Goal: Task Accomplishment & Management: Manage account settings

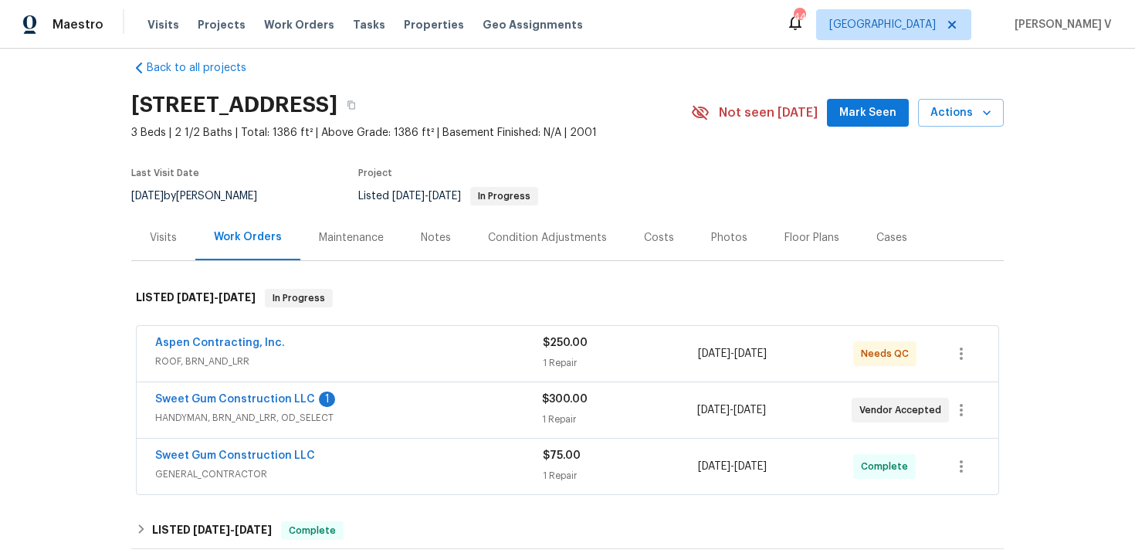
scroll to position [25, 0]
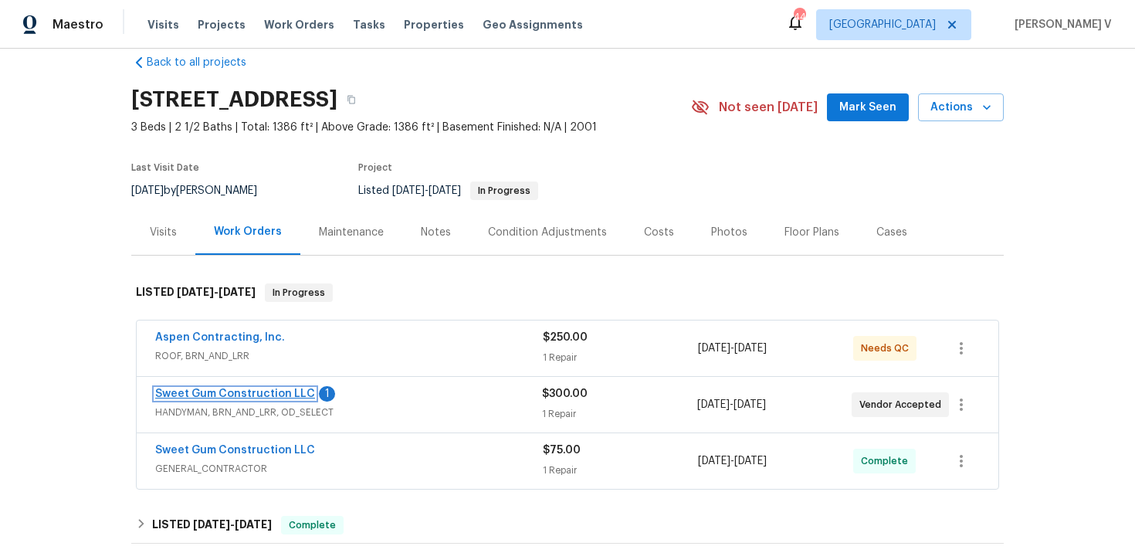
click at [266, 391] on link "Sweet Gum Construction LLC" at bounding box center [235, 393] width 160 height 11
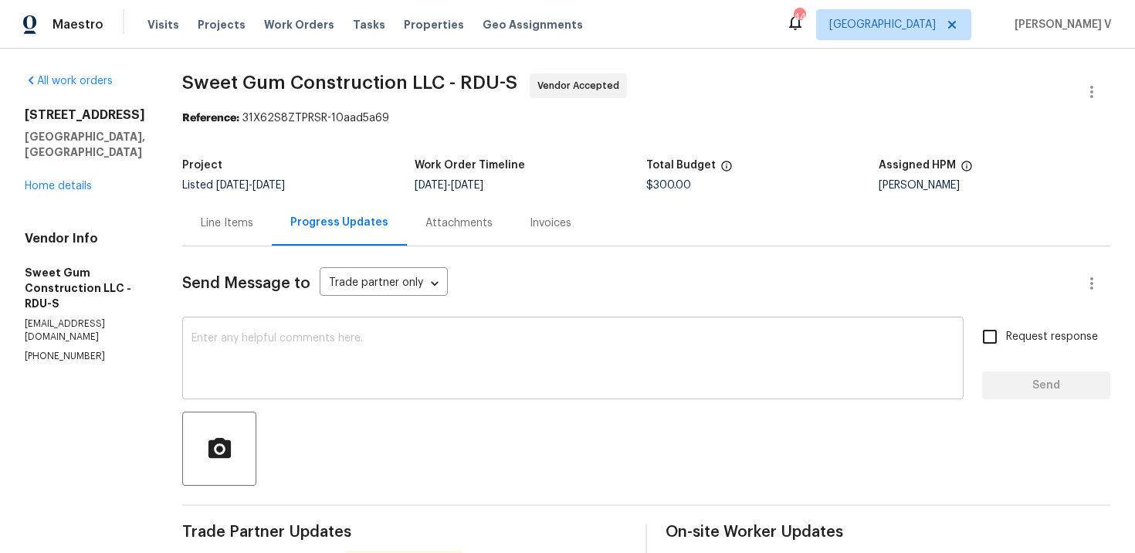
click at [262, 356] on textarea at bounding box center [572, 360] width 763 height 54
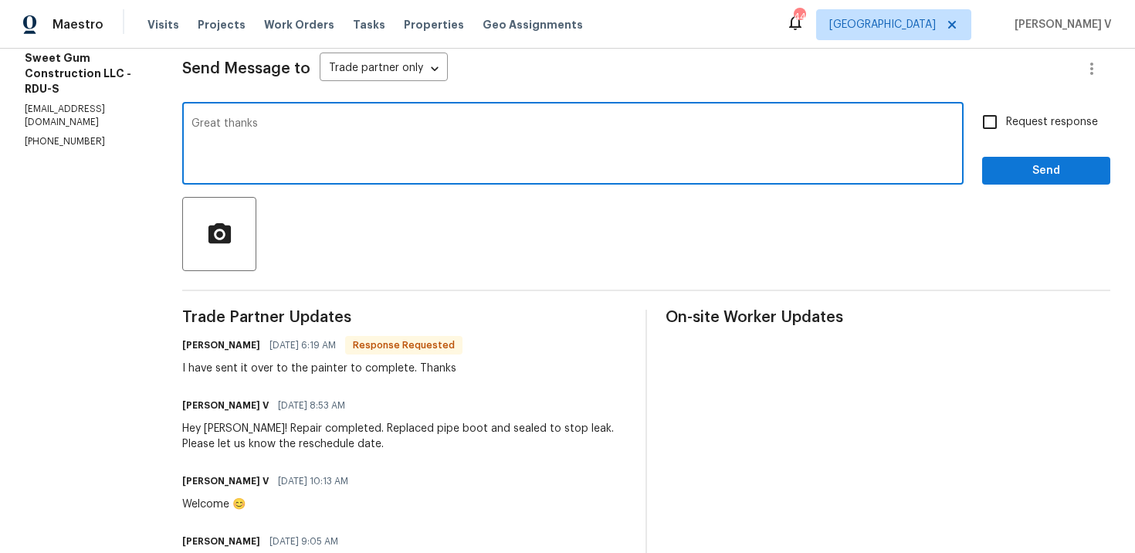
scroll to position [259, 0]
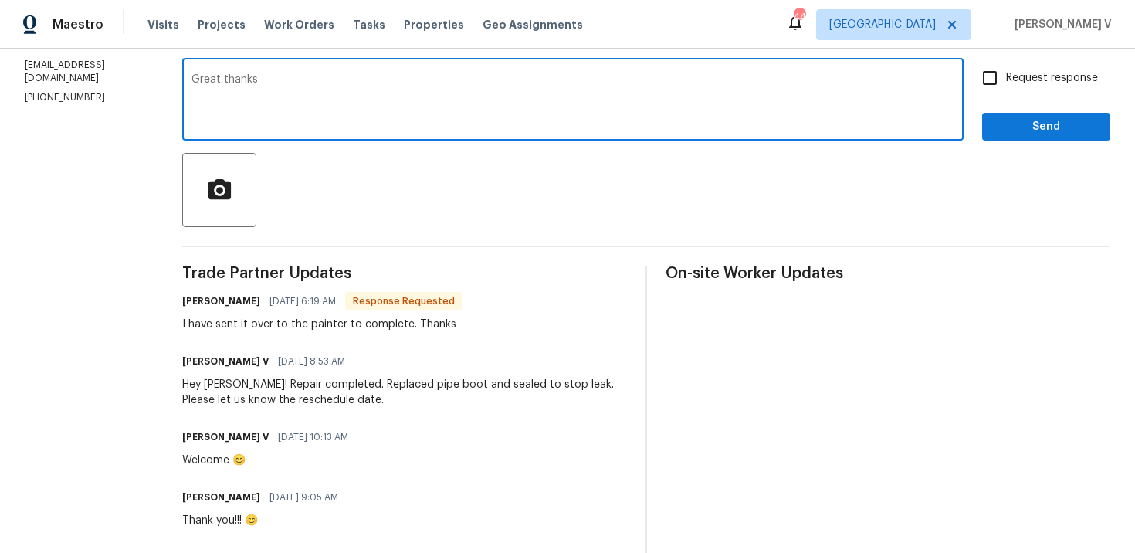
click at [232, 302] on h6 "Stacey Beakes" at bounding box center [221, 300] width 78 height 15
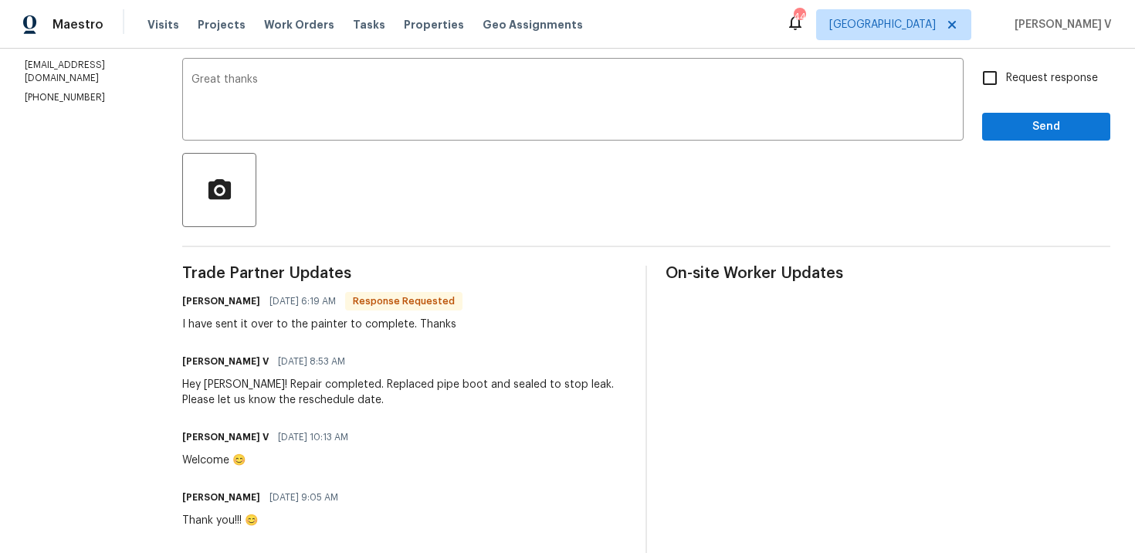
click at [232, 302] on h6 "Stacey Beakes" at bounding box center [221, 300] width 78 height 15
copy h6 "Stacey"
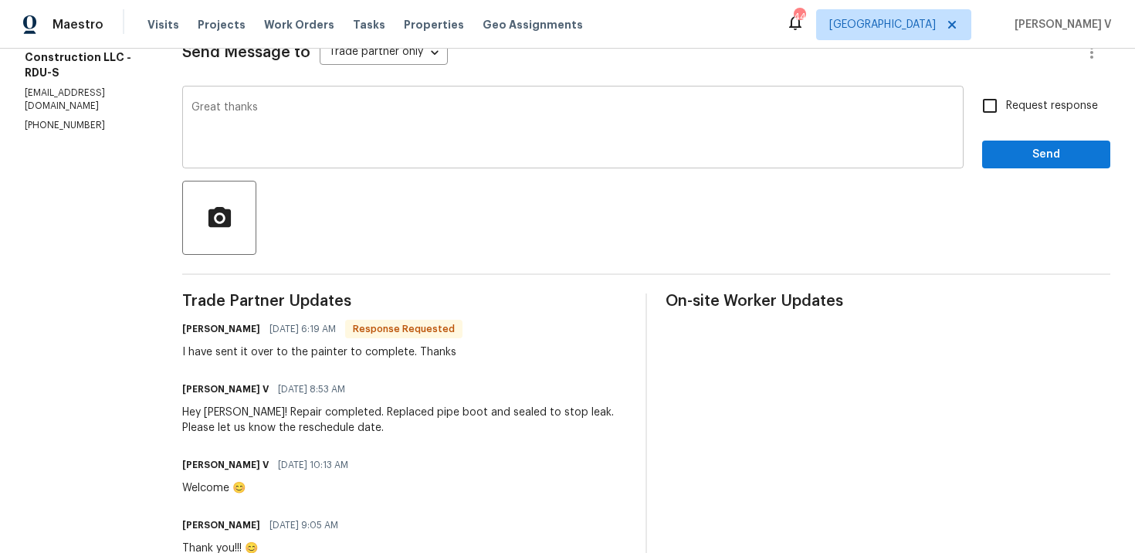
click at [411, 113] on textarea "Great thanks" at bounding box center [572, 129] width 763 height 54
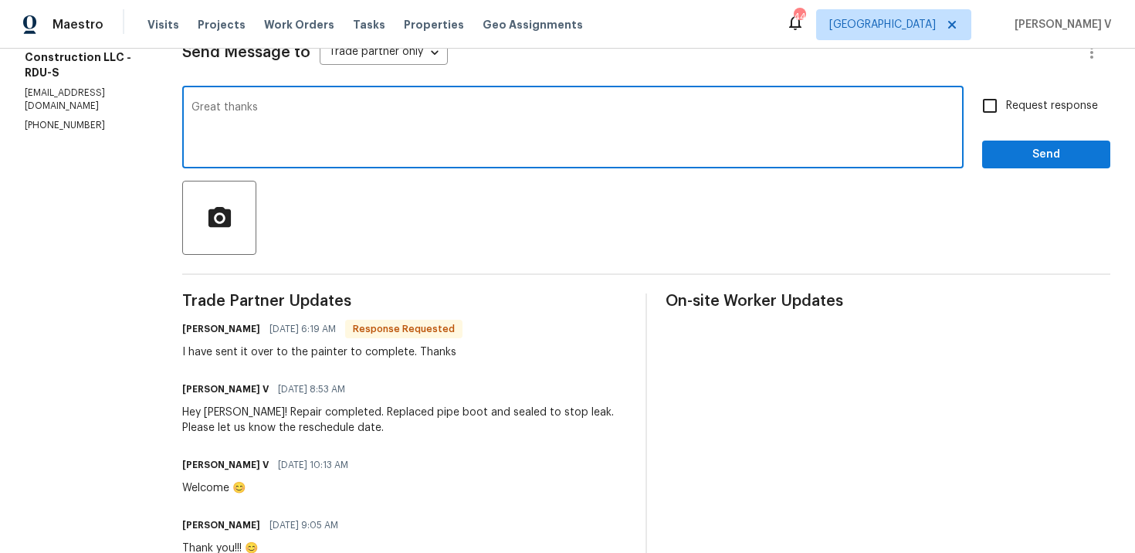
paste textarea "Stacey"
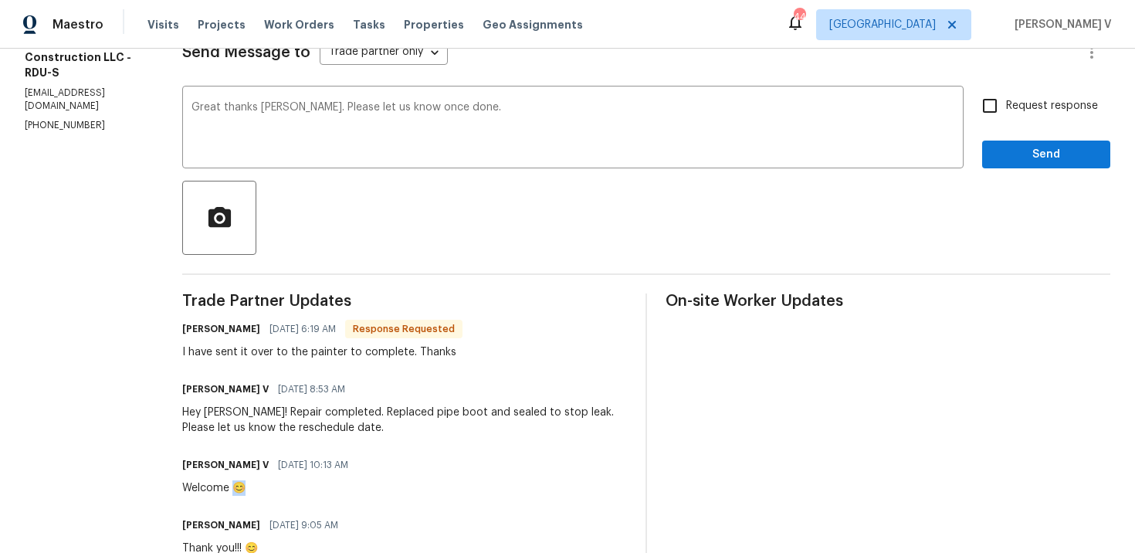
drag, startPoint x: 265, startPoint y: 486, endPoint x: 298, endPoint y: 486, distance: 33.2
click at [298, 486] on div "Welcome 😊" at bounding box center [269, 487] width 175 height 15
copy div "😊"
click at [534, 128] on textarea "Great thanks Stacey. Please let us know once done." at bounding box center [572, 129] width 763 height 54
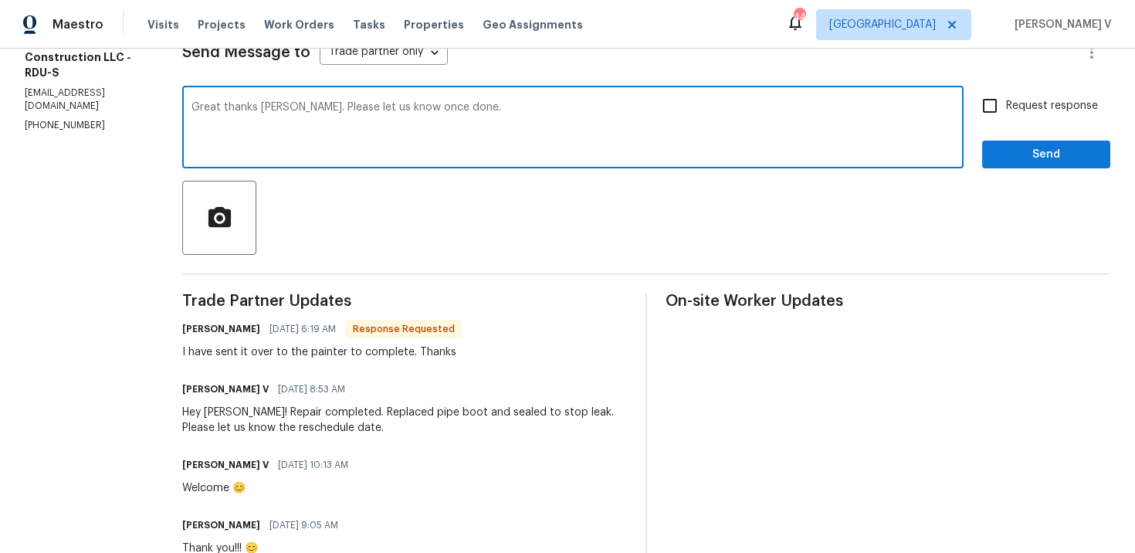
paste textarea "😊"
click at [0, 0] on span "thanks" at bounding box center [0, 0] width 0 height 0
type textarea "Great, thanks, Stacey. Please let us know once done.😊"
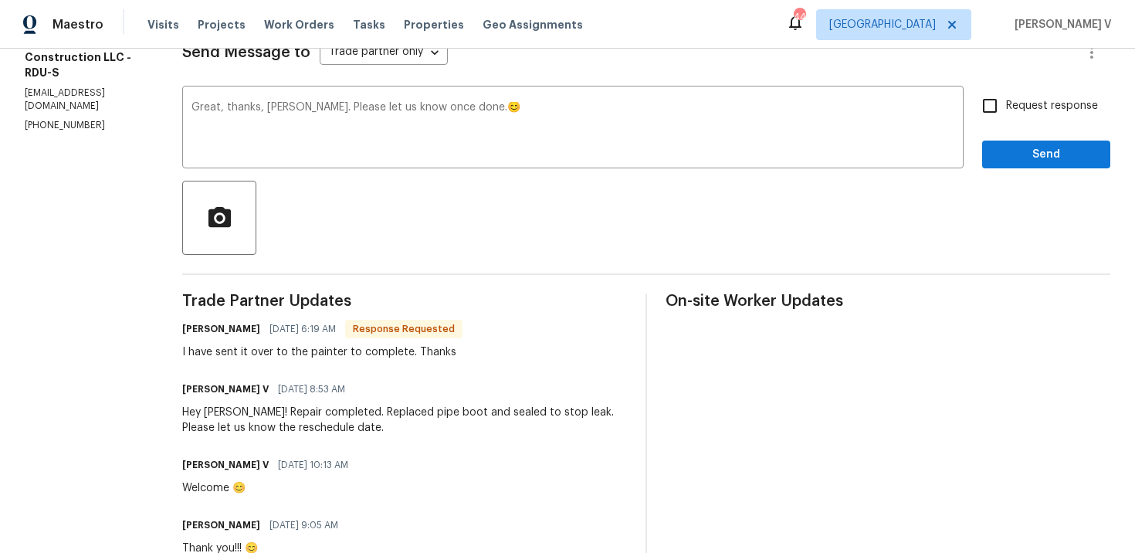
click at [1012, 122] on div "Request response Send" at bounding box center [1046, 129] width 128 height 79
click at [991, 107] on input "Request response" at bounding box center [989, 106] width 32 height 32
checkbox input "true"
click at [1004, 161] on span "Send" at bounding box center [1045, 154] width 103 height 19
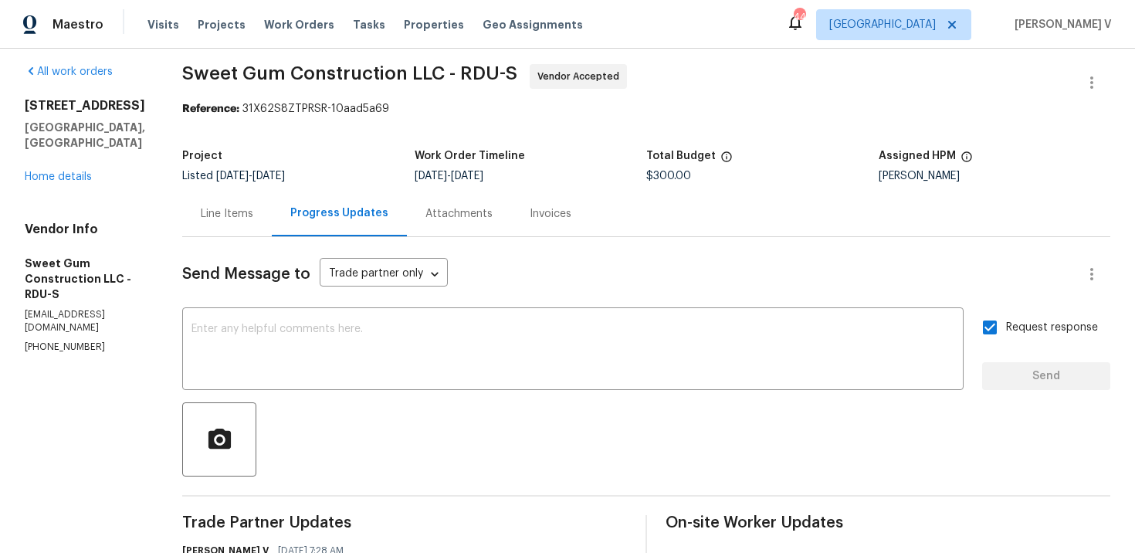
scroll to position [0, 0]
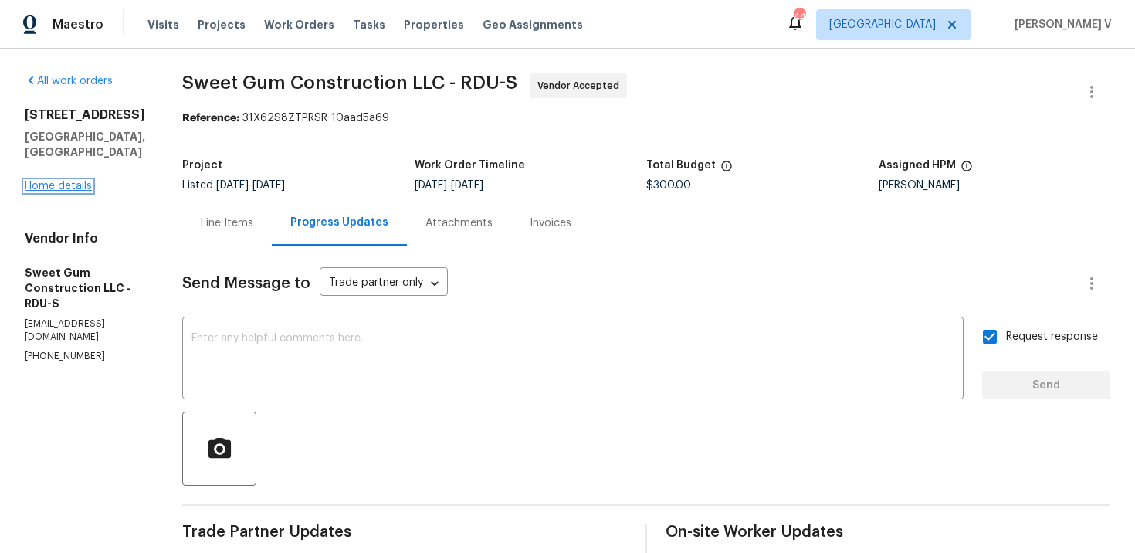
click at [67, 181] on link "Home details" at bounding box center [58, 186] width 67 height 11
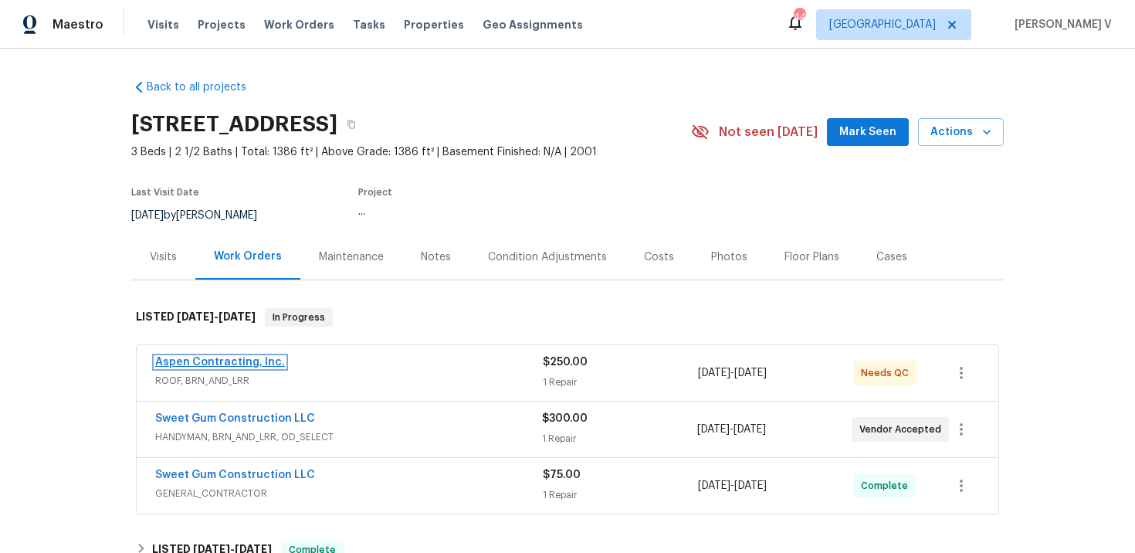
click at [215, 365] on link "Aspen Contracting, Inc." at bounding box center [220, 362] width 130 height 11
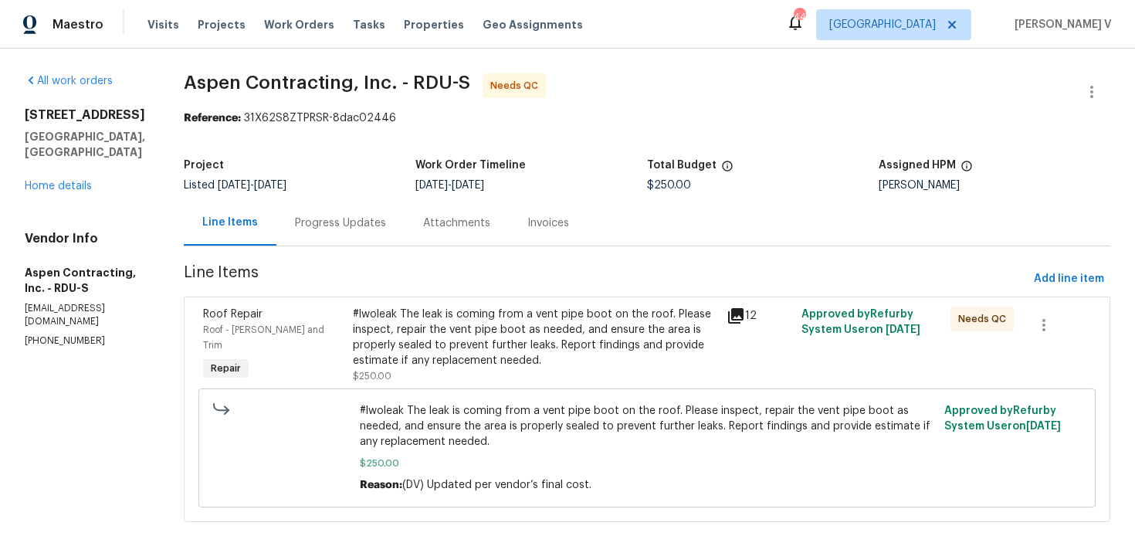
click at [408, 215] on div "Attachments" at bounding box center [457, 223] width 104 height 46
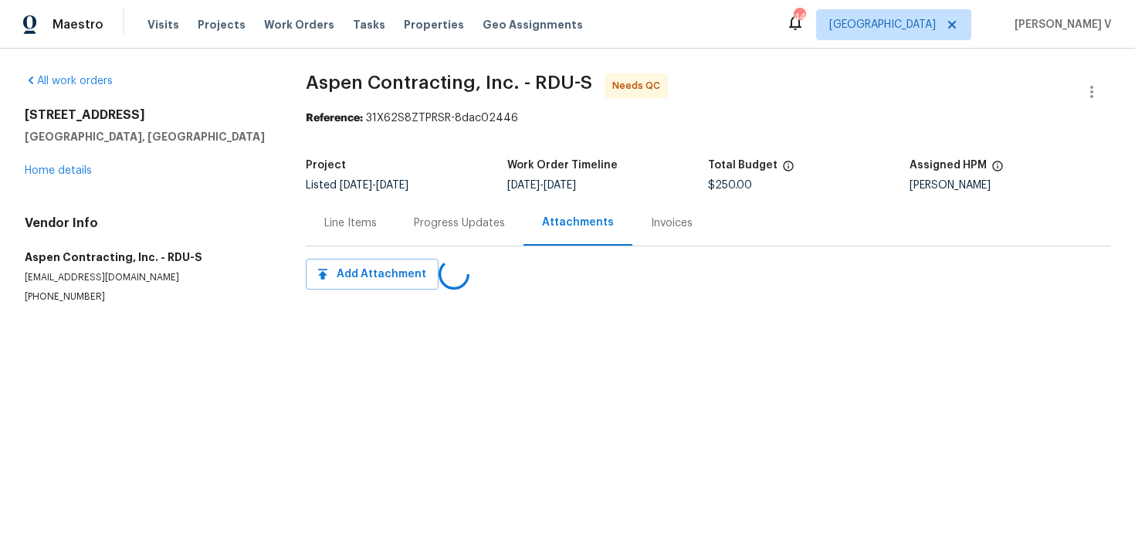
click at [408, 215] on div "Progress Updates" at bounding box center [459, 223] width 128 height 46
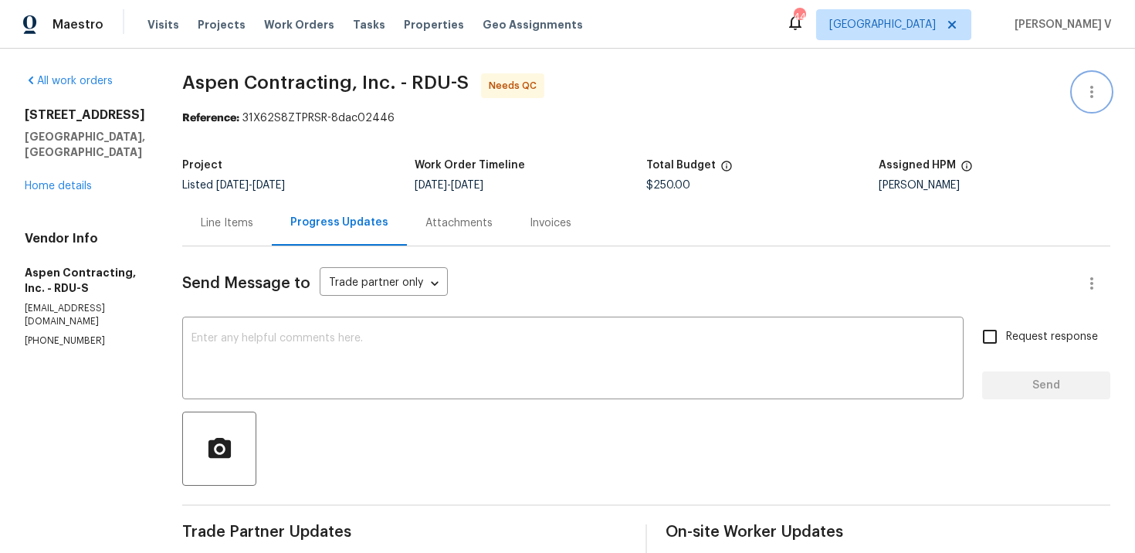
click at [1082, 85] on icon "button" at bounding box center [1091, 92] width 19 height 19
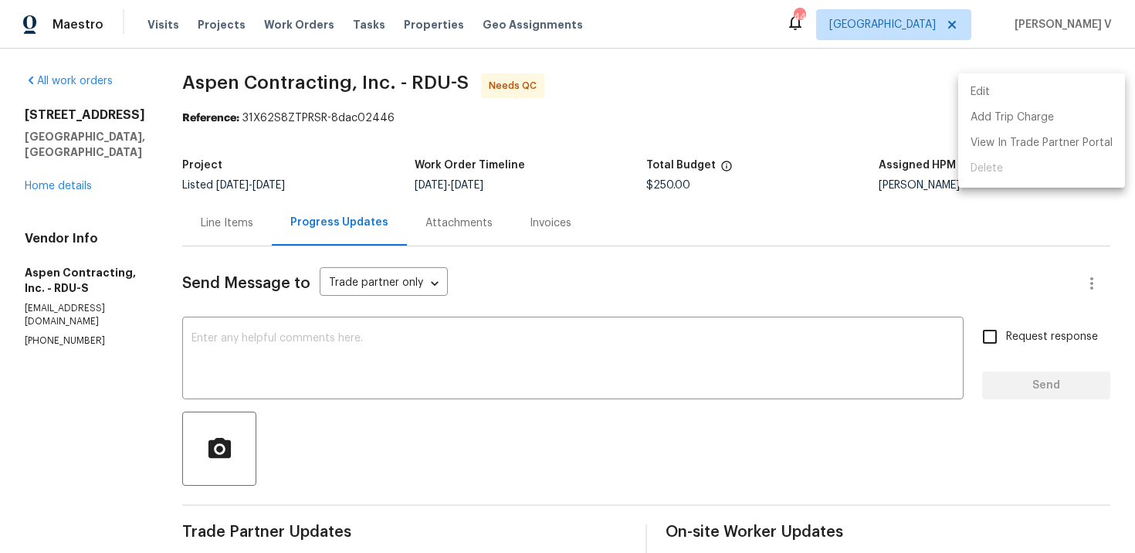
click at [1082, 85] on li "Edit" at bounding box center [1041, 92] width 167 height 25
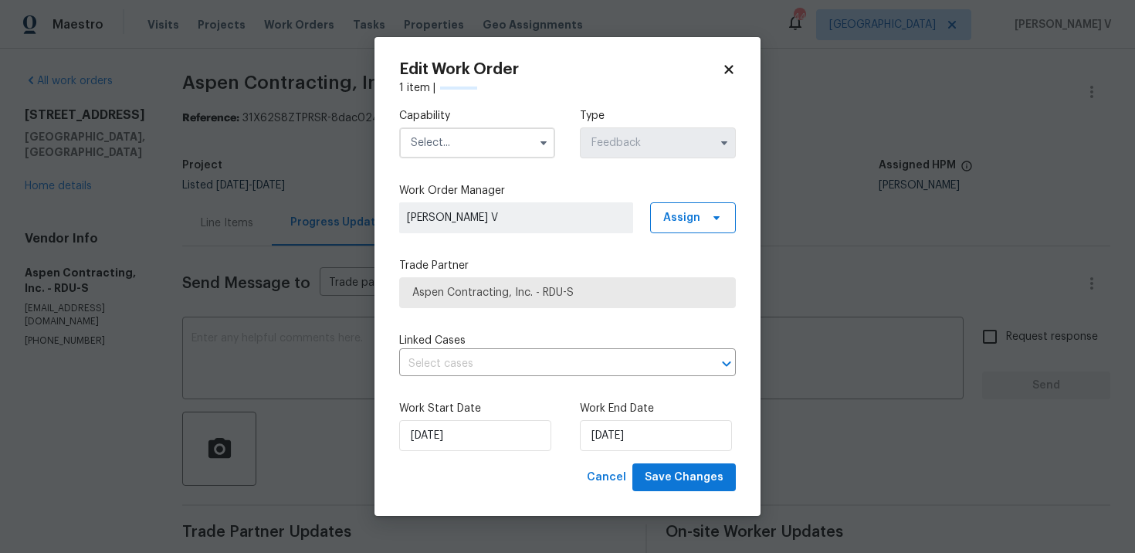
click at [458, 149] on input "text" at bounding box center [477, 142] width 156 height 31
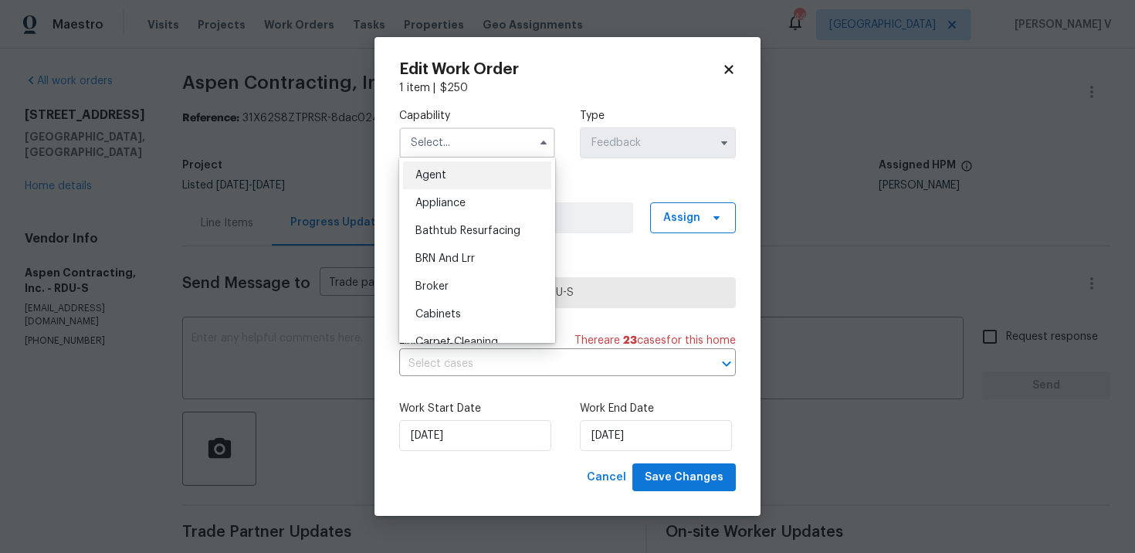
click at [433, 171] on span "Agent" at bounding box center [430, 175] width 31 height 11
type input "Agent"
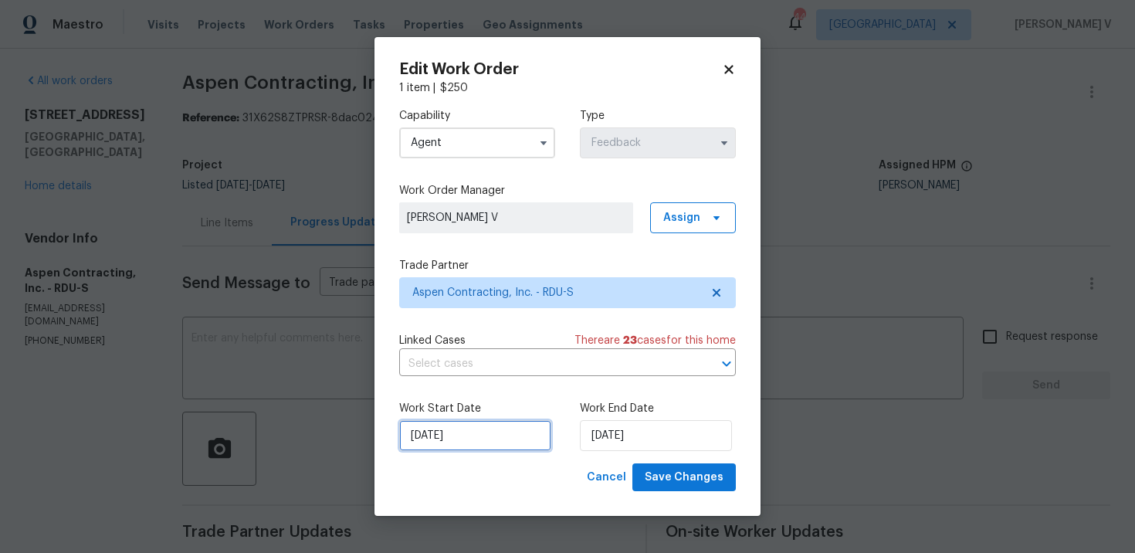
click at [494, 446] on input "25/09/2025" at bounding box center [475, 435] width 152 height 31
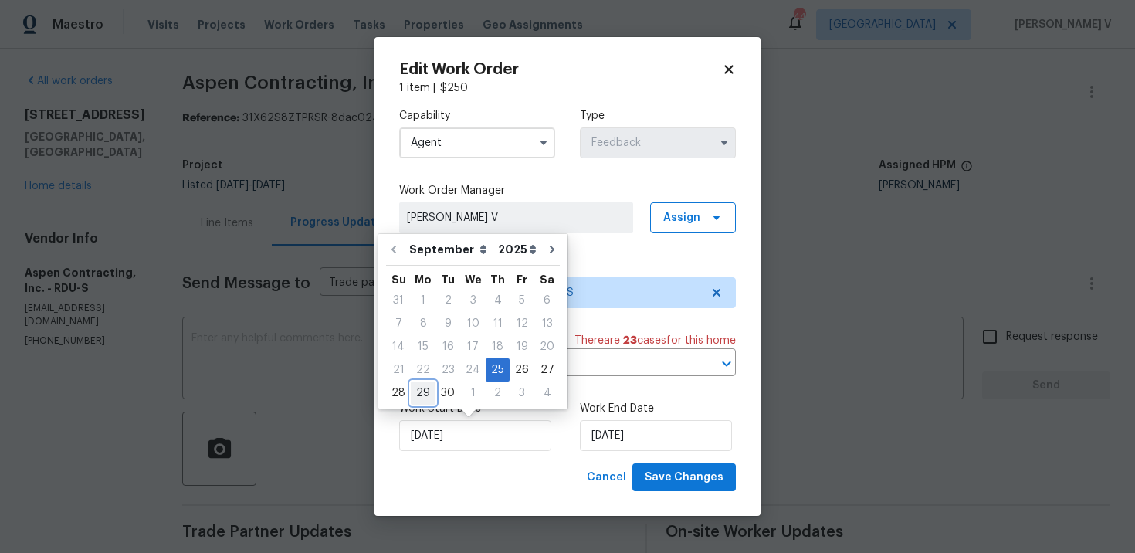
click at [421, 396] on div "29" at bounding box center [423, 393] width 25 height 22
type input "29/09/2025"
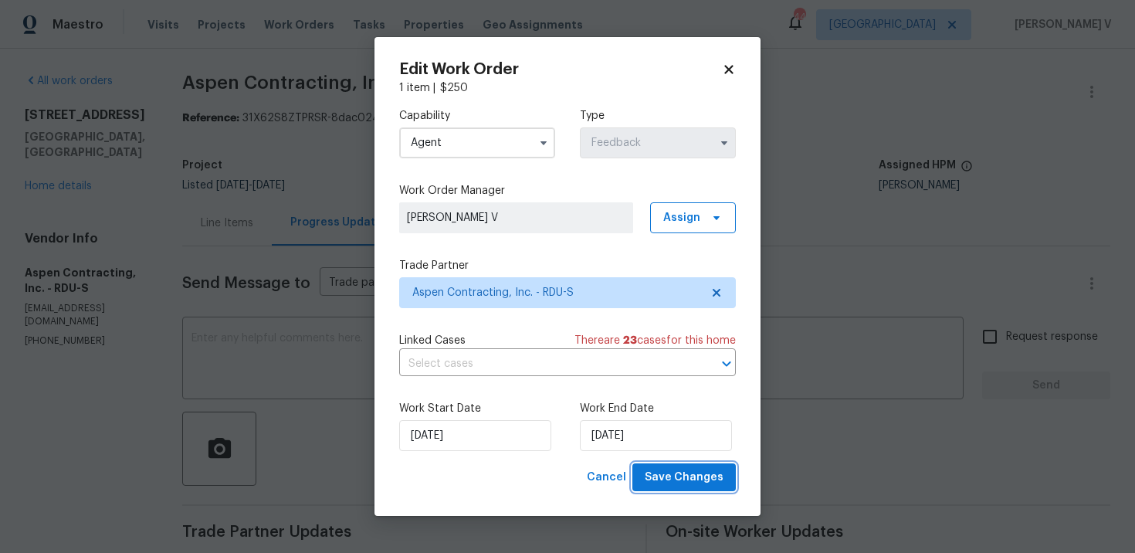
click at [669, 476] on span "Save Changes" at bounding box center [684, 477] width 79 height 19
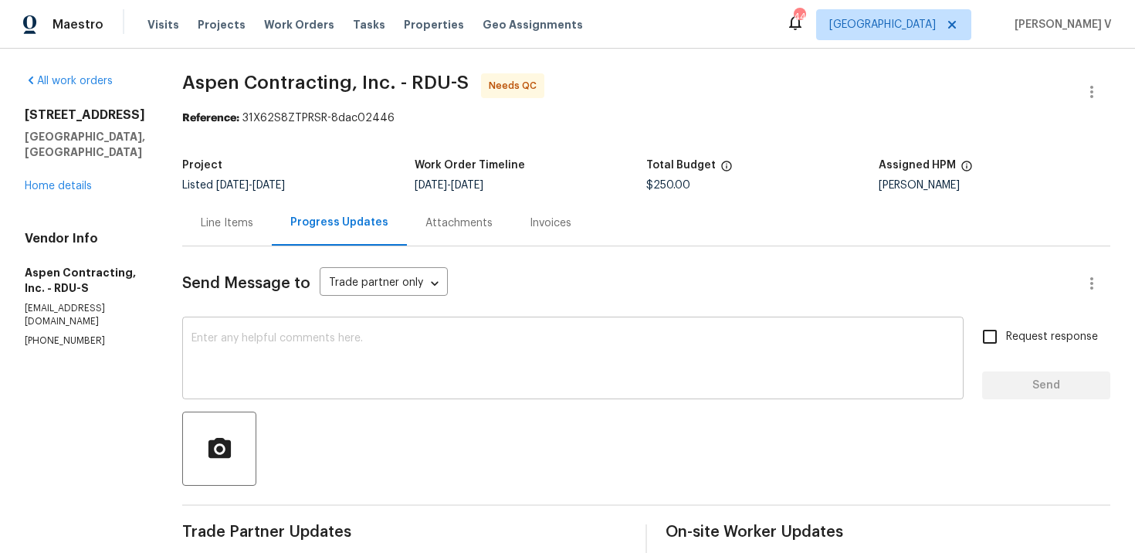
scroll to position [118, 0]
click at [252, 234] on div "Line Items" at bounding box center [227, 223] width 90 height 46
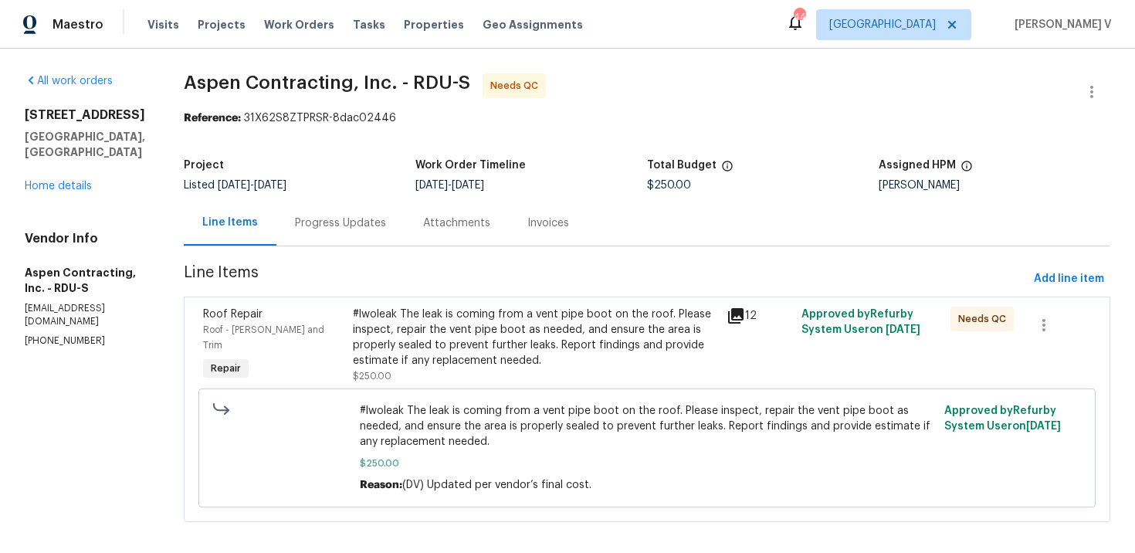
click at [447, 232] on div "Attachments" at bounding box center [457, 223] width 104 height 46
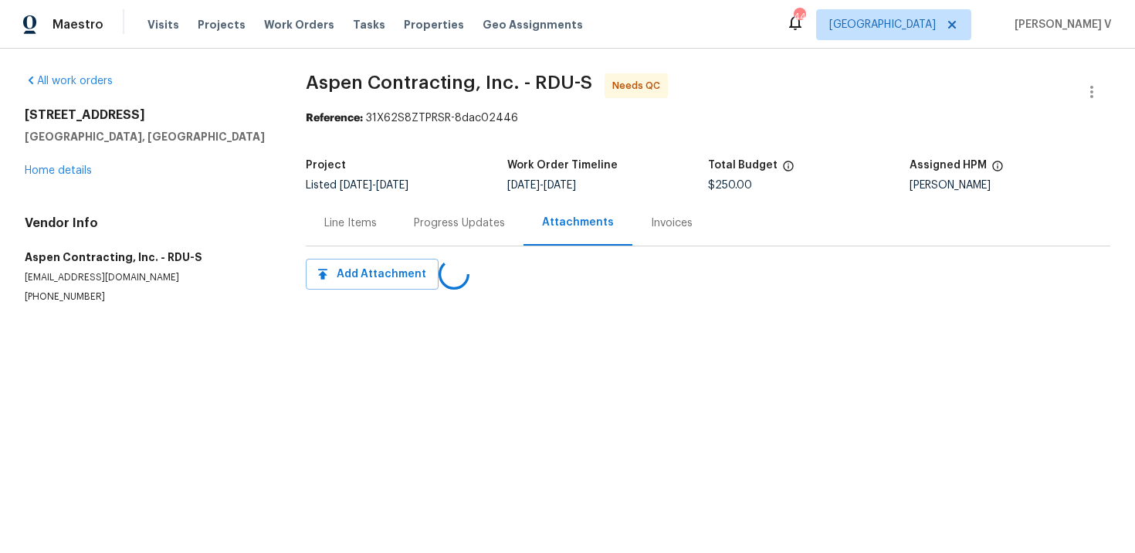
click at [447, 232] on div "Progress Updates" at bounding box center [459, 223] width 128 height 46
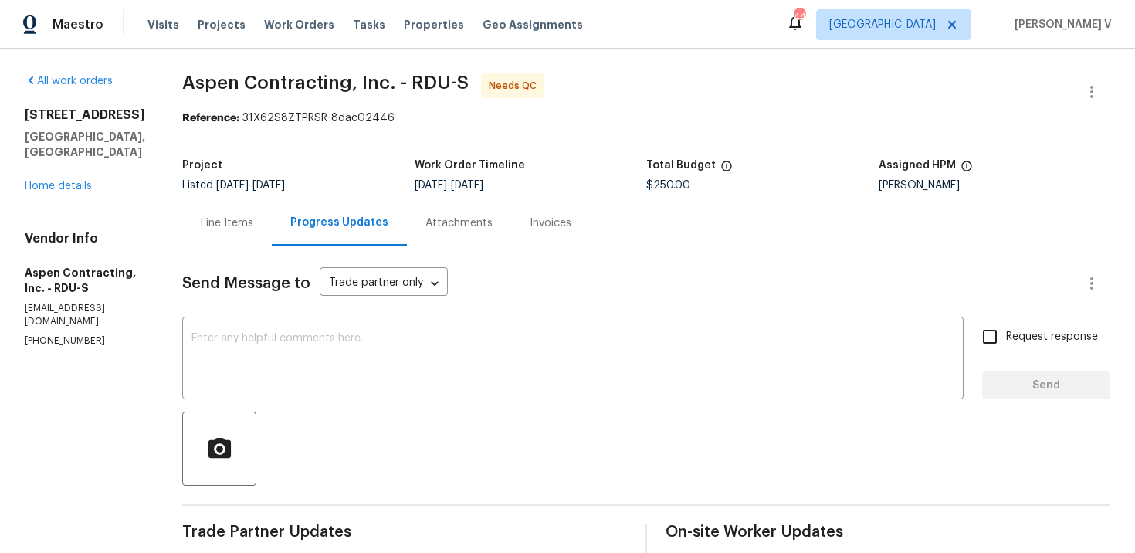
click at [264, 215] on div "Line Items" at bounding box center [227, 223] width 90 height 46
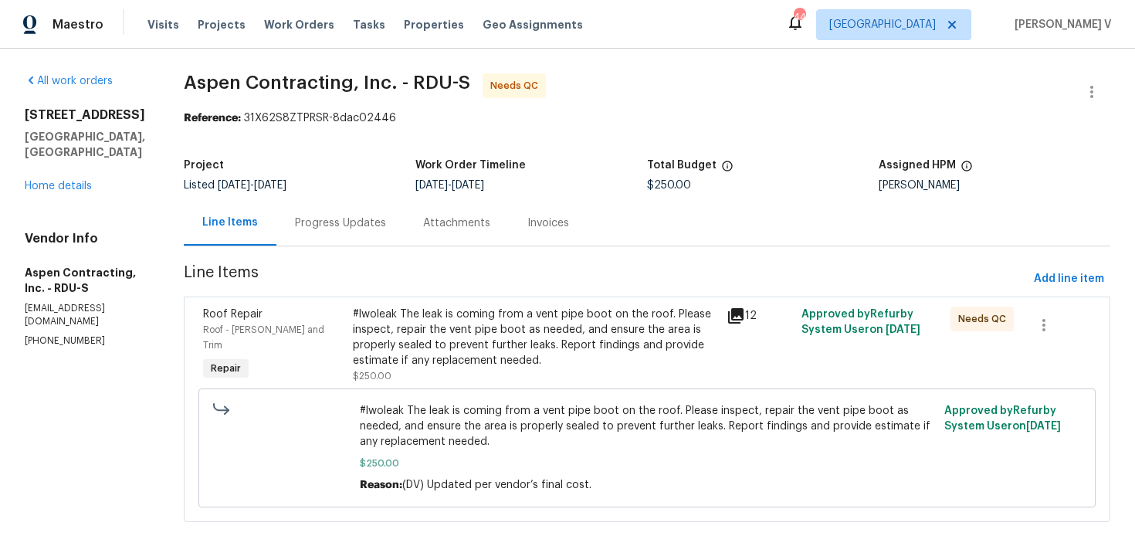
click at [491, 319] on div "#lwoleak The leak is coming from a vent pipe boot on the roof. Please inspect, …" at bounding box center [535, 337] width 364 height 62
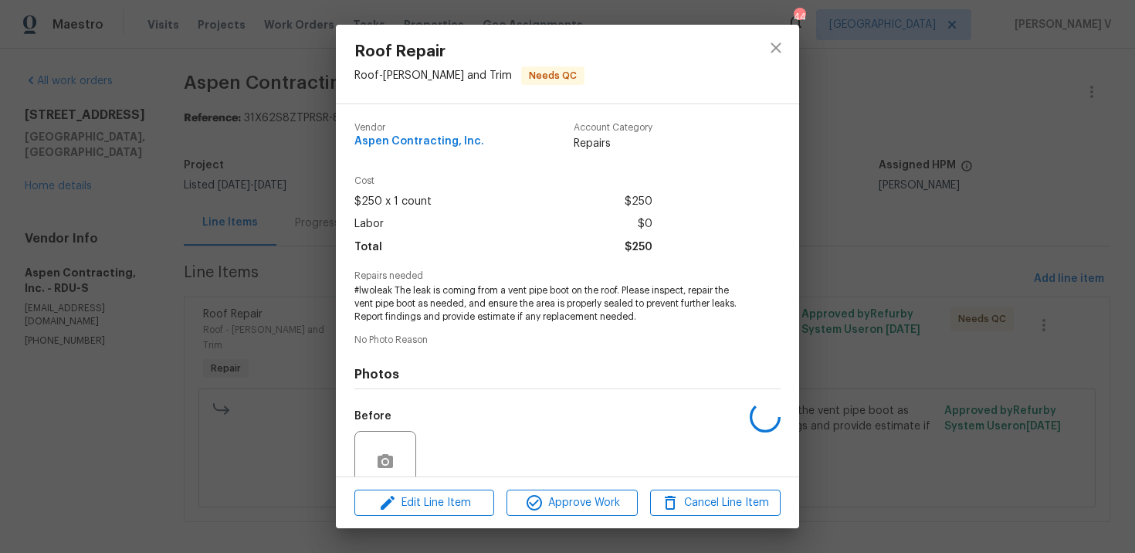
scroll to position [132, 0]
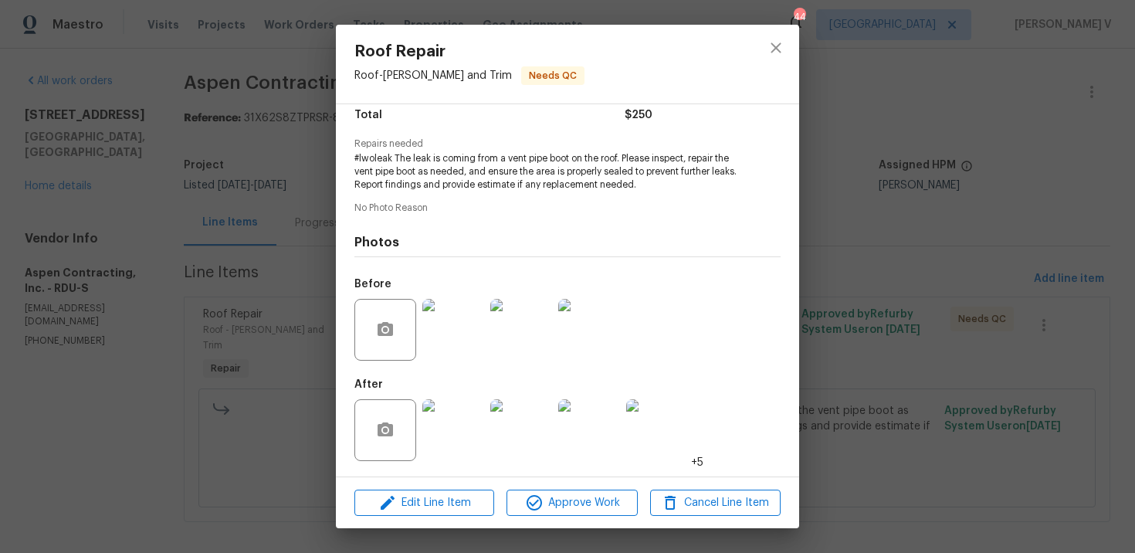
click at [455, 423] on img at bounding box center [453, 430] width 62 height 62
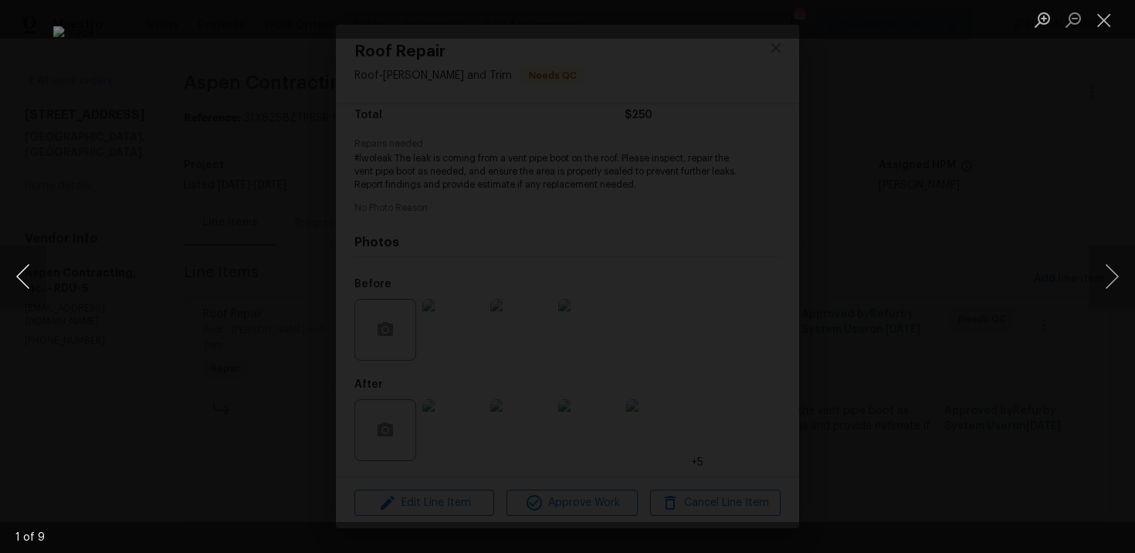
click at [24, 273] on button "Previous image" at bounding box center [23, 276] width 46 height 62
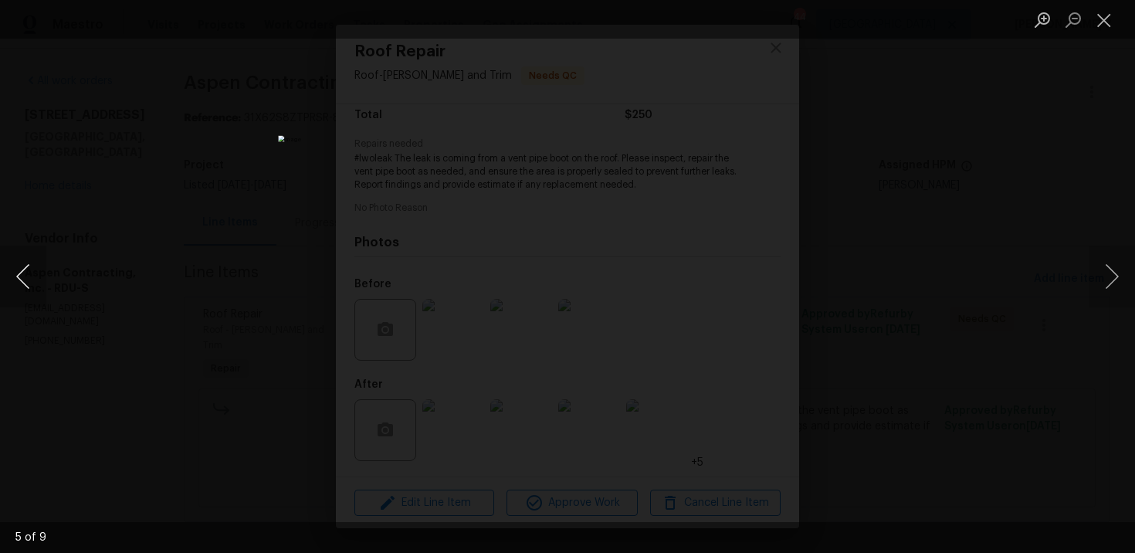
click at [24, 273] on button "Previous image" at bounding box center [23, 276] width 46 height 62
click at [73, 229] on div "Lightbox" at bounding box center [567, 276] width 1135 height 553
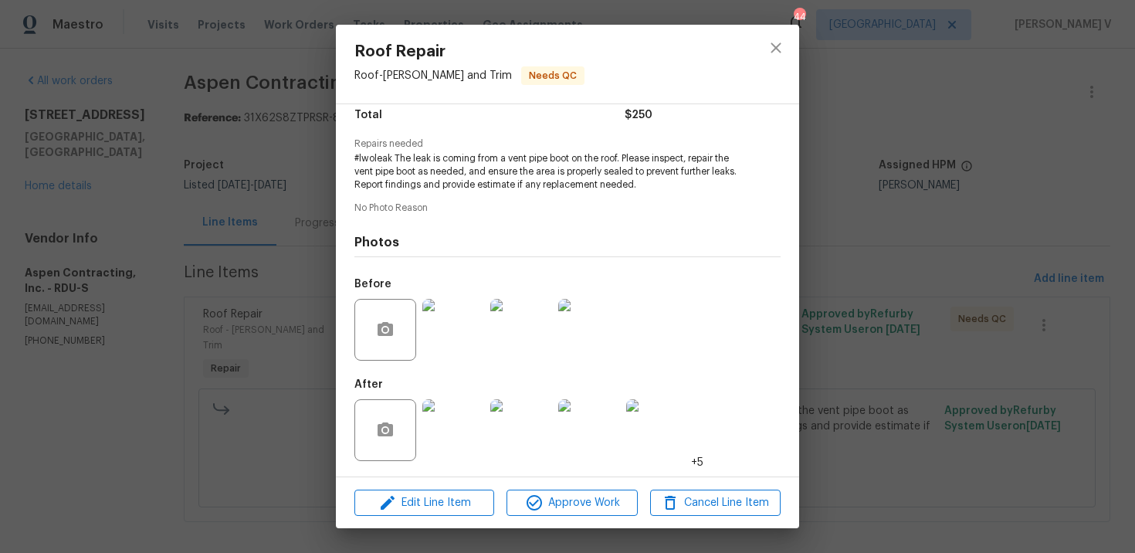
click at [581, 516] on div "Edit Line Item Approve Work Cancel Line Item" at bounding box center [567, 503] width 463 height 52
click at [605, 498] on span "Approve Work" at bounding box center [571, 502] width 121 height 19
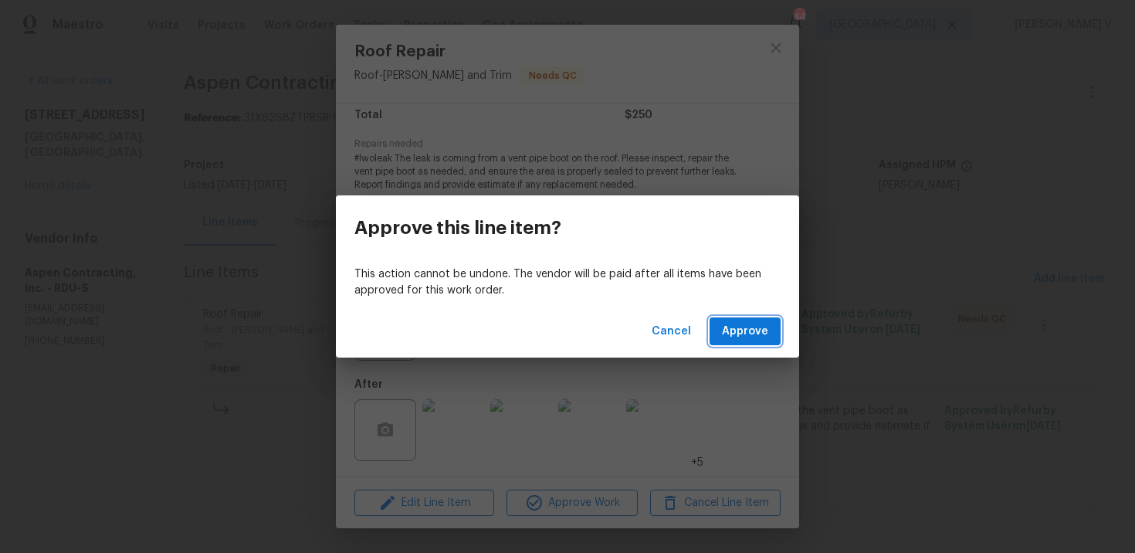
click at [751, 333] on span "Approve" at bounding box center [745, 331] width 46 height 19
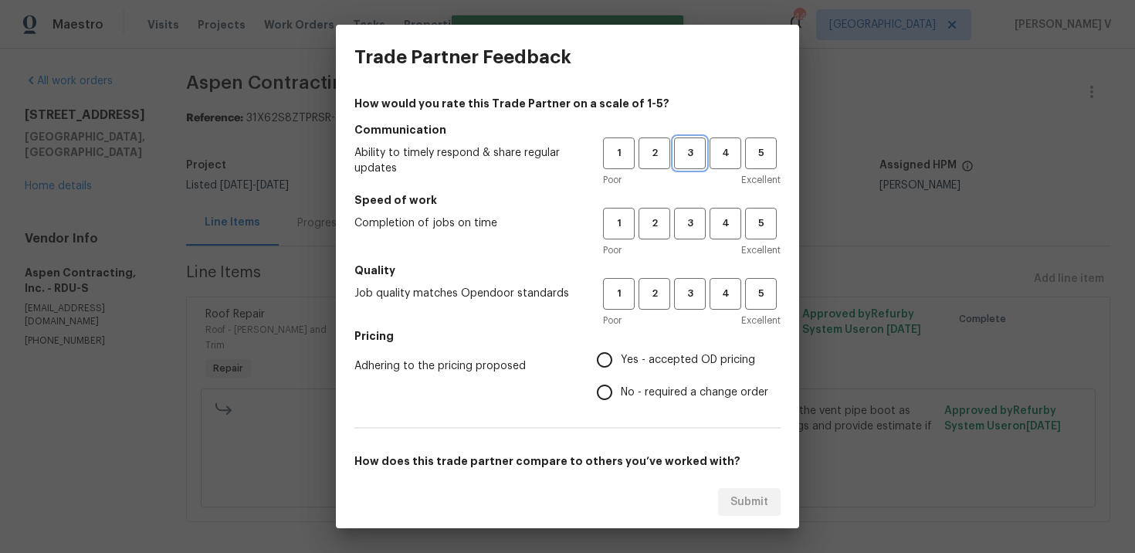
click at [699, 140] on button "3" at bounding box center [690, 153] width 32 height 32
click at [691, 197] on h5 "Speed of work" at bounding box center [567, 199] width 426 height 15
click at [692, 235] on button "3" at bounding box center [690, 224] width 32 height 32
click at [693, 293] on span "3" at bounding box center [689, 294] width 29 height 18
click at [621, 397] on span "No - required a change order" at bounding box center [694, 392] width 147 height 16
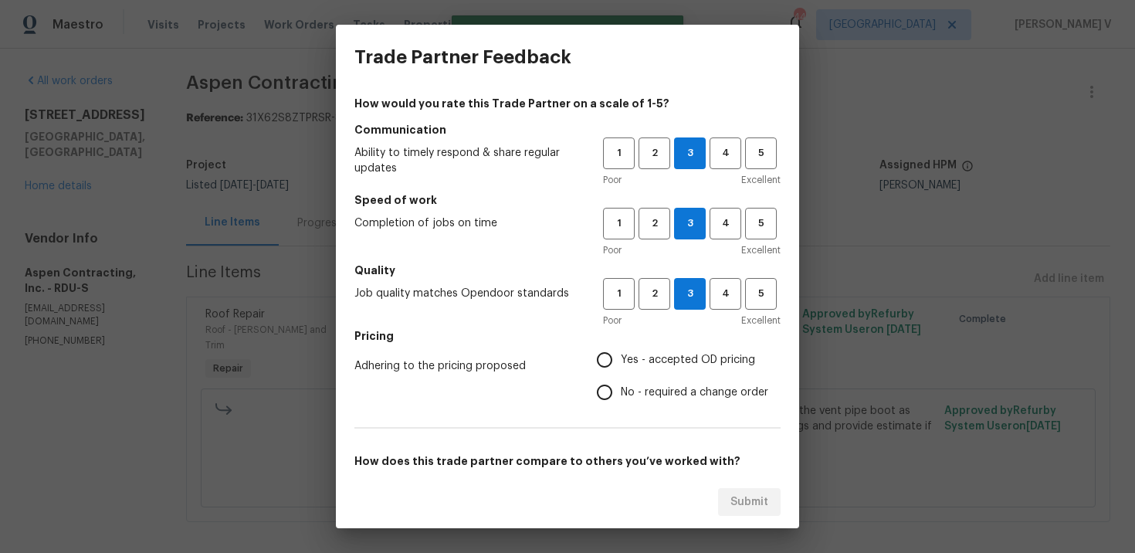
click at [621, 397] on input "No - required a change order" at bounding box center [604, 392] width 32 height 32
radio input "true"
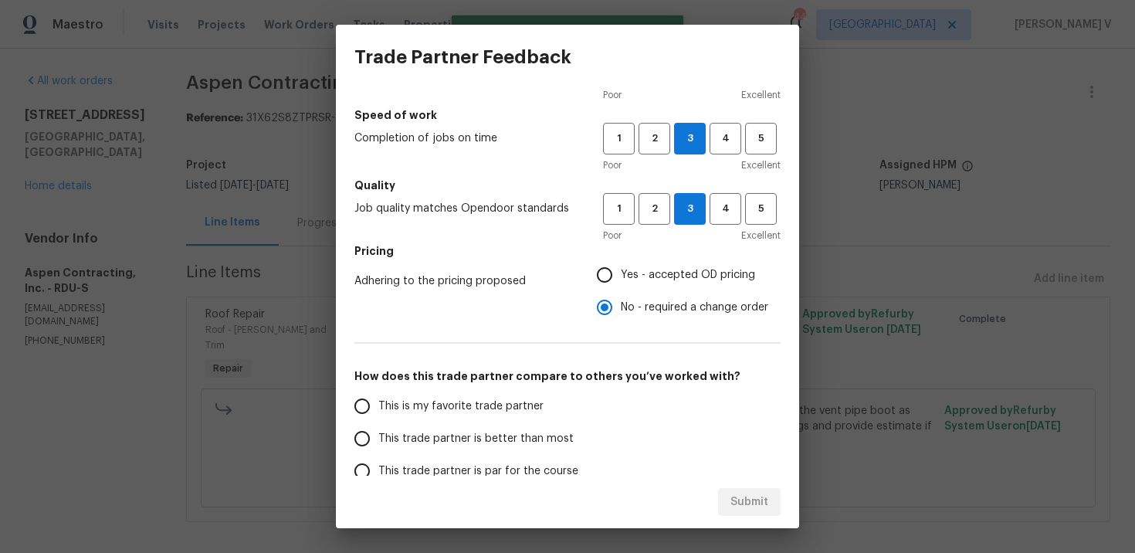
scroll to position [97, 0]
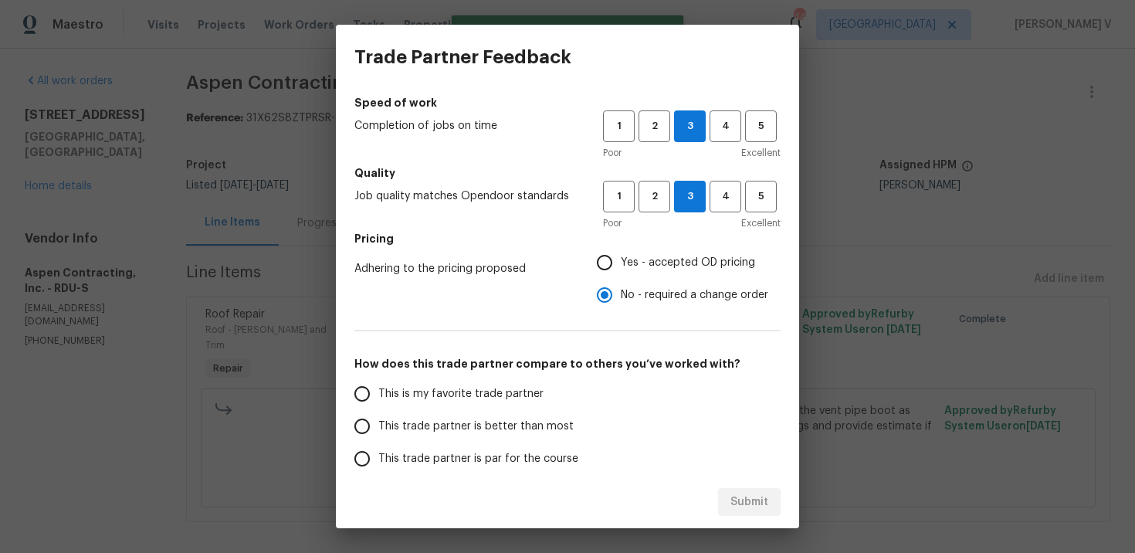
click at [544, 422] on span "This trade partner is better than most" at bounding box center [475, 426] width 195 height 16
click at [378, 422] on input "This trade partner is better than most" at bounding box center [362, 426] width 32 height 32
click at [739, 493] on span "Submit" at bounding box center [749, 502] width 38 height 19
radio input "true"
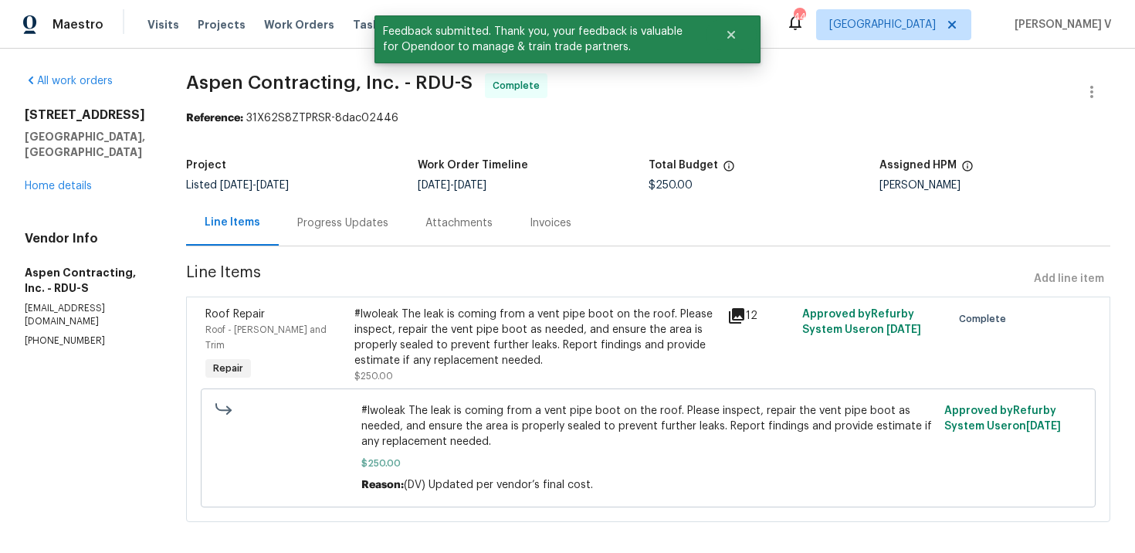
click at [340, 208] on div "Progress Updates" at bounding box center [343, 223] width 128 height 46
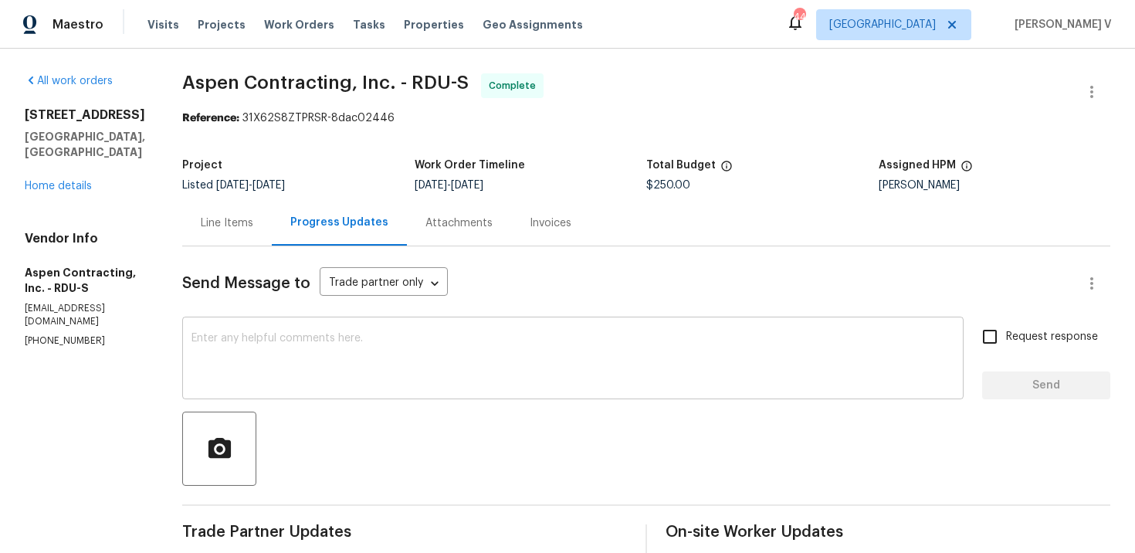
click at [311, 389] on div "x ​" at bounding box center [572, 359] width 781 height 79
paste textarea "Hey, the work order has been approved. Thanks for the job :)"
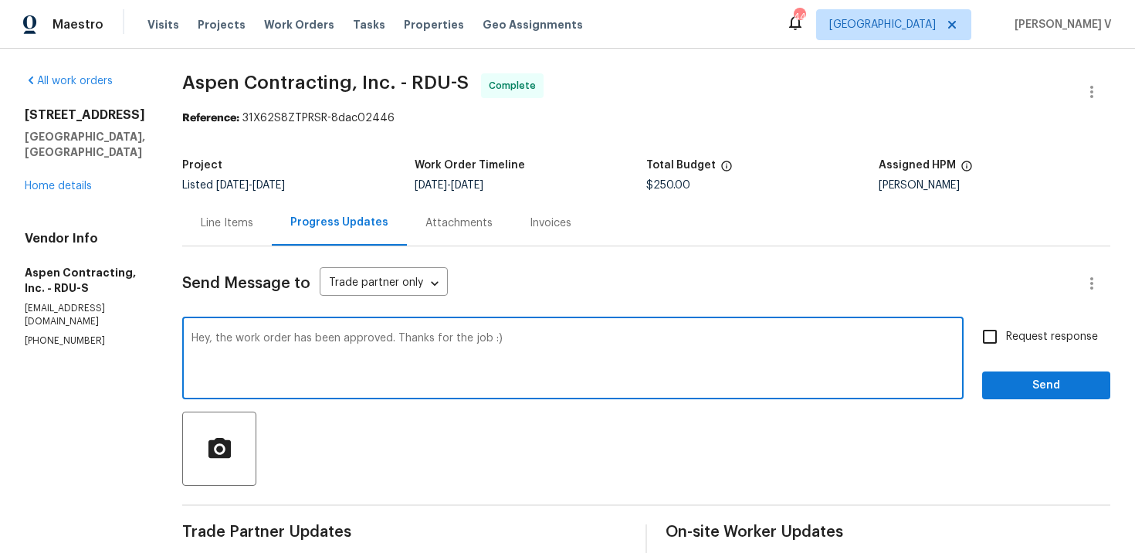
scroll to position [228, 0]
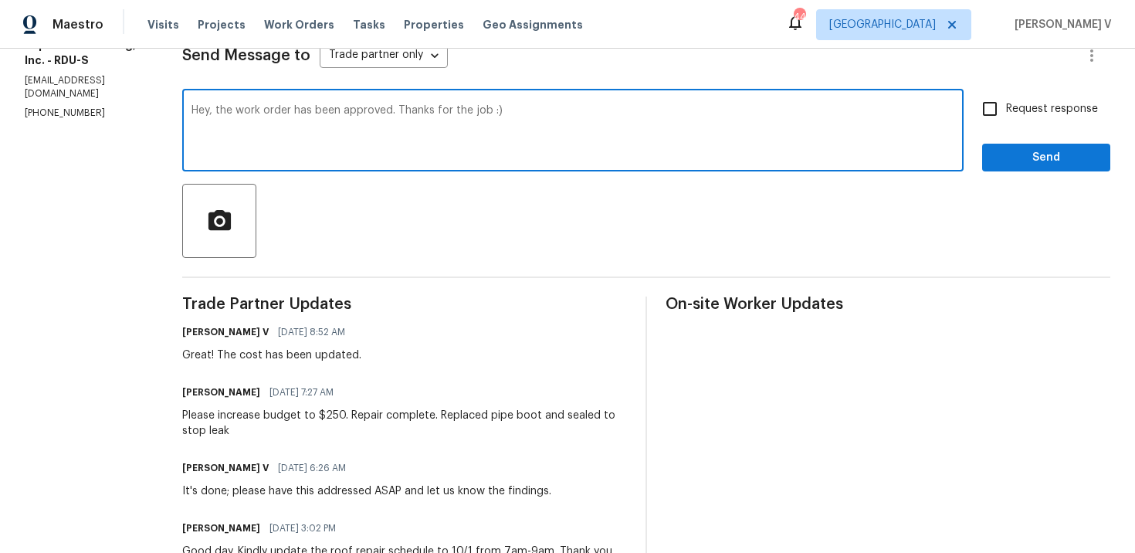
type textarea "Hey, the work order has been approved. Thanks for the job :)"
click at [1015, 157] on span "Send" at bounding box center [1045, 157] width 103 height 19
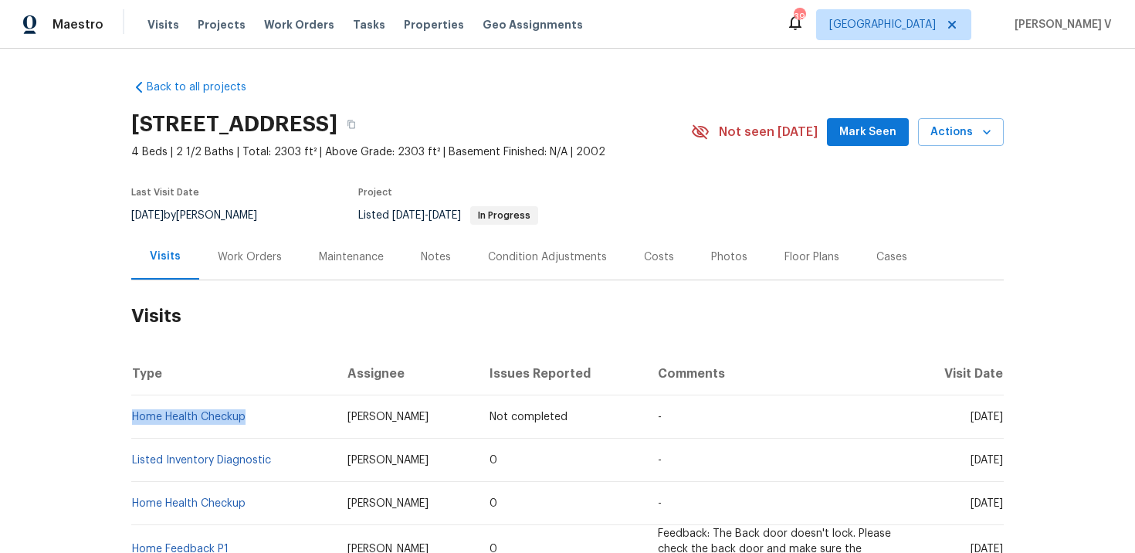
scroll to position [20, 0]
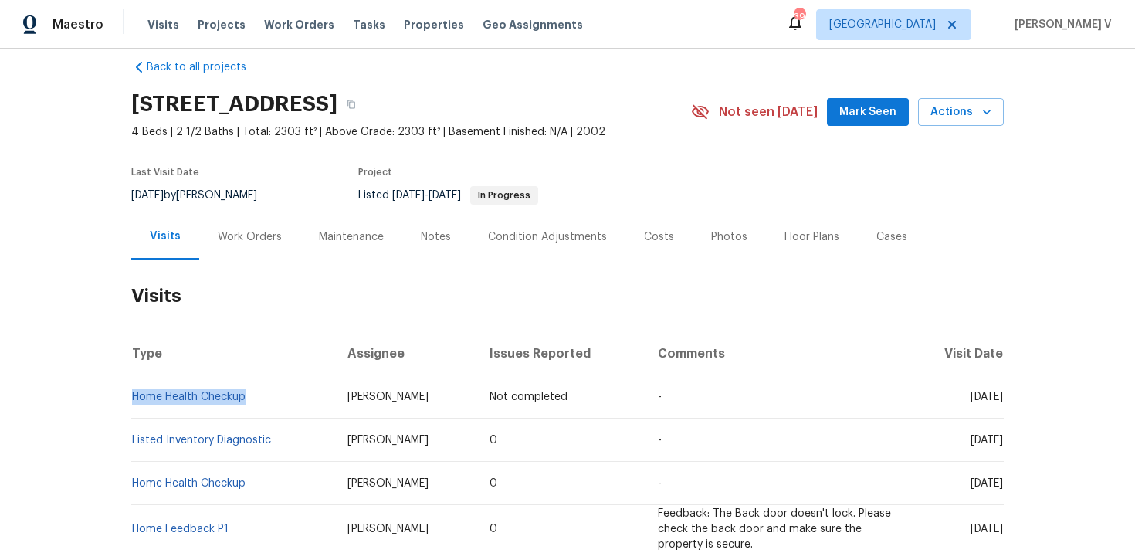
click at [265, 228] on div "Work Orders" at bounding box center [249, 237] width 101 height 46
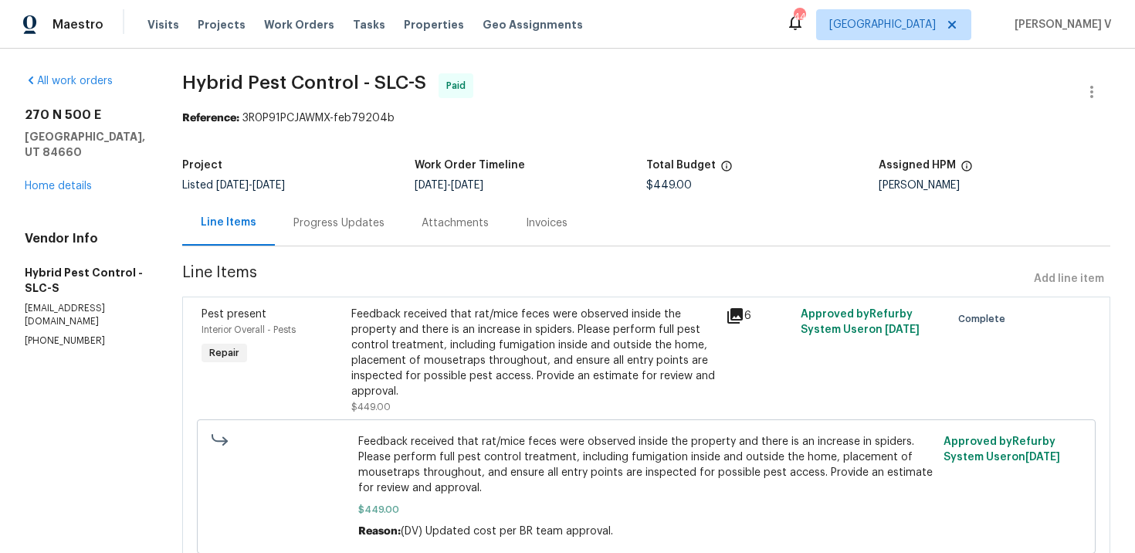
click at [47, 119] on h2 "270 N 500 E" at bounding box center [85, 114] width 120 height 15
copy h2 "270 N 500 E"
click at [381, 216] on div "Progress Updates" at bounding box center [338, 222] width 91 height 15
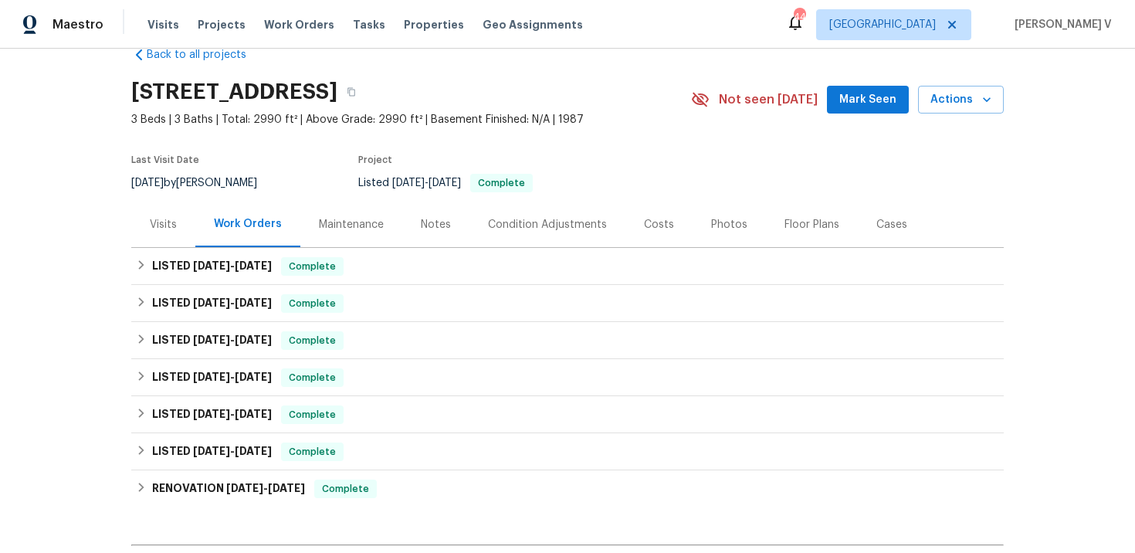
scroll to position [223, 0]
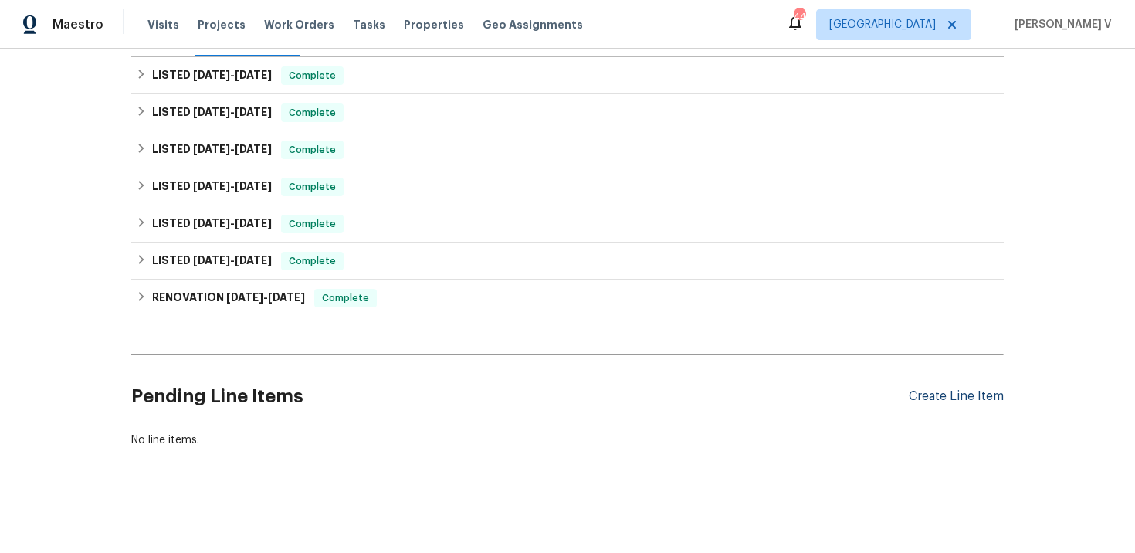
click at [960, 395] on div "Create Line Item" at bounding box center [956, 396] width 95 height 15
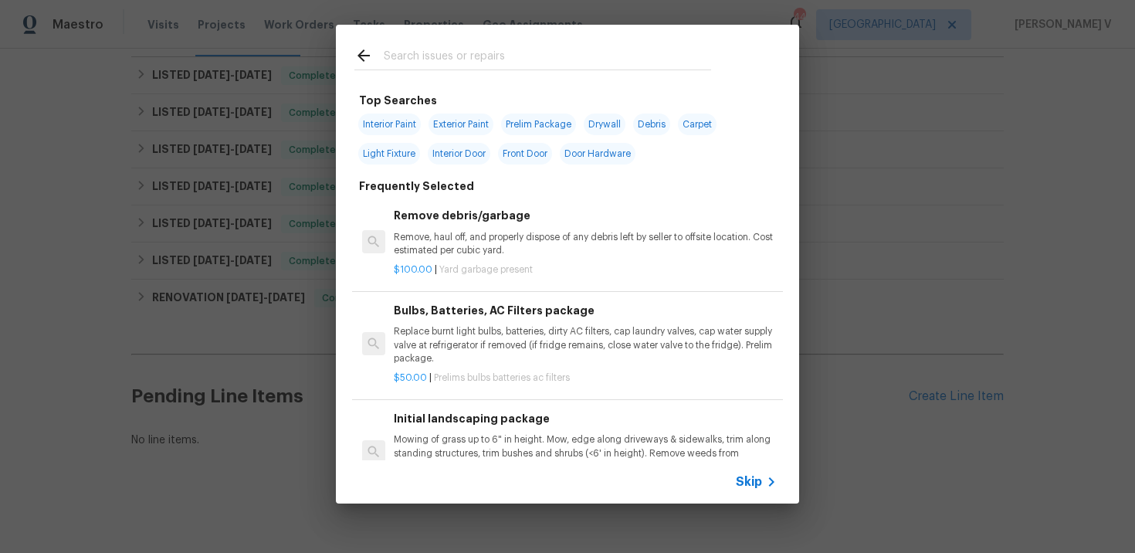
click at [750, 479] on span "Skip" at bounding box center [749, 481] width 26 height 15
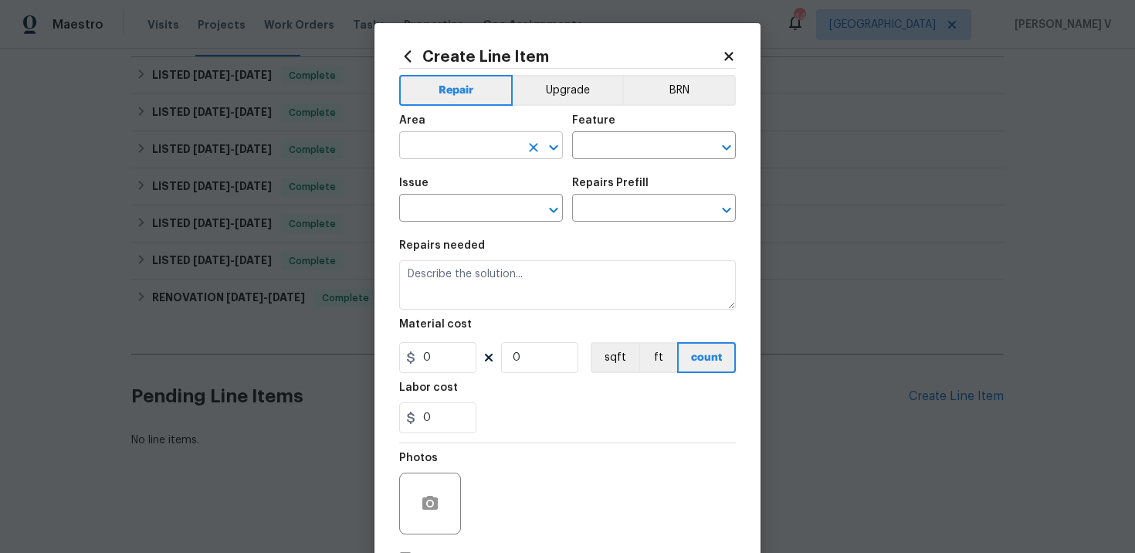
click at [479, 140] on input "text" at bounding box center [459, 147] width 120 height 24
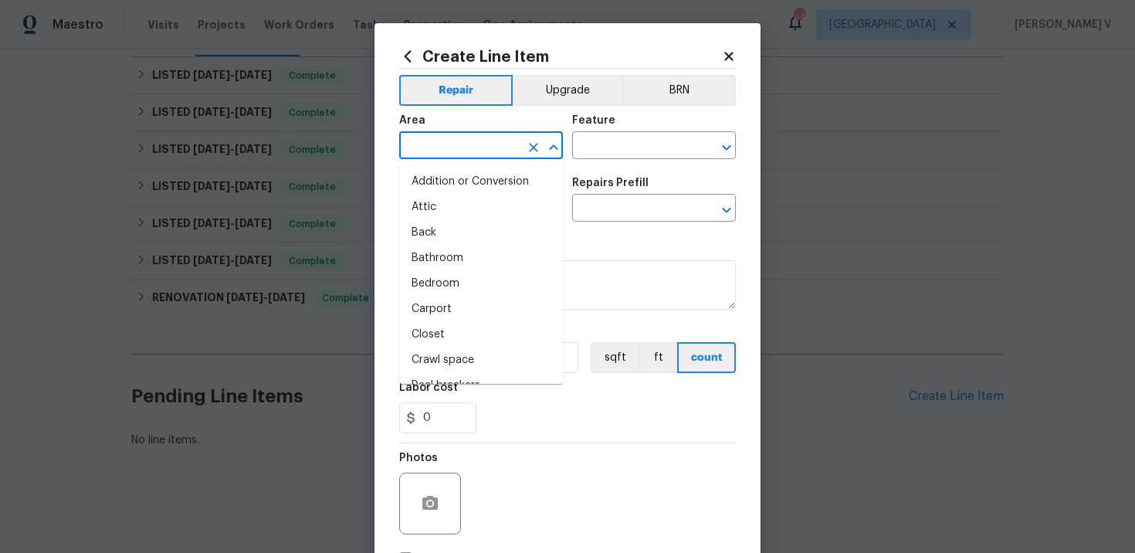
type input "b"
click at [477, 178] on li "Back" at bounding box center [481, 181] width 164 height 25
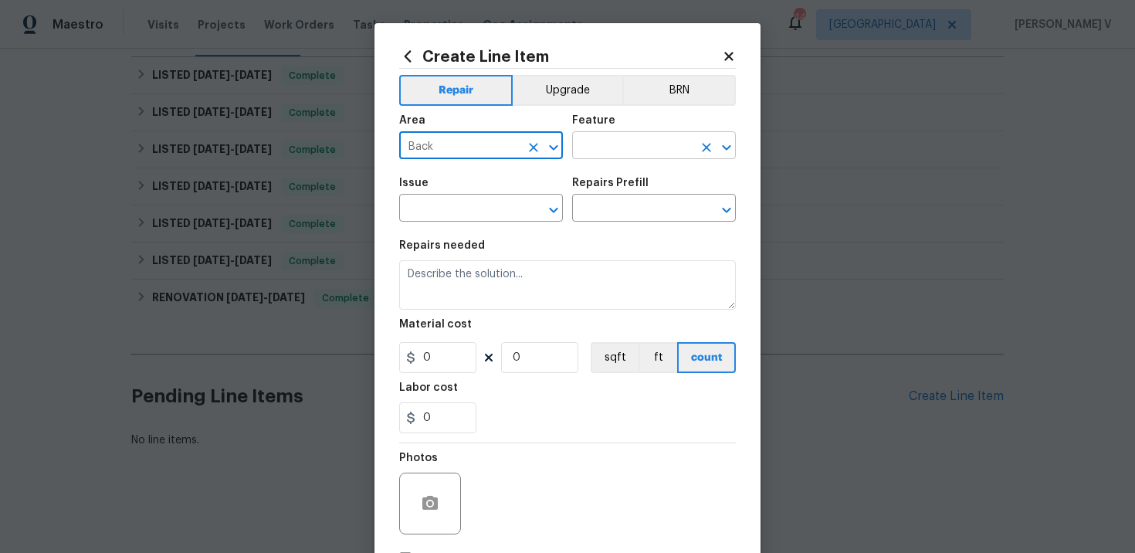
type input "Back"
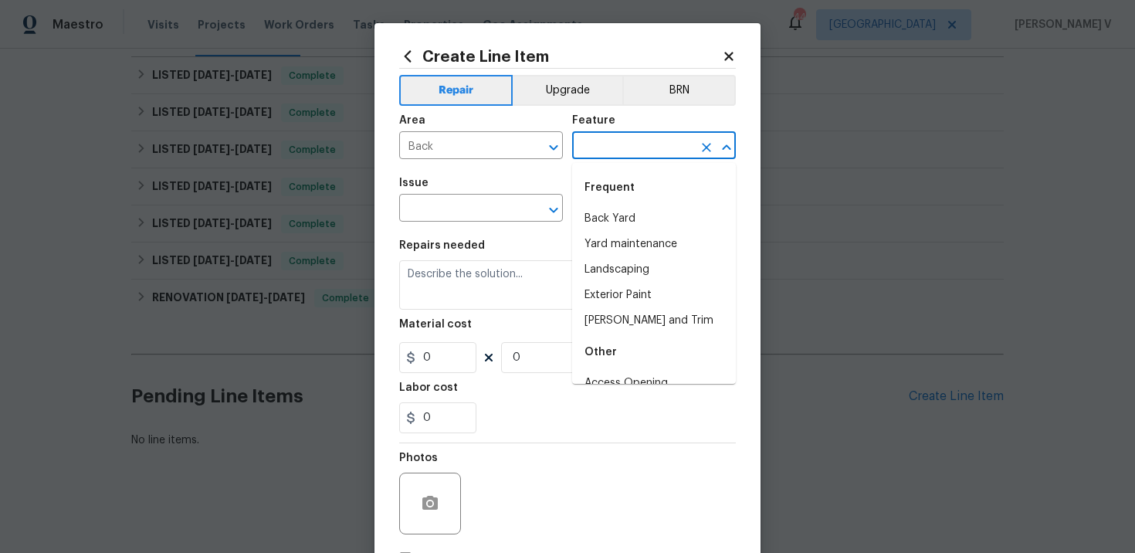
click at [628, 141] on input "text" at bounding box center [632, 147] width 120 height 24
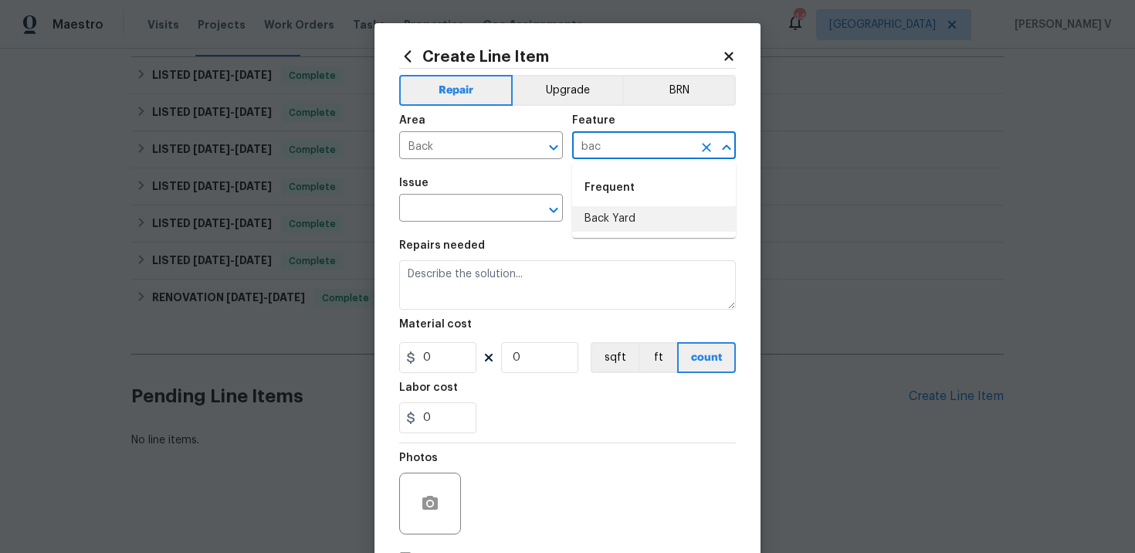
click at [630, 218] on li "Back Yard" at bounding box center [654, 218] width 164 height 25
type input "Back Yard"
click at [477, 212] on input "text" at bounding box center [459, 210] width 120 height 24
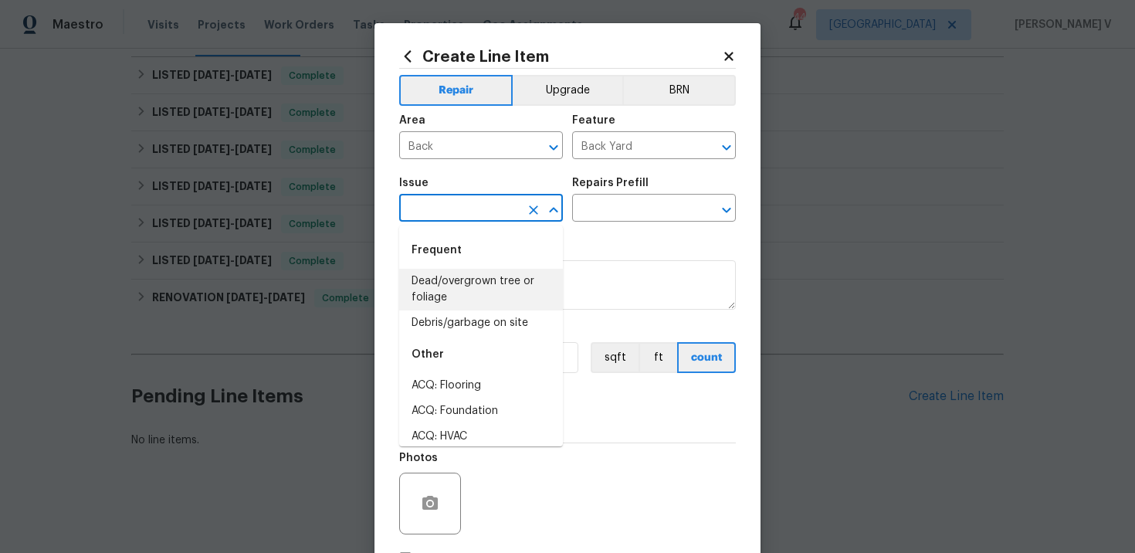
click at [490, 293] on li "Dead/overgrown tree or foliage" at bounding box center [481, 290] width 164 height 42
type input "Dead/overgrown tree or foliage"
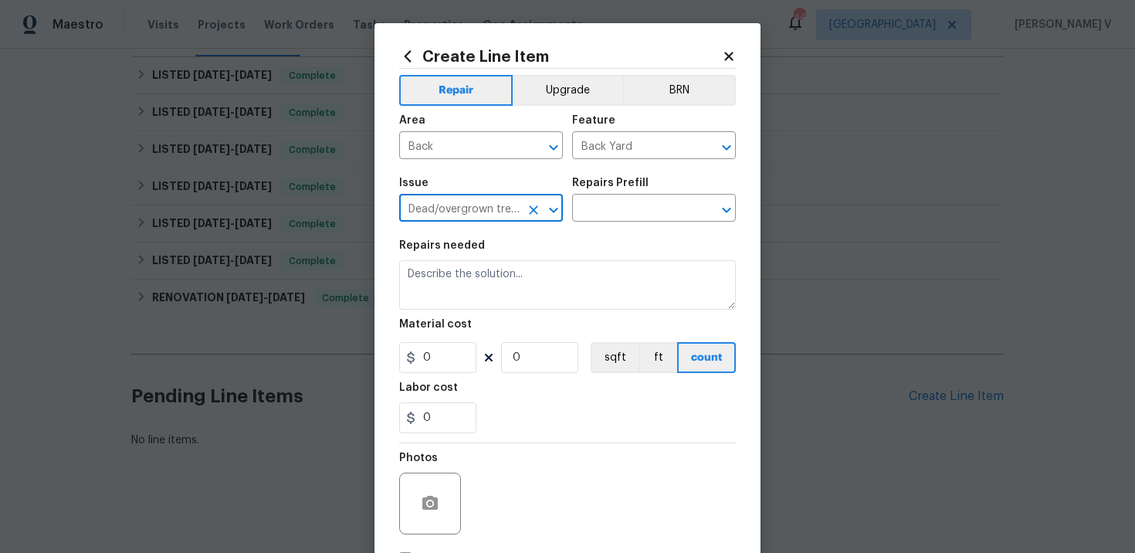
click at [635, 225] on div "Issue Dead/overgrown tree or foliage ​ Repairs Prefill ​" at bounding box center [567, 199] width 337 height 63
click at [659, 210] on input "text" at bounding box center [632, 210] width 120 height 24
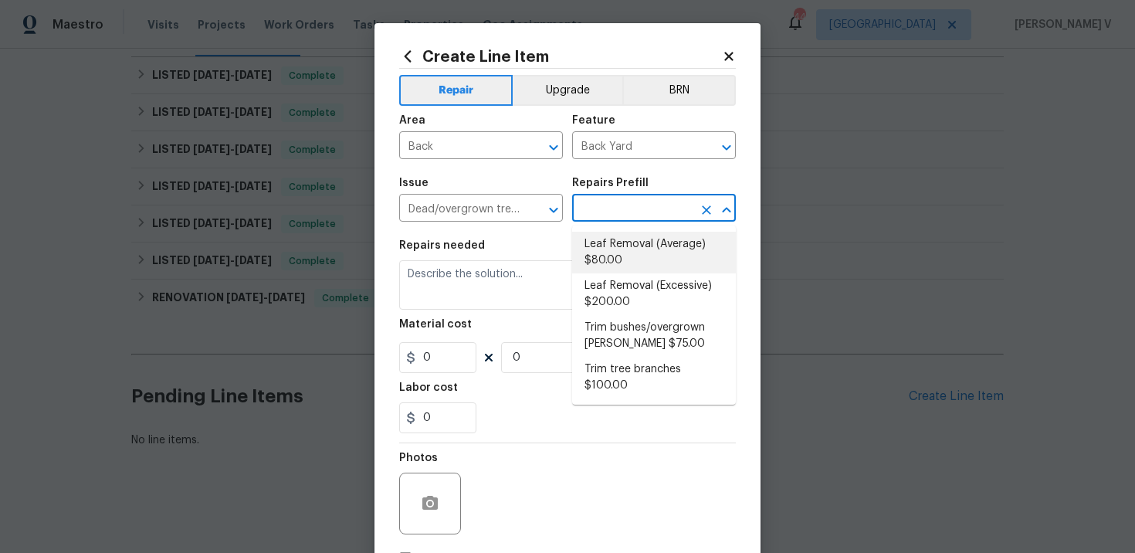
click at [469, 249] on h5 "Repairs needed" at bounding box center [442, 245] width 86 height 11
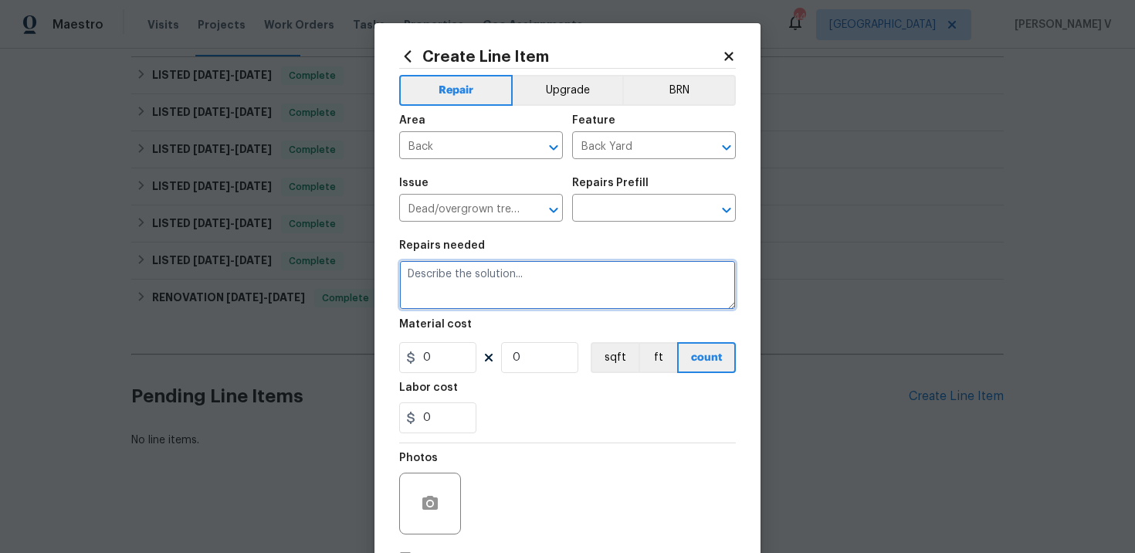
click at [468, 279] on textarea at bounding box center [567, 284] width 337 height 49
paste textarea "Remove all ivy from property, front and back yards"
type textarea "Remove all ivy from property, front and back yards"
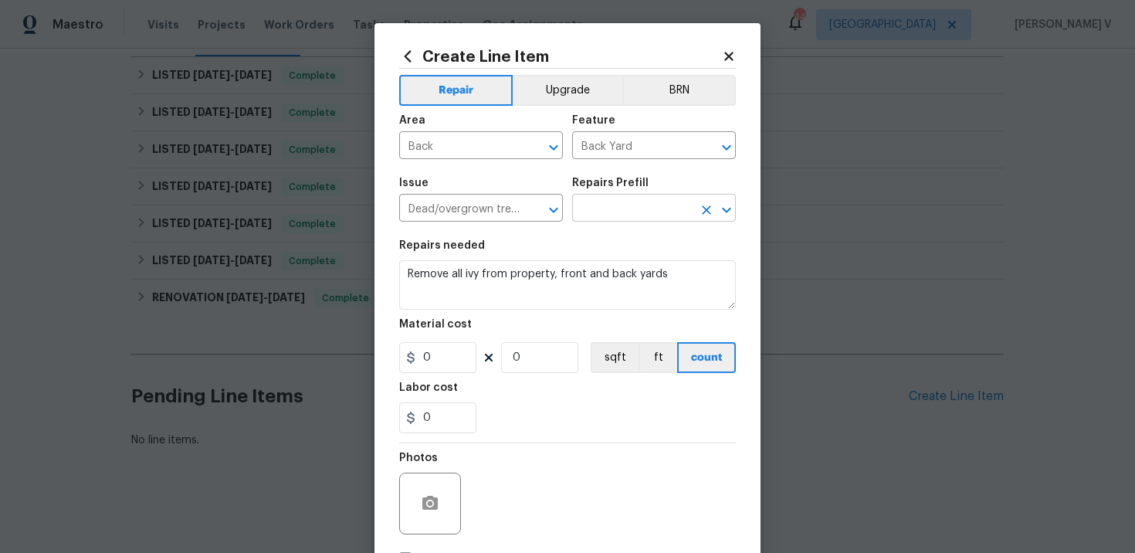
click at [637, 215] on input "text" at bounding box center [632, 210] width 120 height 24
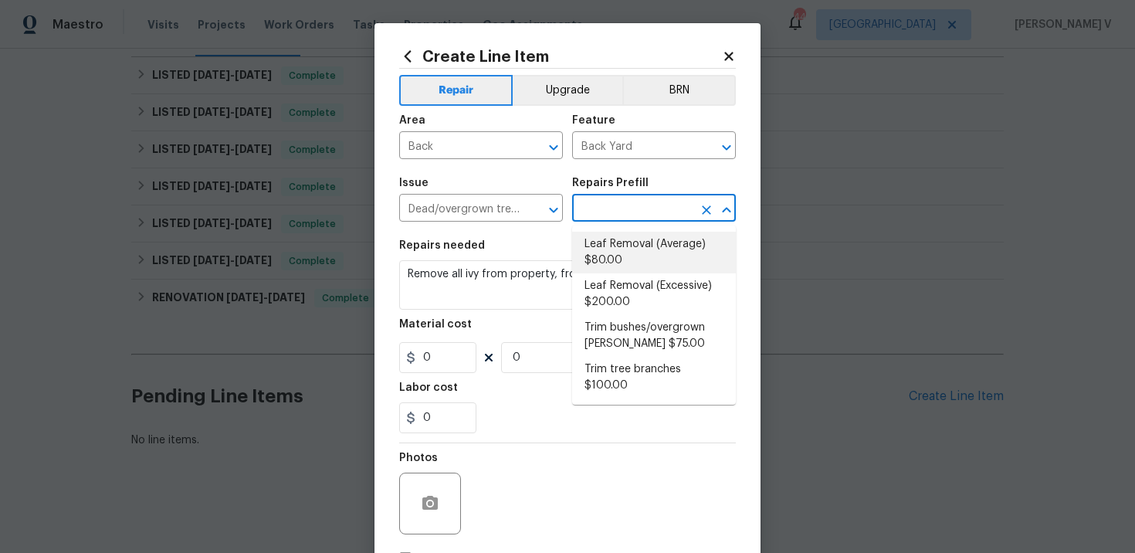
click at [640, 256] on li "Leaf Removal (Average) $80.00" at bounding box center [654, 253] width 164 height 42
type input "Leaf Removal (Average) $80.00"
type textarea "Remove leaves from property 50% to 75% of yard coverage"
type input "1"
type input "80"
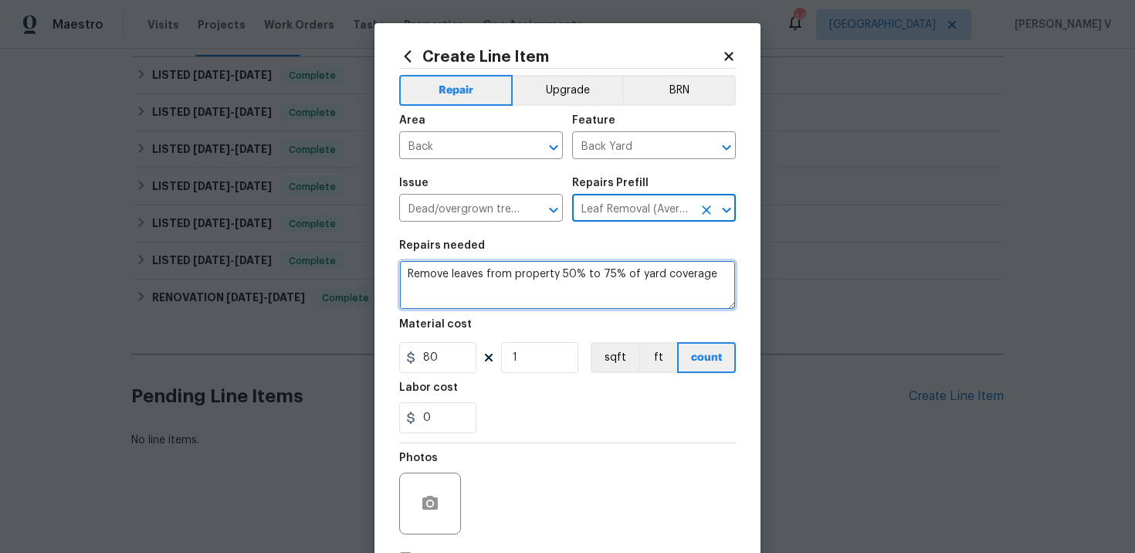
click at [574, 284] on textarea "Remove leaves from property 50% to 75% of yard coverage" at bounding box center [567, 284] width 337 height 49
paste textarea "all ivy from property, front and back yards"
type textarea "Remove all ivy from property, front and back yards"
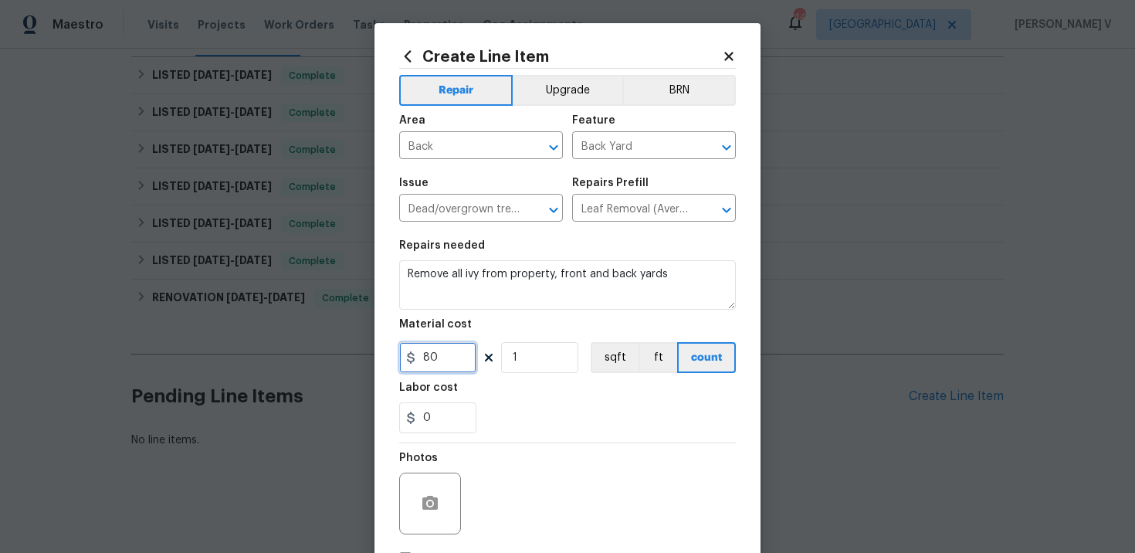
click at [453, 361] on input "80" at bounding box center [437, 357] width 77 height 31
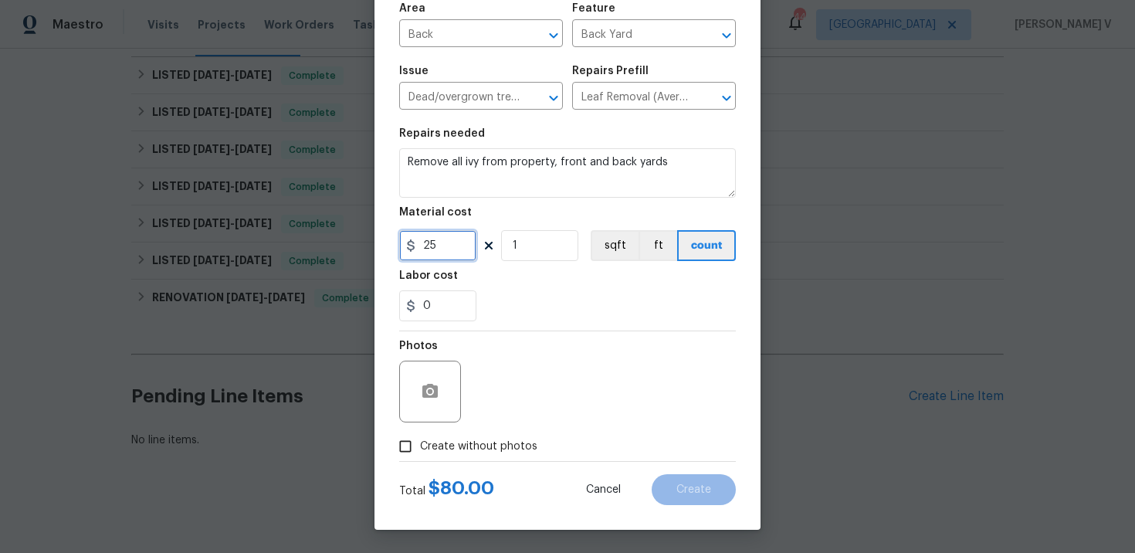
type input "25"
click at [429, 458] on label "Create without photos" at bounding box center [464, 446] width 147 height 29
click at [420, 458] on input "Create without photos" at bounding box center [405, 446] width 29 height 29
checkbox input "true"
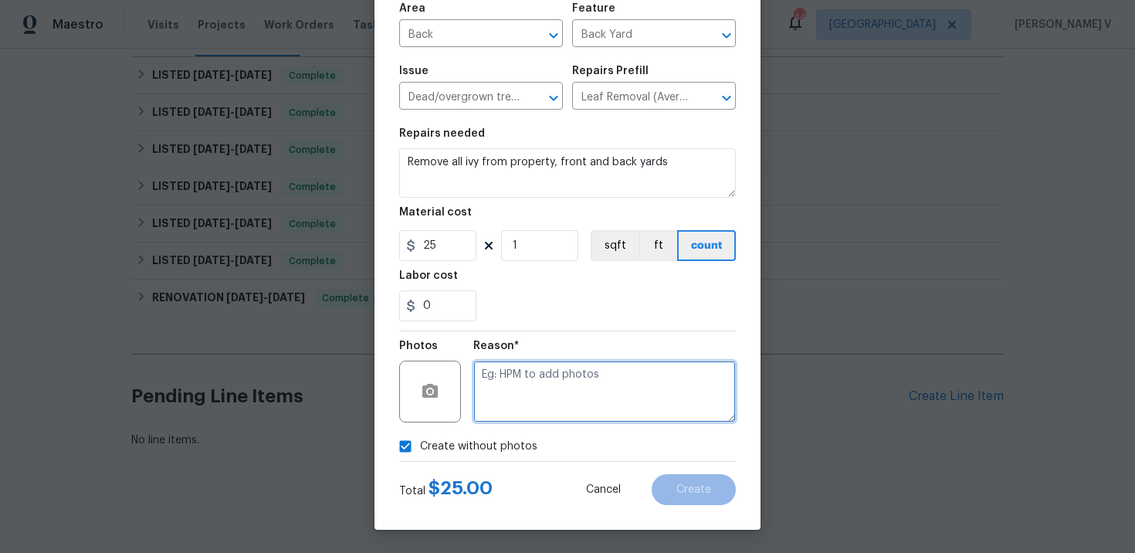
click at [526, 408] on textarea at bounding box center [604, 392] width 262 height 62
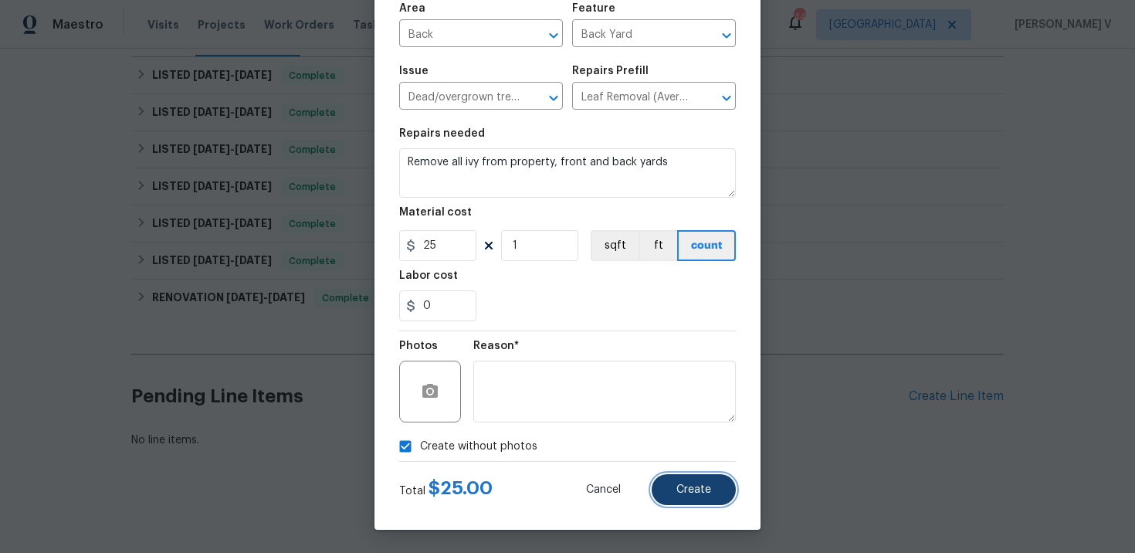
click at [687, 484] on span "Create" at bounding box center [693, 490] width 35 height 12
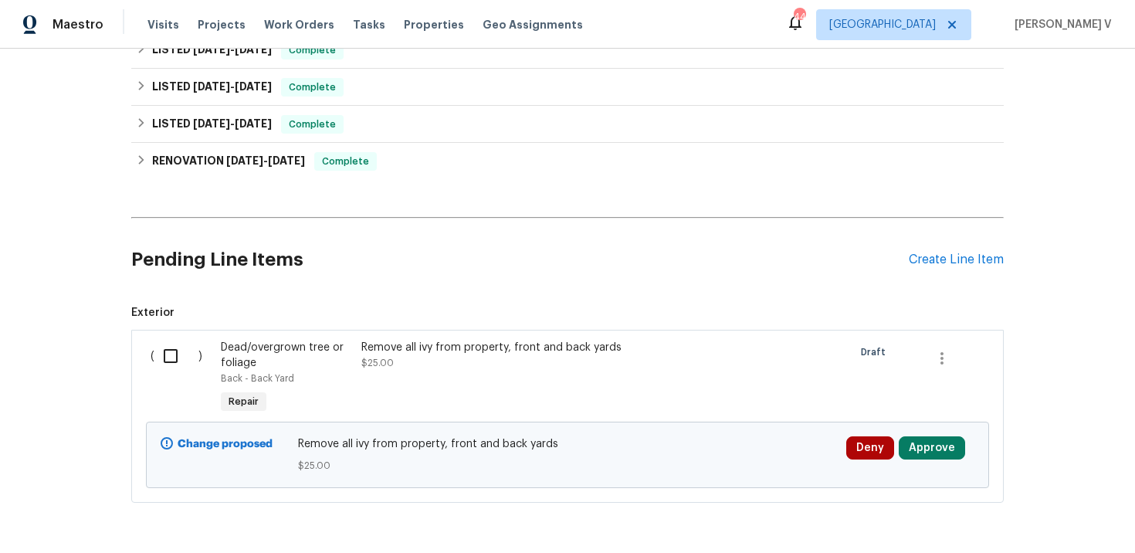
scroll to position [415, 0]
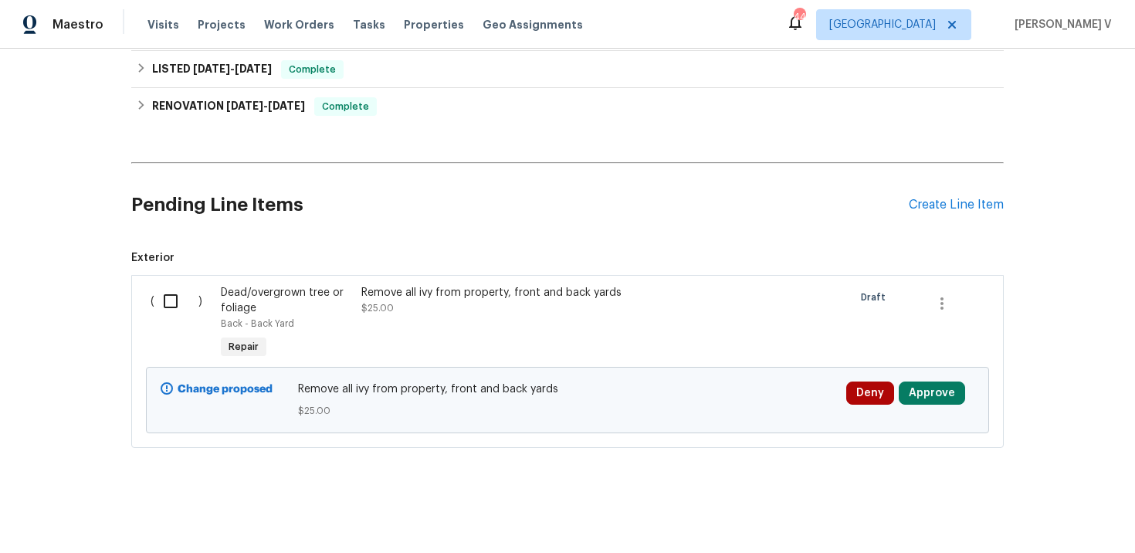
click at [164, 302] on input "checkbox" at bounding box center [176, 301] width 44 height 32
checkbox input "true"
click at [1017, 505] on span "Create Work Order" at bounding box center [1046, 514] width 103 height 19
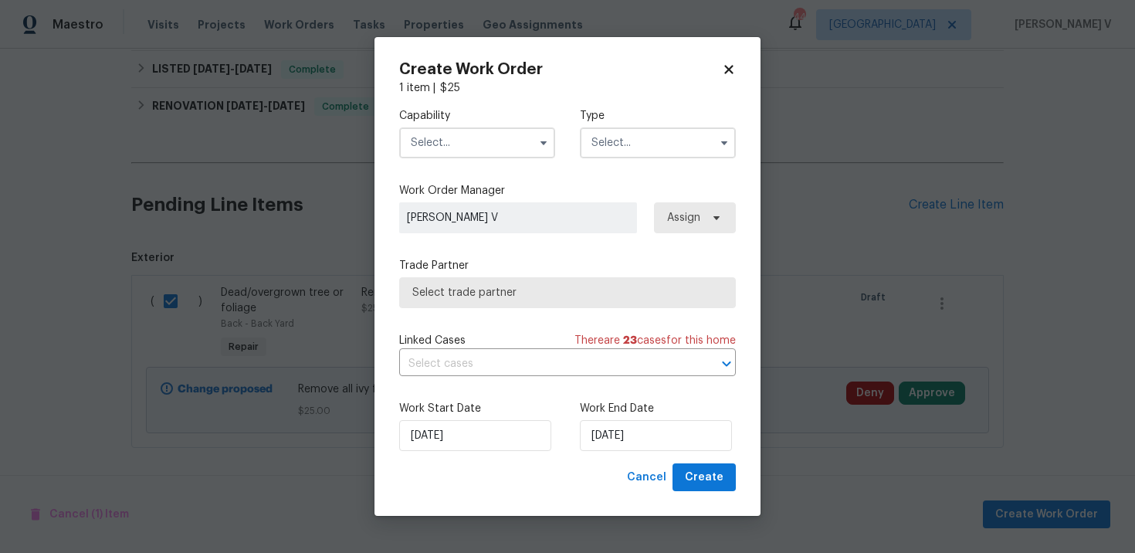
click at [436, 151] on input "text" at bounding box center [477, 142] width 156 height 31
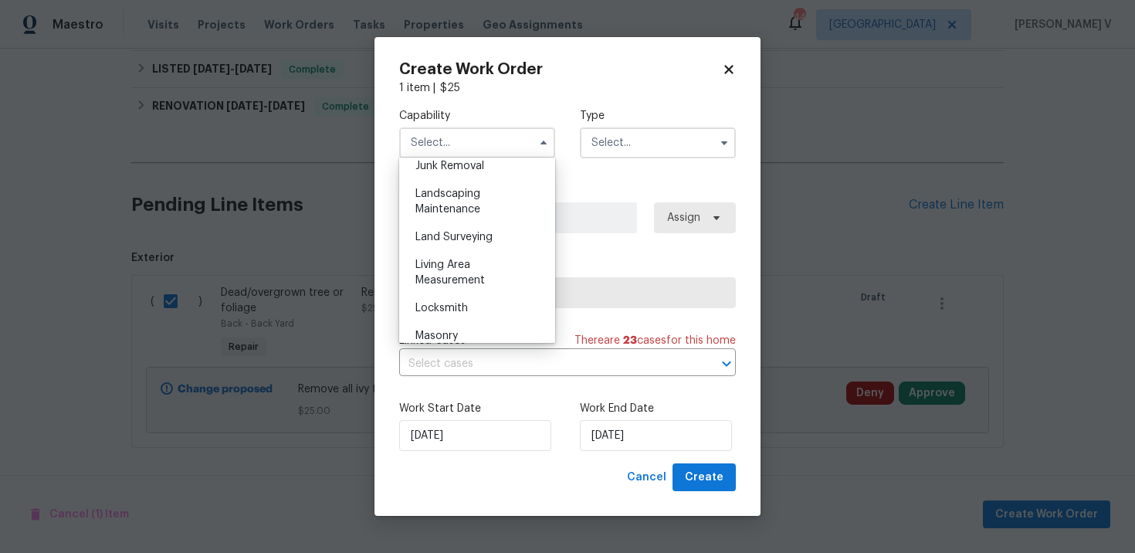
scroll to position [994, 0]
click at [494, 191] on div "Landscaping Maintenance" at bounding box center [477, 205] width 148 height 43
type input "Landscaping Maintenance"
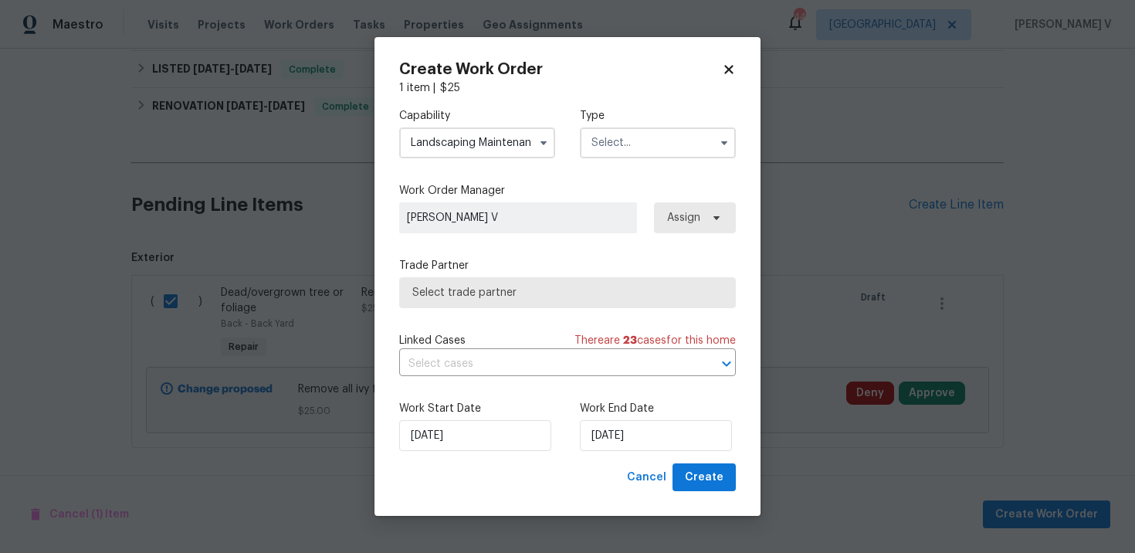
click at [652, 144] on input "text" at bounding box center [658, 142] width 156 height 31
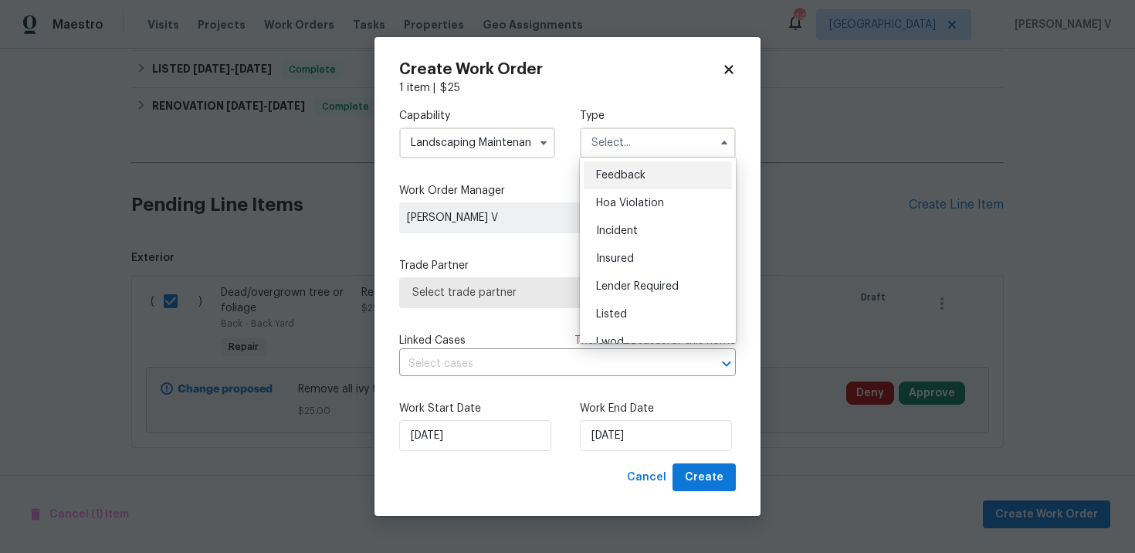
click at [614, 174] on span "Feedback" at bounding box center [620, 175] width 49 height 11
type input "Feedback"
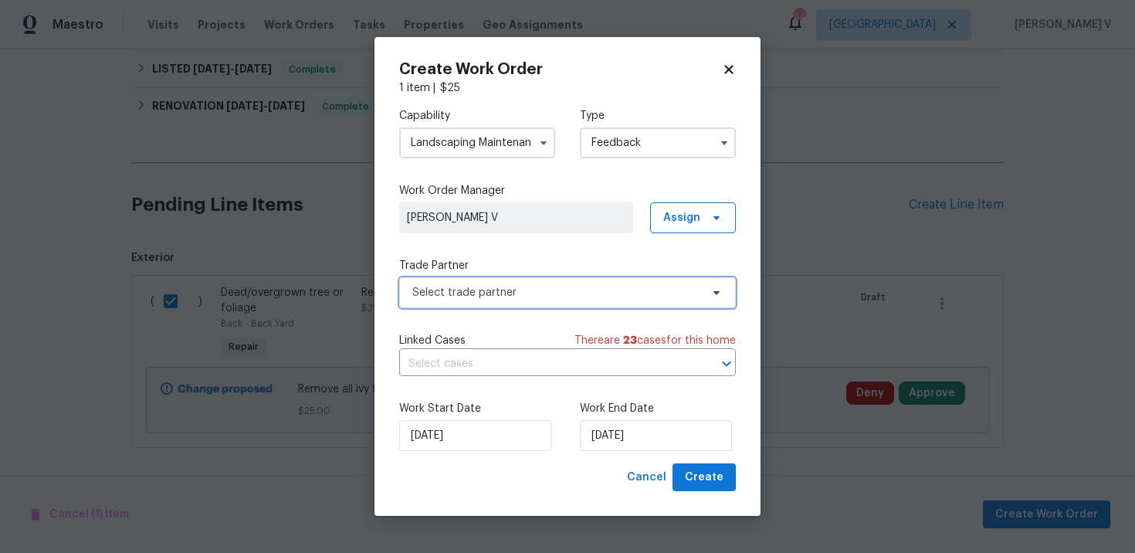
click at [503, 277] on span "Select trade partner" at bounding box center [567, 292] width 337 height 31
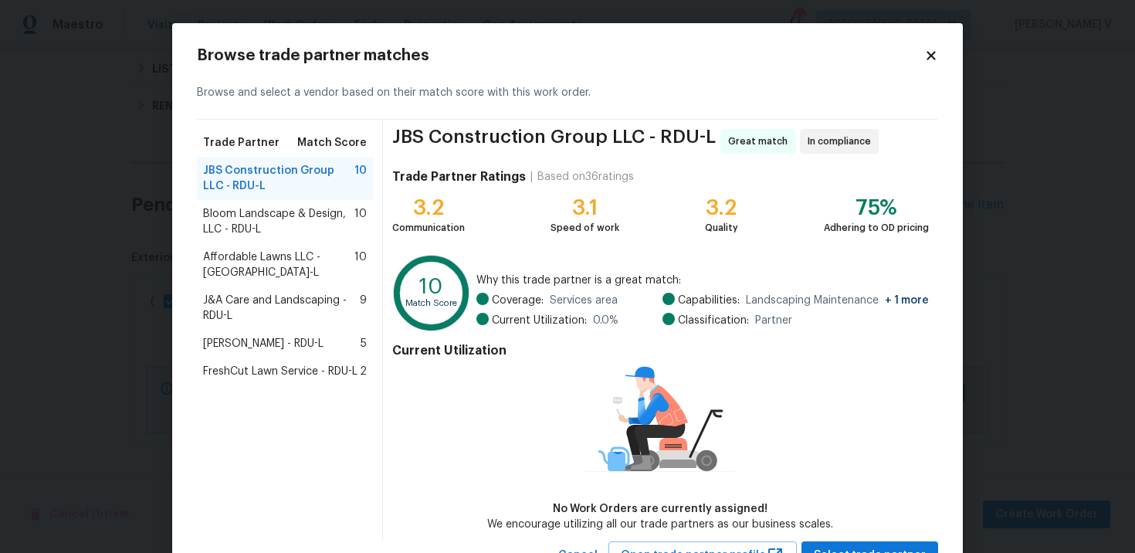
click at [223, 218] on span "Bloom Landscape & Design, LLC - RDU-L" at bounding box center [278, 221] width 151 height 31
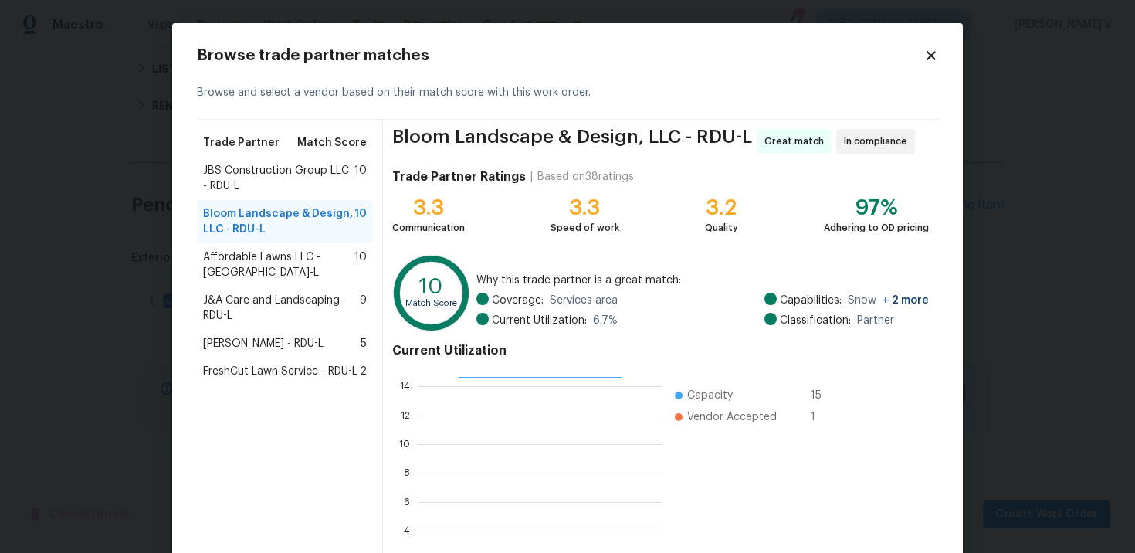
scroll to position [128, 0]
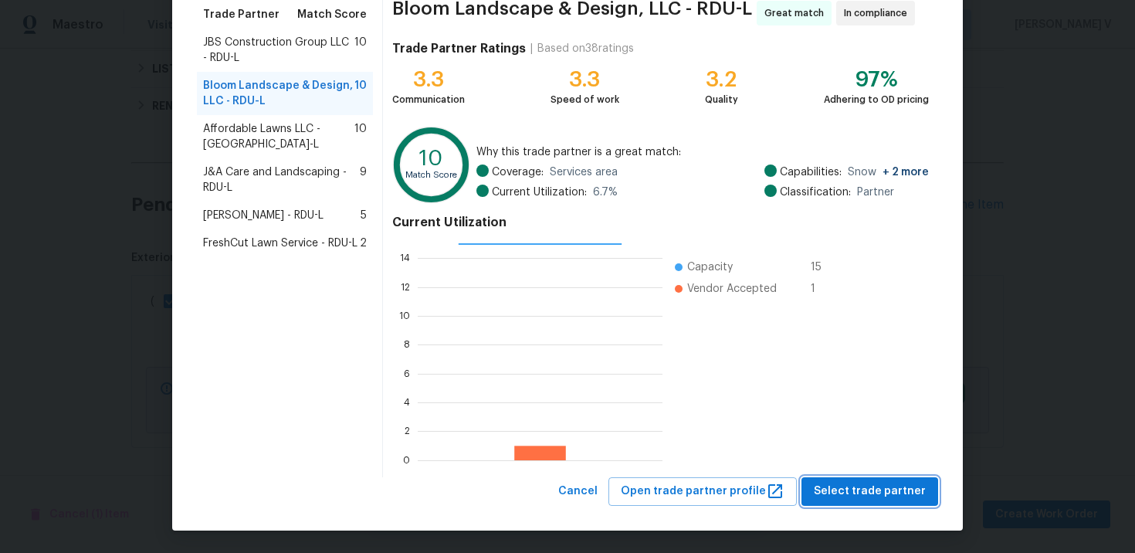
click at [848, 484] on span "Select trade partner" at bounding box center [870, 491] width 112 height 19
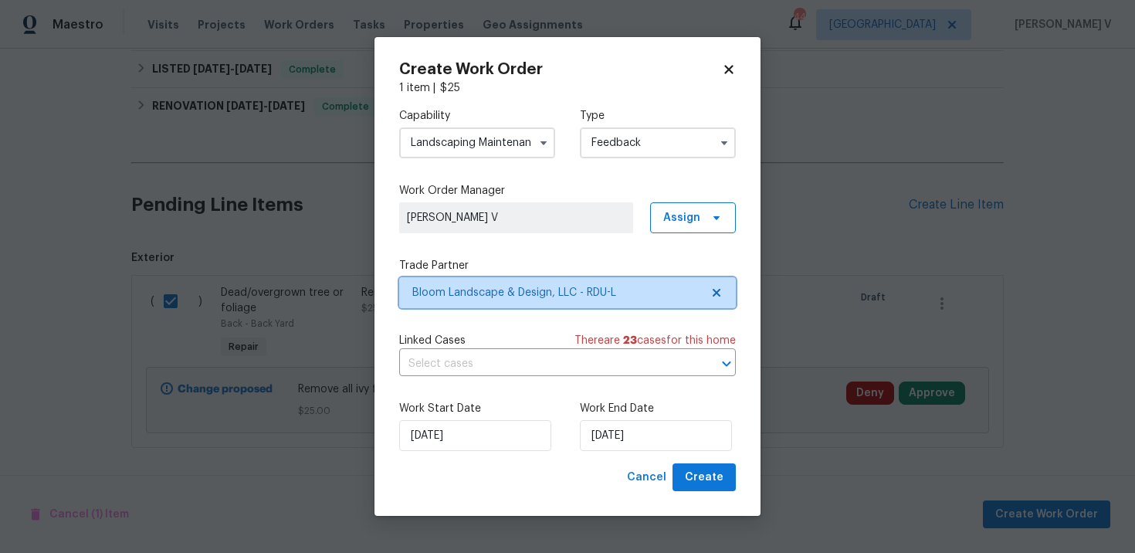
scroll to position [0, 0]
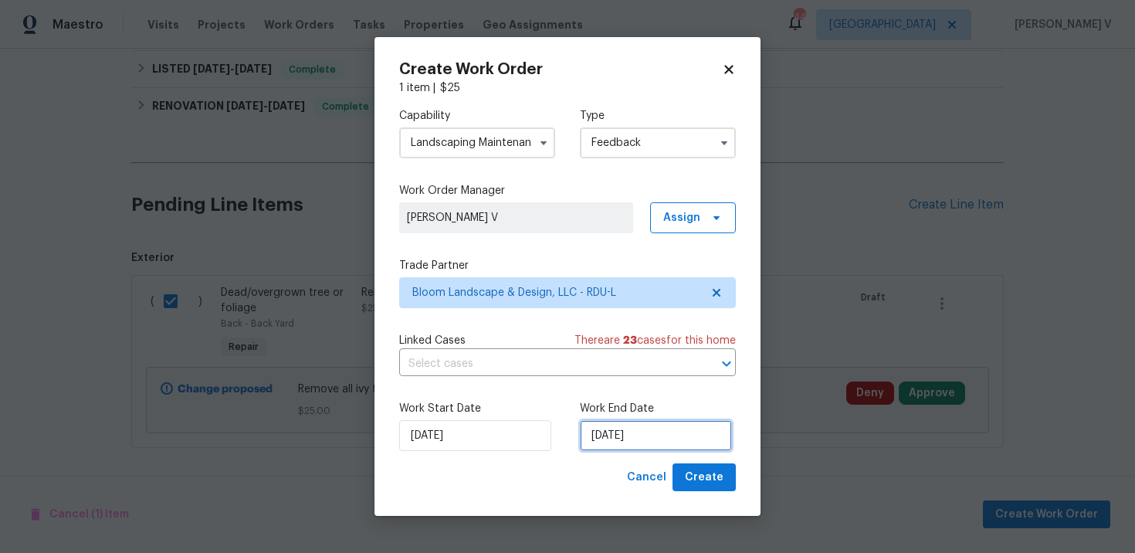
click at [610, 428] on input "03/10/2025" at bounding box center [656, 435] width 152 height 31
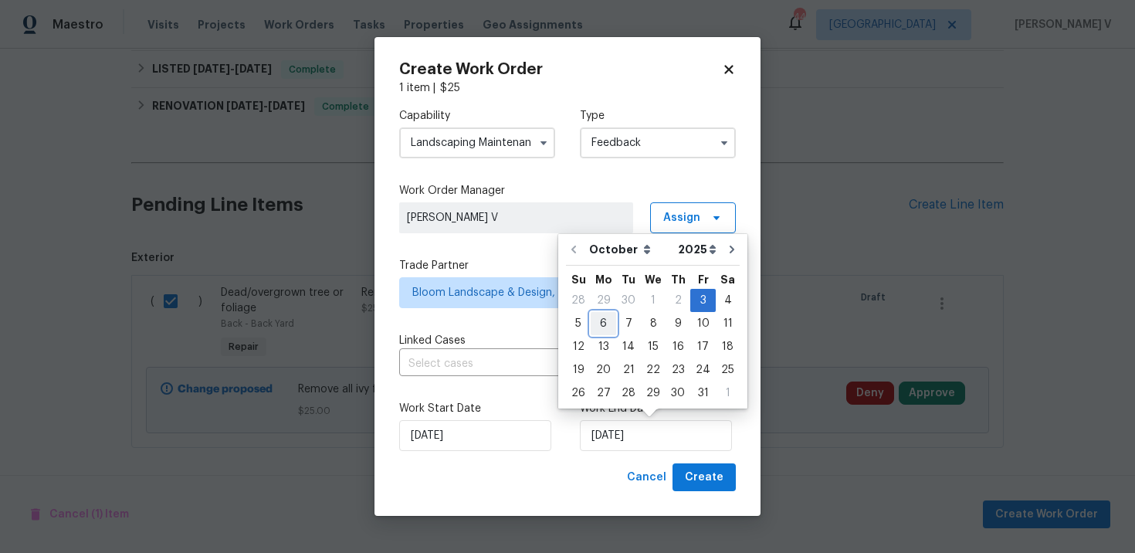
click at [601, 325] on div "6" at bounding box center [603, 324] width 25 height 22
type input "06/10/2025"
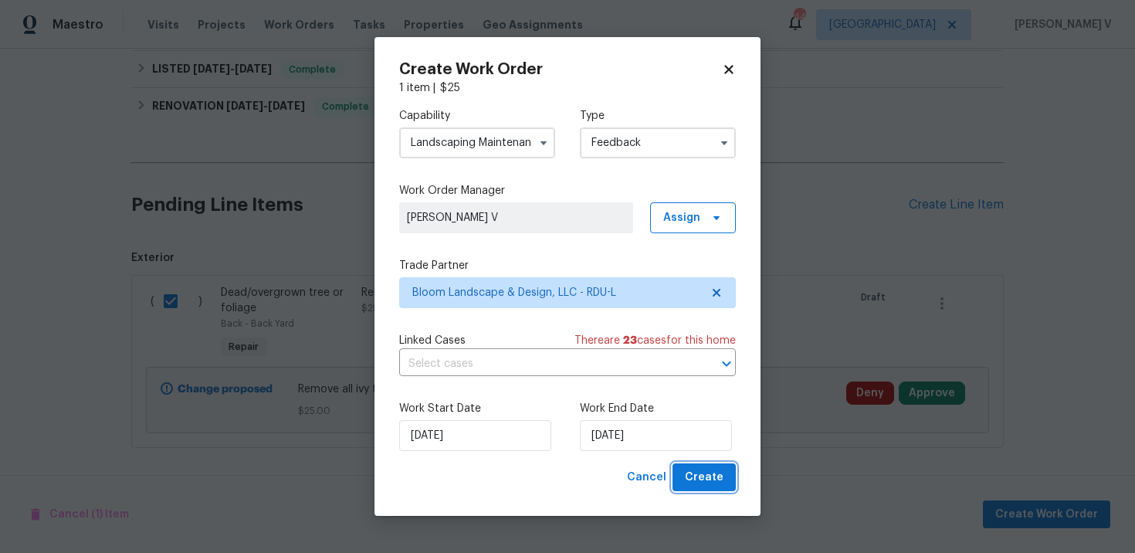
click at [721, 472] on span "Create" at bounding box center [704, 477] width 39 height 19
checkbox input "false"
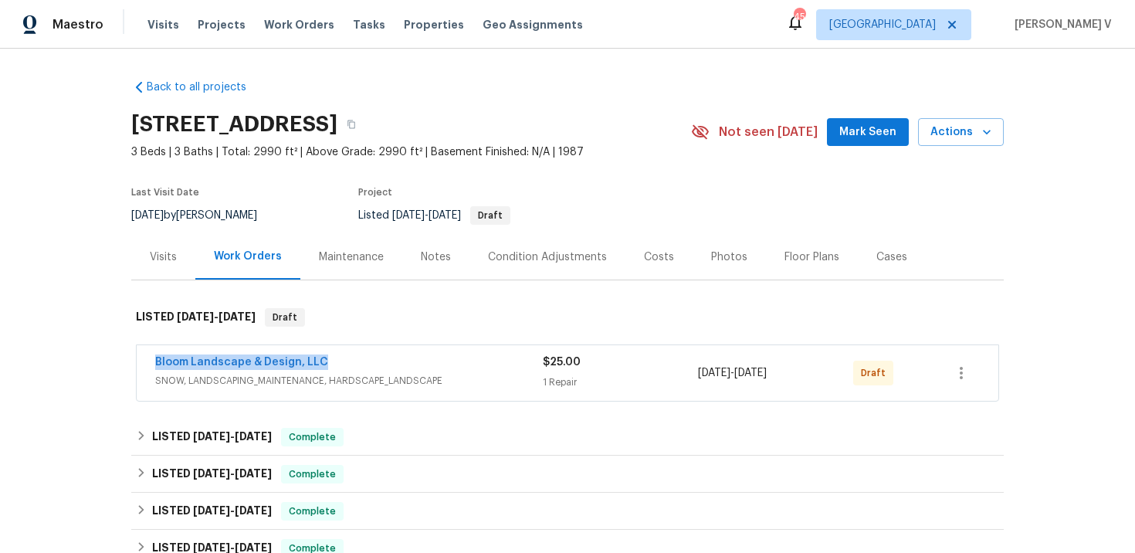
drag, startPoint x: 333, startPoint y: 355, endPoint x: 148, endPoint y: 357, distance: 184.5
click at [148, 357] on div "Bloom Landscape & Design, LLC SNOW, LANDSCAPING_MAINTENANCE, HARDSCAPE_LANDSCAP…" at bounding box center [568, 373] width 862 height 56
copy link "Bloom Landscape & Design, LLC"
click at [212, 362] on link "Bloom Landscape & Design, LLC" at bounding box center [241, 362] width 173 height 11
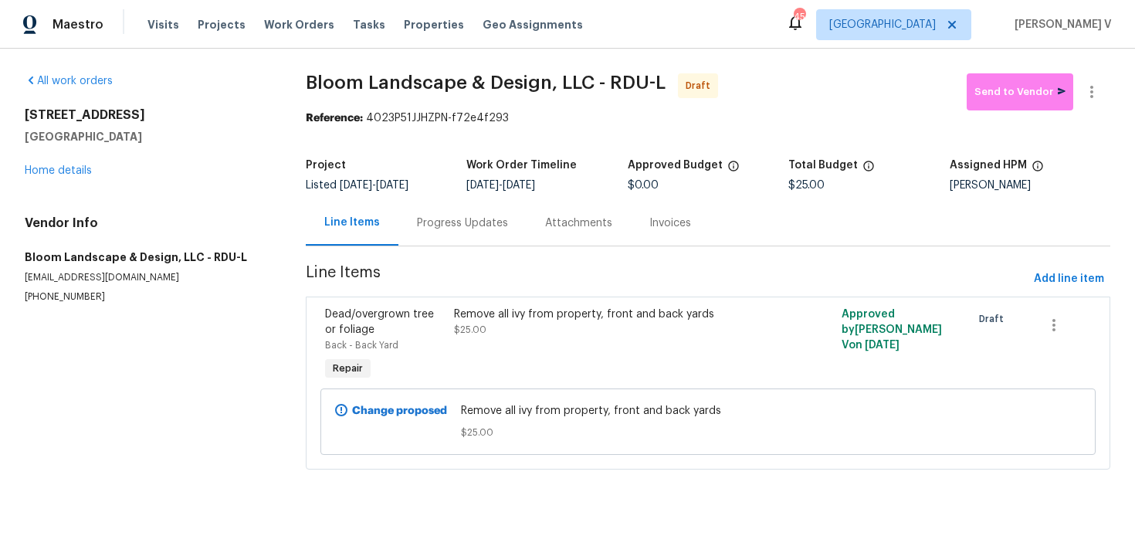
click at [452, 225] on div "Progress Updates" at bounding box center [462, 222] width 91 height 15
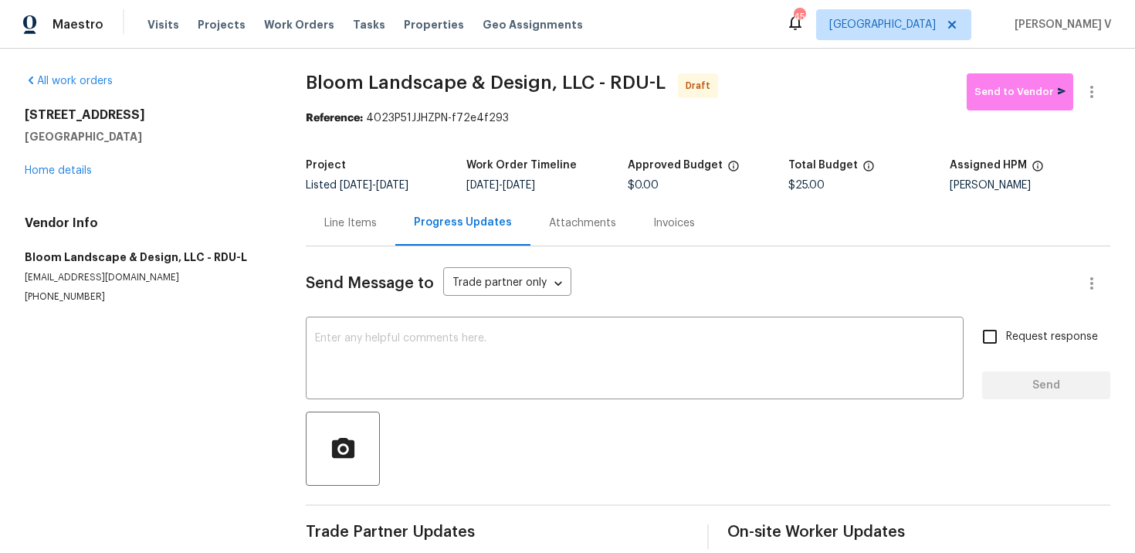
click at [321, 215] on div "Line Items" at bounding box center [351, 223] width 90 height 46
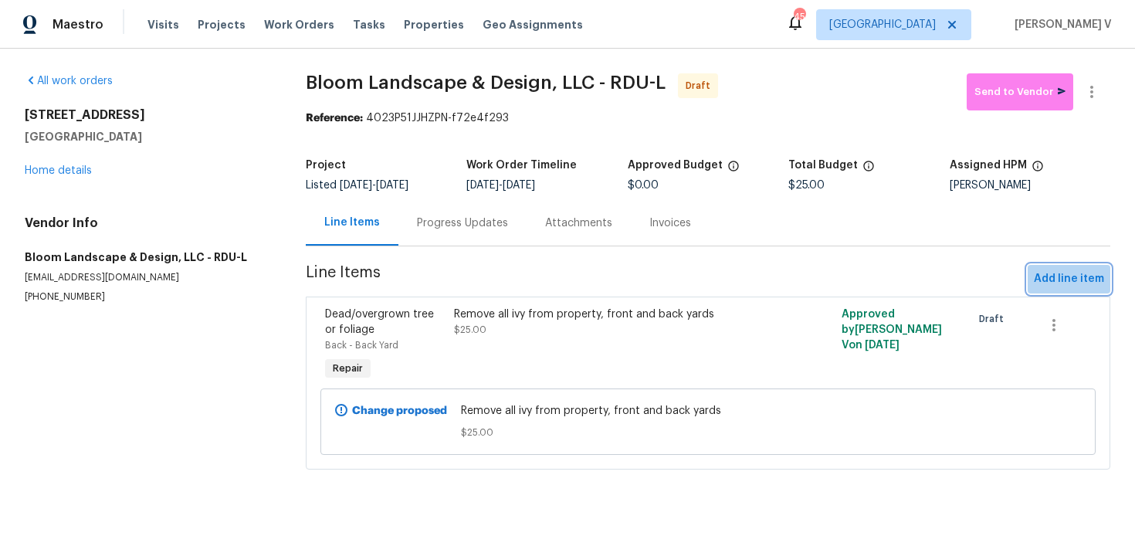
click at [1073, 279] on span "Add line item" at bounding box center [1069, 278] width 70 height 19
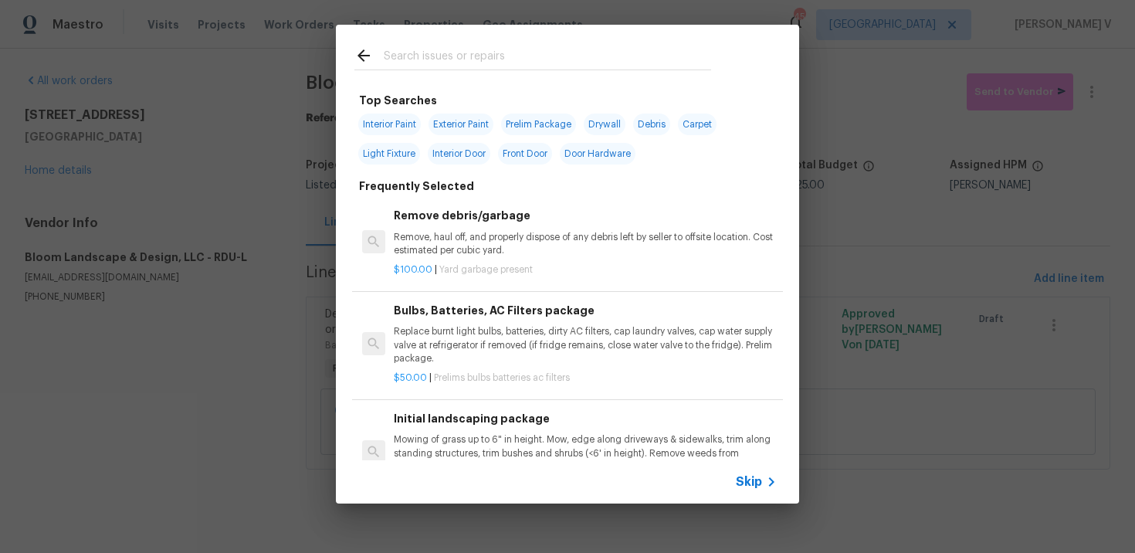
click at [743, 472] on div "Skip" at bounding box center [758, 481] width 45 height 19
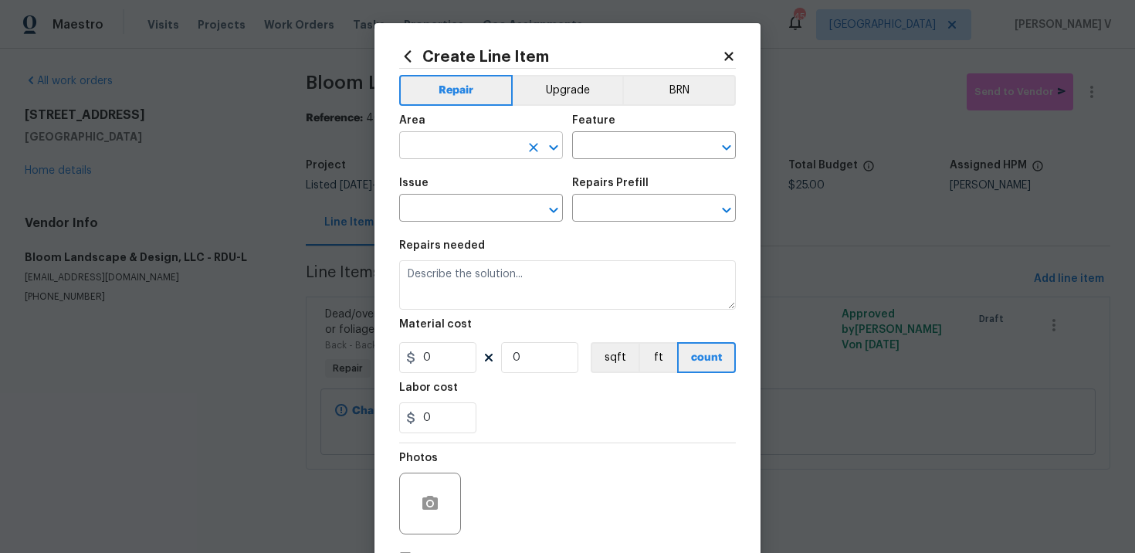
click at [488, 142] on input "text" at bounding box center [459, 147] width 120 height 24
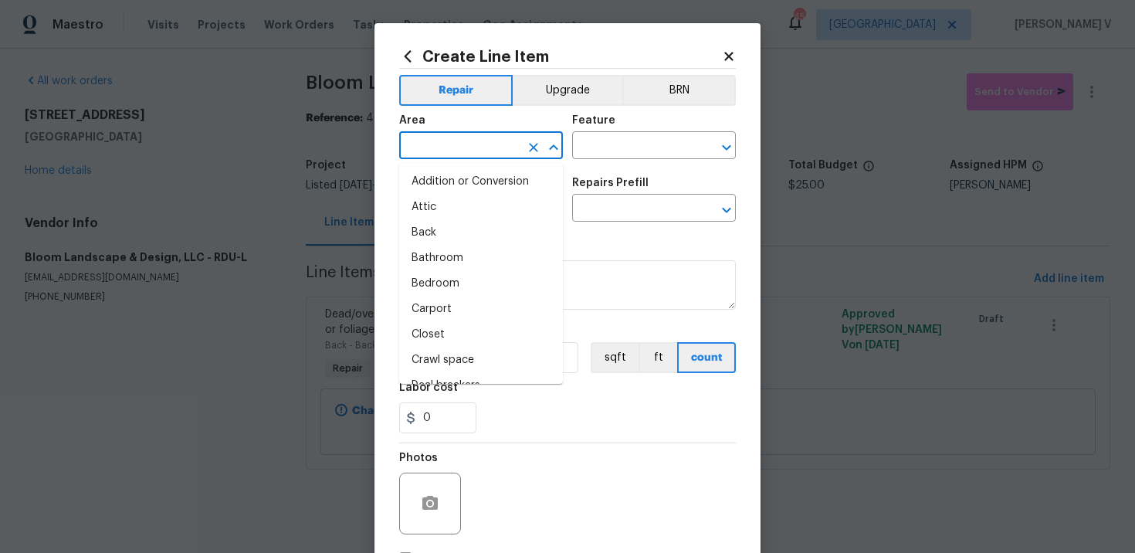
click at [488, 142] on input "text" at bounding box center [459, 147] width 120 height 24
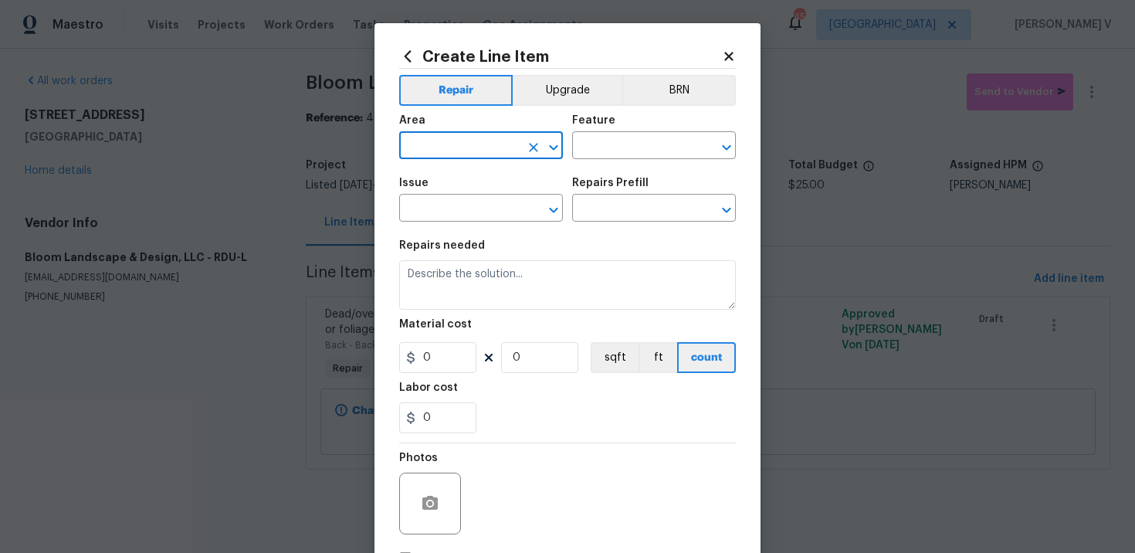
click at [488, 142] on input "text" at bounding box center [459, 147] width 120 height 24
type input "e"
type input "xt"
click at [455, 207] on li "Exterior Overall" at bounding box center [481, 207] width 164 height 25
type input "Exterior Overall"
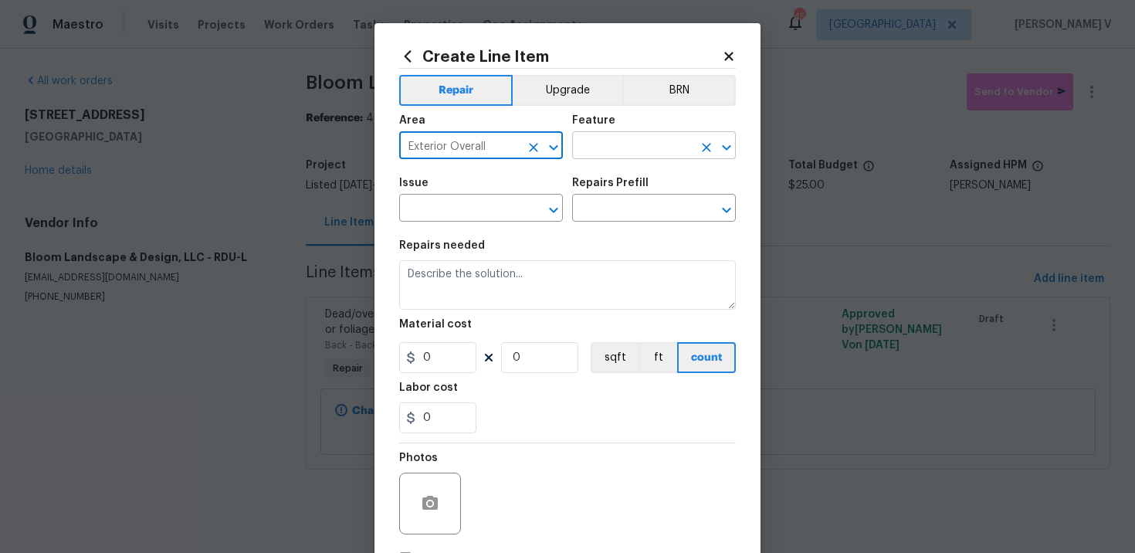
click at [604, 146] on input "text" at bounding box center [632, 147] width 120 height 24
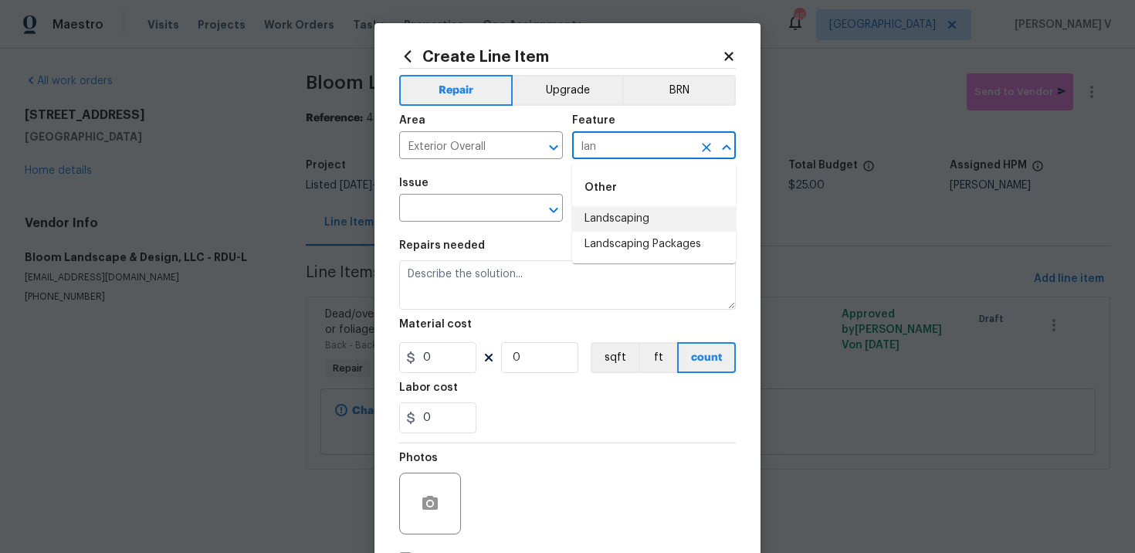
click at [604, 215] on li "Landscaping" at bounding box center [654, 218] width 164 height 25
type input "Landscaping"
click at [486, 216] on input "text" at bounding box center [459, 210] width 120 height 24
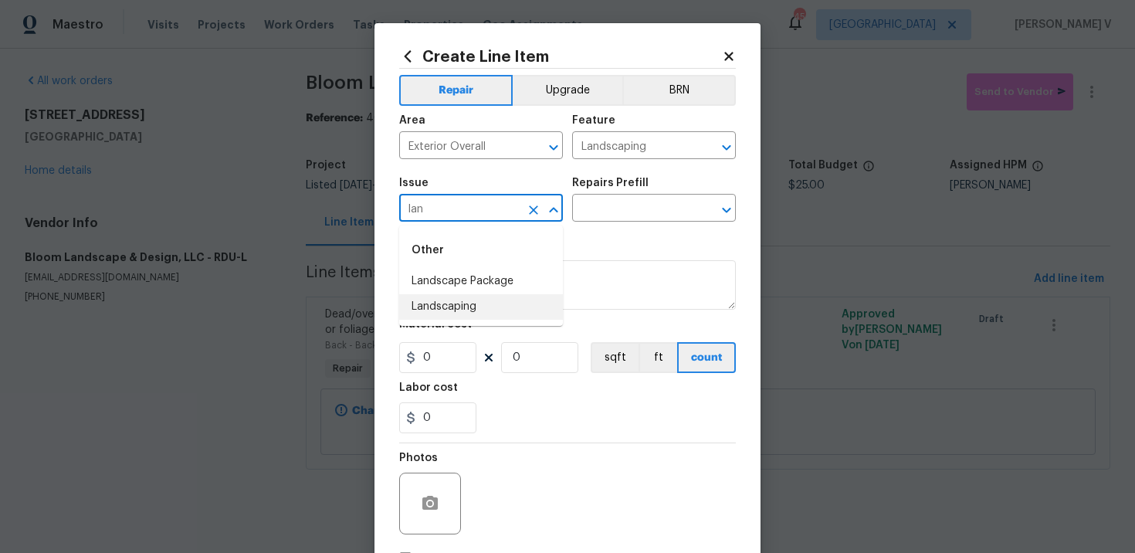
click at [479, 313] on li "Landscaping" at bounding box center [481, 306] width 164 height 25
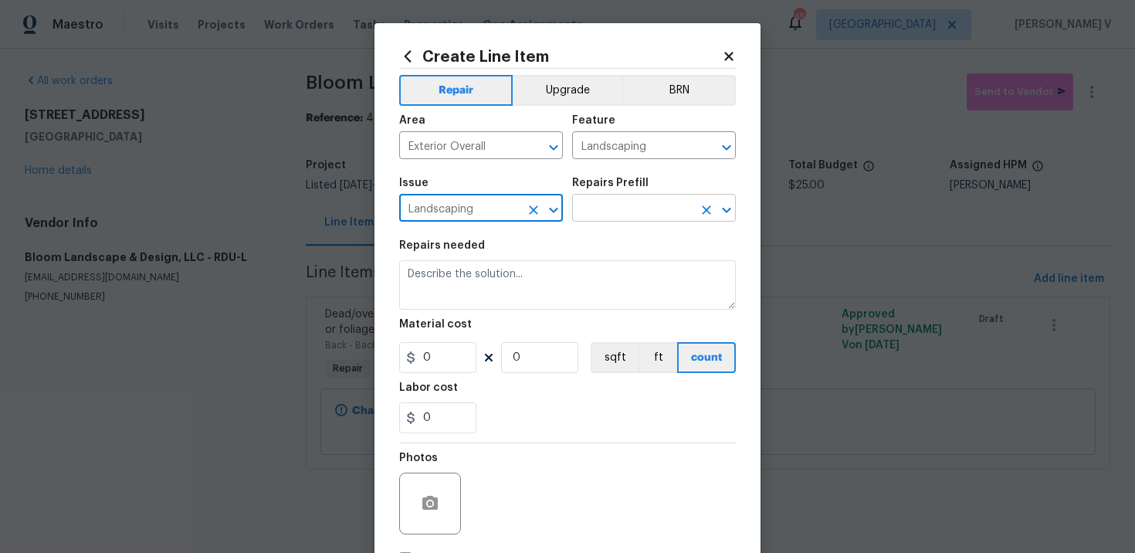
type input "Landscaping"
click at [631, 198] on input "text" at bounding box center [632, 210] width 120 height 24
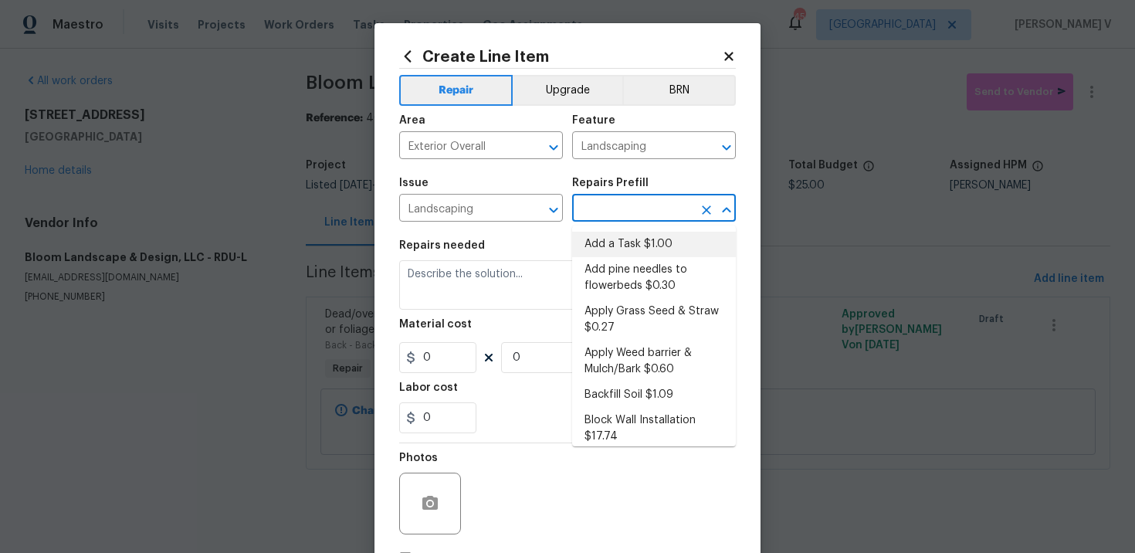
click at [621, 242] on li "Add a Task $1.00" at bounding box center [654, 244] width 164 height 25
type input "Add a Task $1.00"
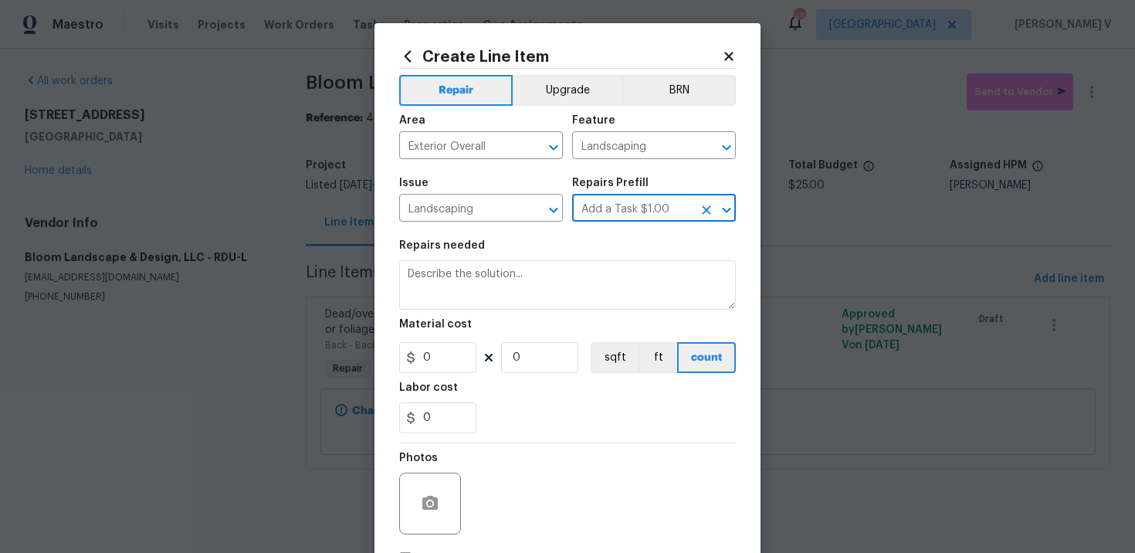
type textarea "HPM to detail"
type input "1"
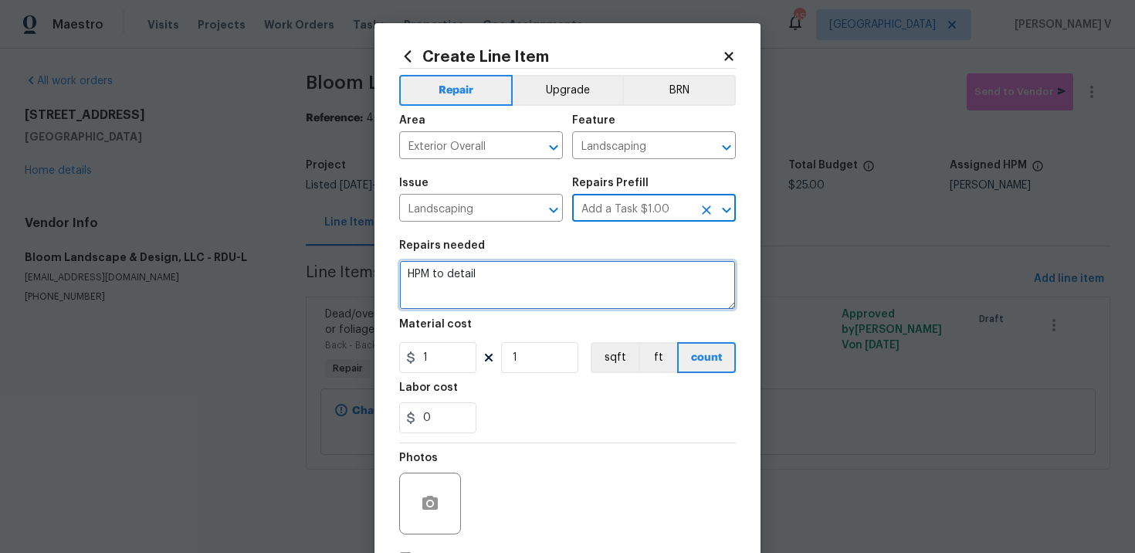
click at [543, 286] on textarea "HPM to detail" at bounding box center [567, 284] width 337 height 49
paste textarea "Clear all brush and trim all bushes and trees"
type textarea "Clear all brush and trim all bushes and trees"
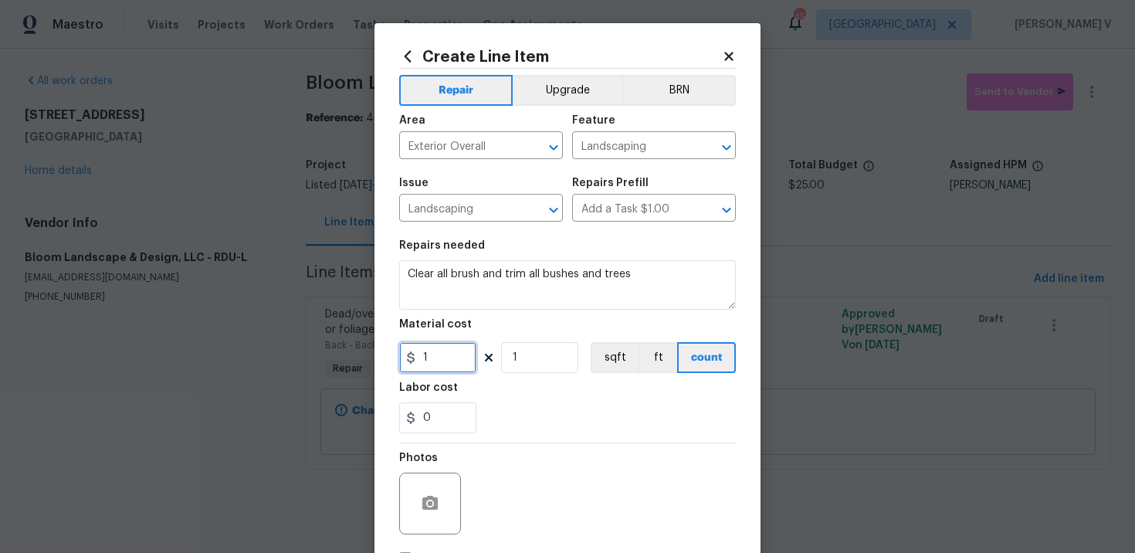
click at [448, 346] on input "1" at bounding box center [437, 357] width 77 height 31
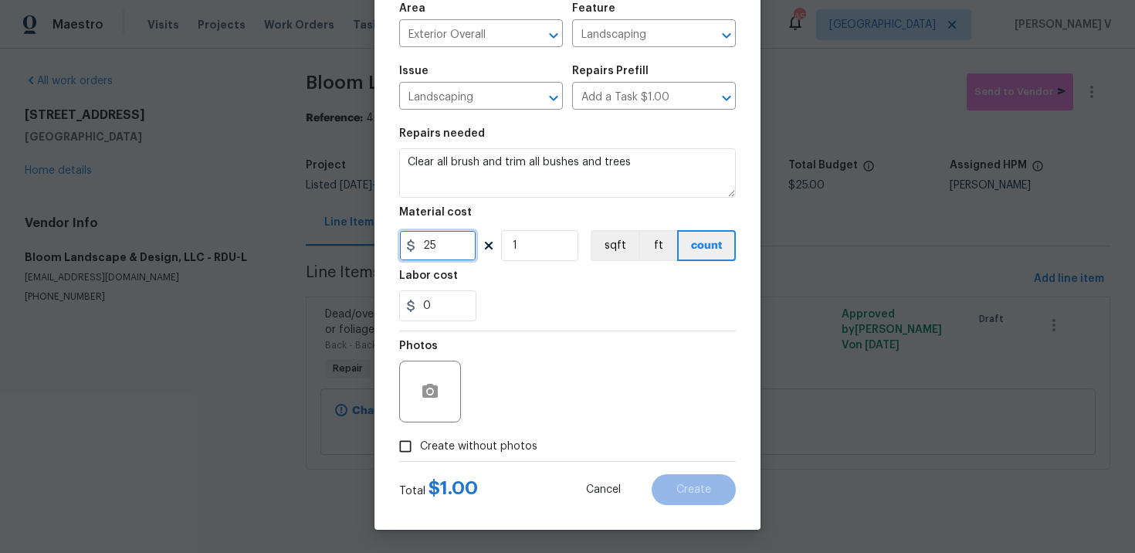
type input "25"
click at [421, 440] on span "Create without photos" at bounding box center [478, 446] width 117 height 16
click at [420, 440] on input "Create without photos" at bounding box center [405, 446] width 29 height 29
checkbox input "true"
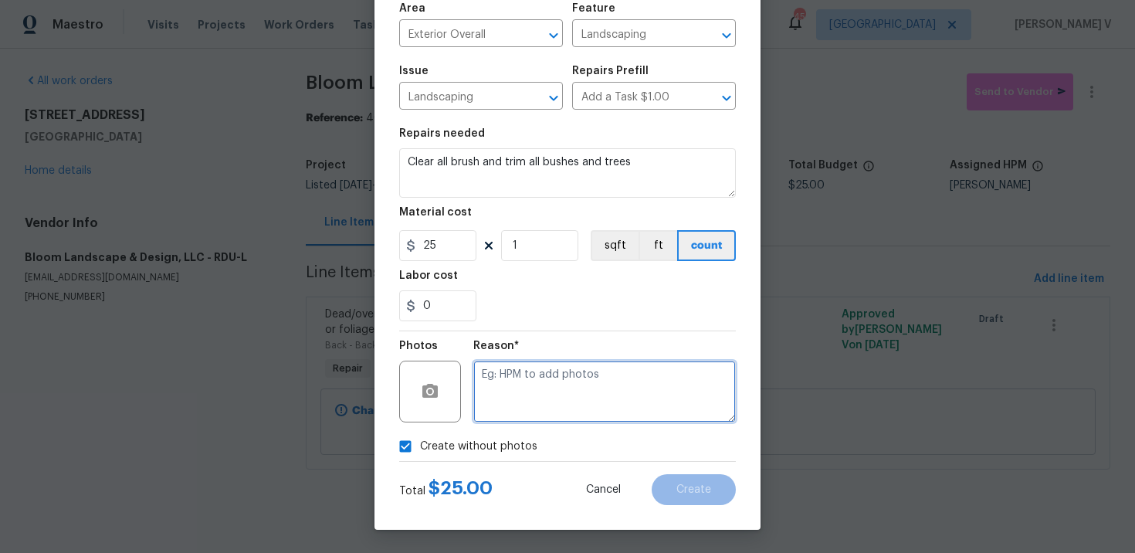
click at [530, 393] on textarea at bounding box center [604, 392] width 262 height 62
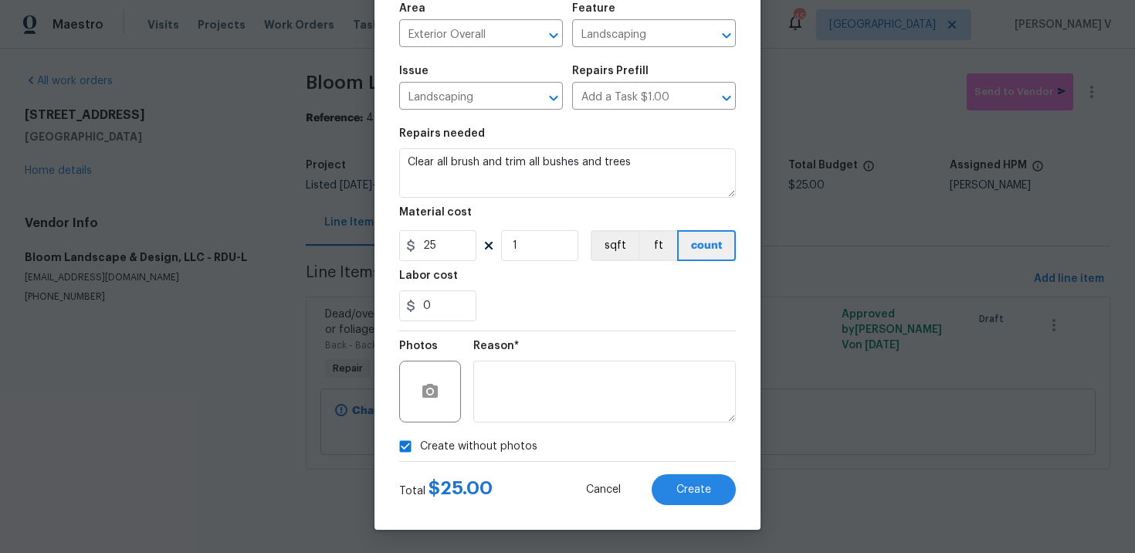
click at [644, 473] on div "Total $ 25.00 Cancel Create" at bounding box center [567, 483] width 337 height 43
click at [679, 489] on span "Create" at bounding box center [693, 490] width 35 height 12
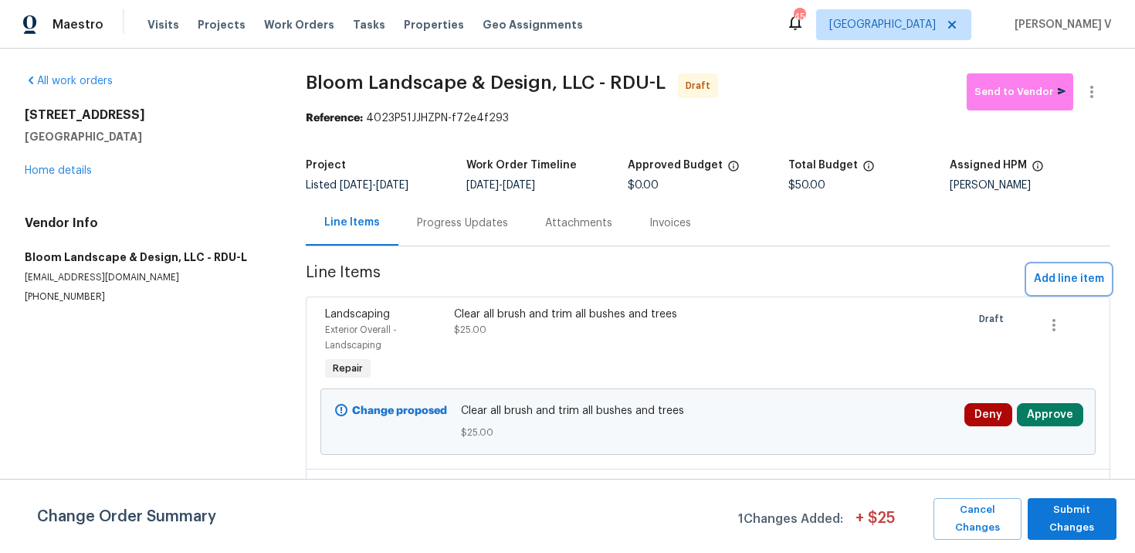
click at [1062, 273] on span "Add line item" at bounding box center [1069, 278] width 70 height 19
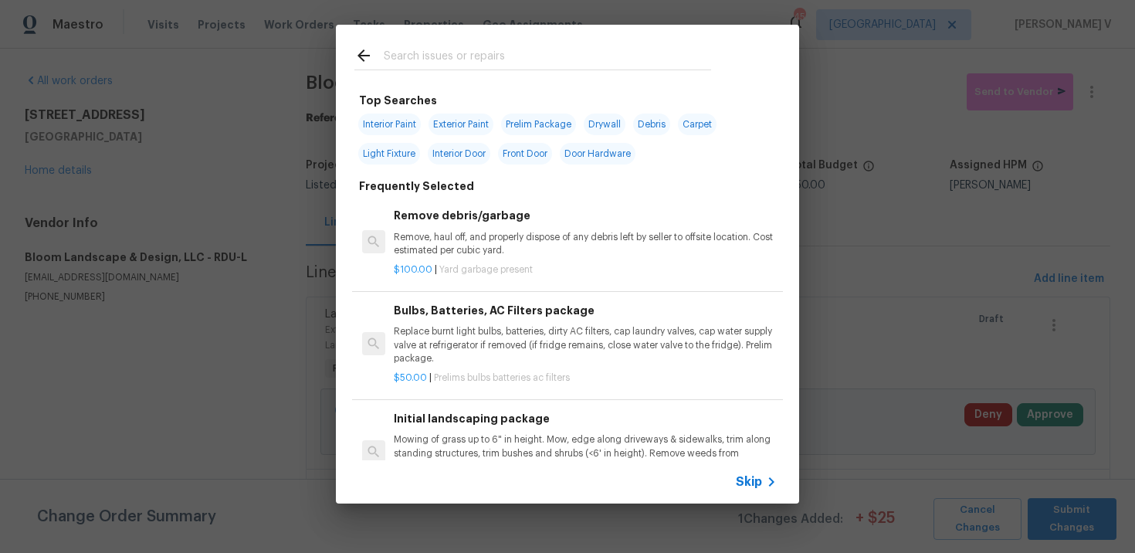
click at [736, 471] on div "Skip" at bounding box center [567, 481] width 463 height 43
click at [747, 475] on span "Skip" at bounding box center [749, 481] width 26 height 15
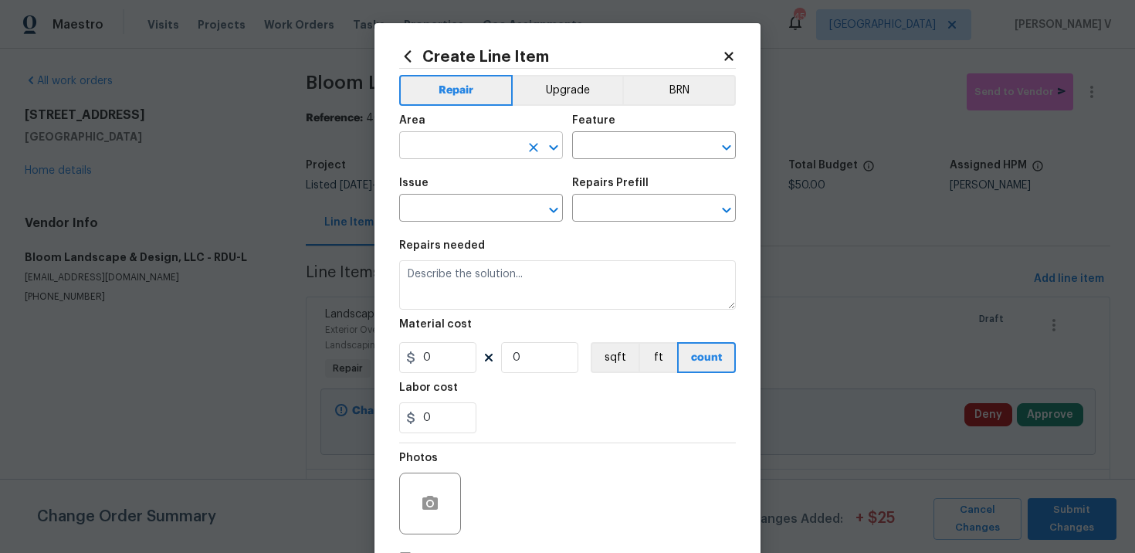
click at [460, 155] on input "text" at bounding box center [459, 147] width 120 height 24
click at [464, 208] on li "Exterior Overall" at bounding box center [481, 207] width 164 height 25
type input "Exterior Overall"
click at [596, 168] on div "Area Exterior Overall ​ Feature ​" at bounding box center [567, 137] width 337 height 63
click at [620, 155] on input "text" at bounding box center [632, 147] width 120 height 24
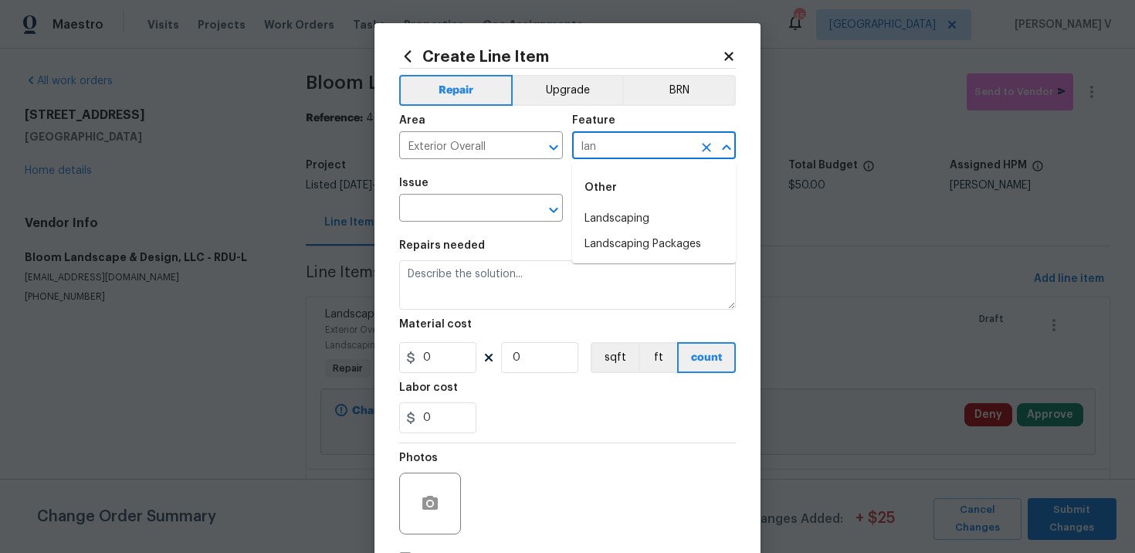
click at [621, 208] on li "Landscaping" at bounding box center [654, 218] width 164 height 25
type input "Landscaping"
click at [510, 212] on input "text" at bounding box center [459, 210] width 120 height 24
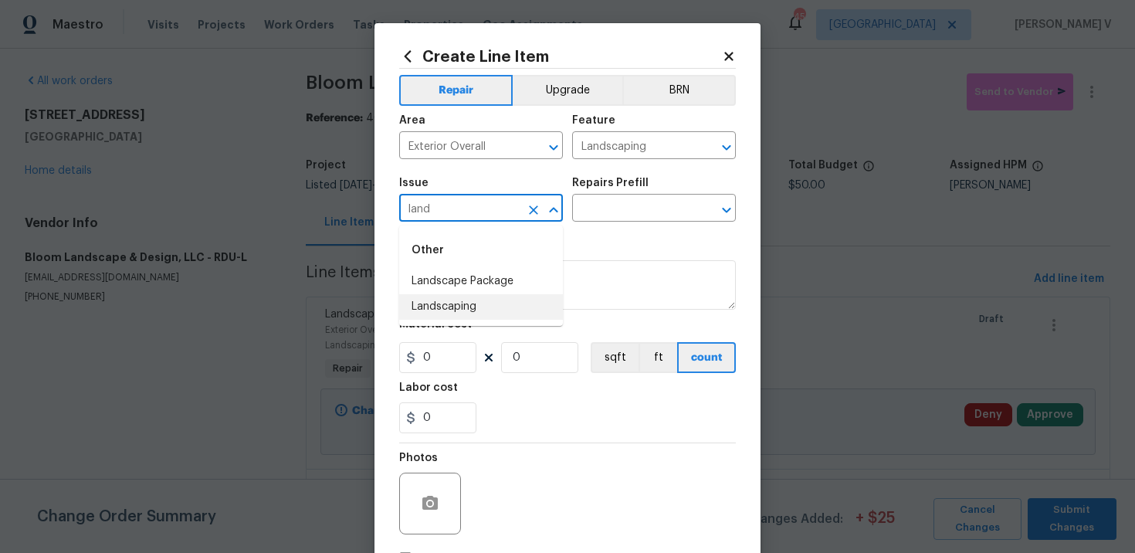
click at [485, 300] on li "Landscaping" at bounding box center [481, 306] width 164 height 25
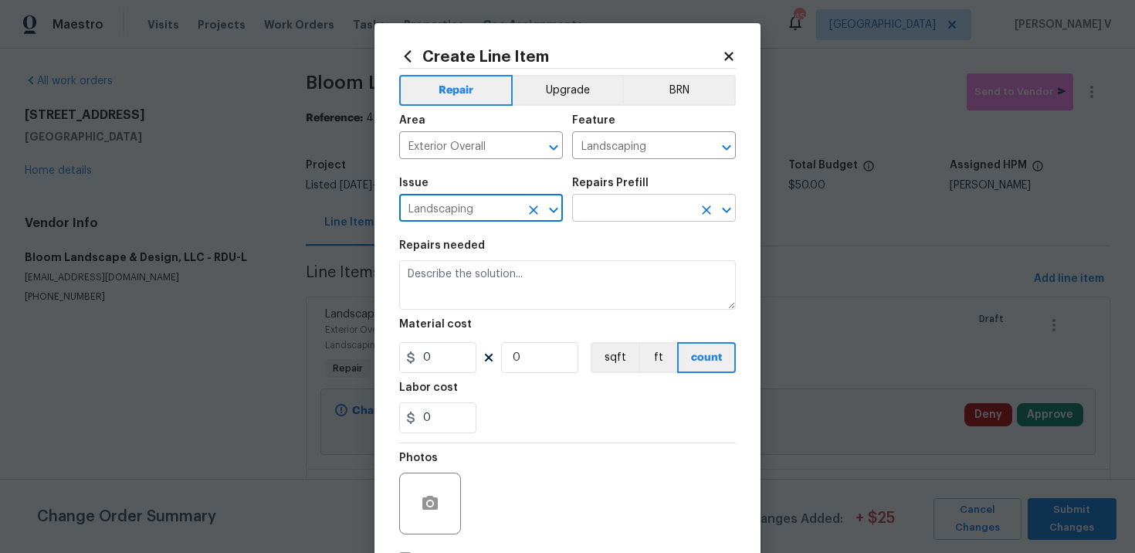
type input "Landscaping"
click at [628, 221] on input "text" at bounding box center [632, 210] width 120 height 24
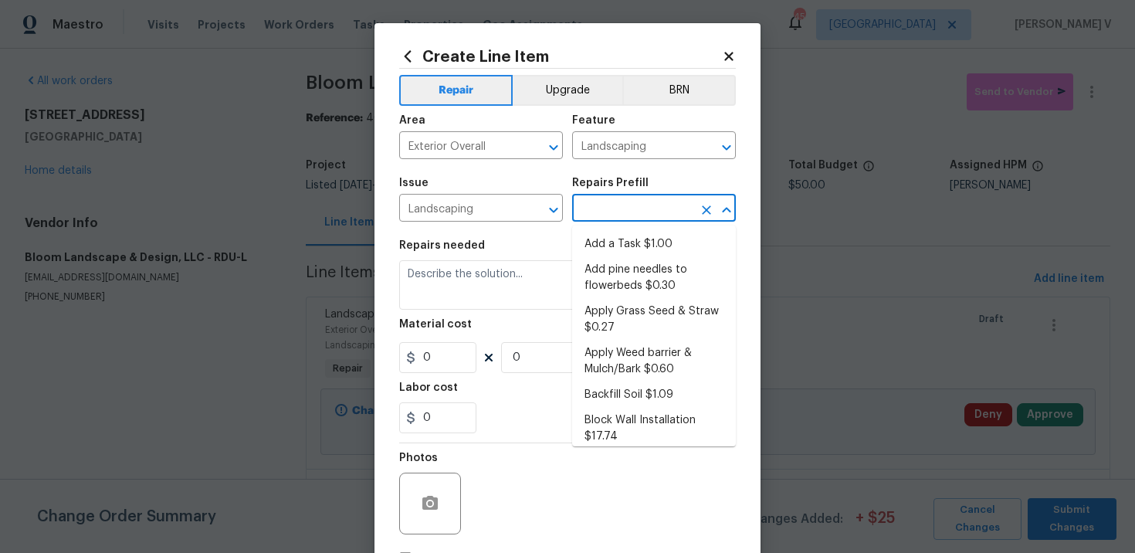
click at [617, 240] on li "Add a Task $1.00" at bounding box center [654, 244] width 164 height 25
type input "Add a Task $1.00"
type textarea "HPM to detail"
type input "1"
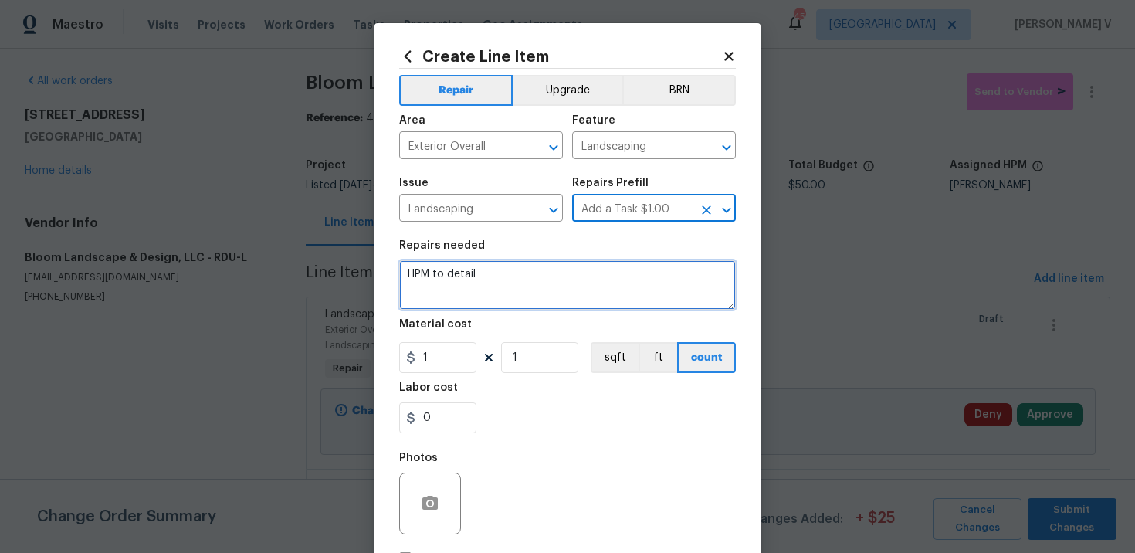
click at [528, 275] on textarea "HPM to detail" at bounding box center [567, 284] width 337 height 49
paste textarea "Install grass seed and straw as needed after brush clearing"
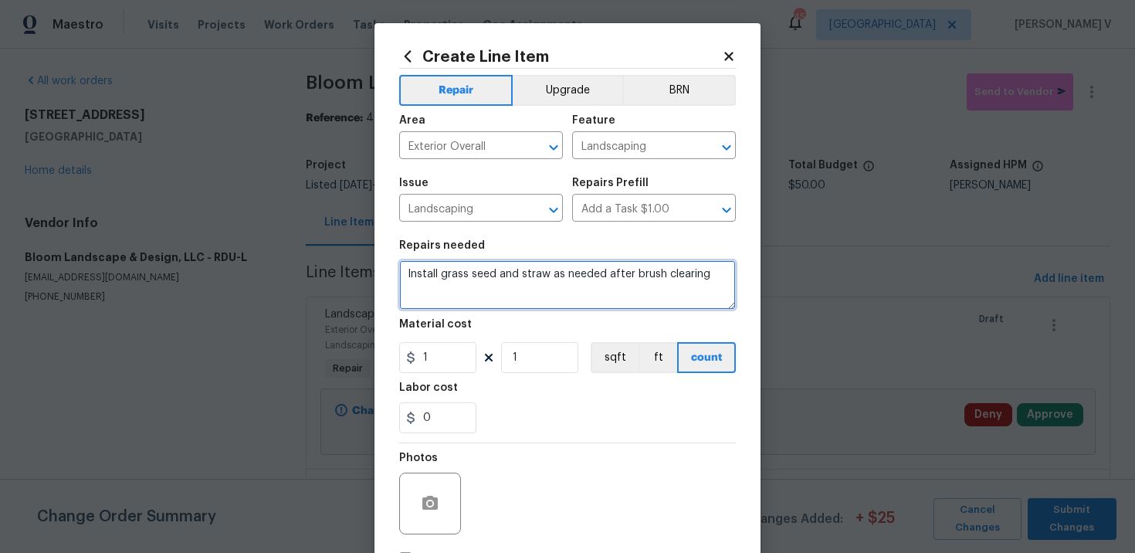
type textarea "Install grass seed and straw as needed after brush clearing"
click at [471, 340] on figure "Material cost 1 1 sqft ft count" at bounding box center [567, 346] width 337 height 54
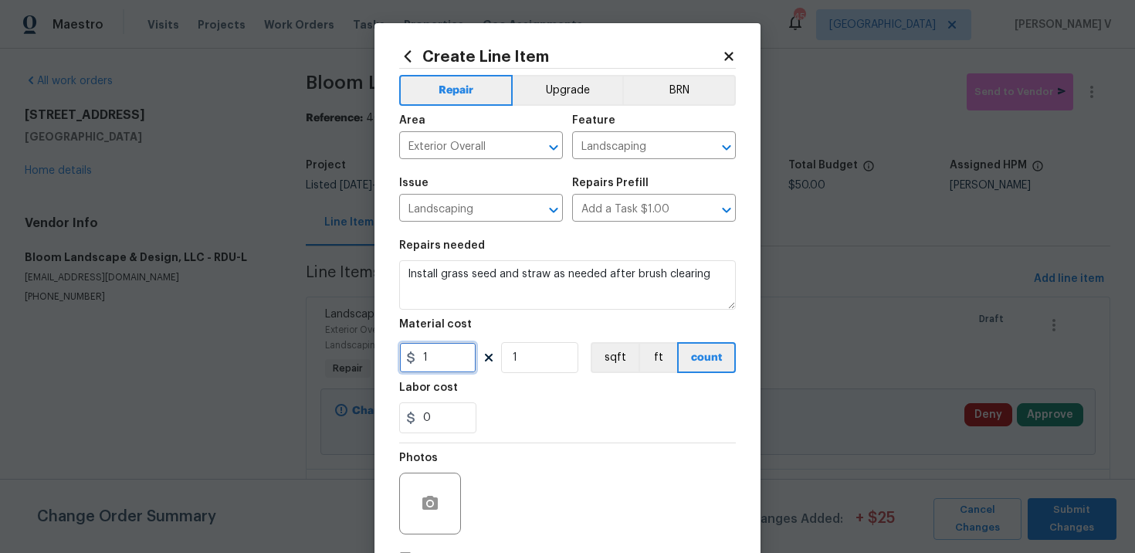
click at [462, 350] on input "1" at bounding box center [437, 357] width 77 height 31
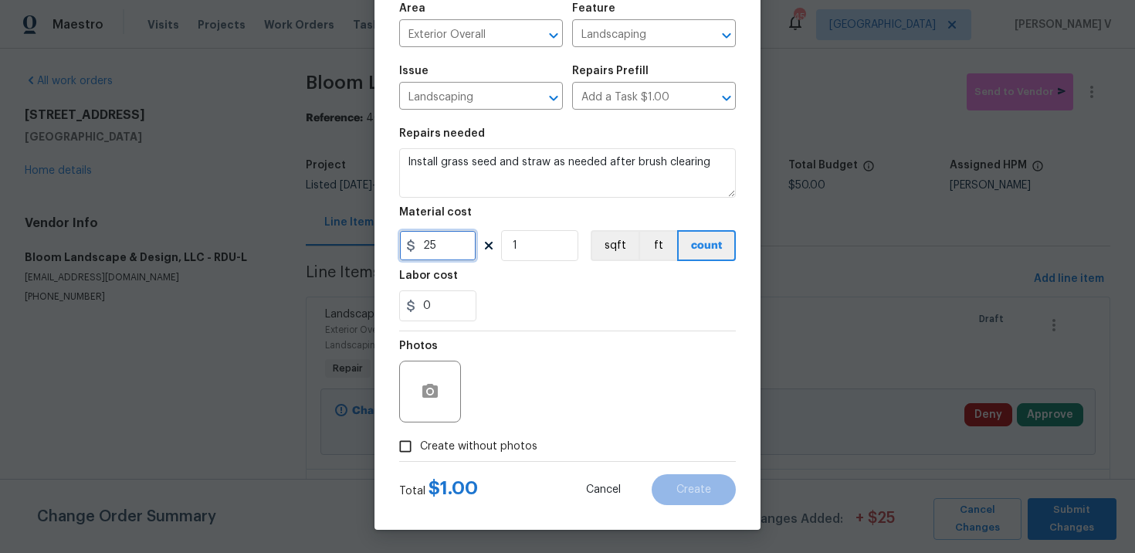
type input "25"
click at [413, 436] on input "Create without photos" at bounding box center [405, 446] width 29 height 29
checkbox input "true"
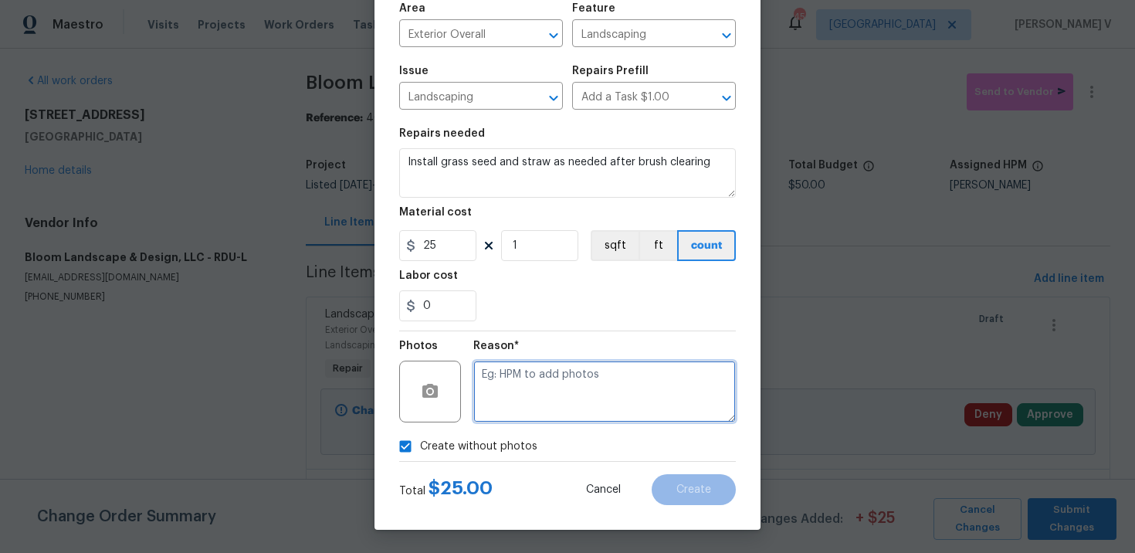
click at [543, 393] on textarea at bounding box center [604, 392] width 262 height 62
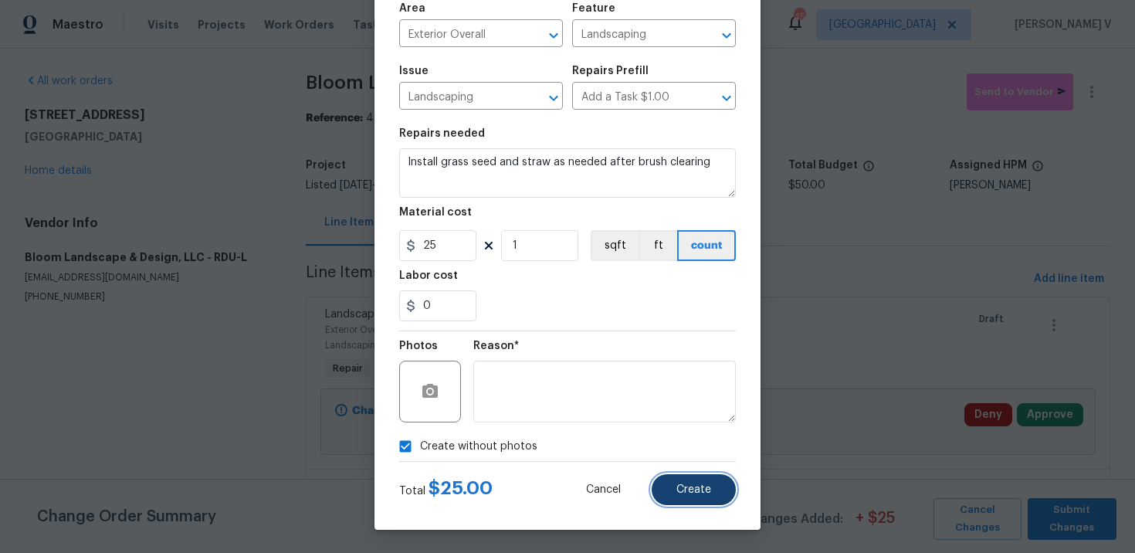
click at [679, 487] on span "Create" at bounding box center [693, 490] width 35 height 12
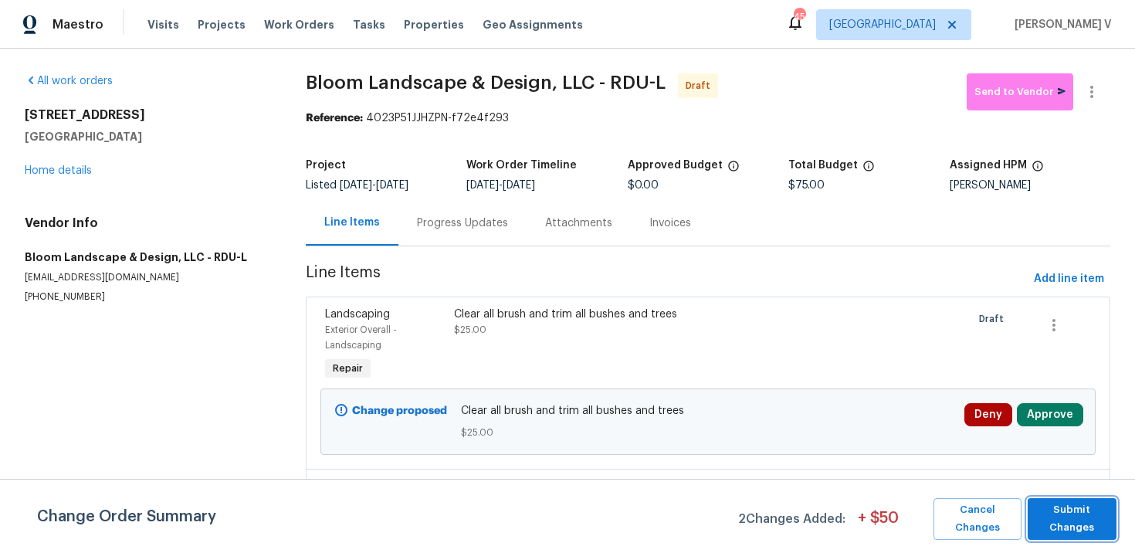
click at [1099, 523] on span "Submit Changes" at bounding box center [1071, 519] width 73 height 36
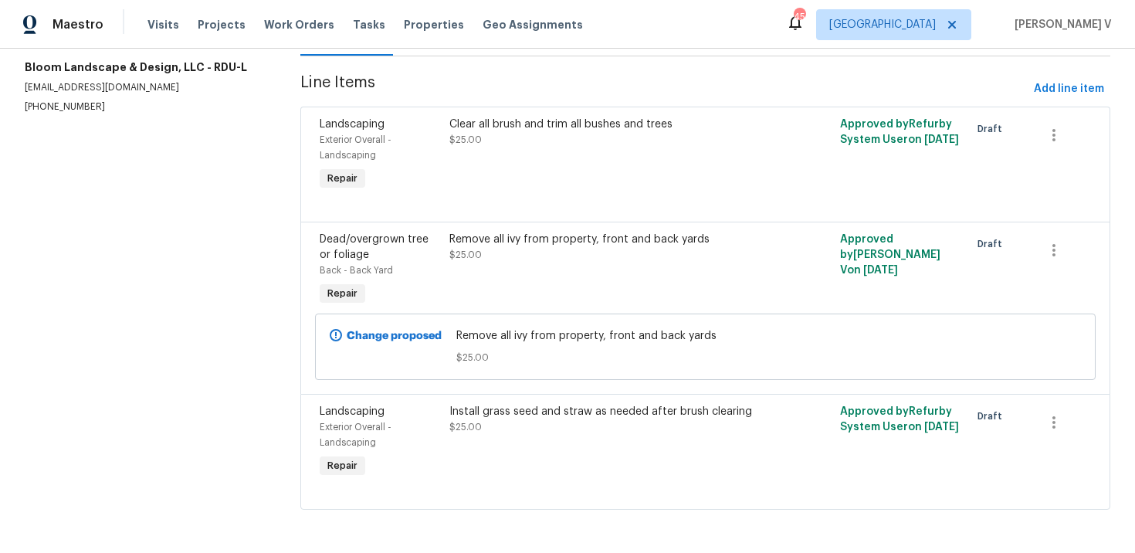
scroll to position [0, 0]
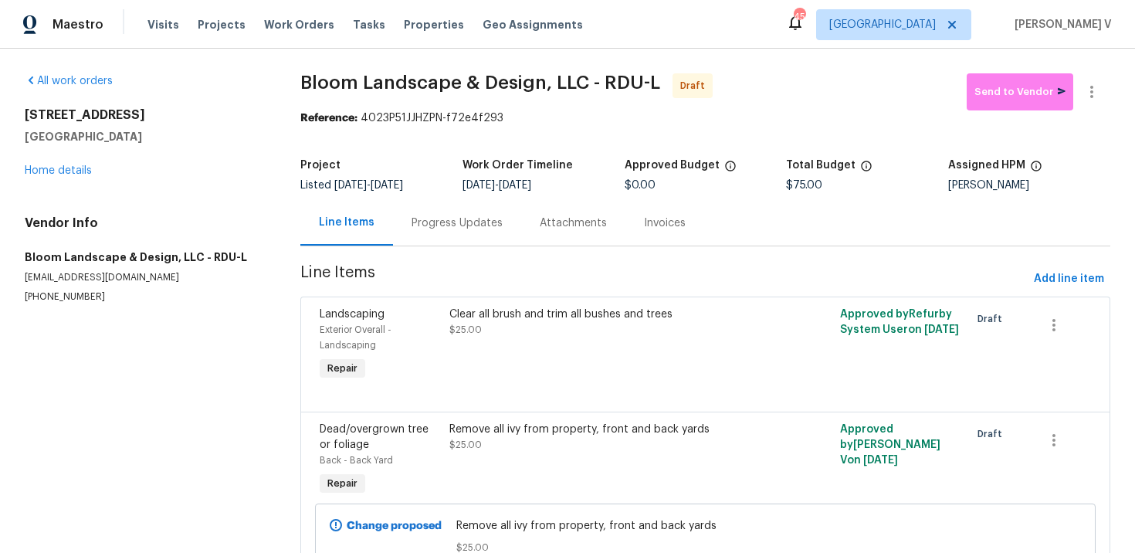
click at [458, 210] on div "Progress Updates" at bounding box center [457, 223] width 128 height 46
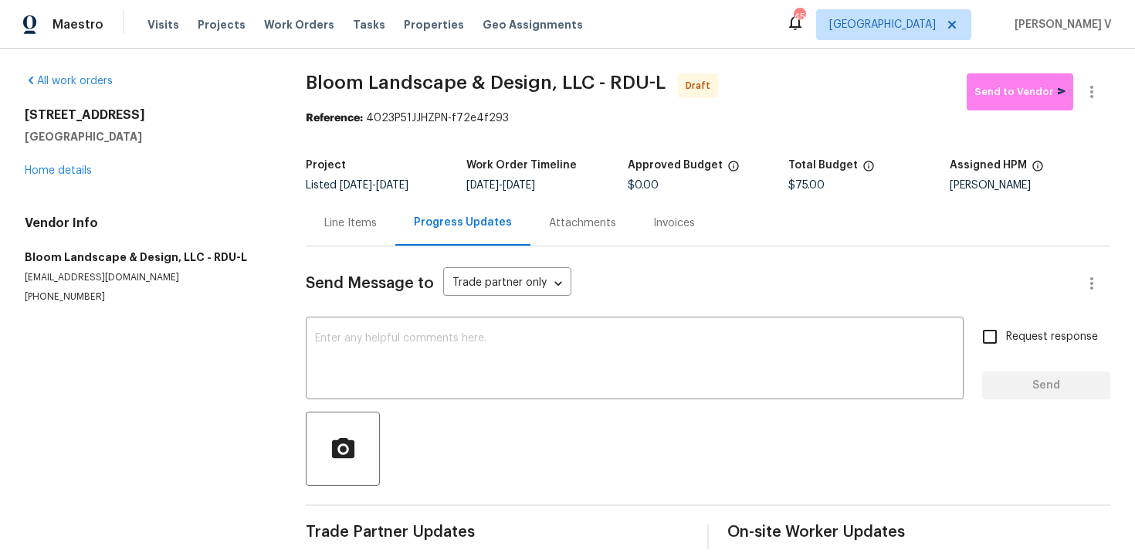
scroll to position [21, 0]
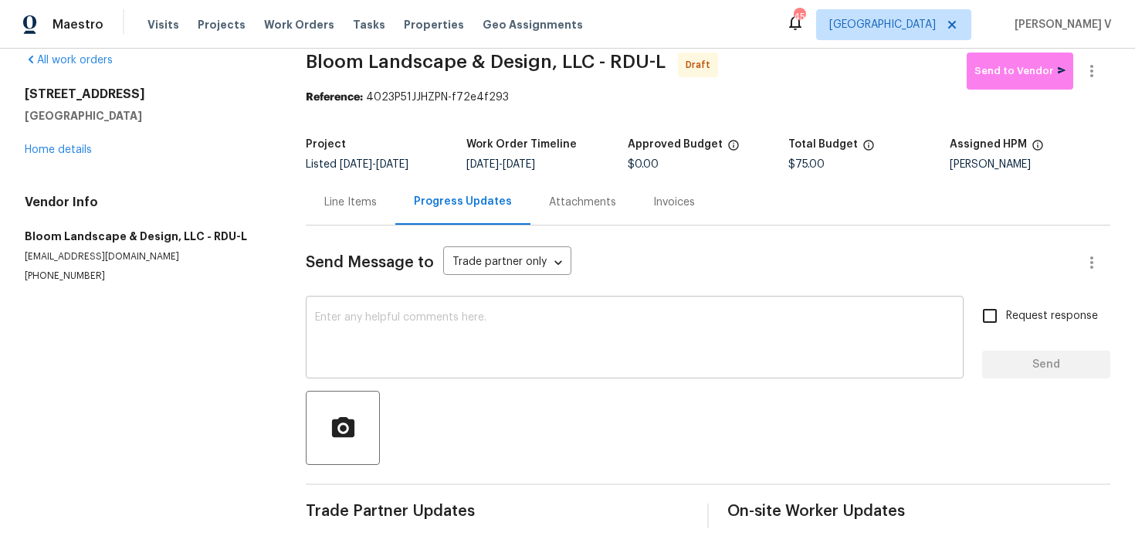
click at [361, 307] on div "x ​" at bounding box center [635, 339] width 658 height 79
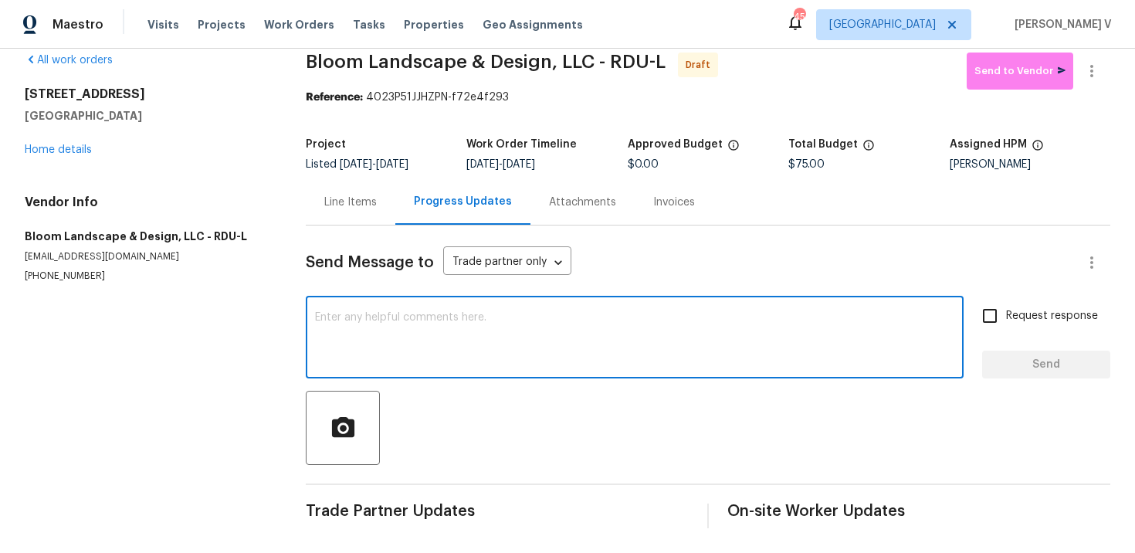
paste textarea "Hi this is Divya with Opendoor. I’m confirming you received the WO for the prop…"
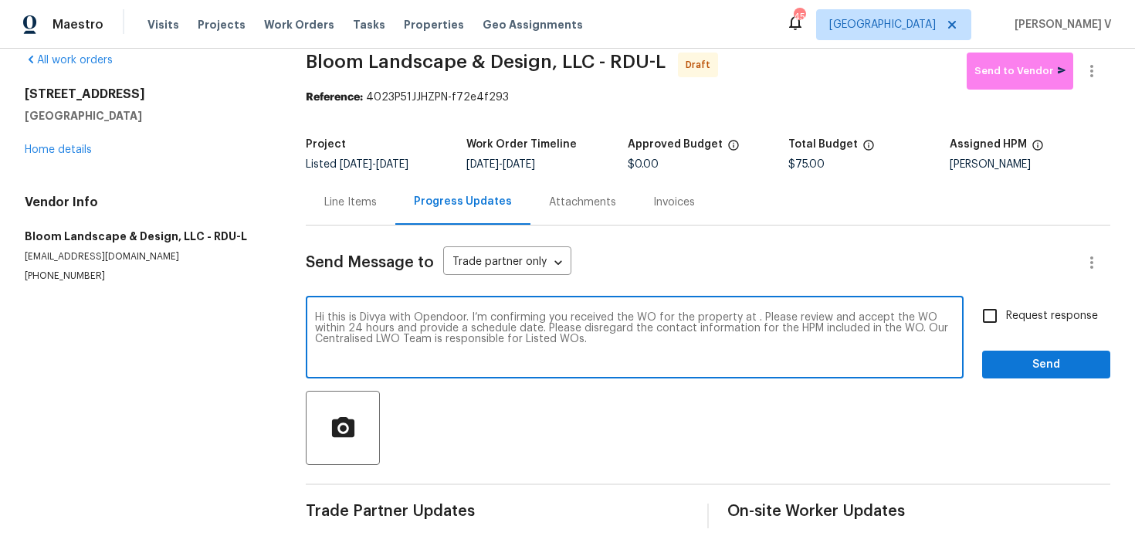
click at [752, 319] on textarea "Hi this is Divya with Opendoor. I’m confirming you received the WO for the prop…" at bounding box center [634, 339] width 639 height 54
paste textarea "112 Old Bridge Ln, Chapel Hill, NC 27517"
type textarea "Hi this is Divya with Opendoor. I’m confirming you received the WO for the prop…"
click at [988, 316] on input "Request response" at bounding box center [989, 316] width 32 height 32
checkbox input "true"
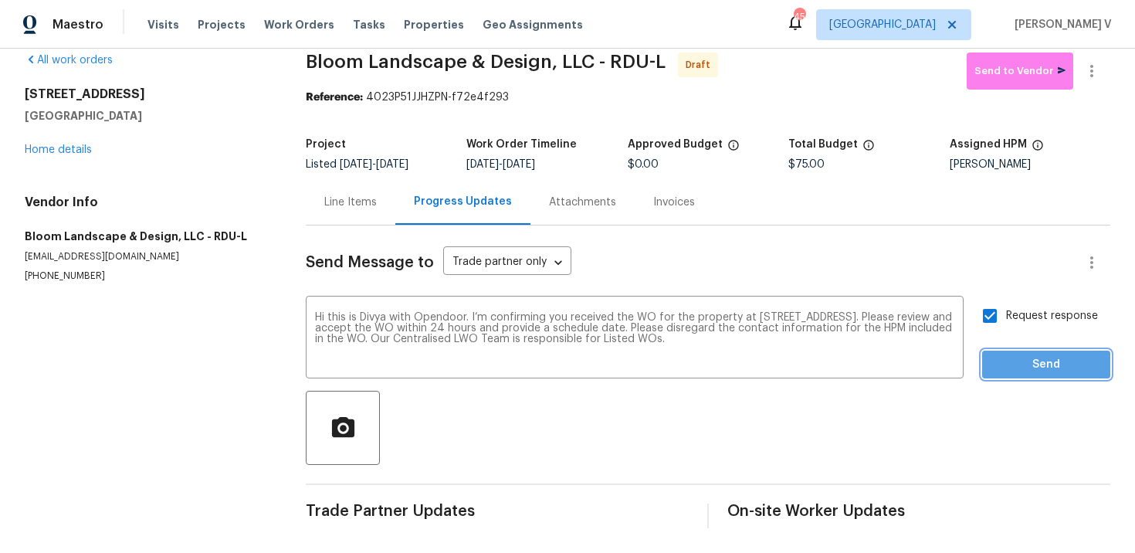
click at [1017, 368] on span "Send" at bounding box center [1045, 364] width 103 height 19
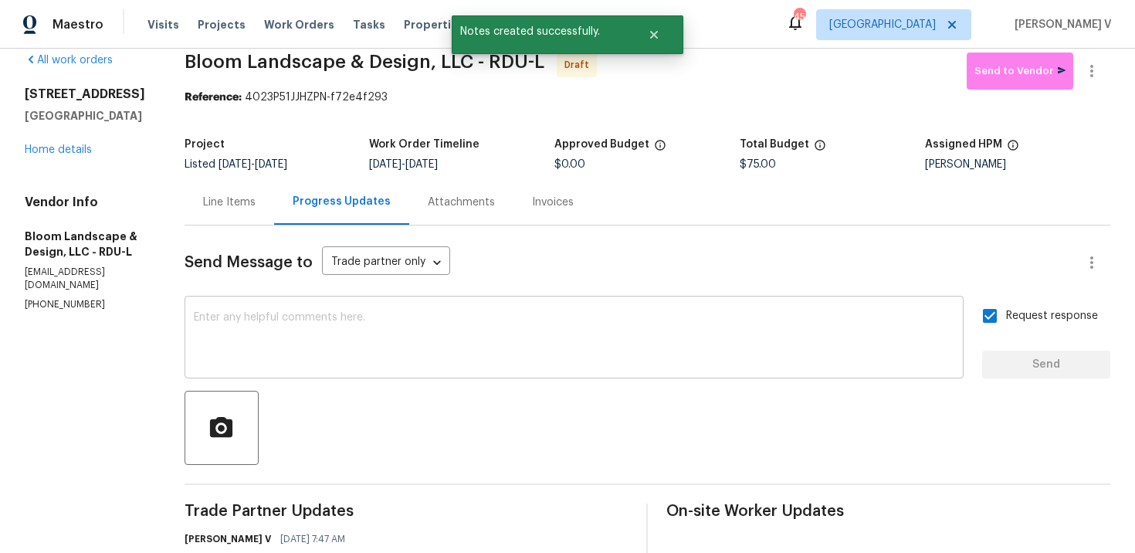
click at [337, 310] on div "x ​" at bounding box center [573, 339] width 779 height 79
paste textarea "Attention All Work Orders must include before-photos (both close-up and wide-an…"
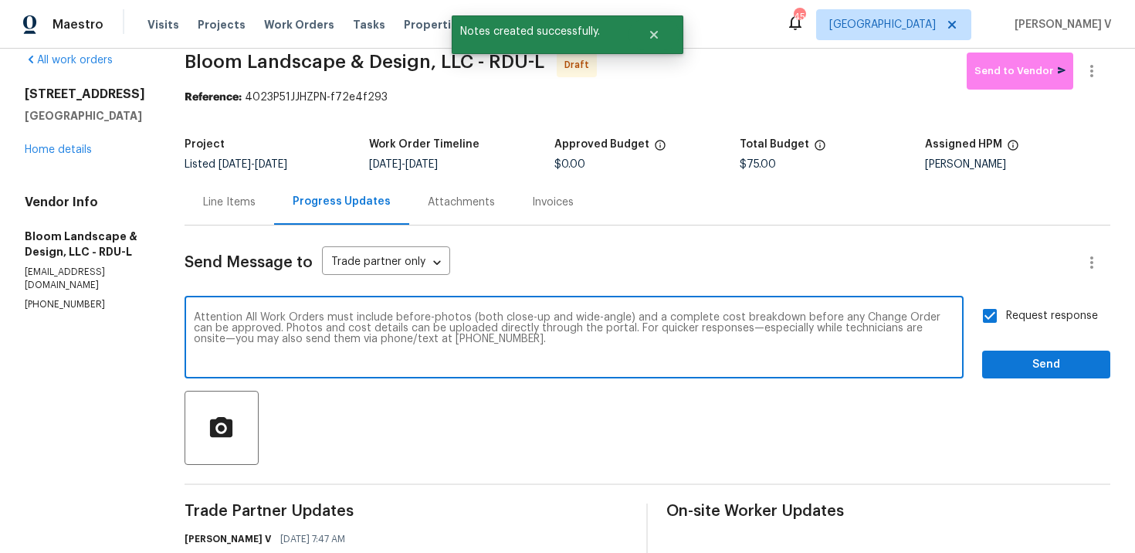
type textarea "Attention All Work Orders must include before-photos (both close-up and wide-an…"
click at [1008, 364] on span "Send" at bounding box center [1045, 364] width 103 height 19
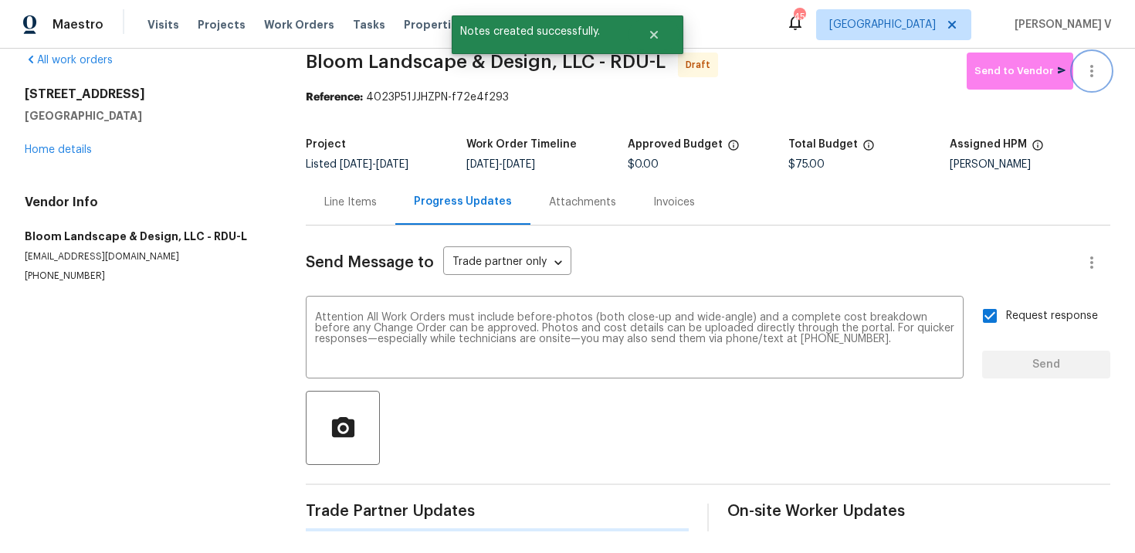
click at [1101, 65] on button "button" at bounding box center [1091, 70] width 37 height 37
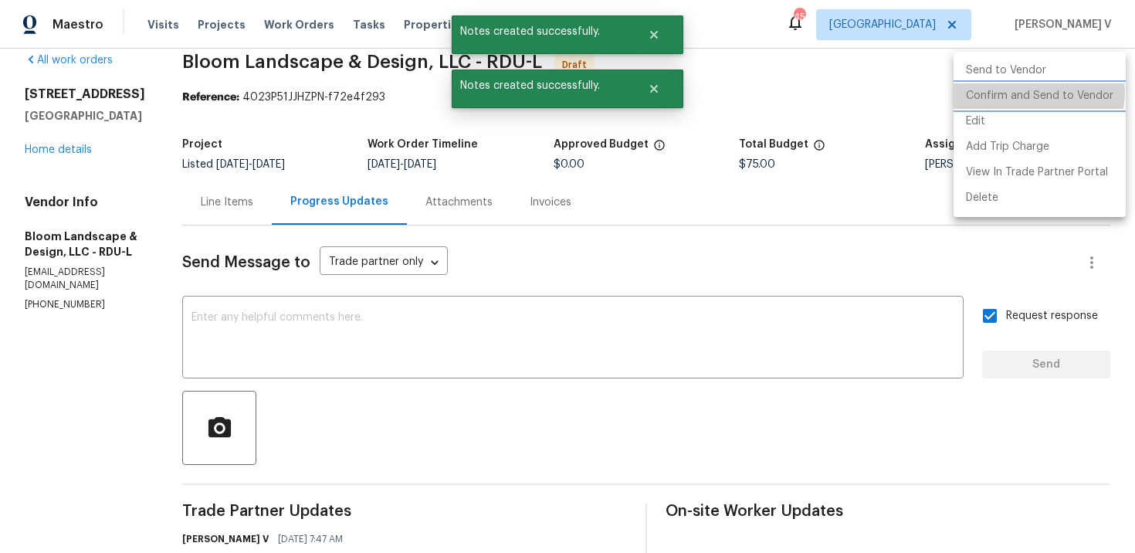
click at [1036, 93] on li "Confirm and Send to Vendor" at bounding box center [1039, 95] width 172 height 25
click at [288, 130] on div at bounding box center [567, 276] width 1135 height 553
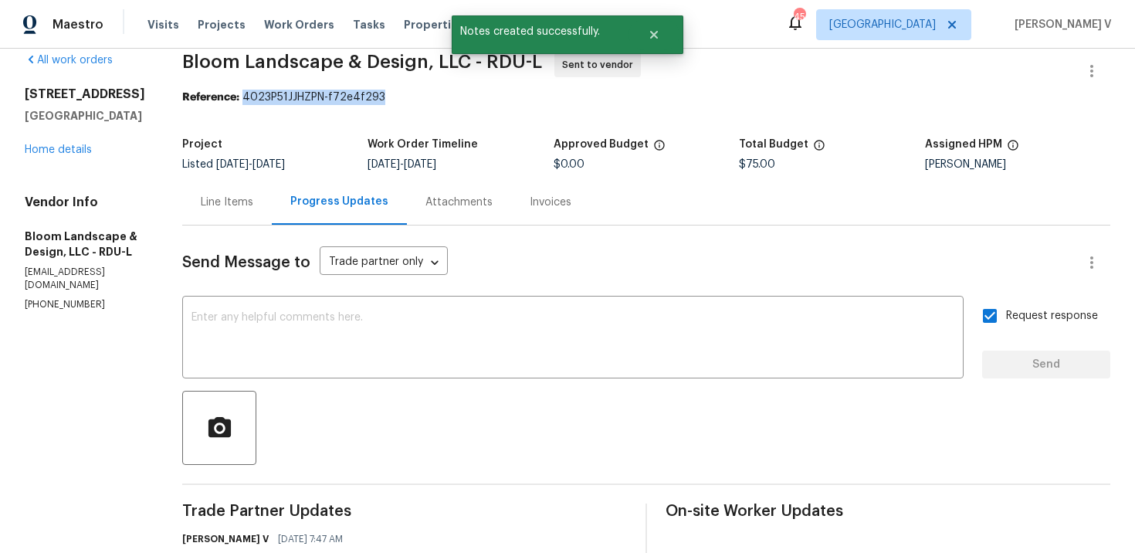
drag, startPoint x: 253, startPoint y: 100, endPoint x: 494, endPoint y: 100, distance: 240.9
click at [494, 100] on div "Reference: 4023P51JJHZPN-f72e4f293" at bounding box center [646, 97] width 928 height 15
copy div "4023P51JJHZPN-f72e4f293"
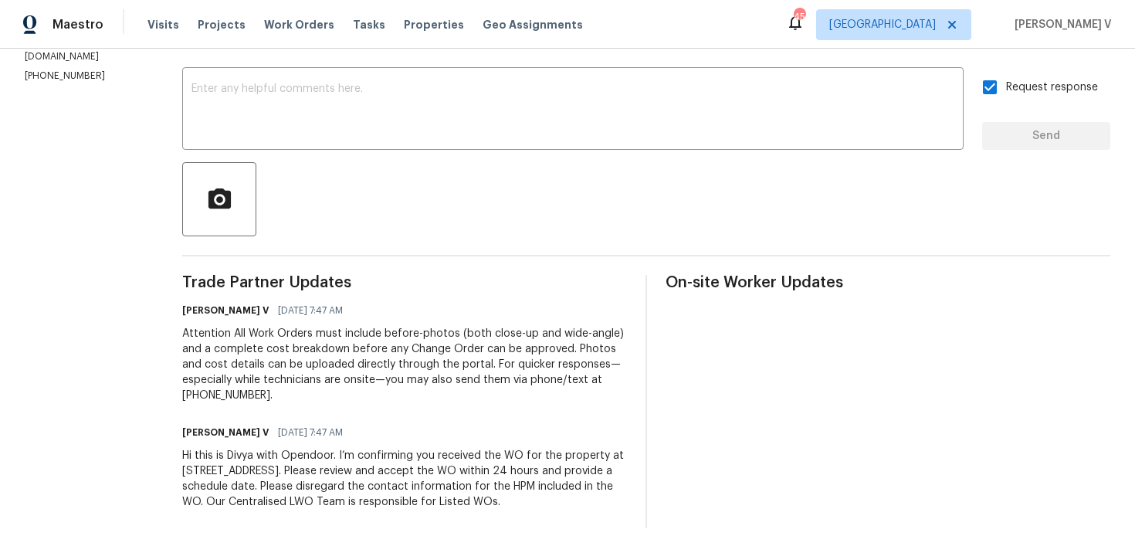
scroll to position [0, 0]
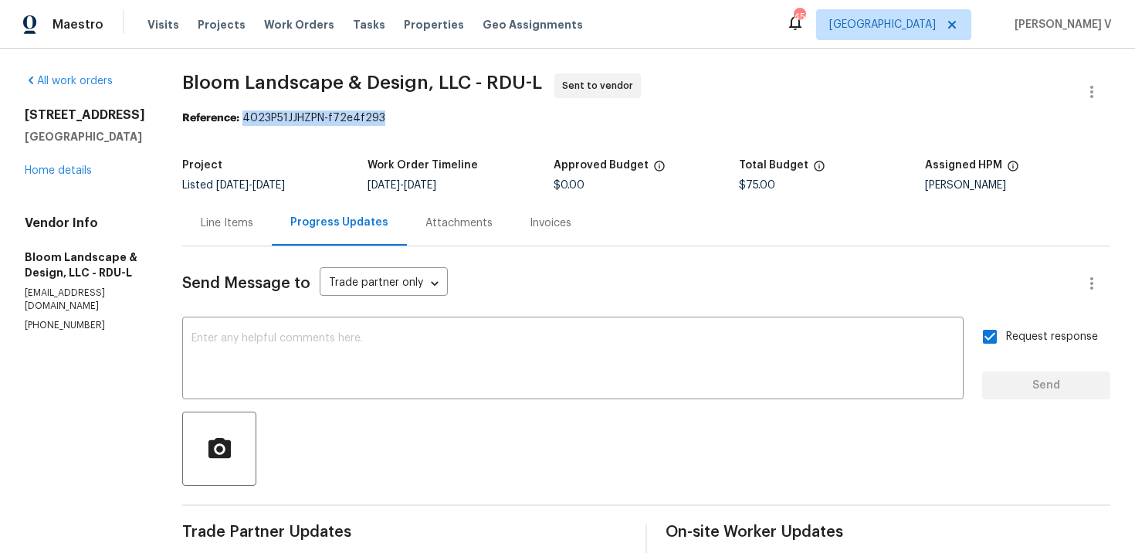
click at [242, 229] on div "Line Items" at bounding box center [227, 222] width 52 height 15
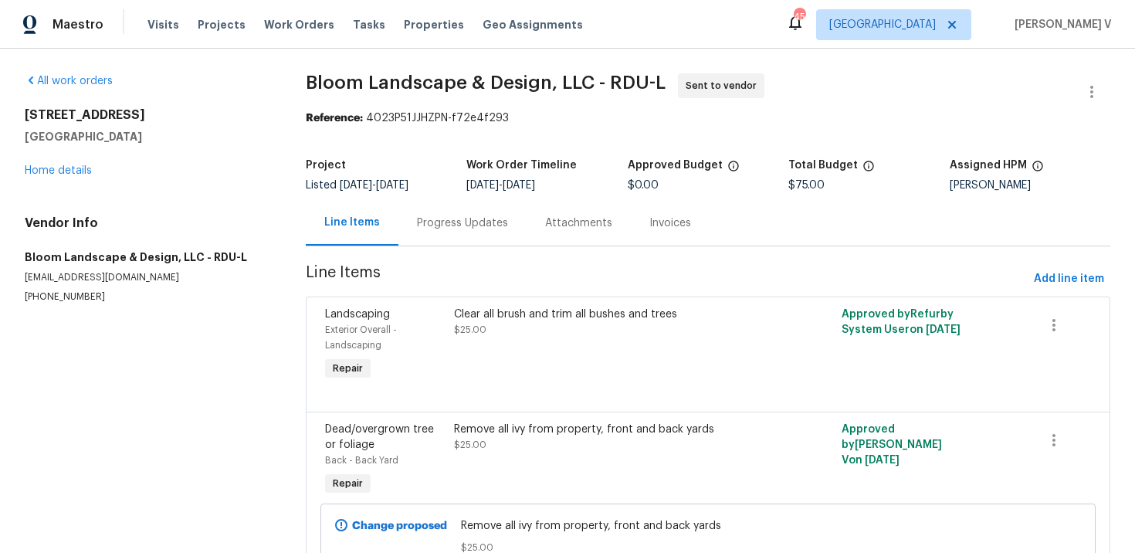
click at [453, 225] on div "Progress Updates" at bounding box center [462, 222] width 91 height 15
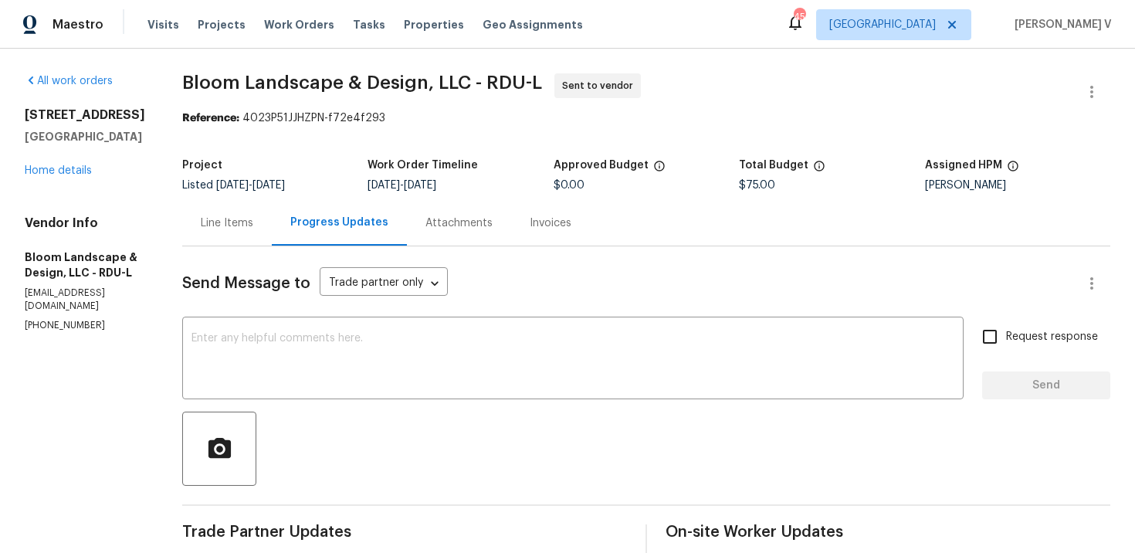
click at [232, 227] on div "Line Items" at bounding box center [227, 222] width 52 height 15
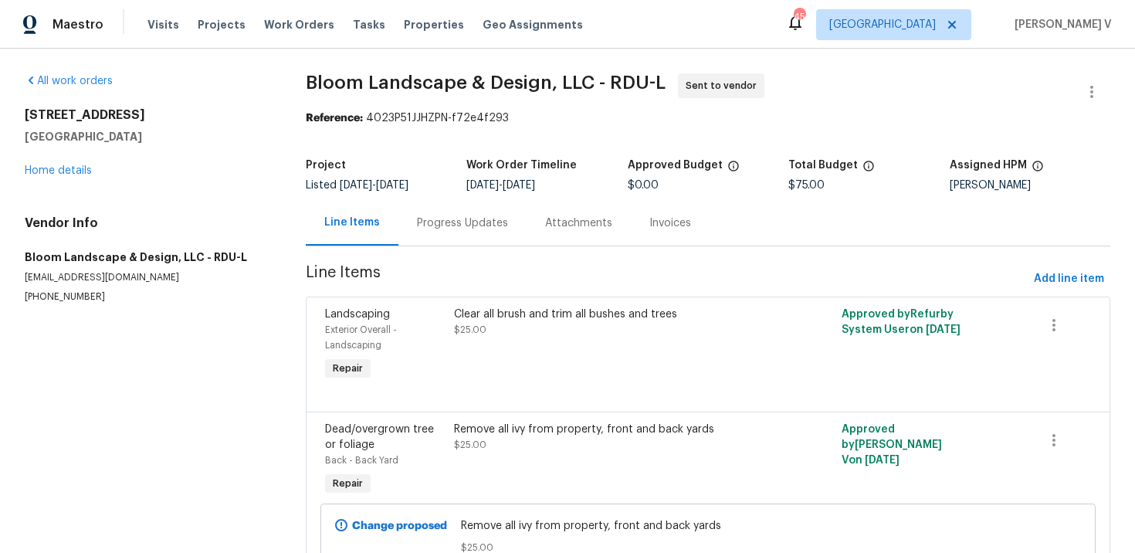
click at [520, 296] on div "Landscaping Exterior Overall - Landscaping Repair Clear all brush and trim all …" at bounding box center [708, 353] width 804 height 115
click at [518, 313] on div "Clear all brush and trim all bushes and trees" at bounding box center [610, 313] width 313 height 15
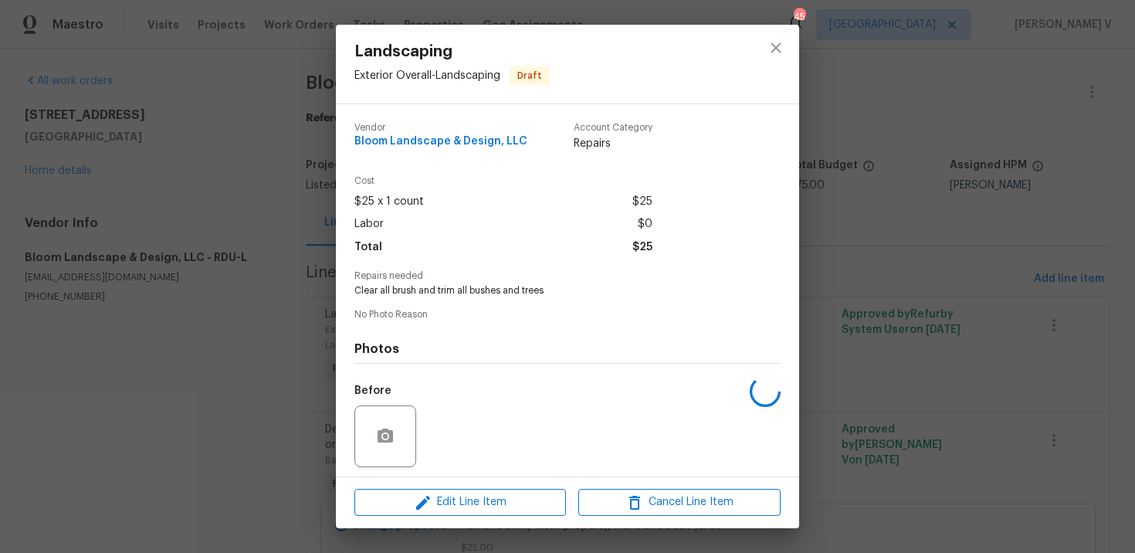
scroll to position [107, 0]
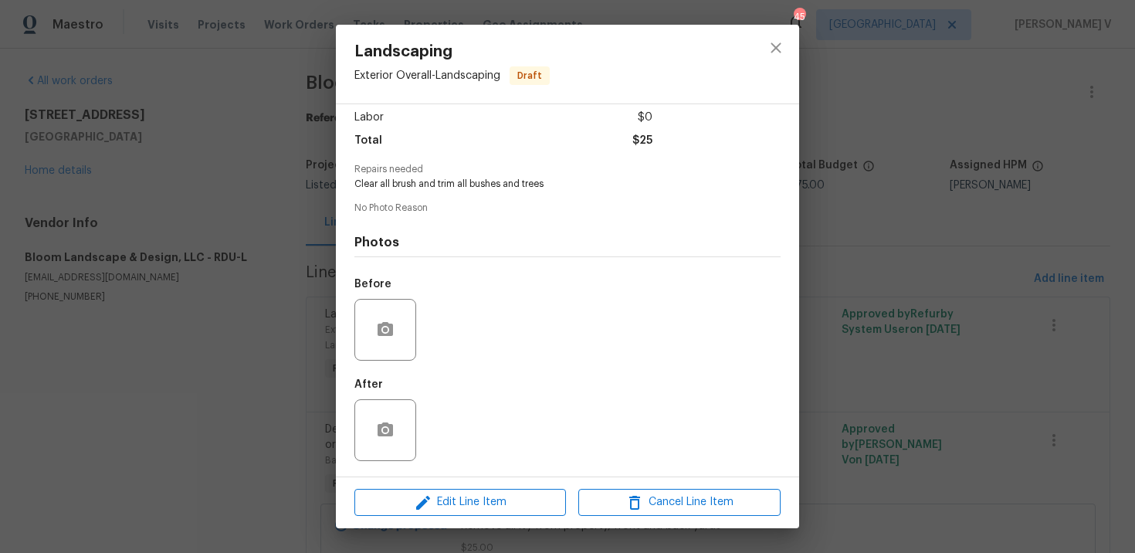
click at [367, 335] on div at bounding box center [385, 330] width 62 height 62
click at [373, 333] on button "button" at bounding box center [385, 329] width 37 height 37
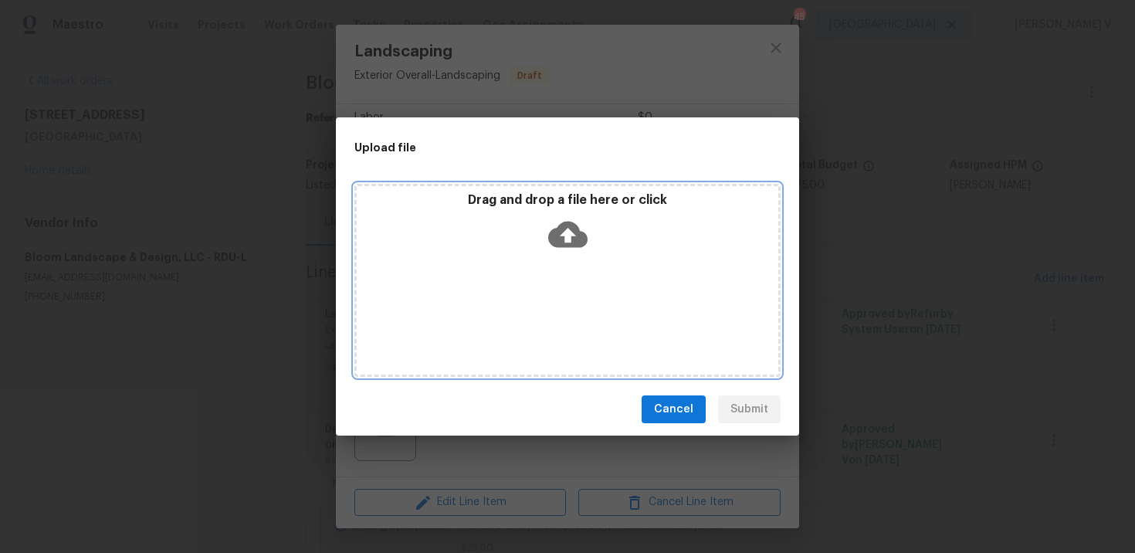
click at [559, 235] on icon at bounding box center [567, 235] width 39 height 26
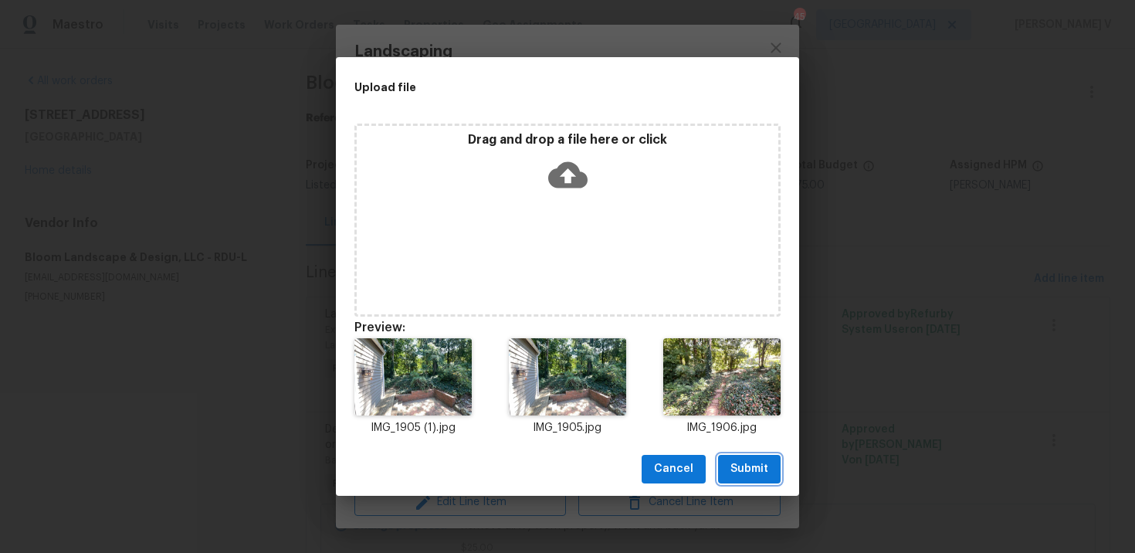
click at [747, 469] on span "Submit" at bounding box center [749, 468] width 38 height 19
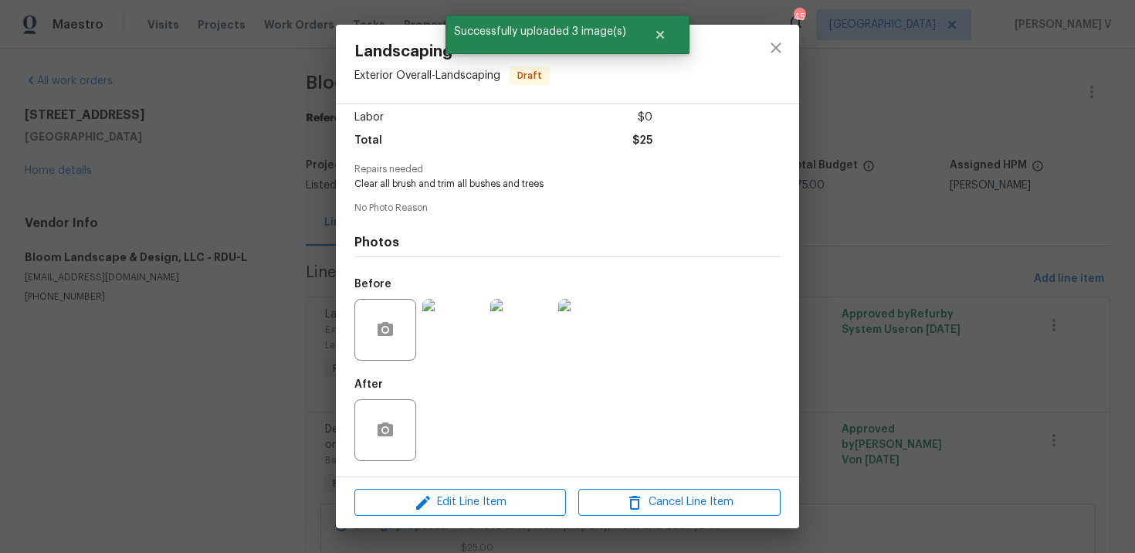
click at [923, 487] on div "Landscaping Exterior Overall - Landscaping Draft Vendor Bloom Landscape & Desig…" at bounding box center [567, 276] width 1135 height 553
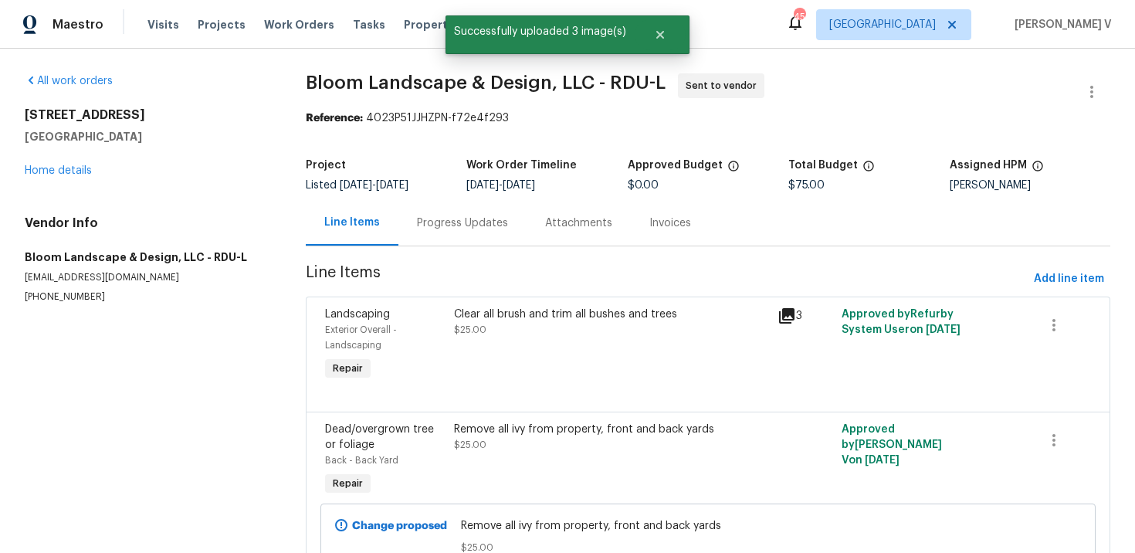
scroll to position [123, 0]
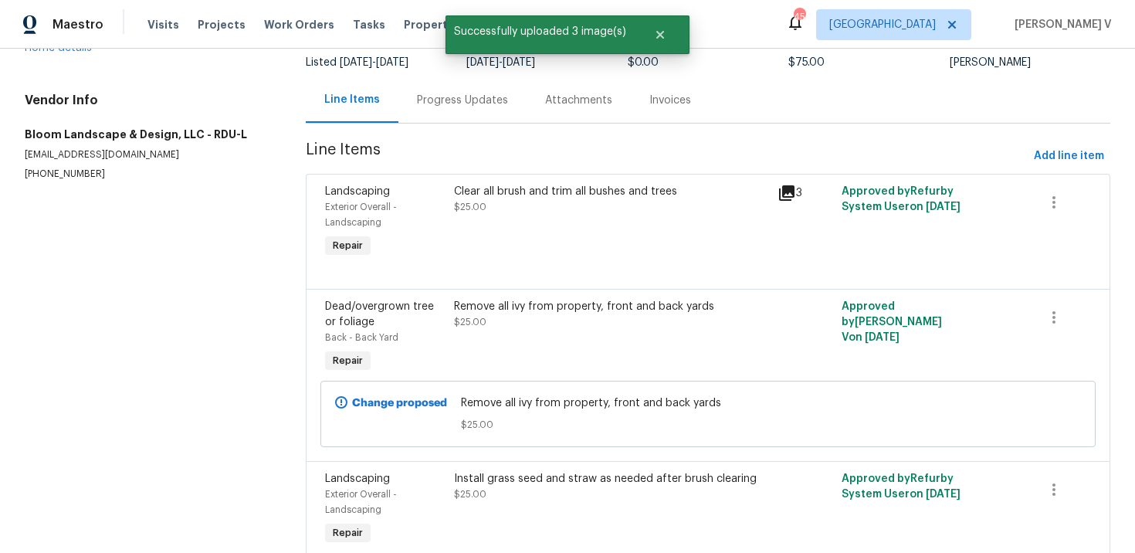
click at [570, 330] on div "Remove all ivy from property, front and back yards $25.00" at bounding box center [610, 314] width 313 height 31
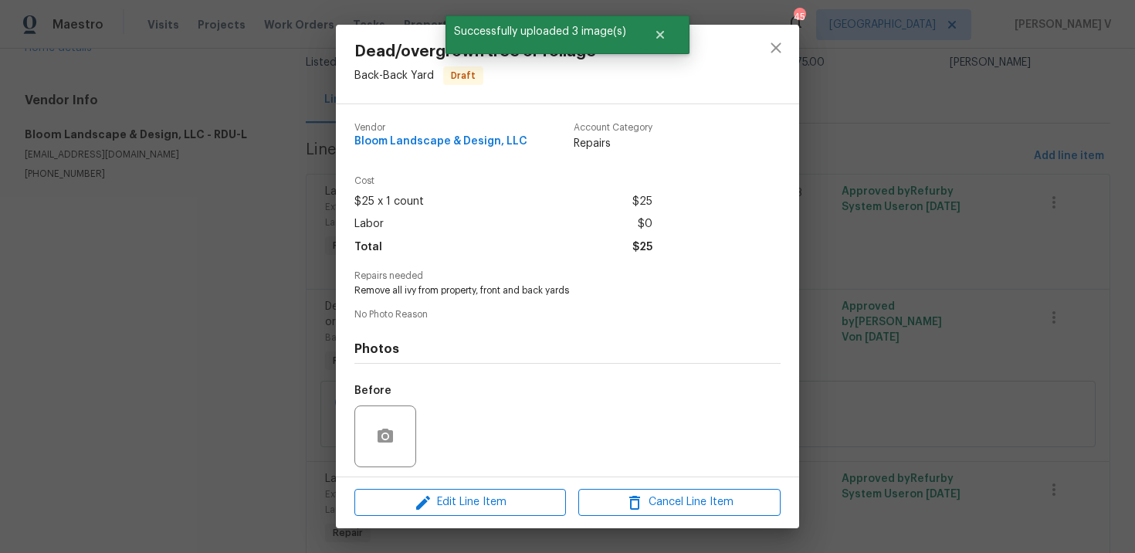
click at [403, 432] on div at bounding box center [385, 436] width 62 height 62
click at [396, 432] on button "button" at bounding box center [385, 436] width 37 height 37
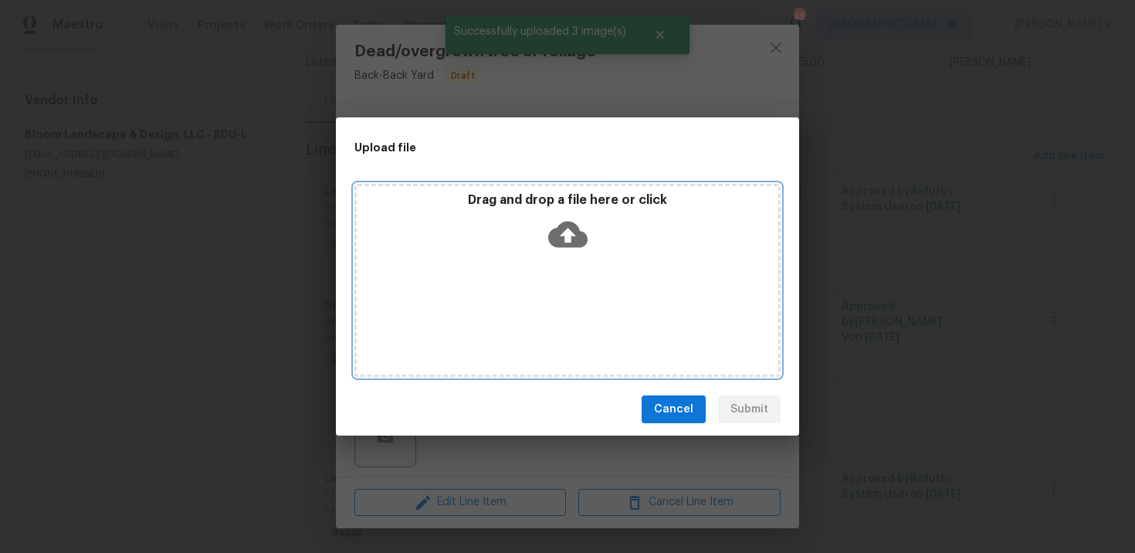
click at [575, 244] on icon at bounding box center [567, 235] width 39 height 26
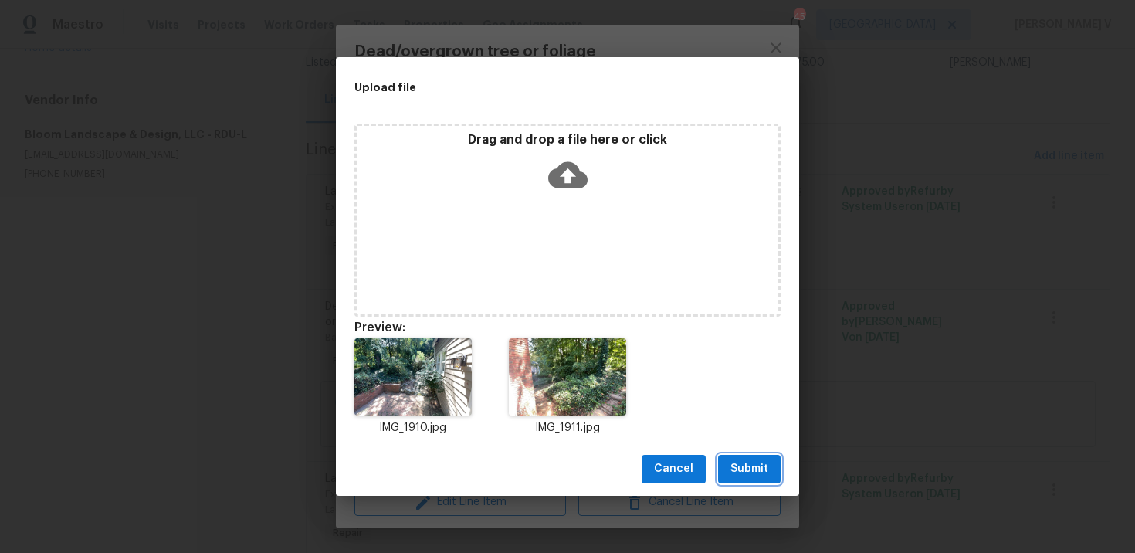
click at [752, 482] on button "Submit" at bounding box center [749, 469] width 63 height 29
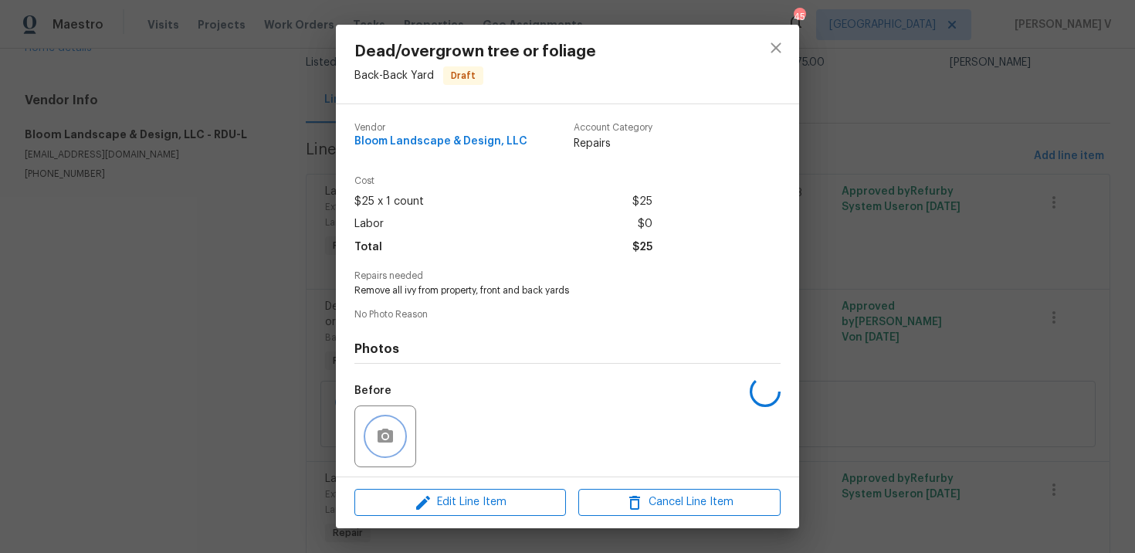
scroll to position [107, 0]
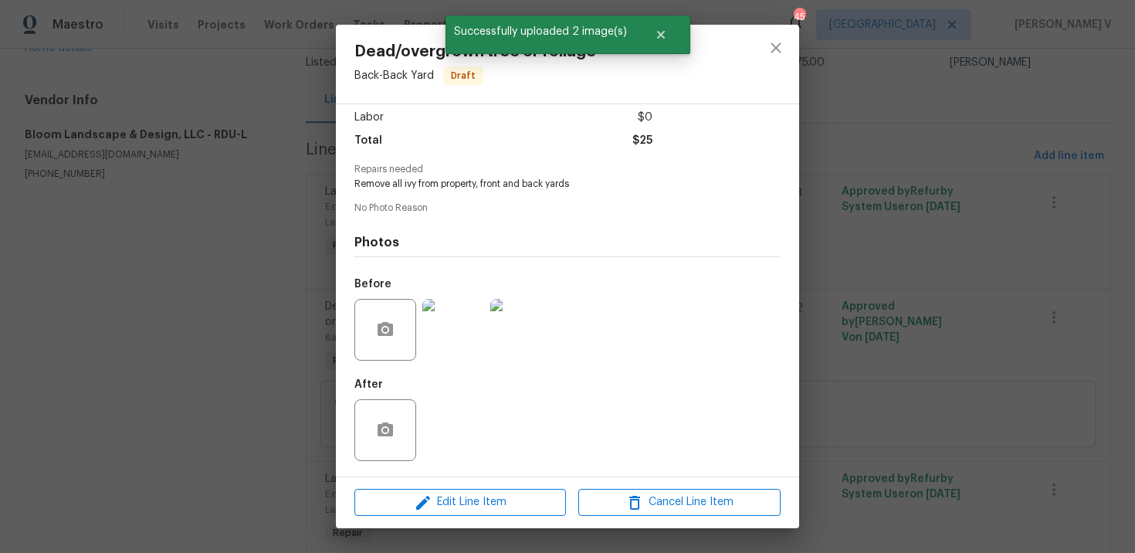
click at [167, 354] on div "Dead/overgrown tree or foliage Back - Back Yard Draft Vendor Bloom Landscape & …" at bounding box center [567, 276] width 1135 height 553
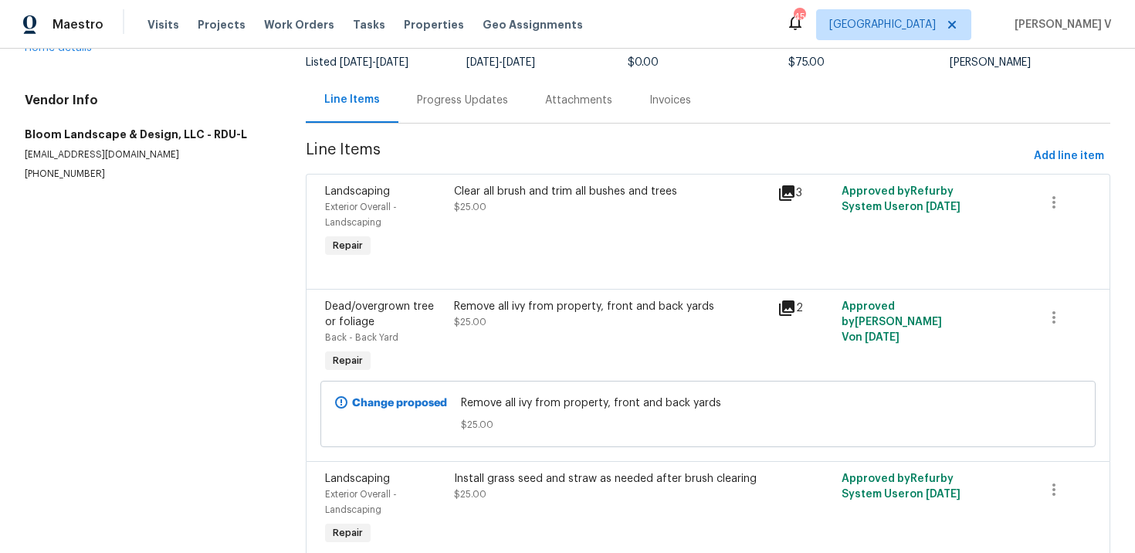
scroll to position [191, 0]
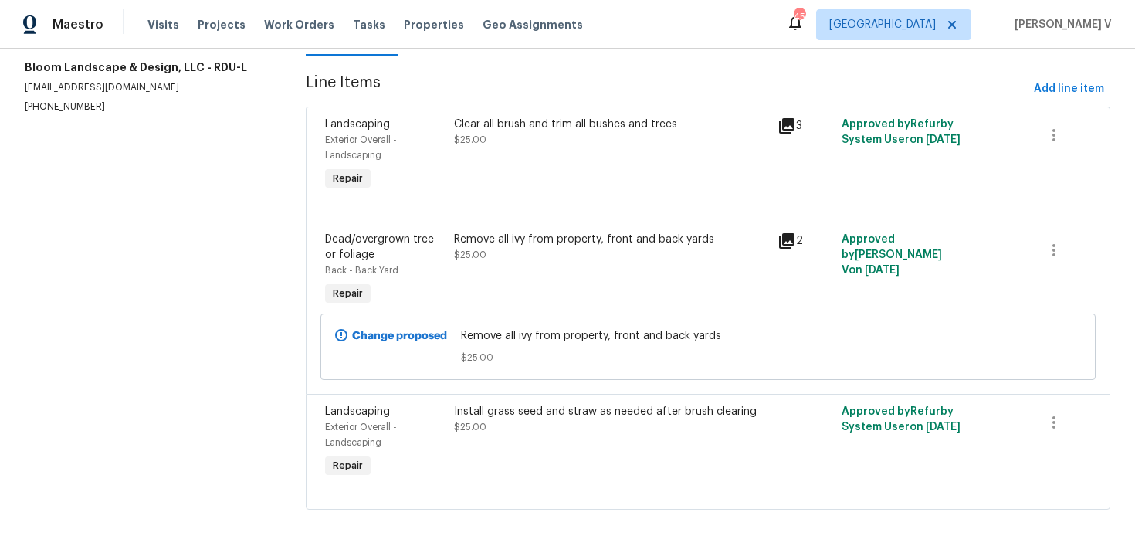
click at [521, 428] on div "Install grass seed and straw as needed after brush clearing $25.00" at bounding box center [610, 419] width 313 height 31
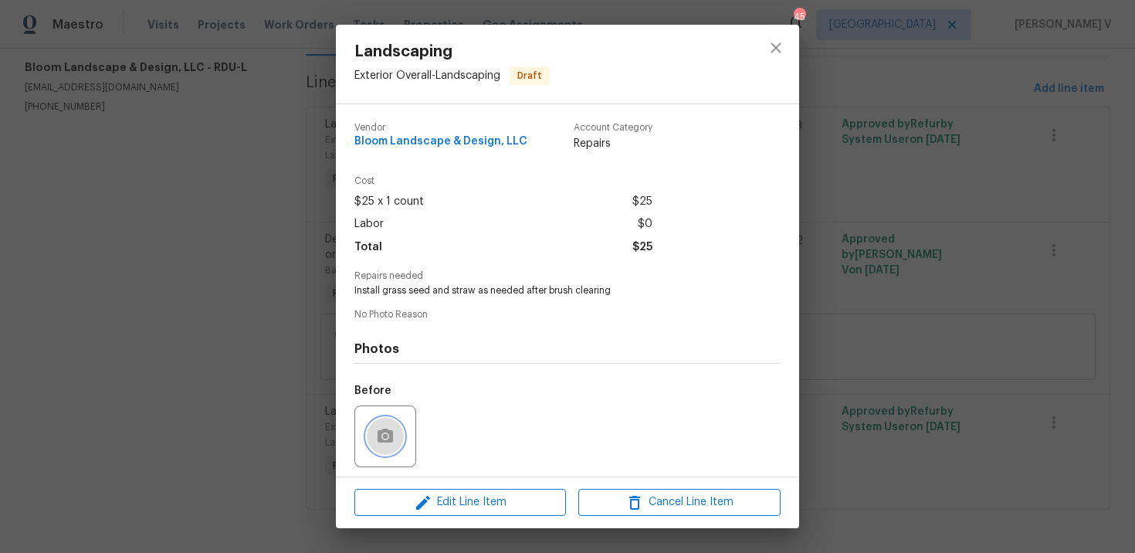
click at [372, 436] on button "button" at bounding box center [385, 436] width 37 height 37
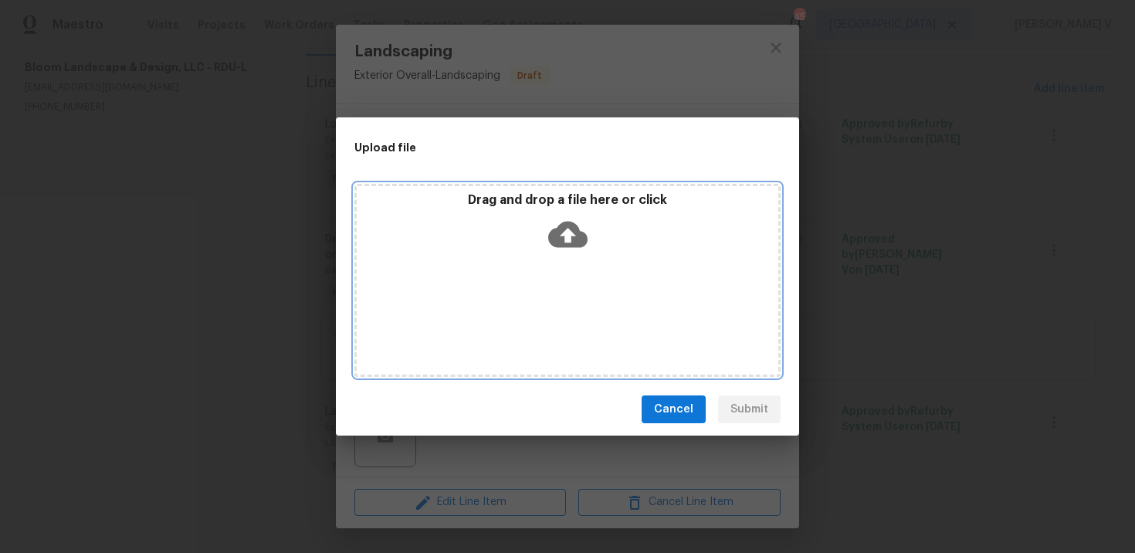
click at [564, 238] on icon at bounding box center [567, 234] width 39 height 39
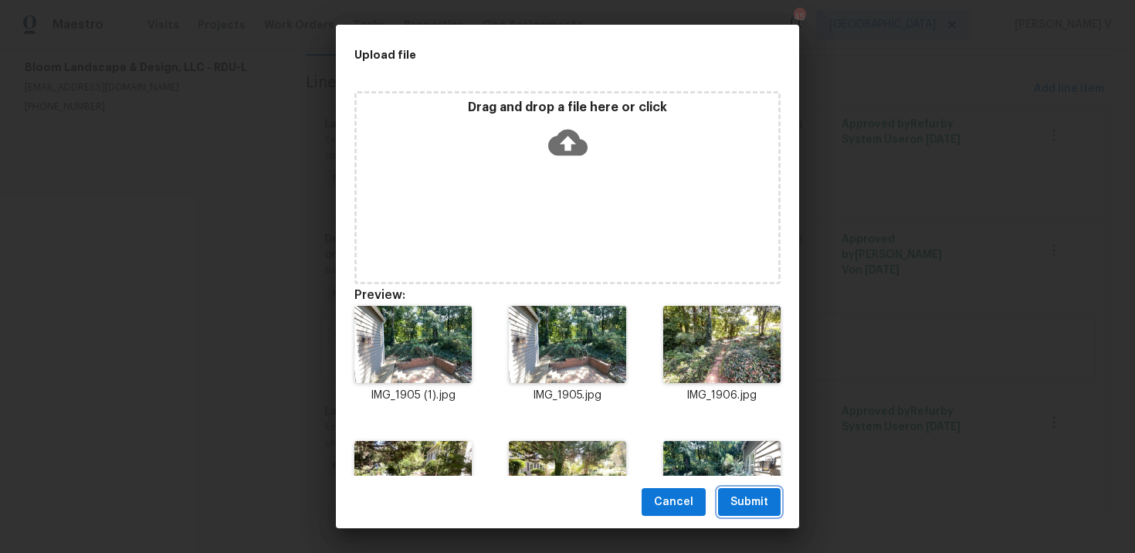
click at [733, 504] on span "Submit" at bounding box center [749, 502] width 38 height 19
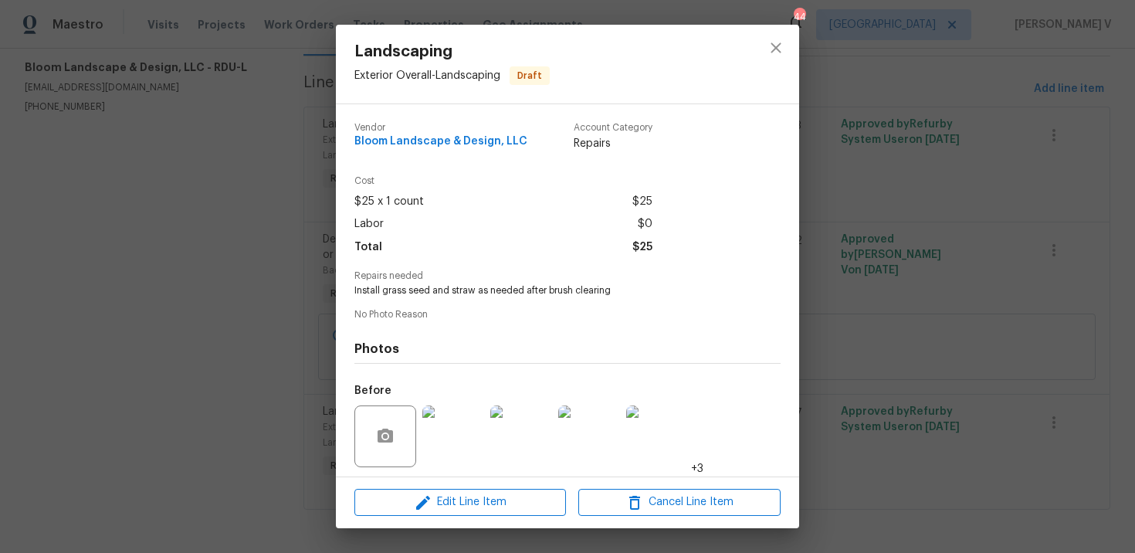
click at [949, 391] on div "Landscaping Exterior Overall - Landscaping Draft Vendor Bloom Landscape & Desig…" at bounding box center [567, 276] width 1135 height 553
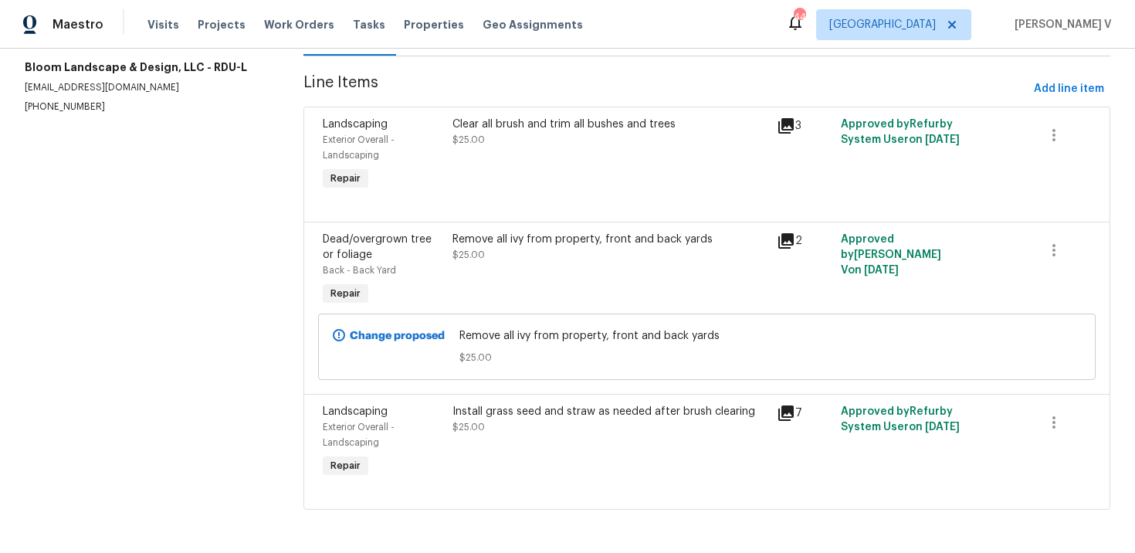
scroll to position [0, 0]
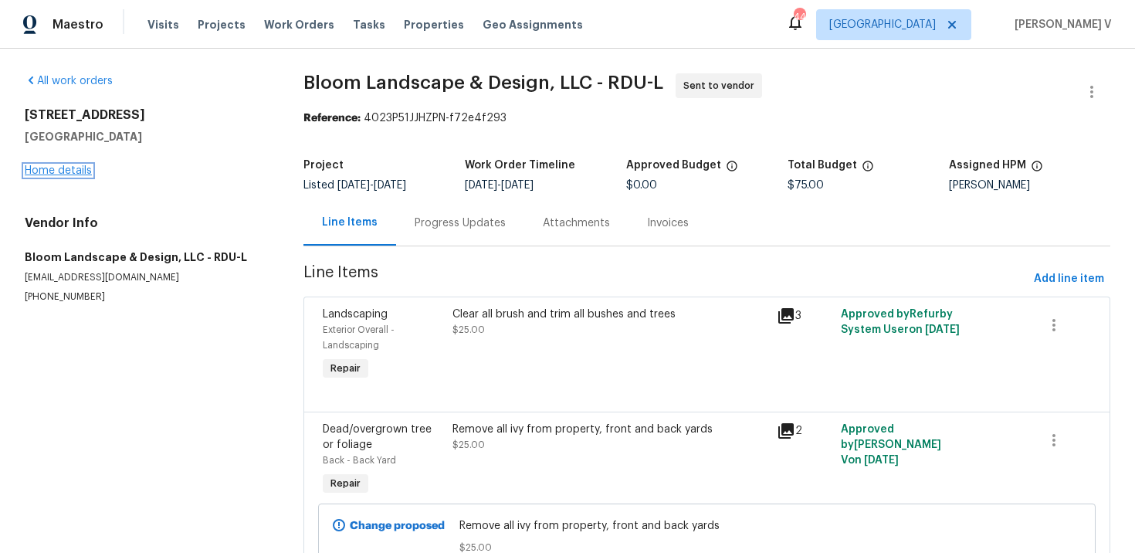
click at [89, 168] on link "Home details" at bounding box center [58, 170] width 67 height 11
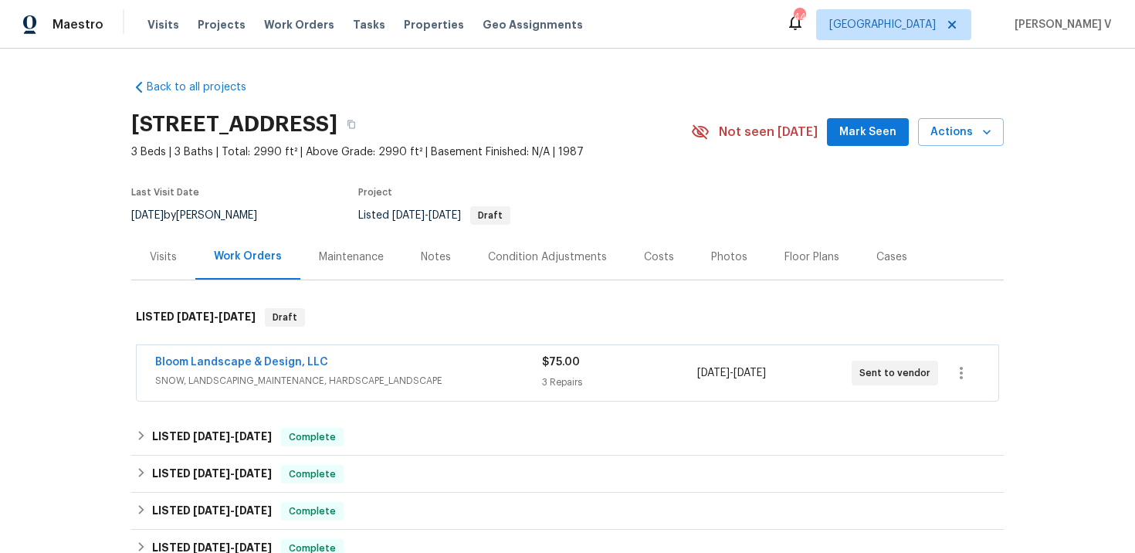
scroll to position [361, 0]
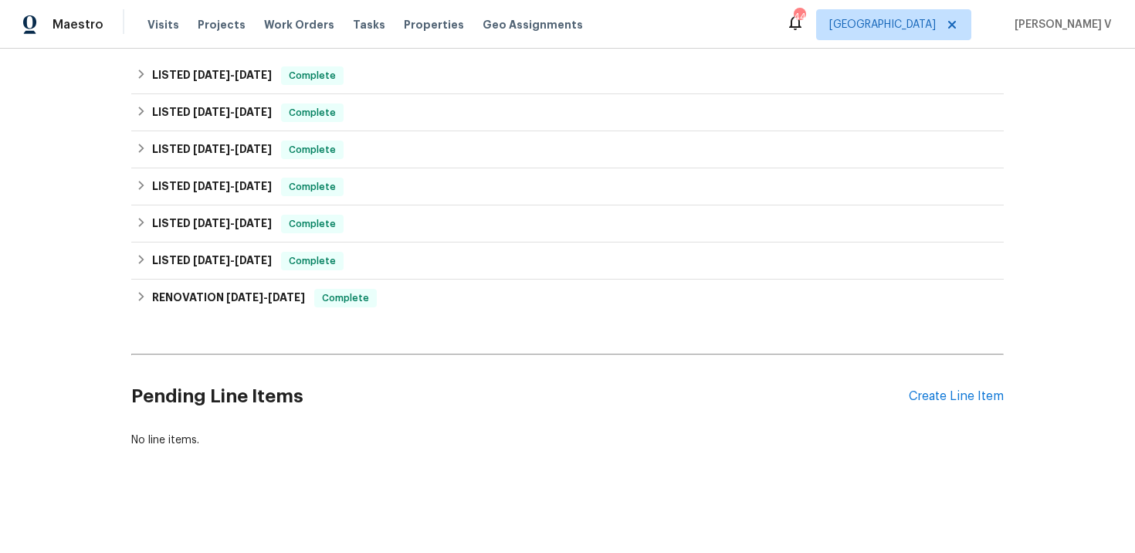
click at [916, 405] on div "Pending Line Items Create Line Item" at bounding box center [567, 397] width 872 height 72
click at [951, 396] on div "Create Line Item" at bounding box center [956, 396] width 95 height 15
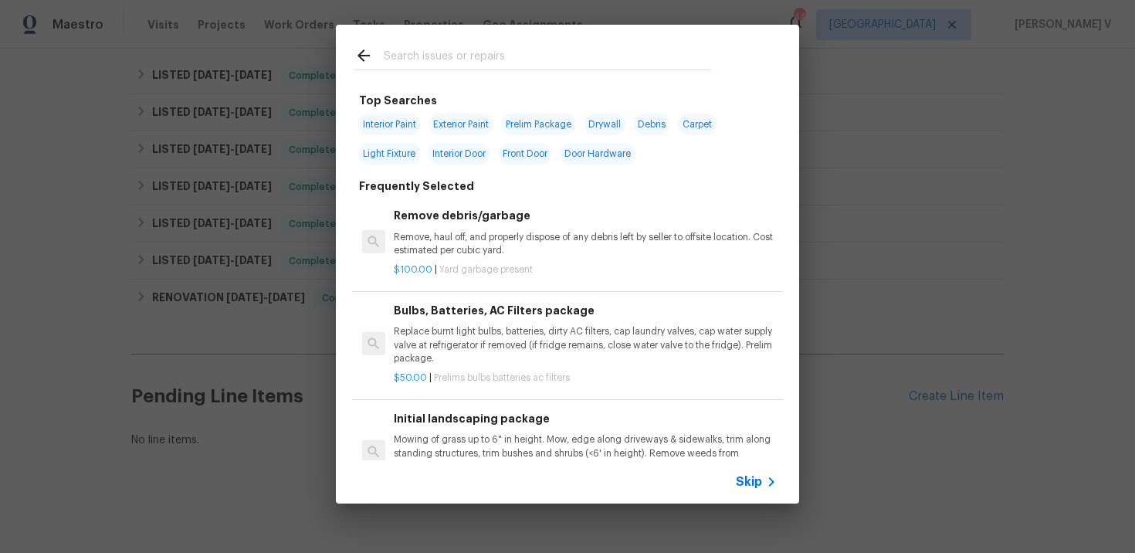
click at [763, 481] on icon at bounding box center [771, 481] width 19 height 19
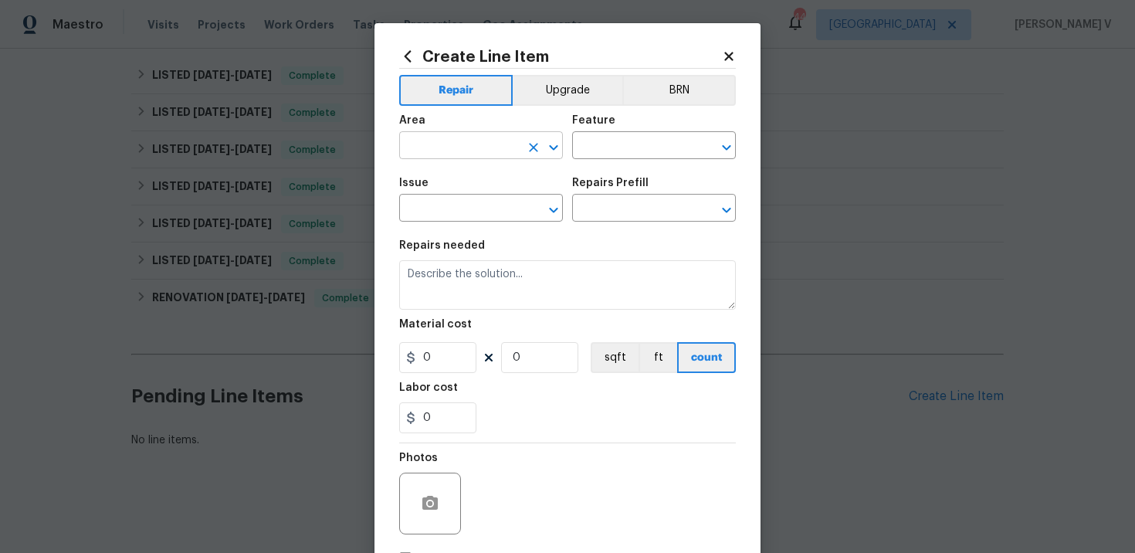
click at [427, 140] on input "text" at bounding box center [459, 147] width 120 height 24
click at [429, 183] on li "Kitchen" at bounding box center [481, 181] width 164 height 25
type input "Kitchen"
click at [584, 151] on input "text" at bounding box center [632, 147] width 120 height 24
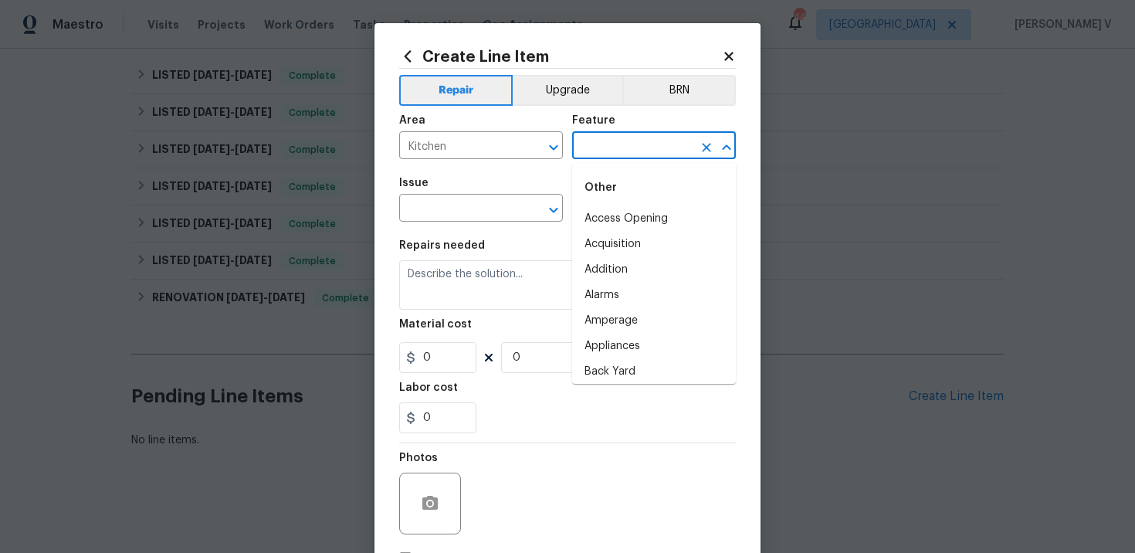
type input "l"
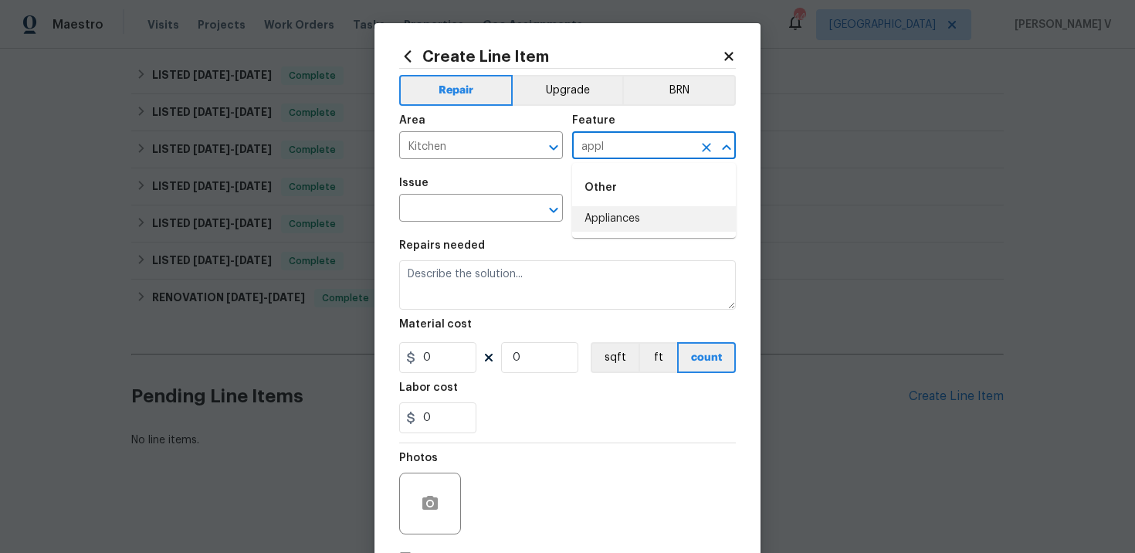
click at [587, 218] on li "Appliances" at bounding box center [654, 218] width 164 height 25
type input "Appliances"
click at [455, 208] on input "text" at bounding box center [459, 210] width 120 height 24
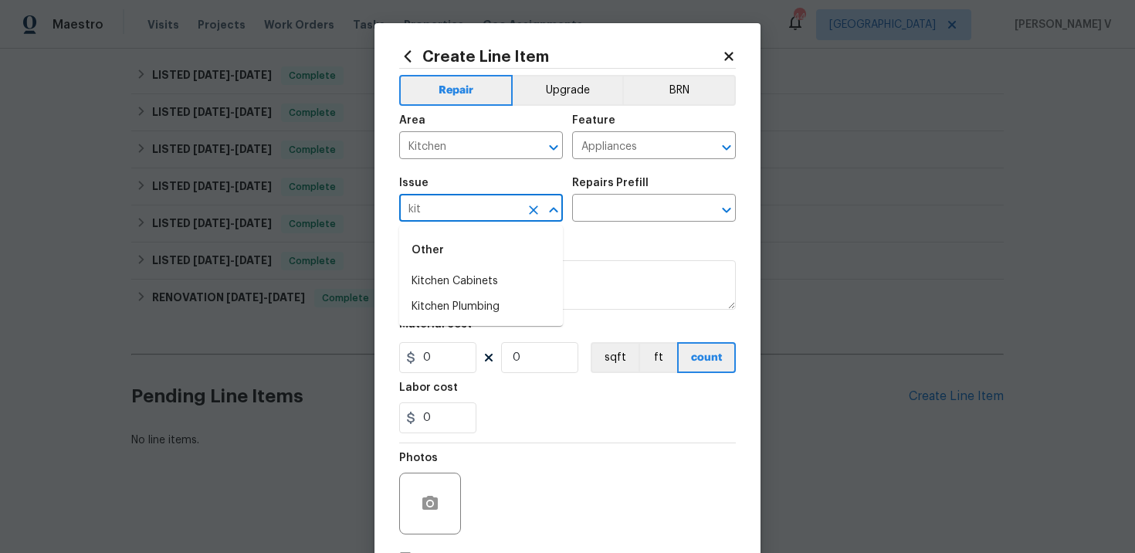
click at [457, 211] on input "kit" at bounding box center [459, 210] width 120 height 24
click at [448, 303] on li "Appliances" at bounding box center [481, 306] width 164 height 25
type input "Appliances"
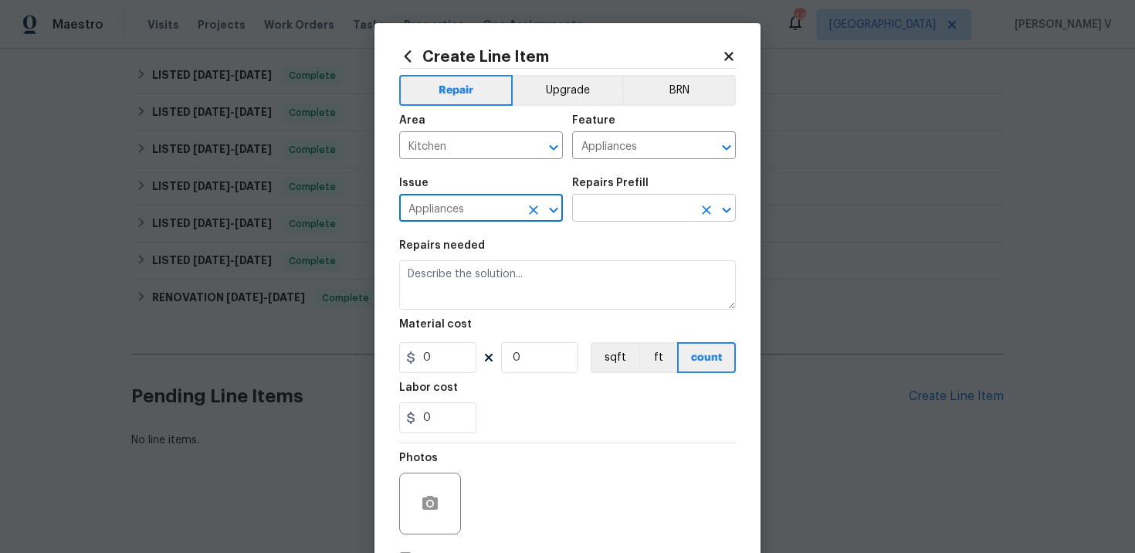
click at [611, 219] on input "text" at bounding box center [632, 210] width 120 height 24
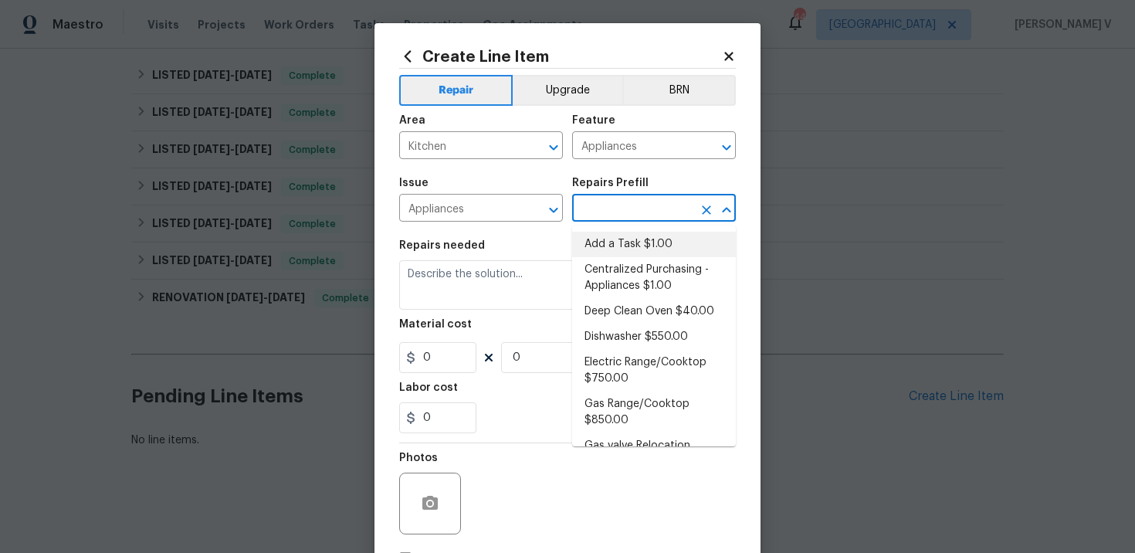
click at [614, 242] on li "Add a Task $1.00" at bounding box center [654, 244] width 164 height 25
type input "Add a Task $1.00"
type textarea "HPM to detail"
type input "1"
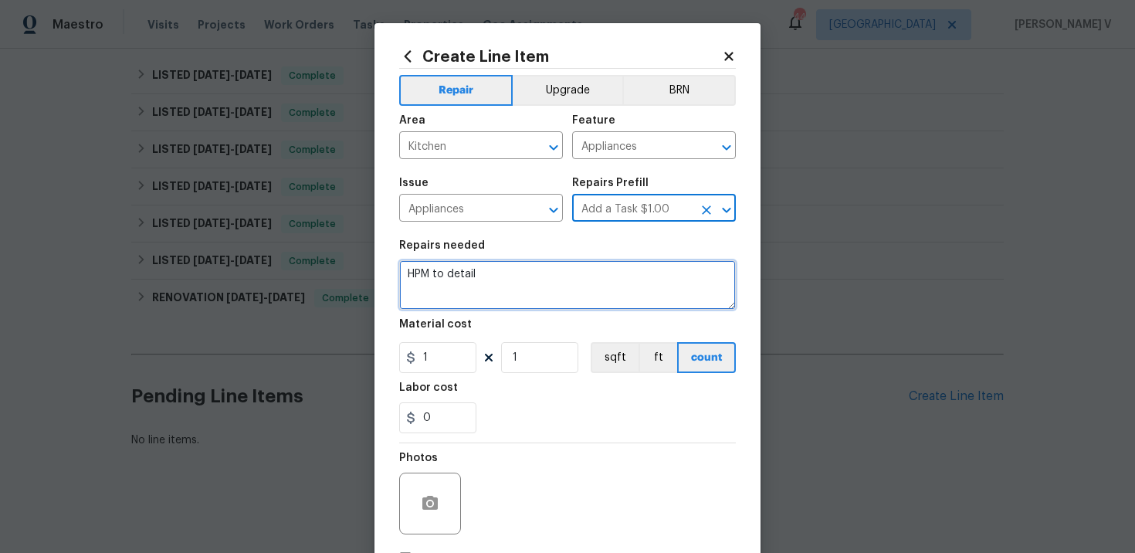
click at [519, 287] on textarea "HPM to detail" at bounding box center [567, 284] width 337 height 49
paste textarea "Install steel ovens and microwave in kitchen"
type textarea "Install steel ovens and microwave in kitchen"
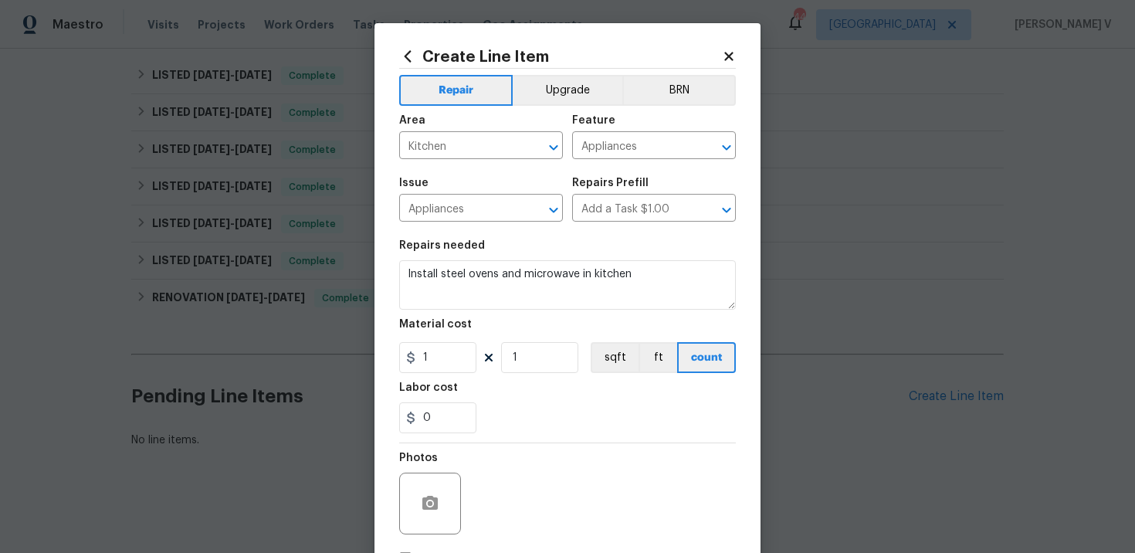
click at [469, 322] on div "Material cost" at bounding box center [567, 329] width 337 height 20
click at [450, 338] on div "Material cost" at bounding box center [567, 329] width 337 height 20
click at [447, 345] on input "1" at bounding box center [437, 357] width 77 height 31
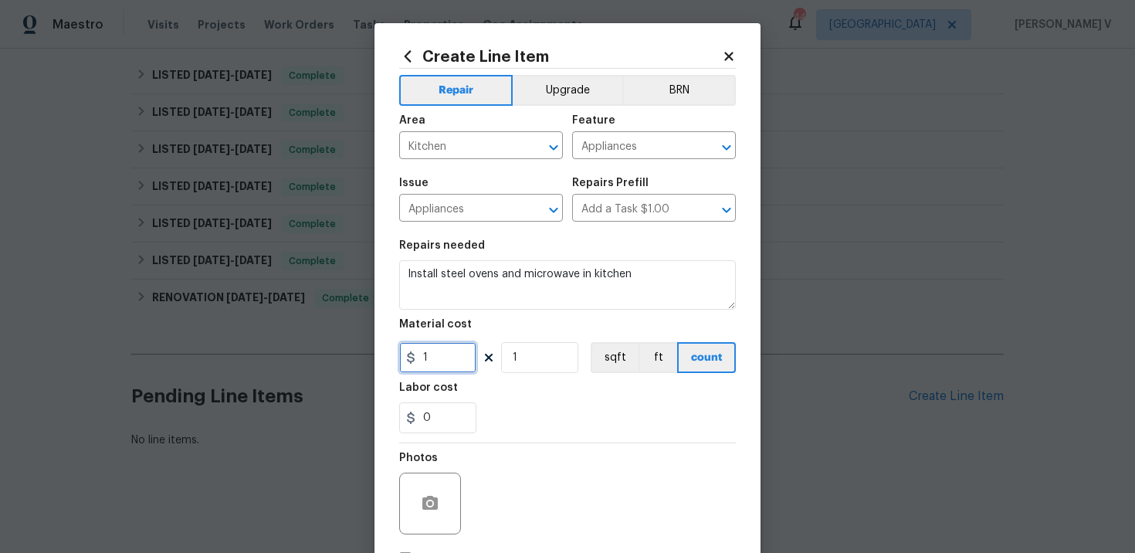
click at [447, 345] on input "1" at bounding box center [437, 357] width 77 height 31
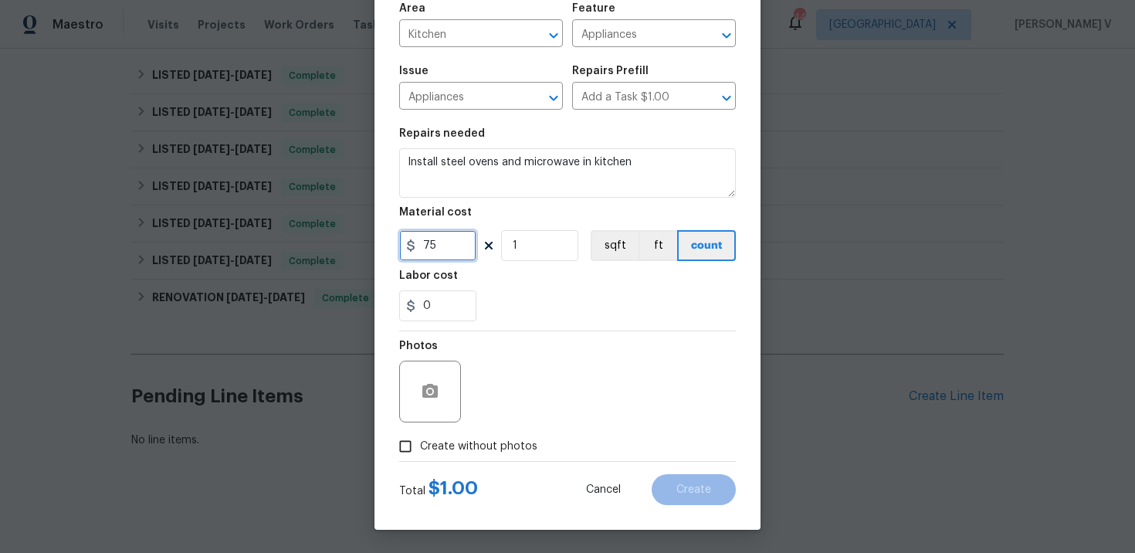
scroll to position [113, 0]
type input "75"
click at [413, 438] on input "Create without photos" at bounding box center [405, 446] width 29 height 29
checkbox input "true"
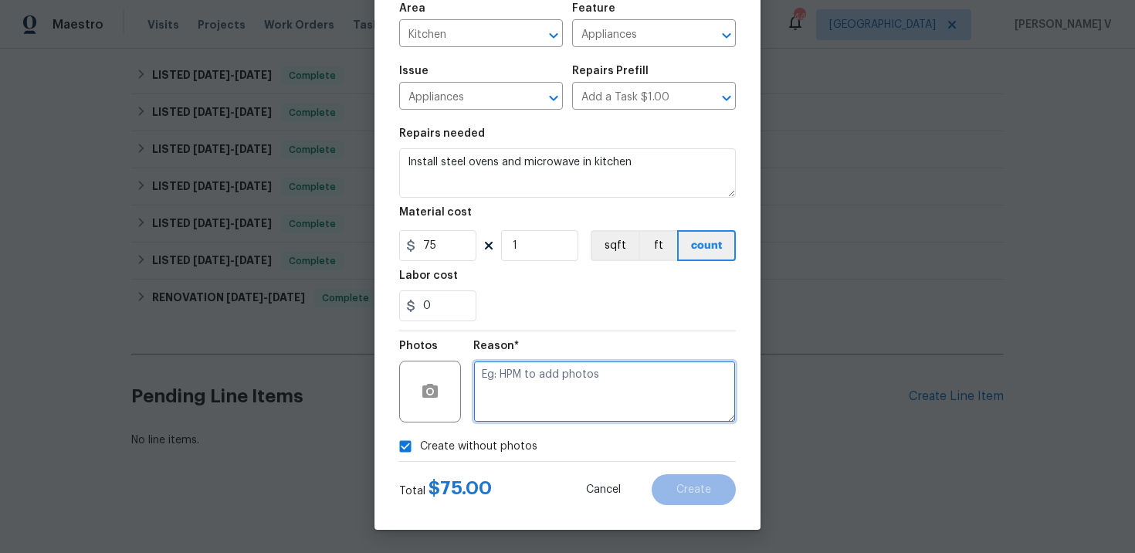
click at [514, 398] on textarea at bounding box center [604, 392] width 262 height 62
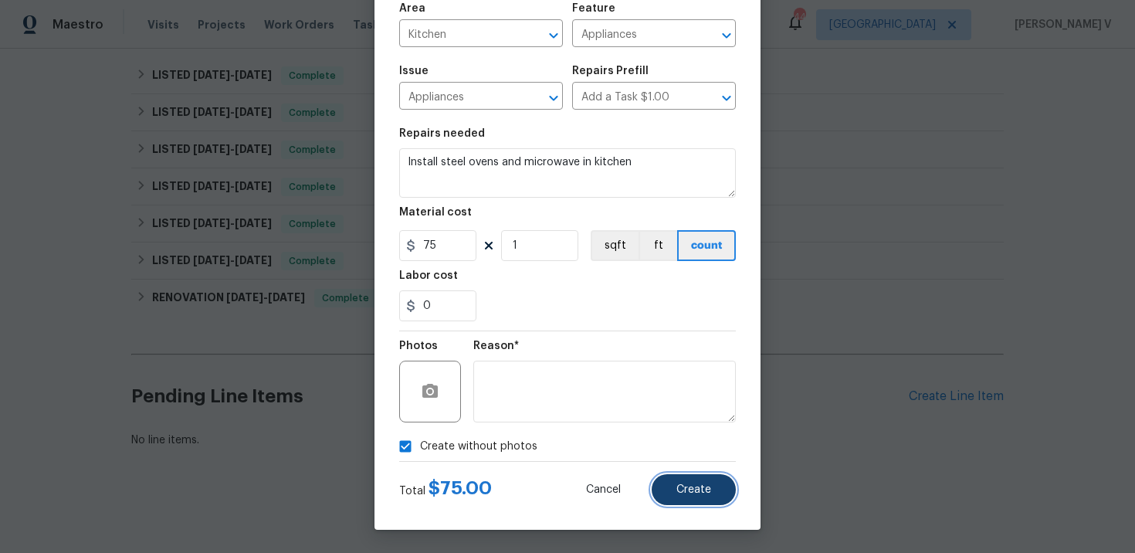
click at [684, 489] on span "Create" at bounding box center [693, 490] width 35 height 12
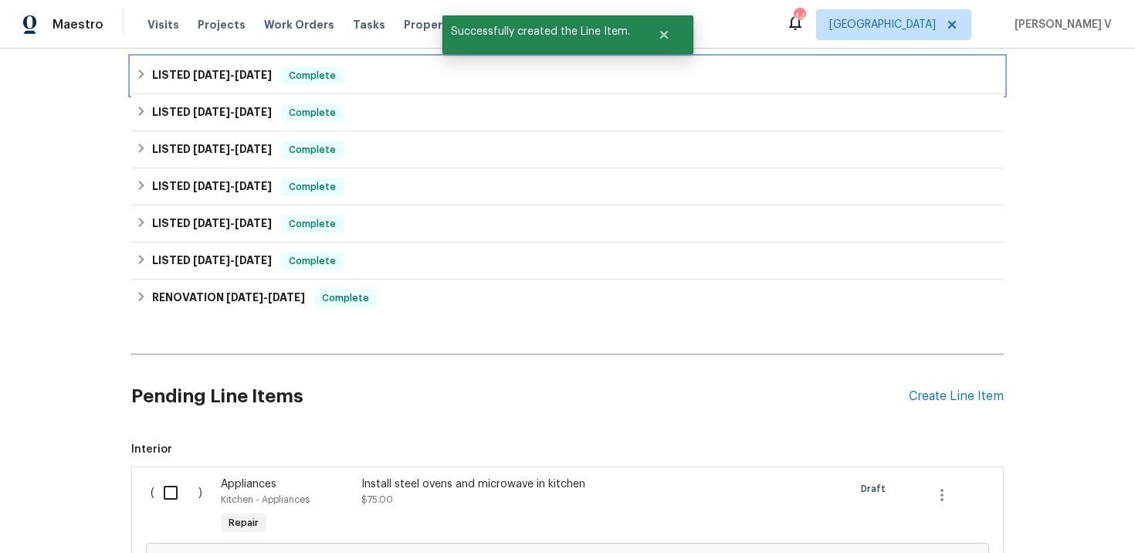
click at [365, 66] on div "LISTED 7/22/25 - 7/25/25 Complete" at bounding box center [567, 75] width 863 height 19
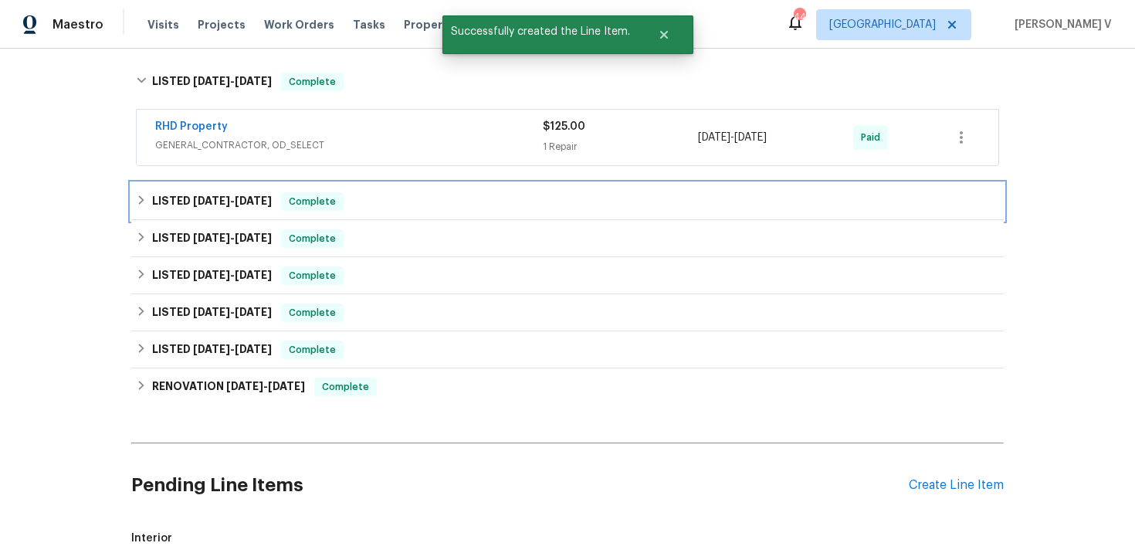
click at [364, 184] on div "LISTED 7/16/25 - 7/18/25 Complete" at bounding box center [567, 201] width 872 height 37
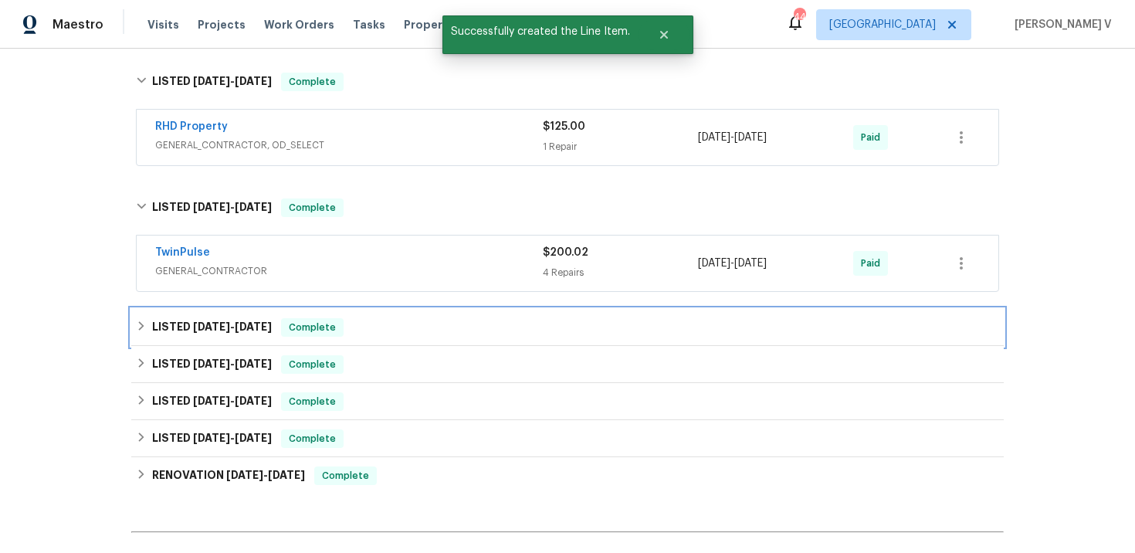
click at [360, 313] on div "LISTED 7/8/25 - 7/11/25 Complete" at bounding box center [567, 327] width 872 height 37
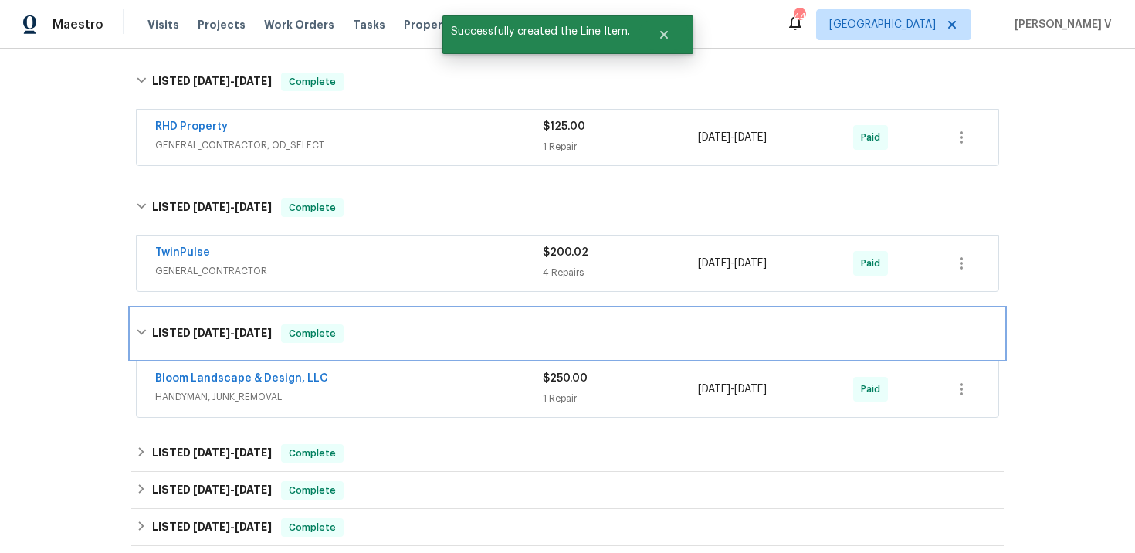
scroll to position [453, 0]
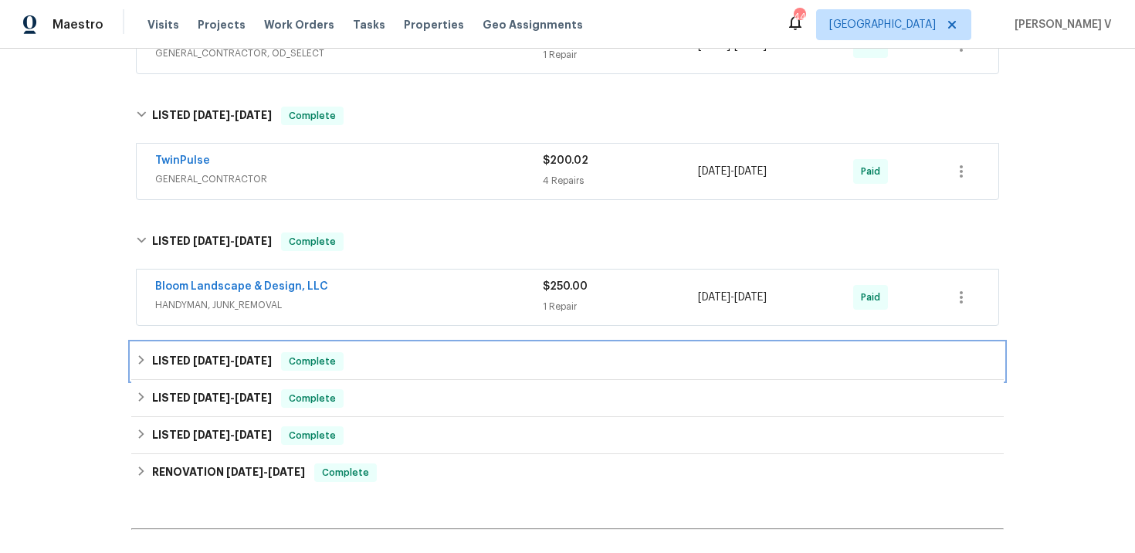
click at [361, 352] on div "LISTED 6/17/25 - 6/23/25 Complete" at bounding box center [567, 361] width 863 height 19
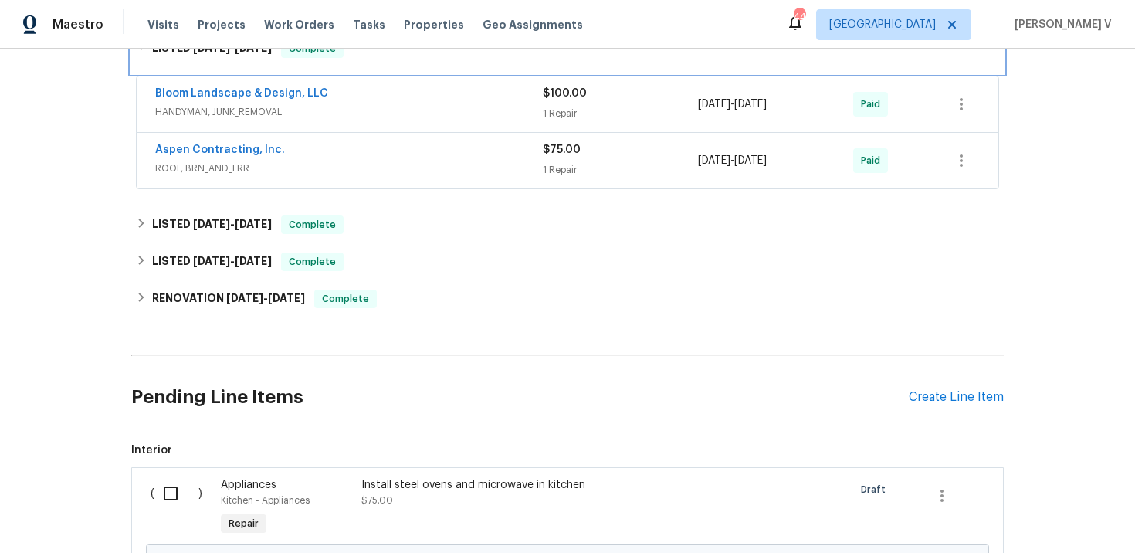
scroll to position [819, 0]
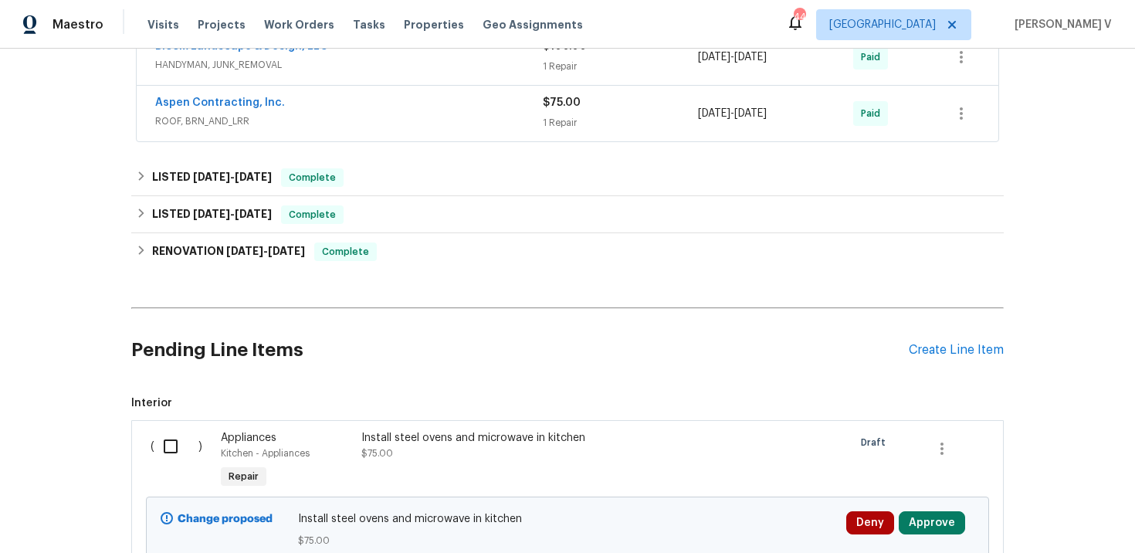
click at [172, 445] on input "checkbox" at bounding box center [176, 446] width 44 height 32
checkbox input "true"
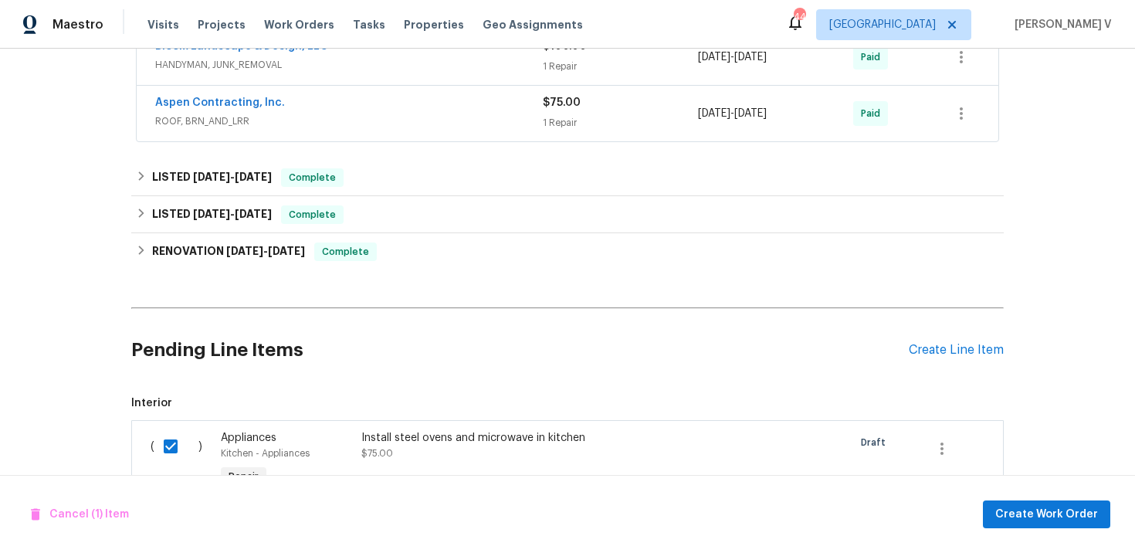
click at [1071, 531] on div "Cancel (1) Item Create Work Order" at bounding box center [567, 514] width 1135 height 79
click at [1077, 502] on button "Create Work Order" at bounding box center [1046, 514] width 127 height 29
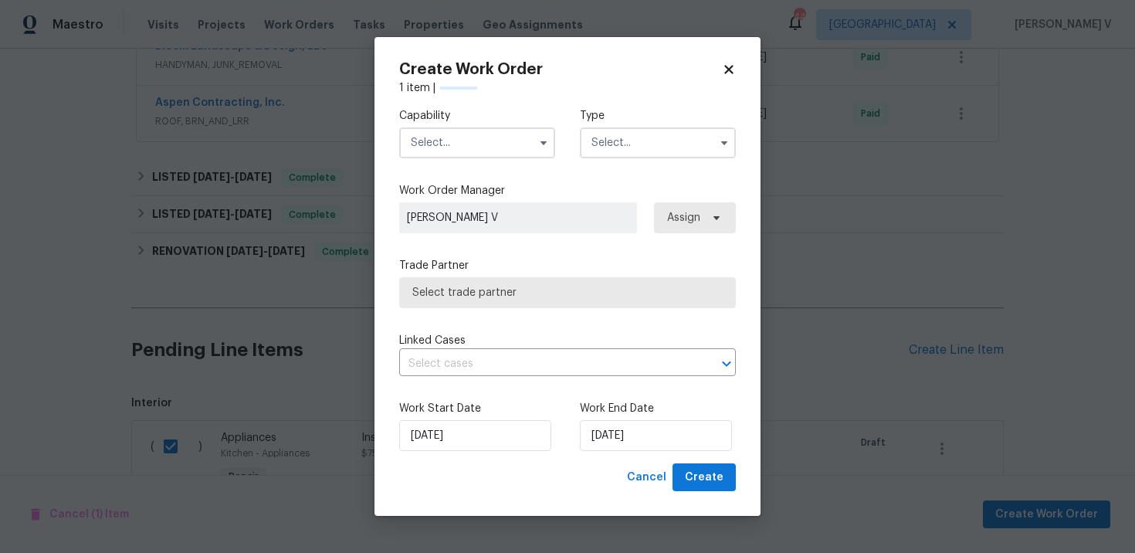
click at [506, 151] on input "text" at bounding box center [477, 142] width 156 height 31
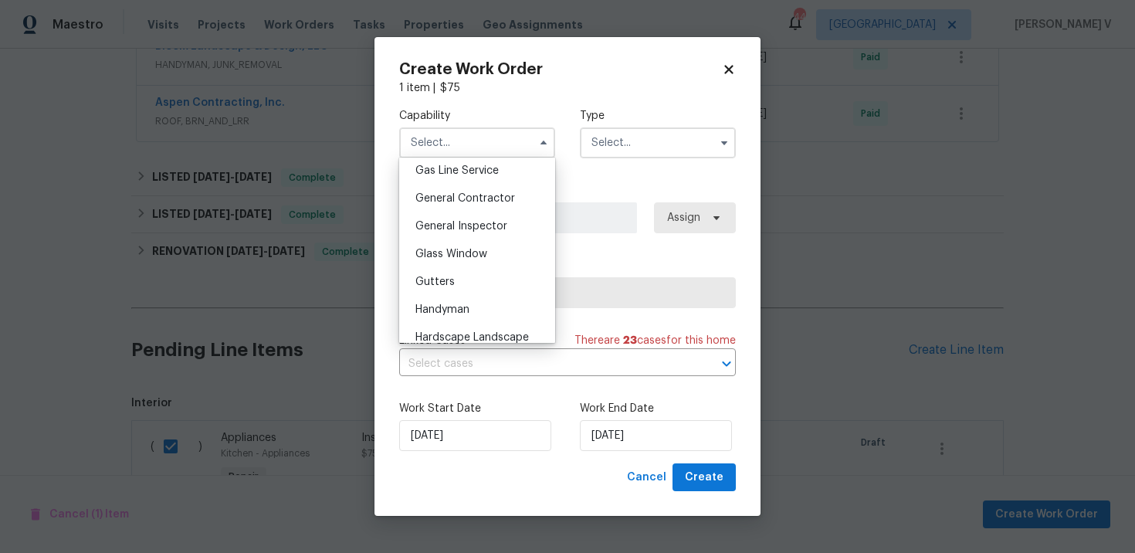
scroll to position [763, 0]
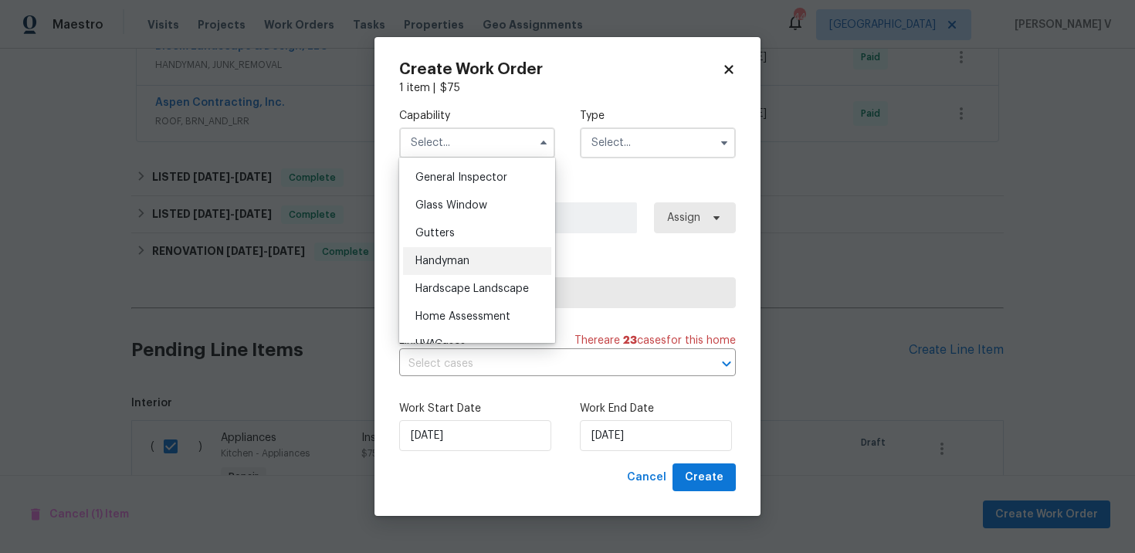
click at [463, 259] on span "Handyman" at bounding box center [442, 261] width 54 height 11
type input "Handyman"
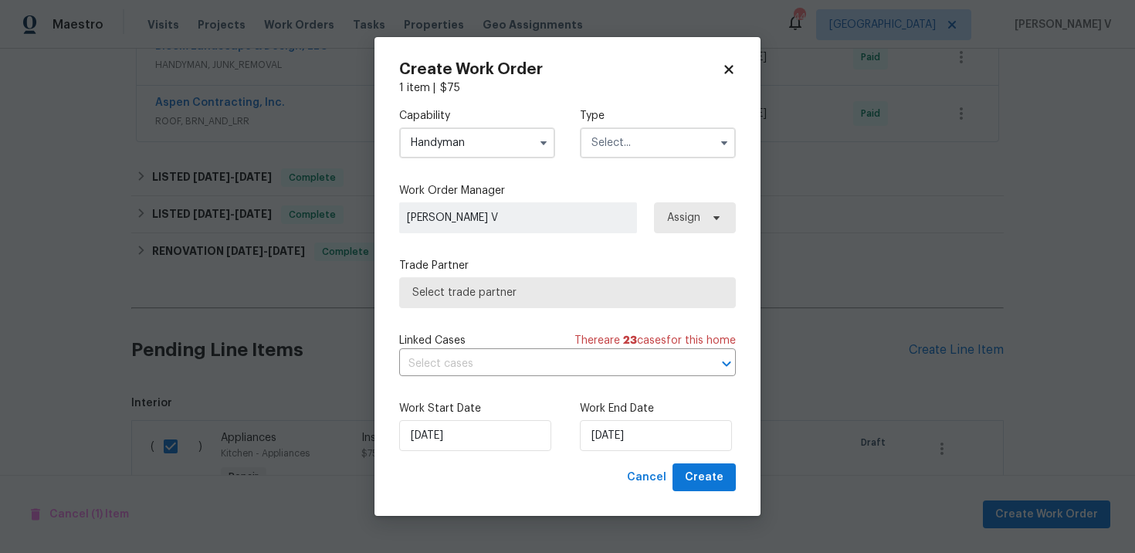
click at [648, 120] on label "Type" at bounding box center [658, 115] width 156 height 15
click at [630, 139] on input "text" at bounding box center [658, 142] width 156 height 31
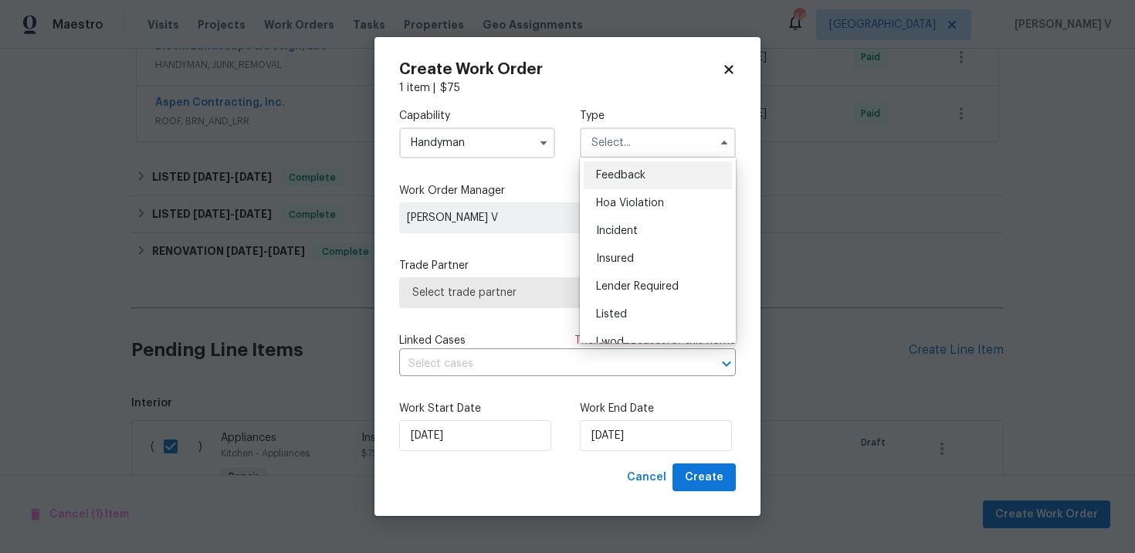
click at [609, 167] on div "Feedback" at bounding box center [658, 175] width 148 height 28
type input "Feedback"
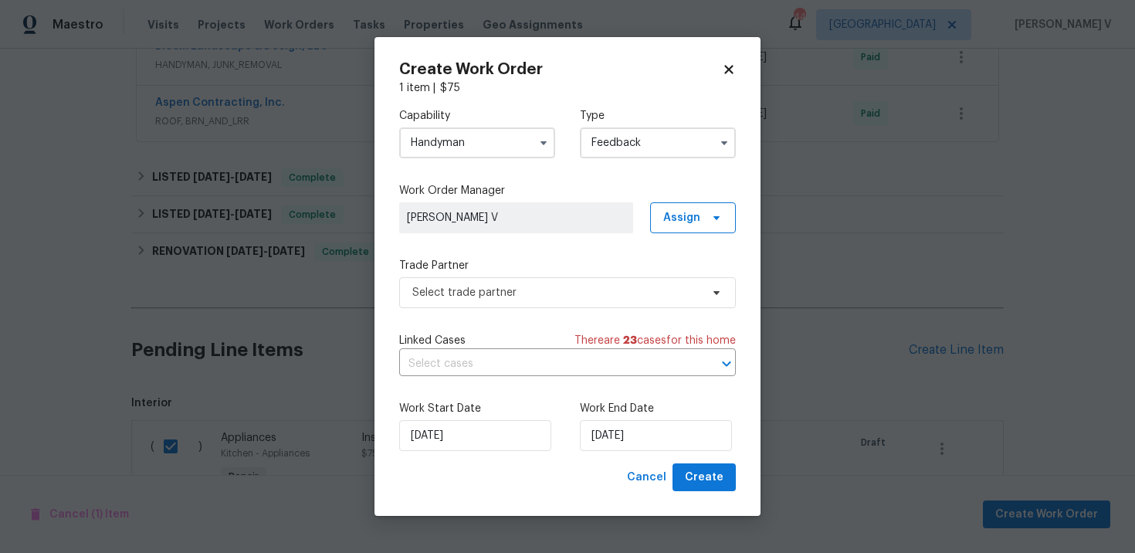
click at [514, 273] on div "Trade Partner Select trade partner" at bounding box center [567, 283] width 337 height 50
click at [505, 290] on span "Select trade partner" at bounding box center [556, 292] width 288 height 15
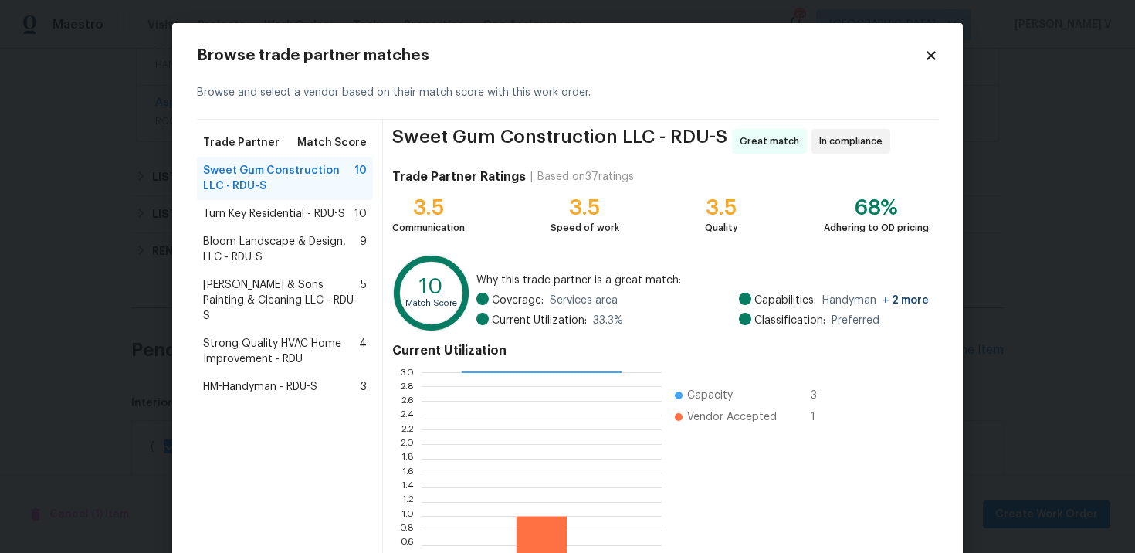
scroll to position [128, 0]
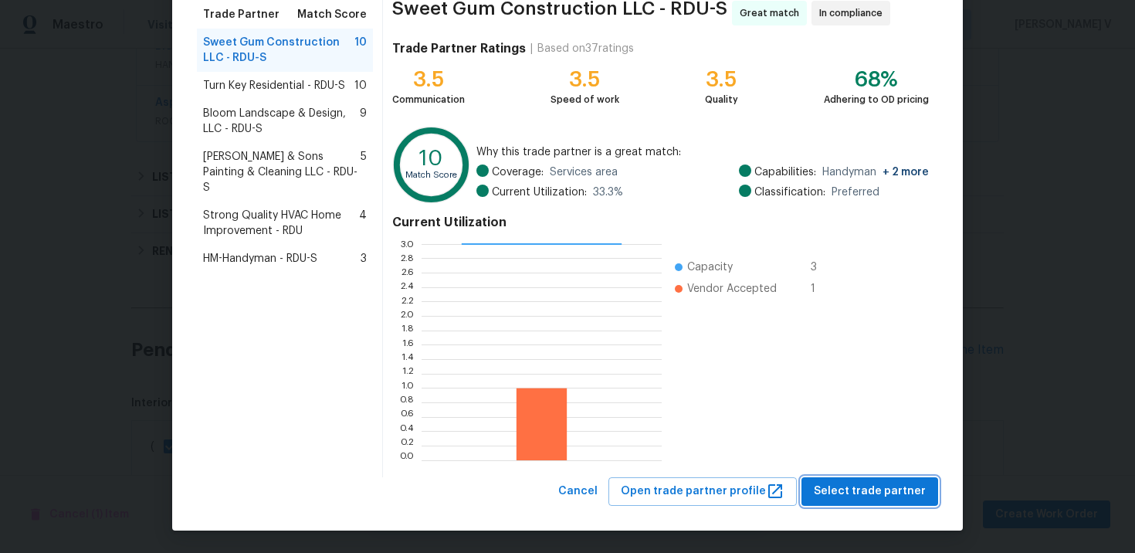
click at [889, 491] on span "Select trade partner" at bounding box center [870, 491] width 112 height 19
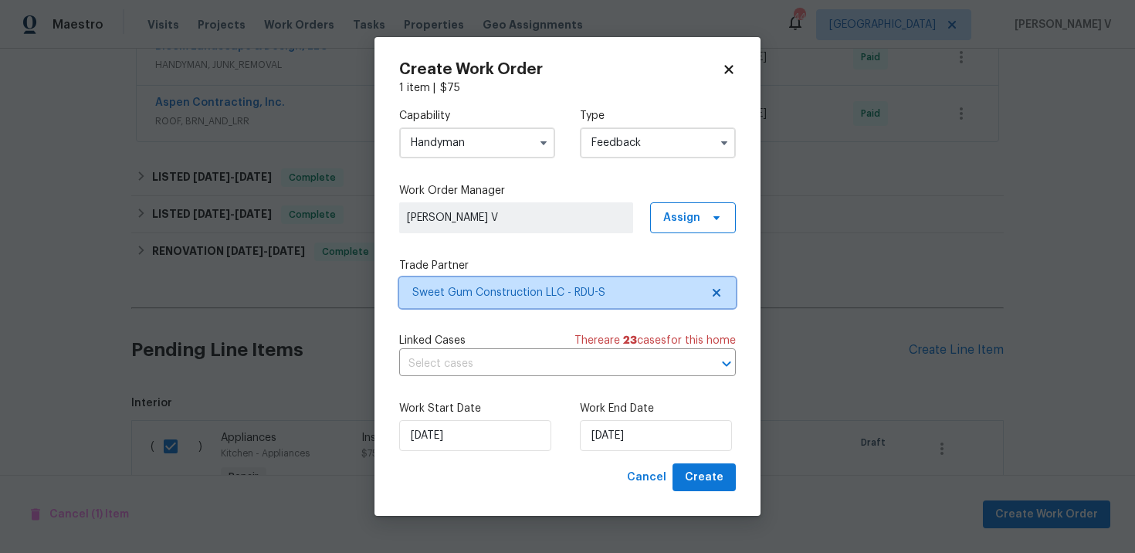
scroll to position [0, 0]
click at [605, 417] on div "Work End Date 03/10/2025" at bounding box center [658, 426] width 156 height 50
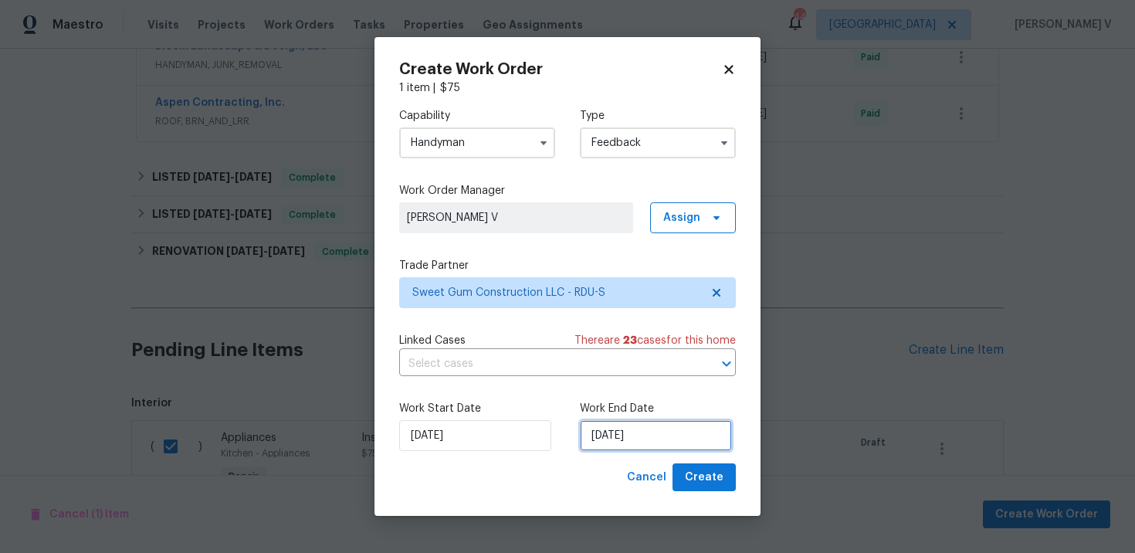
click at [608, 432] on input "03/10/2025" at bounding box center [656, 435] width 152 height 31
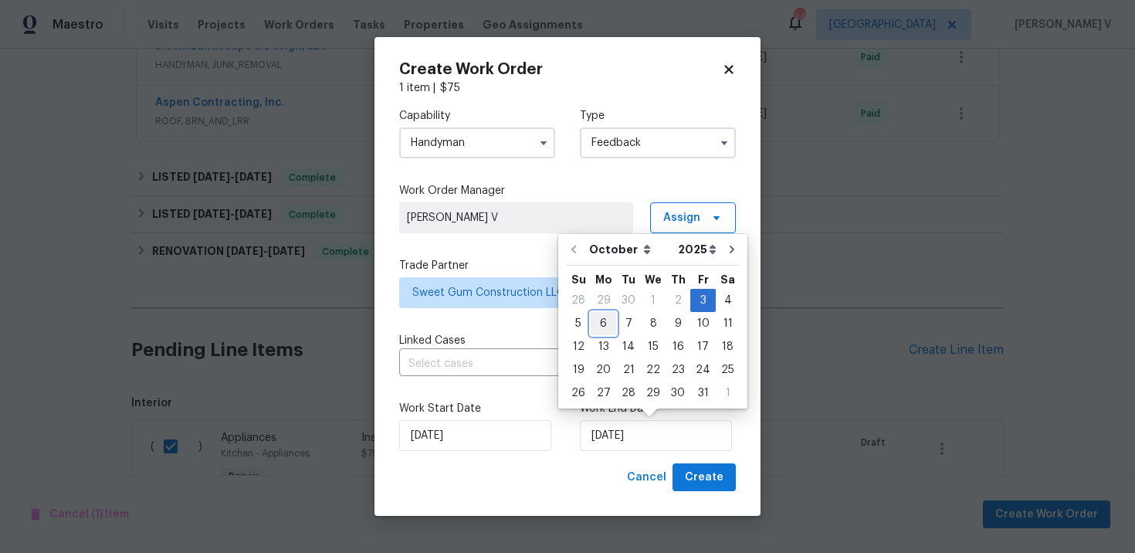
click at [606, 320] on div "6" at bounding box center [603, 324] width 25 height 22
type input "06/10/2025"
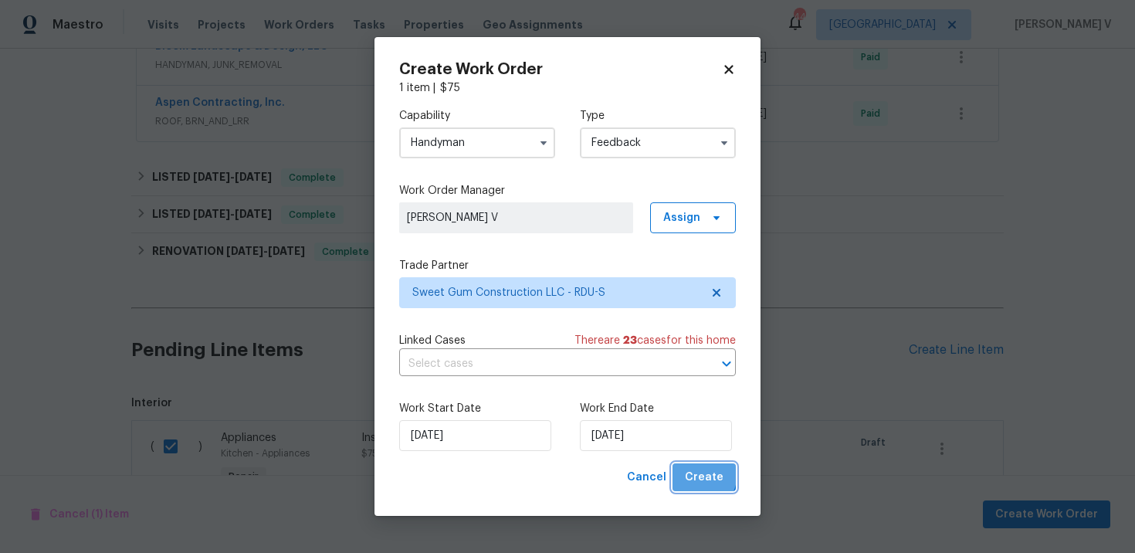
click at [695, 472] on span "Create" at bounding box center [704, 477] width 39 height 19
checkbox input "false"
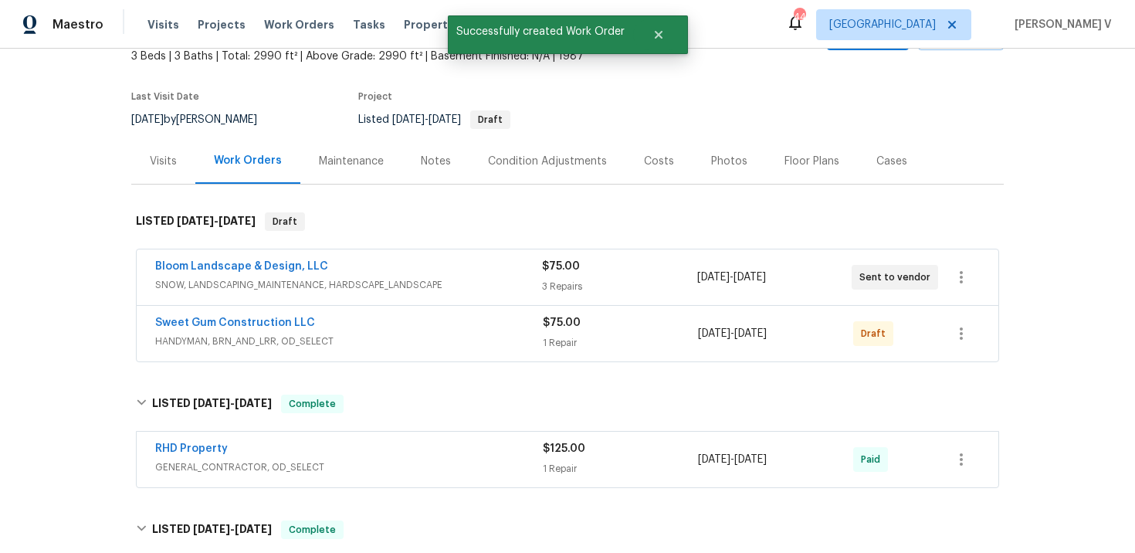
scroll to position [103, 0]
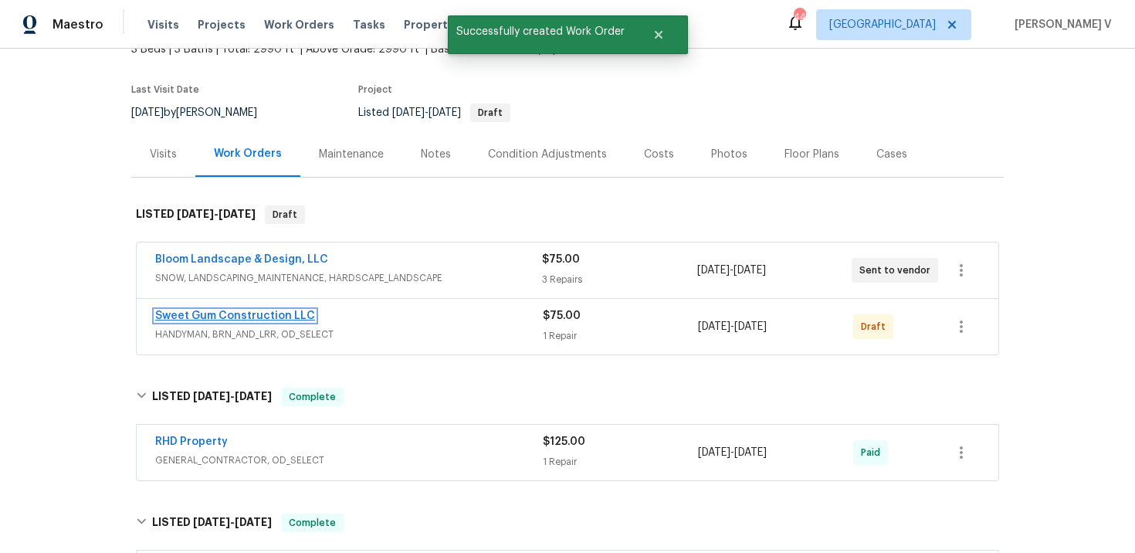
click at [264, 310] on link "Sweet Gum Construction LLC" at bounding box center [235, 315] width 160 height 11
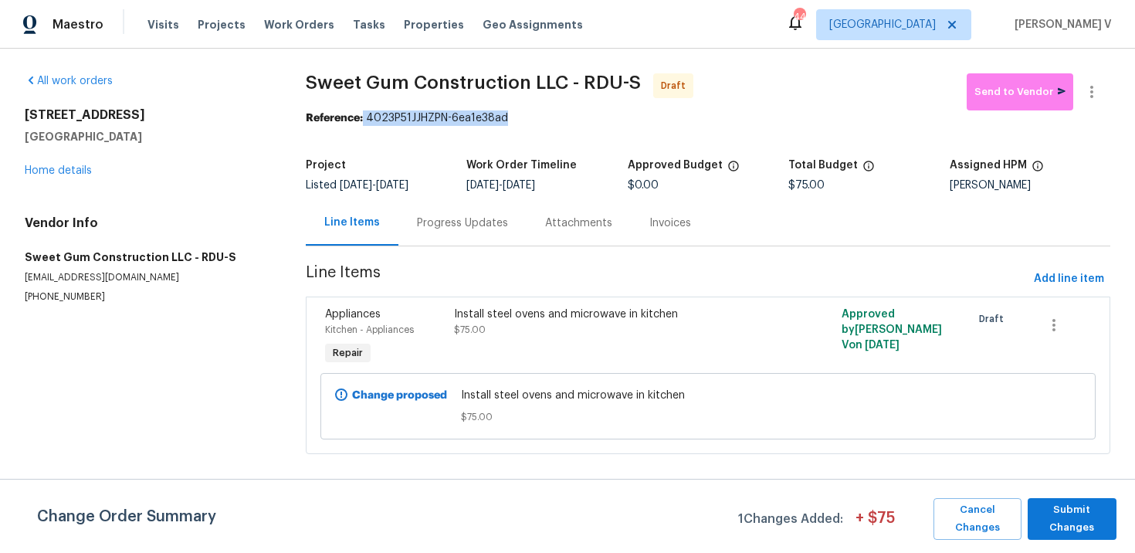
drag, startPoint x: 363, startPoint y: 120, endPoint x: 580, endPoint y: 120, distance: 216.9
click at [580, 120] on div "Reference: 4023P51JJHZPN-6ea1e38ad" at bounding box center [708, 117] width 804 height 15
copy div "4023P51JJHZPN-6ea1e38ad"
click at [476, 332] on span "$75.00" at bounding box center [470, 329] width 32 height 9
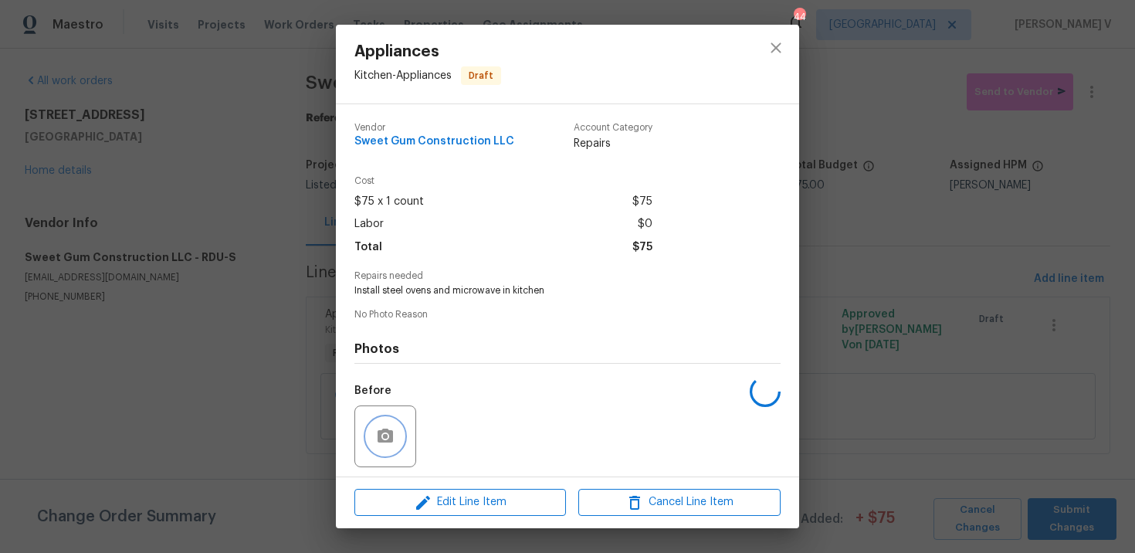
click at [372, 442] on button "button" at bounding box center [385, 436] width 37 height 37
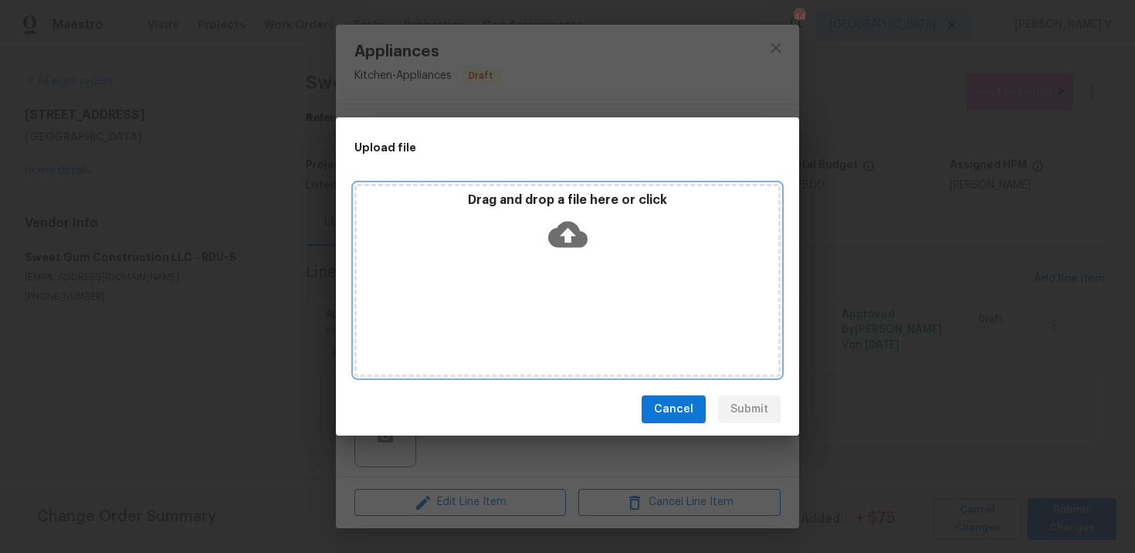
click at [574, 225] on icon at bounding box center [567, 235] width 39 height 26
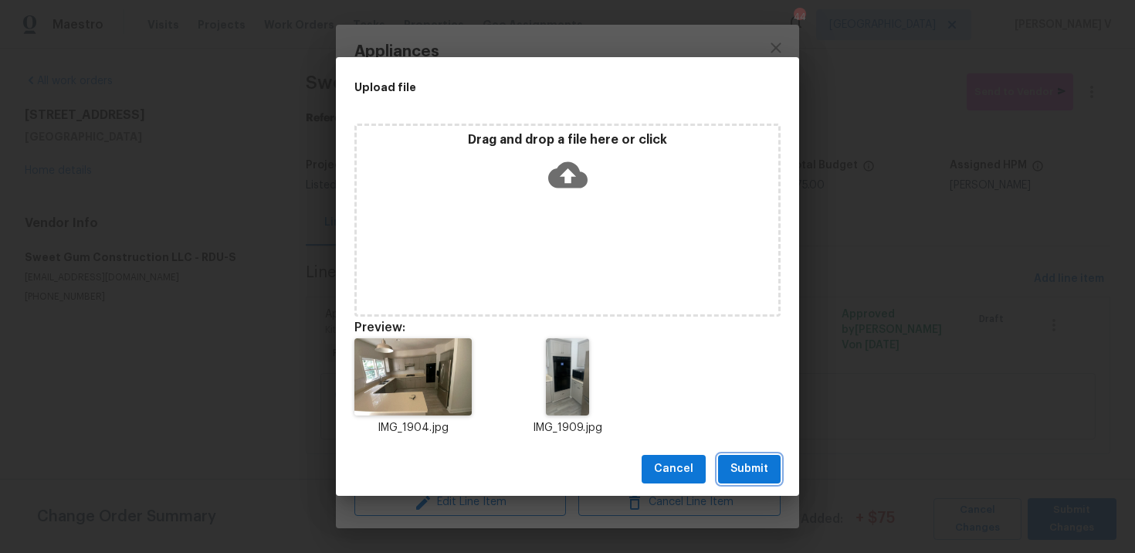
click at [743, 482] on button "Submit" at bounding box center [749, 469] width 63 height 29
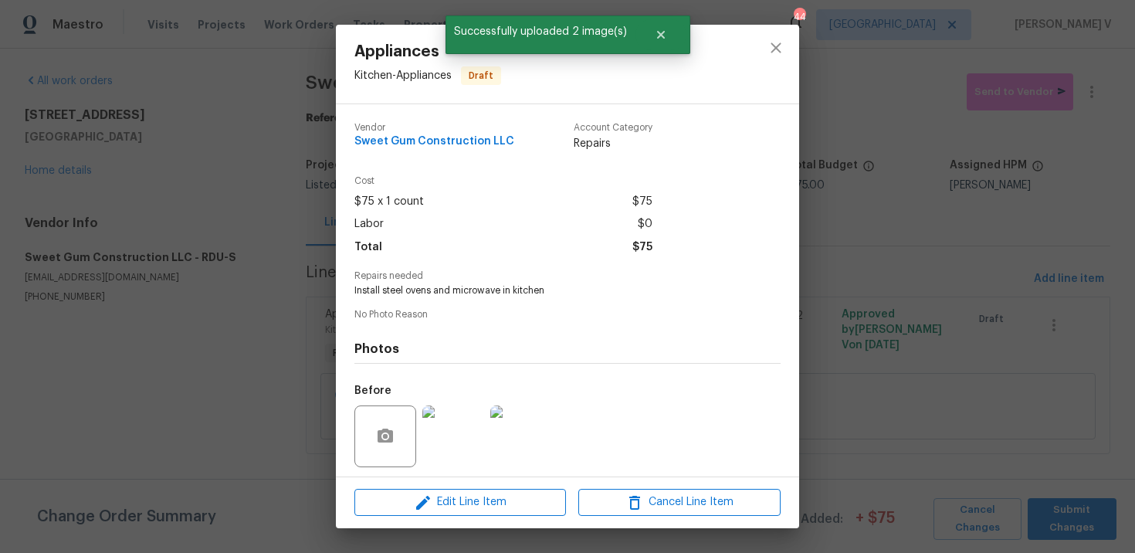
click at [242, 239] on div "Appliances Kitchen - Appliances Draft Vendor Sweet Gum Construction LLC Account…" at bounding box center [567, 276] width 1135 height 553
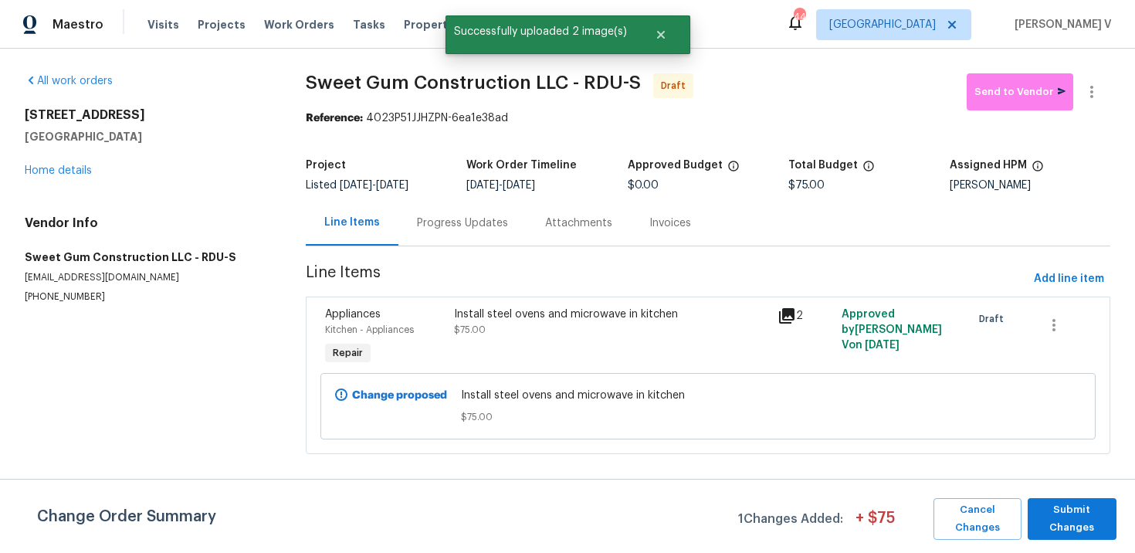
click at [455, 244] on div "Progress Updates" at bounding box center [462, 223] width 128 height 46
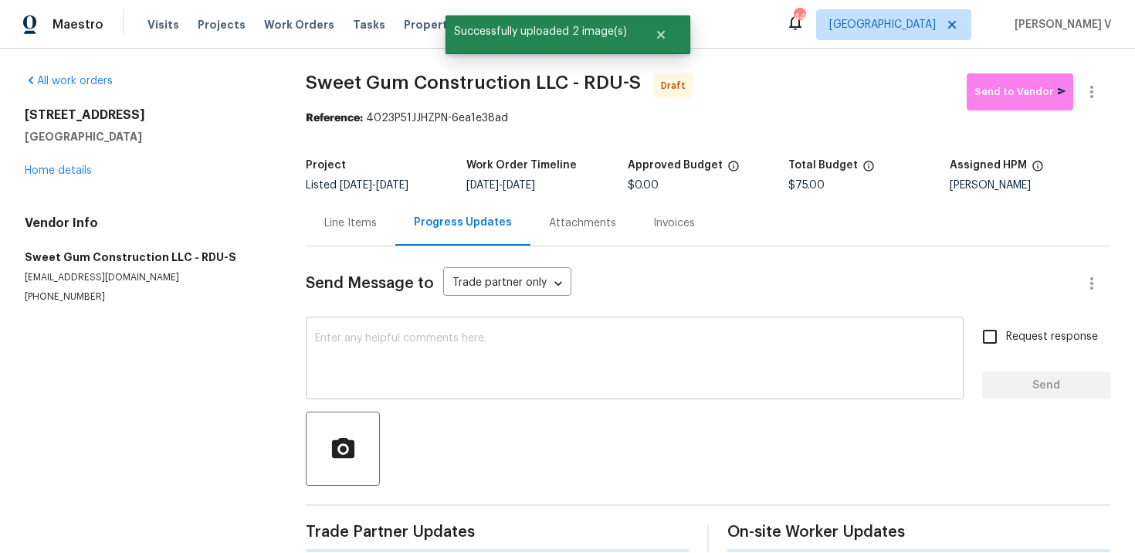
click at [462, 361] on textarea at bounding box center [634, 360] width 639 height 54
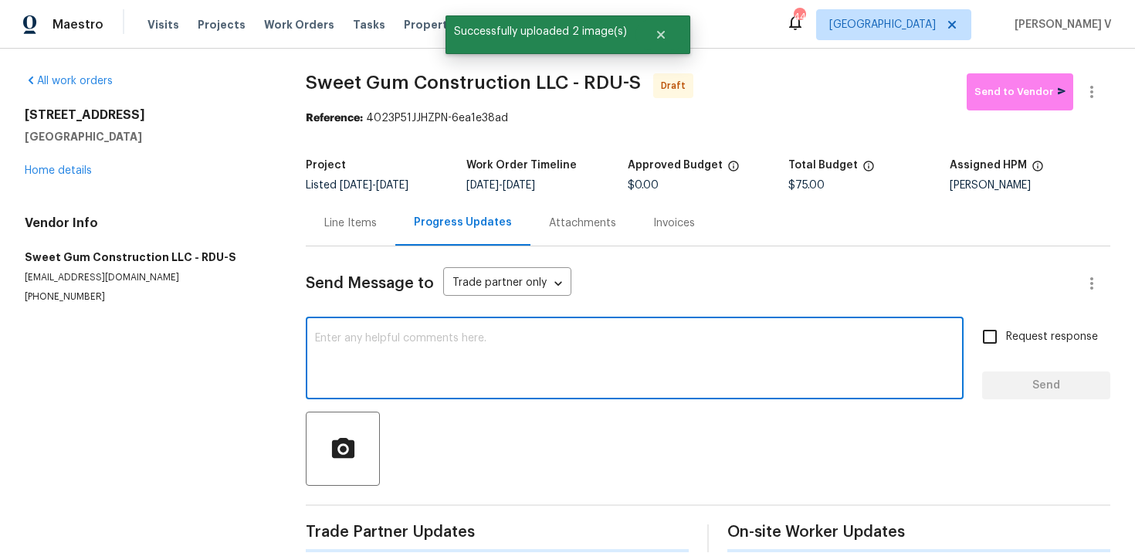
paste textarea "Hi this is Divya with Opendoor. I’m confirming you received the WO for the prop…"
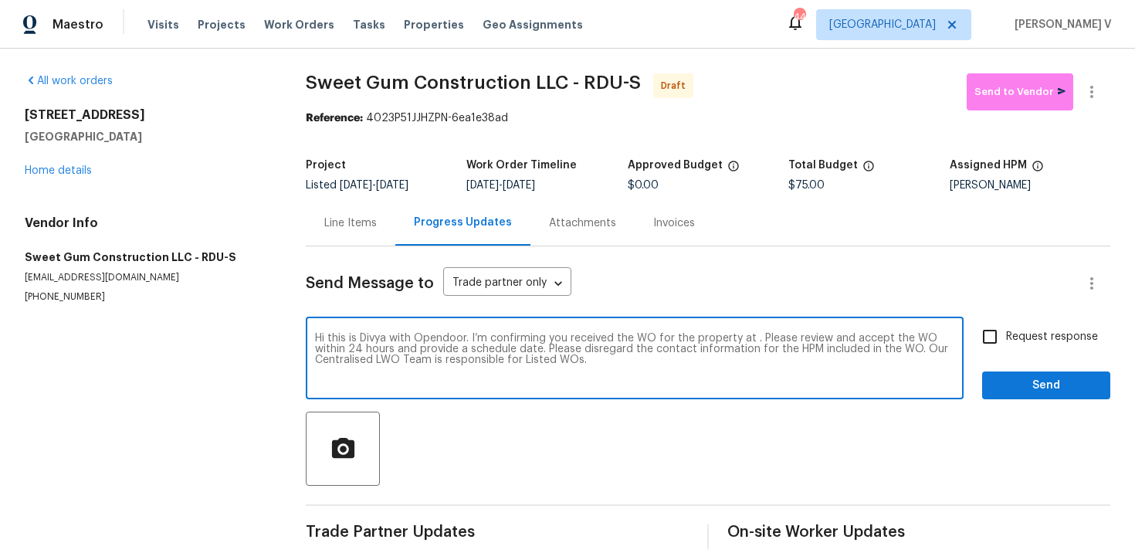
click at [755, 342] on textarea "Hi this is Divya with Opendoor. I’m confirming you received the WO for the prop…" at bounding box center [634, 360] width 639 height 54
click at [753, 340] on textarea "Hi this is Divya with Opendoor. I’m confirming you received the WO for the prop…" at bounding box center [634, 360] width 639 height 54
paste textarea "112 Old Bridge Ln, Chapel Hill, NC 27517"
type textarea "Hi this is Divya with Opendoor. I’m confirming you received the WO for the prop…"
click at [990, 341] on input "Request response" at bounding box center [989, 336] width 32 height 32
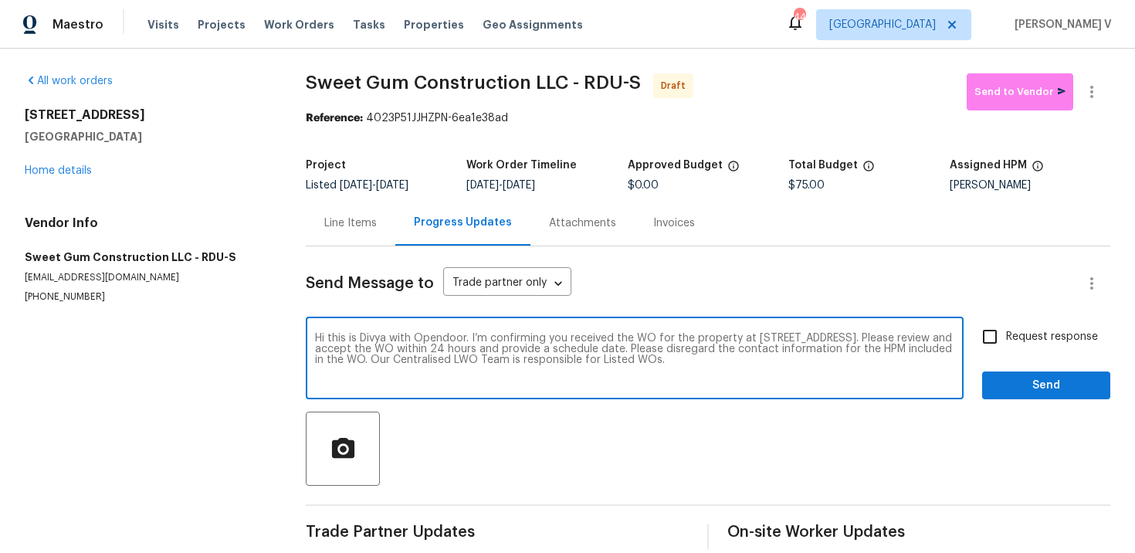
checkbox input "true"
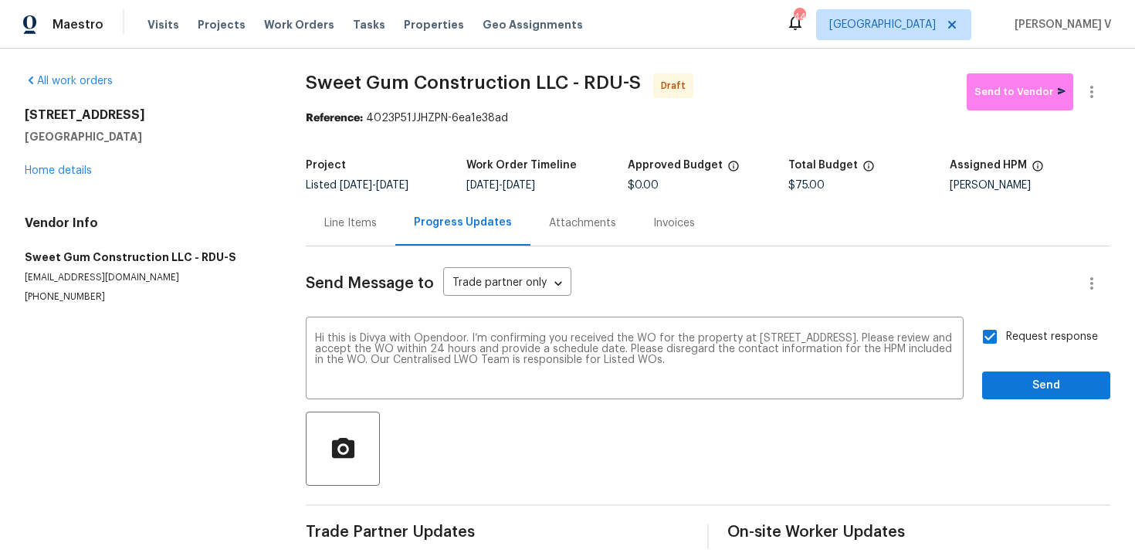
click at [1003, 370] on div "Request response Send" at bounding box center [1046, 359] width 128 height 79
click at [1005, 378] on span "Send" at bounding box center [1045, 385] width 103 height 19
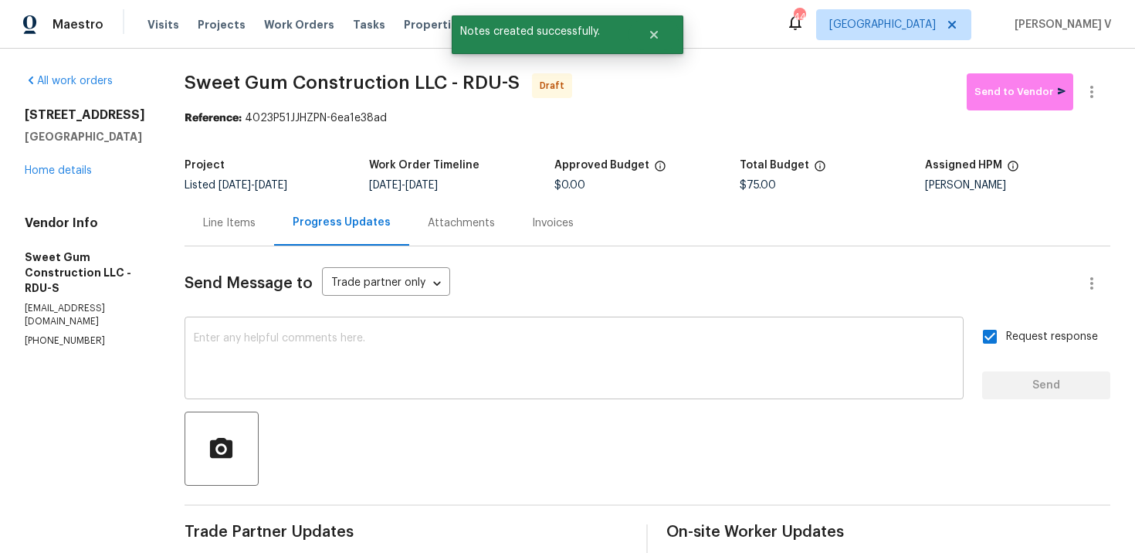
click at [350, 324] on div "x ​" at bounding box center [573, 359] width 779 height 79
paste textarea "Attention All Work Orders must include before-photos (both close-up and wide-an…"
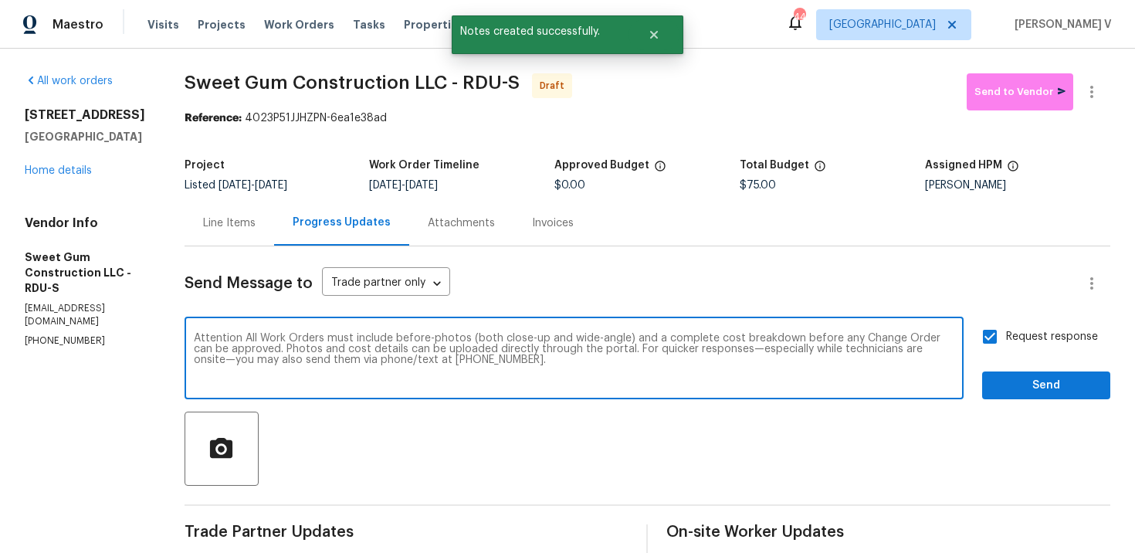
type textarea "Attention All Work Orders must include before-photos (both close-up and wide-an…"
click at [1049, 404] on div "Send Message to Trade partner only Trade partner only ​ Attention All Work Orde…" at bounding box center [647, 450] width 926 height 409
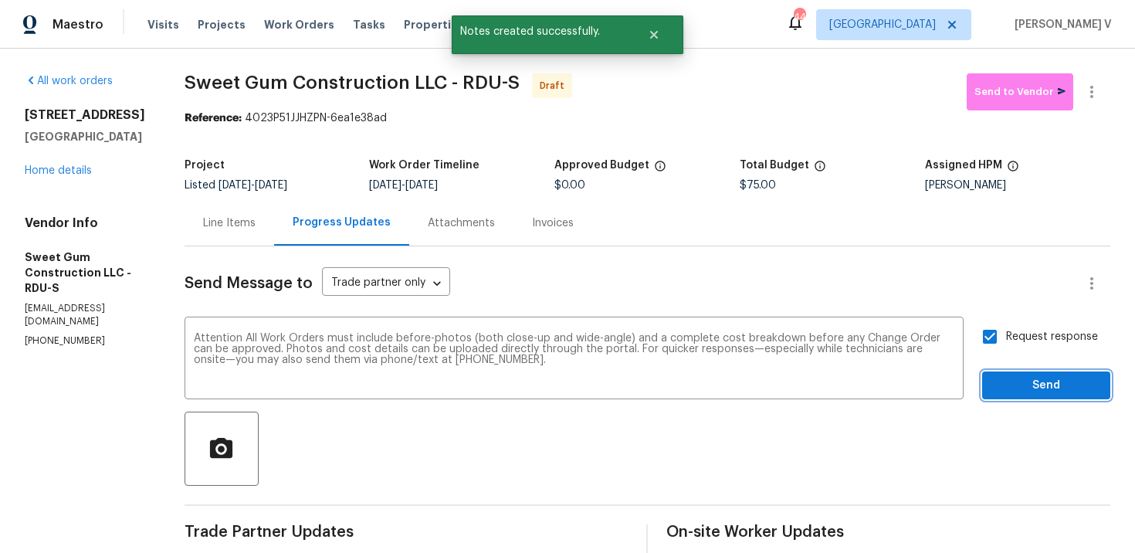
click at [1049, 393] on span "Send" at bounding box center [1045, 385] width 103 height 19
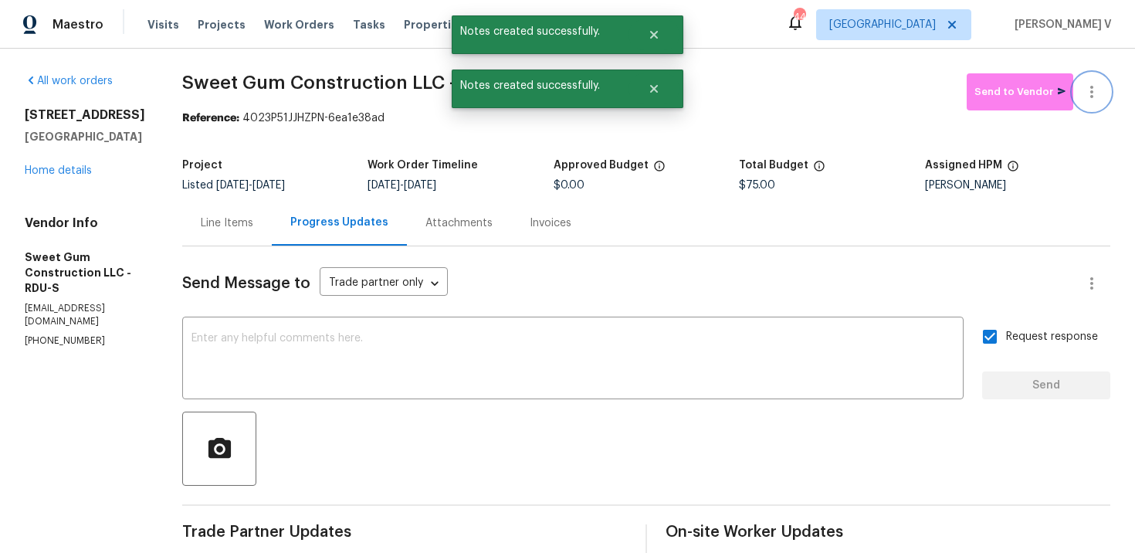
click at [1093, 90] on icon "button" at bounding box center [1091, 92] width 19 height 19
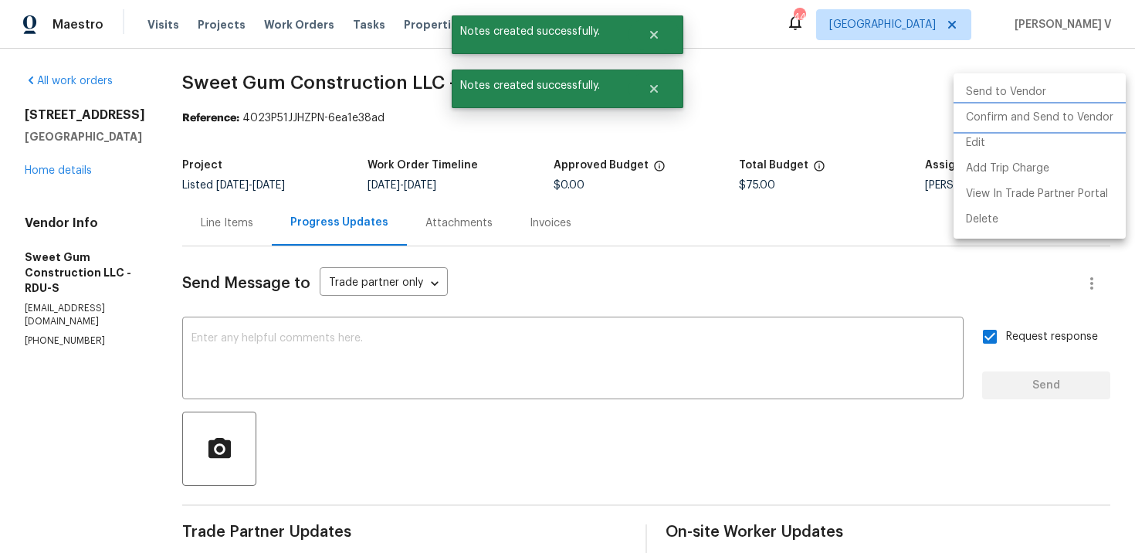
click at [1015, 121] on li "Confirm and Send to Vendor" at bounding box center [1039, 117] width 172 height 25
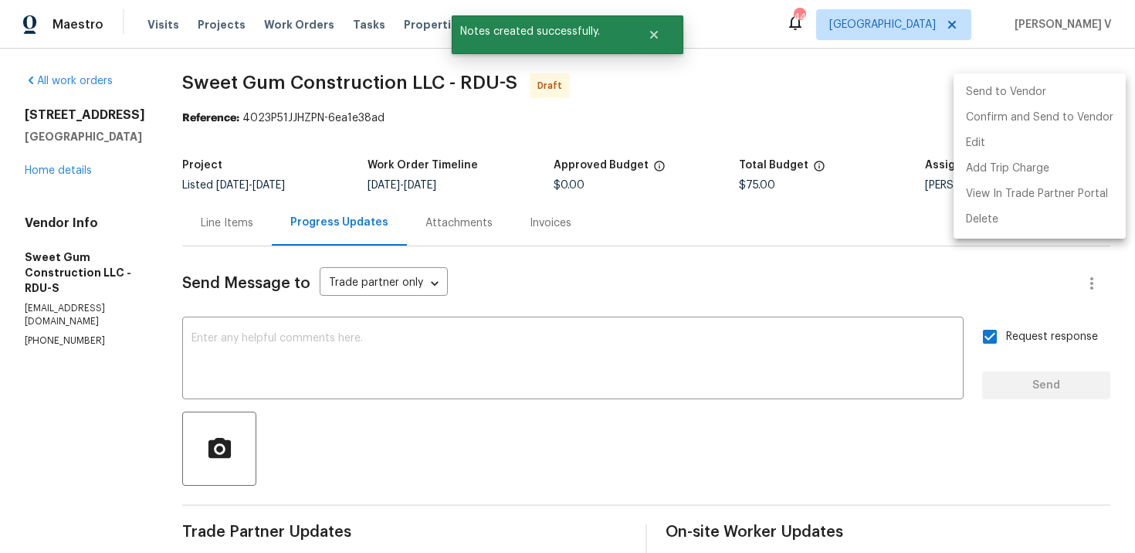
click at [402, 147] on div at bounding box center [567, 276] width 1135 height 553
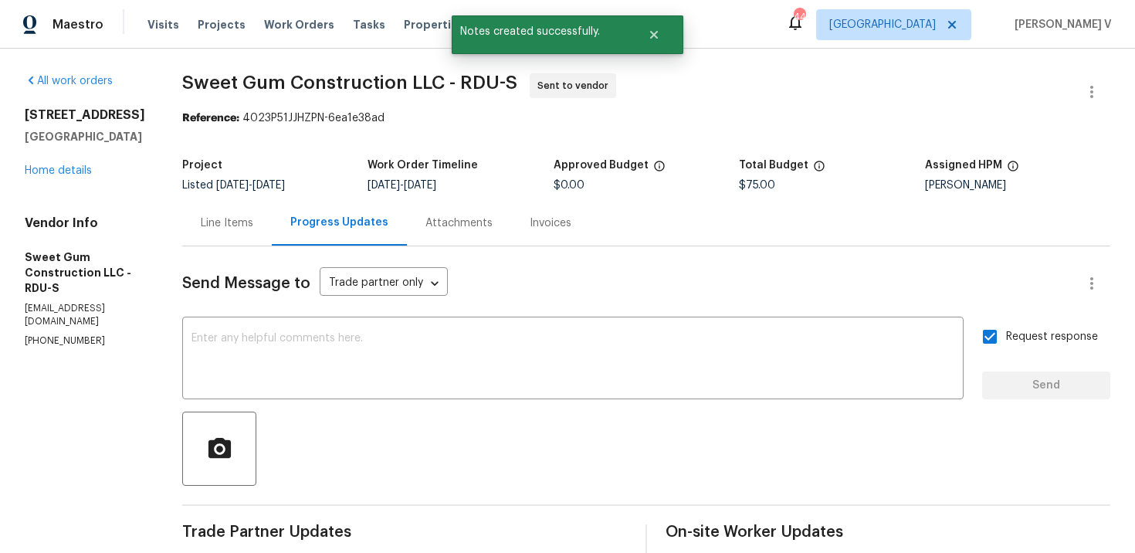
click at [232, 241] on div "Line Items" at bounding box center [227, 223] width 90 height 46
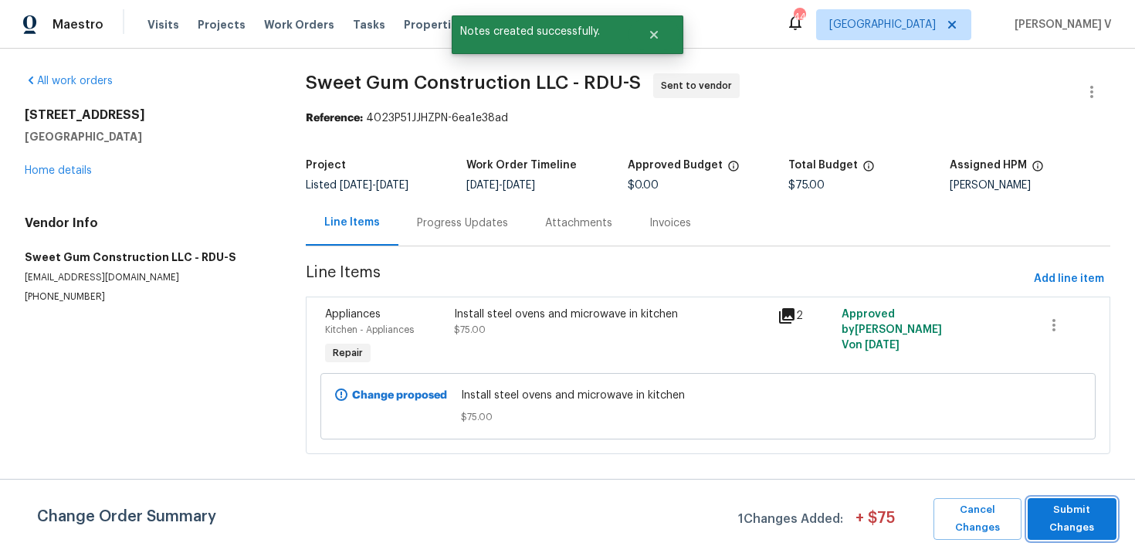
click at [1069, 522] on span "Submit Changes" at bounding box center [1071, 519] width 73 height 36
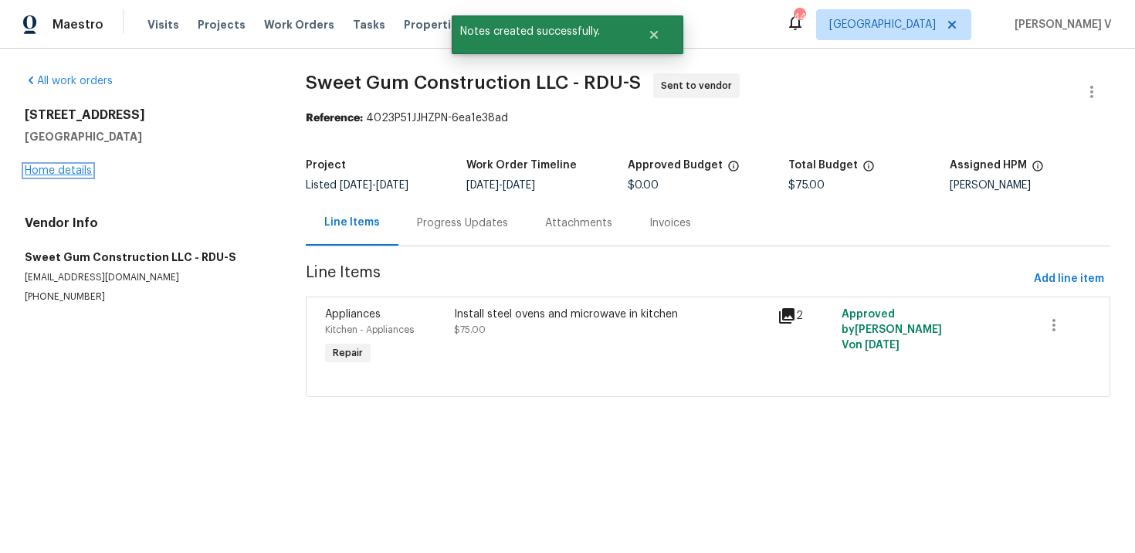
click at [73, 170] on link "Home details" at bounding box center [58, 170] width 67 height 11
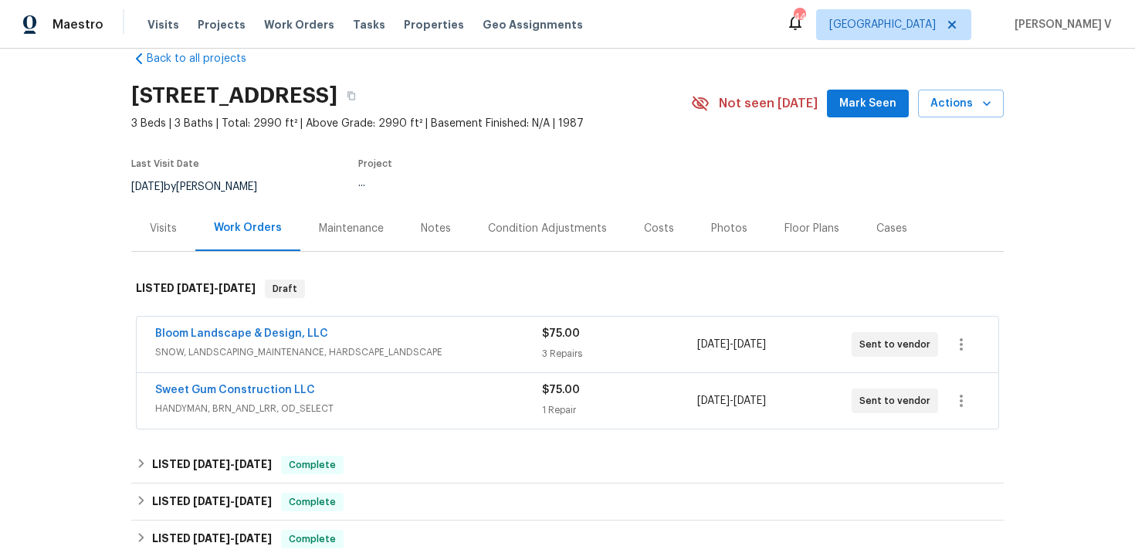
scroll to position [42, 0]
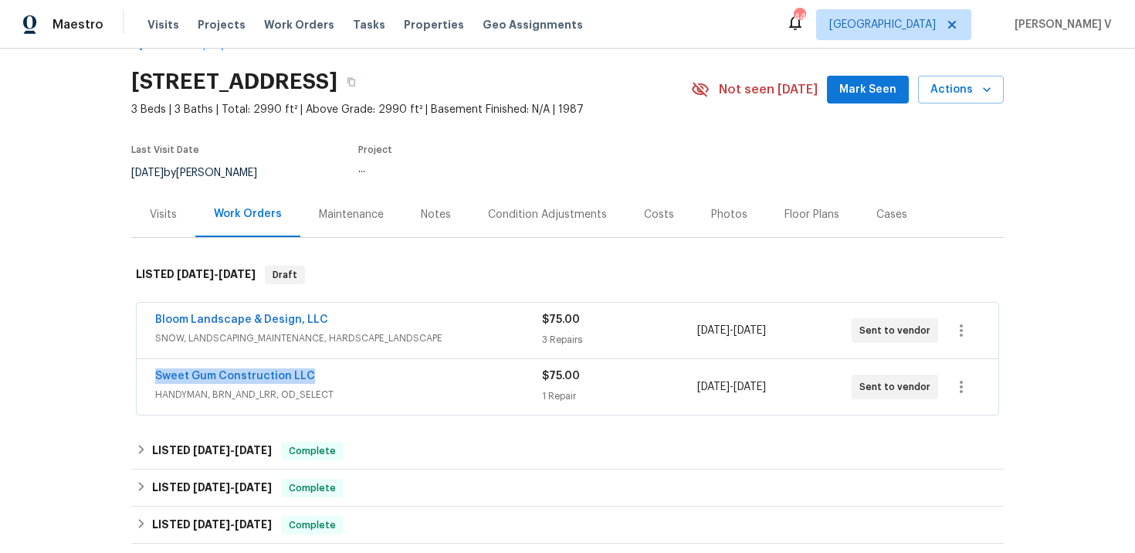
drag, startPoint x: 138, startPoint y: 375, endPoint x: 468, endPoint y: 375, distance: 329.6
click at [468, 375] on div "Sweet Gum Construction LLC HANDYMAN, BRN_AND_LRR, OD_SELECT $75.00 1 Repair 10/…" at bounding box center [568, 387] width 862 height 56
copy link "Sweet Gum Construction LLC"
drag, startPoint x: 144, startPoint y: 310, endPoint x: 466, endPoint y: 310, distance: 322.7
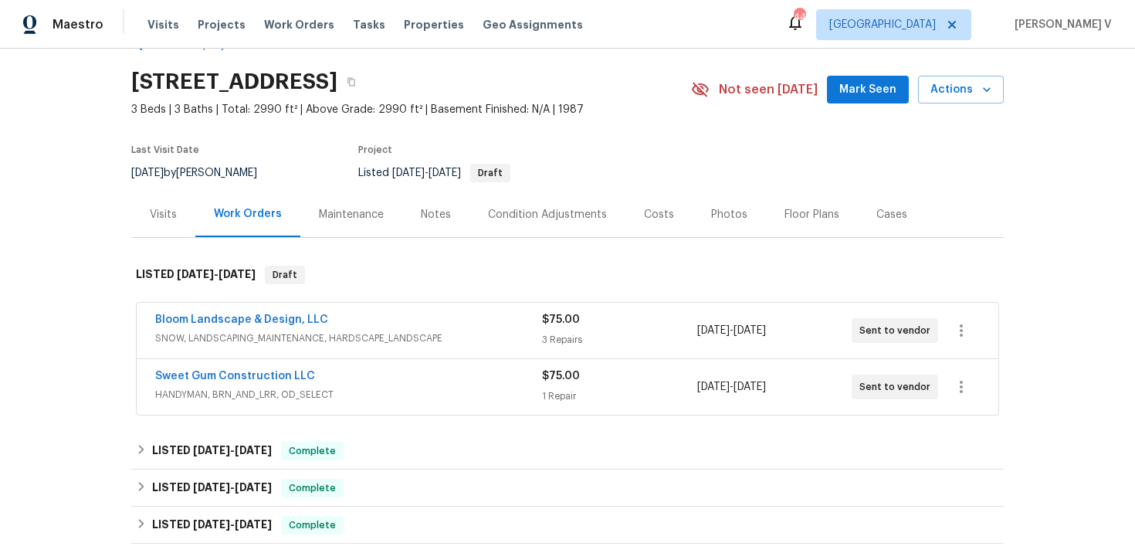
click at [466, 310] on div "Bloom Landscape & Design, LLC SNOW, LANDSCAPING_MAINTENANCE, HARDSCAPE_LANDSCAP…" at bounding box center [568, 331] width 862 height 56
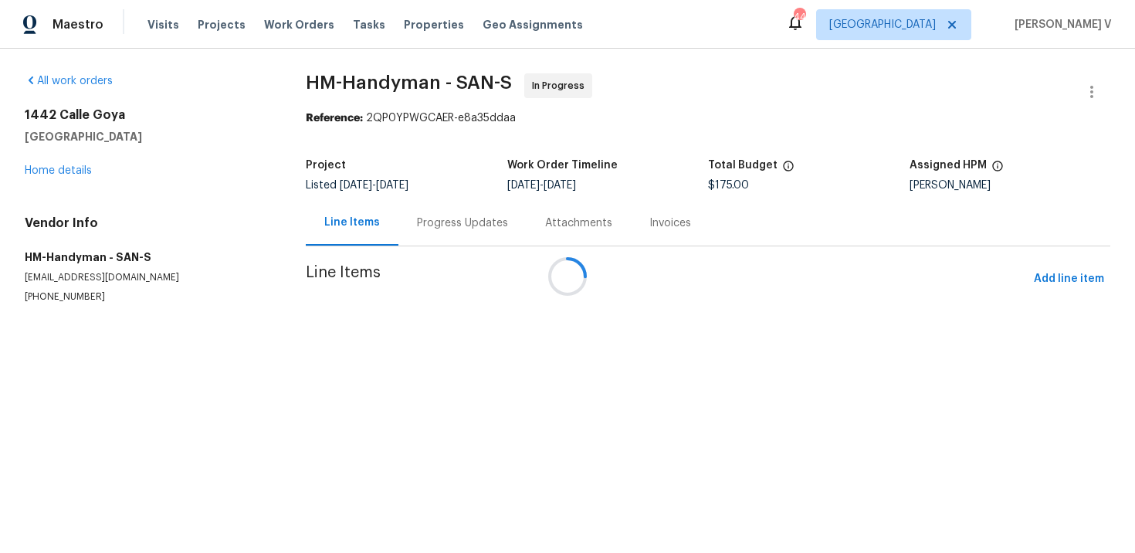
click at [401, 210] on div "Progress Updates" at bounding box center [462, 223] width 128 height 46
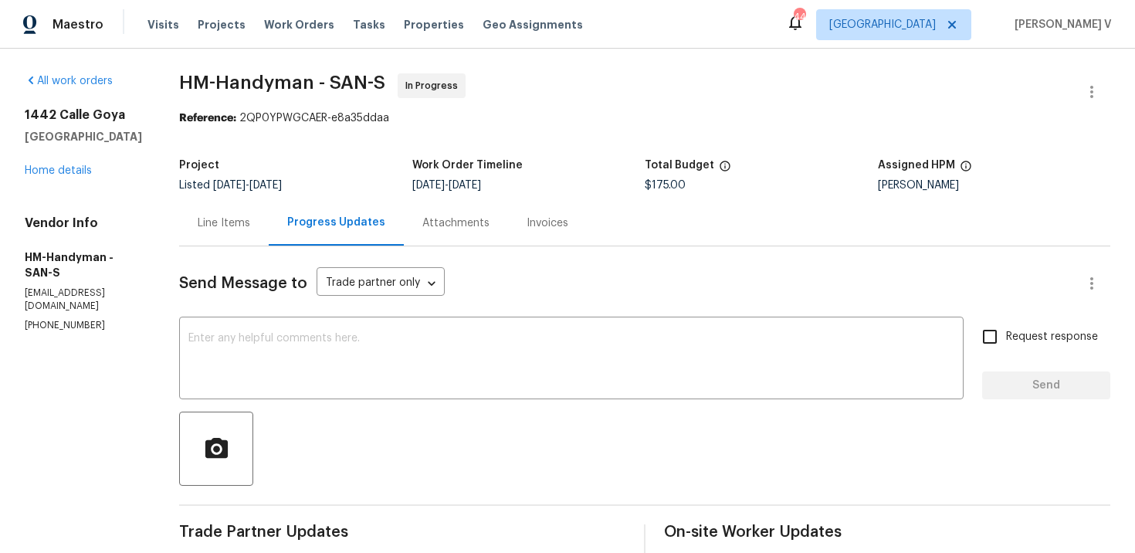
click at [252, 231] on div "Line Items" at bounding box center [224, 223] width 90 height 46
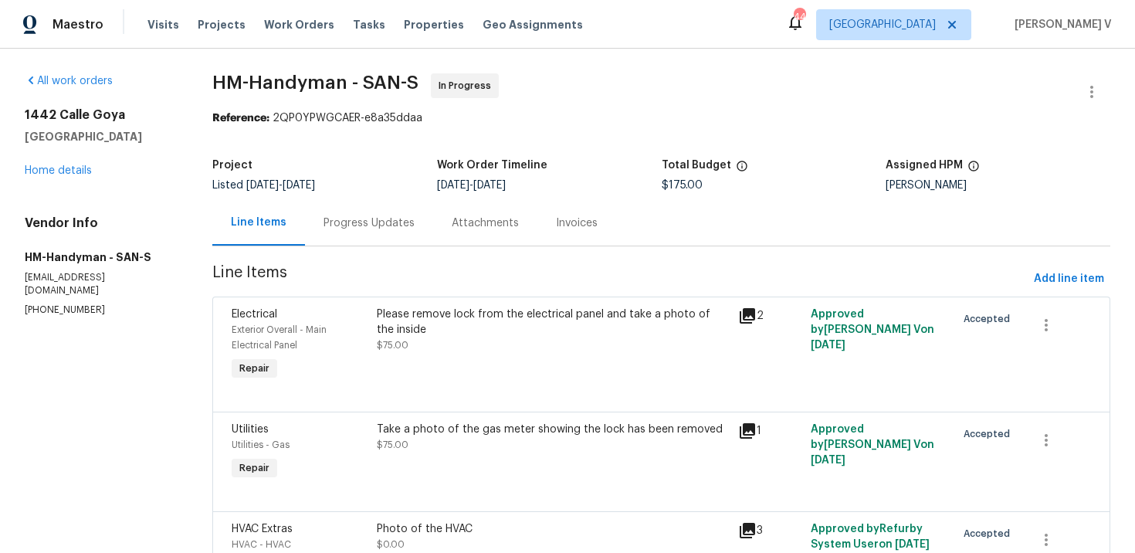
click at [386, 221] on div "Progress Updates" at bounding box center [368, 222] width 91 height 15
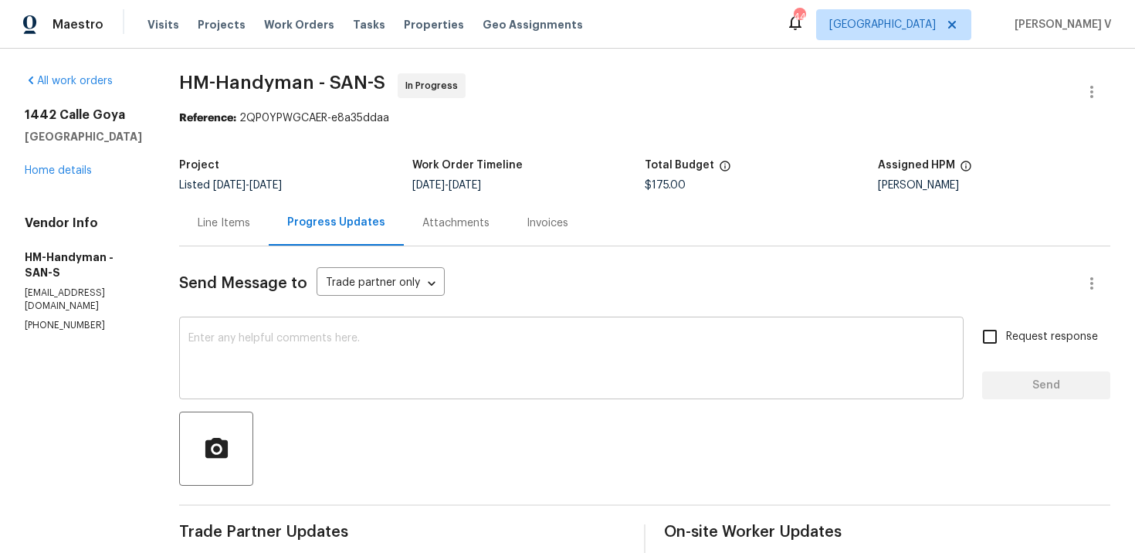
click at [283, 329] on div "x ​" at bounding box center [571, 359] width 784 height 79
paste textarea "Hey, this is approved; we have updated the cost to $."
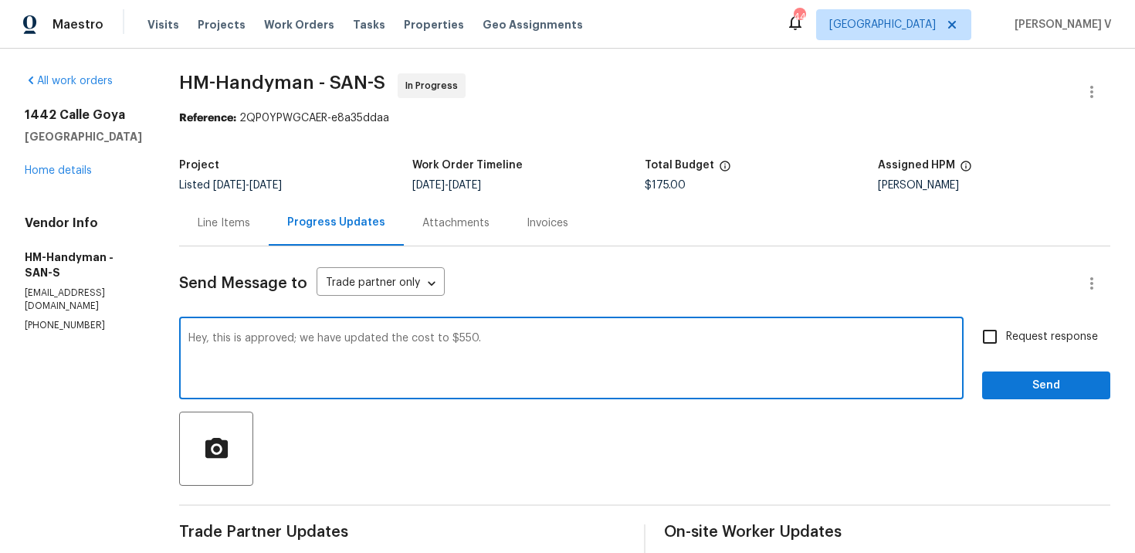
click at [319, 339] on textarea "Hey, this is approved; we have updated the cost to $550." at bounding box center [571, 360] width 766 height 54
paste textarea "This change order has been approved. Could you please provide the amount alloca…"
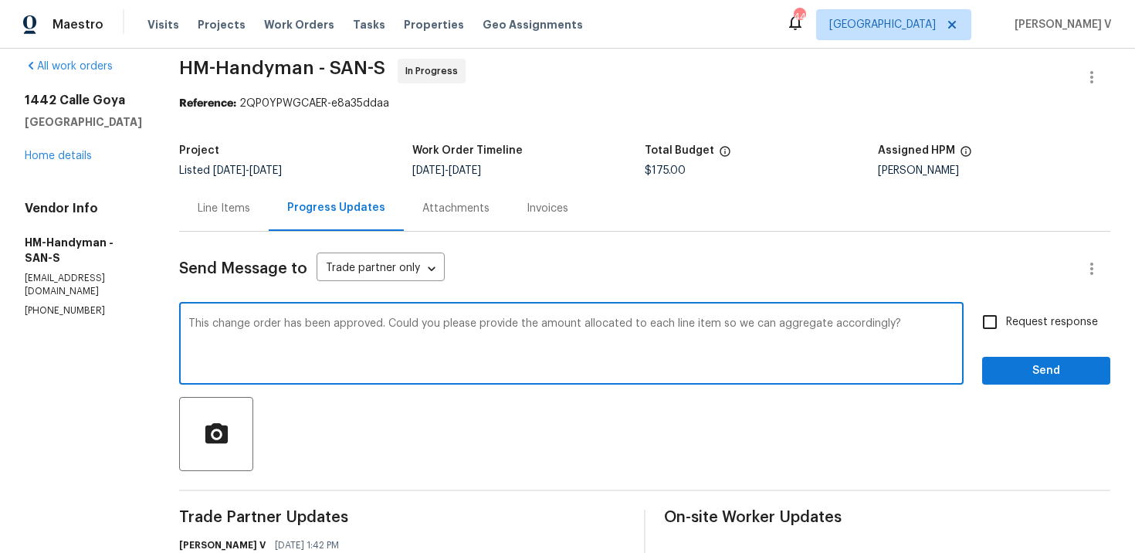
type textarea "This change order has been approved. Could you please provide the amount alloca…"
click at [982, 327] on input "Request response" at bounding box center [989, 322] width 32 height 32
checkbox input "true"
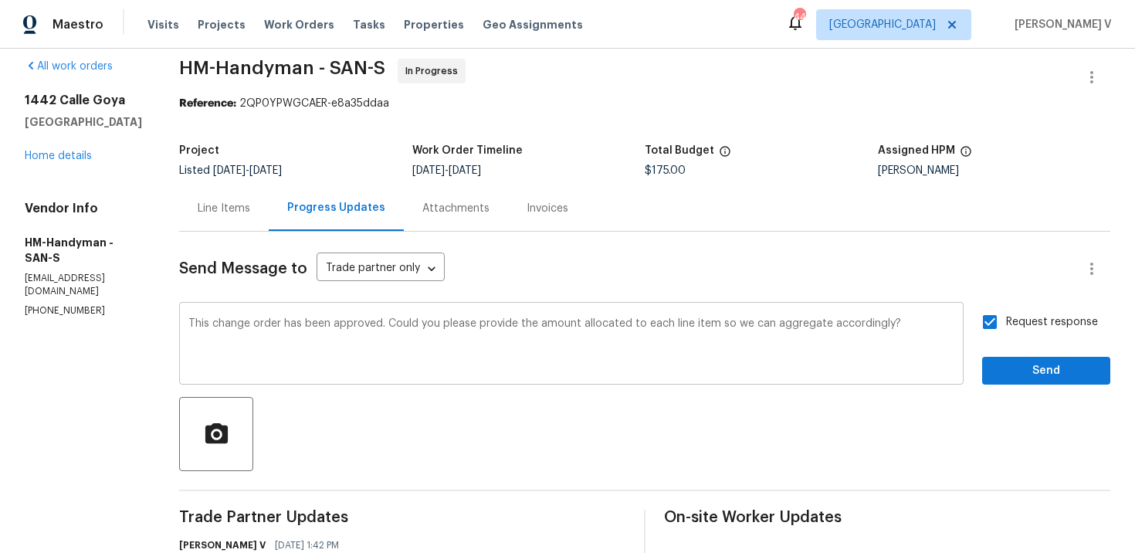
click at [404, 324] on textarea "This change order has been approved. Could you please provide the amount alloca…" at bounding box center [571, 345] width 766 height 54
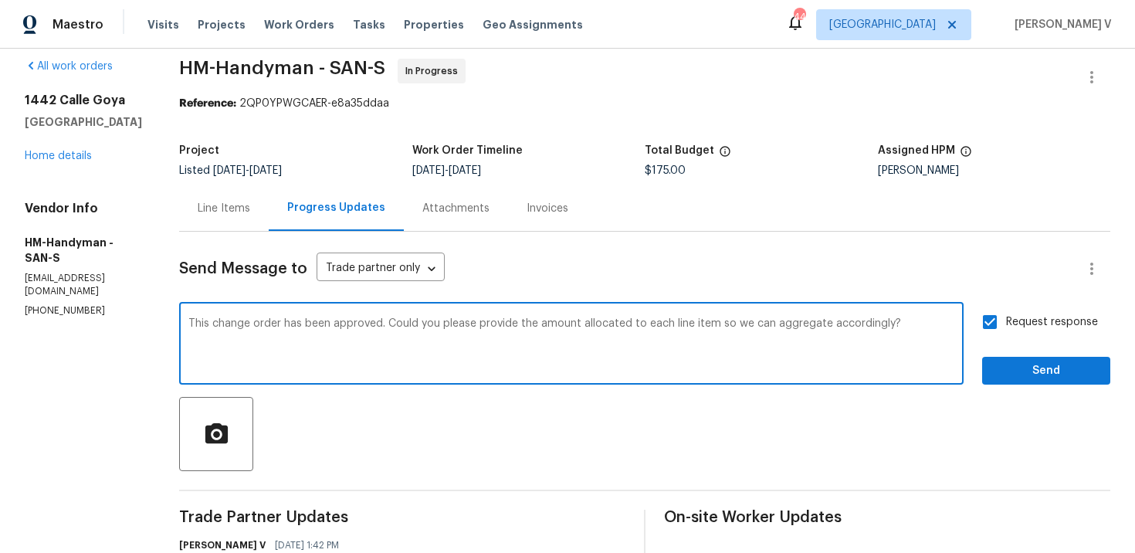
click at [396, 328] on textarea "This change order has been approved. Could you please provide the amount alloca…" at bounding box center [571, 345] width 766 height 54
click at [403, 326] on textarea "This change order has been approved-$550. Could you please provide the amount a…" at bounding box center [571, 345] width 766 height 54
type textarea "This change order has been approved—$550. Could you please provide the amount a…"
click at [1031, 372] on span "Send" at bounding box center [1045, 370] width 103 height 19
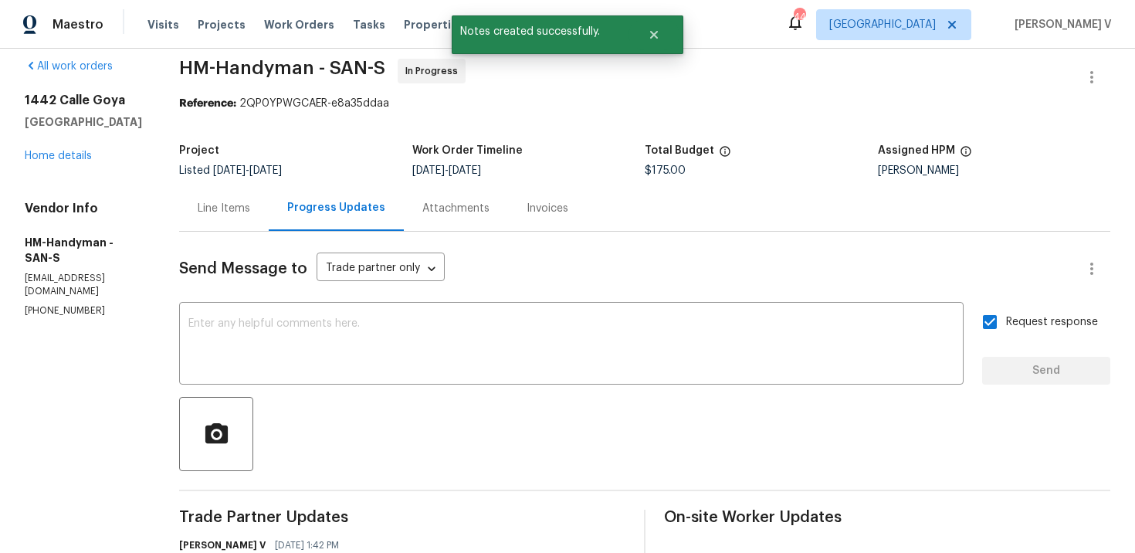
click at [242, 199] on div "Line Items" at bounding box center [224, 208] width 90 height 46
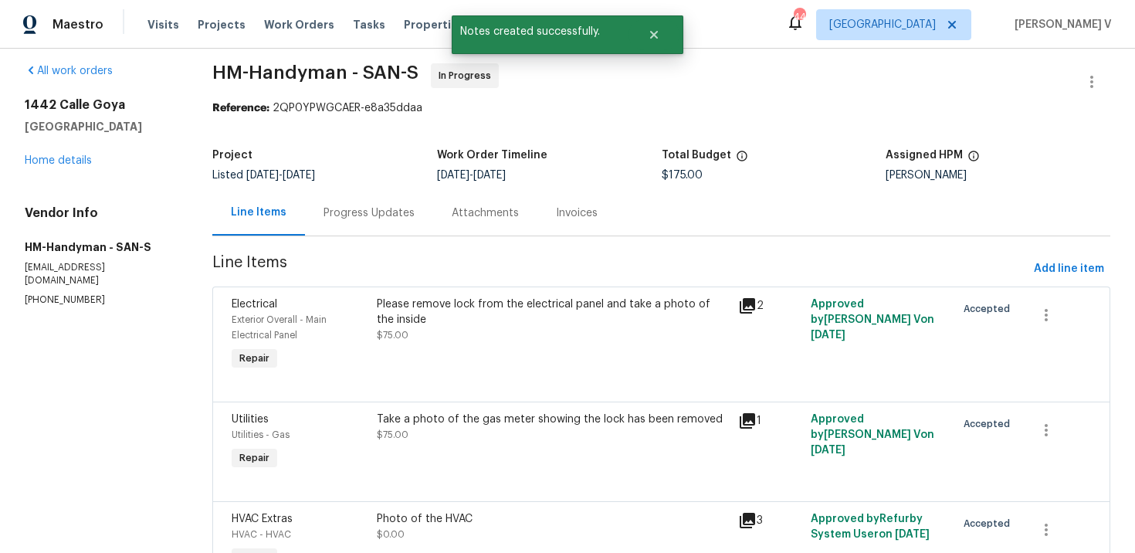
click at [349, 199] on div "Progress Updates" at bounding box center [369, 213] width 128 height 46
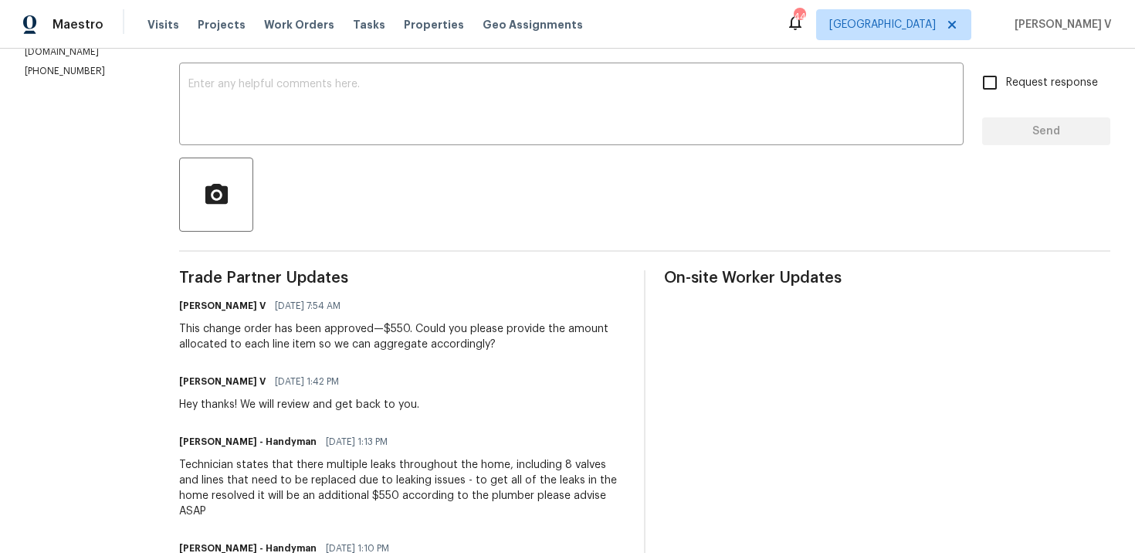
scroll to position [89, 0]
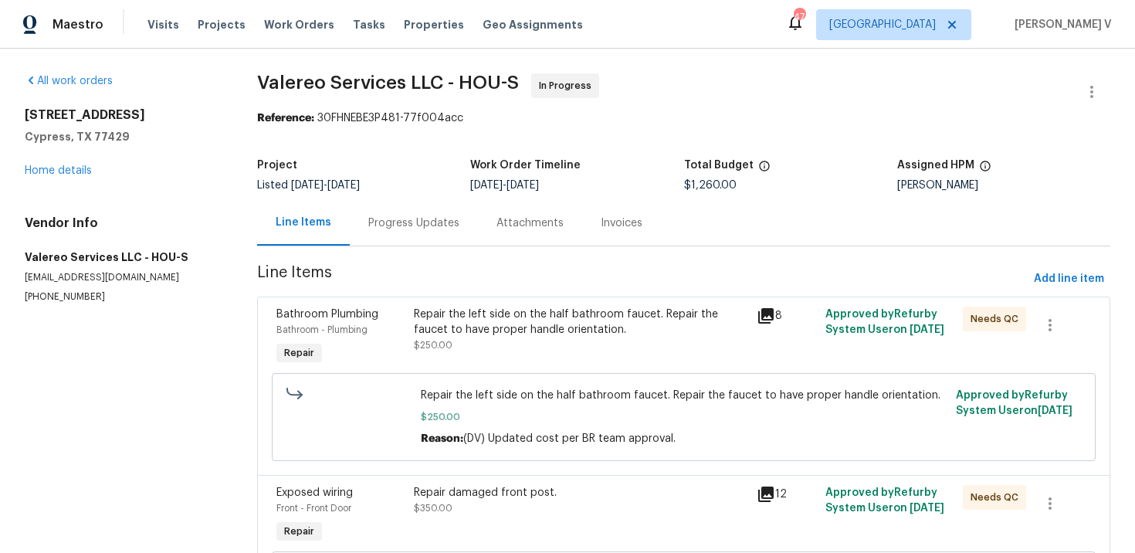
click at [425, 233] on div "Progress Updates" at bounding box center [414, 223] width 128 height 46
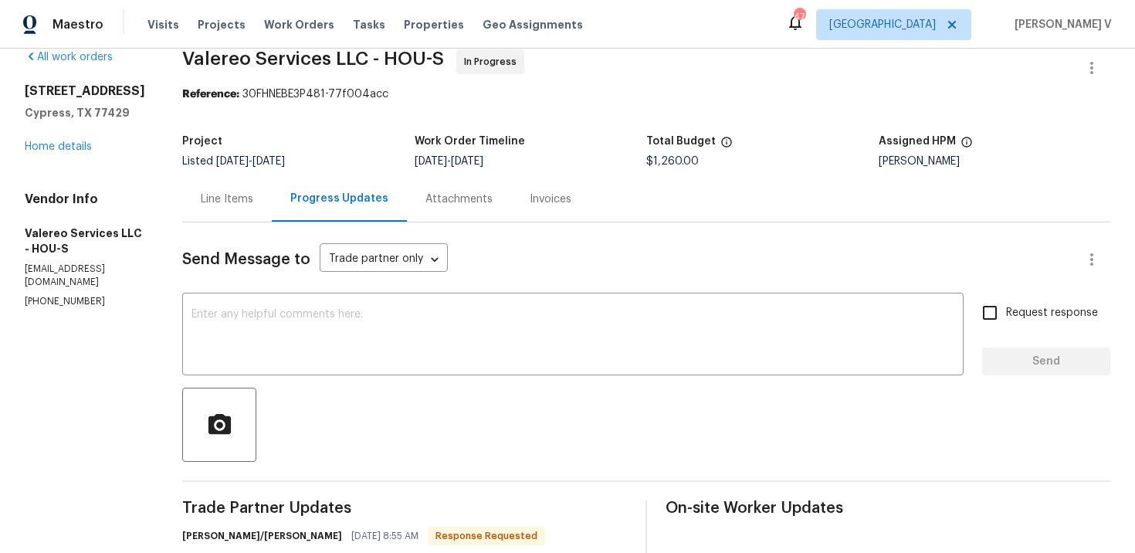
scroll to position [25, 0]
click at [80, 151] on link "Home details" at bounding box center [58, 145] width 67 height 11
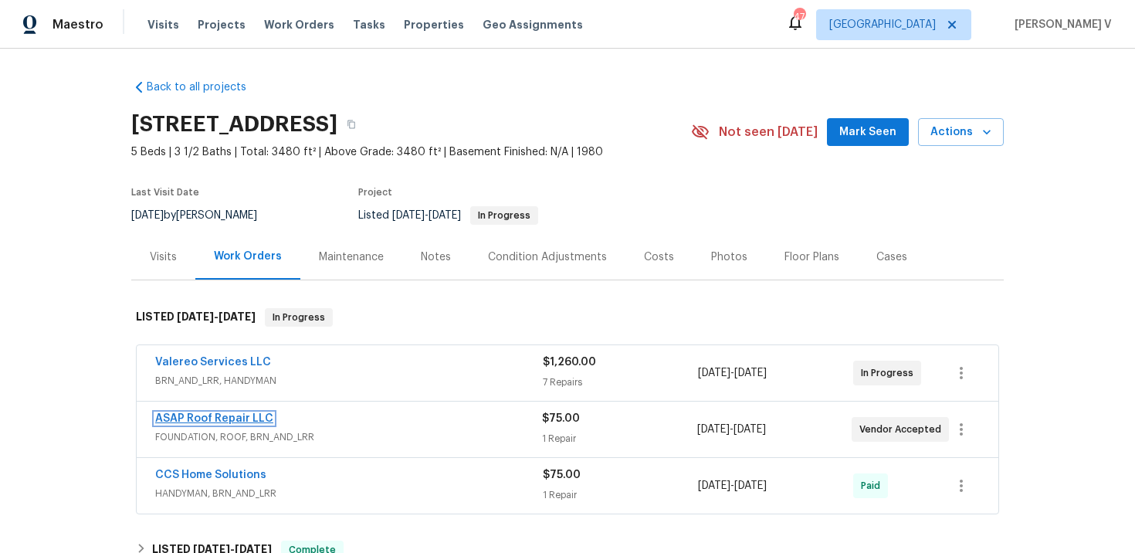
click at [211, 418] on link "ASAP Roof Repair LLC" at bounding box center [214, 418] width 118 height 11
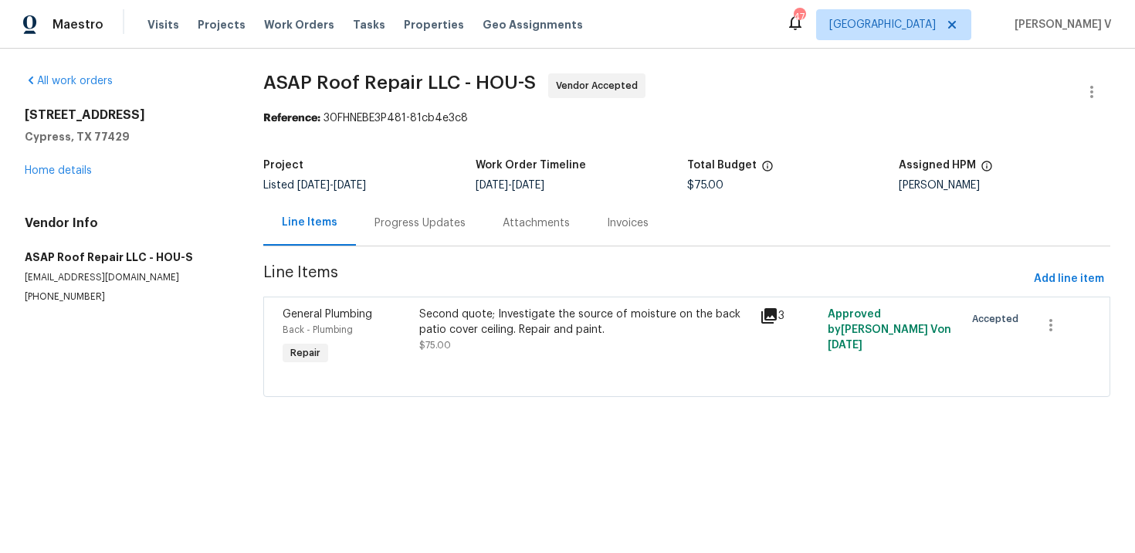
click at [408, 223] on div "Progress Updates" at bounding box center [419, 222] width 91 height 15
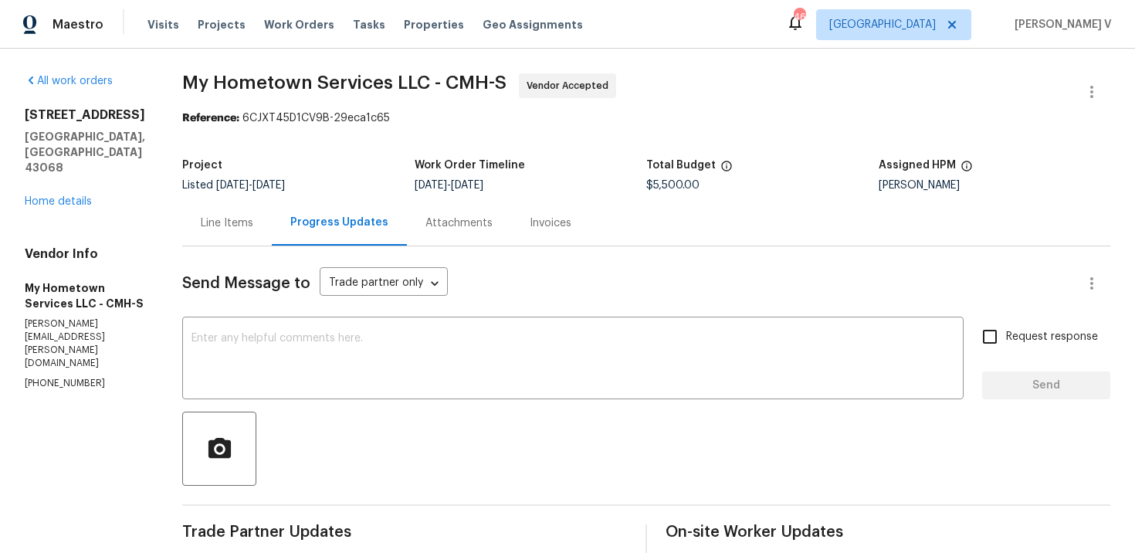
scroll to position [115, 0]
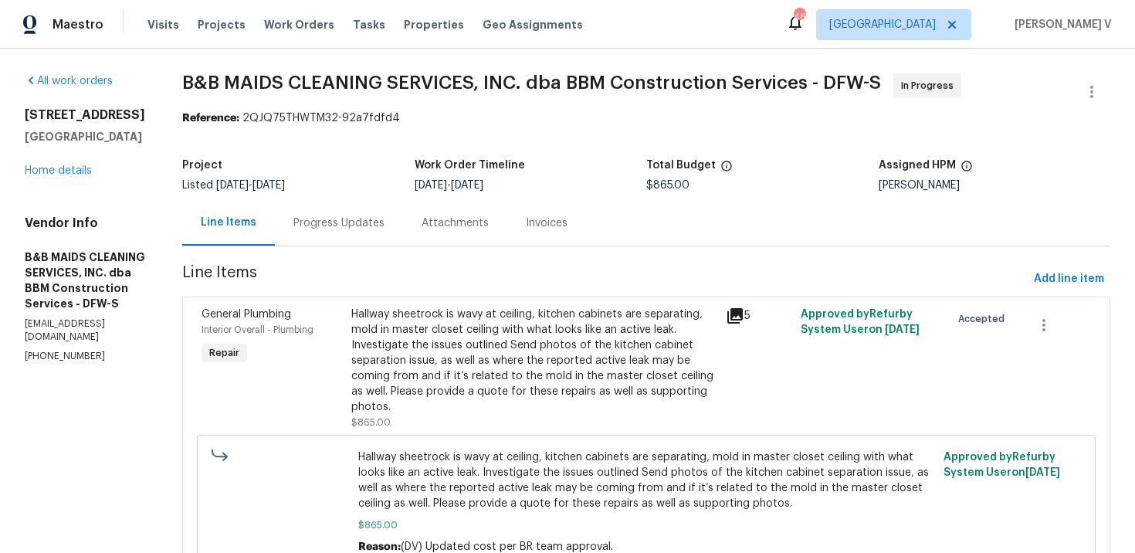
click at [403, 233] on div "Progress Updates" at bounding box center [339, 223] width 128 height 46
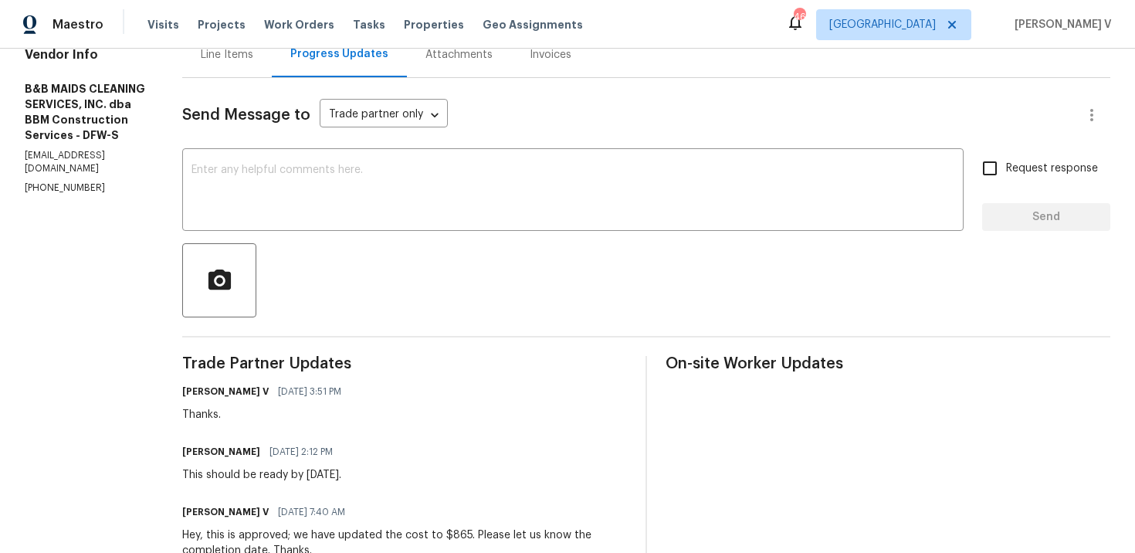
scroll to position [223, 0]
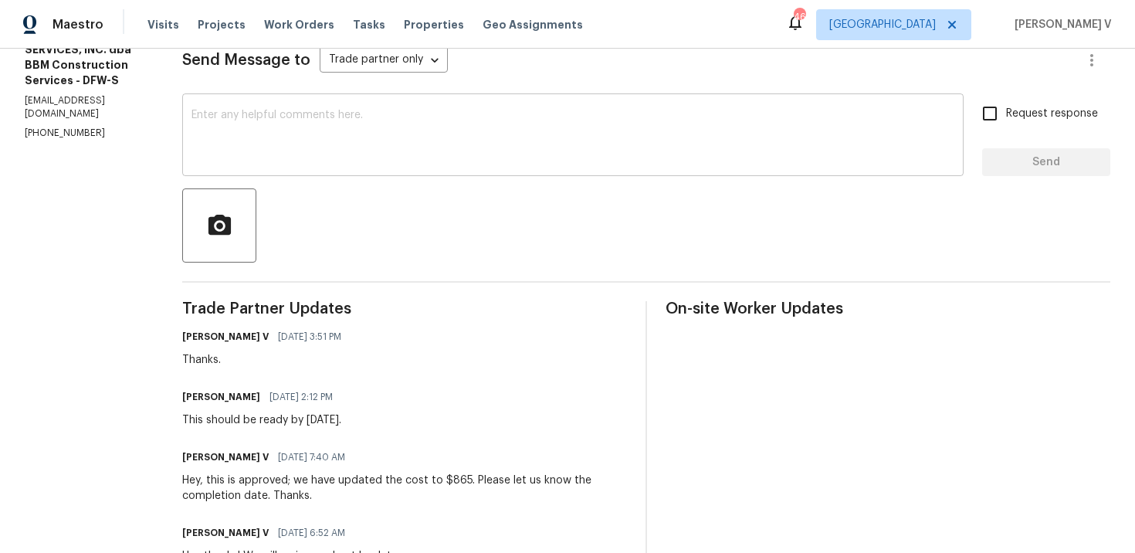
click at [307, 127] on textarea at bounding box center [572, 137] width 763 height 54
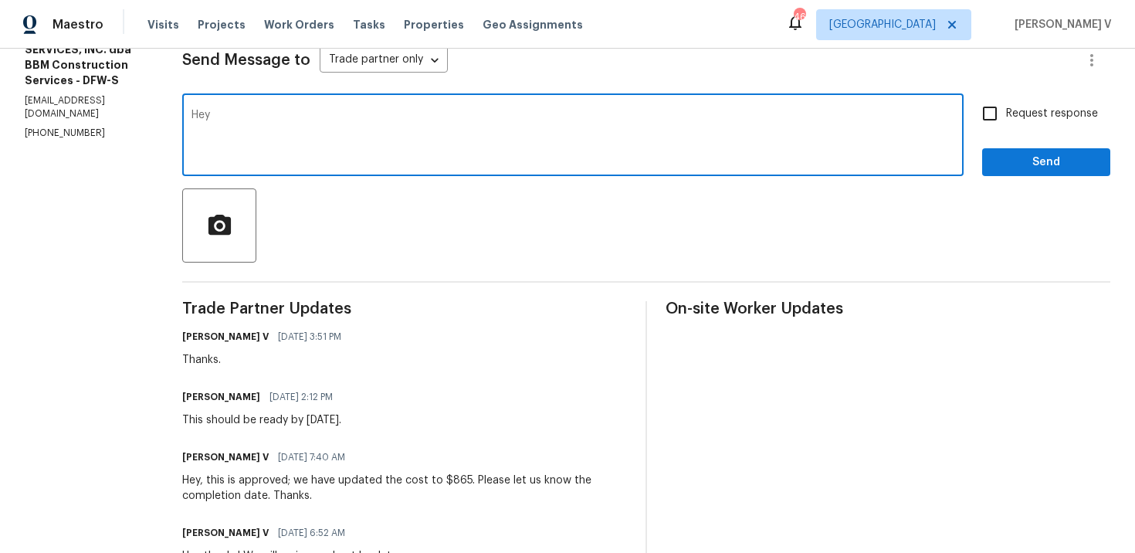
click at [236, 394] on h6 "[PERSON_NAME]" at bounding box center [221, 396] width 78 height 15
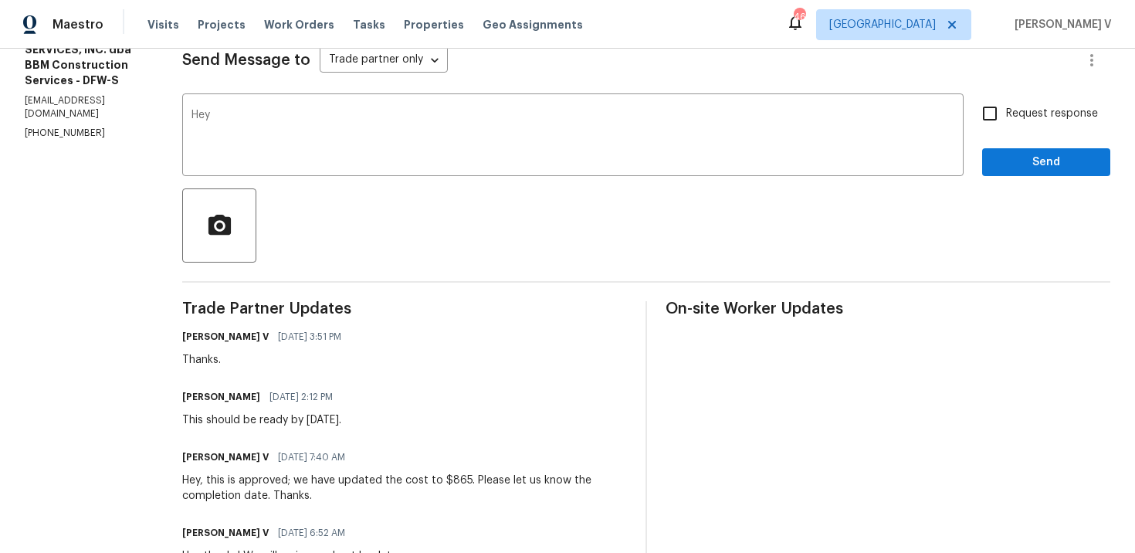
click at [236, 394] on h6 "[PERSON_NAME]" at bounding box center [221, 396] width 78 height 15
copy h6 "[PERSON_NAME]"
click at [349, 115] on textarea "Hey" at bounding box center [572, 137] width 763 height 54
paste textarea "[PERSON_NAME]"
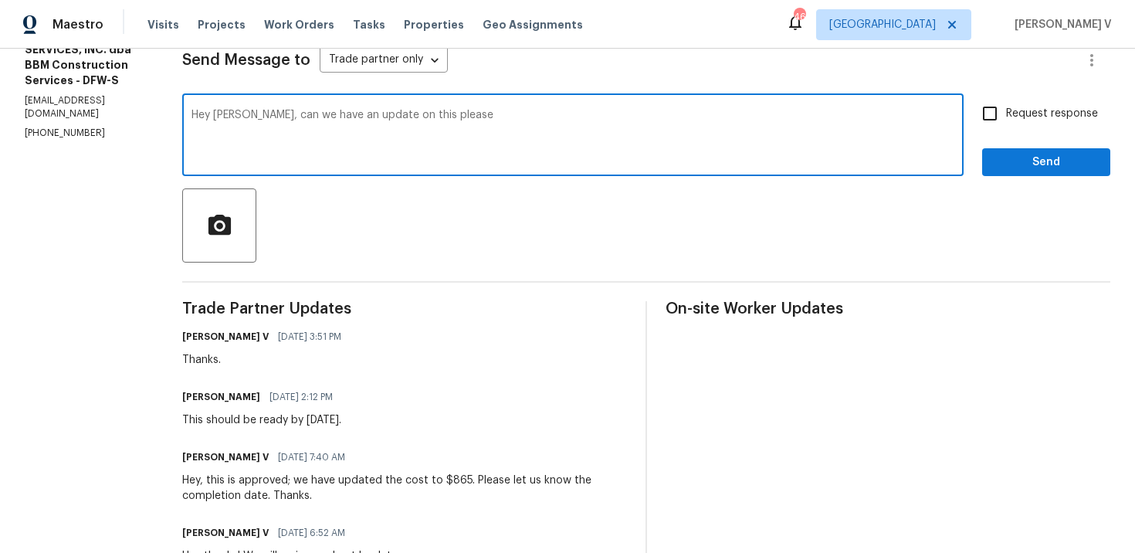
click at [0, 0] on span "please" at bounding box center [0, 0] width 0 height 0
type textarea "Hey [PERSON_NAME], can we have an update on this, please?"
click at [1009, 123] on label "Request response" at bounding box center [1035, 113] width 124 height 32
click at [1006, 123] on input "Request response" at bounding box center [989, 113] width 32 height 32
checkbox input "true"
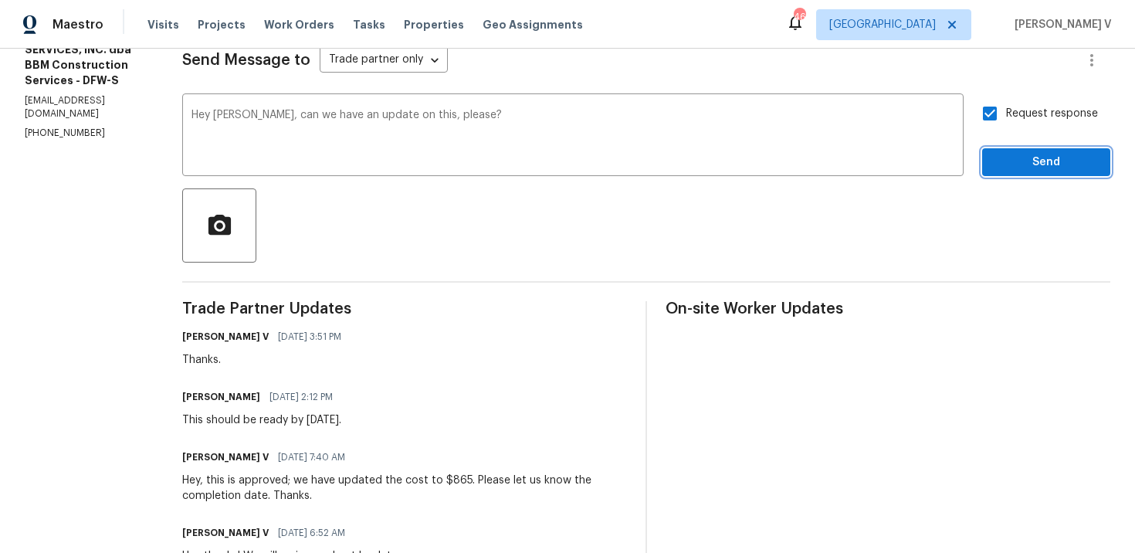
click at [1025, 165] on span "Send" at bounding box center [1045, 162] width 103 height 19
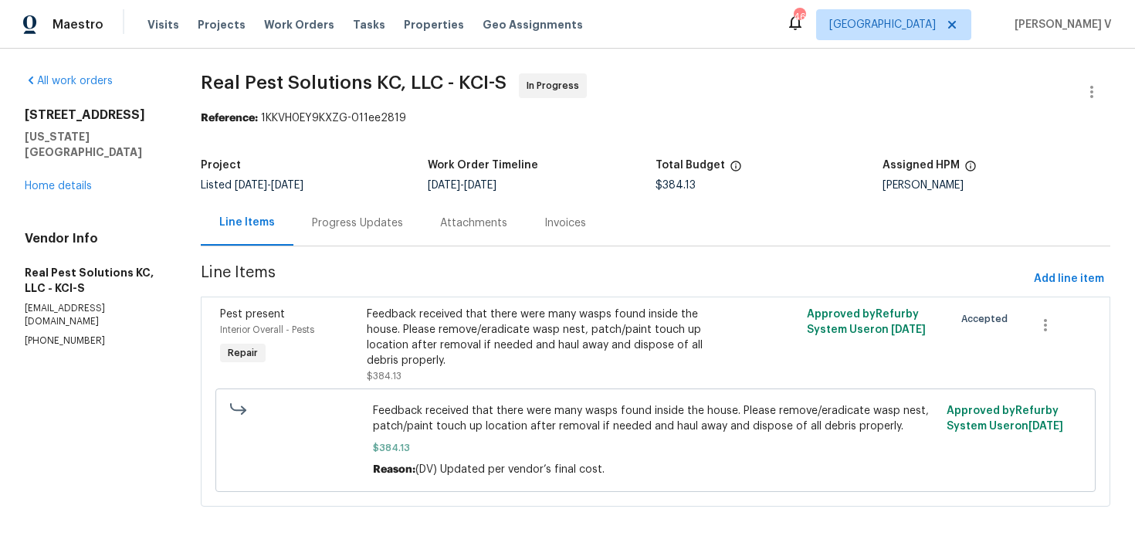
click at [360, 212] on div "Progress Updates" at bounding box center [357, 223] width 128 height 46
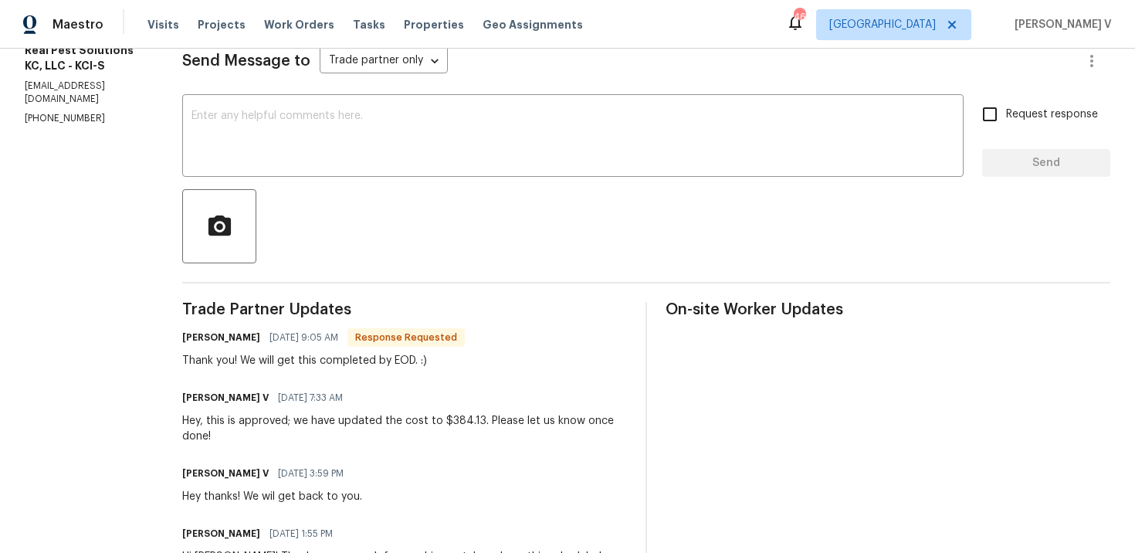
scroll to position [183, 0]
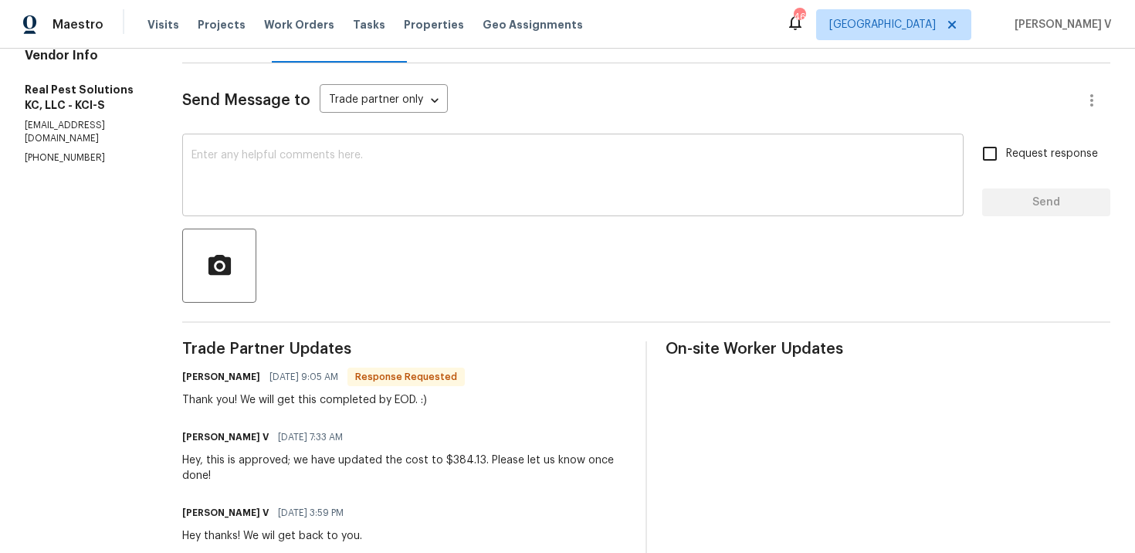
click at [329, 193] on textarea at bounding box center [572, 177] width 763 height 54
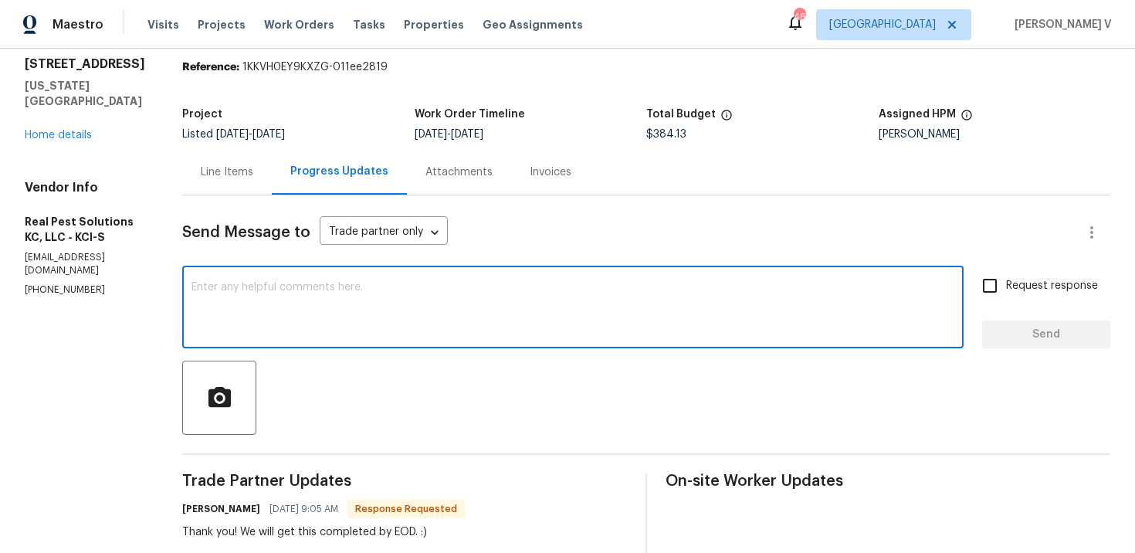
scroll to position [32, 0]
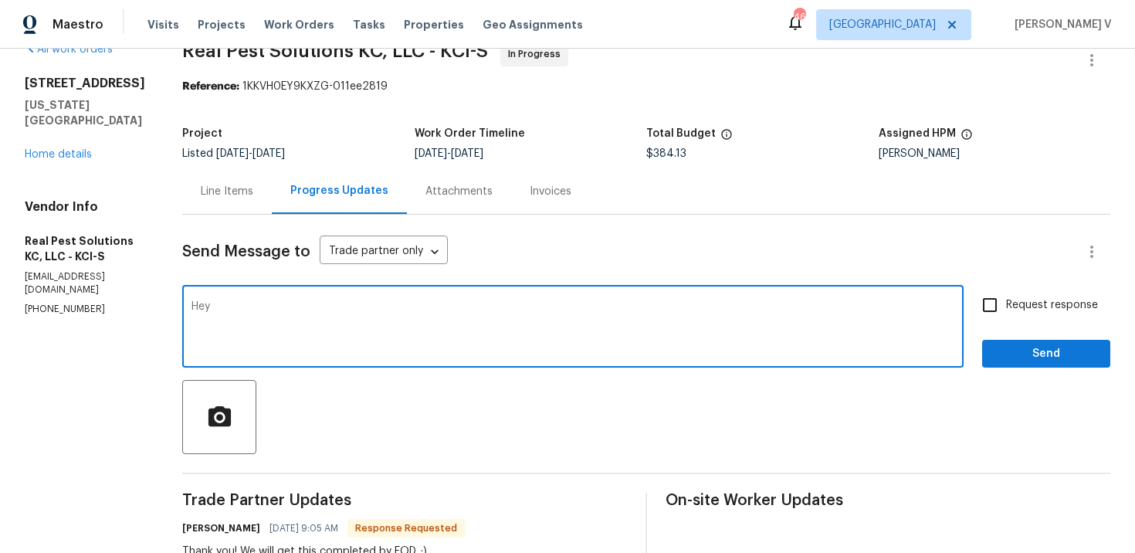
click at [222, 531] on h6 "Kelsey Montgomery" at bounding box center [221, 527] width 78 height 15
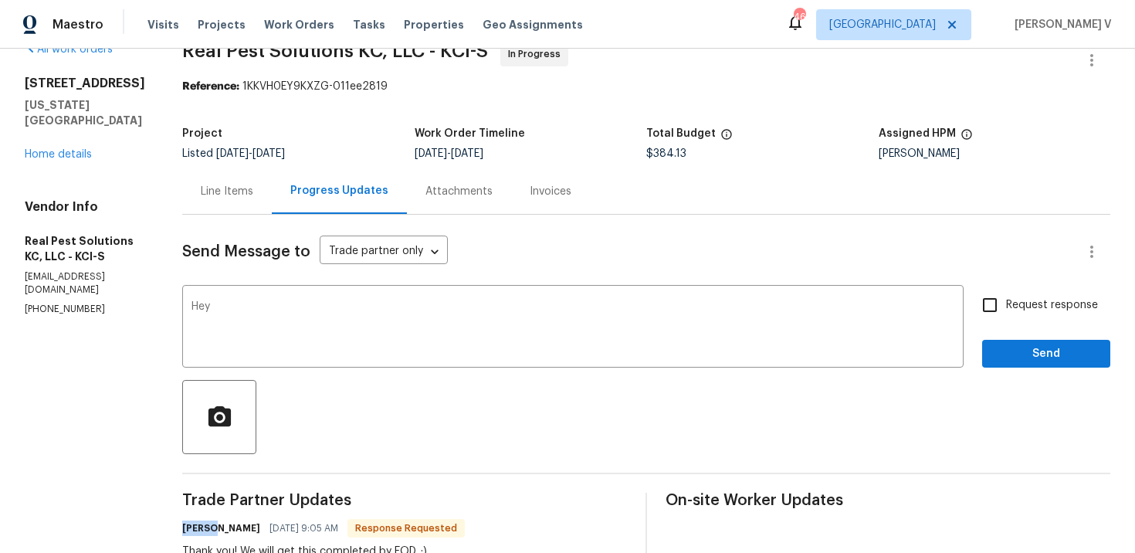
copy h6 "Kelsey"
click at [310, 333] on textarea "Hey" at bounding box center [572, 328] width 763 height 54
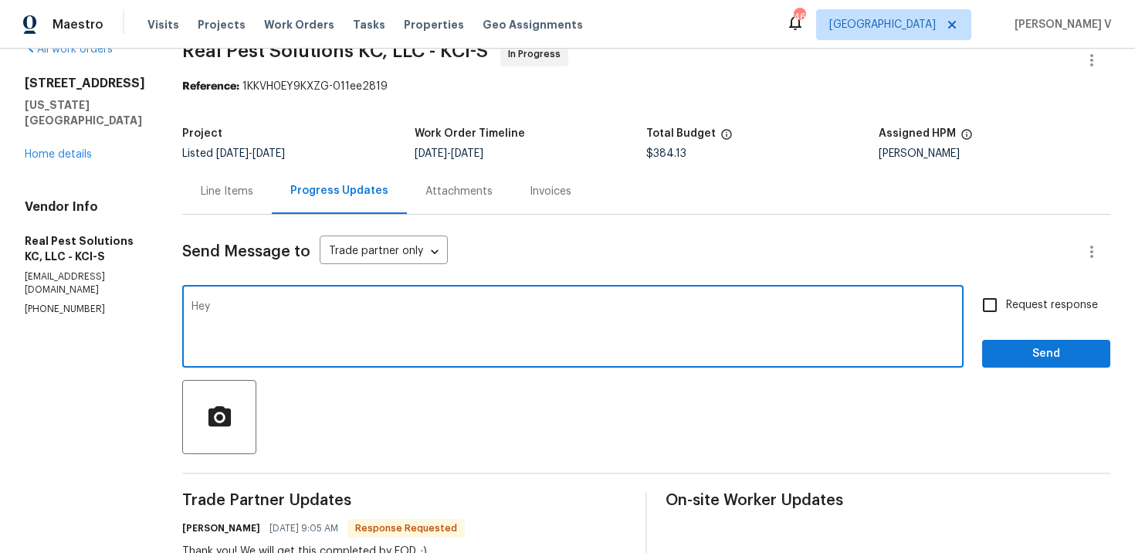
paste textarea "Kelsey"
type textarea "Hey Kelsey, any update?"
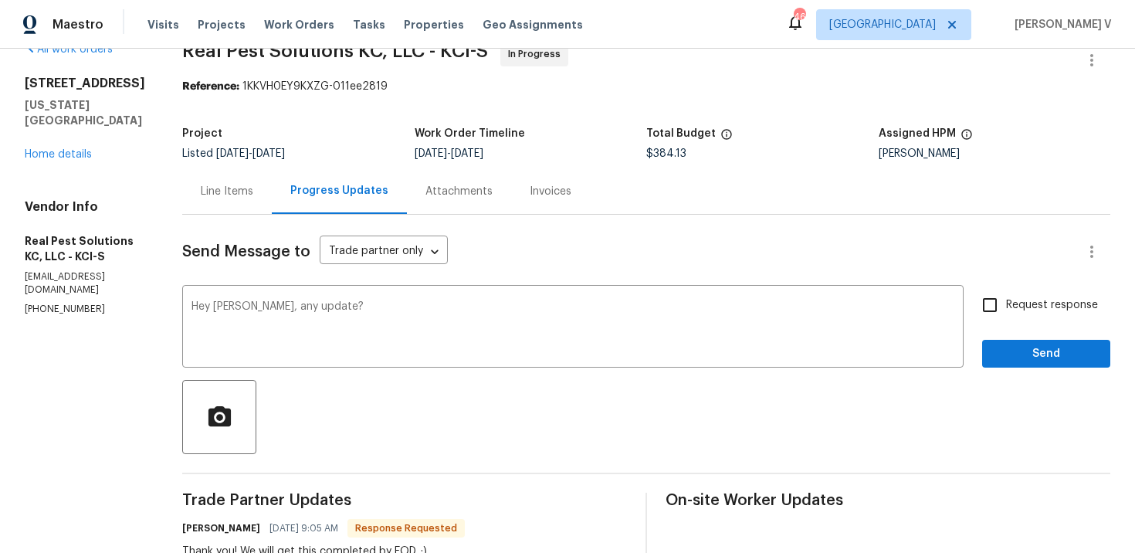
click at [1043, 295] on label "Request response" at bounding box center [1035, 305] width 124 height 32
click at [1006, 295] on input "Request response" at bounding box center [989, 305] width 32 height 32
checkbox input "true"
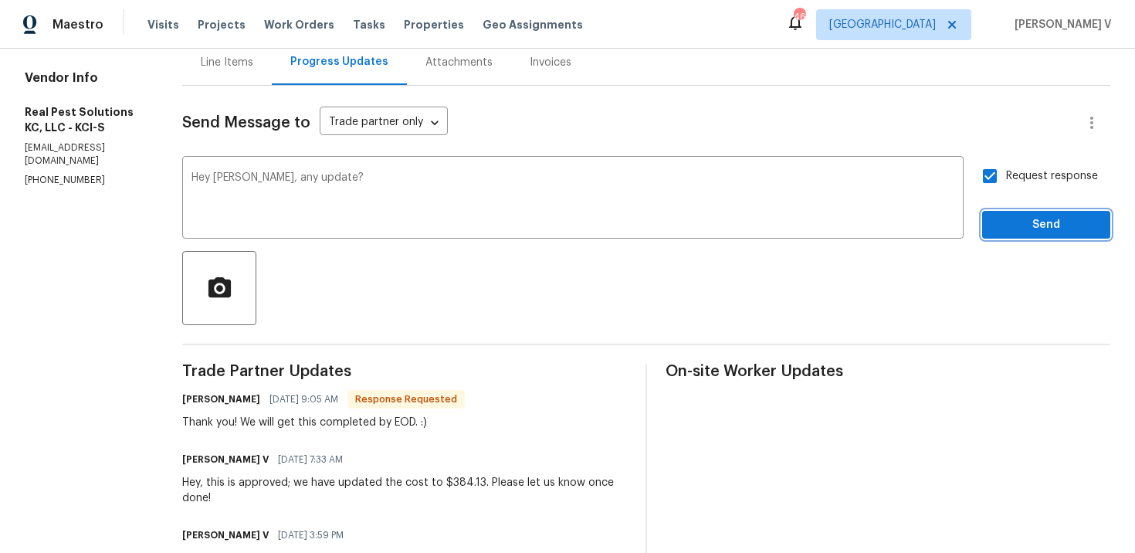
click at [1017, 223] on span "Send" at bounding box center [1045, 224] width 103 height 19
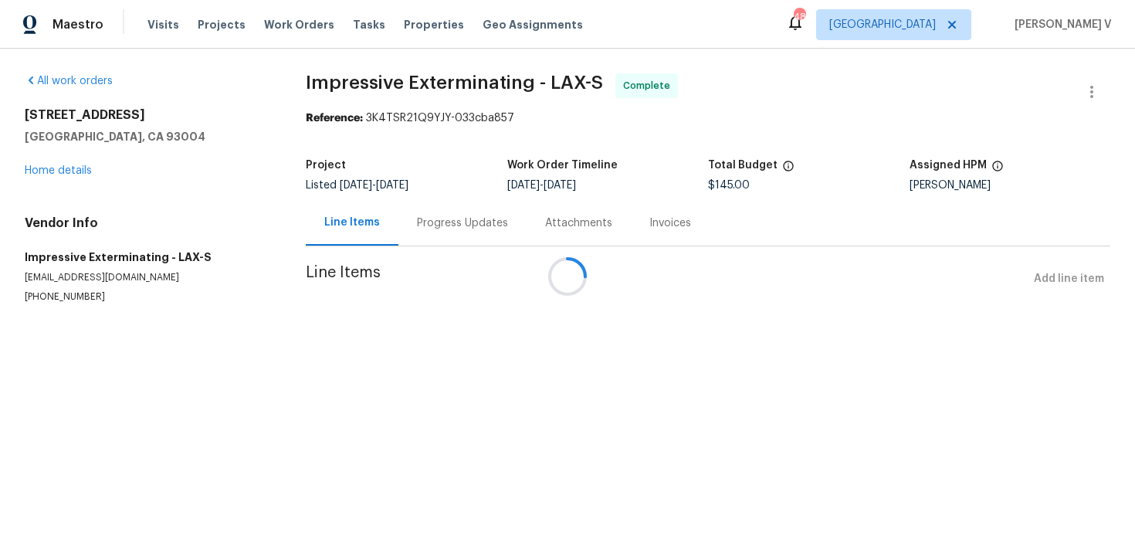
click at [63, 170] on div at bounding box center [567, 276] width 1135 height 553
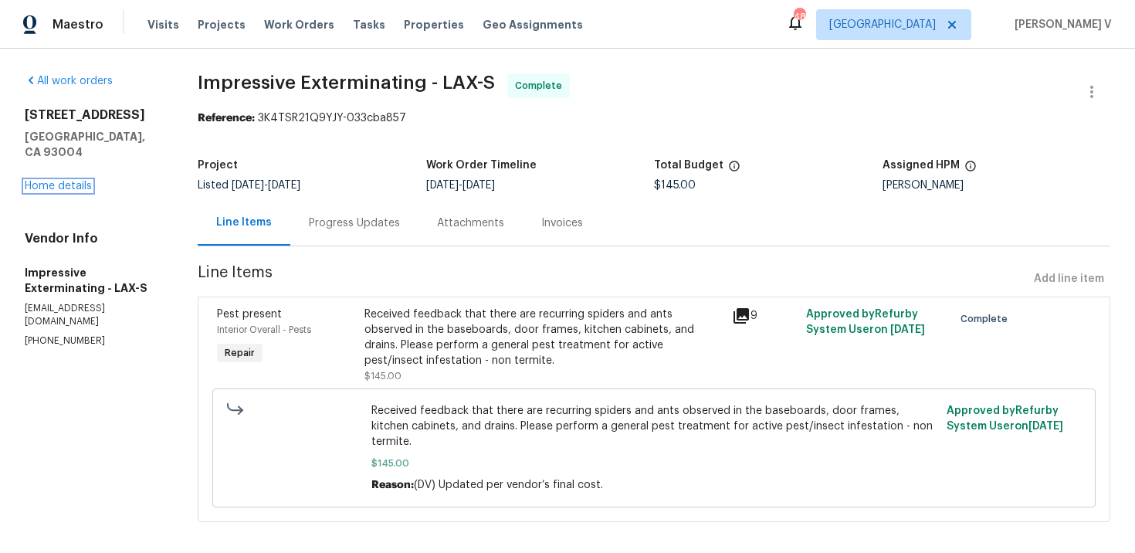
click at [63, 181] on link "Home details" at bounding box center [58, 186] width 67 height 11
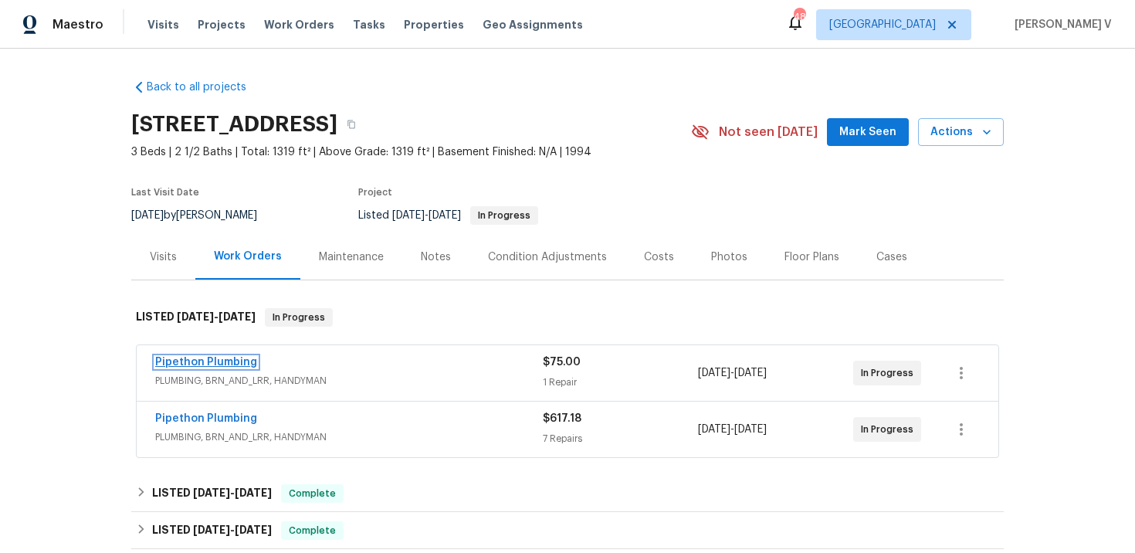
click at [215, 367] on link "Pipethon Plumbing" at bounding box center [206, 362] width 102 height 11
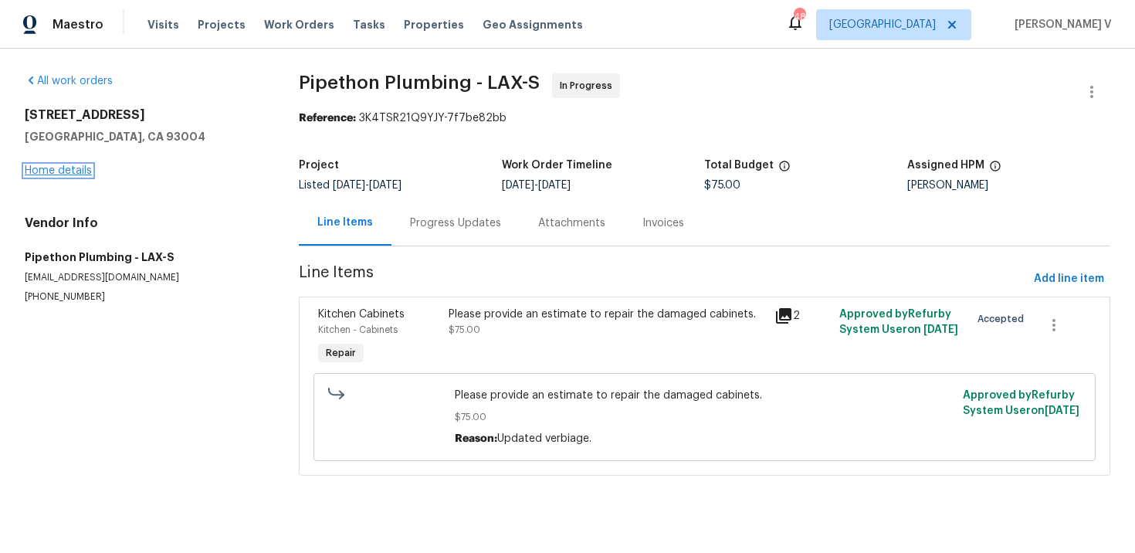
click at [73, 168] on link "Home details" at bounding box center [58, 170] width 67 height 11
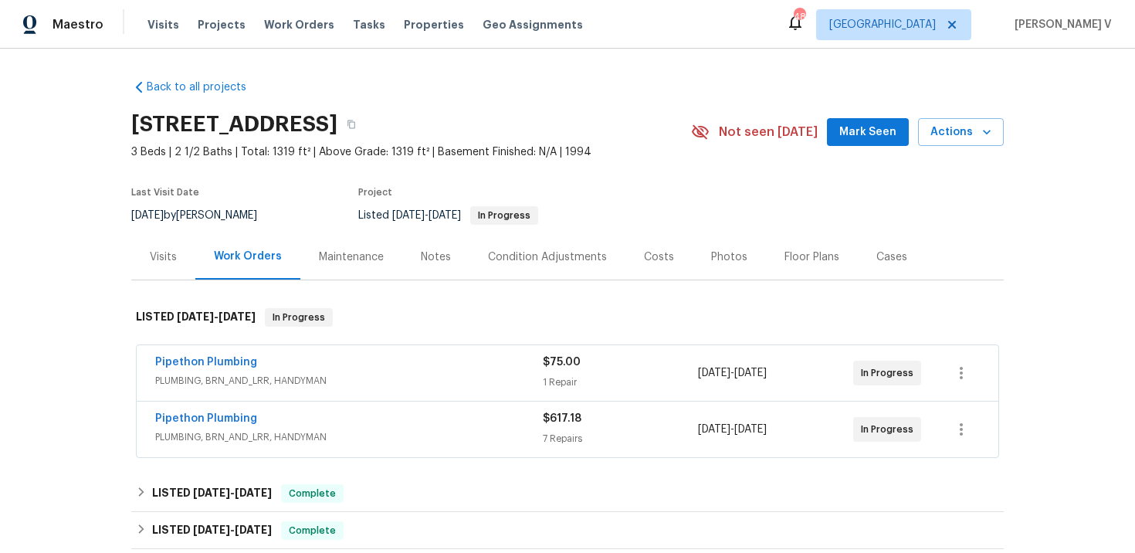
click at [369, 429] on div "Pipethon Plumbing" at bounding box center [349, 420] width 388 height 19
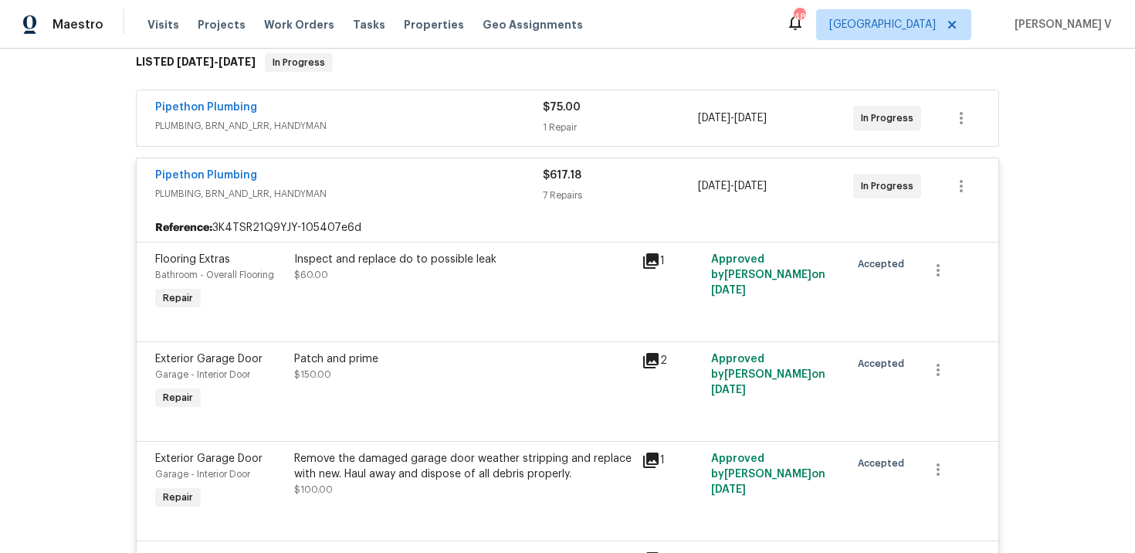
scroll to position [117, 0]
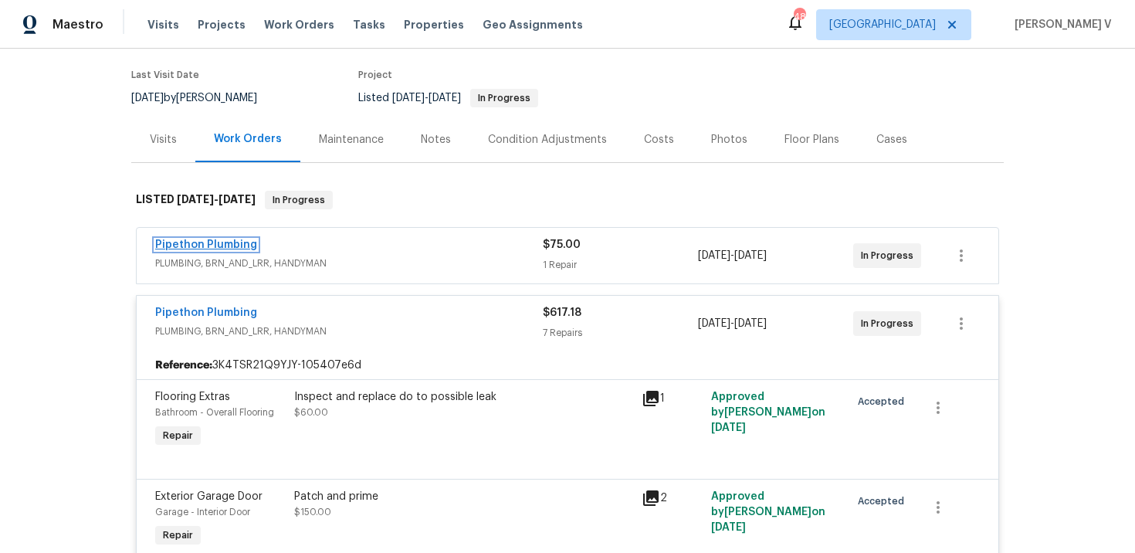
click at [228, 250] on link "Pipethon Plumbing" at bounding box center [206, 244] width 102 height 11
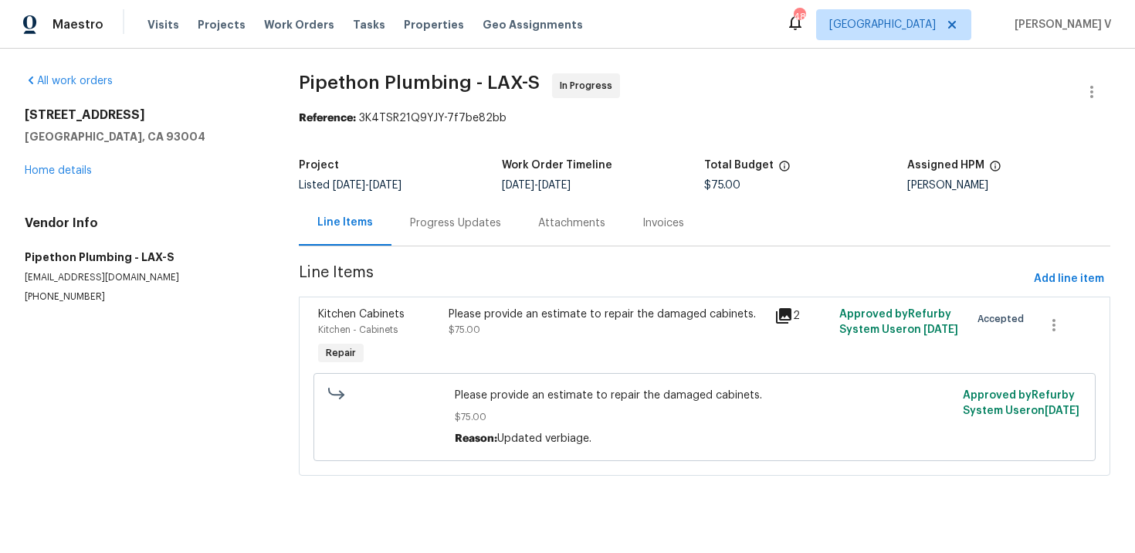
click at [412, 232] on div "Progress Updates" at bounding box center [455, 223] width 128 height 46
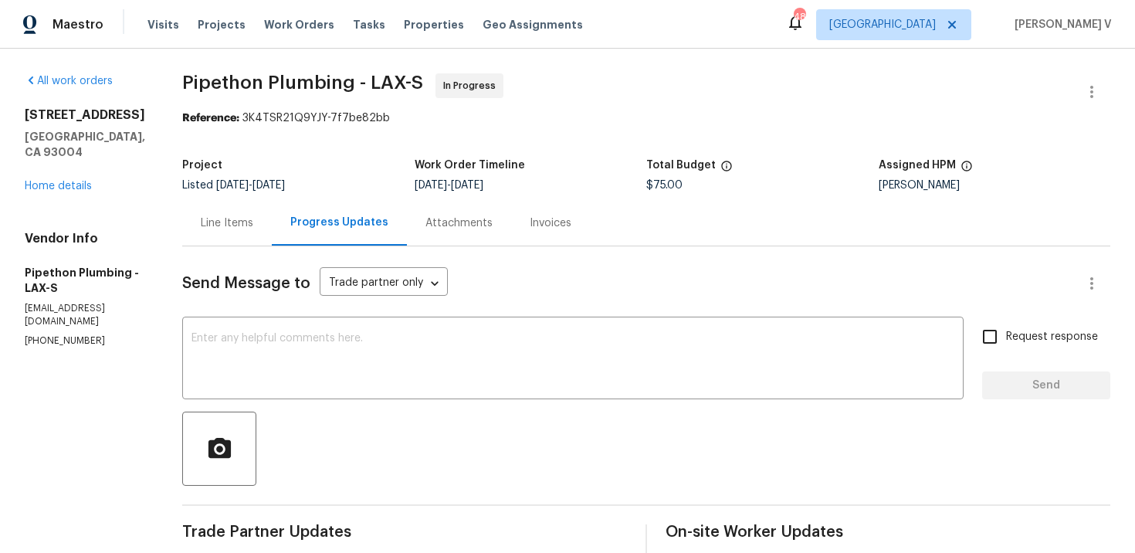
click at [253, 222] on div "Line Items" at bounding box center [227, 222] width 52 height 15
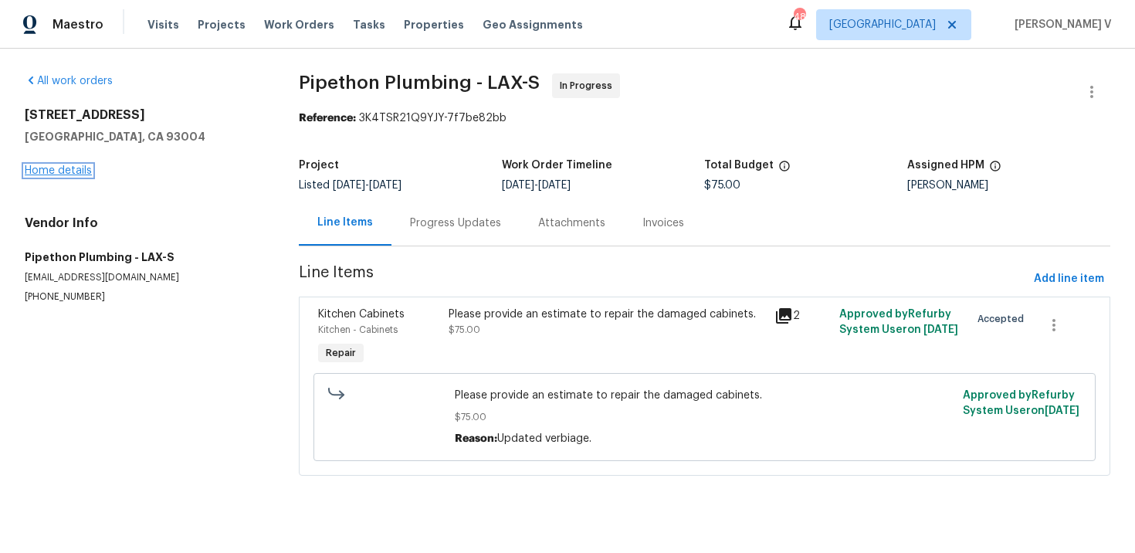
click at [56, 168] on link "Home details" at bounding box center [58, 170] width 67 height 11
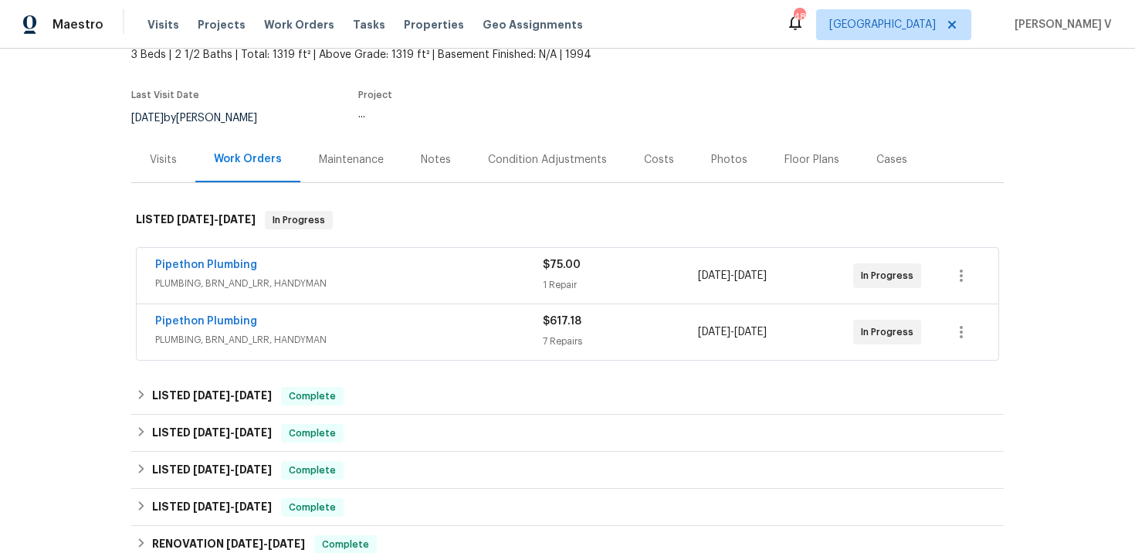
scroll to position [117, 0]
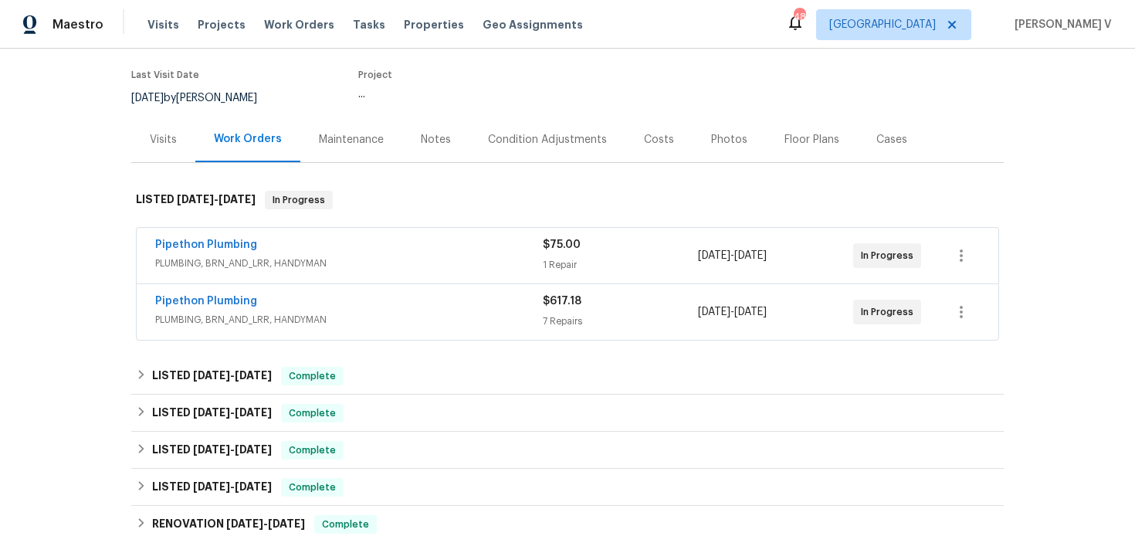
click at [441, 312] on div "Pipethon Plumbing" at bounding box center [349, 302] width 388 height 19
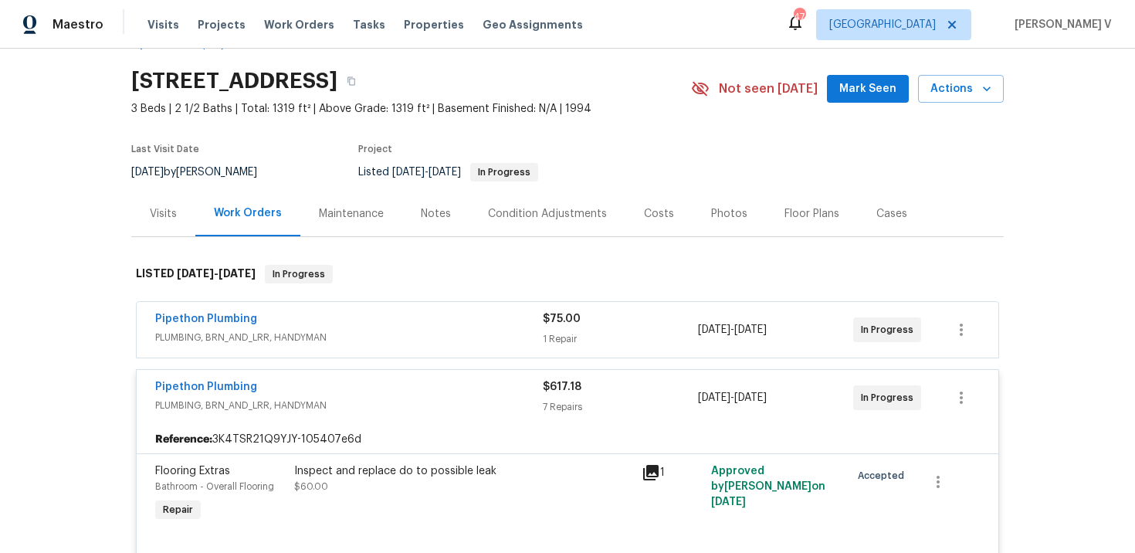
scroll to position [0, 0]
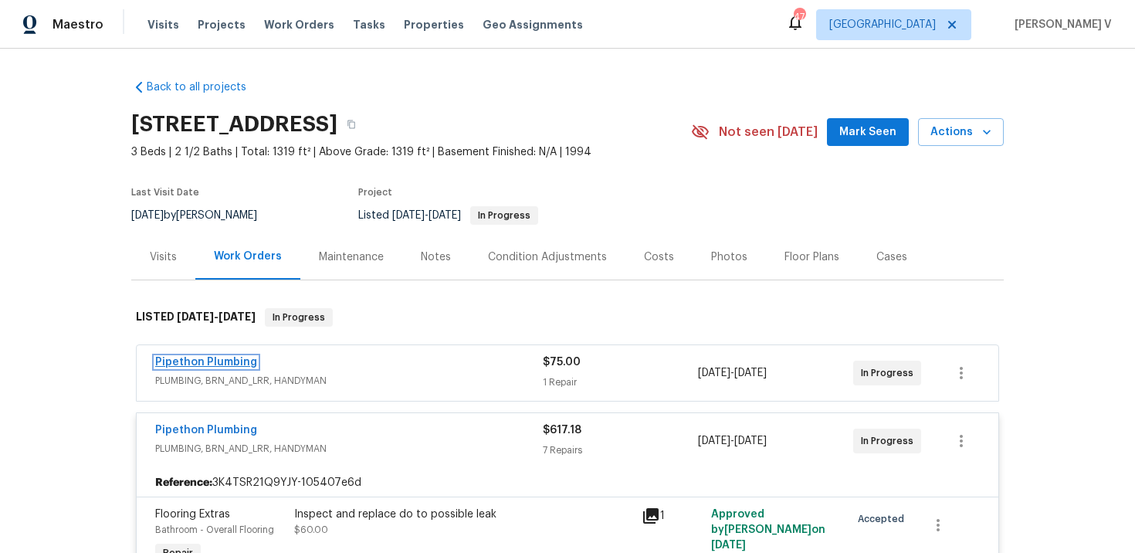
click at [212, 367] on link "Pipethon Plumbing" at bounding box center [206, 362] width 102 height 11
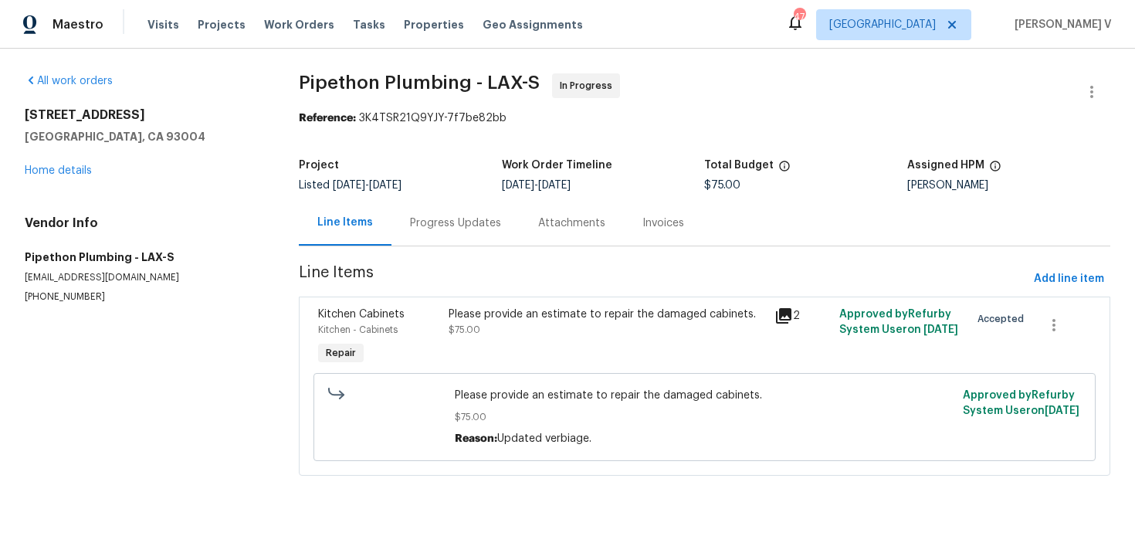
click at [46, 298] on p "[PHONE_NUMBER]" at bounding box center [143, 296] width 237 height 13
copy p "[PHONE_NUMBER]"
click at [465, 224] on div "Progress Updates" at bounding box center [455, 222] width 91 height 15
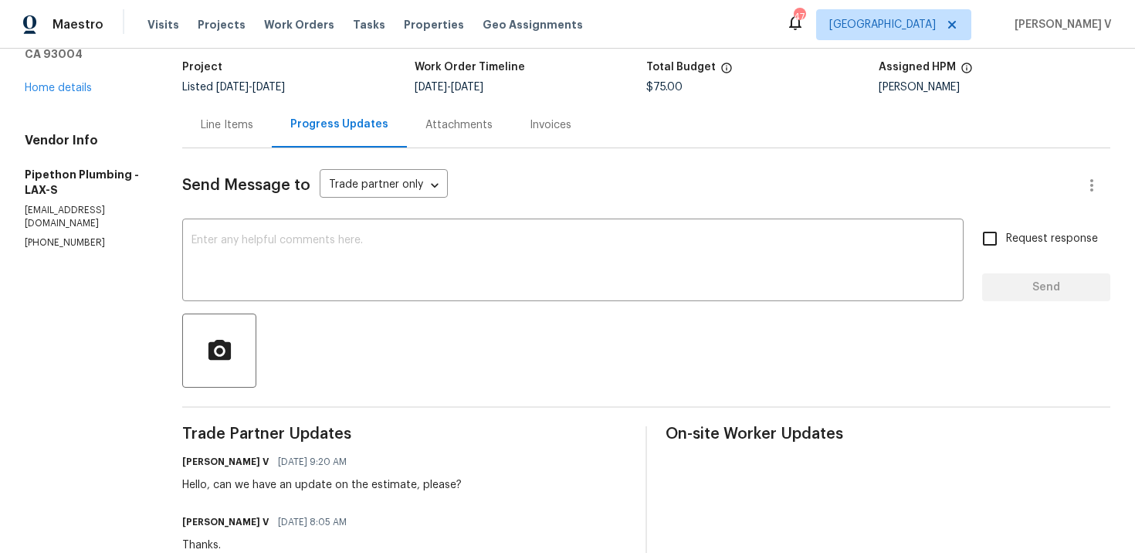
scroll to position [182, 0]
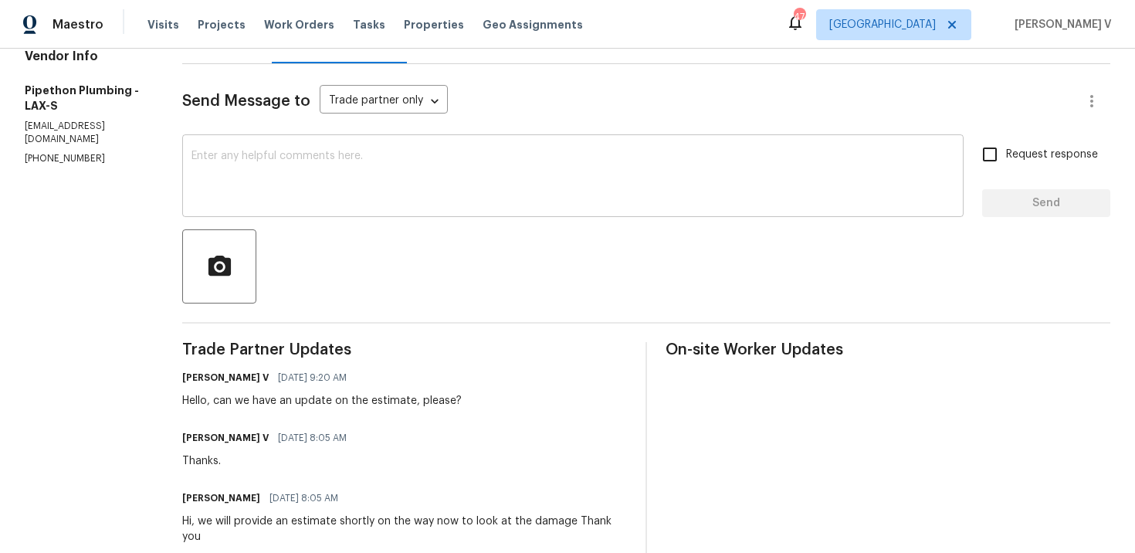
click at [411, 177] on textarea at bounding box center [572, 178] width 763 height 54
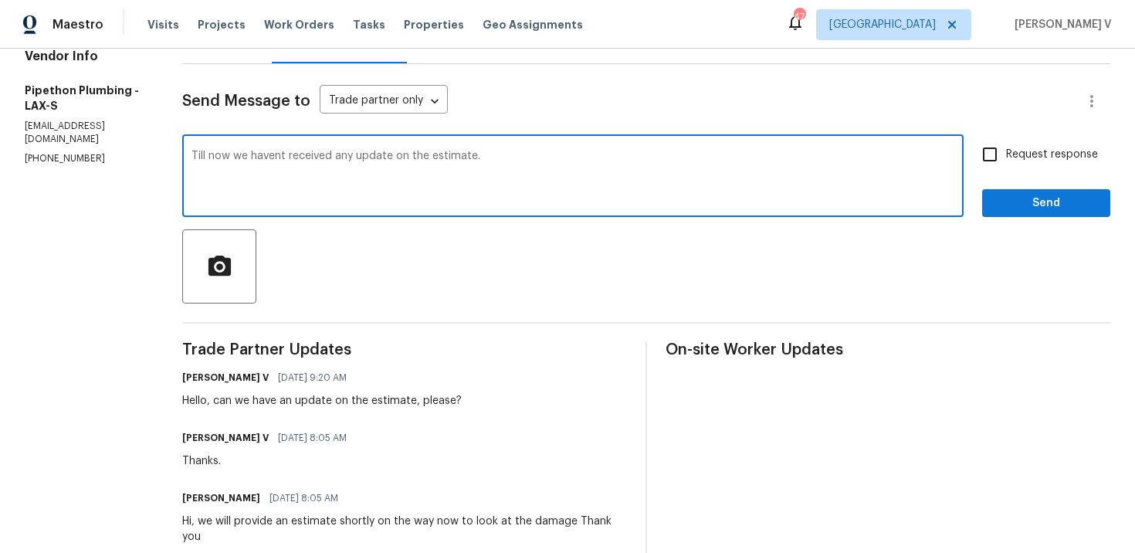
click at [0, 0] on qb-div "Fix the apostrophe haven't" at bounding box center [0, 0] width 0 height 0
click at [567, 153] on textarea "Till now we haven't received any update on the estimate." at bounding box center [572, 178] width 763 height 54
click at [526, 259] on div at bounding box center [646, 266] width 928 height 74
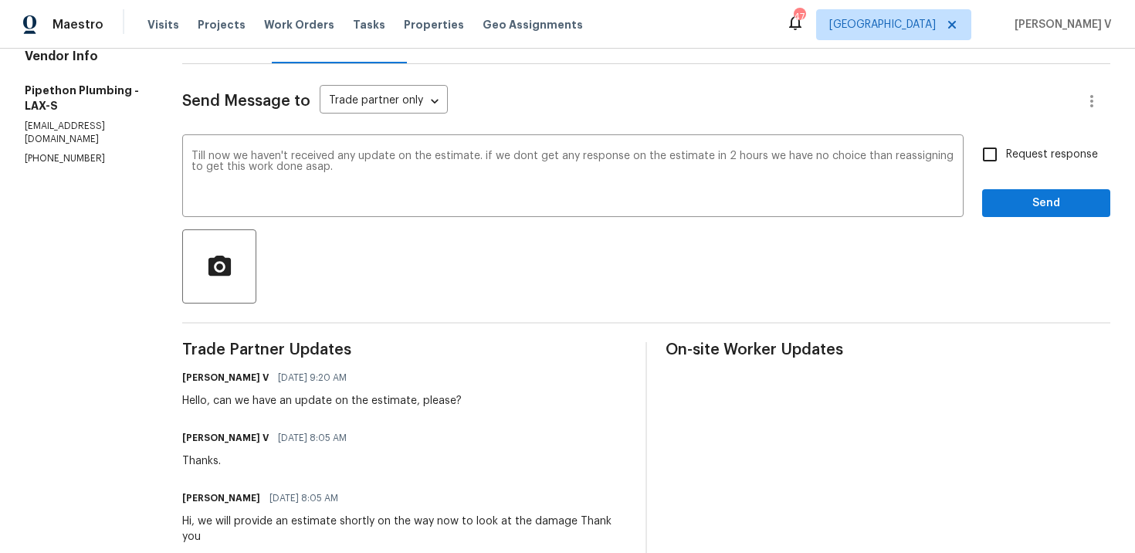
click at [526, 259] on div at bounding box center [646, 266] width 928 height 74
click at [624, 185] on textarea "Till now we haven't received any update on the estimate. if we dont get any res…" at bounding box center [572, 178] width 763 height 54
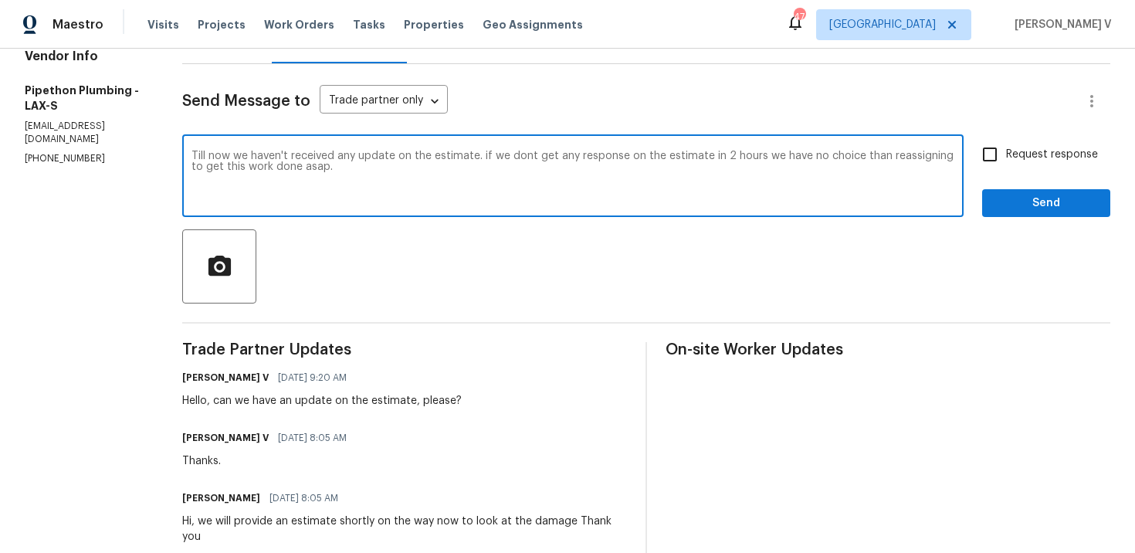
click at [624, 185] on textarea "Till now we haven't received any update on the estimate. if we dont get any res…" at bounding box center [572, 178] width 763 height 54
paste textarea ", we haven’t received any update on the estimate. If we don’t hear back within …"
paste textarea "Till now, we haven’t received any update on the estimate. If we don’t hear back…"
paste textarea ", we haven’t received any update on the estimate. If we don’t hear back within …"
type textarea "Till now, we haven’t received any update on the estimate. If we don’t hear back…"
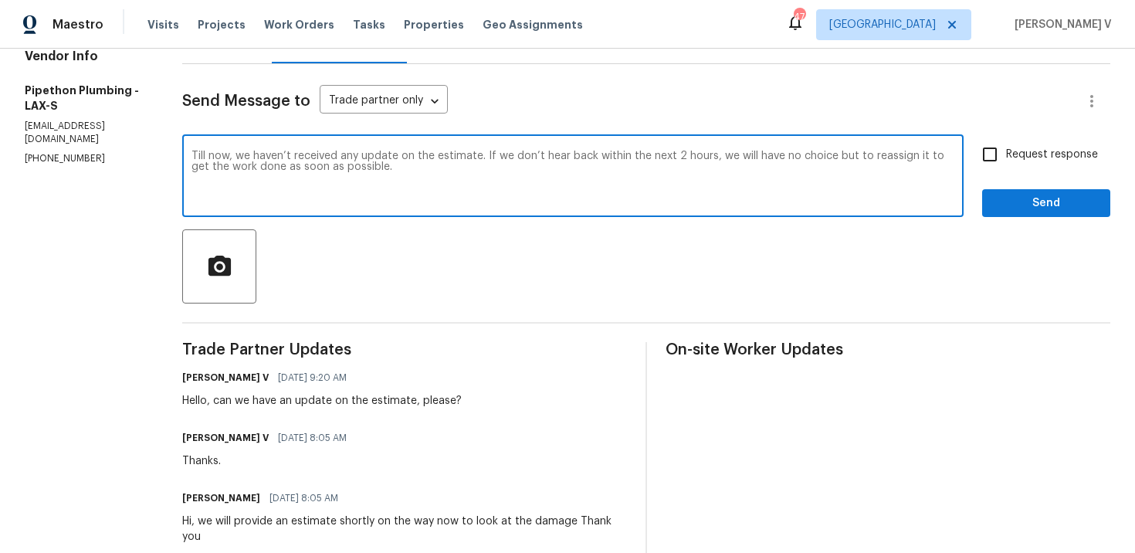
click at [249, 149] on div "Till now, we haven’t received any update on the estimate. If we don’t hear back…" at bounding box center [572, 177] width 781 height 79
click at [251, 159] on textarea "Till now, we haven’t received any update on the estimate. If we don’t hear back…" at bounding box center [572, 178] width 763 height 54
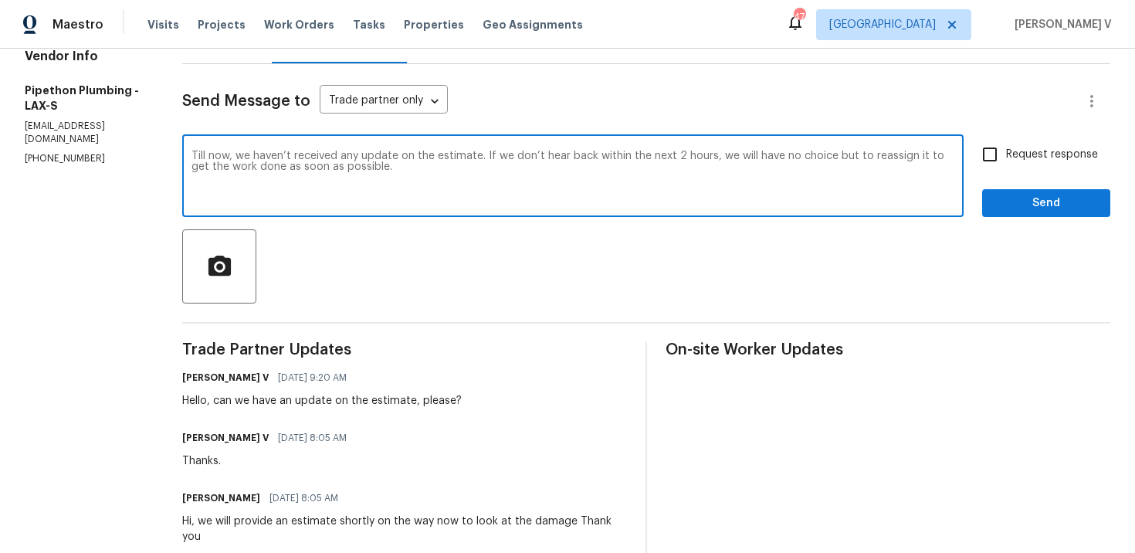
click at [251, 159] on textarea "Till now, we haven’t received any update on the estimate. If we don’t hear back…" at bounding box center [572, 178] width 763 height 54
click at [991, 161] on input "Request response" at bounding box center [989, 154] width 32 height 32
checkbox input "true"
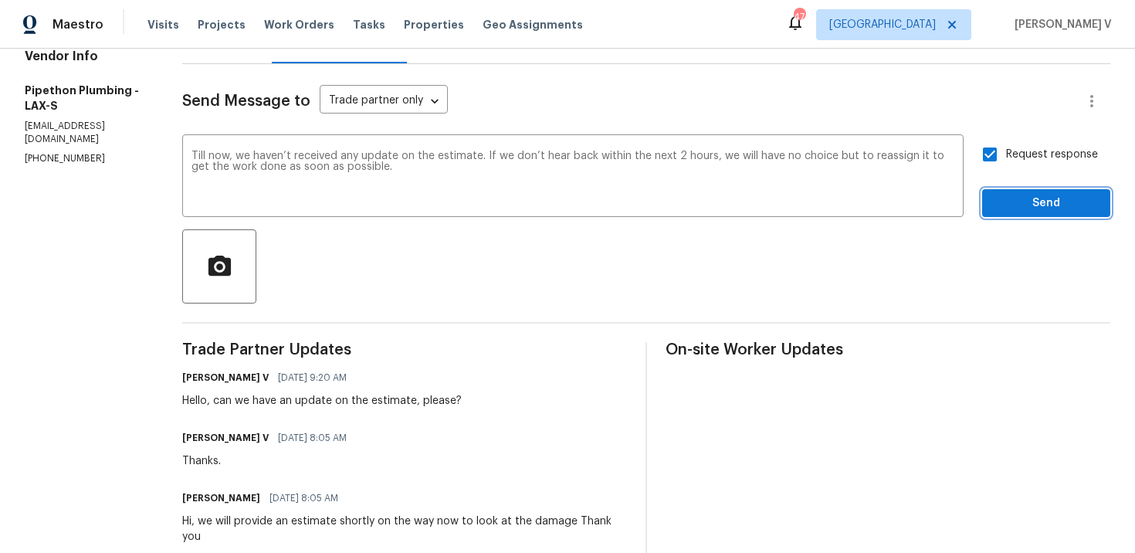
click at [1021, 214] on button "Send" at bounding box center [1046, 203] width 128 height 29
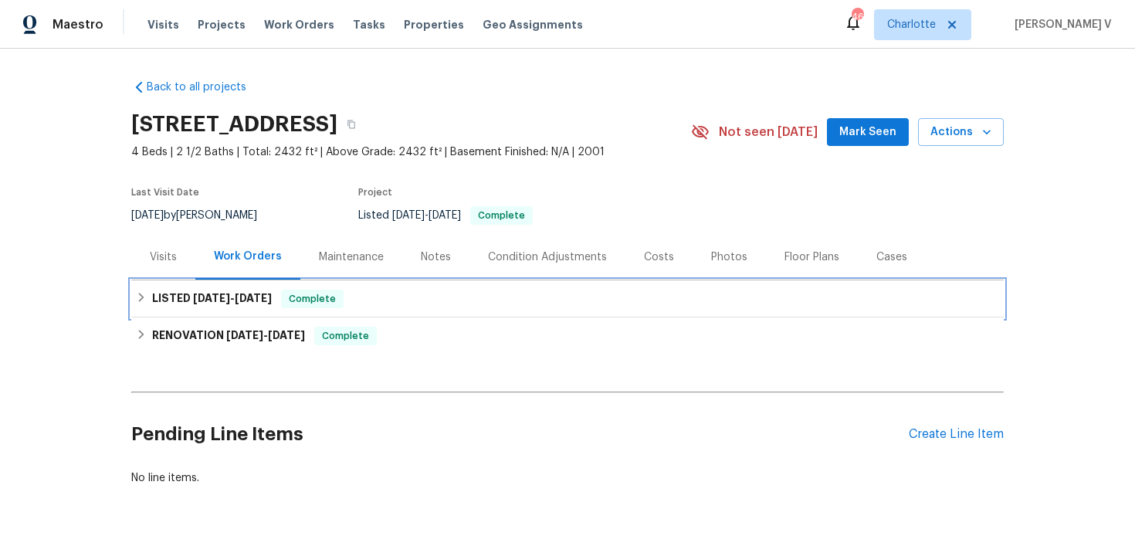
click at [260, 285] on div "LISTED [DATE] - [DATE] Complete" at bounding box center [567, 298] width 872 height 37
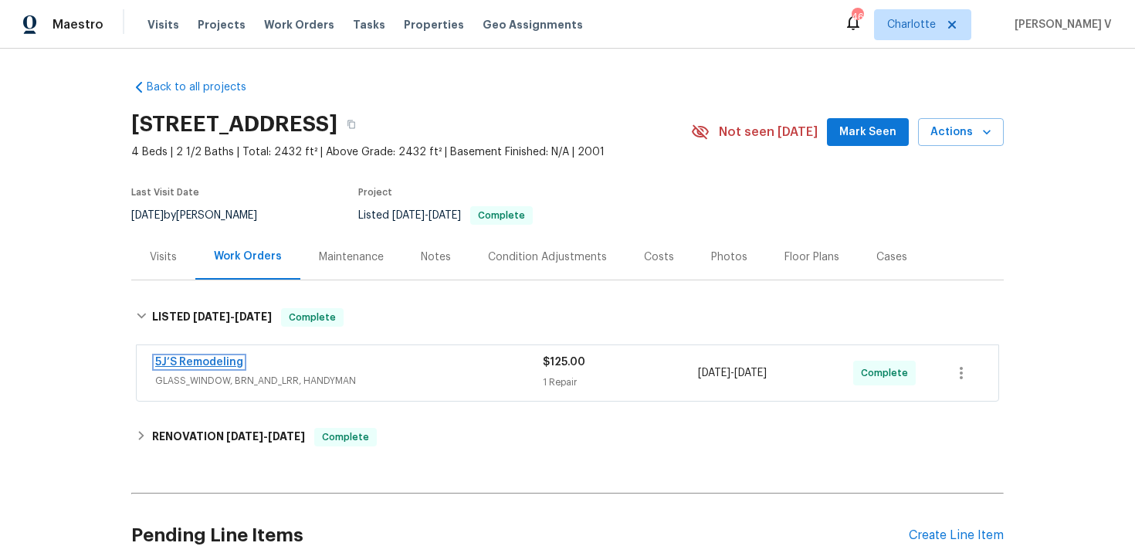
click at [216, 361] on link "5J’S Remodeling" at bounding box center [199, 362] width 88 height 11
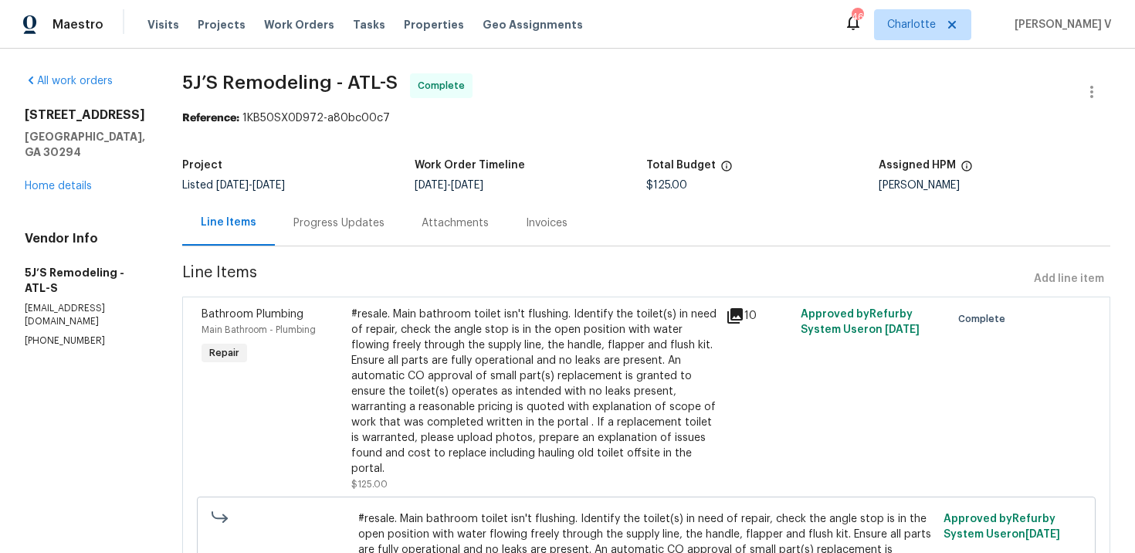
click at [366, 219] on div "Progress Updates" at bounding box center [338, 222] width 91 height 15
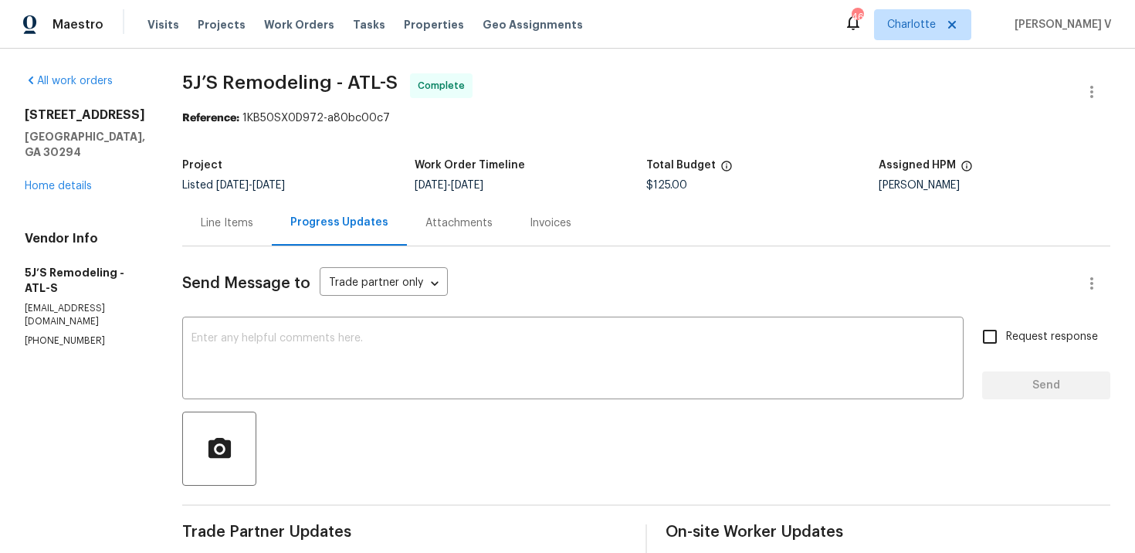
click at [268, 232] on div "Line Items" at bounding box center [227, 223] width 90 height 46
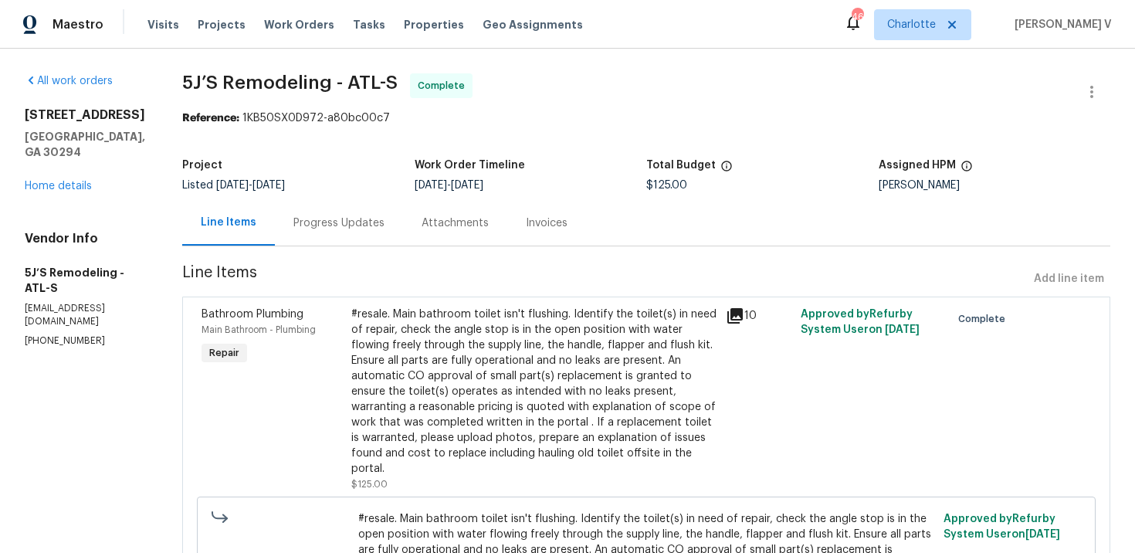
click at [394, 351] on div "#resale. Main bathroom toilet isn't flushing. Identify the toilet(s) in need of…" at bounding box center [533, 391] width 365 height 170
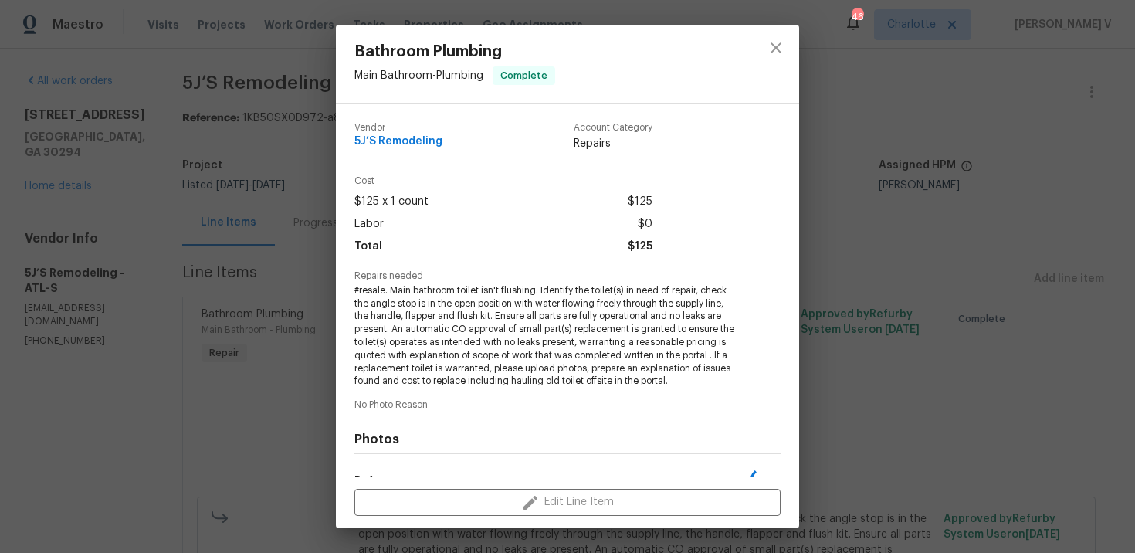
scroll to position [197, 0]
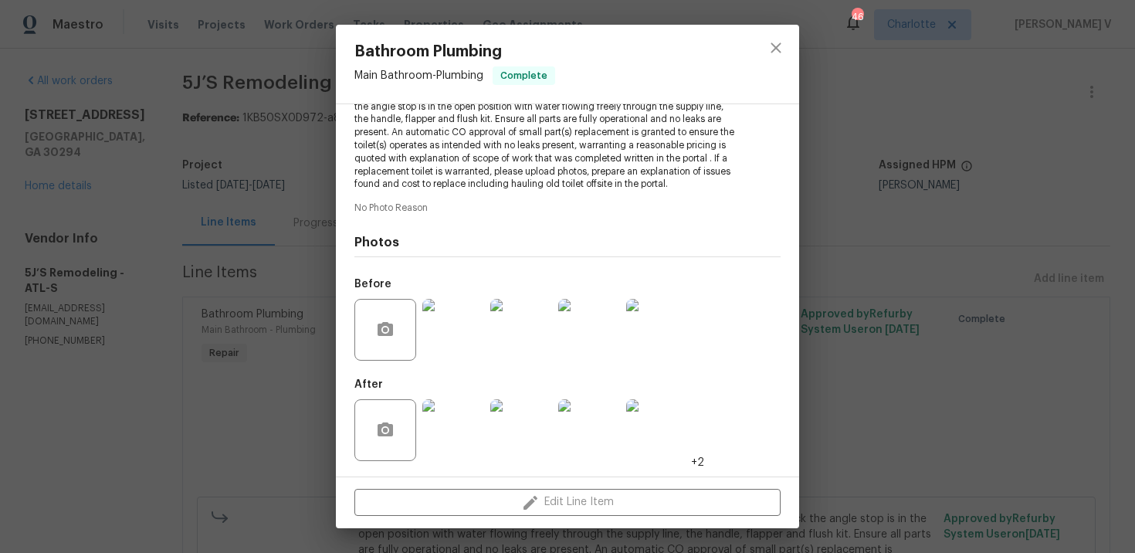
click at [296, 289] on div "Bathroom Plumbing Main Bathroom - Plumbing Complete Vendor 5J’S Remodeling Acco…" at bounding box center [567, 276] width 1135 height 553
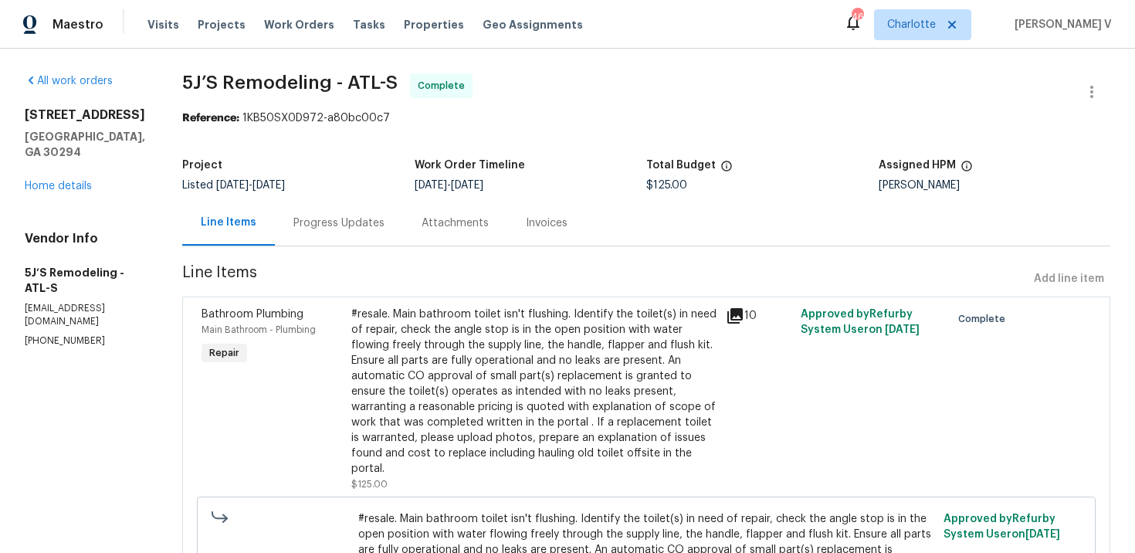
click at [381, 220] on div "Progress Updates" at bounding box center [338, 222] width 91 height 15
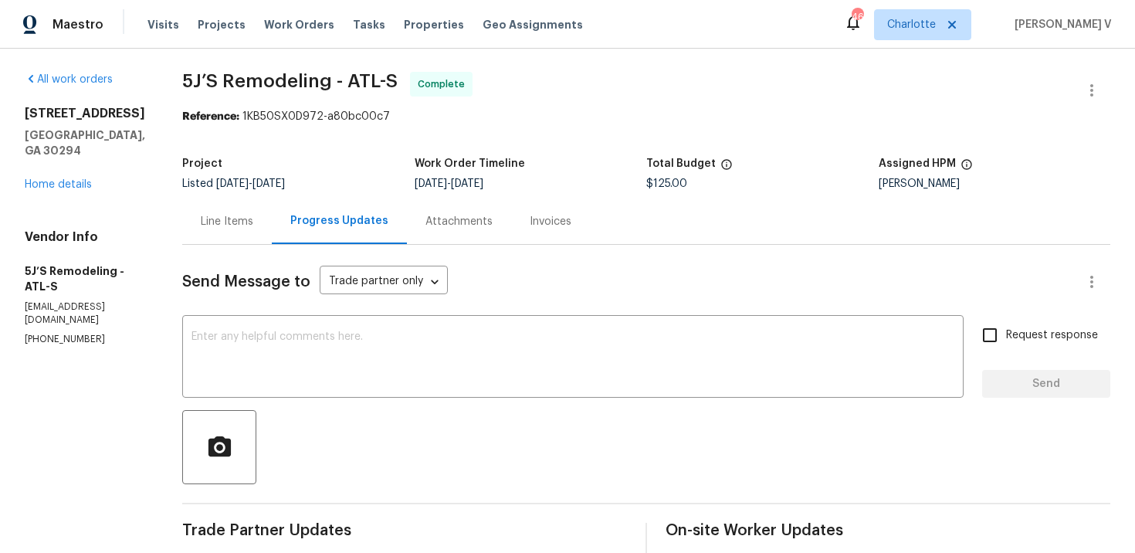
click at [204, 218] on div "Line Items" at bounding box center [227, 221] width 52 height 15
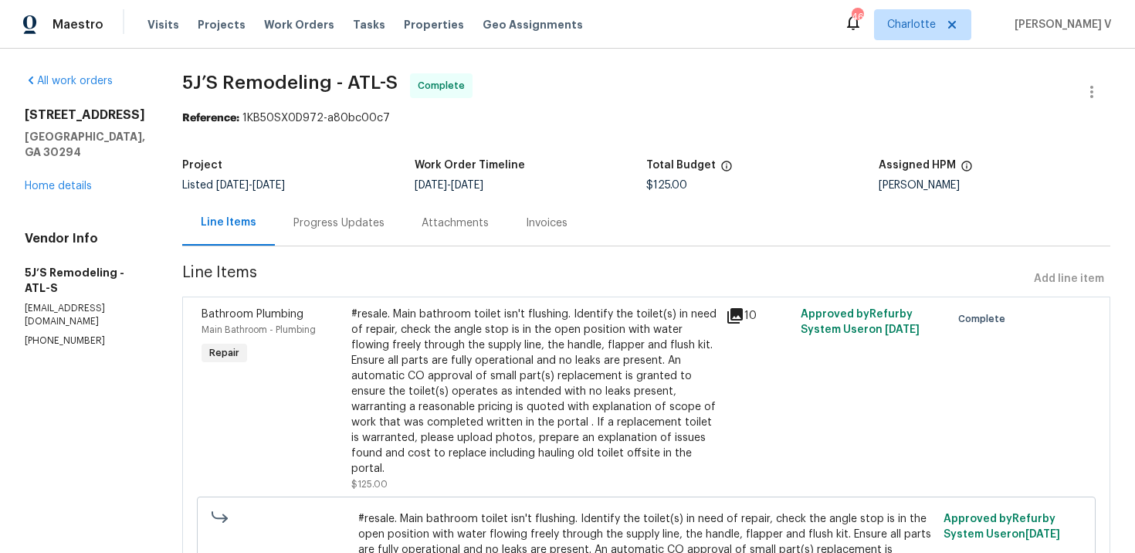
click at [344, 228] on div "Progress Updates" at bounding box center [338, 222] width 91 height 15
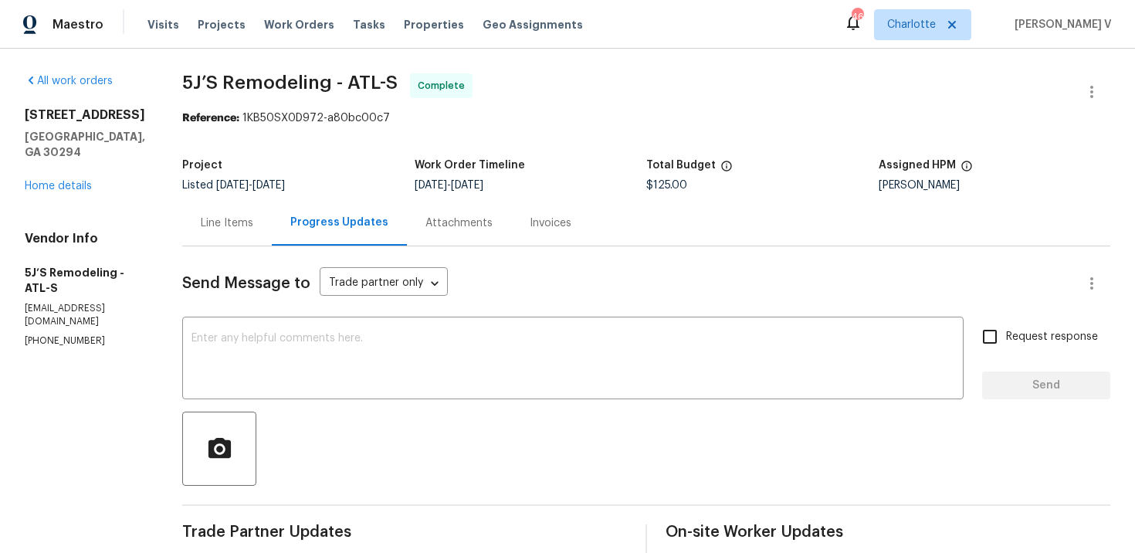
scroll to position [178, 0]
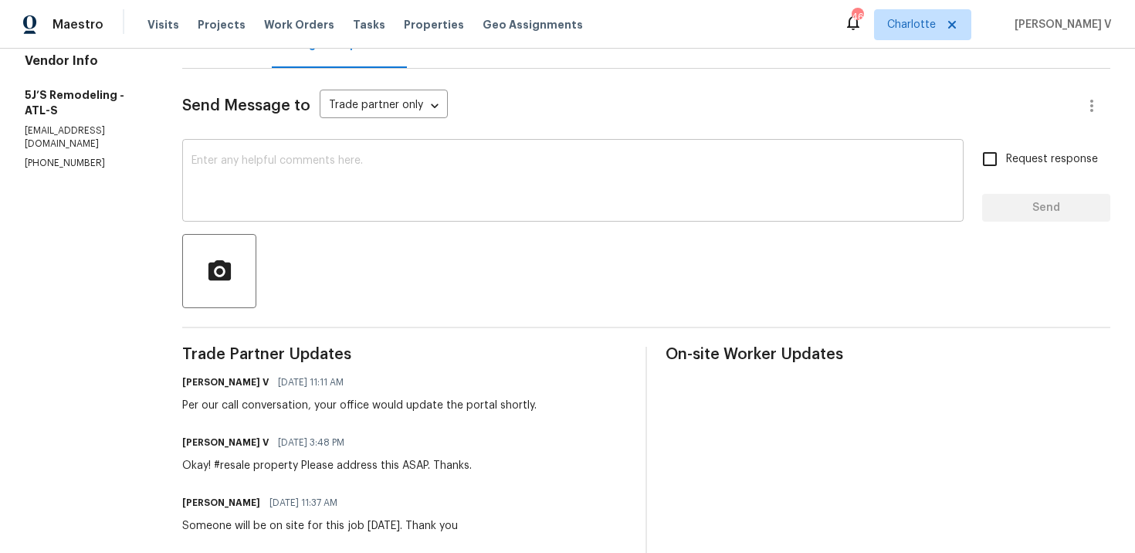
click at [341, 188] on textarea at bounding box center [572, 182] width 763 height 54
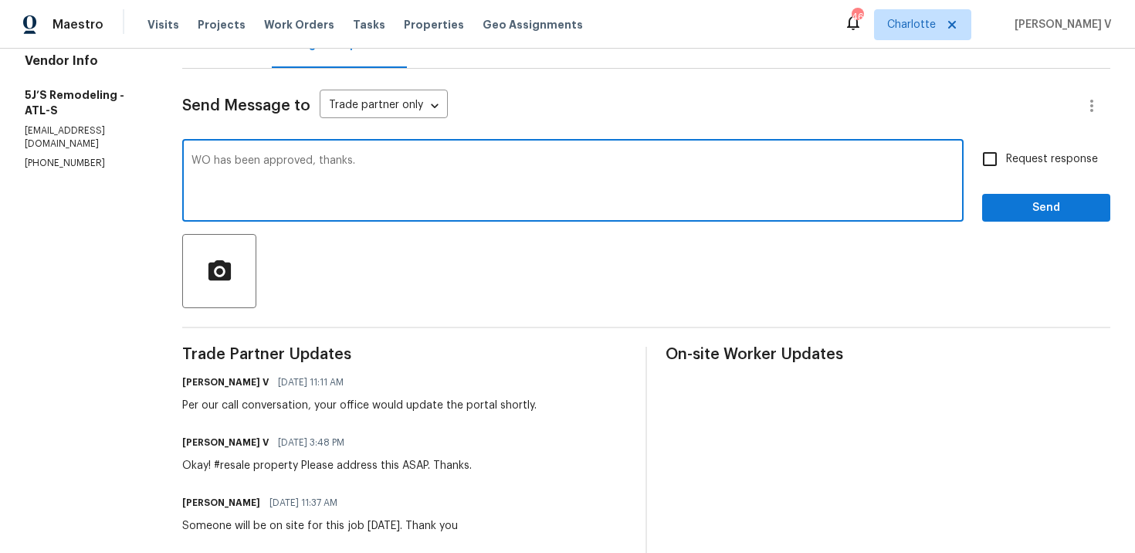
click at [0, 0] on qb-div "Correct the article The WO" at bounding box center [0, 0] width 0 height 0
type textarea "The WO has been approved, thanks."
click at [983, 205] on button "Send" at bounding box center [1046, 208] width 128 height 29
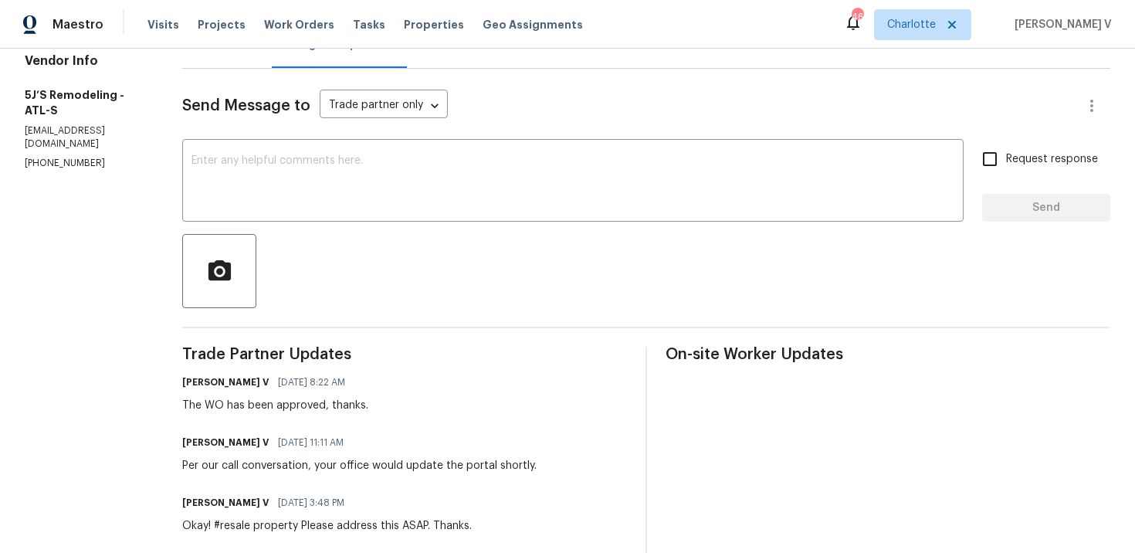
scroll to position [0, 0]
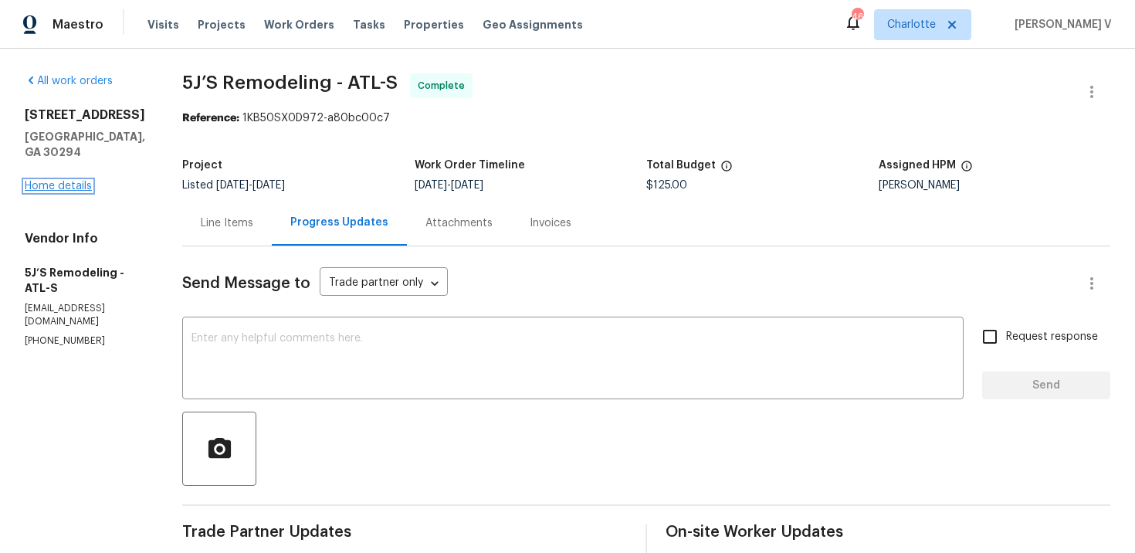
click at [76, 189] on link "Home details" at bounding box center [58, 186] width 67 height 11
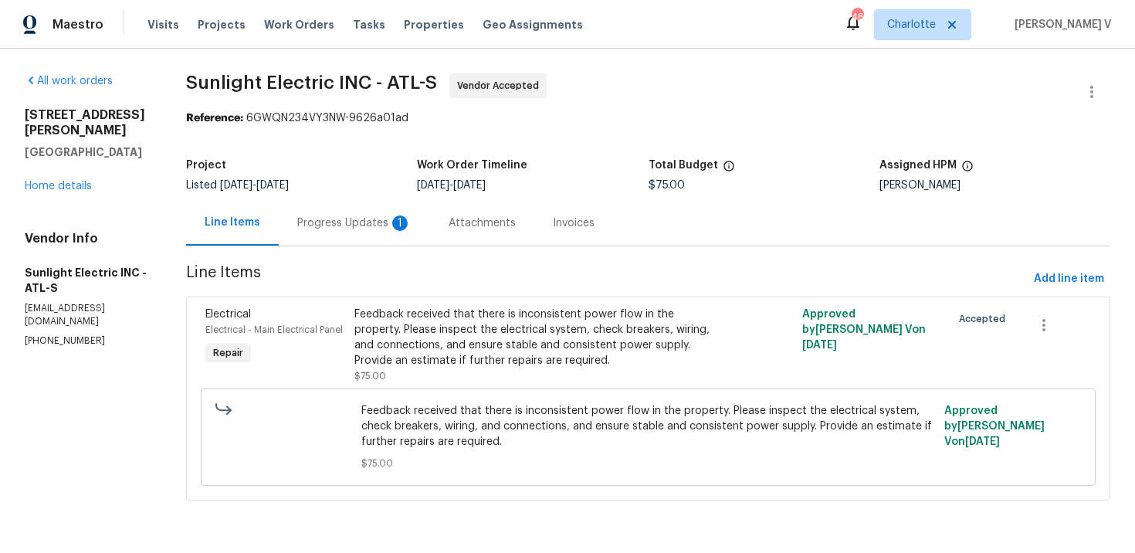
click at [367, 233] on div "Progress Updates 1" at bounding box center [354, 223] width 151 height 46
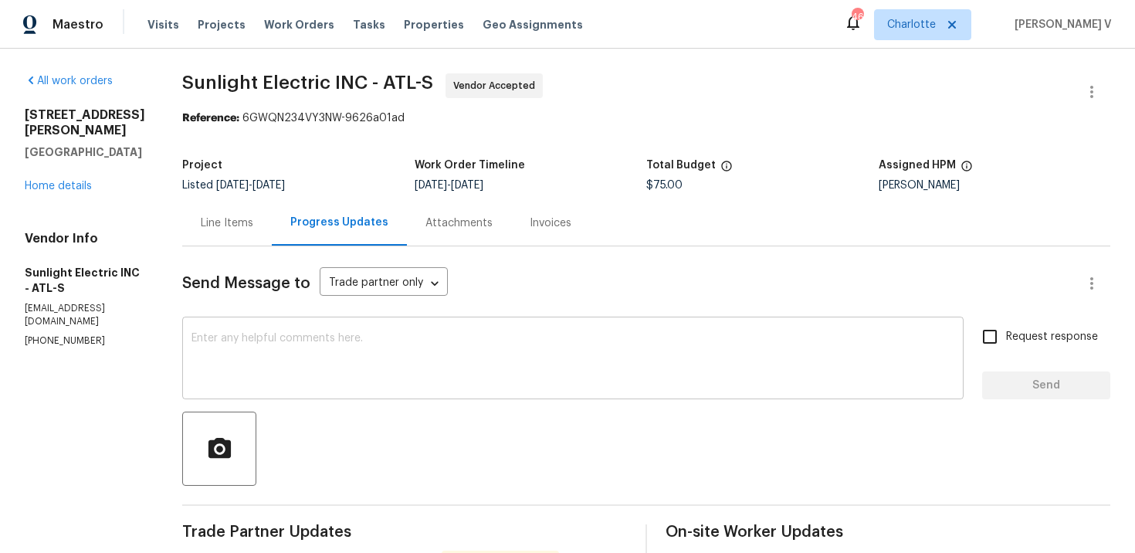
click at [308, 347] on textarea at bounding box center [572, 360] width 763 height 54
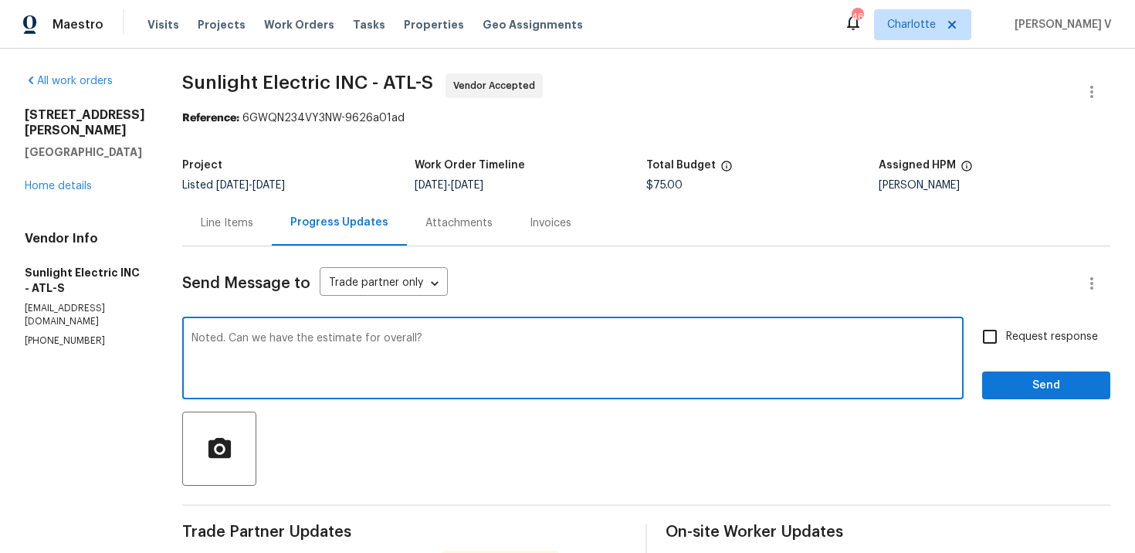
drag, startPoint x: 399, startPoint y: 340, endPoint x: 543, endPoint y: 340, distance: 144.4
click at [543, 340] on textarea "Noted. Can we have the estimate for overall?" at bounding box center [572, 360] width 763 height 54
type textarea "Noted. Can we have the estimate for all this please?"
click at [1021, 335] on span "Request response" at bounding box center [1052, 337] width 92 height 16
click at [1006, 335] on input "Request response" at bounding box center [989, 336] width 32 height 32
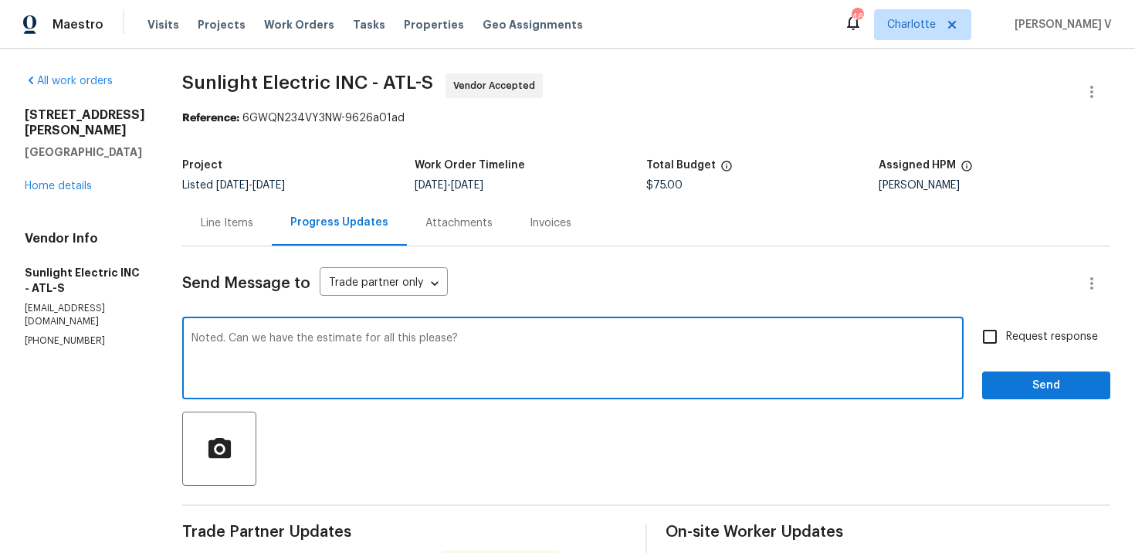
checkbox input "true"
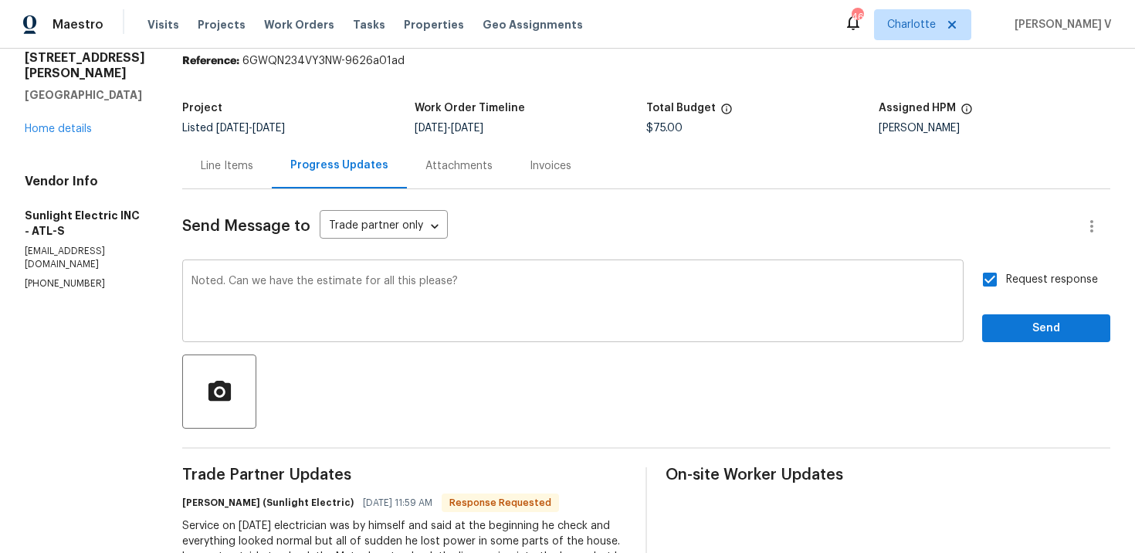
scroll to position [110, 0]
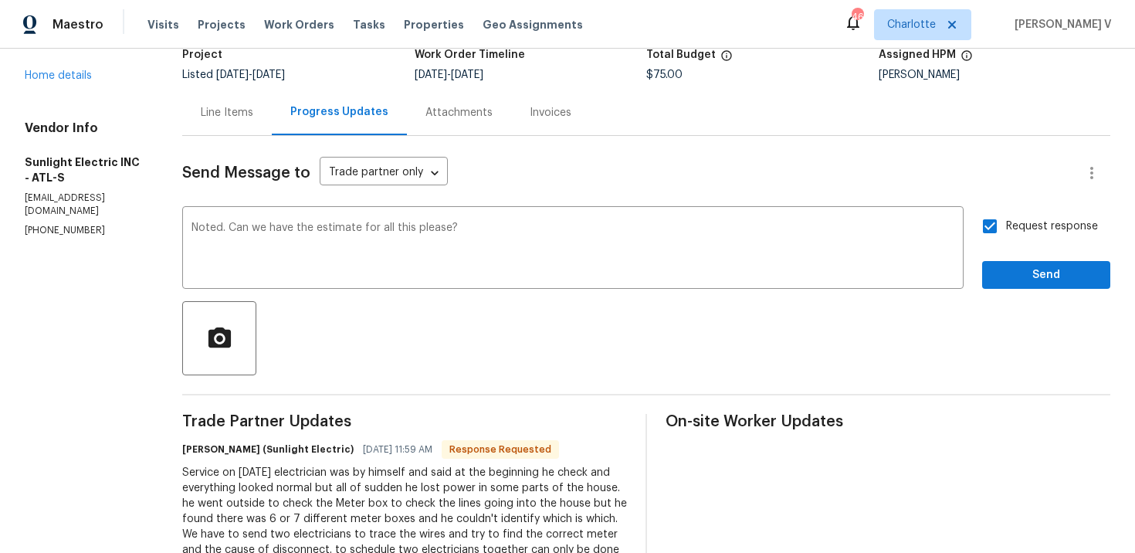
click at [1065, 253] on div "Request response Send" at bounding box center [1046, 249] width 128 height 79
click at [1036, 272] on span "Send" at bounding box center [1045, 275] width 103 height 19
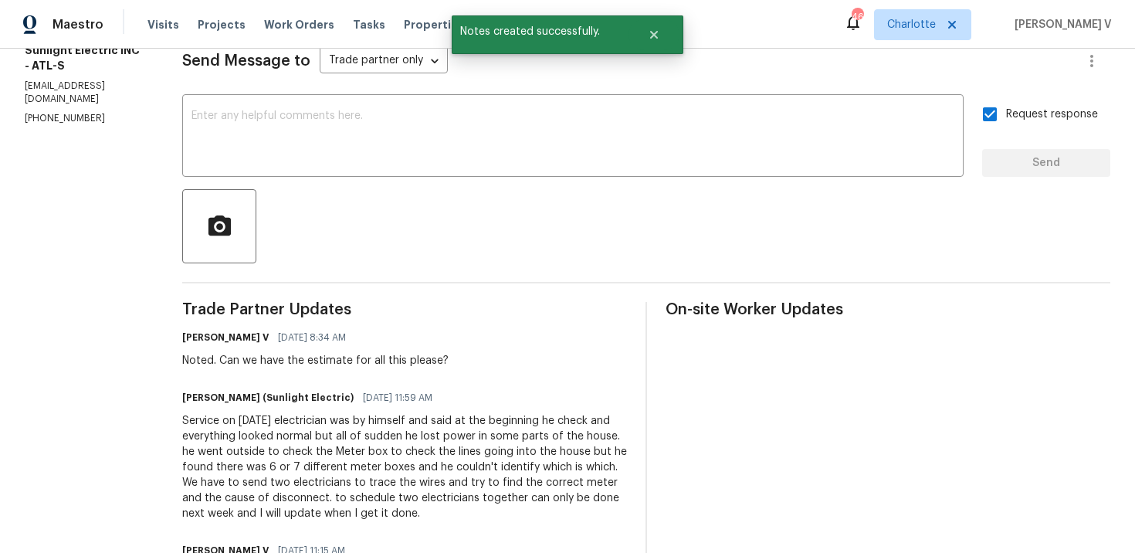
scroll to position [240, 0]
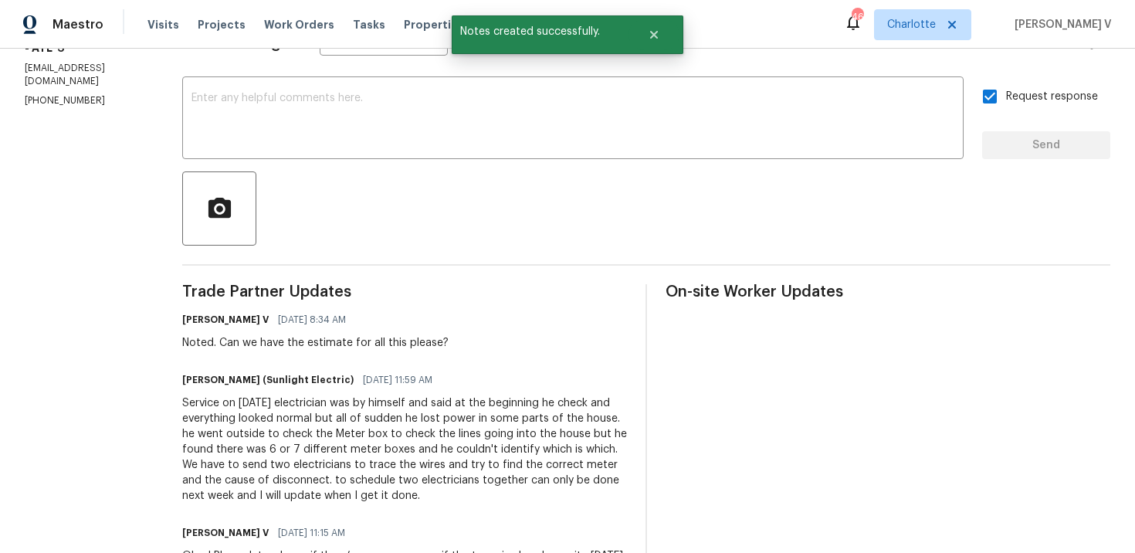
click at [305, 438] on div "Service on [DATE] electrician was by himself and said at the beginning he check…" at bounding box center [404, 449] width 445 height 108
click at [305, 438] on div "Service on 10/02/2025 electrician was by himself and said at the beginning he c…" at bounding box center [404, 449] width 445 height 108
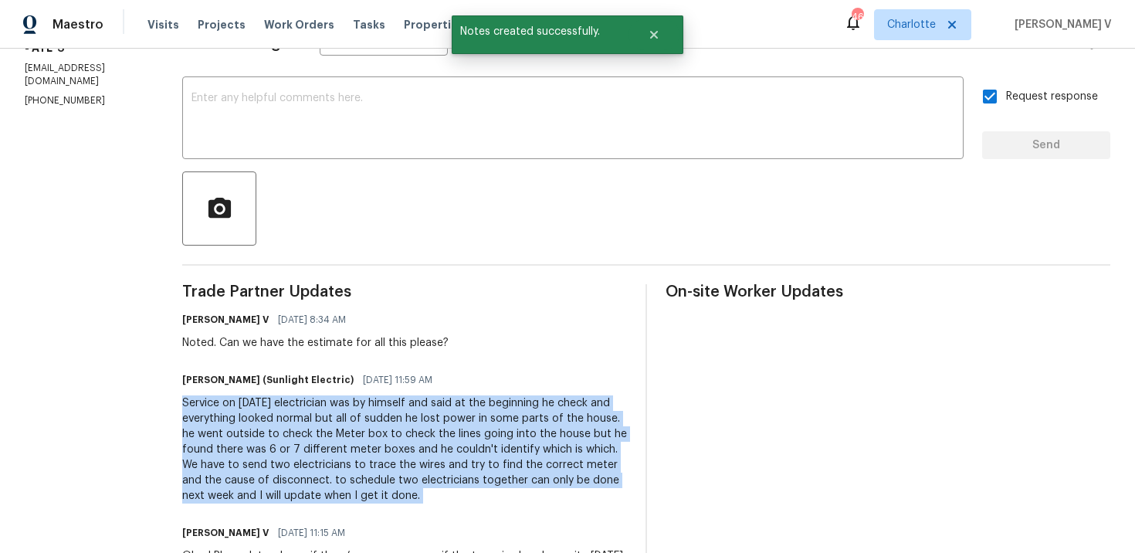
copy div "Service on 10/02/2025 electrician was by himself and said at the beginning he c…"
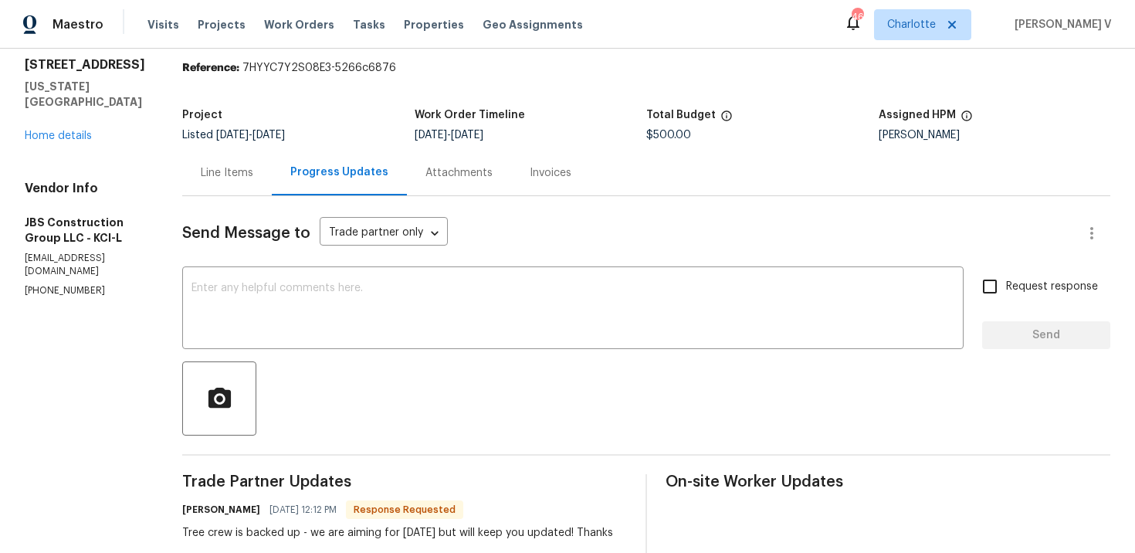
scroll to position [80, 0]
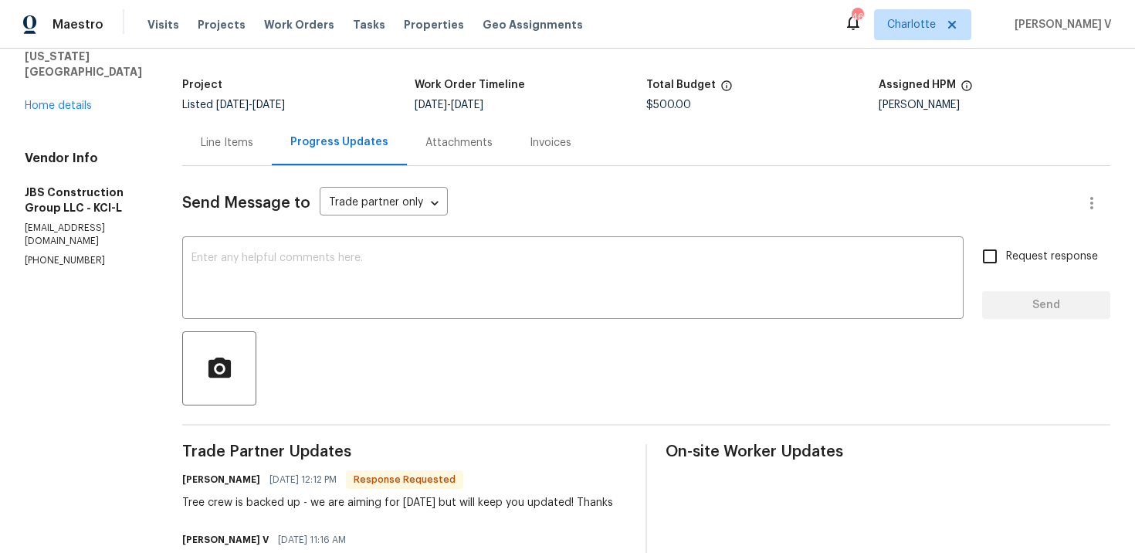
click at [253, 136] on div "Line Items" at bounding box center [227, 142] width 52 height 15
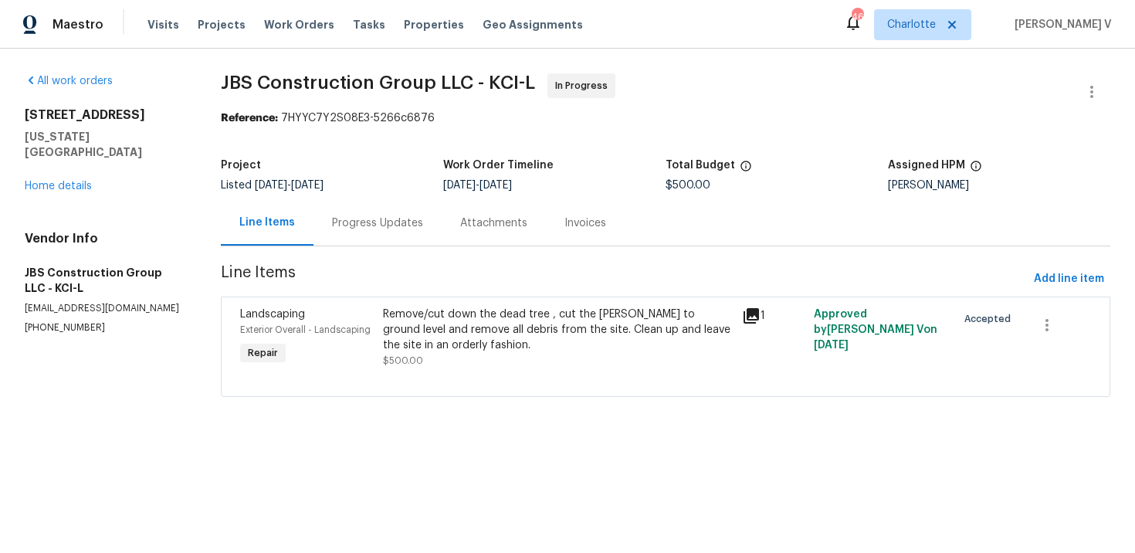
click at [407, 224] on div "Progress Updates" at bounding box center [377, 222] width 91 height 15
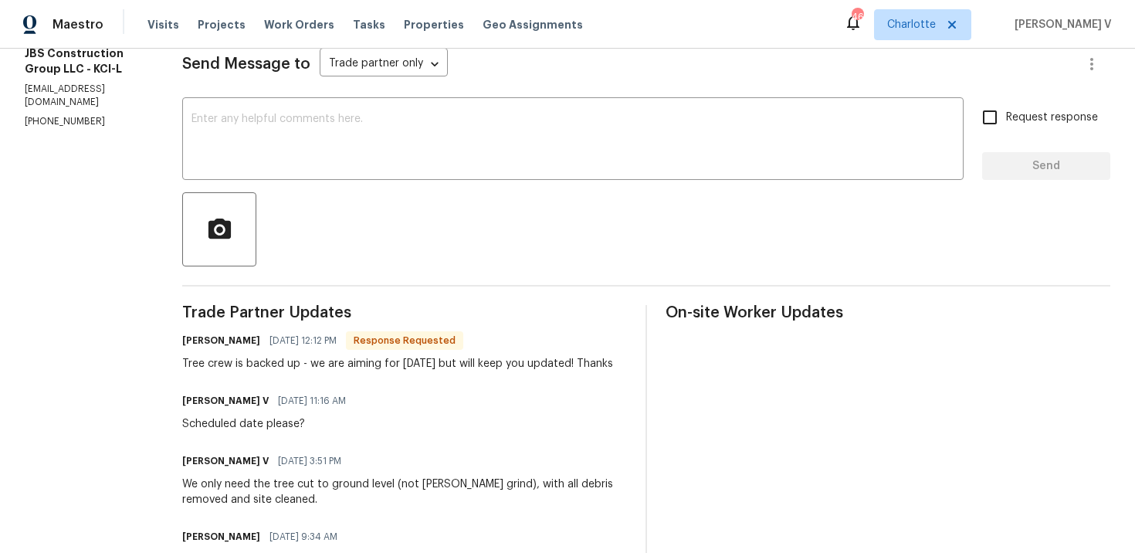
scroll to position [210, 0]
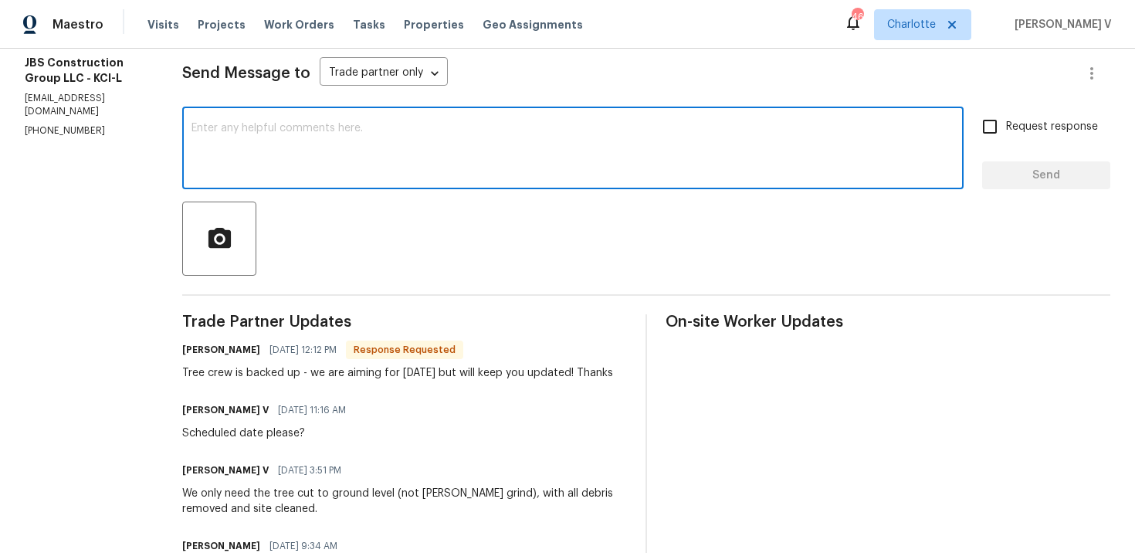
click at [338, 135] on textarea at bounding box center [572, 150] width 763 height 54
type textarea "Thanks, please have this done asap."
click at [980, 138] on input "Request response" at bounding box center [989, 126] width 32 height 32
checkbox input "true"
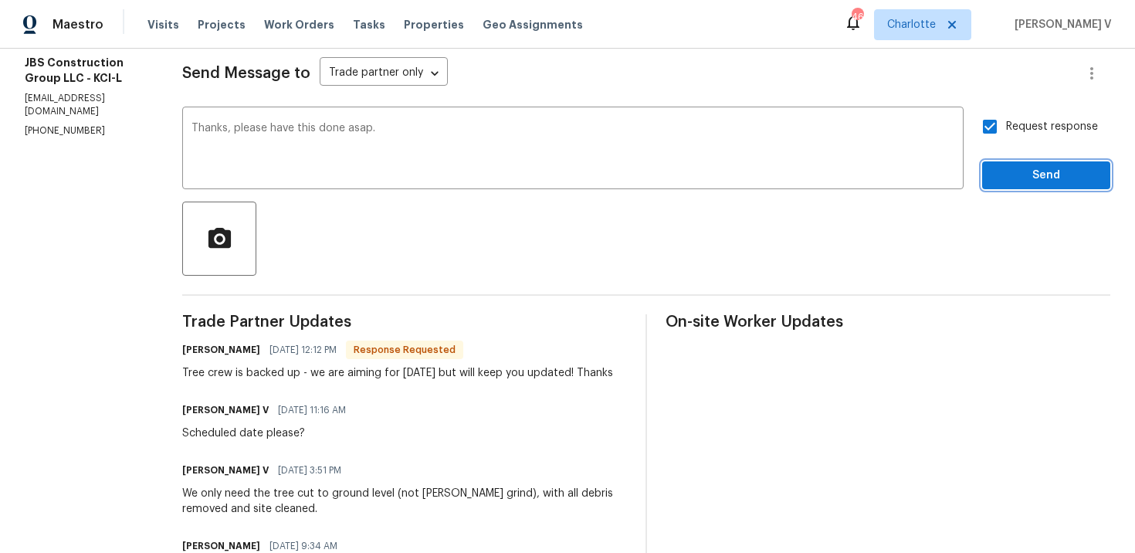
click at [1015, 170] on span "Send" at bounding box center [1045, 175] width 103 height 19
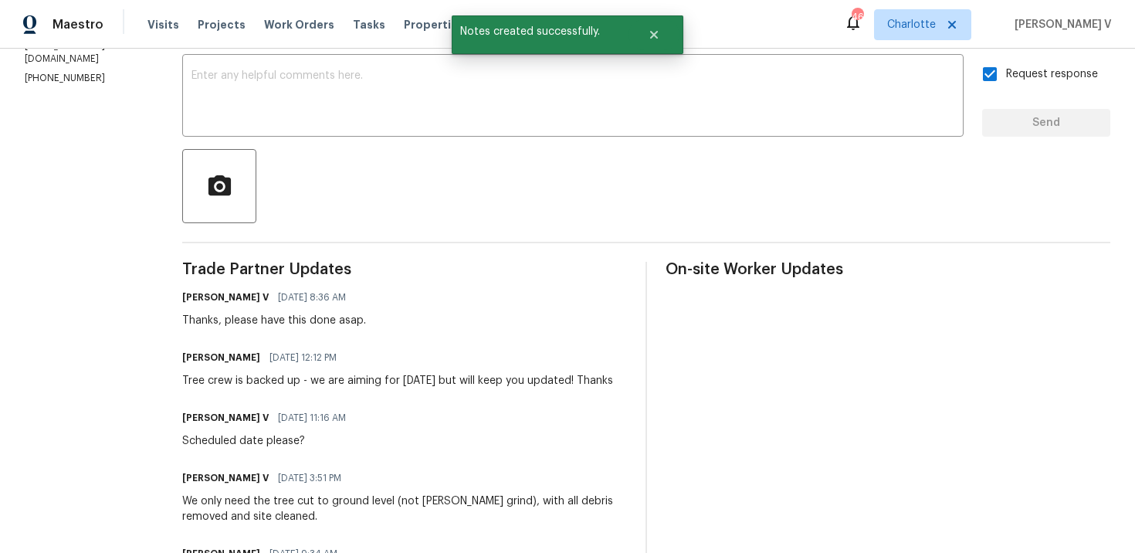
scroll to position [293, 0]
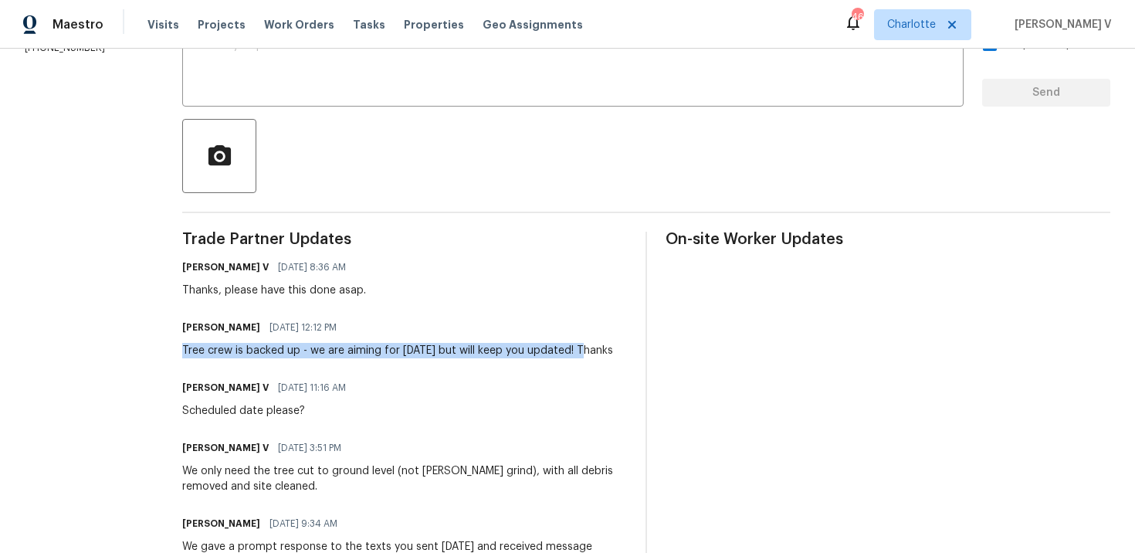
drag, startPoint x: 229, startPoint y: 351, endPoint x: 628, endPoint y: 351, distance: 399.1
click at [613, 351] on div "Tree crew is backed up - we are aiming for Saturday but will keep you updated! …" at bounding box center [397, 350] width 431 height 15
copy div "Tree crew is backed up - we are aiming for Saturday but will keep you updated!"
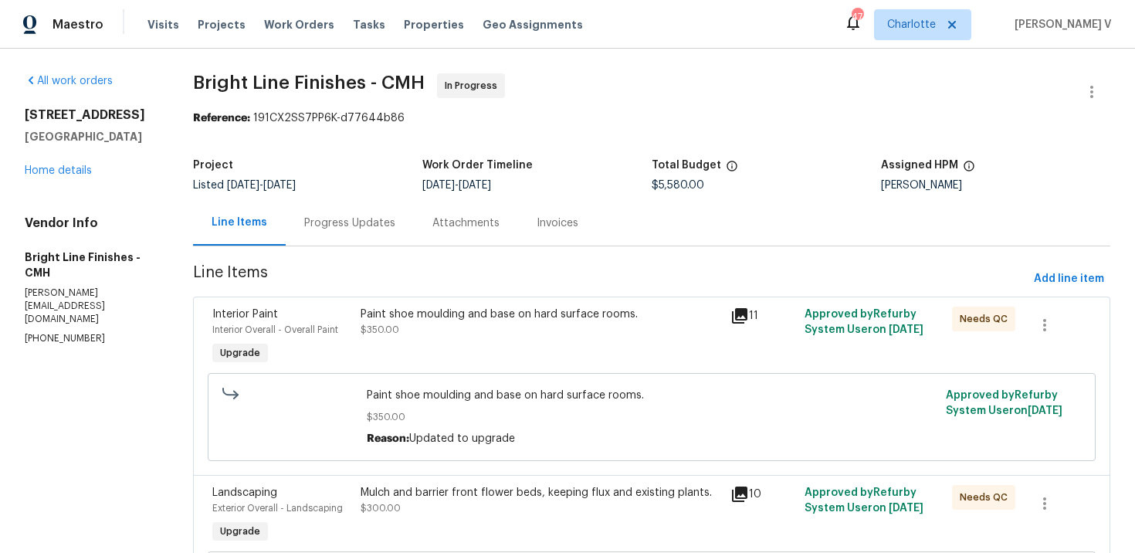
click at [370, 232] on div "Progress Updates" at bounding box center [350, 223] width 128 height 46
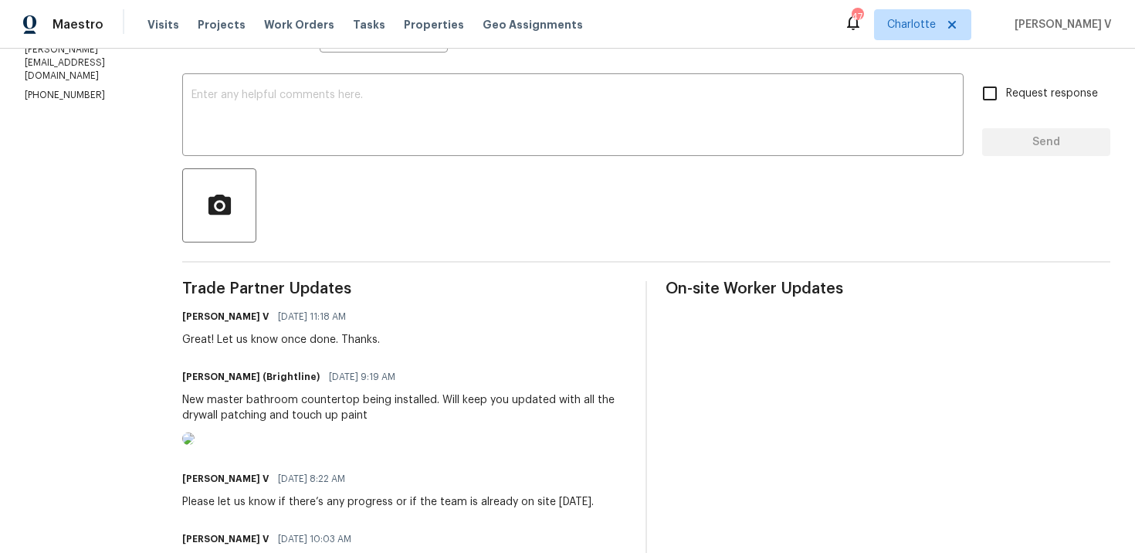
scroll to position [237, 0]
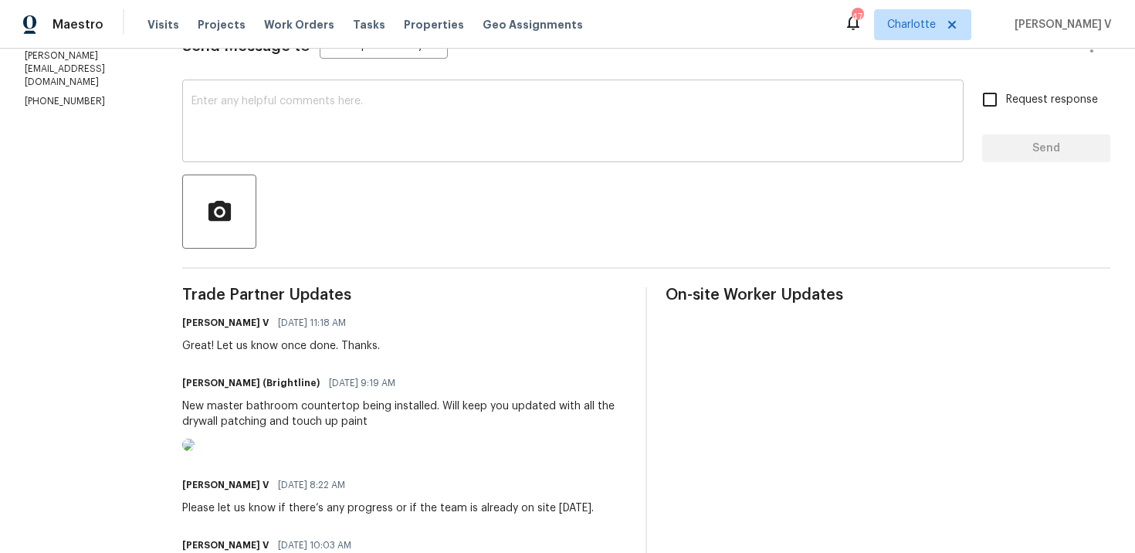
click at [298, 140] on textarea at bounding box center [572, 123] width 763 height 54
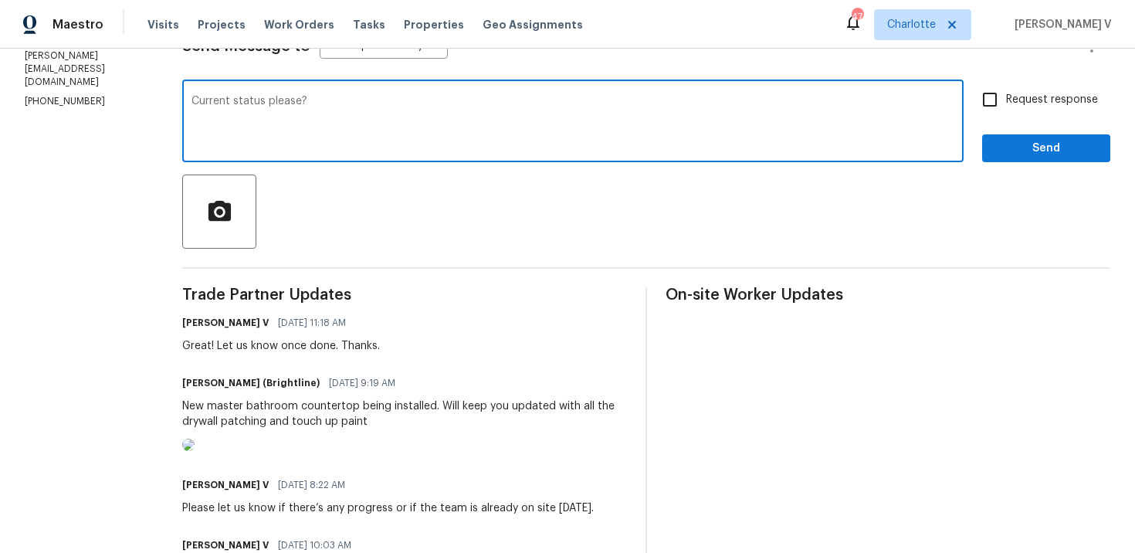
type textarea "Current status please?"
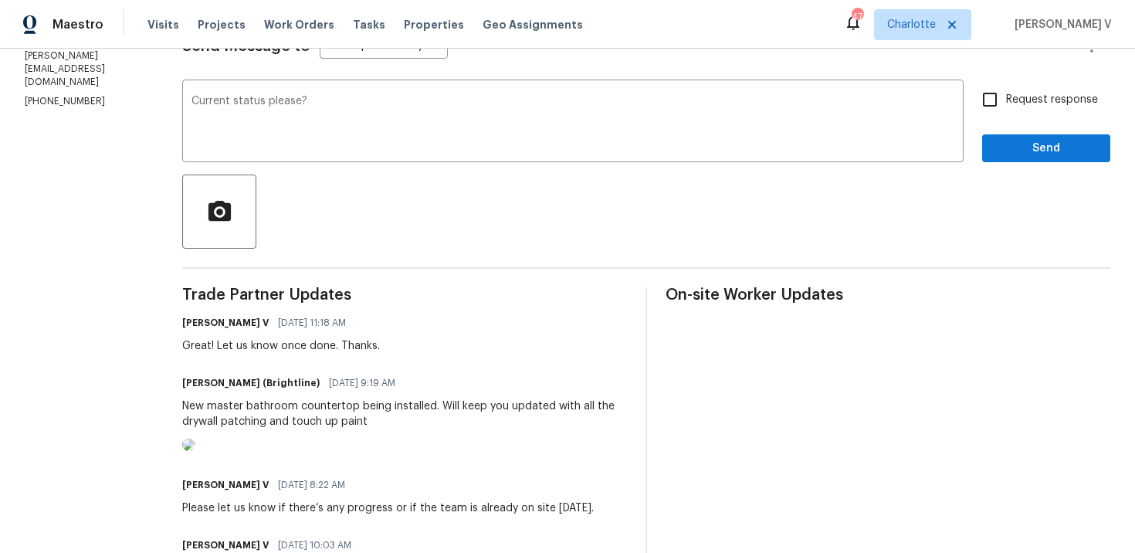
click at [1007, 107] on label "Request response" at bounding box center [1035, 99] width 124 height 32
click at [1006, 107] on input "Request response" at bounding box center [989, 99] width 32 height 32
checkbox input "true"
click at [1011, 143] on span "Send" at bounding box center [1045, 148] width 103 height 19
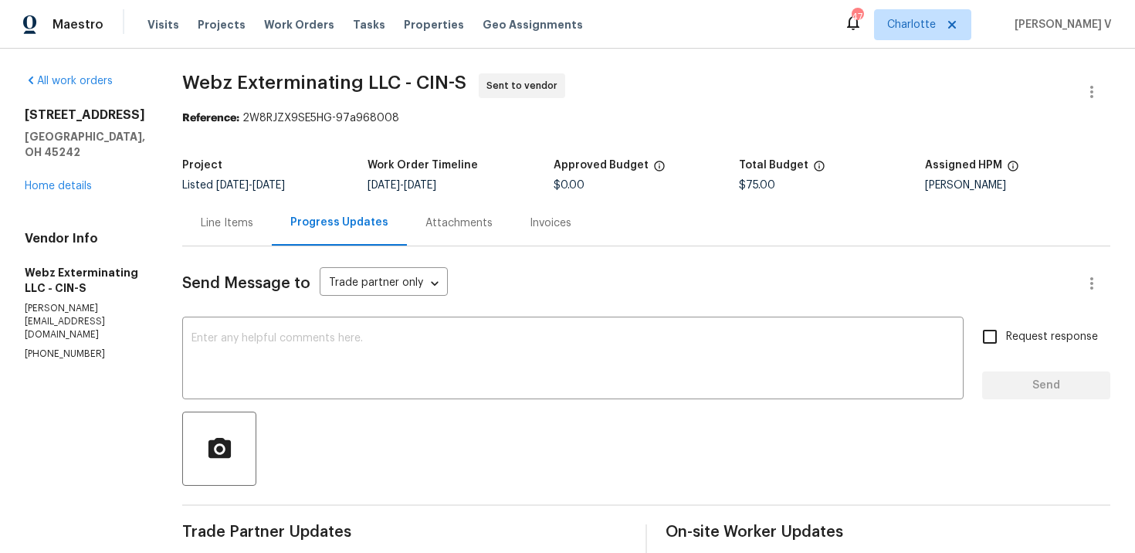
click at [70, 347] on p "[PHONE_NUMBER]" at bounding box center [85, 353] width 120 height 13
copy p "9329"
click at [73, 347] on p "(513) 987-9329" at bounding box center [85, 353] width 120 height 13
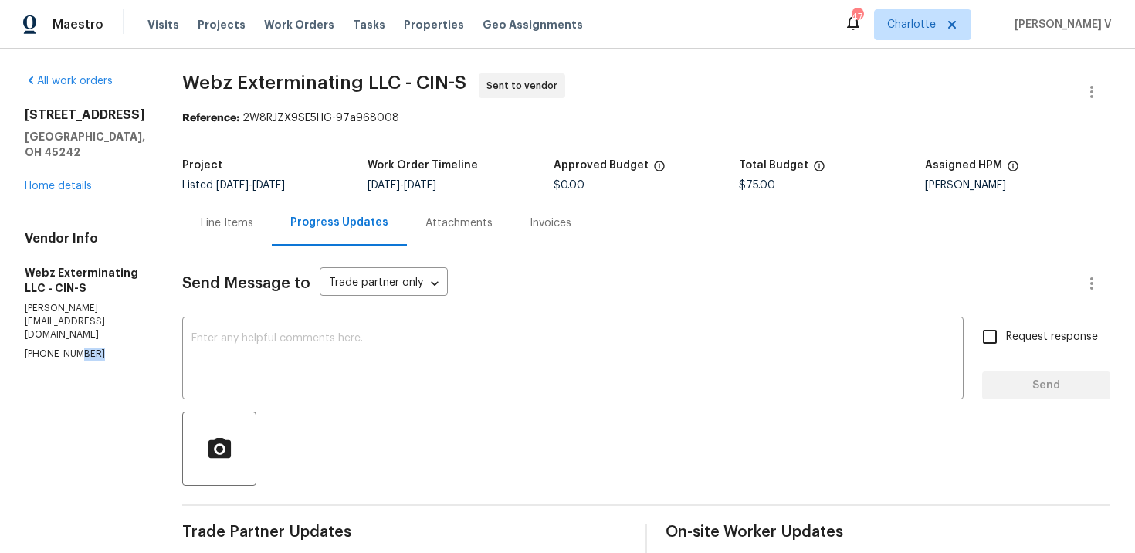
click at [73, 347] on p "(513) 987-9329" at bounding box center [85, 353] width 120 height 13
click at [344, 359] on textarea at bounding box center [572, 360] width 763 height 54
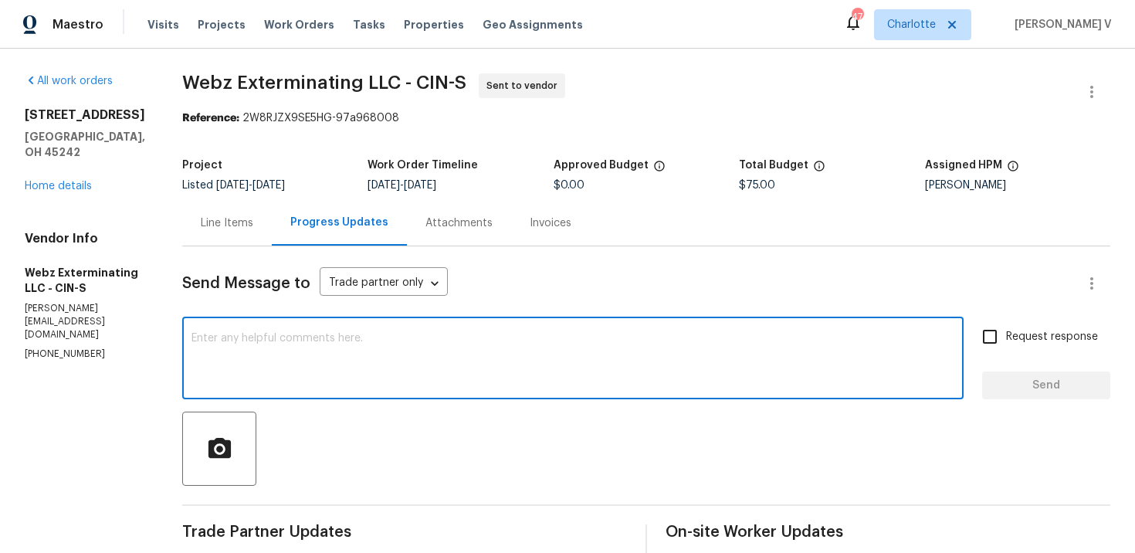
paste textarea "Hi Team, Could you please accept the work order and provide the progress status…"
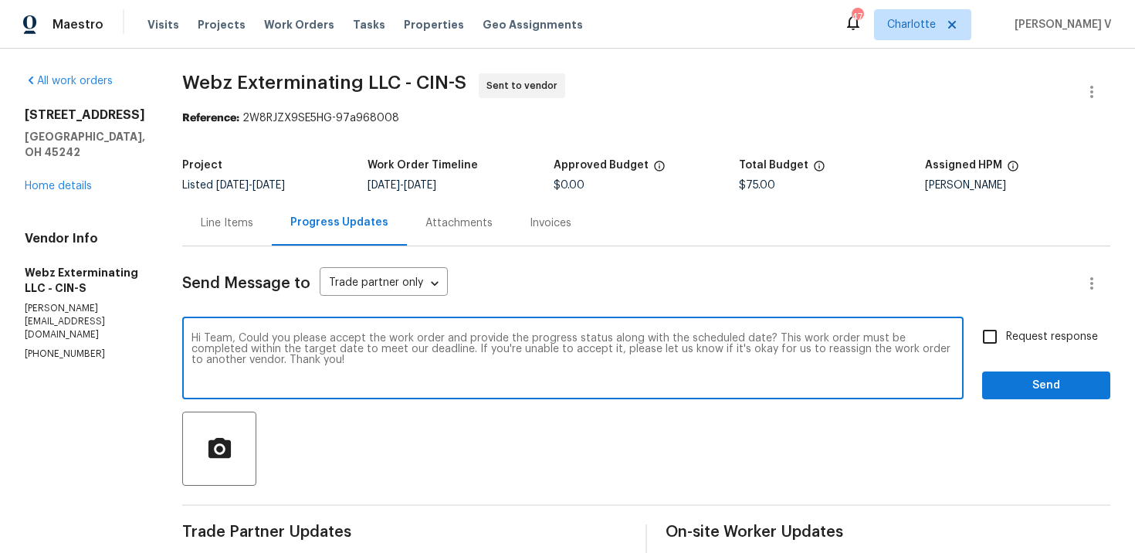
type textarea "Hi Team, Could you please accept the work order and provide the progress status…"
click at [1028, 330] on span "Request response" at bounding box center [1052, 337] width 92 height 16
click at [1006, 330] on input "Request response" at bounding box center [989, 336] width 32 height 32
checkbox input "true"
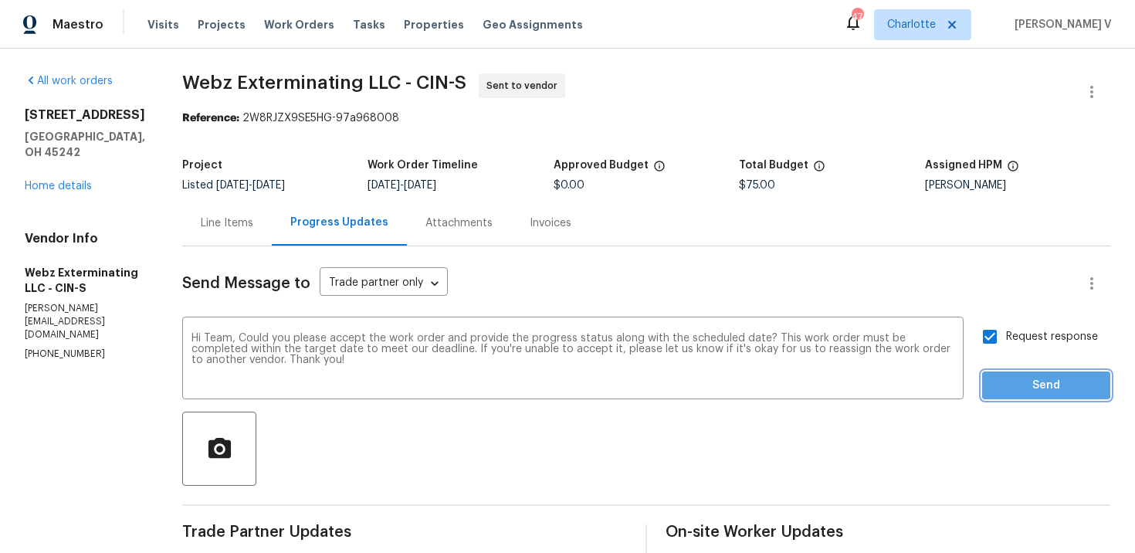
click at [1028, 381] on span "Send" at bounding box center [1045, 385] width 103 height 19
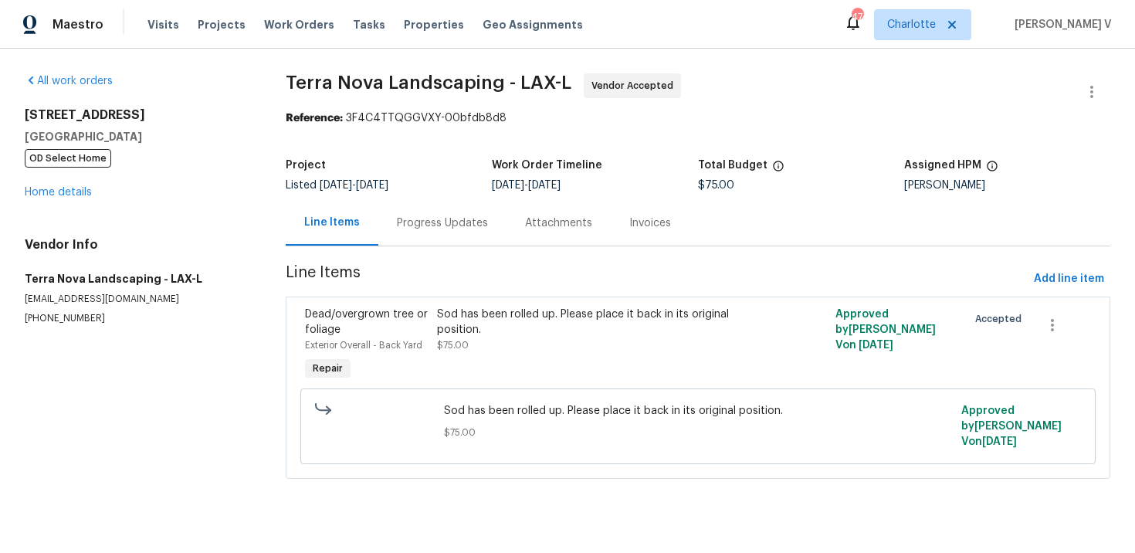
click at [384, 228] on div "Progress Updates" at bounding box center [442, 223] width 128 height 46
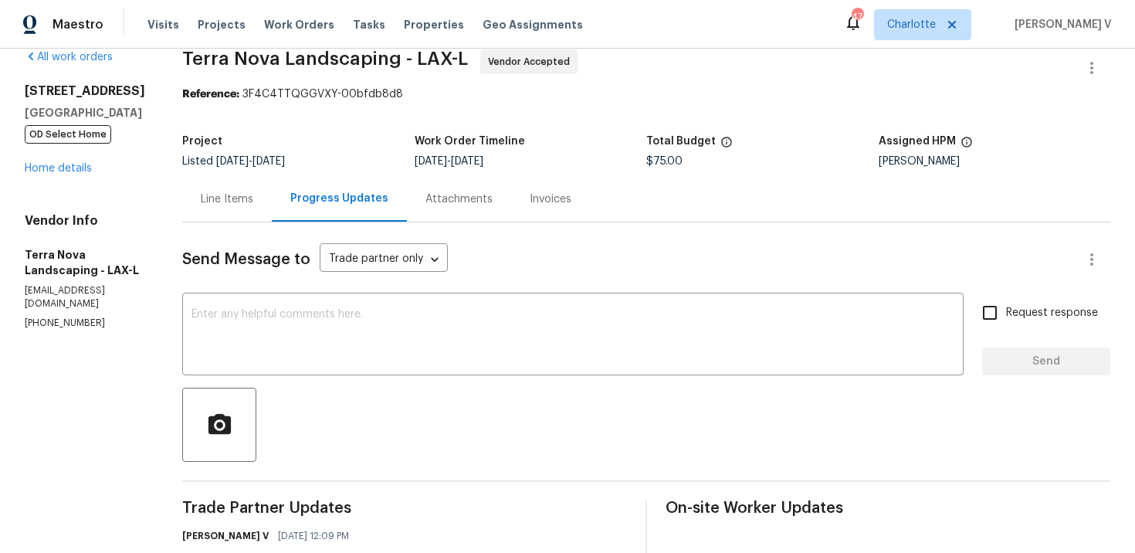
scroll to position [52, 0]
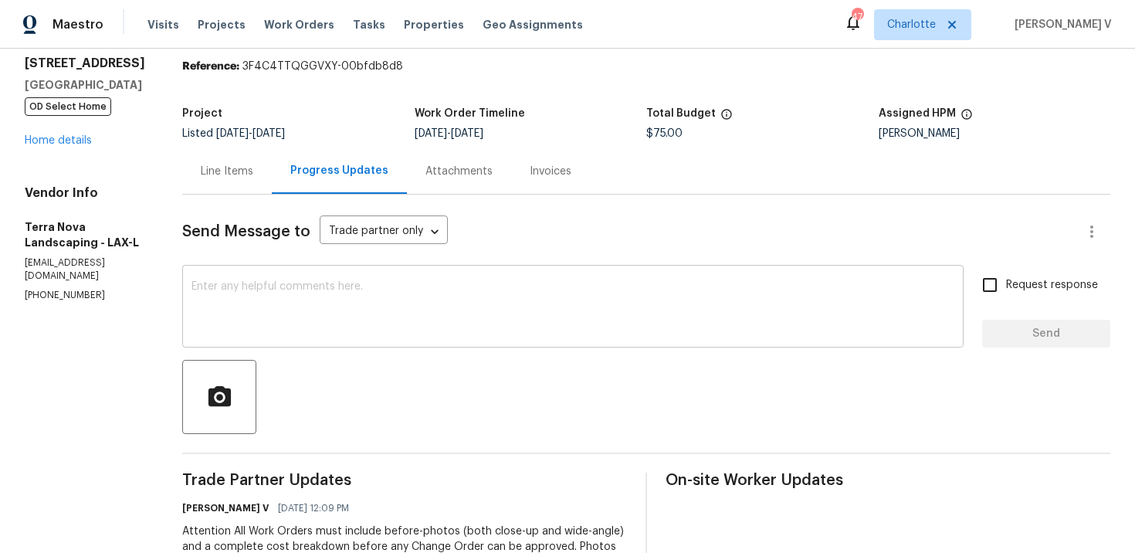
click at [296, 306] on textarea at bounding box center [572, 308] width 763 height 54
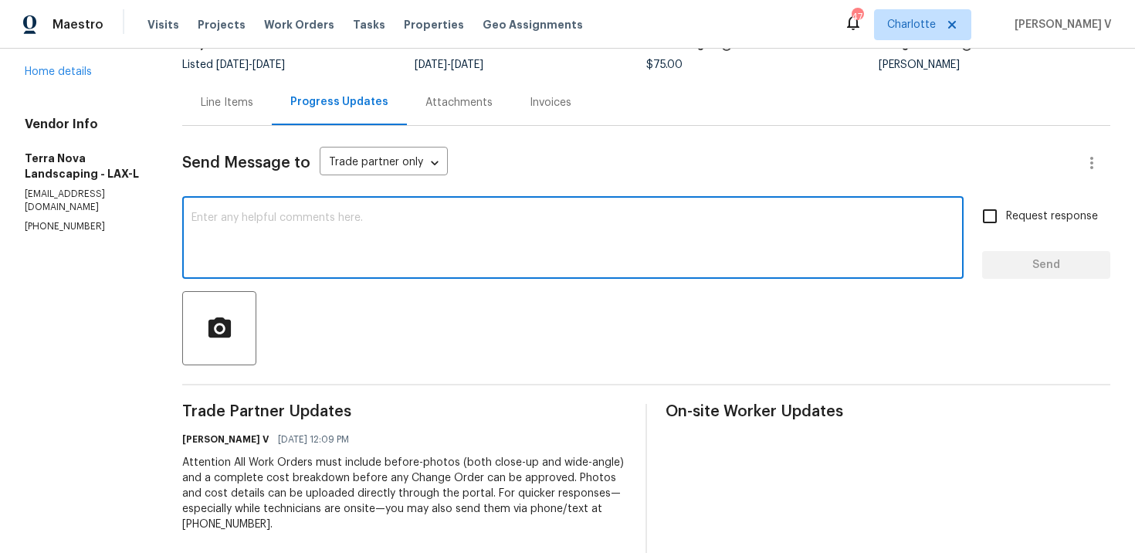
paste textarea "Hi team, Thank you for accepting the work order. Could you please provide a sch…"
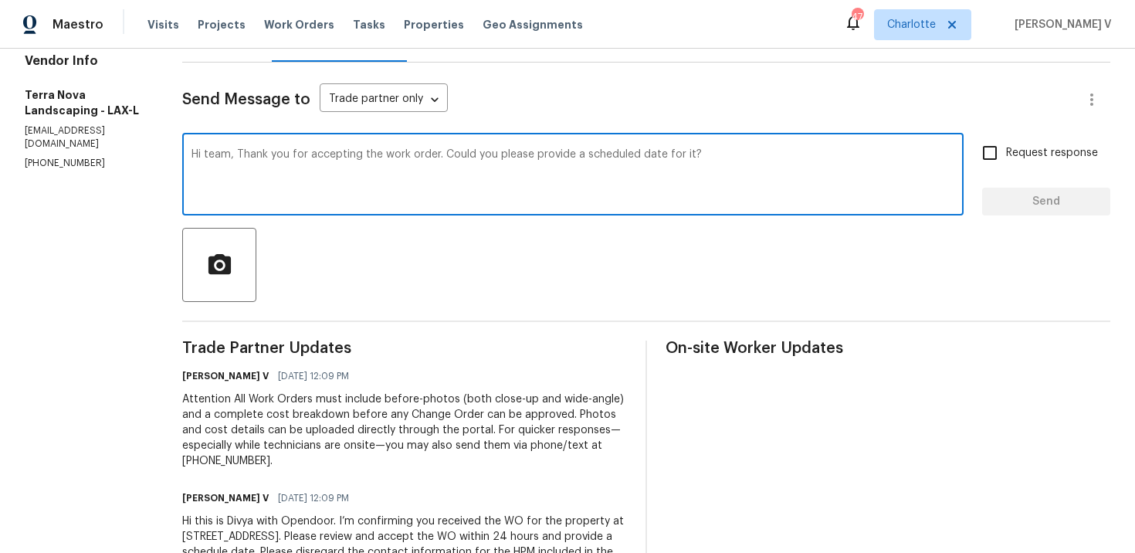
scroll to position [191, 0]
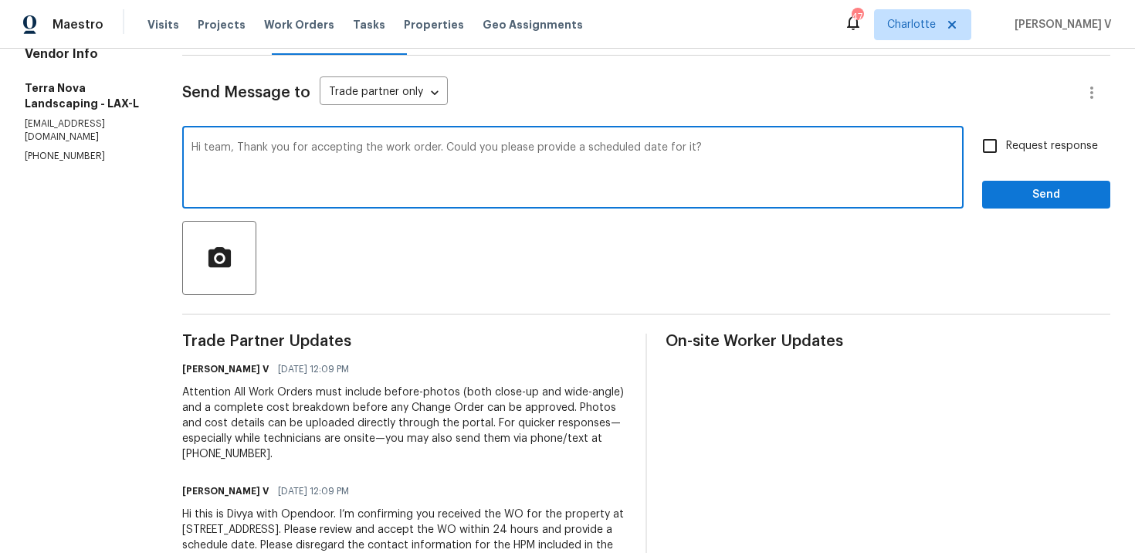
type textarea "Hi team, Thank you for accepting the work order. Could you please provide a sch…"
click at [1022, 145] on span "Request response" at bounding box center [1052, 146] width 92 height 16
click at [1006, 145] on input "Request response" at bounding box center [989, 146] width 32 height 32
checkbox input "true"
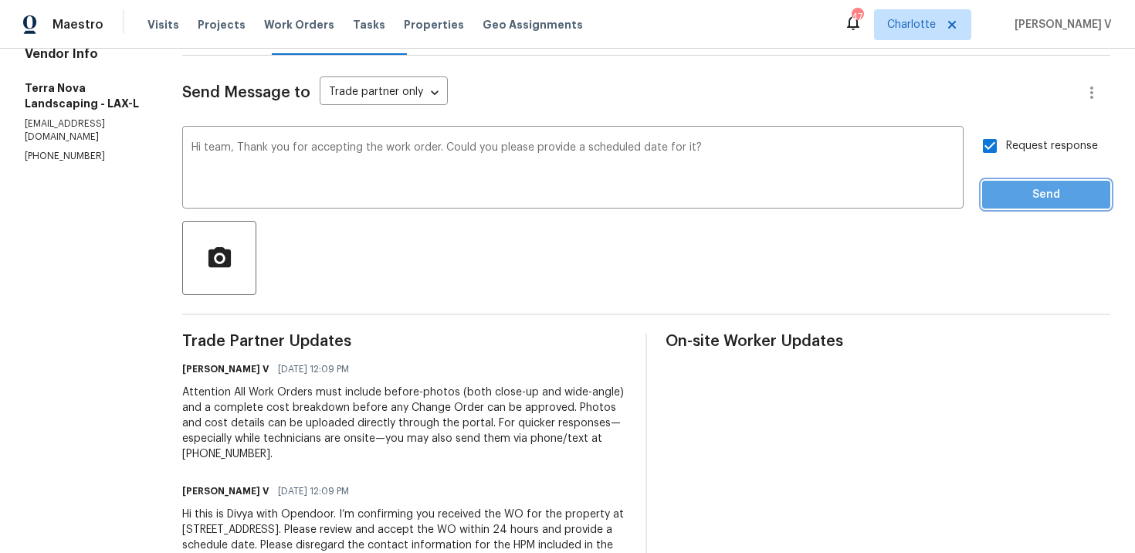
click at [1028, 207] on button "Send" at bounding box center [1046, 195] width 128 height 29
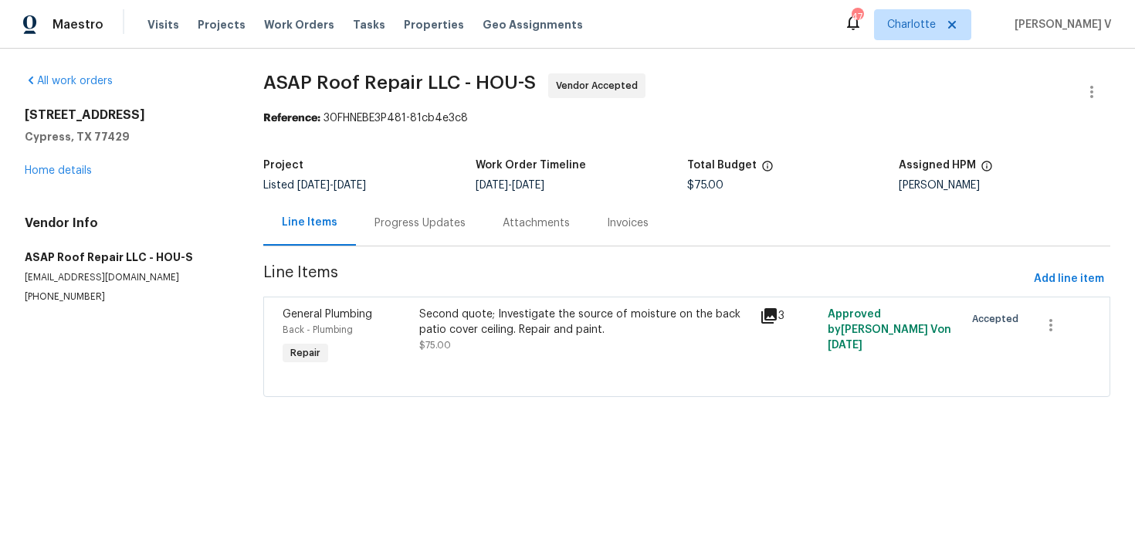
click at [385, 220] on div "Progress Updates" at bounding box center [419, 222] width 91 height 15
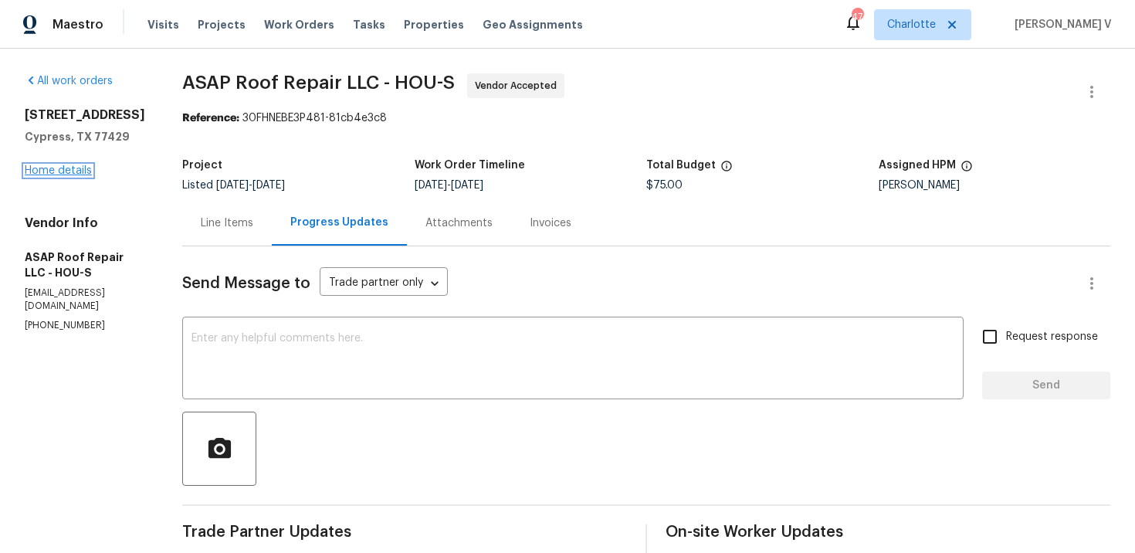
click at [59, 176] on link "Home details" at bounding box center [58, 170] width 67 height 11
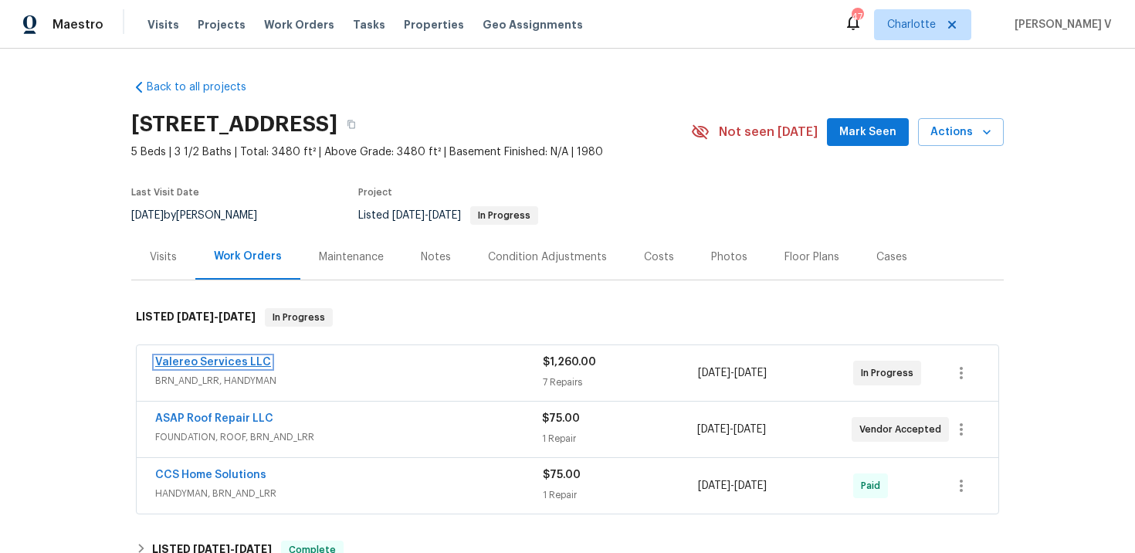
click at [229, 363] on link "Valereo Services LLC" at bounding box center [213, 362] width 116 height 11
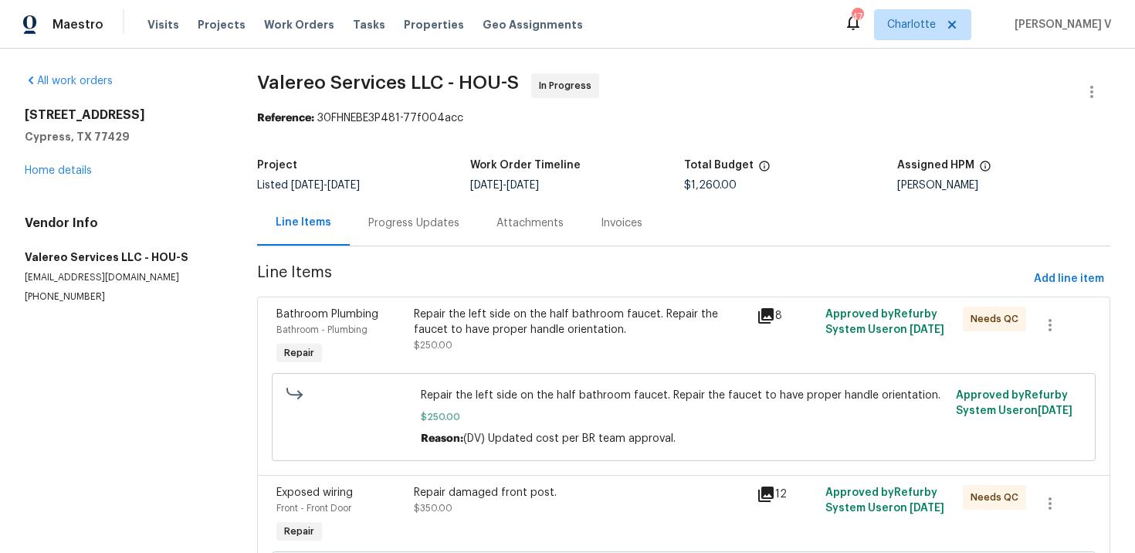
click at [401, 229] on div "Progress Updates" at bounding box center [413, 222] width 91 height 15
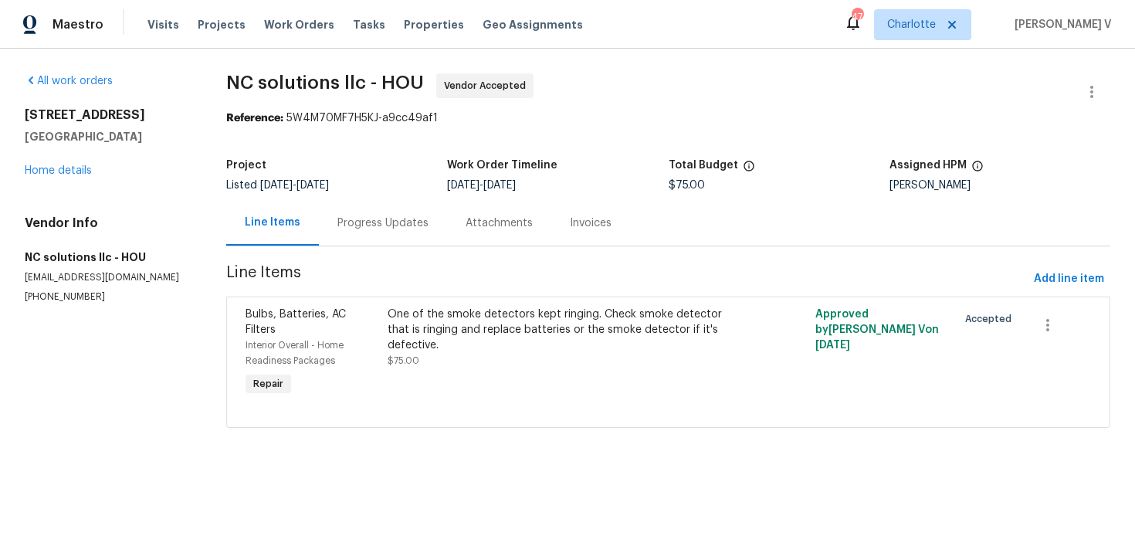
click at [431, 209] on div "Progress Updates" at bounding box center [383, 223] width 128 height 46
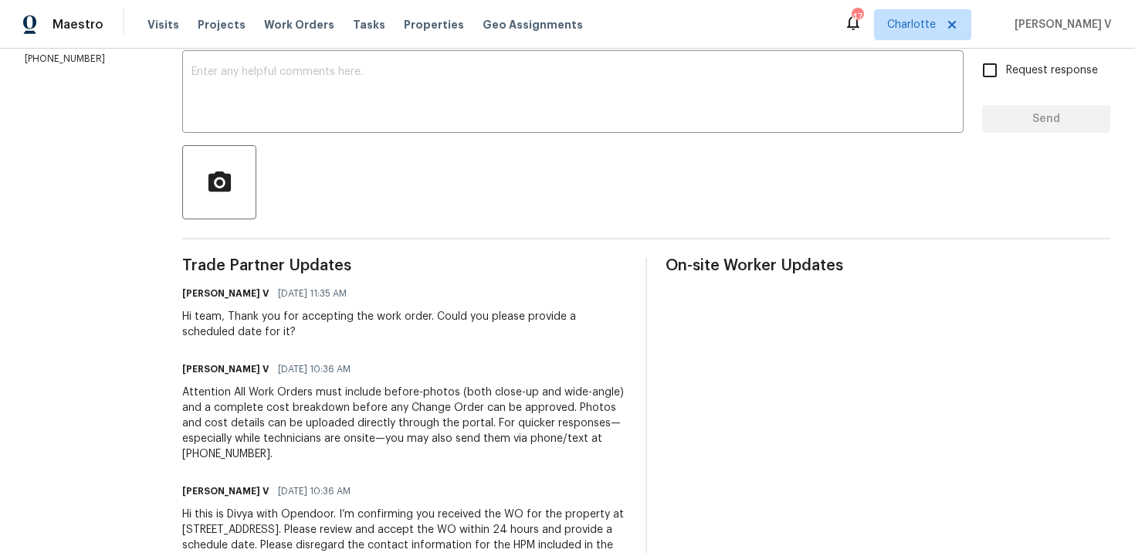
scroll to position [257, 0]
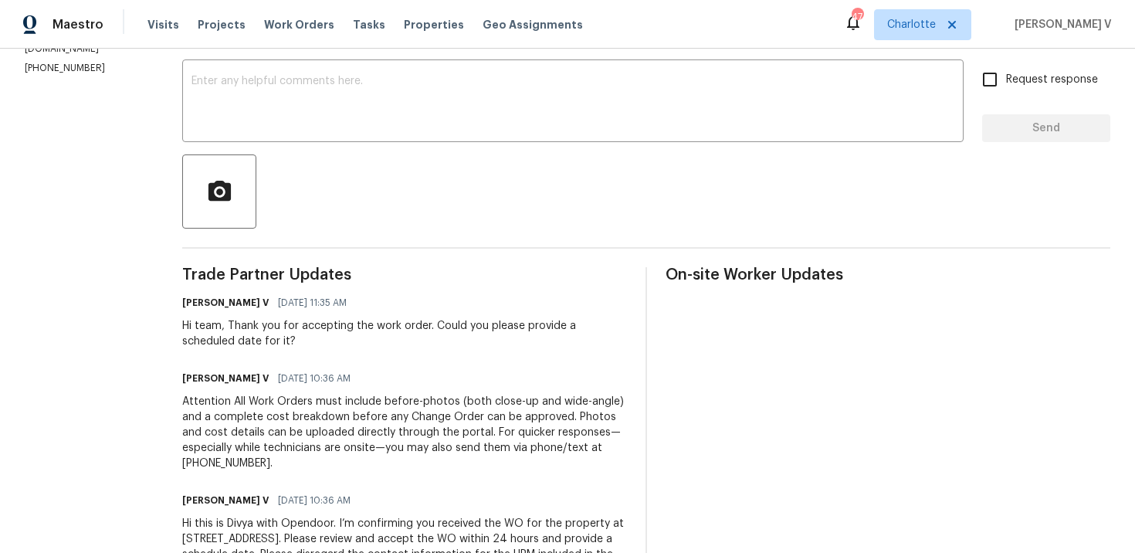
click at [43, 62] on p "[PHONE_NUMBER]" at bounding box center [85, 68] width 120 height 13
copy p "[PHONE_NUMBER]"
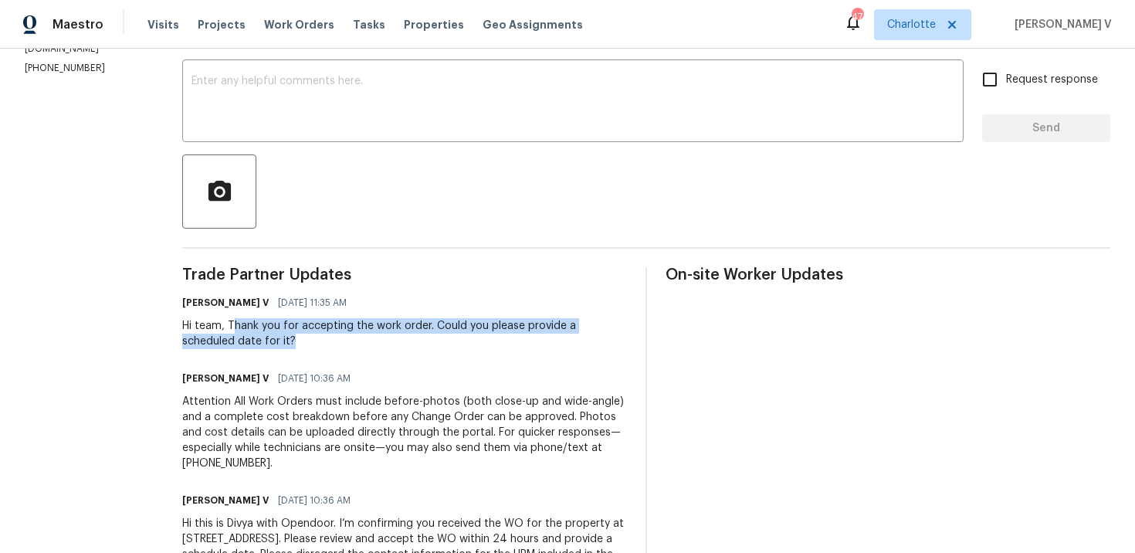
drag, startPoint x: 258, startPoint y: 323, endPoint x: 356, endPoint y: 353, distance: 102.6
click at [356, 353] on div "Trade Partner Updates [PERSON_NAME] V [DATE] 11:35 AM Hi team, Thank you for ac…" at bounding box center [404, 431] width 445 height 329
click at [312, 333] on div "Hi team, Thank you for accepting the work order. Could you please provide a sch…" at bounding box center [404, 333] width 445 height 31
drag, startPoint x: 249, startPoint y: 326, endPoint x: 371, endPoint y: 347, distance: 123.9
click at [371, 347] on div "Hi team, Thank you for accepting the work order. Could you please provide a sch…" at bounding box center [404, 333] width 445 height 31
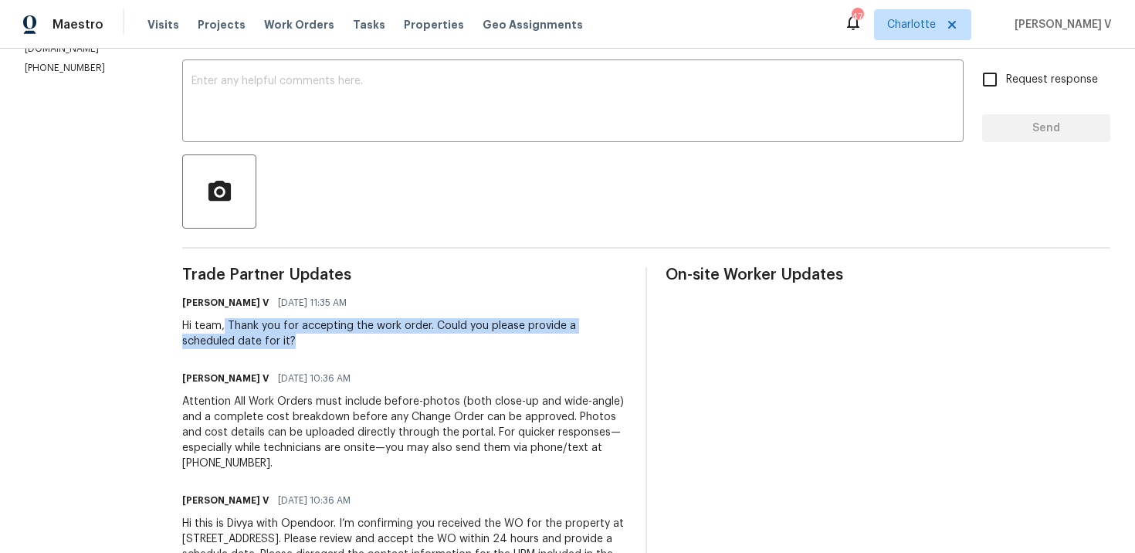
copy div "Thank you for accepting the work order. Could you please provide a scheduled da…"
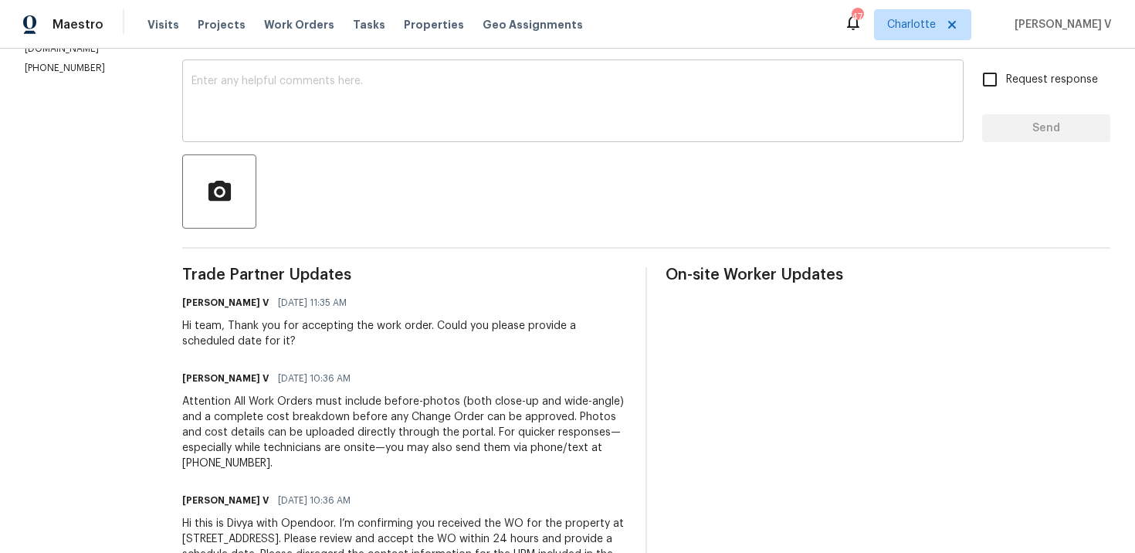
click at [444, 117] on textarea at bounding box center [572, 103] width 763 height 54
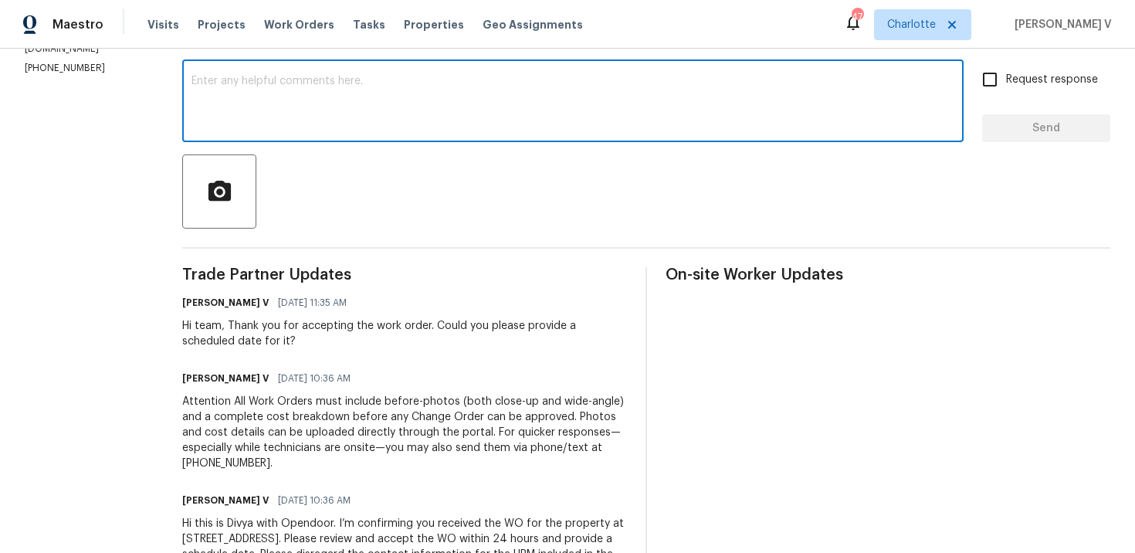
paste textarea "Hello! We've sent you a text to get an update on the work order. Could you plea…"
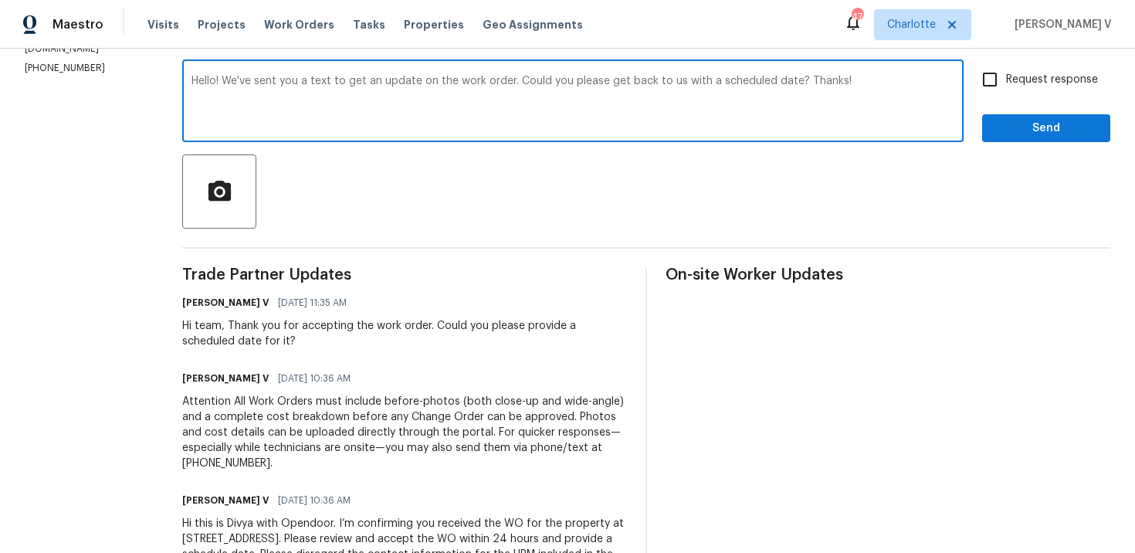
type textarea "Hello! We've sent you a text to get an update on the work order. Could you plea…"
click at [1009, 80] on span "Request response" at bounding box center [1052, 80] width 92 height 16
click at [1006, 80] on input "Request response" at bounding box center [989, 79] width 32 height 32
checkbox input "true"
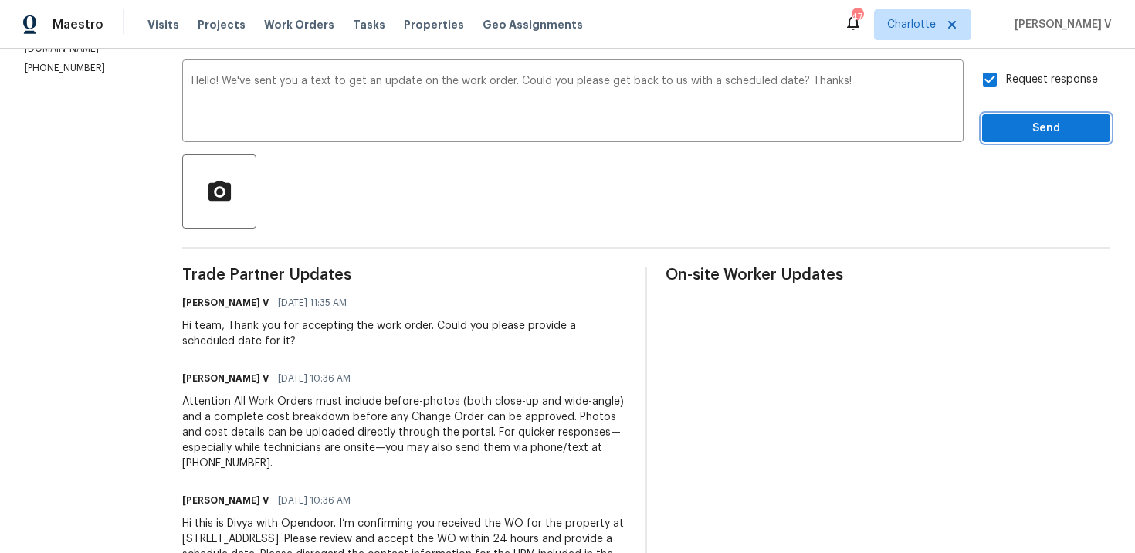
click at [1010, 124] on span "Send" at bounding box center [1045, 128] width 103 height 19
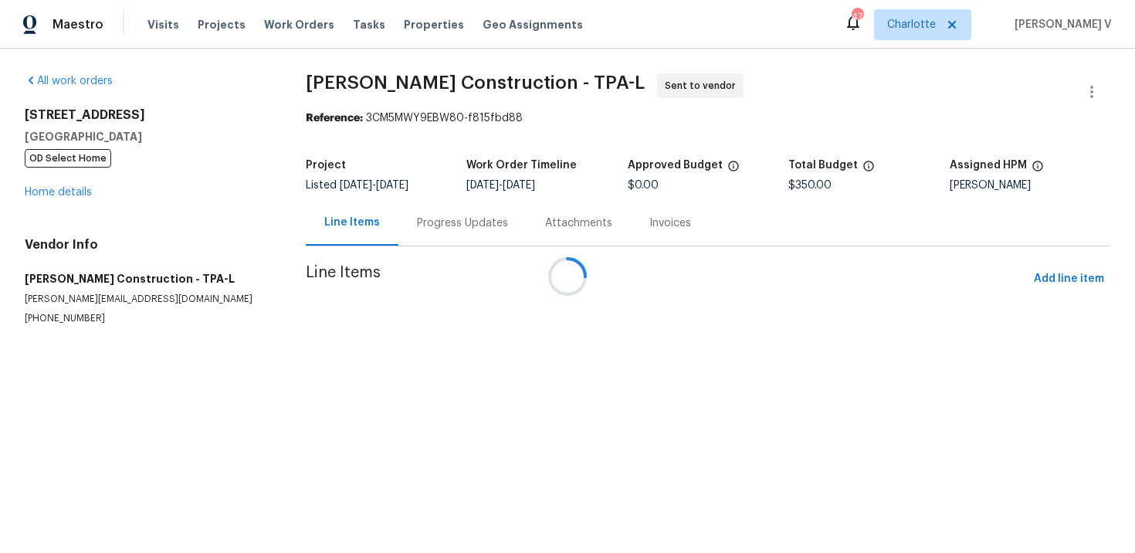
click at [416, 216] on div at bounding box center [567, 276] width 1135 height 553
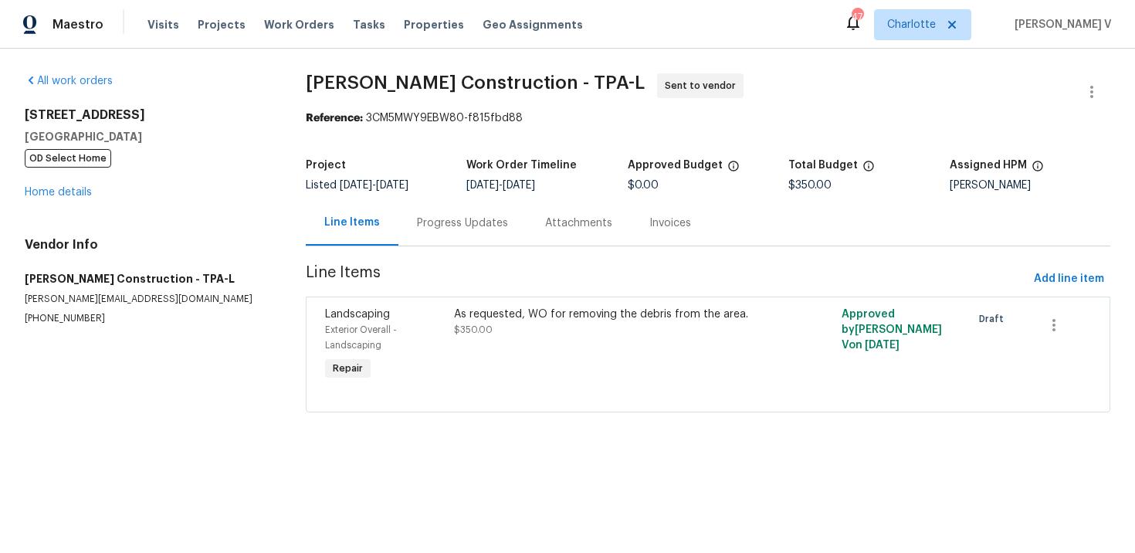
click at [417, 216] on div "Progress Updates" at bounding box center [462, 222] width 91 height 15
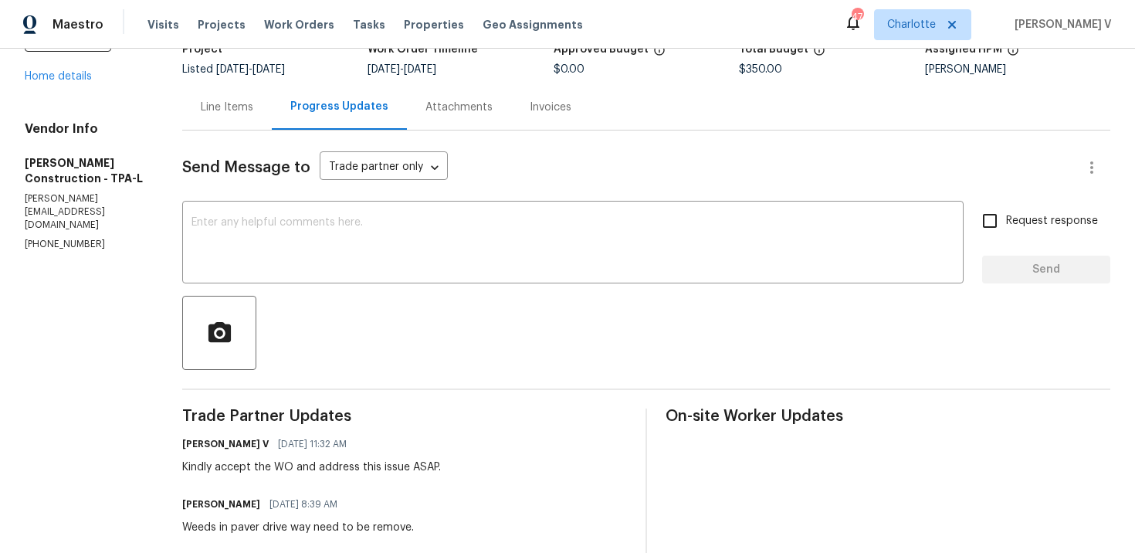
scroll to position [103, 0]
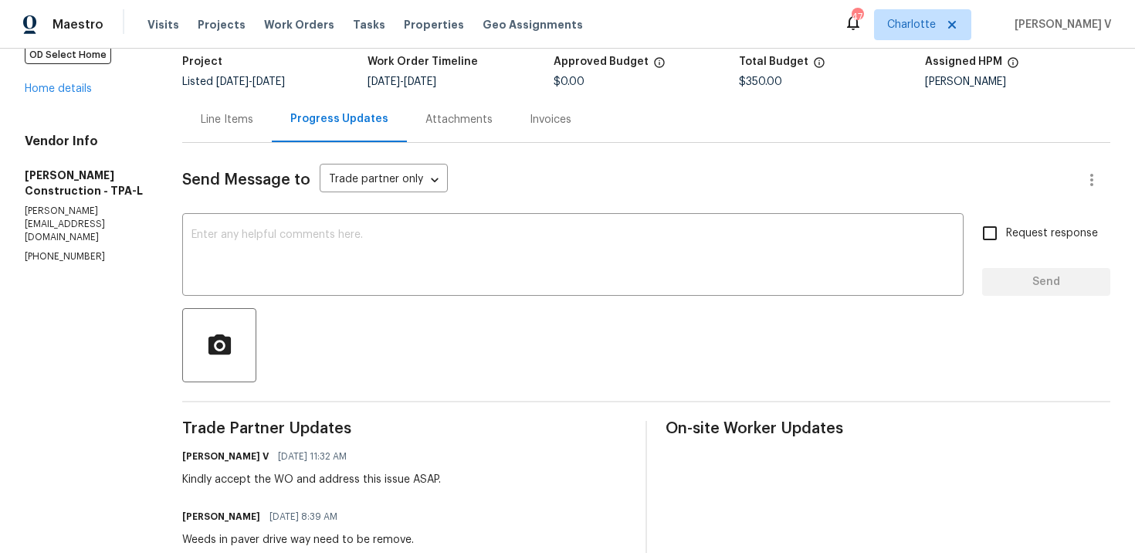
click at [68, 208] on div "Vendor Info [PERSON_NAME] Construction - TPA-[PERSON_NAME] [PERSON_NAME][EMAIL_…" at bounding box center [85, 199] width 120 height 130
copy p "[PHONE_NUMBER]"
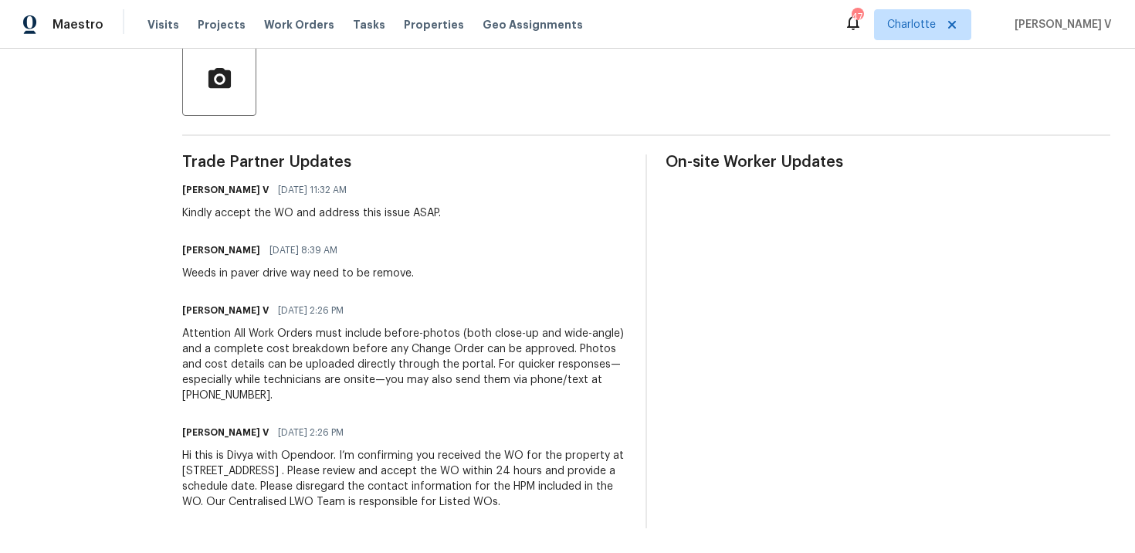
scroll to position [0, 0]
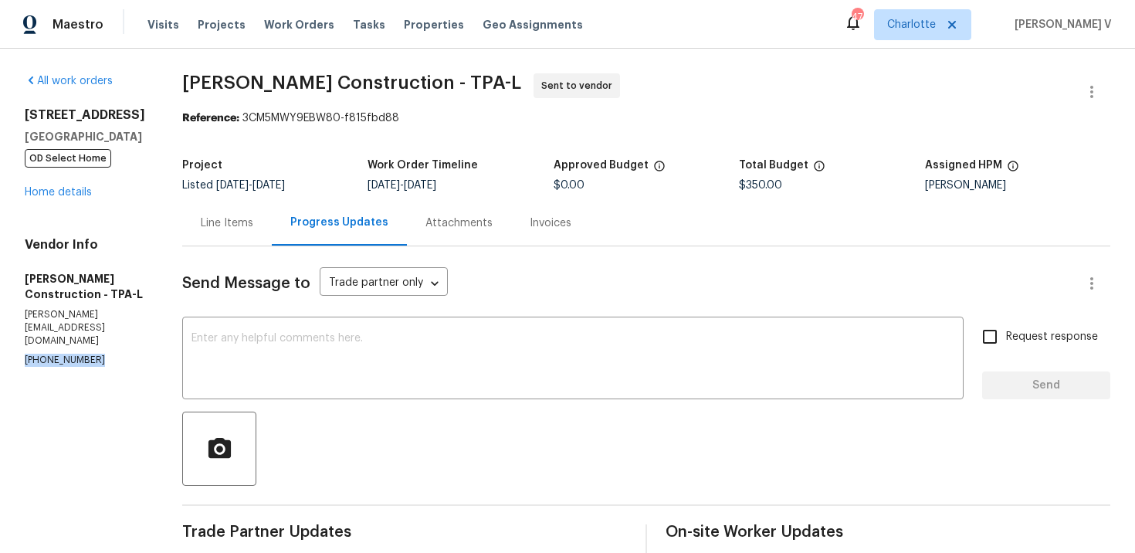
click at [272, 205] on div "Line Items" at bounding box center [227, 223] width 90 height 46
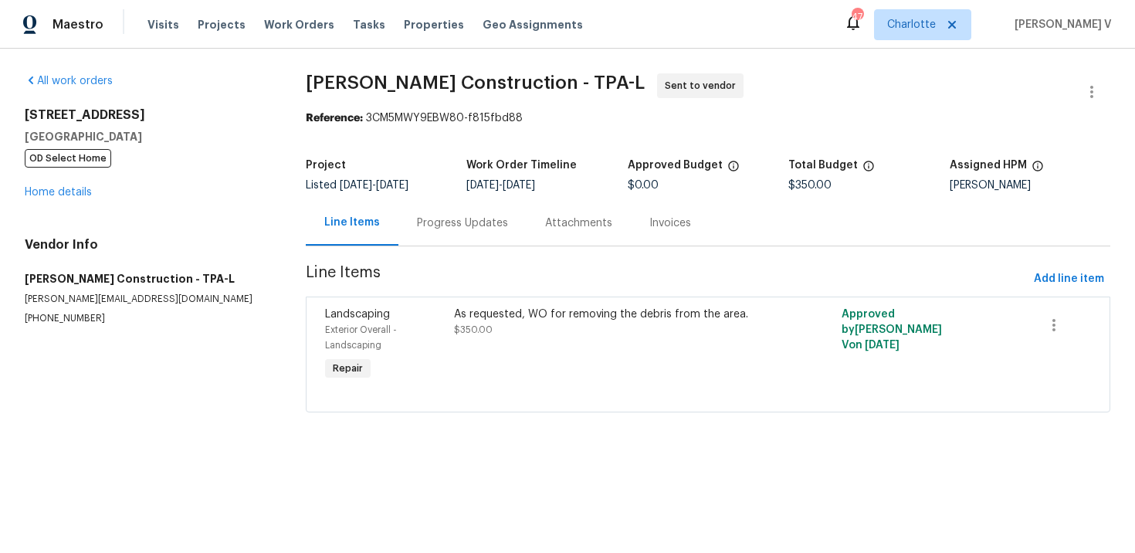
click at [489, 226] on div "Progress Updates" at bounding box center [462, 222] width 91 height 15
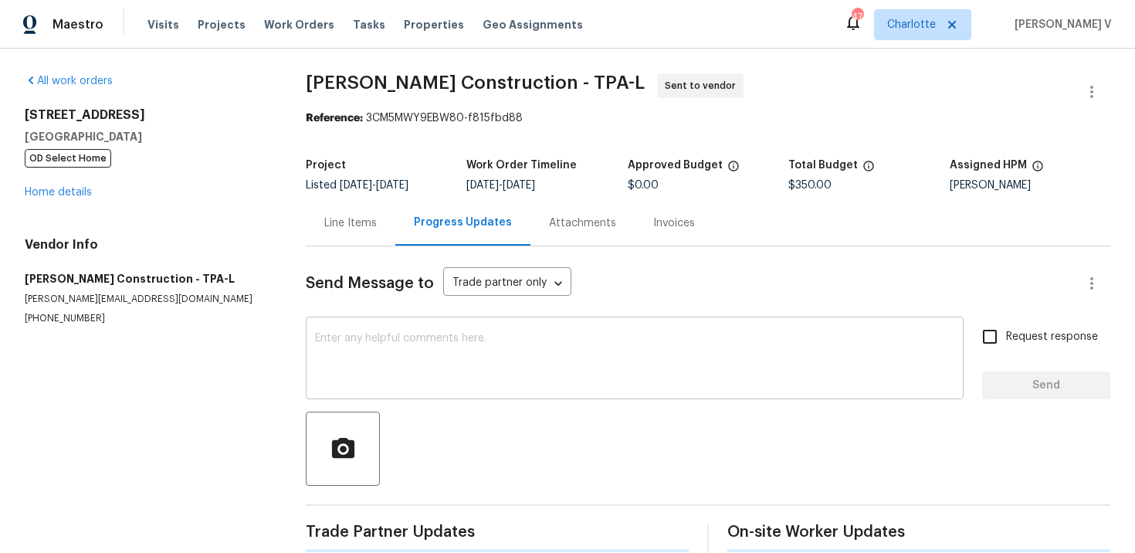
click at [499, 384] on textarea at bounding box center [634, 360] width 639 height 54
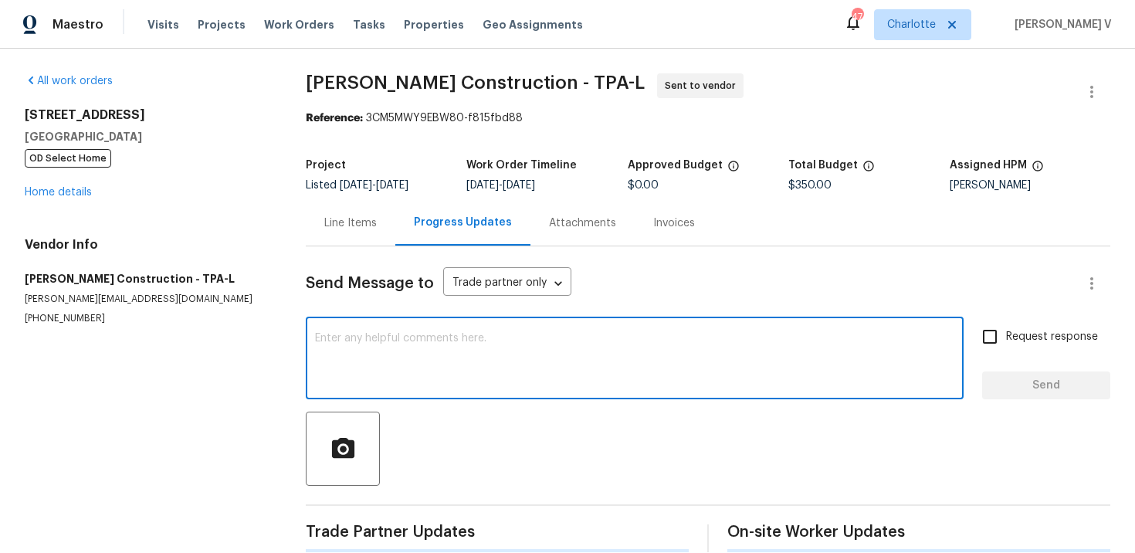
paste textarea "We tried calling but didn’t get a response, so sent a text. Could you please pr…"
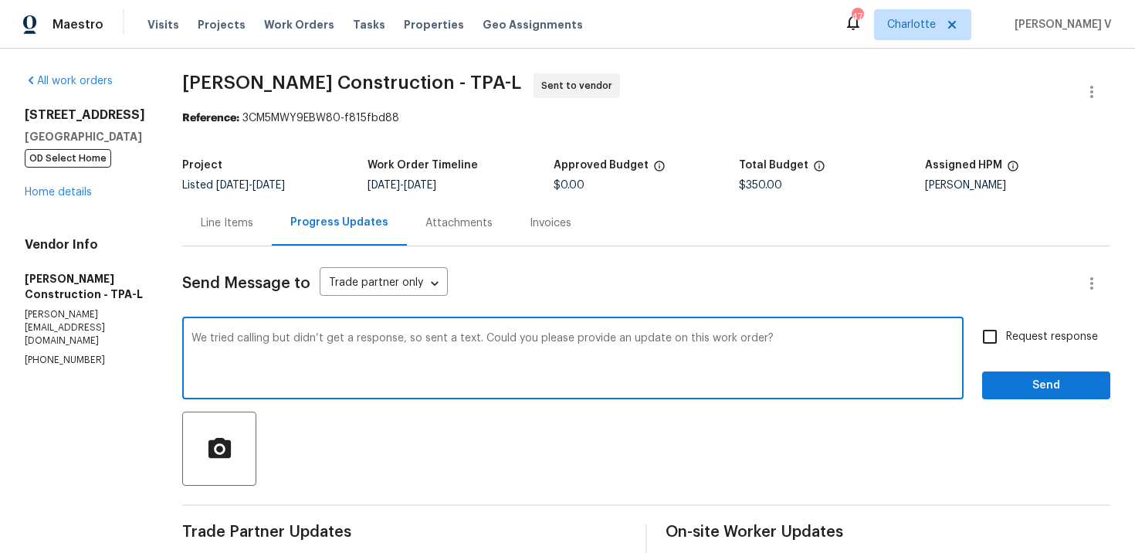
click at [517, 335] on textarea "We tried calling but didn’t get a response, so sent a text. Could you please pr…" at bounding box center [572, 360] width 763 height 54
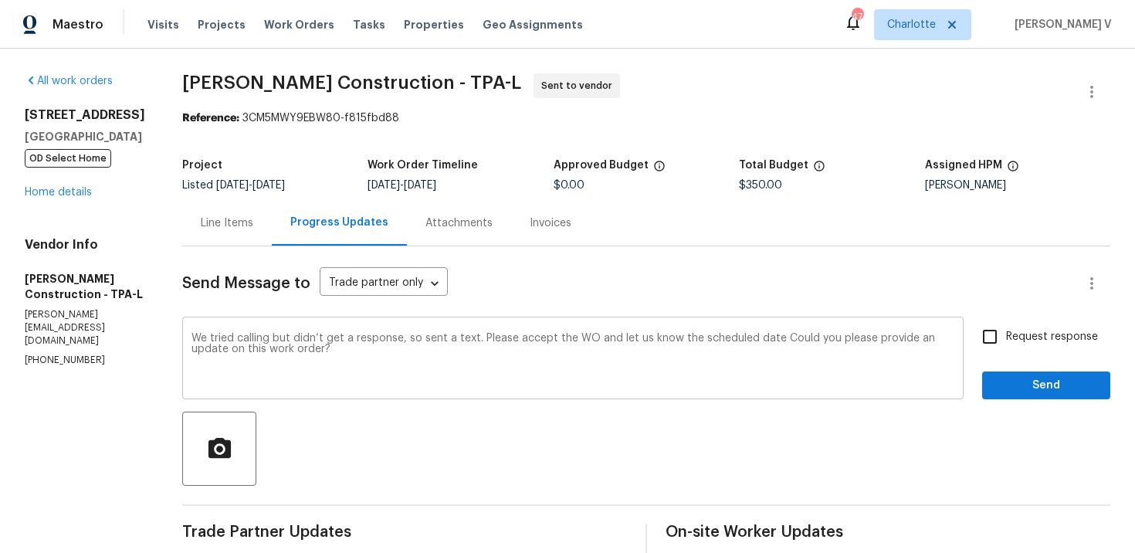
click at [369, 350] on textarea "We tried calling but didn’t get a response, so sent a text. Please accept the W…" at bounding box center [572, 360] width 763 height 54
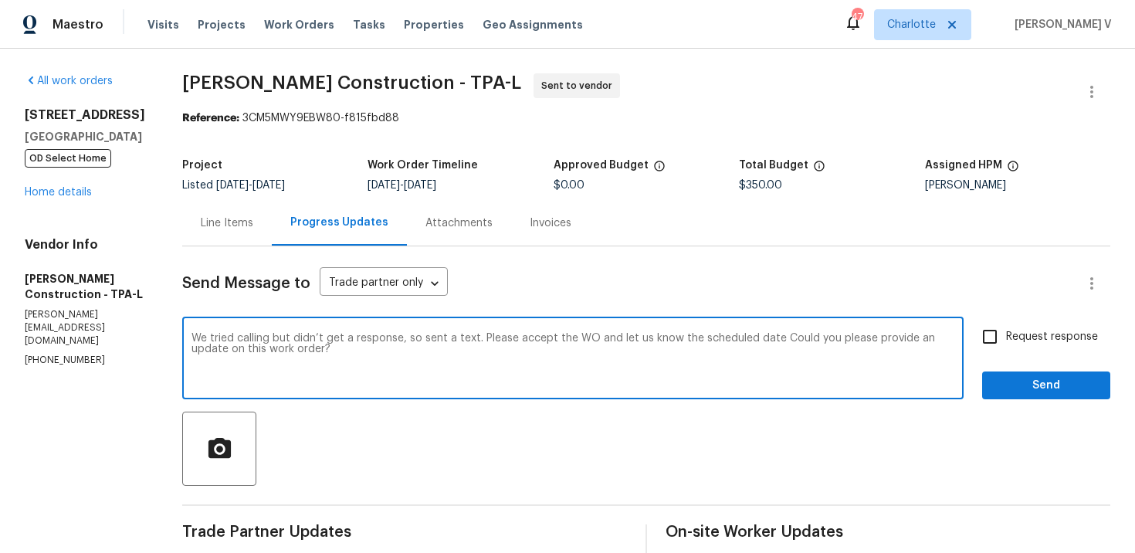
click at [369, 350] on textarea "We tried calling but didn’t get a response, so sent a text. Please accept the W…" at bounding box center [572, 360] width 763 height 54
paste textarea ""We tried calling but did not get a response, so we sent a text. Please accept …"
click at [231, 335] on textarea ""We tried calling but did not get a response, so we sent a text. Please accept …" at bounding box center [572, 360] width 763 height 54
click at [413, 364] on textarea "We tried calling but did not get a response, so we sent a text. Please accept t…" at bounding box center [572, 360] width 763 height 54
type textarea "We tried calling but did not get a response, so we sent a text. Please accept t…"
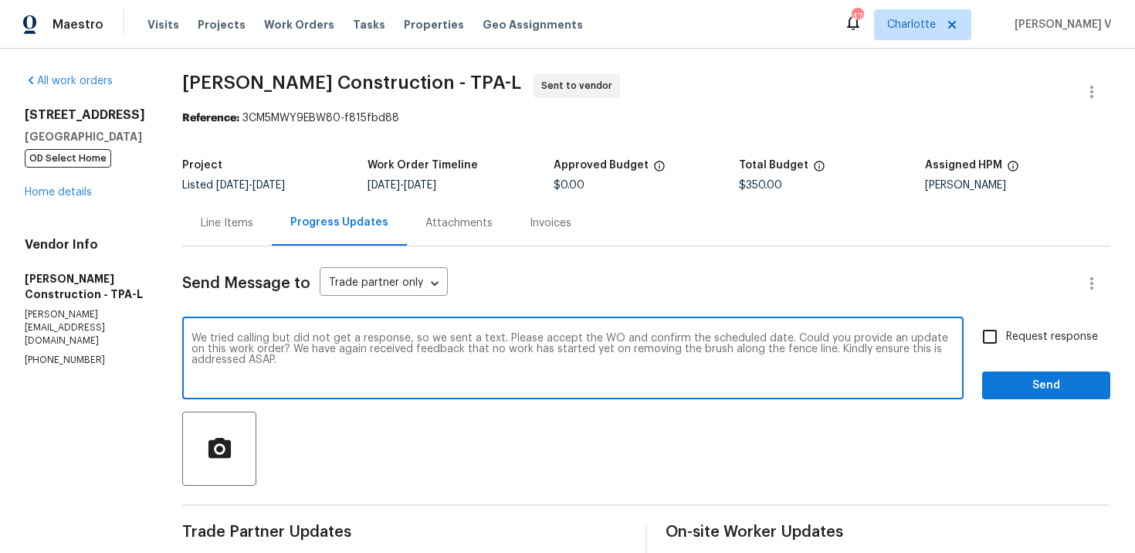
click at [993, 340] on input "Request response" at bounding box center [989, 336] width 32 height 32
checkbox input "true"
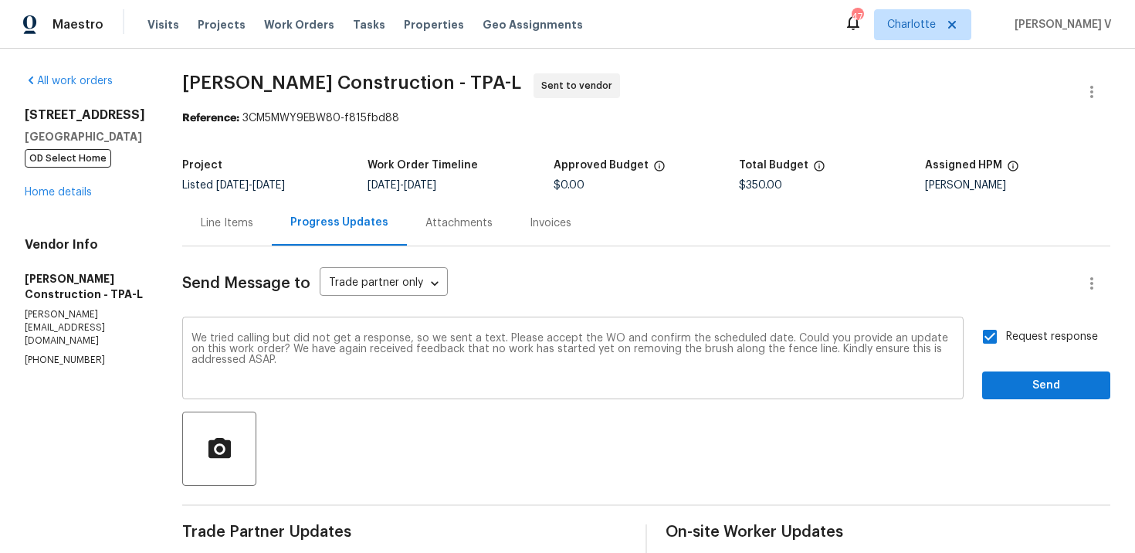
scroll to position [26, 0]
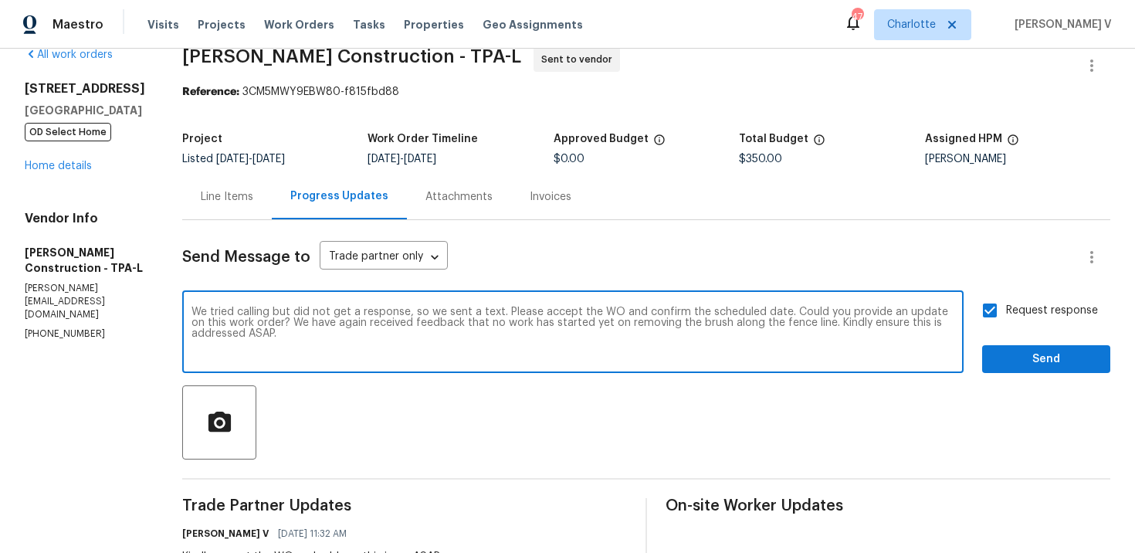
drag, startPoint x: 818, startPoint y: 311, endPoint x: 367, endPoint y: 320, distance: 451.7
click at [367, 320] on textarea "We tried calling but did not get a response, so we sent a text. Please accept t…" at bounding box center [572, 333] width 763 height 54
type textarea "We tried calling but did not get a response, so we sent a text. Please accept t…"
click at [1033, 356] on span "Send" at bounding box center [1045, 359] width 103 height 19
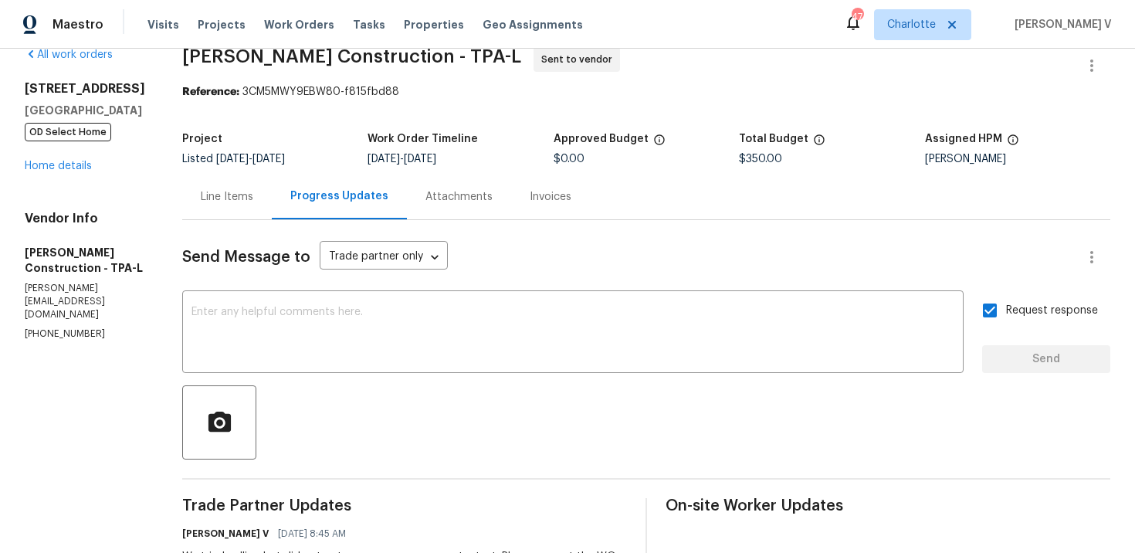
scroll to position [176, 0]
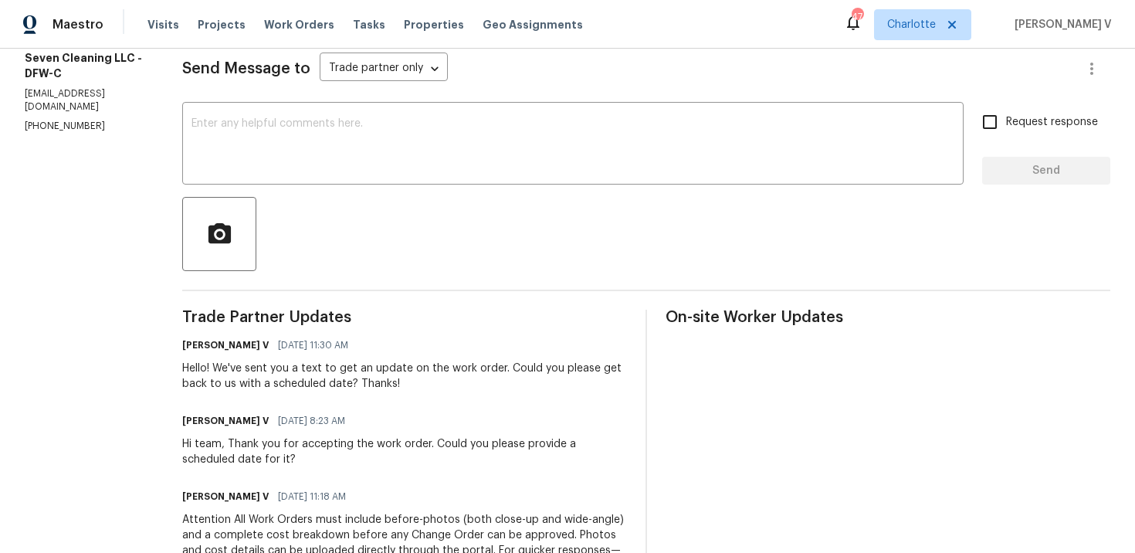
scroll to position [51, 0]
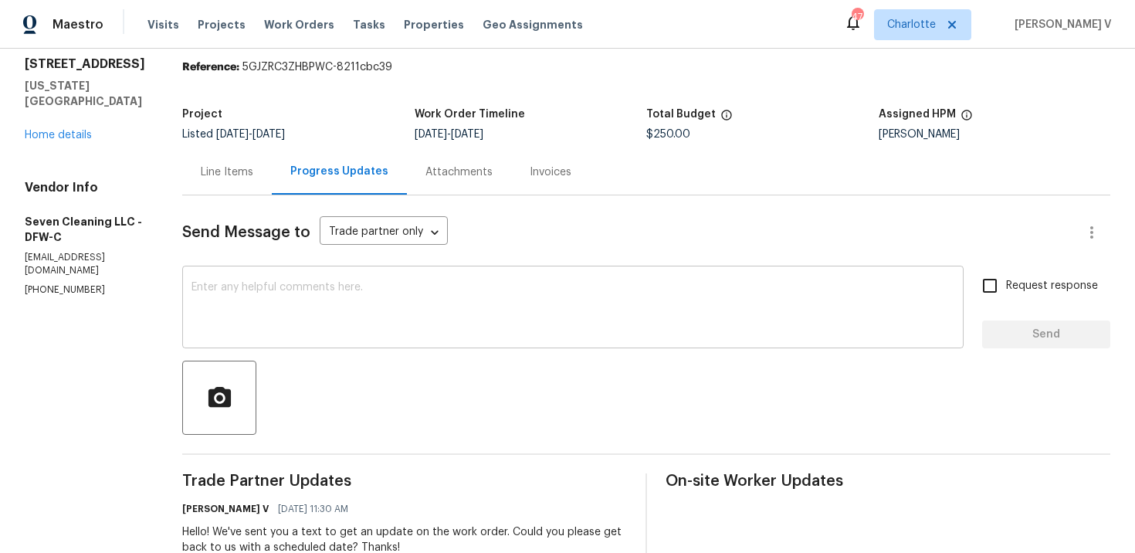
click at [320, 300] on textarea at bounding box center [572, 309] width 763 height 54
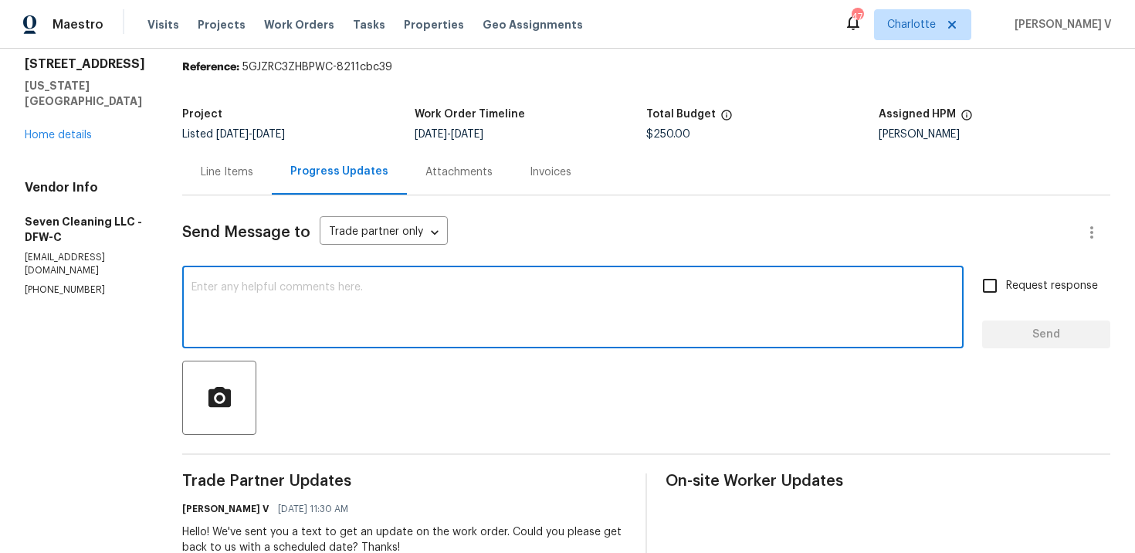
scroll to position [0, 0]
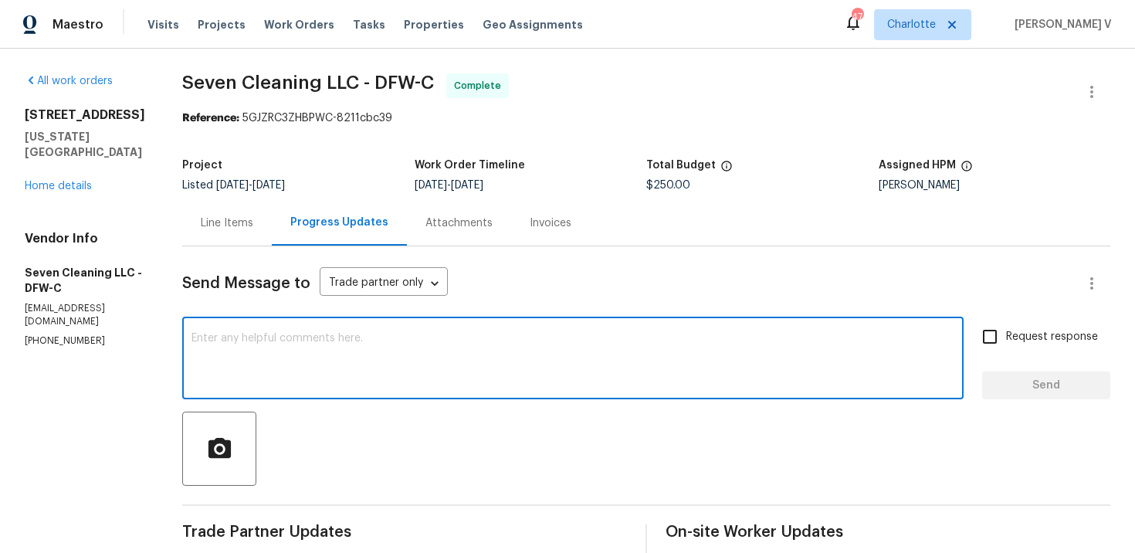
click at [248, 240] on div "Line Items" at bounding box center [227, 223] width 90 height 46
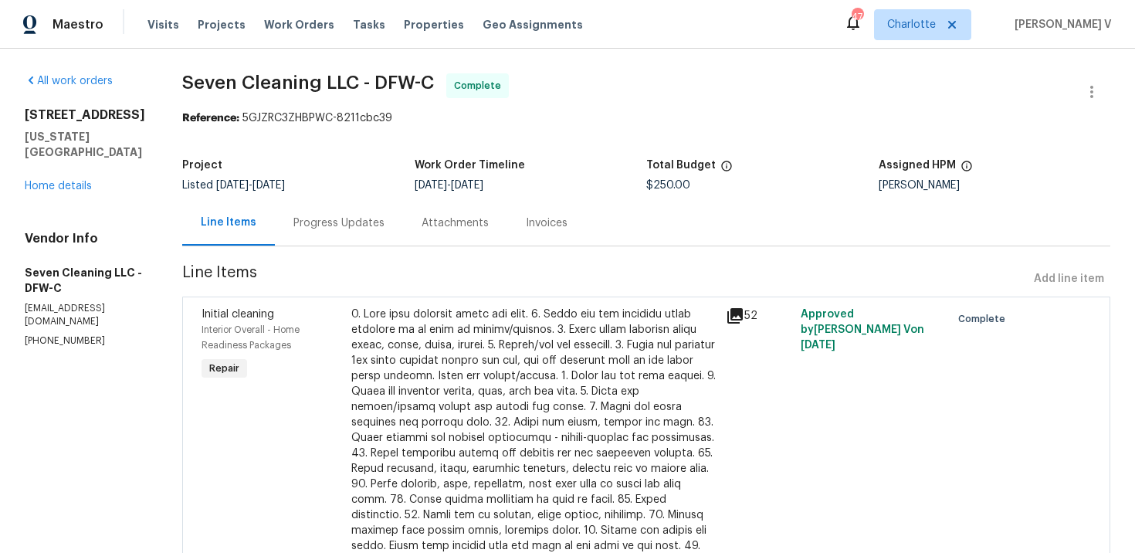
click at [361, 232] on div "Progress Updates" at bounding box center [339, 223] width 128 height 46
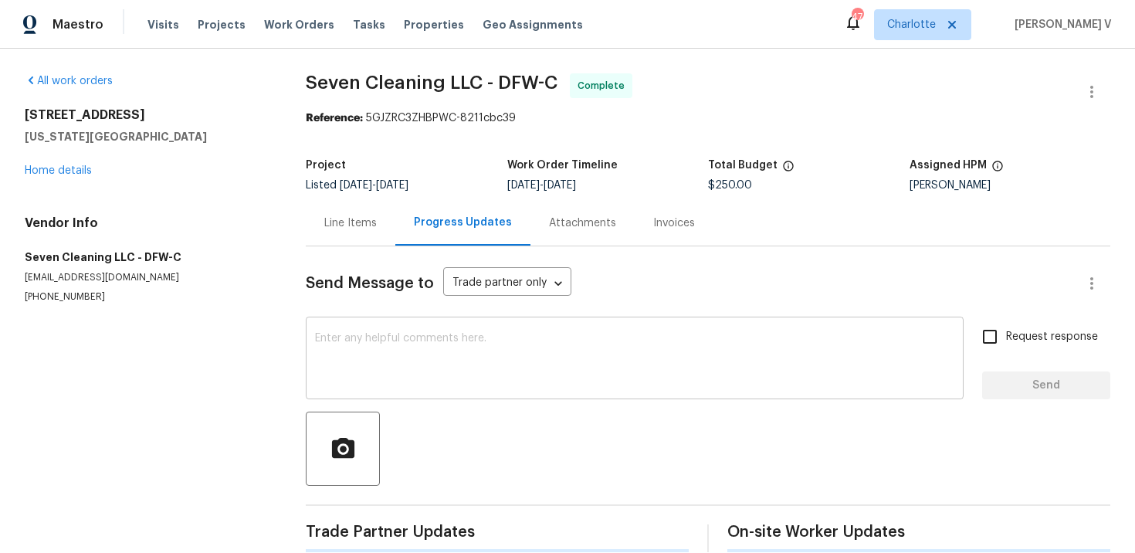
click at [384, 365] on textarea at bounding box center [634, 360] width 639 height 54
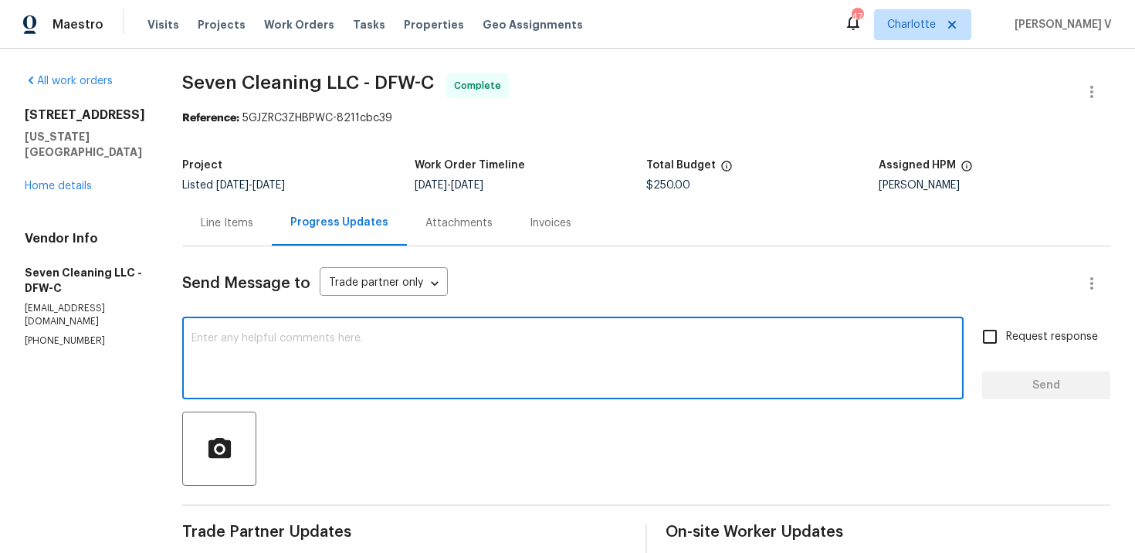
scroll to position [184, 0]
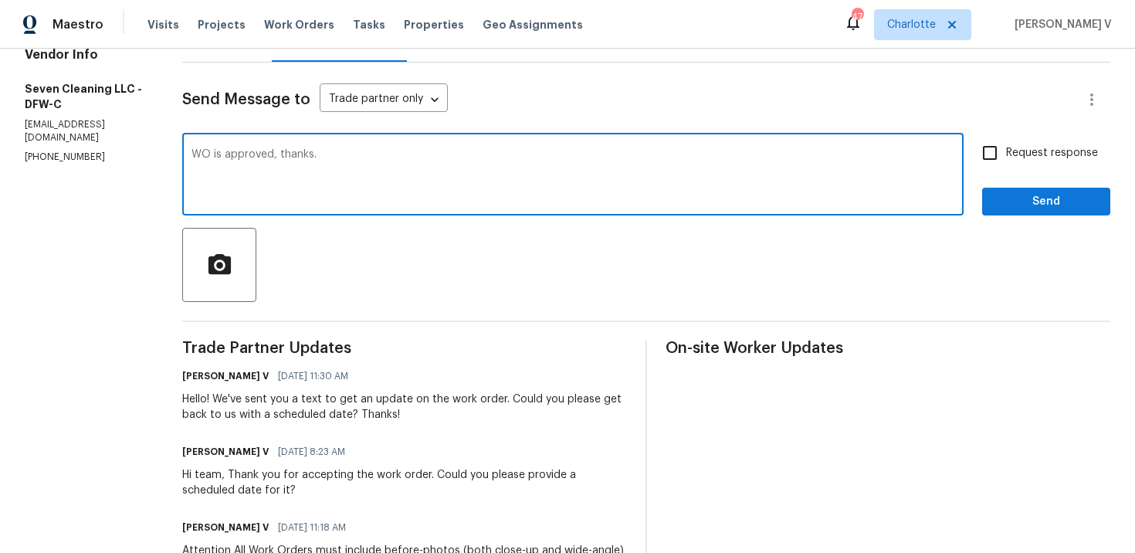
type textarea "WO is approved, thanks."
click at [1046, 215] on div "Send Message to Trade partner only Trade partner only ​ WO is approved, thanks.…" at bounding box center [646, 404] width 928 height 682
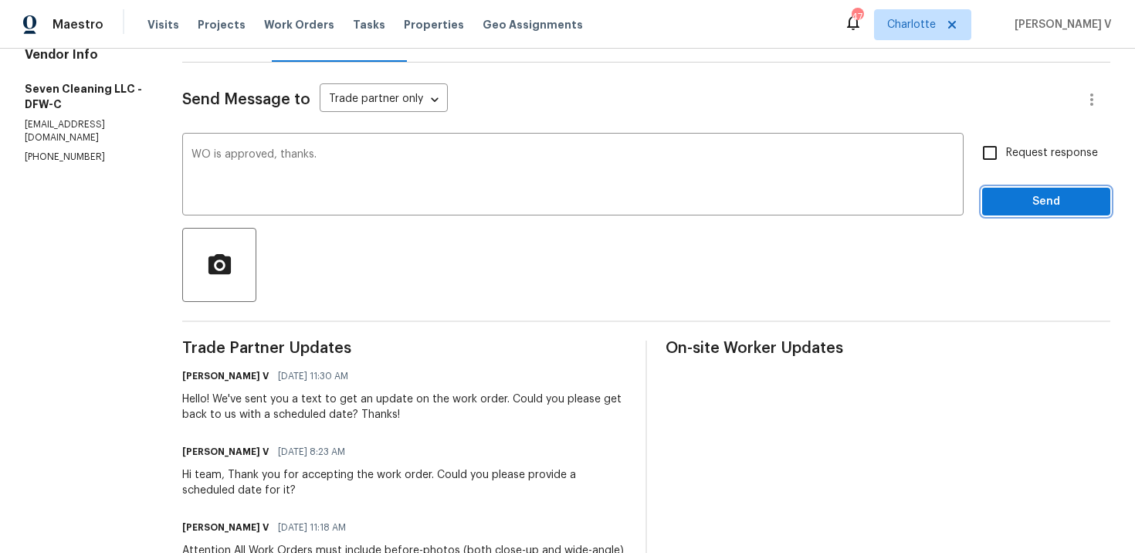
click at [1044, 209] on span "Send" at bounding box center [1045, 201] width 103 height 19
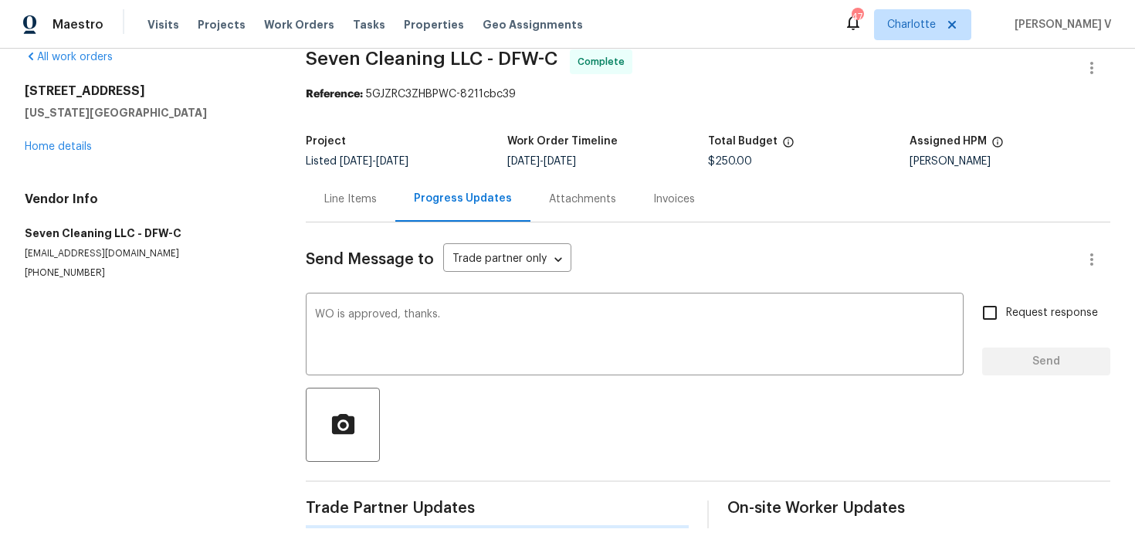
scroll to position [24, 0]
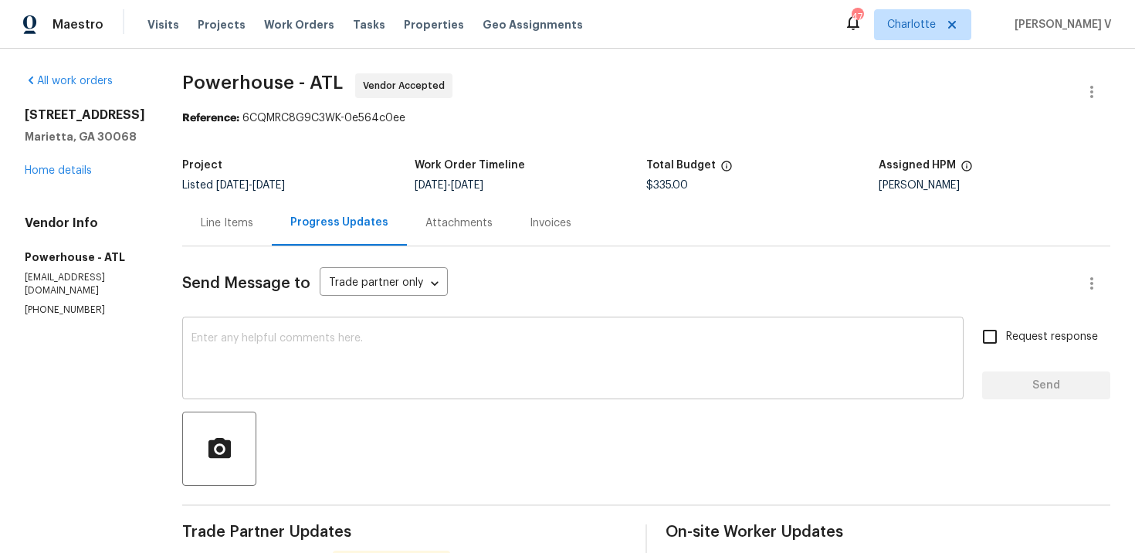
click at [407, 375] on textarea at bounding box center [572, 360] width 763 height 54
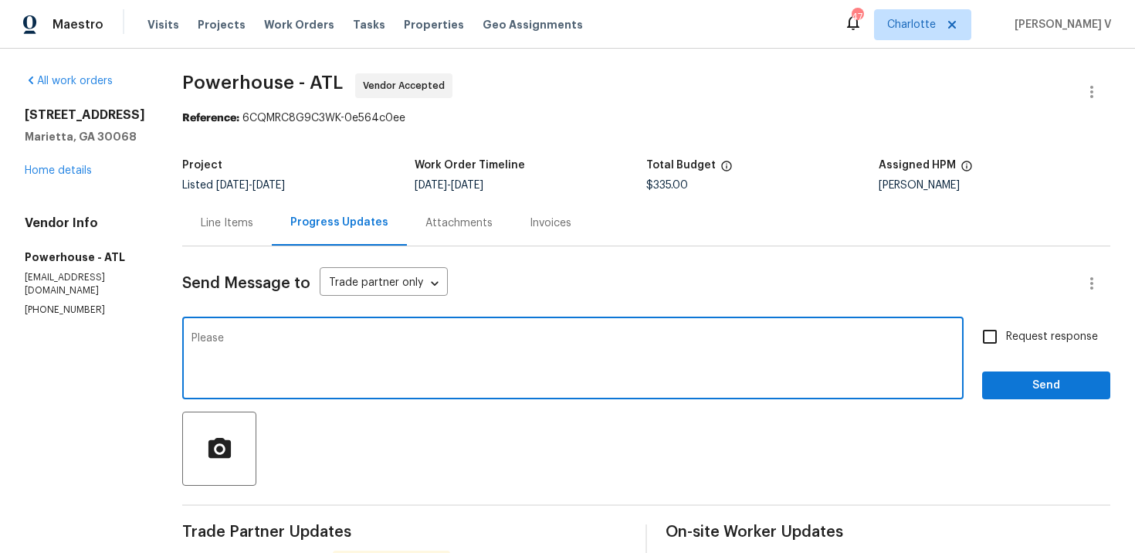
scroll to position [72, 0]
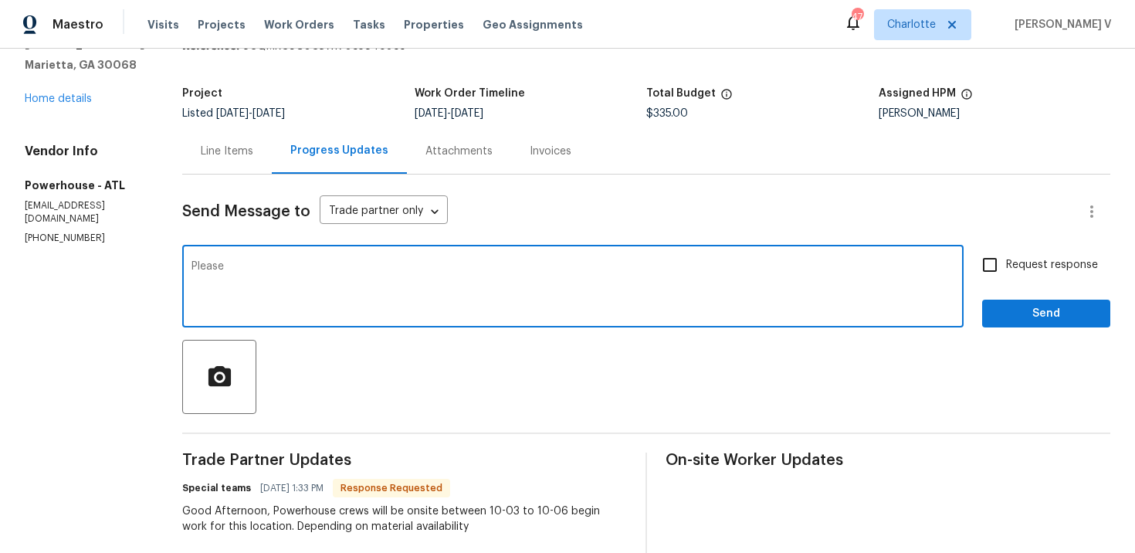
click at [333, 264] on textarea "Please" at bounding box center [572, 288] width 763 height 54
paste textarea "let us know if there’s any progress or if the team is already on site [DATE]."
type textarea "Please let us know if there’s any progress or if the team is already on site [D…"
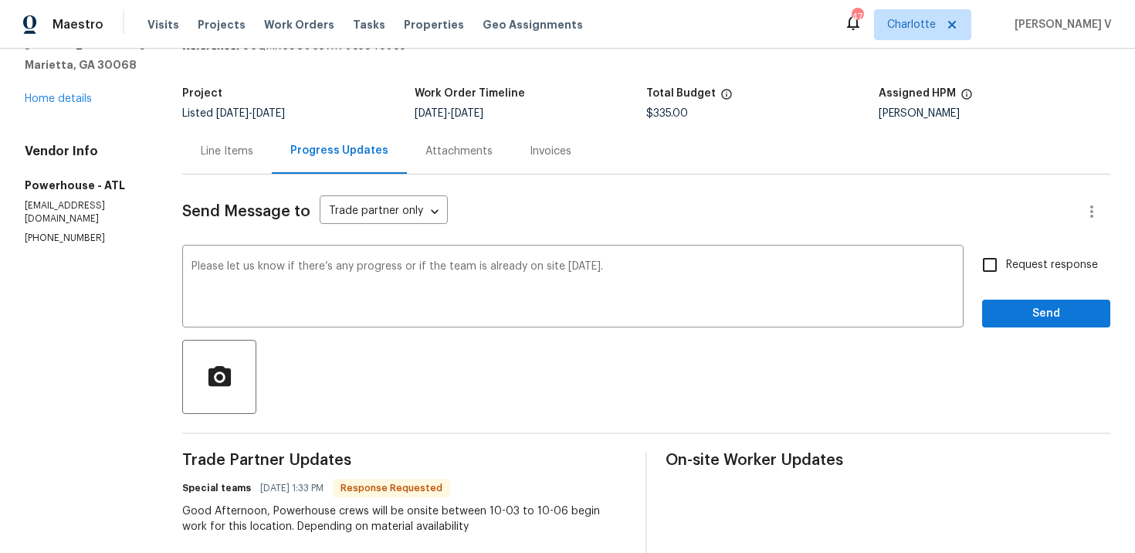
click at [1128, 265] on div "All work orders [STREET_ADDRESS] Home details Vendor Info Powerhouse - ATL [EMA…" at bounding box center [567, 505] width 1135 height 1056
click at [1058, 284] on div "Request response Send" at bounding box center [1046, 288] width 128 height 79
click at [1006, 266] on input "Request response" at bounding box center [989, 265] width 32 height 32
checkbox input "true"
click at [1011, 304] on span "Send" at bounding box center [1045, 313] width 103 height 19
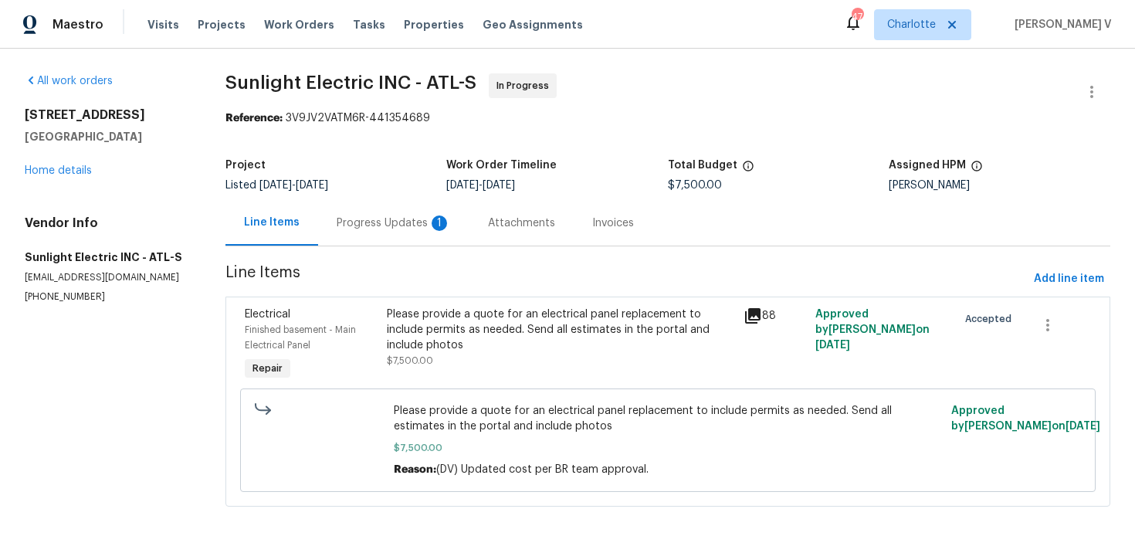
click at [452, 191] on div "Project Listed 9/24/2025 - 10/1/2025 Work Order Timeline 9/24/2025 - 10/1/2025 …" at bounding box center [667, 175] width 885 height 49
click at [429, 215] on div "Progress Updates 1" at bounding box center [393, 223] width 151 height 46
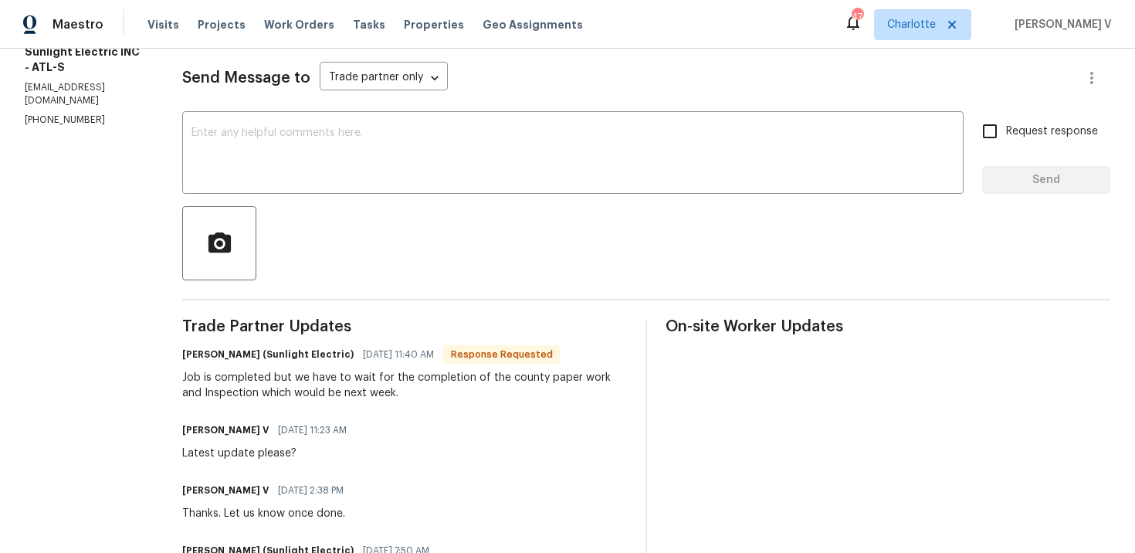
scroll to position [195, 0]
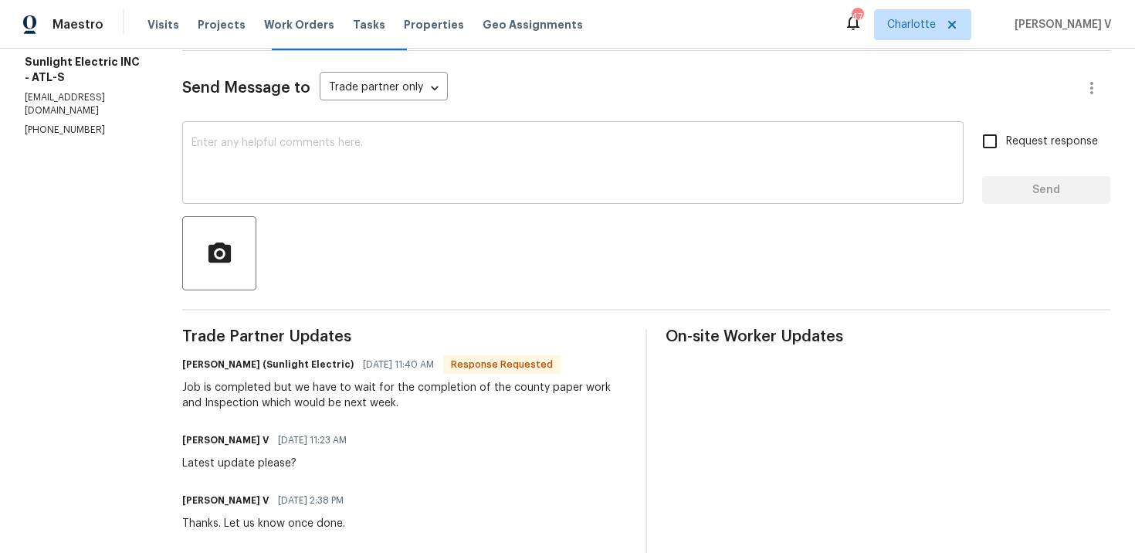
click at [358, 150] on textarea at bounding box center [572, 164] width 763 height 54
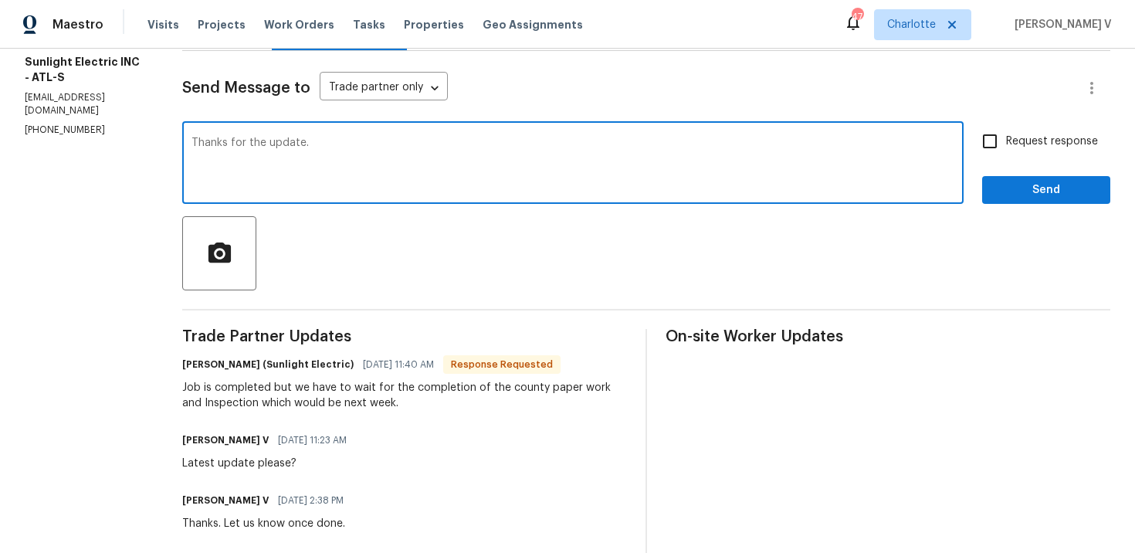
type textarea "Thanks for the update."
click at [1027, 189] on span "Send" at bounding box center [1045, 190] width 103 height 19
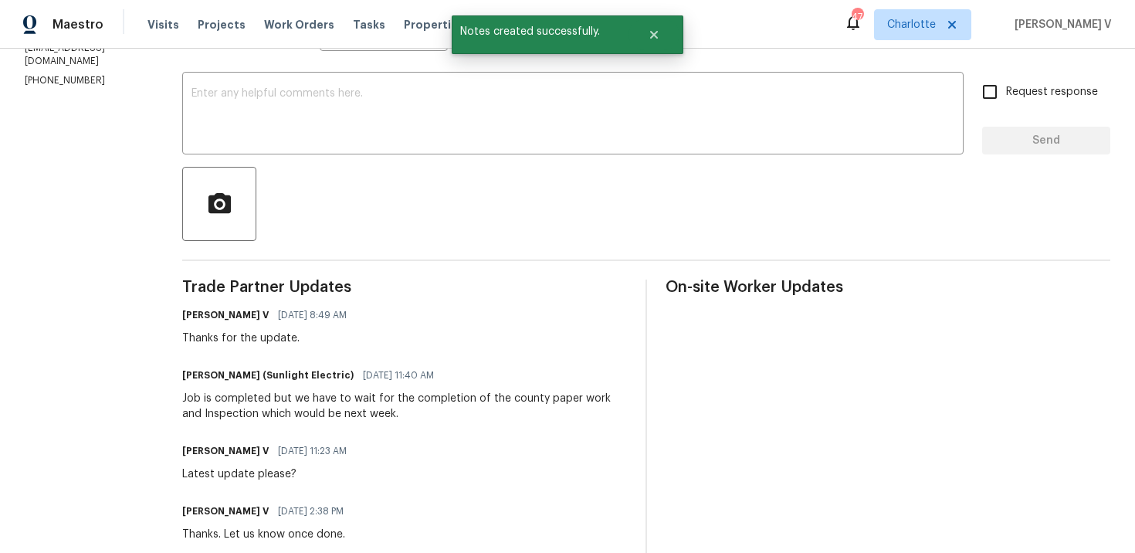
scroll to position [257, 0]
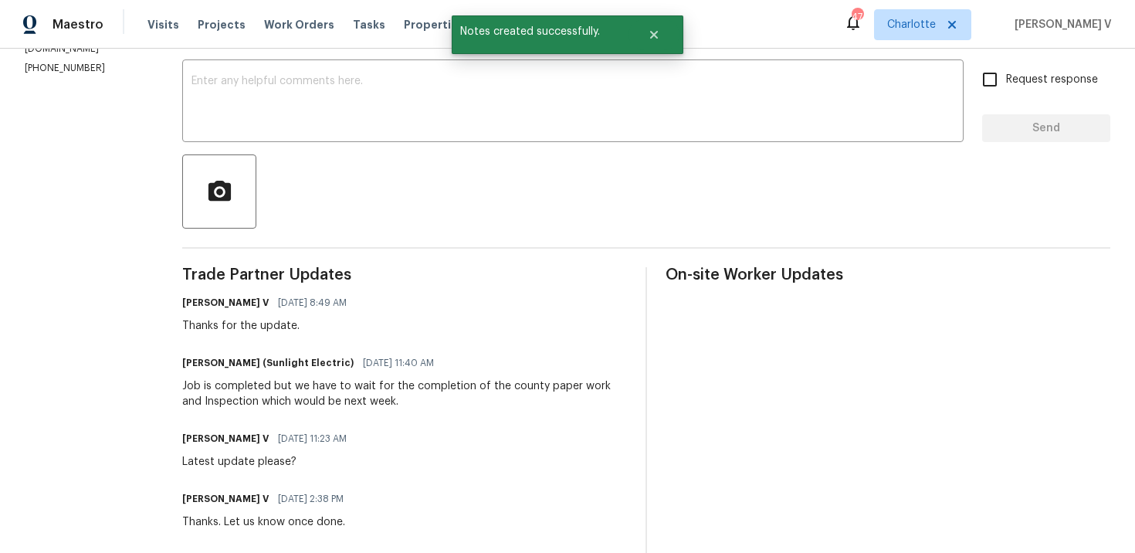
click at [262, 406] on div "Job is completed but we have to wait for the completion of the county paper wor…" at bounding box center [404, 393] width 445 height 31
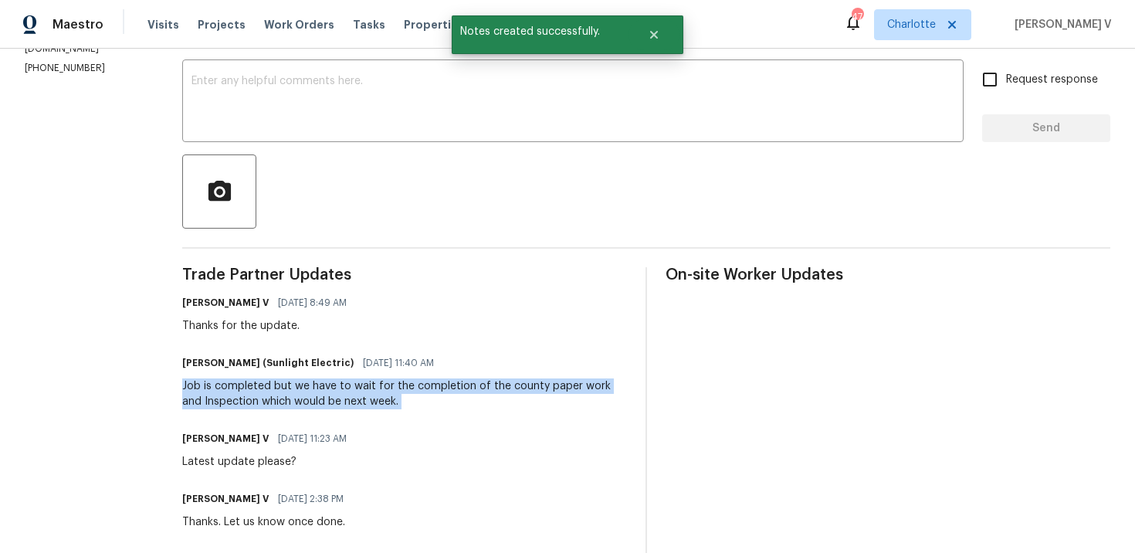
click at [262, 406] on div "Job is completed but we have to wait for the completion of the county paper wor…" at bounding box center [404, 393] width 445 height 31
copy div "Job is completed but we have to wait for the completion of the county paper wor…"
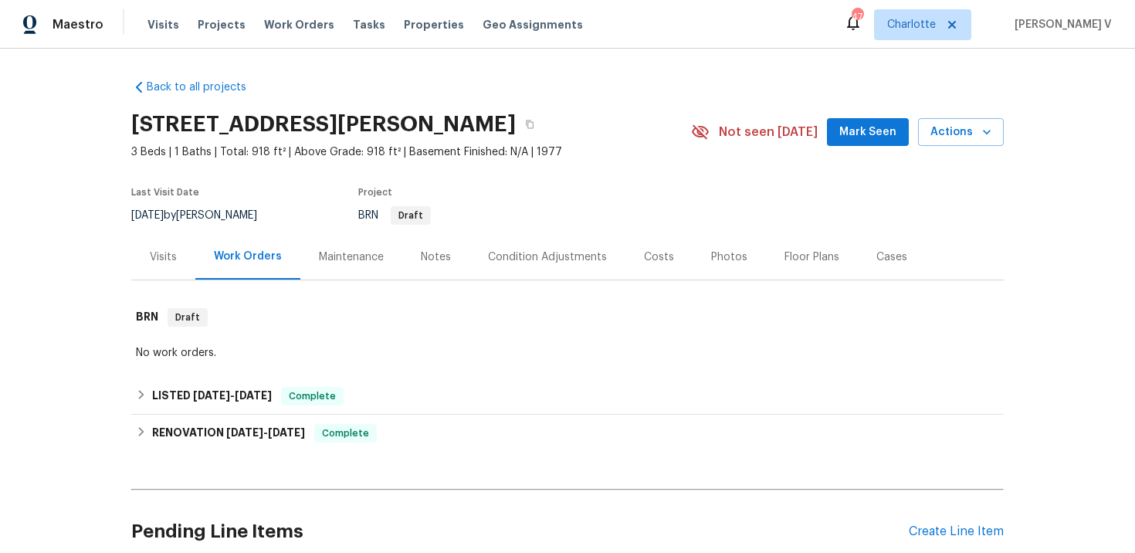
scroll to position [135, 0]
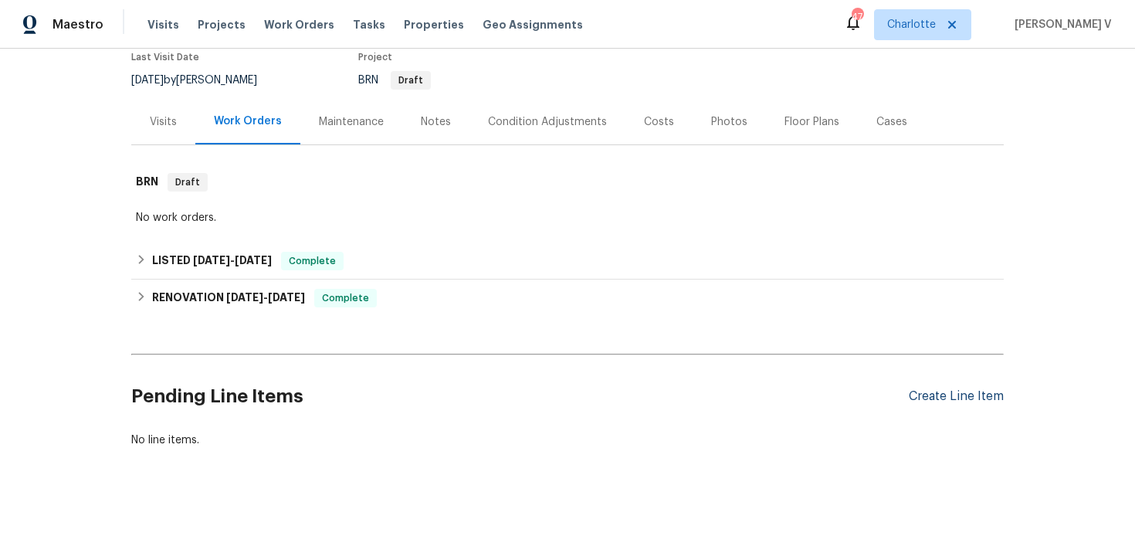
click at [930, 391] on div "Create Line Item" at bounding box center [956, 396] width 95 height 15
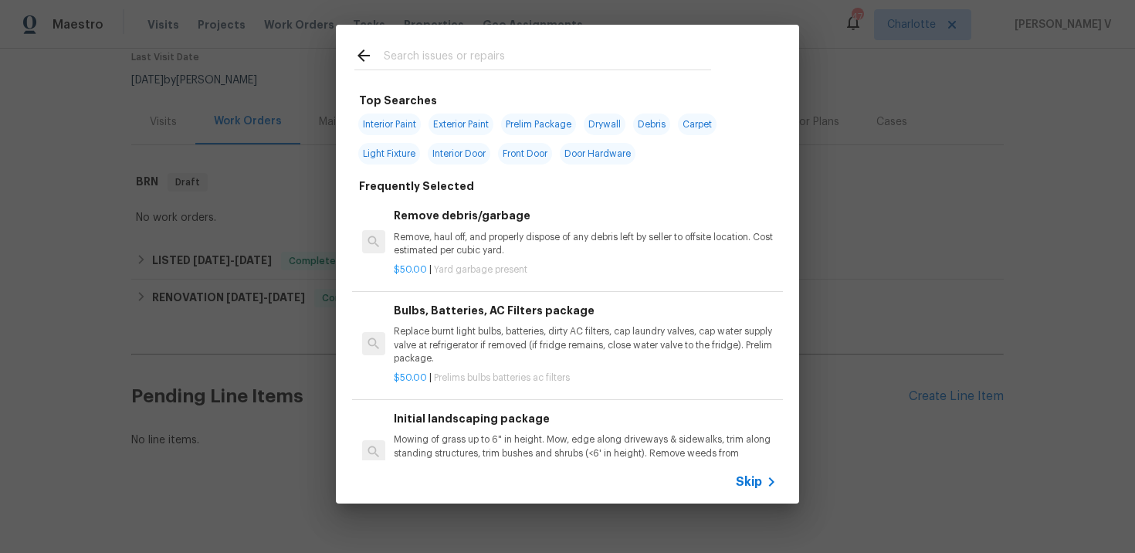
click at [687, 307] on h6 "Bulbs, Batteries, AC Filters package" at bounding box center [585, 310] width 383 height 17
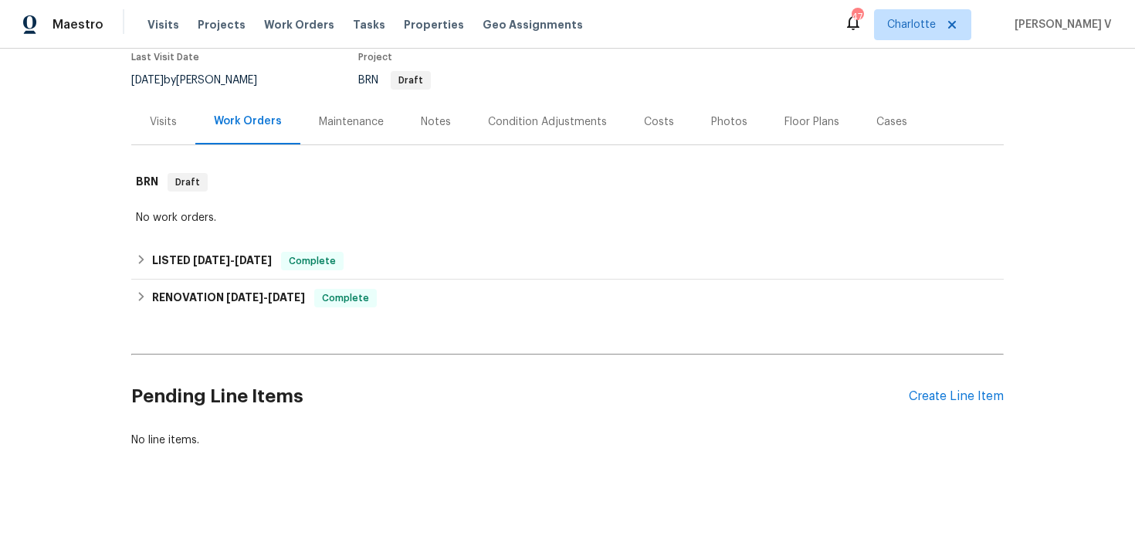
click at [991, 381] on div "Pending Line Items Create Line Item" at bounding box center [567, 397] width 872 height 72
click at [965, 395] on div "Create Line Item" at bounding box center [956, 396] width 95 height 15
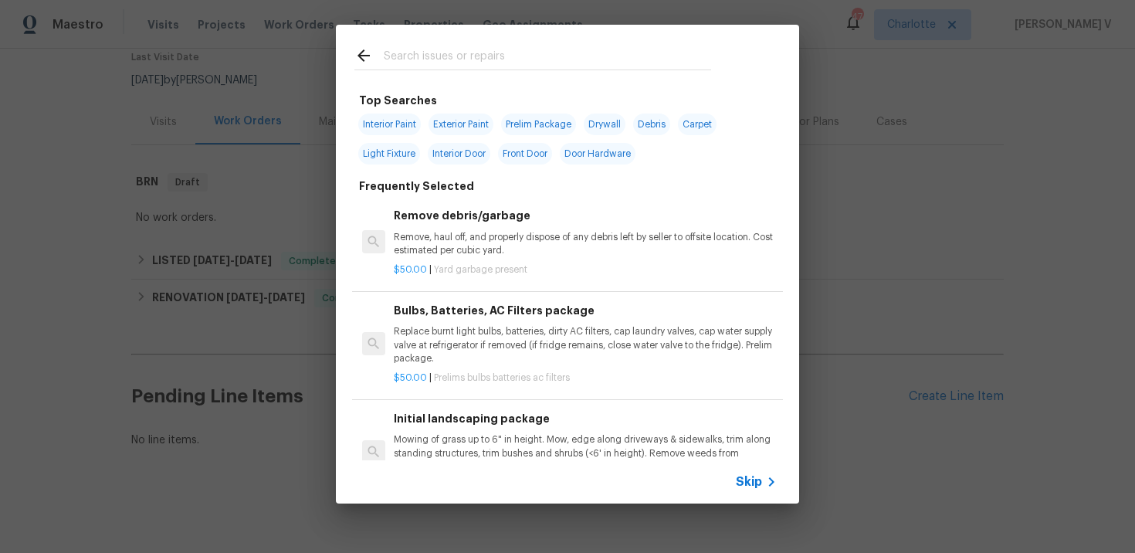
click at [752, 482] on span "Skip" at bounding box center [749, 481] width 26 height 15
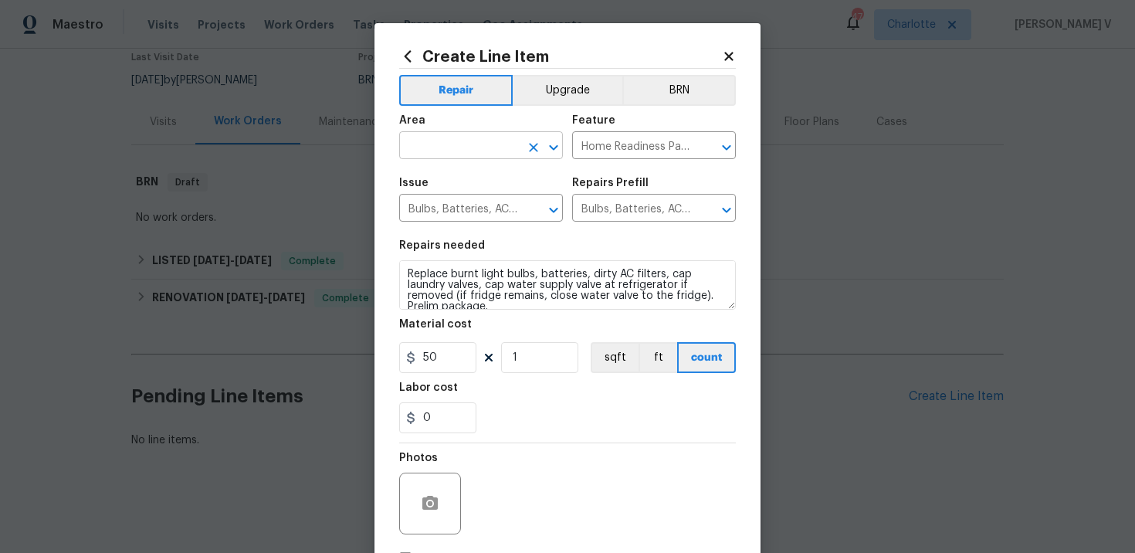
click at [487, 144] on input "text" at bounding box center [459, 147] width 120 height 24
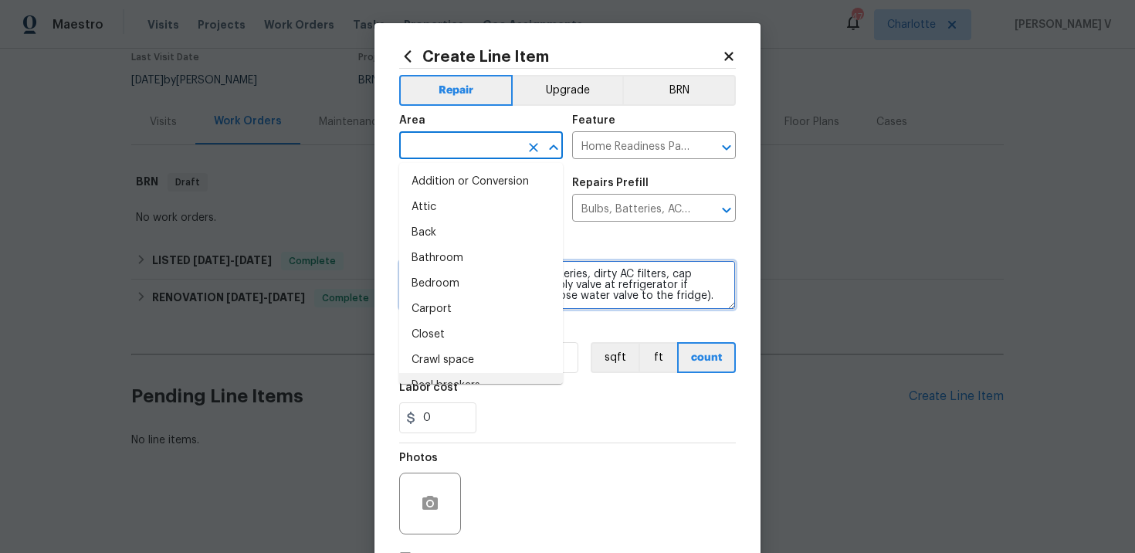
click at [672, 286] on textarea "Replace burnt light bulbs, batteries, dirty AC filters, cap laundry valves, cap…" at bounding box center [567, 284] width 337 height 49
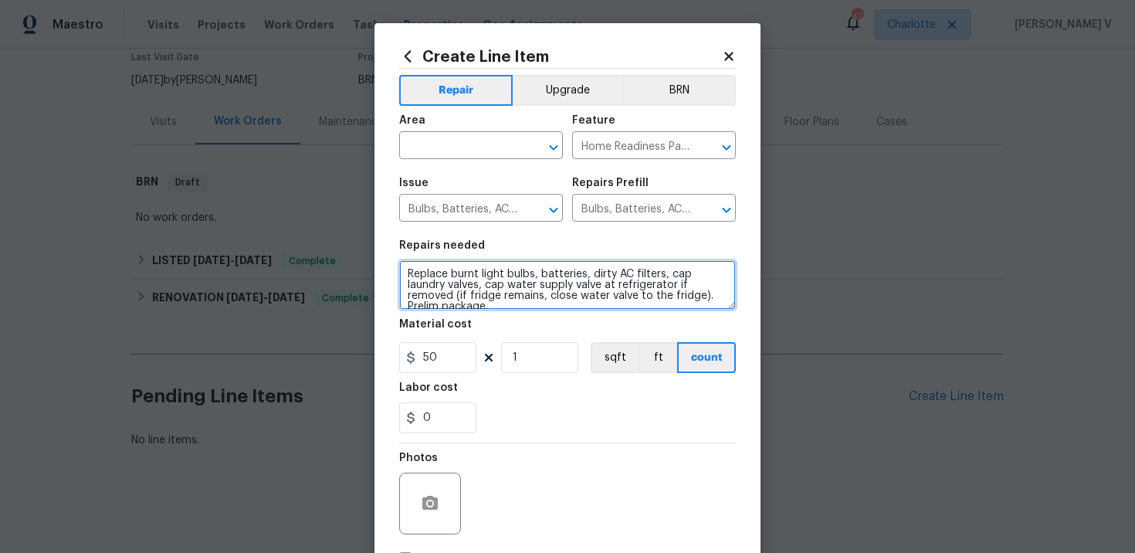
click at [672, 286] on textarea "Replace burnt light bulbs, batteries, dirty AC filters, cap laundry valves, cap…" at bounding box center [567, 284] width 337 height 49
paste textarea "Contractor to secure home per HPM" - $1"
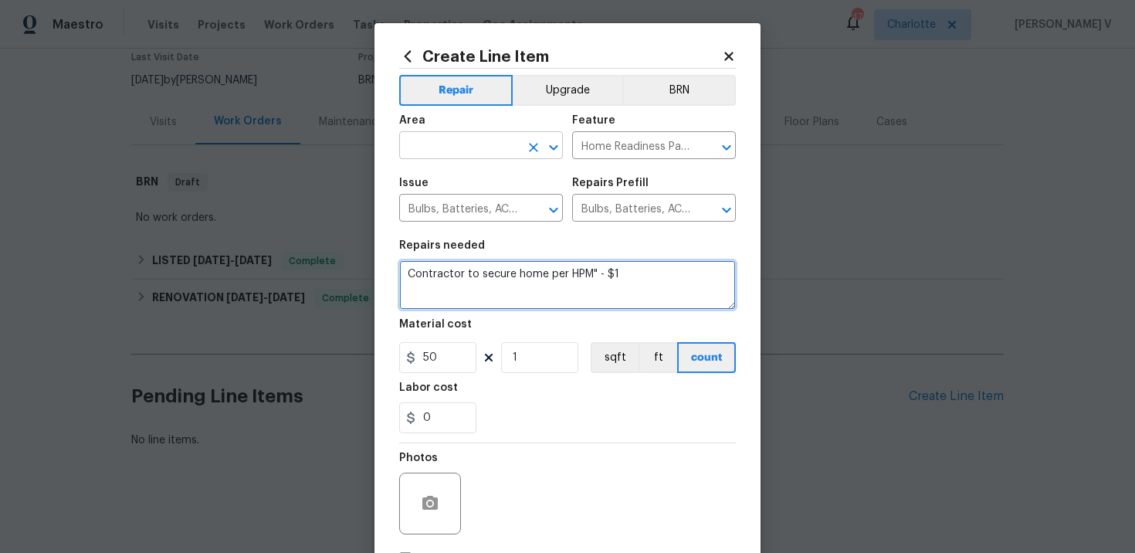
type textarea "Contractor to secure home per HPM" - $1"
click at [442, 143] on input "text" at bounding box center [459, 147] width 120 height 24
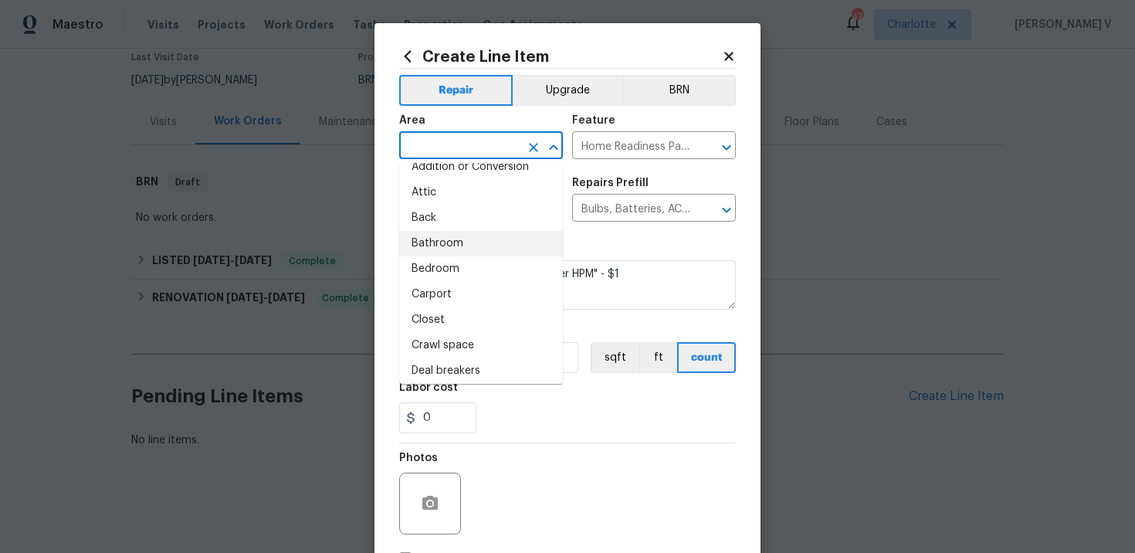
scroll to position [0, 0]
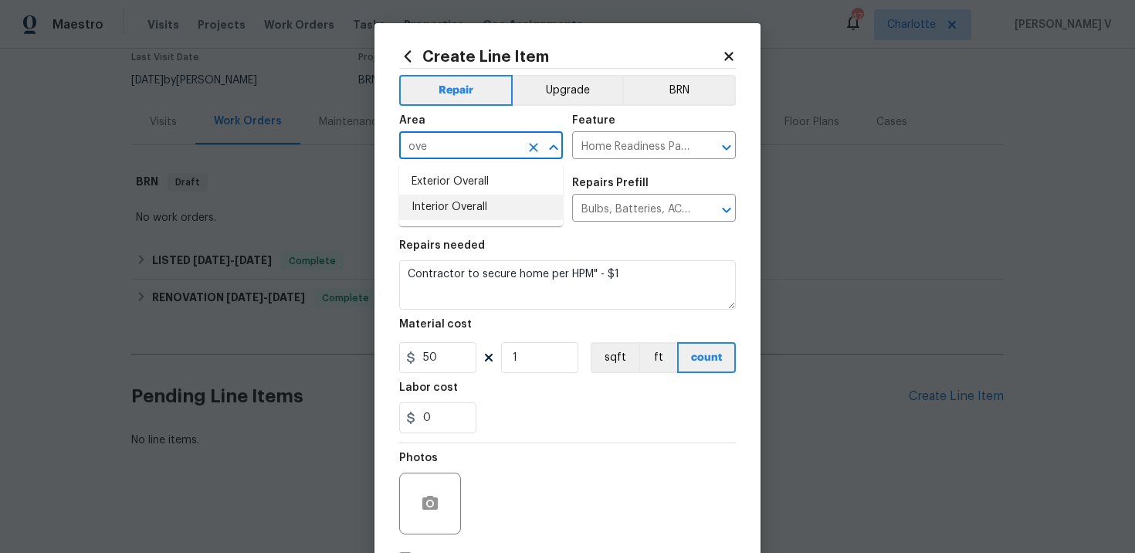
click at [462, 195] on li "Interior Overall" at bounding box center [481, 207] width 164 height 25
type input "Interior Overall"
click at [595, 150] on input "Home Readiness Packages" at bounding box center [632, 147] width 120 height 24
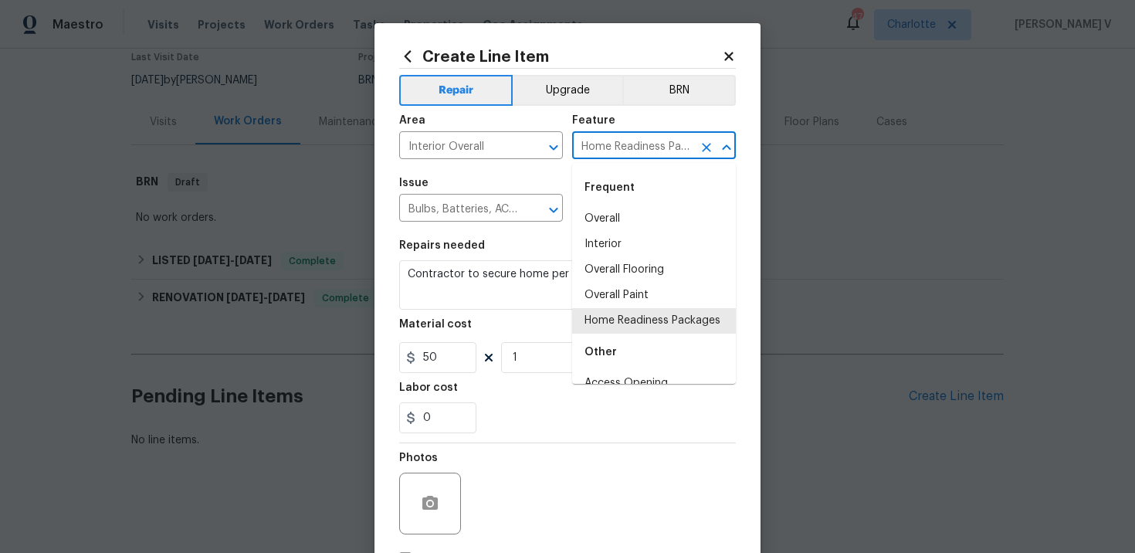
click at [616, 205] on div "Frequent" at bounding box center [654, 187] width 164 height 37
click at [603, 218] on li "Overall" at bounding box center [654, 218] width 164 height 25
type input "Overall"
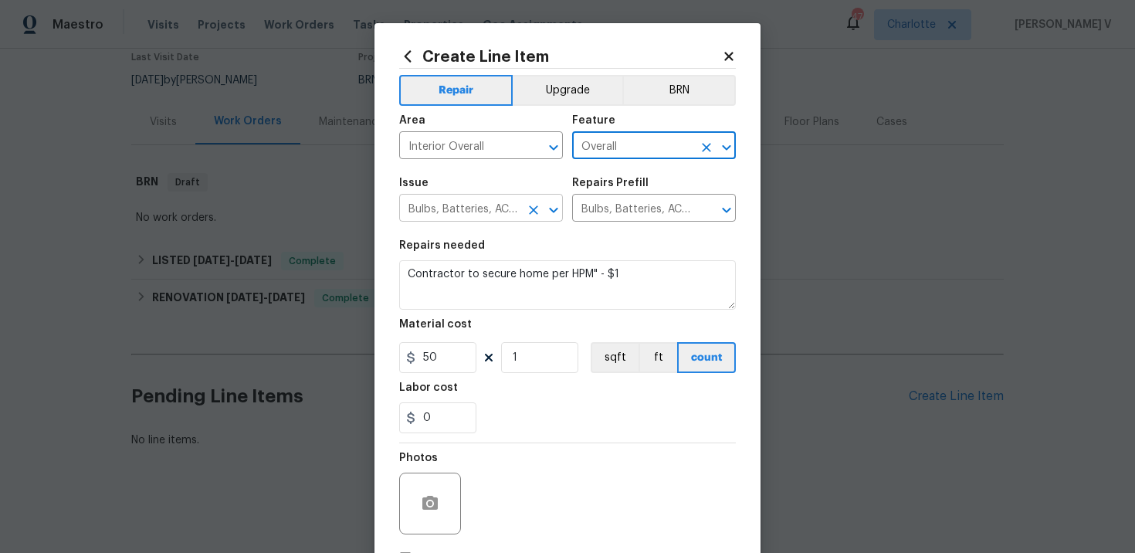
click at [455, 201] on input "Bulbs, Batteries, AC Filters" at bounding box center [459, 210] width 120 height 24
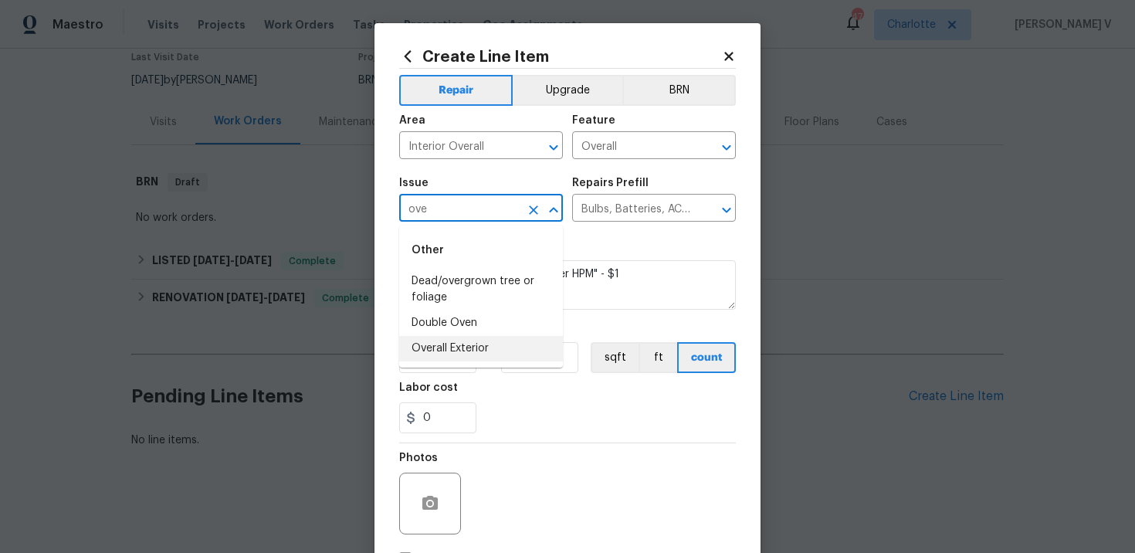
click at [456, 338] on li "Overall Exterior" at bounding box center [481, 348] width 164 height 25
type input "Overall Exterior"
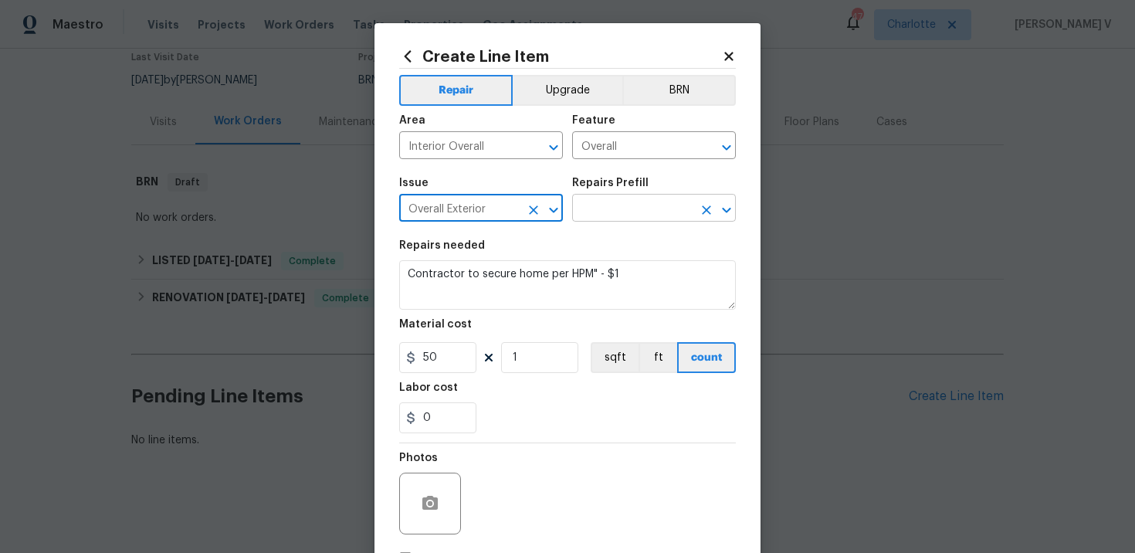
type input "Overall Exterior"
click at [637, 218] on input "text" at bounding box center [632, 210] width 120 height 24
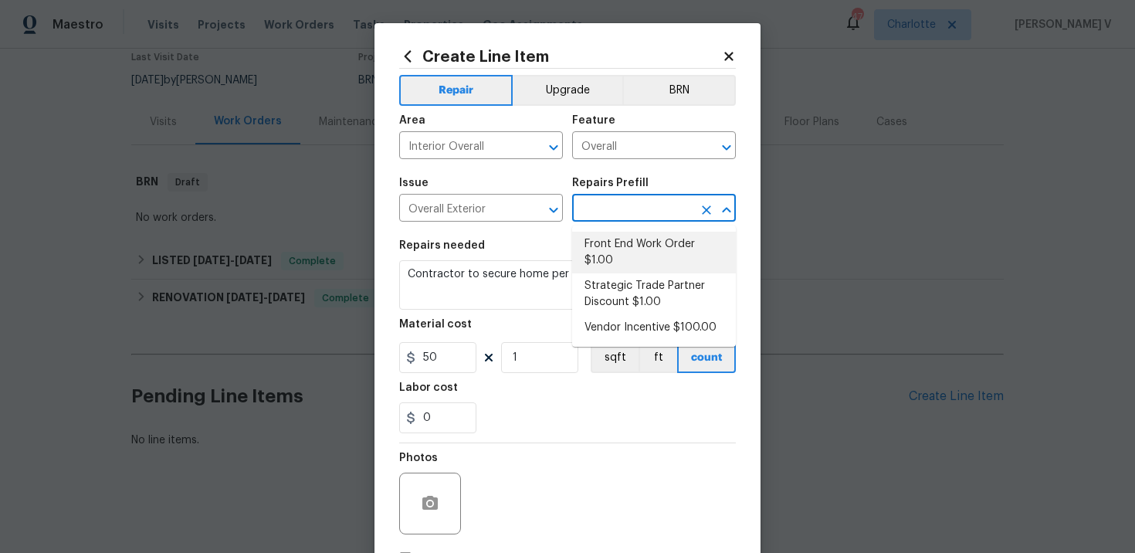
click at [637, 262] on li "Front End Work Order $1.00" at bounding box center [654, 253] width 164 height 42
type input "Front End Work Order $1.00"
type textarea "Placeholder line item for the creation of front end work orders."
type input "1"
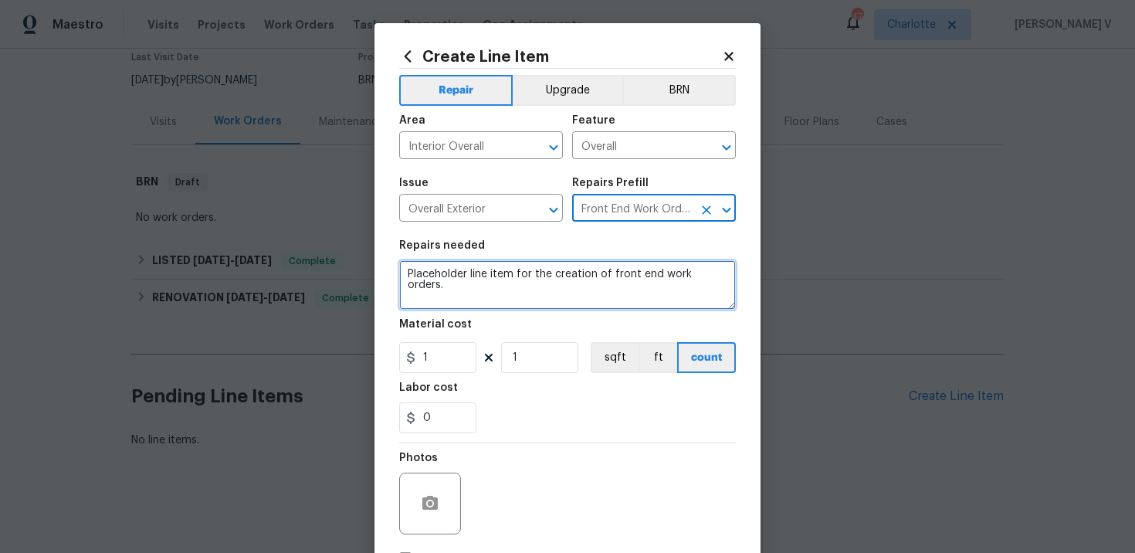
click at [611, 274] on textarea "Placeholder line item for the creation of front end work orders." at bounding box center [567, 284] width 337 height 49
paste textarea "Contractor to secure home per HPM" - $1"
click at [621, 275] on textarea "Contractor to secure home per HPM" - $1" at bounding box center [567, 284] width 337 height 49
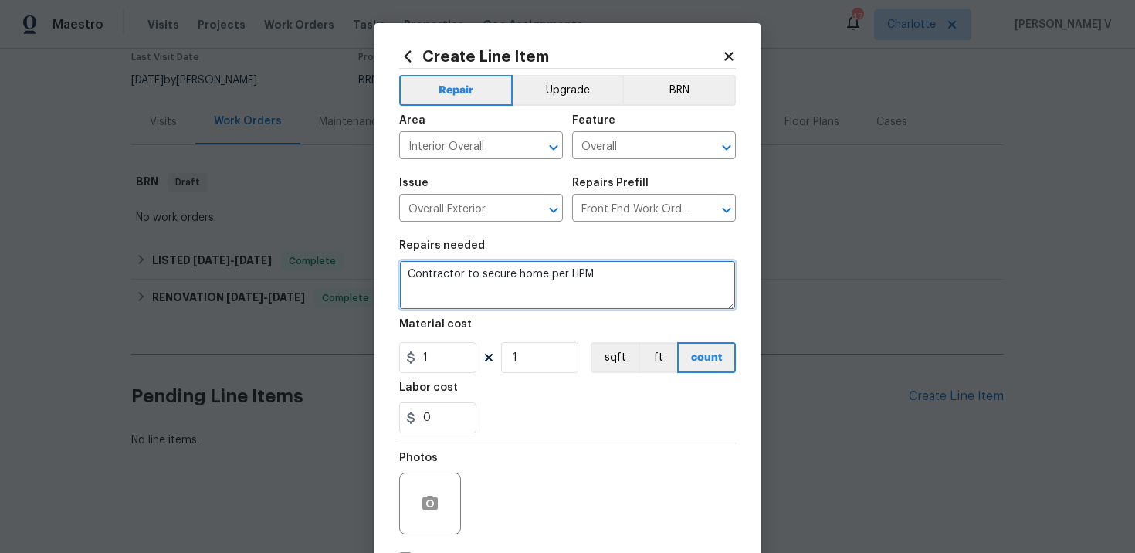
scroll to position [113, 0]
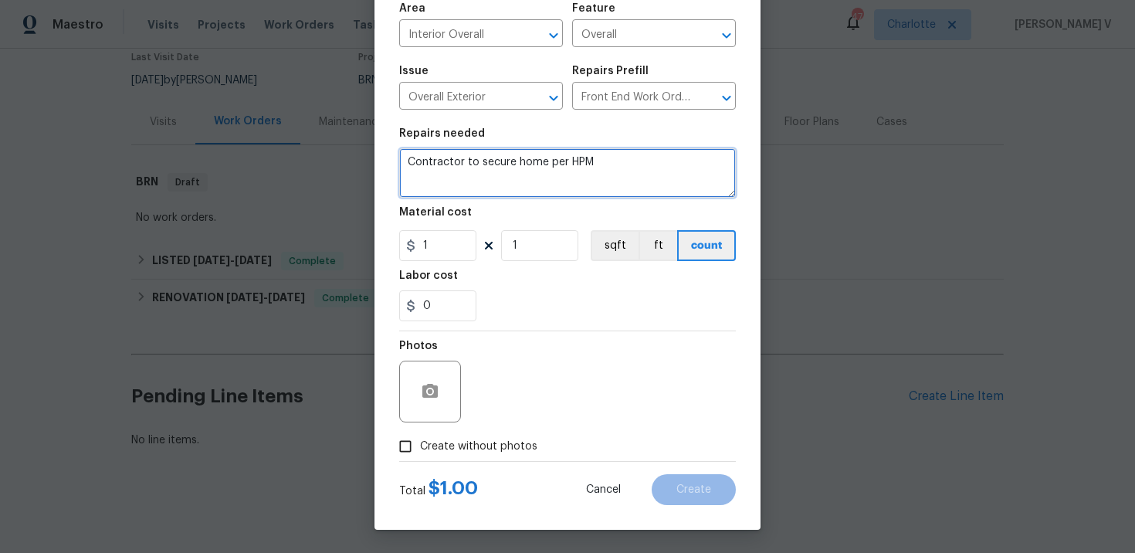
type textarea "Contractor to secure home per HPM"
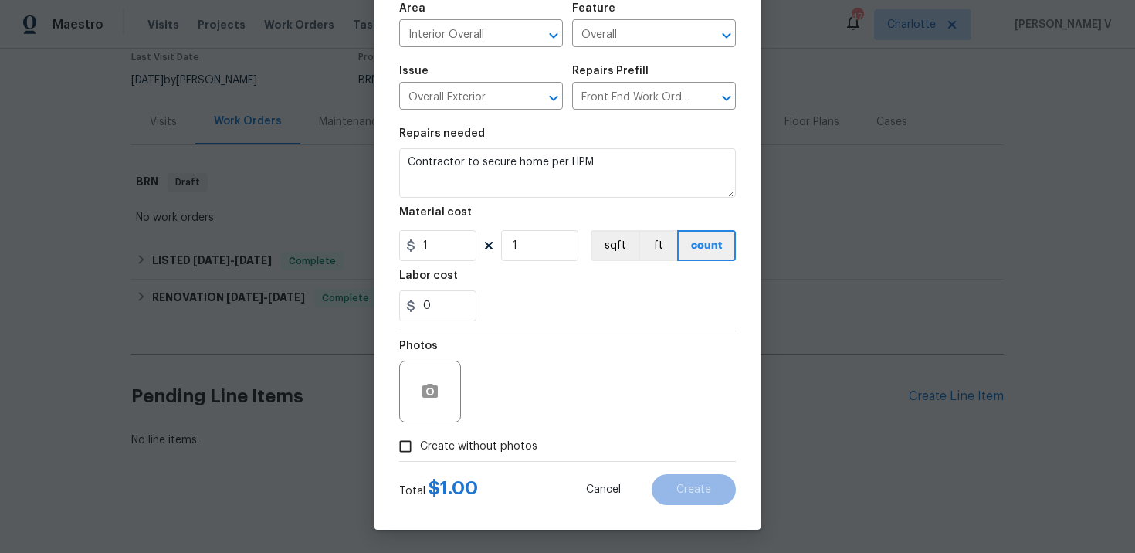
click at [419, 459] on input "Create without photos" at bounding box center [405, 446] width 29 height 29
checkbox input "true"
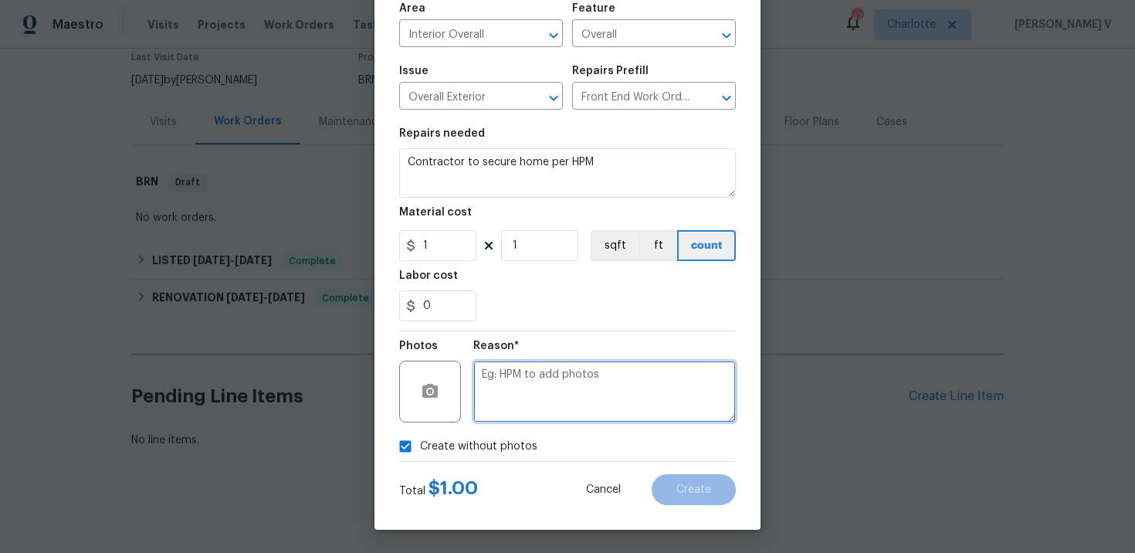
click at [542, 411] on textarea at bounding box center [604, 392] width 262 height 62
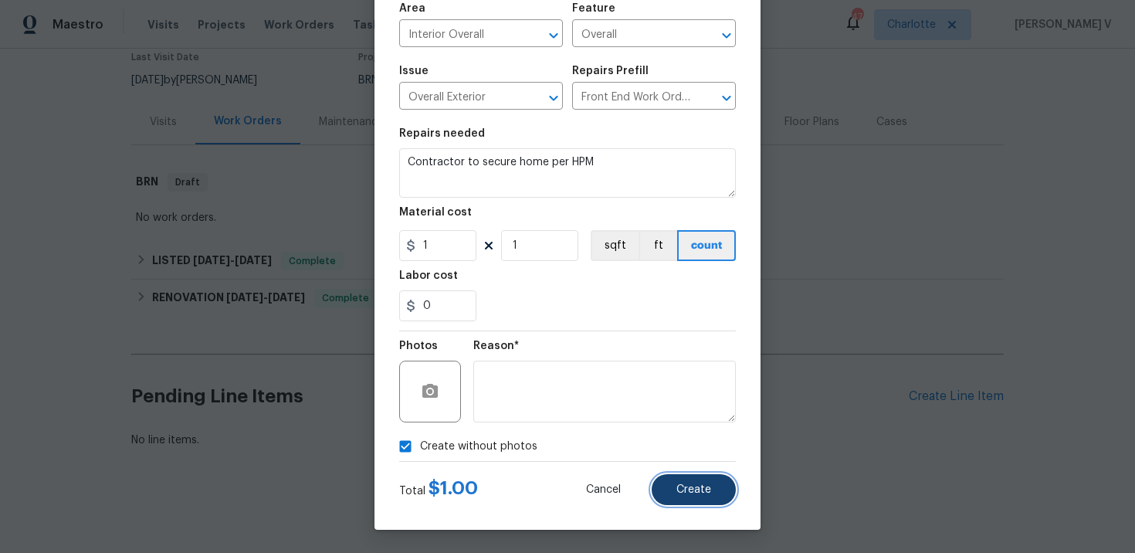
click at [695, 491] on span "Create" at bounding box center [693, 490] width 35 height 12
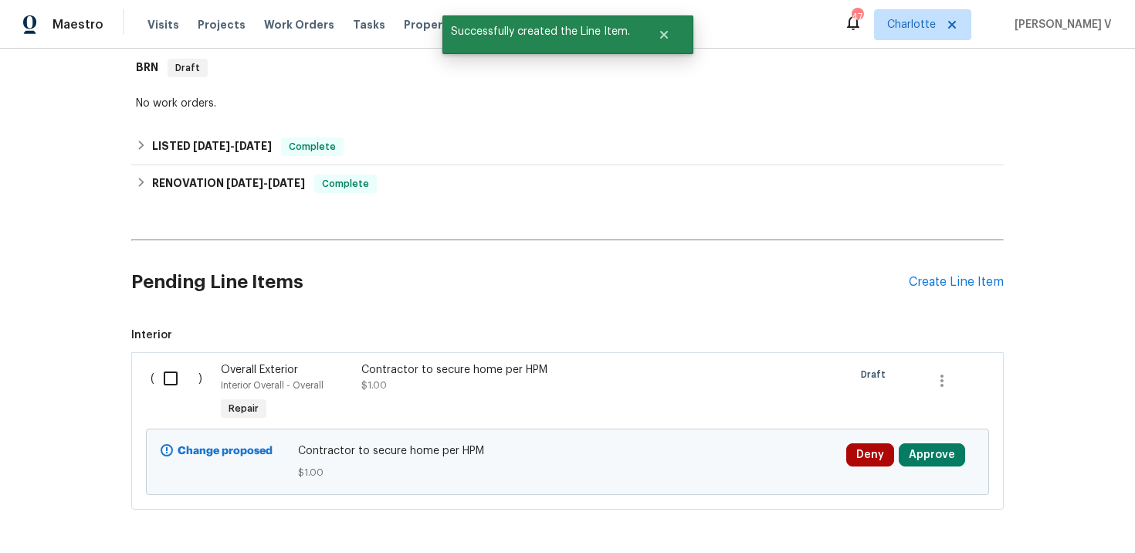
scroll to position [311, 0]
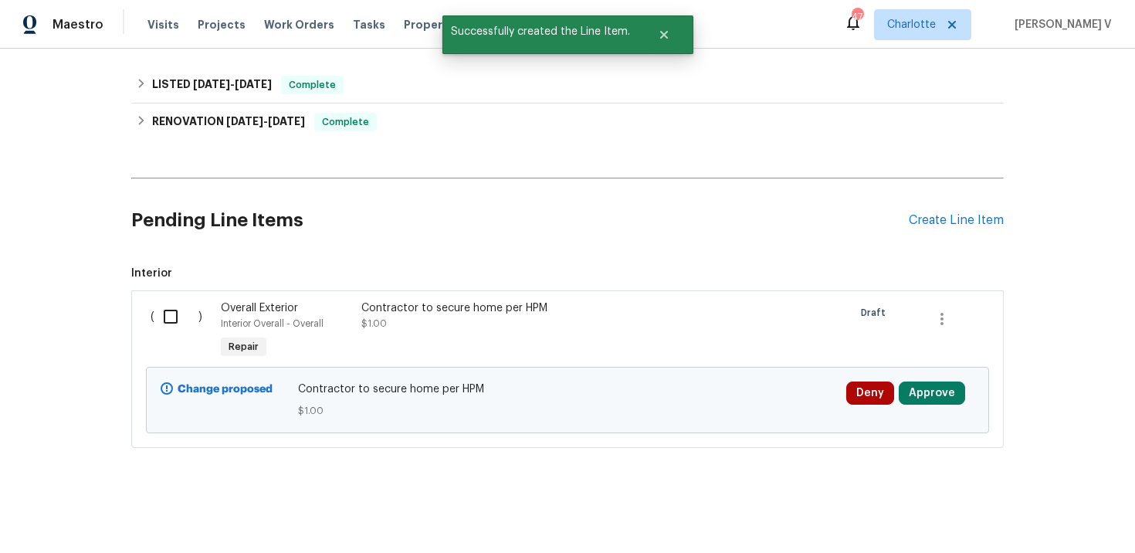
click at [138, 310] on div "( ) Overall Exterior Interior Overall - Overall Repair Contractor to secure hom…" at bounding box center [567, 368] width 872 height 157
click at [174, 322] on input "checkbox" at bounding box center [176, 316] width 44 height 32
checkbox input "true"
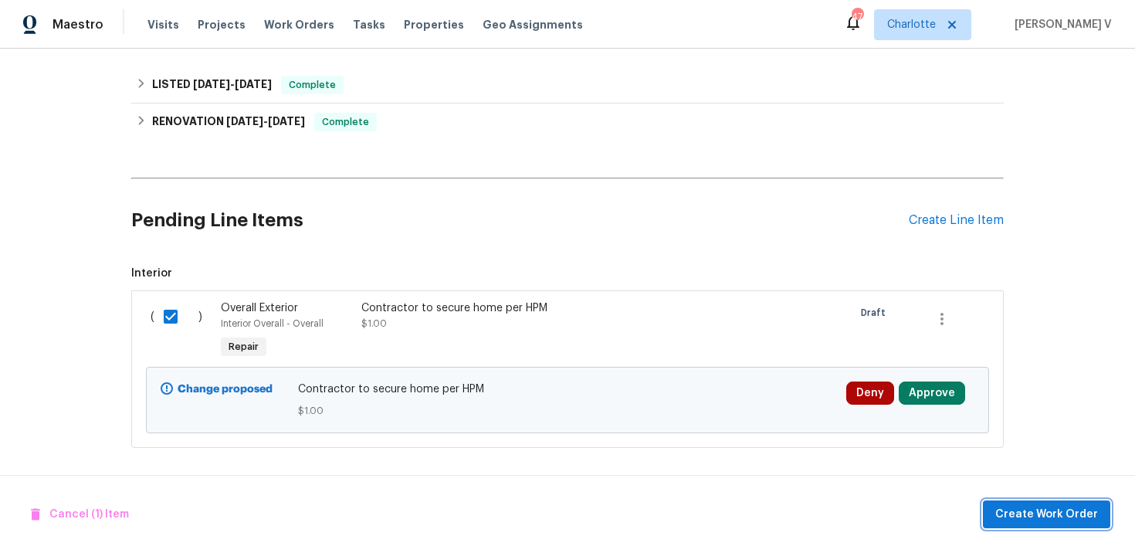
click at [1079, 516] on span "Create Work Order" at bounding box center [1046, 514] width 103 height 19
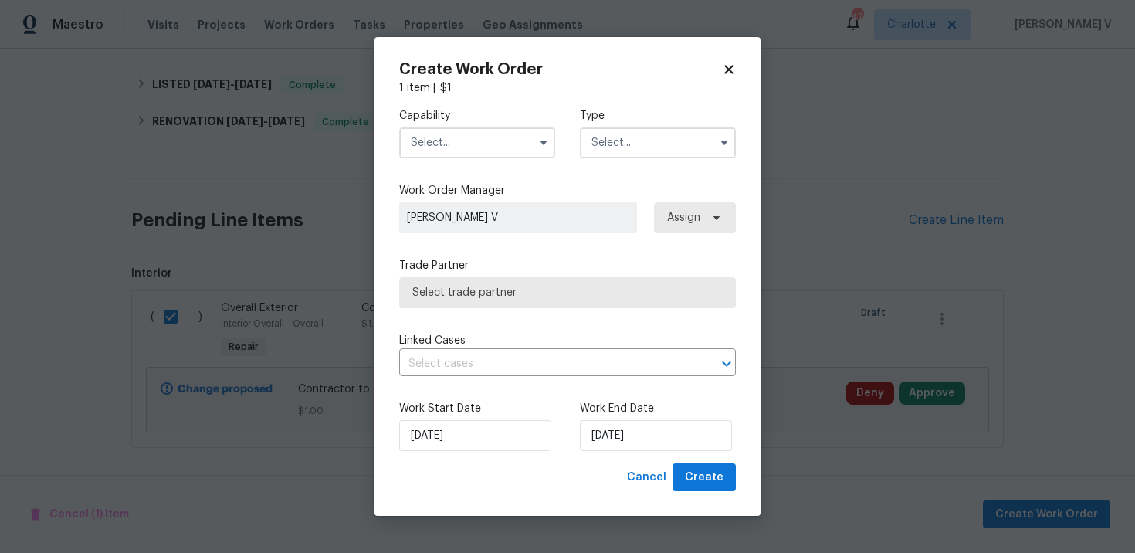
click at [441, 134] on input "text" at bounding box center [477, 142] width 156 height 31
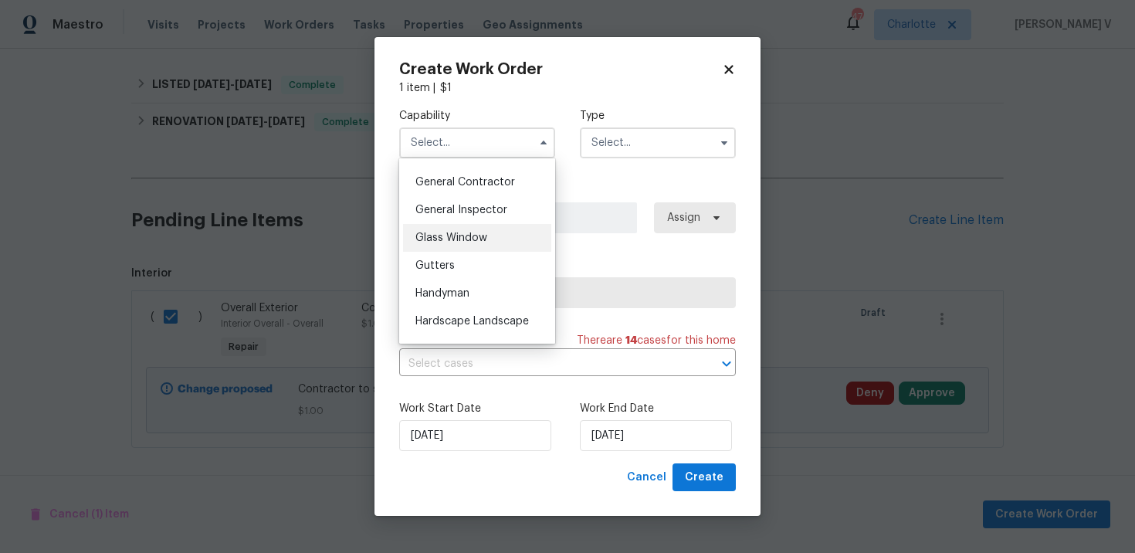
scroll to position [754, 0]
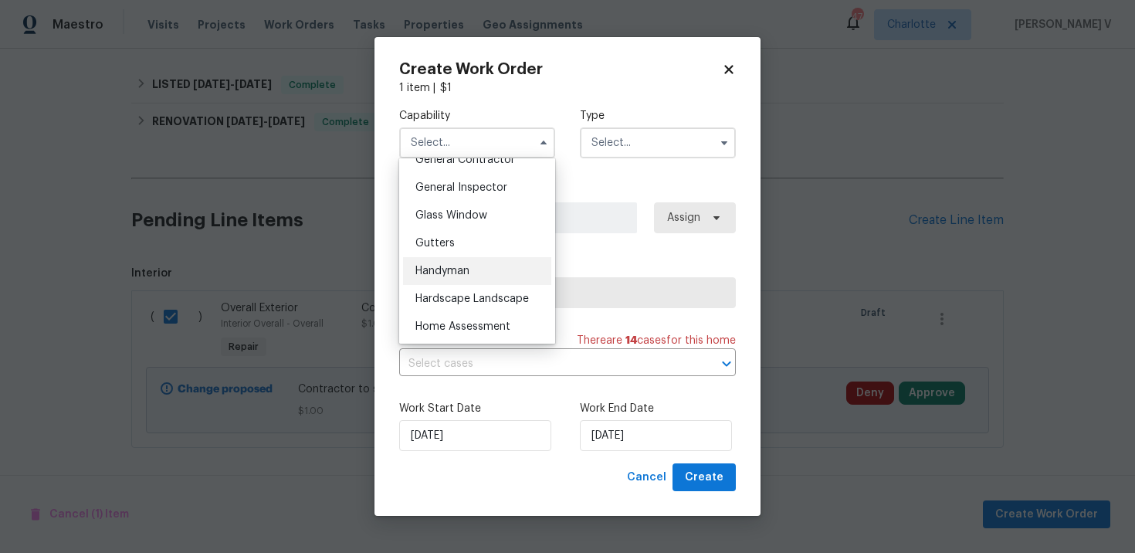
click at [459, 262] on div "Handyman" at bounding box center [477, 271] width 148 height 28
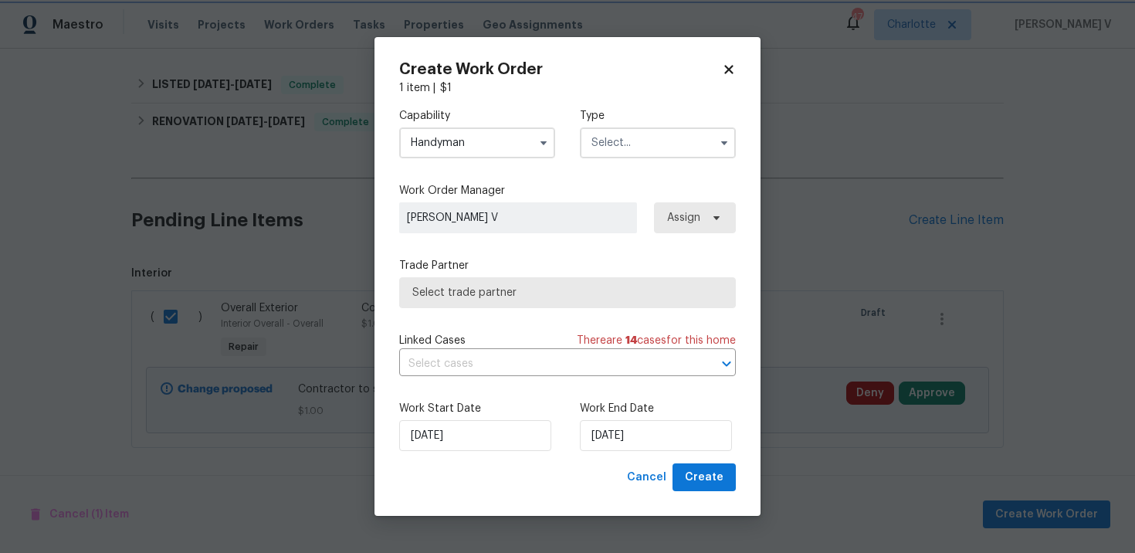
type input "Handyman"
click at [648, 153] on input "text" at bounding box center [658, 142] width 156 height 31
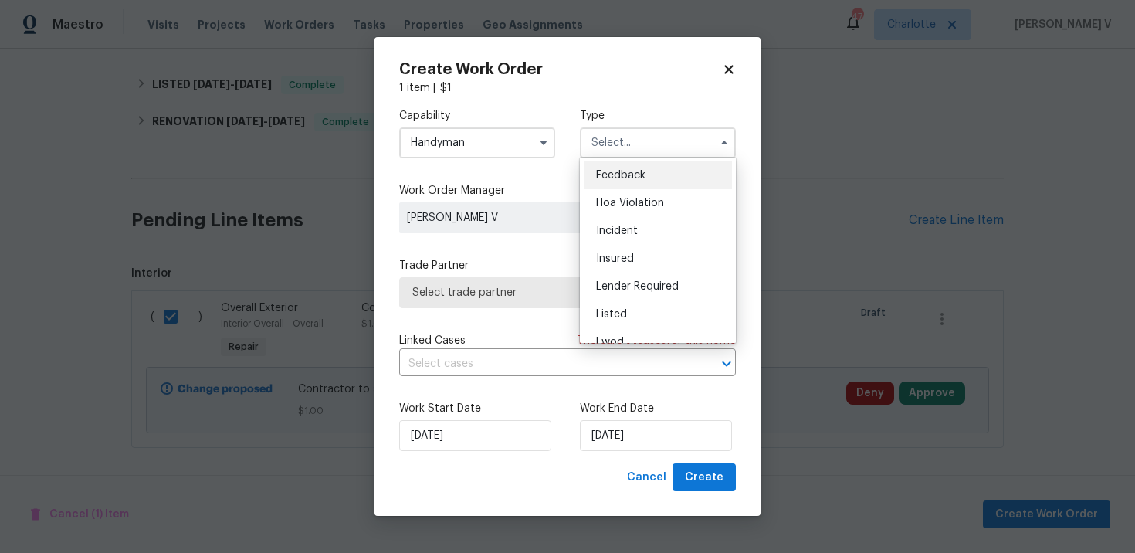
click at [627, 164] on div "Feedback" at bounding box center [658, 175] width 148 height 28
type input "Feedback"
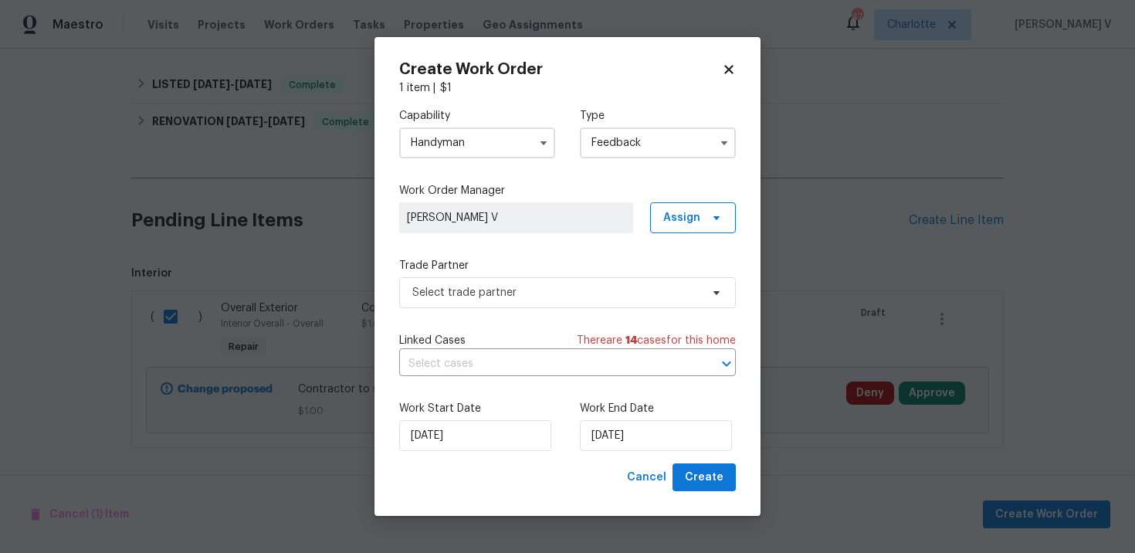
click at [531, 269] on label "Trade Partner" at bounding box center [567, 265] width 337 height 15
click at [519, 293] on span "Select trade partner" at bounding box center [556, 292] width 288 height 15
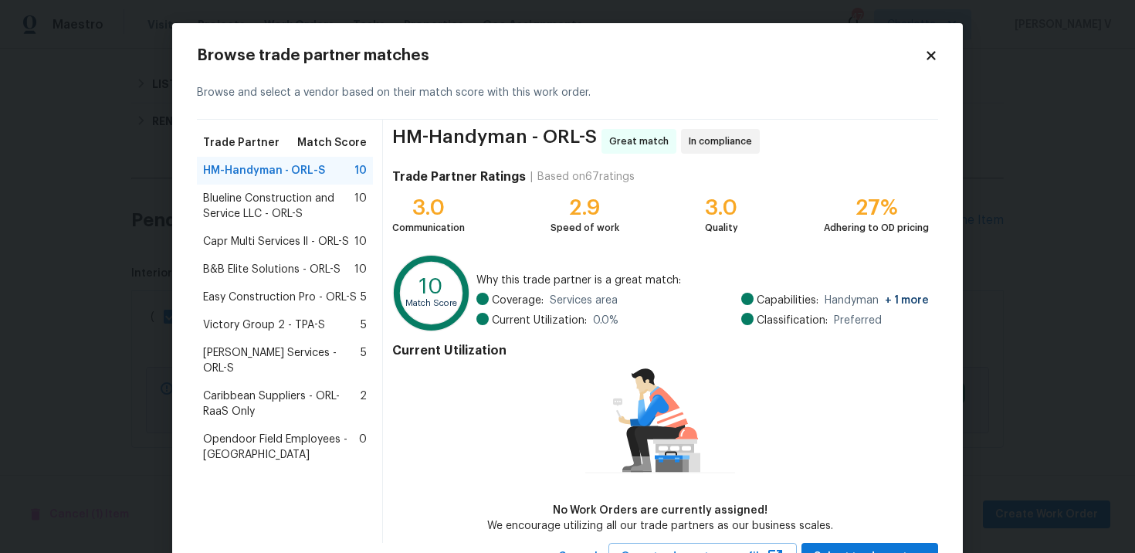
click at [271, 236] on span "Capr Multi Services ll - ORL-S" at bounding box center [276, 241] width 146 height 15
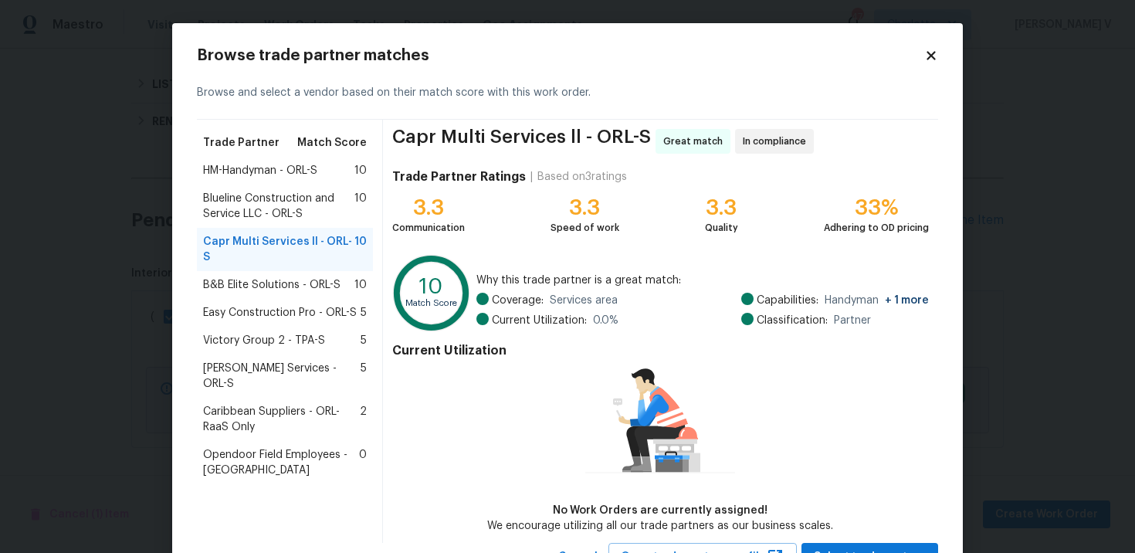
scroll to position [65, 0]
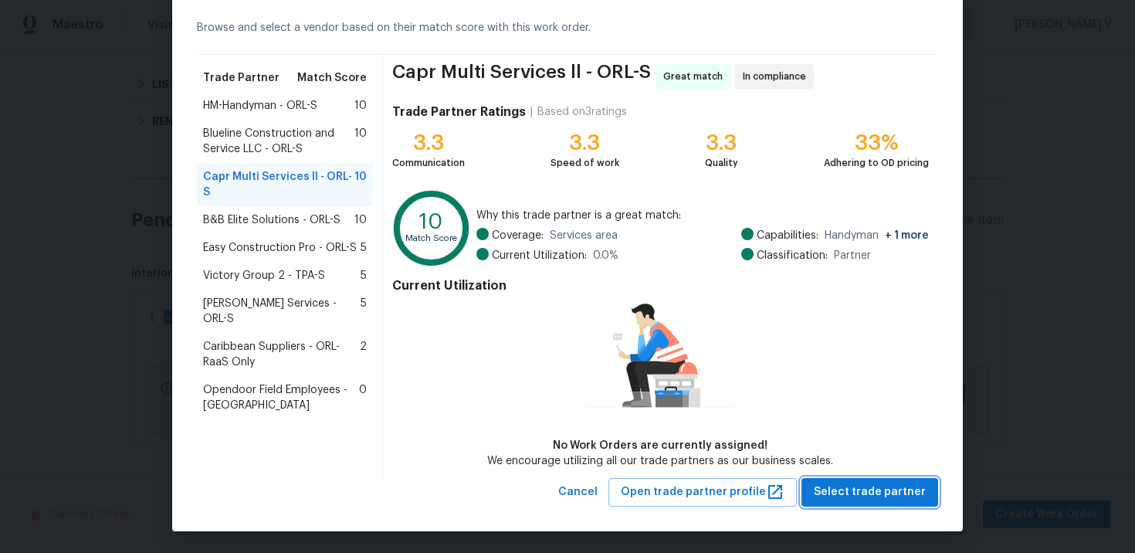
click at [867, 489] on span "Select trade partner" at bounding box center [870, 491] width 112 height 19
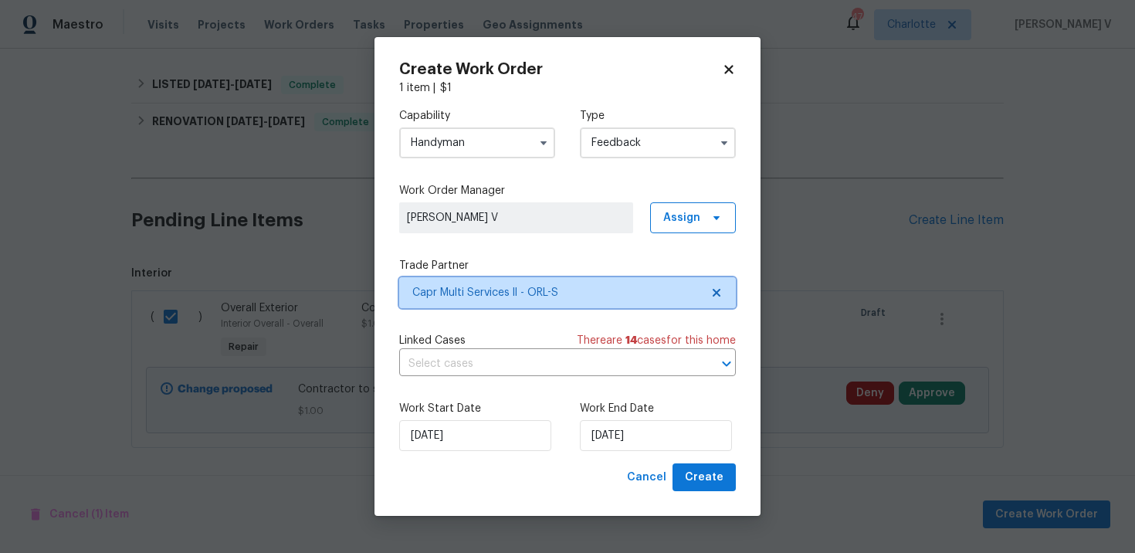
scroll to position [0, 0]
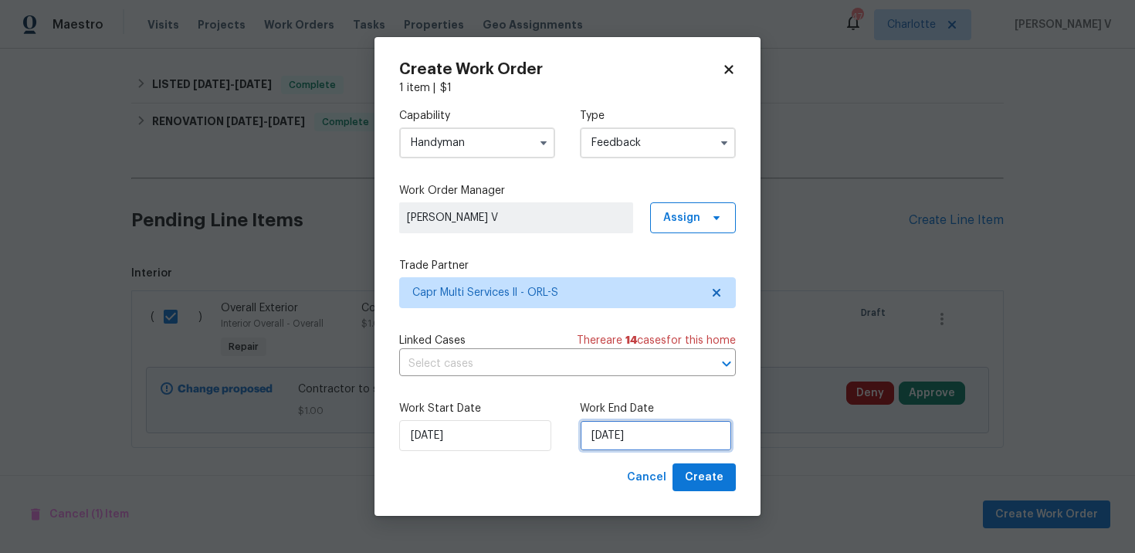
click at [613, 449] on input "03/10/2025" at bounding box center [656, 435] width 152 height 31
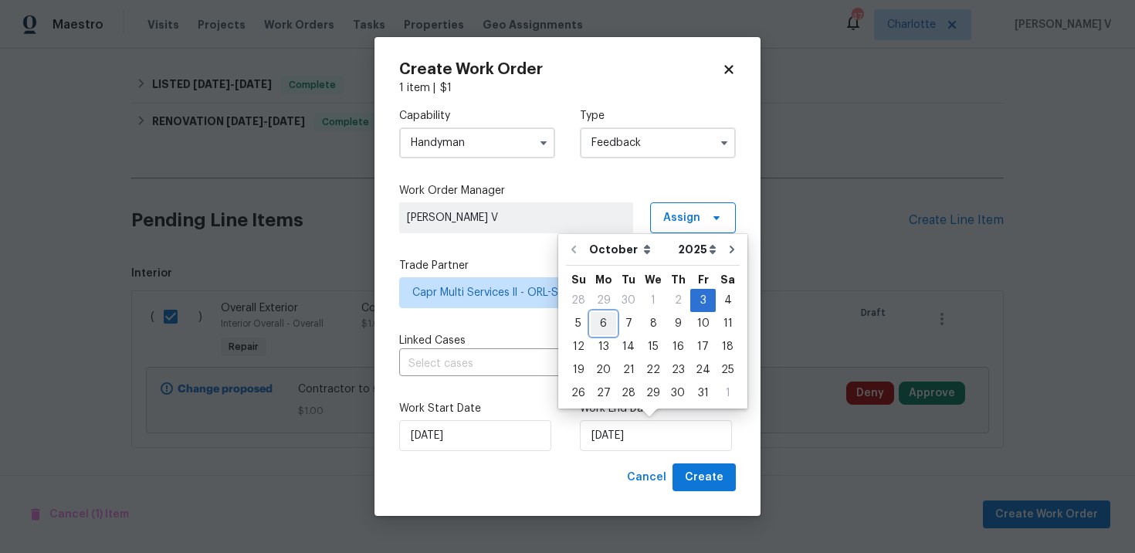
click at [611, 323] on div "6" at bounding box center [603, 324] width 25 height 22
type input "06/10/2025"
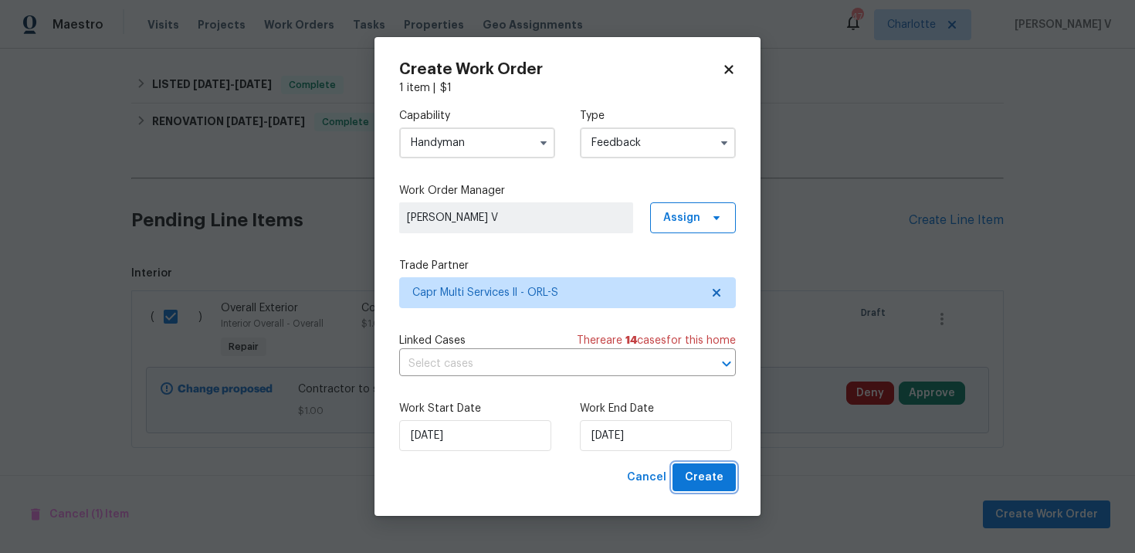
click at [692, 471] on span "Create" at bounding box center [704, 477] width 39 height 19
checkbox input "false"
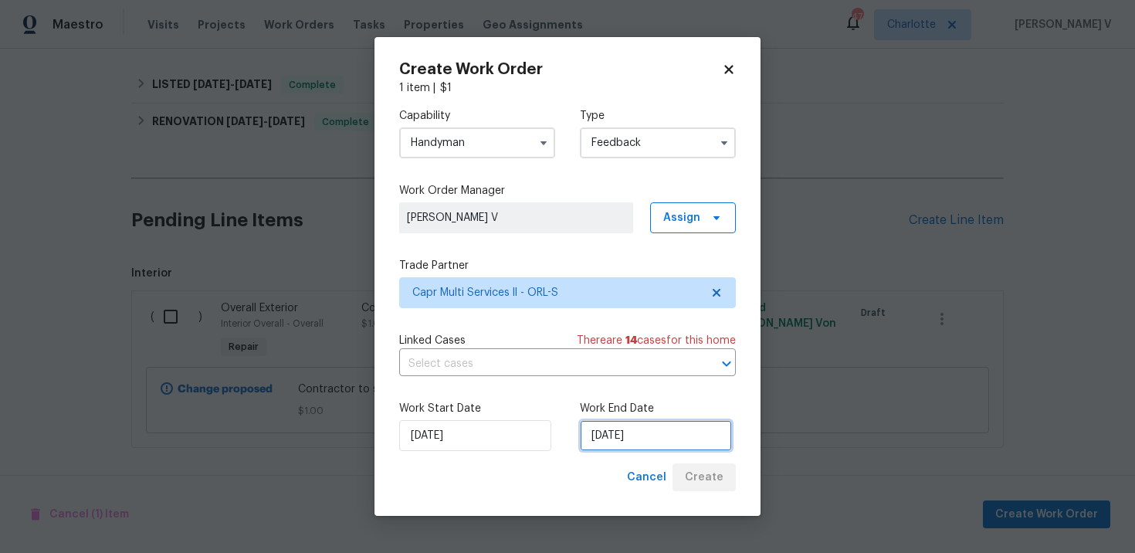
click at [635, 450] on input "06/10/2025" at bounding box center [656, 435] width 152 height 31
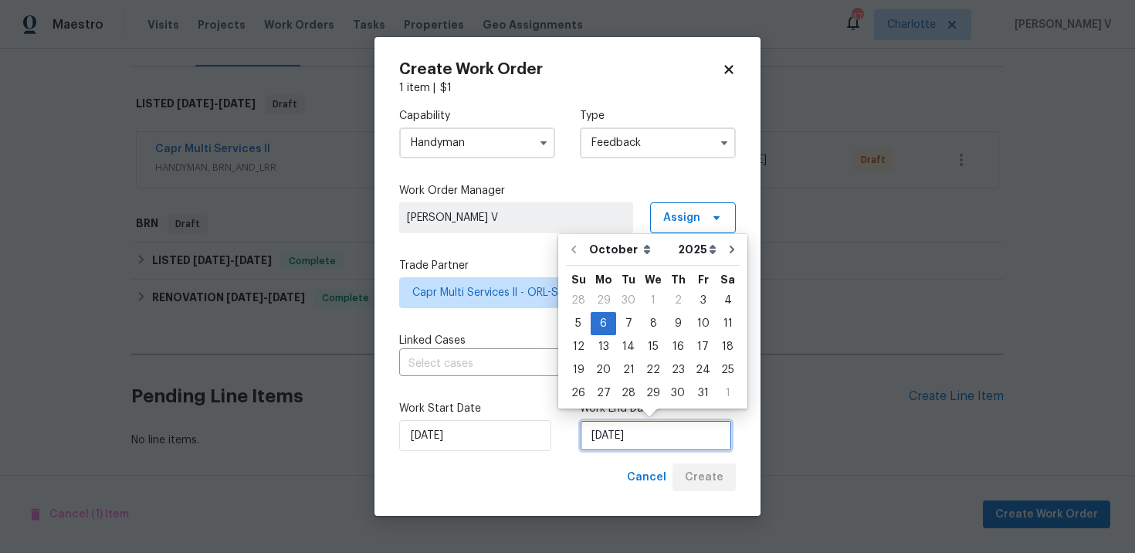
scroll to position [213, 0]
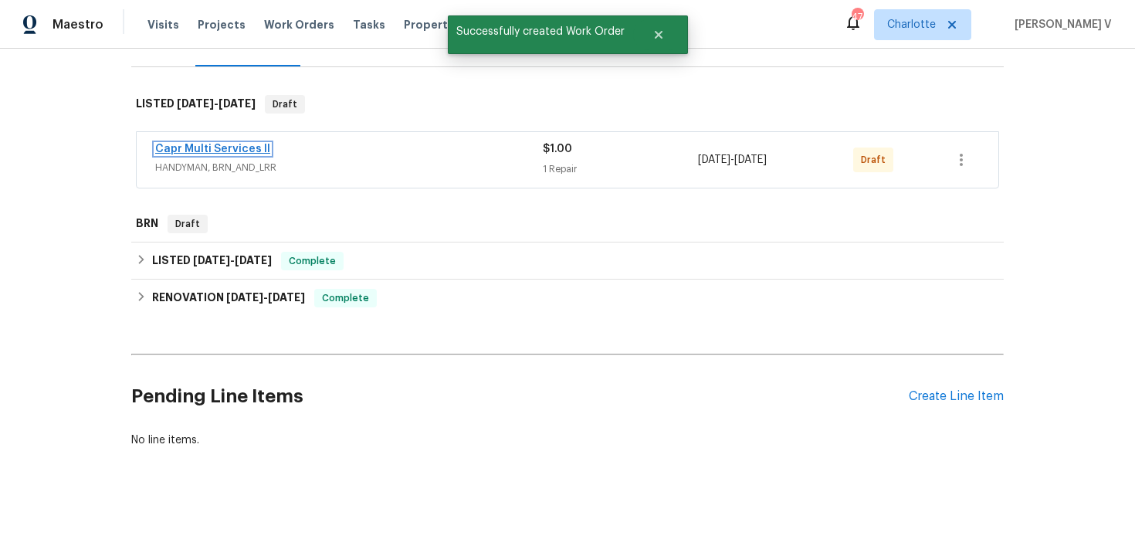
click at [210, 147] on link "Capr Multi Services ll" at bounding box center [212, 149] width 115 height 11
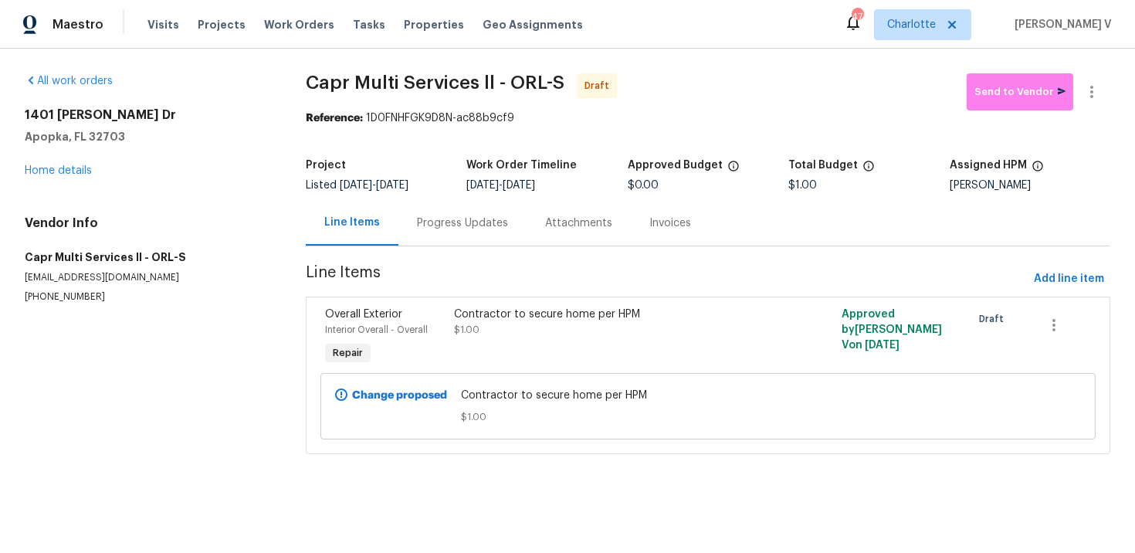
click at [393, 201] on div "Line Items" at bounding box center [352, 223] width 93 height 46
click at [423, 232] on div "Progress Updates" at bounding box center [462, 223] width 128 height 46
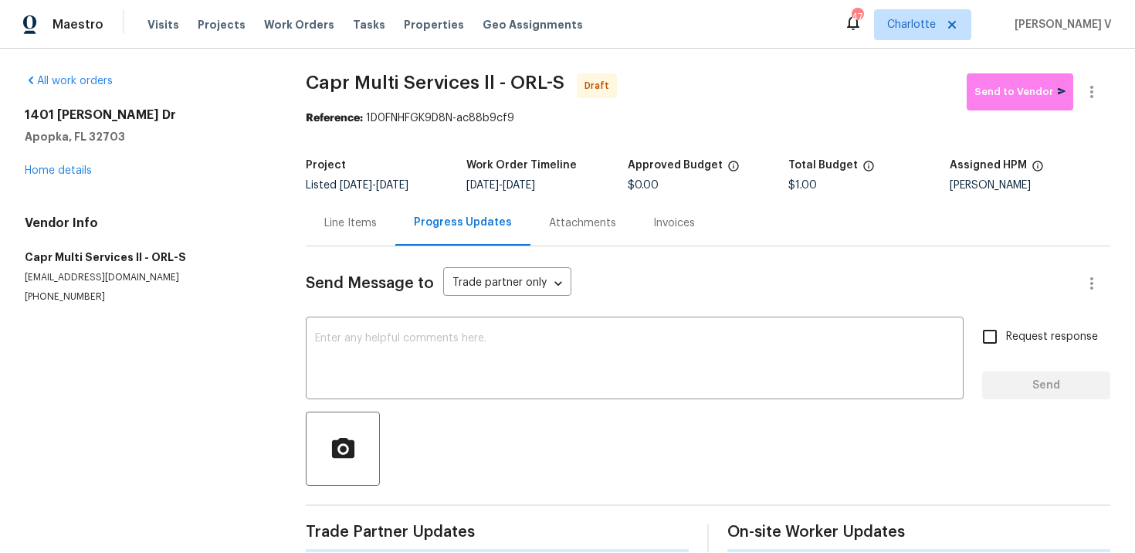
click at [460, 316] on div "Send Message to Trade partner only Trade partner only ​ x ​ Request response Se…" at bounding box center [708, 399] width 804 height 306
click at [425, 347] on textarea at bounding box center [634, 360] width 639 height 54
paste textarea "Hi this is Divya with Opendoor. I’m confirming you received the WO for the prop…"
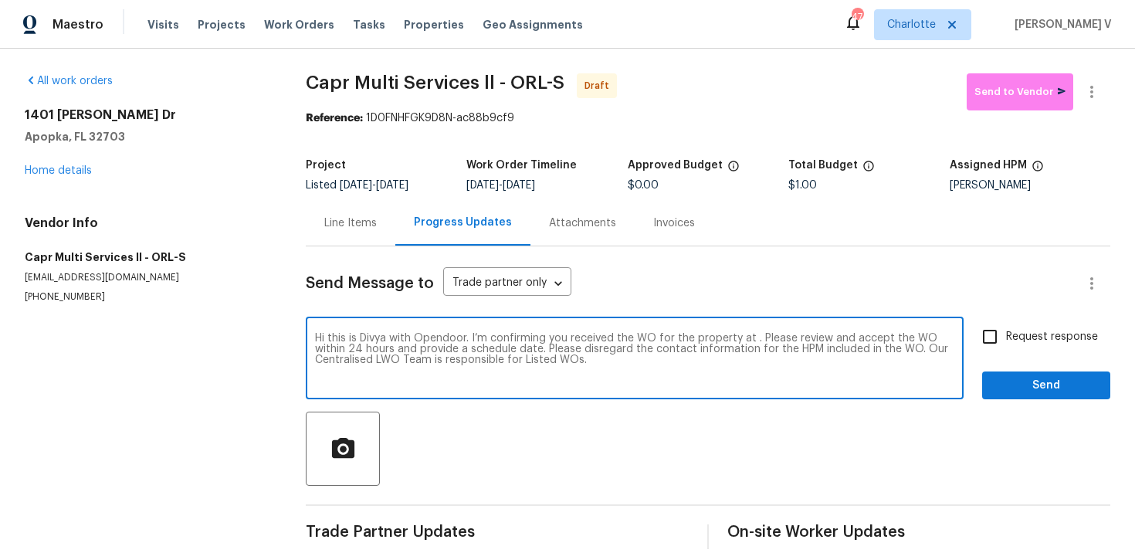
click at [751, 336] on textarea "Hi this is Divya with Opendoor. I’m confirming you received the WO for the prop…" at bounding box center [634, 360] width 639 height 54
paste textarea "1401 Rossman Dr, Apopka, FL 32703"
type textarea "Hi this is Divya with Opendoor. I’m confirming you received the WO for the prop…"
click at [1004, 346] on input "Request response" at bounding box center [989, 336] width 32 height 32
checkbox input "true"
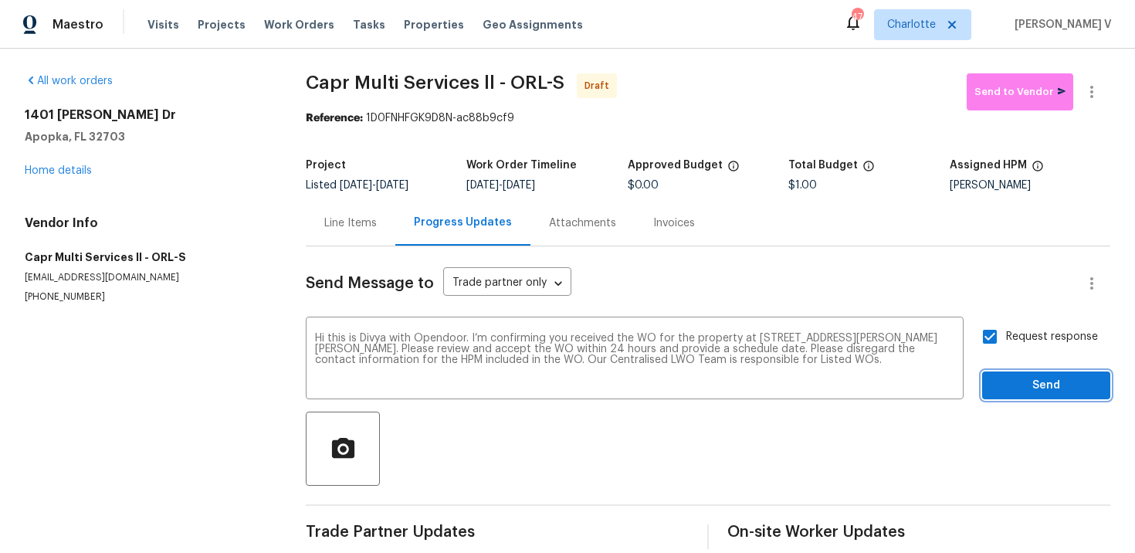
click at [1020, 381] on span "Send" at bounding box center [1045, 385] width 103 height 19
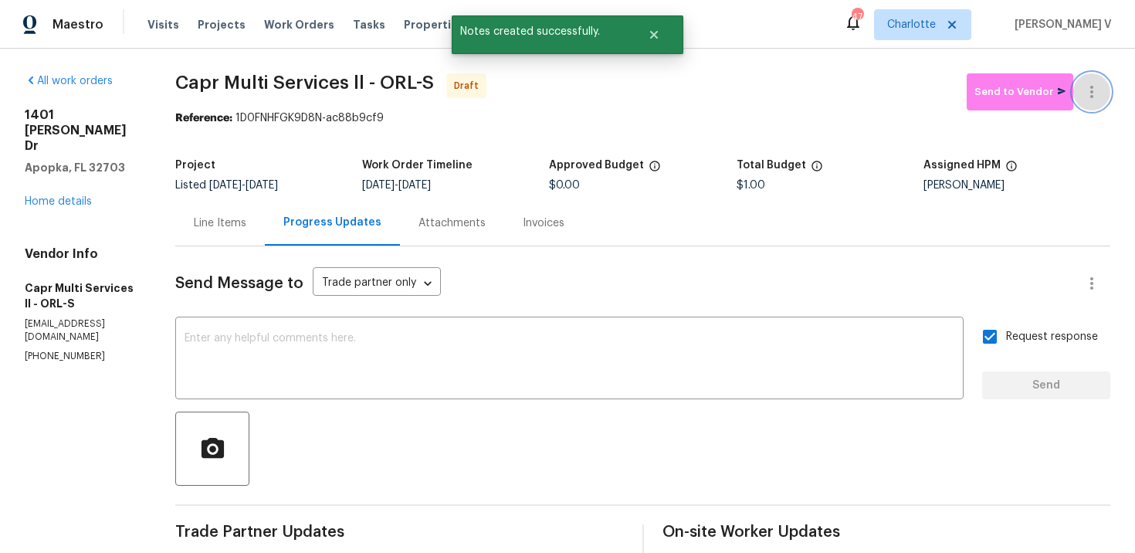
click at [1099, 90] on icon "button" at bounding box center [1091, 92] width 19 height 19
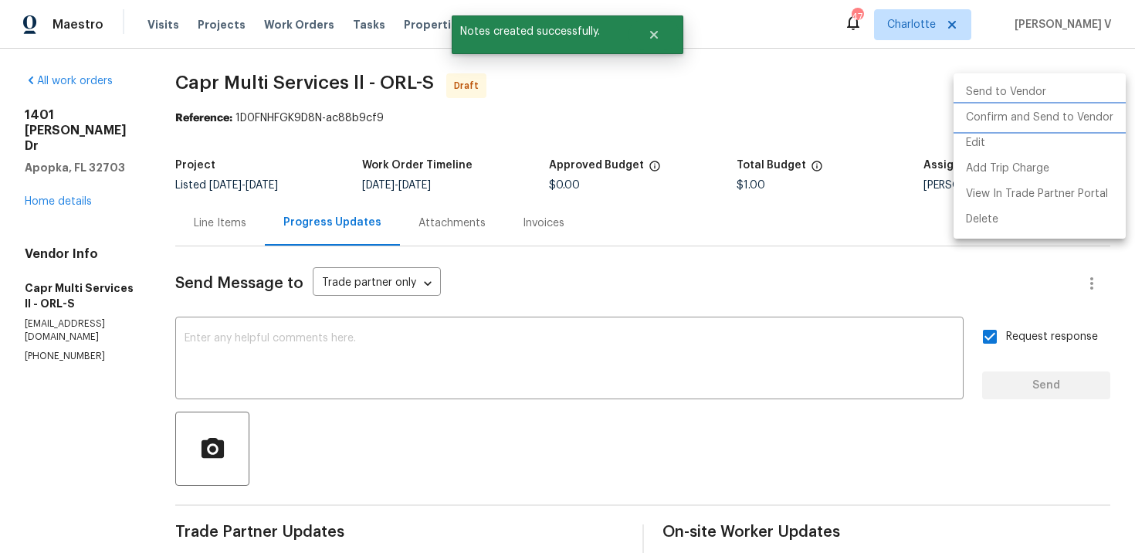
click at [1038, 115] on li "Confirm and Send to Vendor" at bounding box center [1039, 117] width 172 height 25
click at [371, 188] on div at bounding box center [567, 276] width 1135 height 553
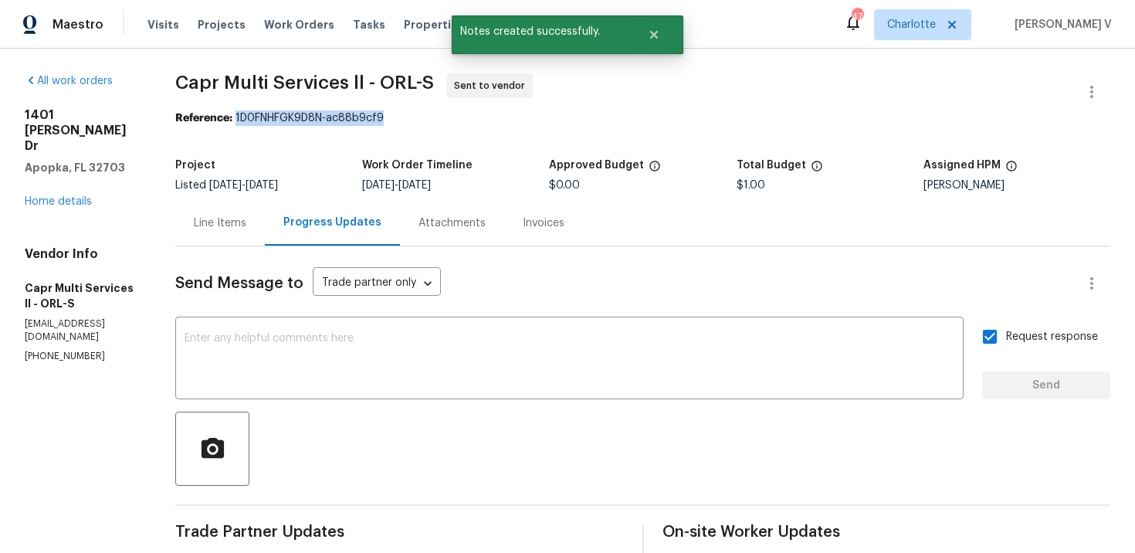
drag, startPoint x: 242, startPoint y: 117, endPoint x: 562, endPoint y: 117, distance: 320.4
click at [562, 117] on div "Reference: 1D0FNHFGK9D8N-ac88b9cf9" at bounding box center [642, 117] width 935 height 15
copy div "1D0FNHFGK9D8N-ac88b9cf9"
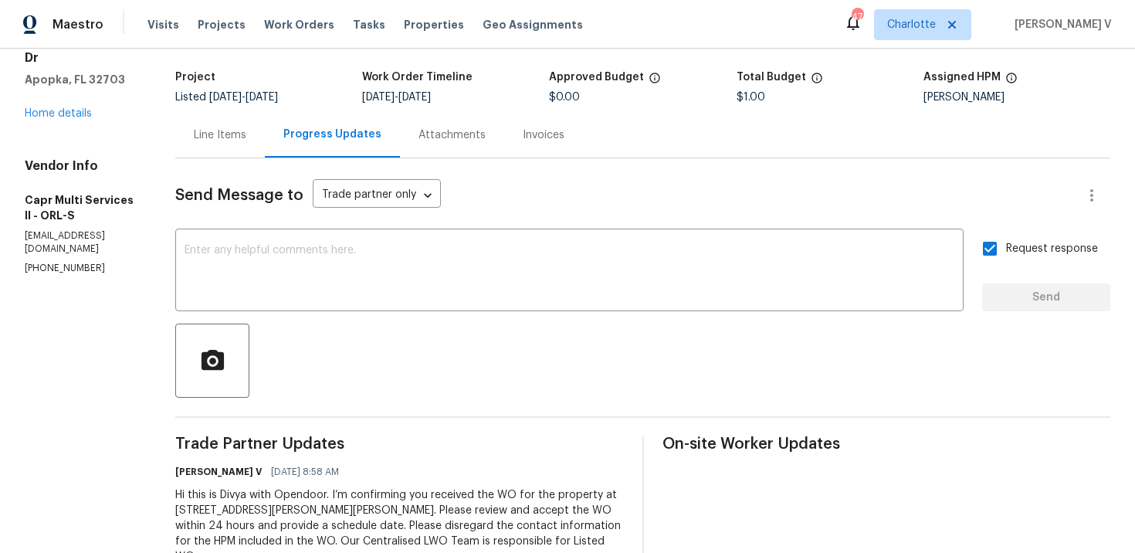
scroll to position [127, 0]
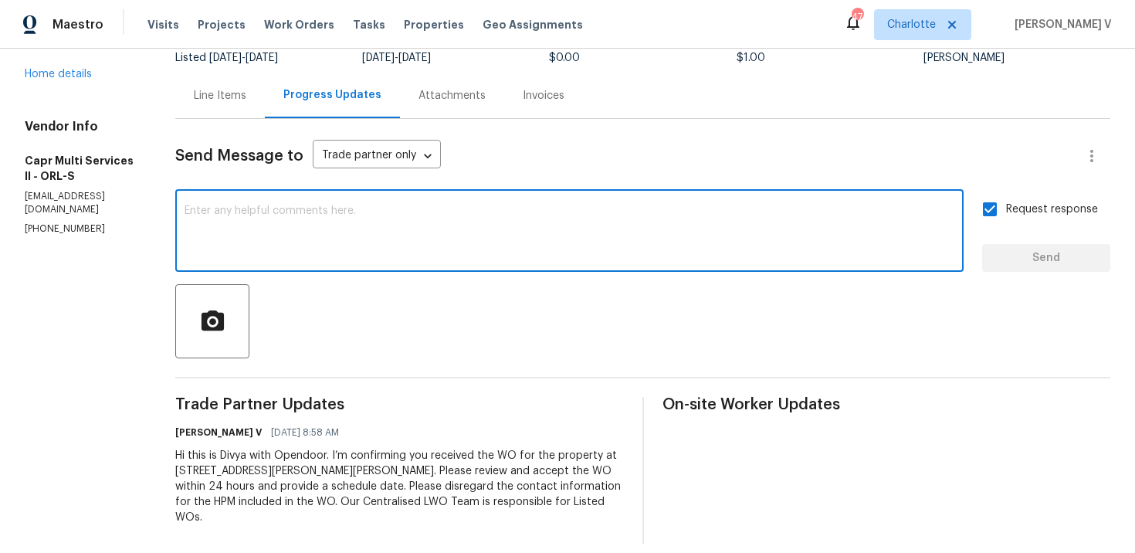
click at [529, 235] on textarea at bounding box center [569, 232] width 770 height 54
paste textarea "Attention All Work Orders must include before-photos (both close-up and wide-an…"
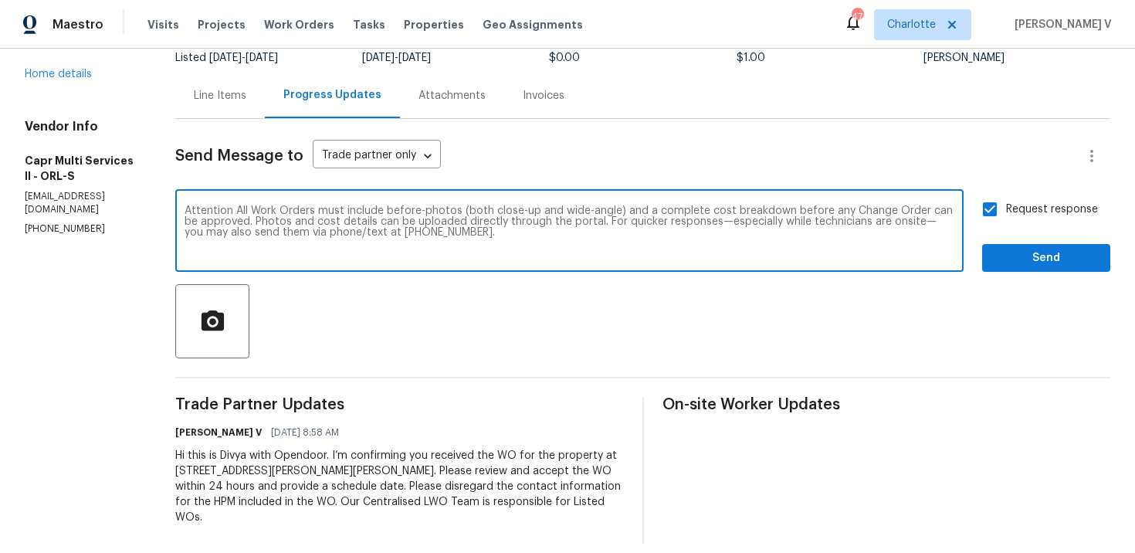
type textarea "Attention All Work Orders must include before-photos (both close-up and wide-an…"
click at [1063, 257] on span "Send" at bounding box center [1045, 258] width 103 height 19
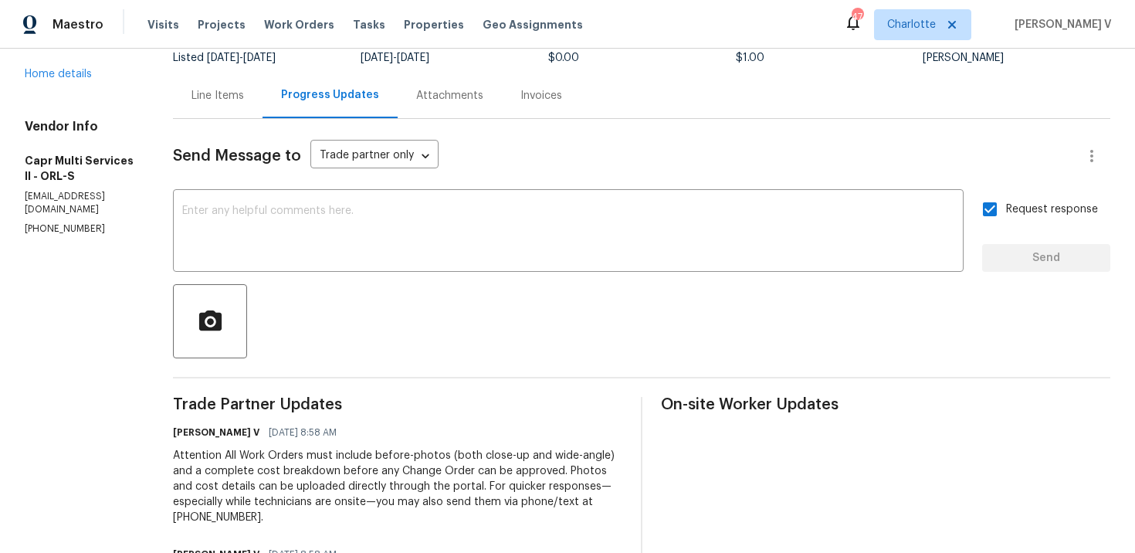
scroll to position [0, 0]
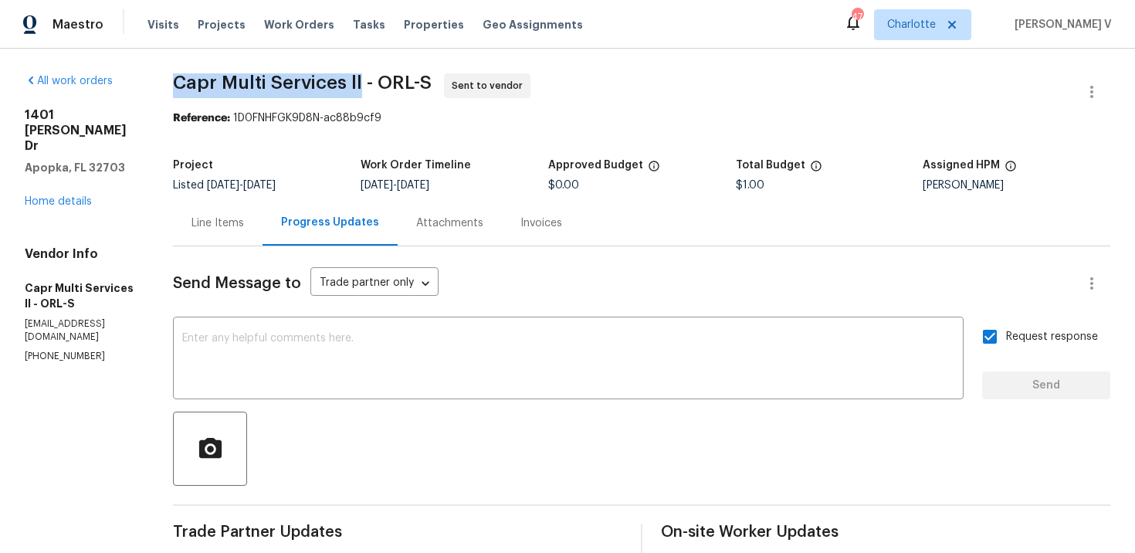
drag, startPoint x: 178, startPoint y: 86, endPoint x: 361, endPoint y: 86, distance: 183.7
click at [361, 86] on span "Capr Multi Services ll - ORL-S" at bounding box center [302, 82] width 259 height 19
copy span "Capr Multi Services ll"
click at [15, 176] on div "All work orders 1401 Rossman Dr Apopka, FL 32703 Home details Vendor Info Capr …" at bounding box center [567, 433] width 1135 height 769
click at [48, 196] on link "Home details" at bounding box center [58, 201] width 67 height 11
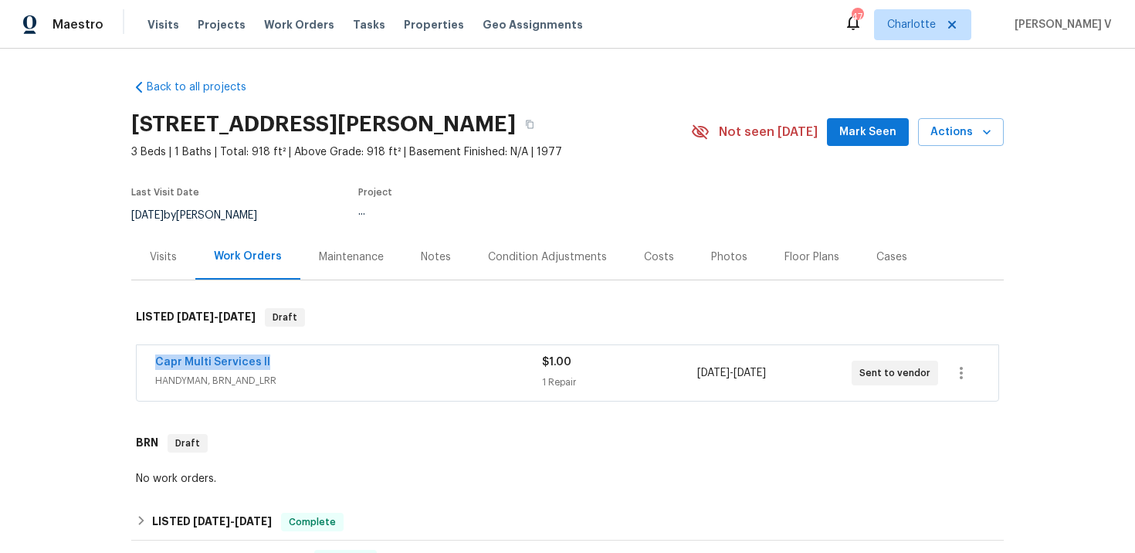
drag, startPoint x: 135, startPoint y: 359, endPoint x: 421, endPoint y: 359, distance: 286.4
click at [421, 359] on div "Capr Multi Services ll HANDYMAN, BRN_AND_LRR $1.00 1 Repair 10/3/2025 - 10/6/20…" at bounding box center [567, 372] width 863 height 57
copy link "Capr Multi Services ll"
click at [317, 377] on span "HANDYMAN, BRN_AND_LRR" at bounding box center [348, 380] width 387 height 15
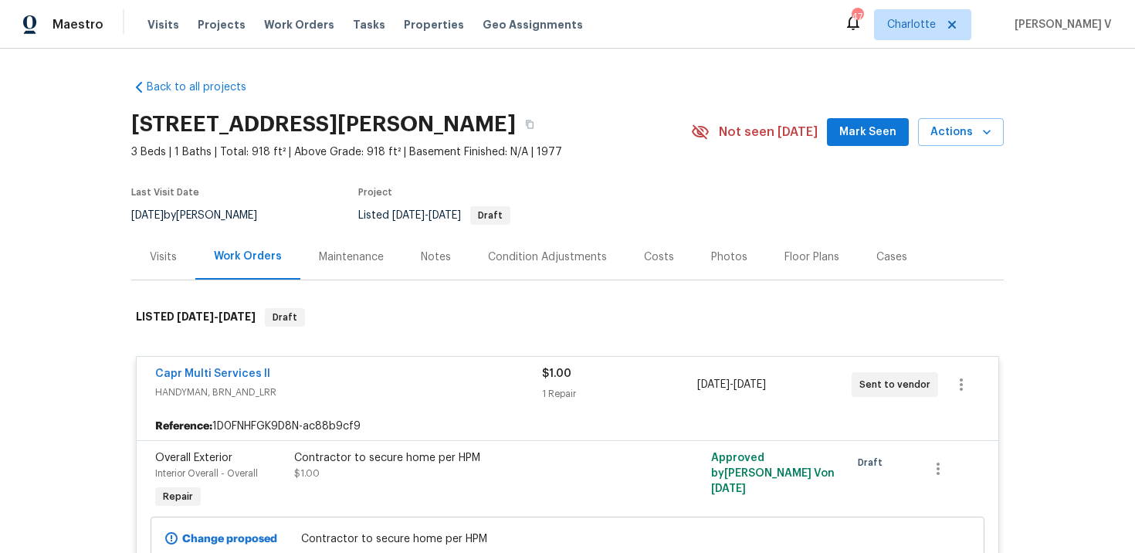
click at [356, 455] on div "Contractor to secure home per HPM" at bounding box center [463, 457] width 338 height 15
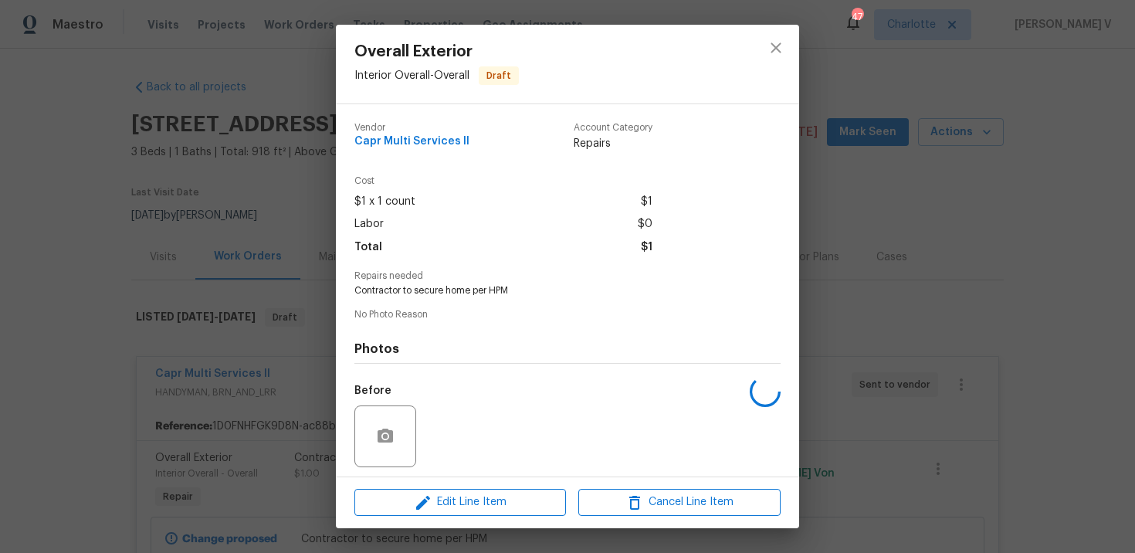
click at [356, 455] on div at bounding box center [385, 436] width 62 height 62
click at [459, 291] on span "Contractor to secure home per HPM" at bounding box center [546, 290] width 384 height 13
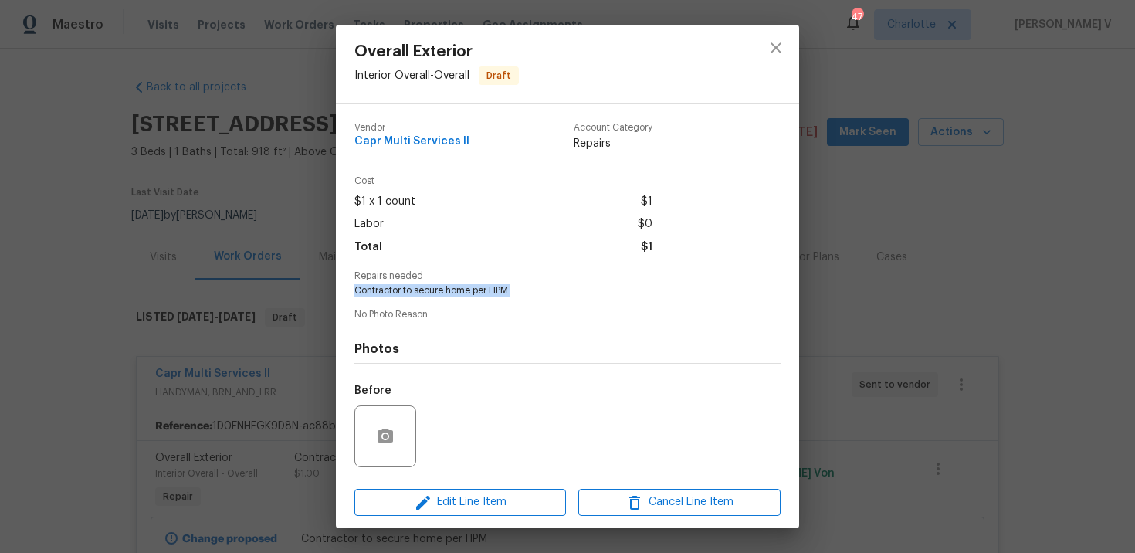
copy span "Contractor to secure home per HPM"
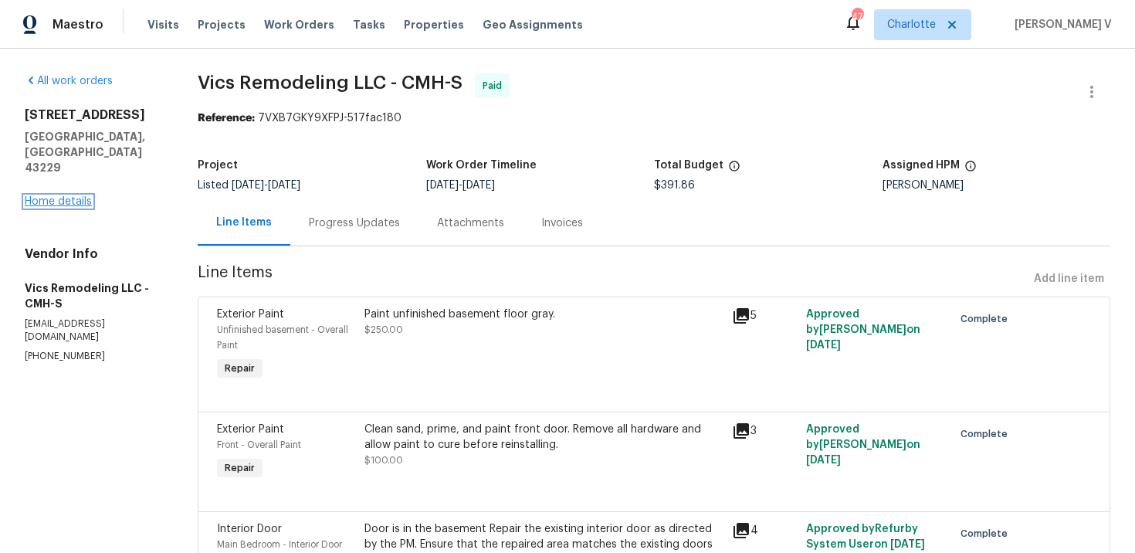
click at [65, 196] on link "Home details" at bounding box center [58, 201] width 67 height 11
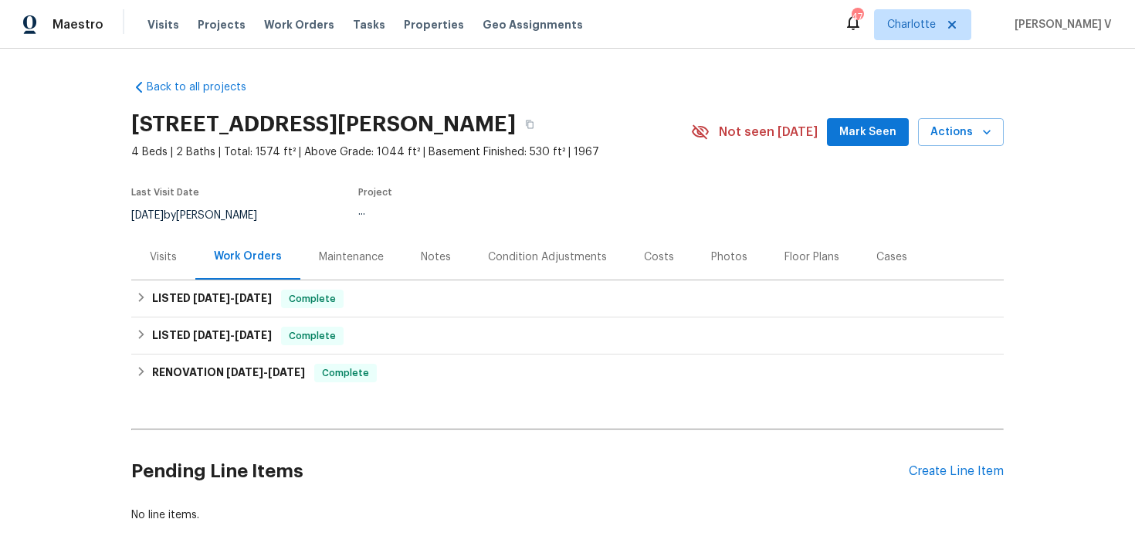
scroll to position [75, 0]
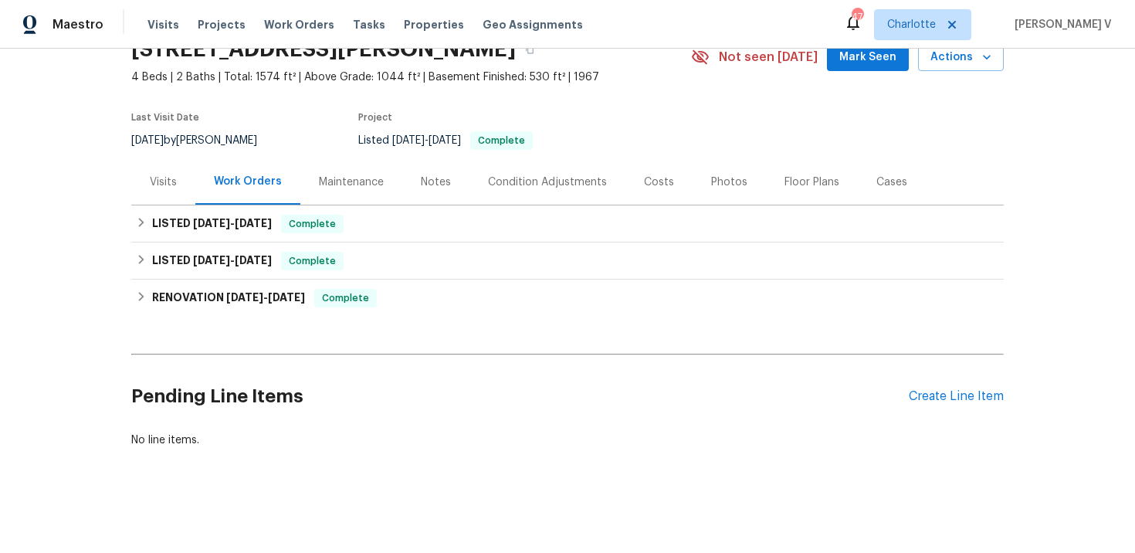
click at [959, 408] on div "Pending Line Items Create Line Item" at bounding box center [567, 397] width 872 height 72
click at [951, 402] on div "Create Line Item" at bounding box center [956, 396] width 95 height 15
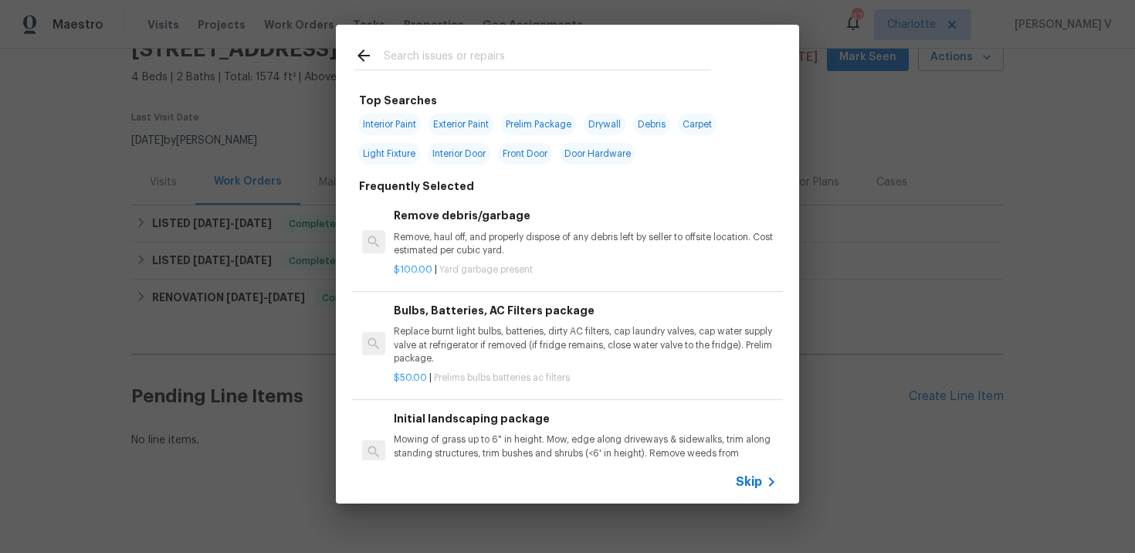
click at [760, 482] on span "Skip" at bounding box center [749, 481] width 26 height 15
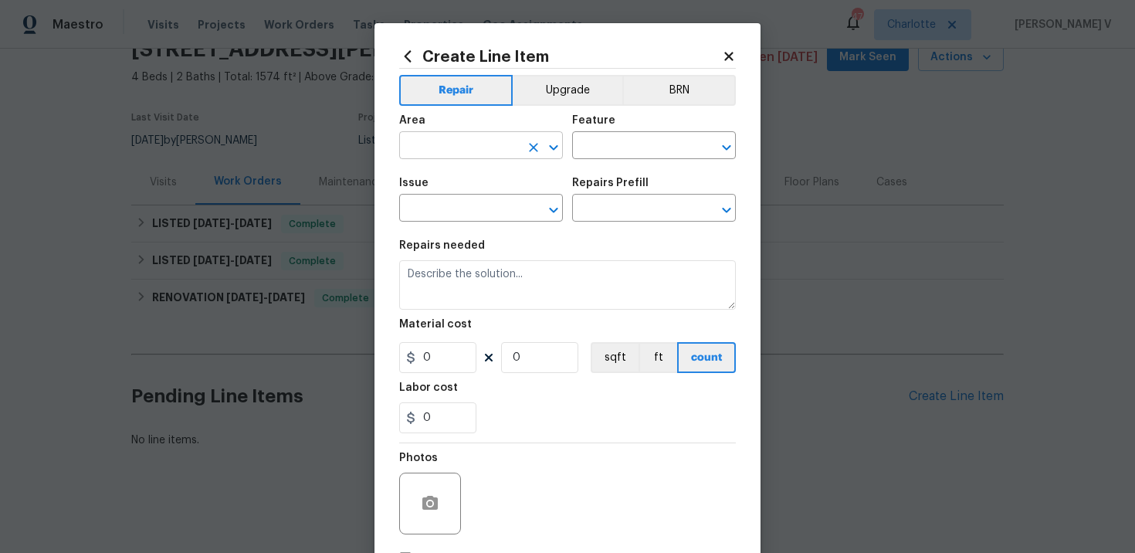
click at [429, 150] on input "text" at bounding box center [459, 147] width 120 height 24
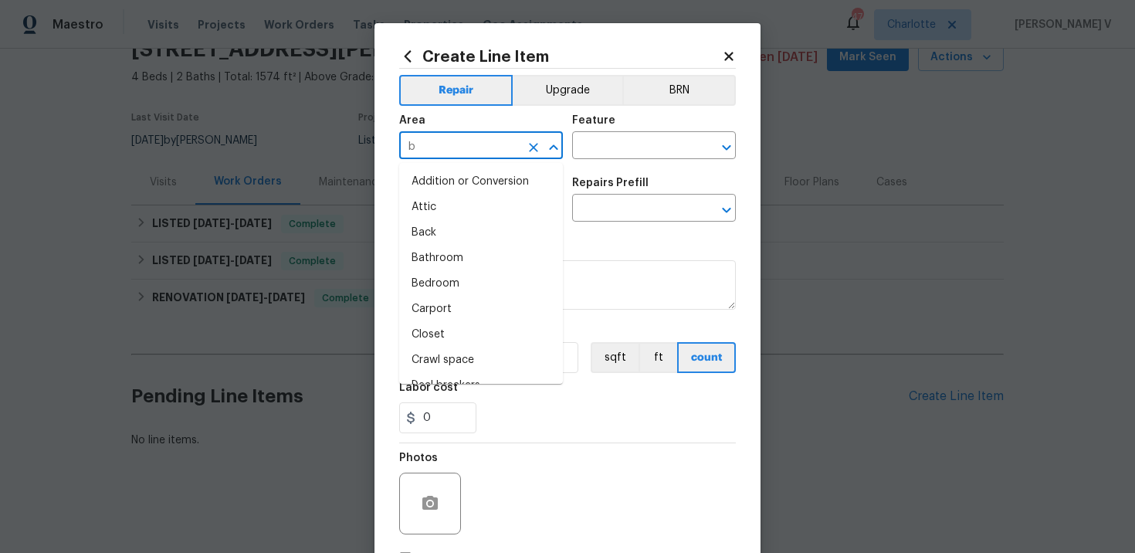
type input "ba"
type input "s"
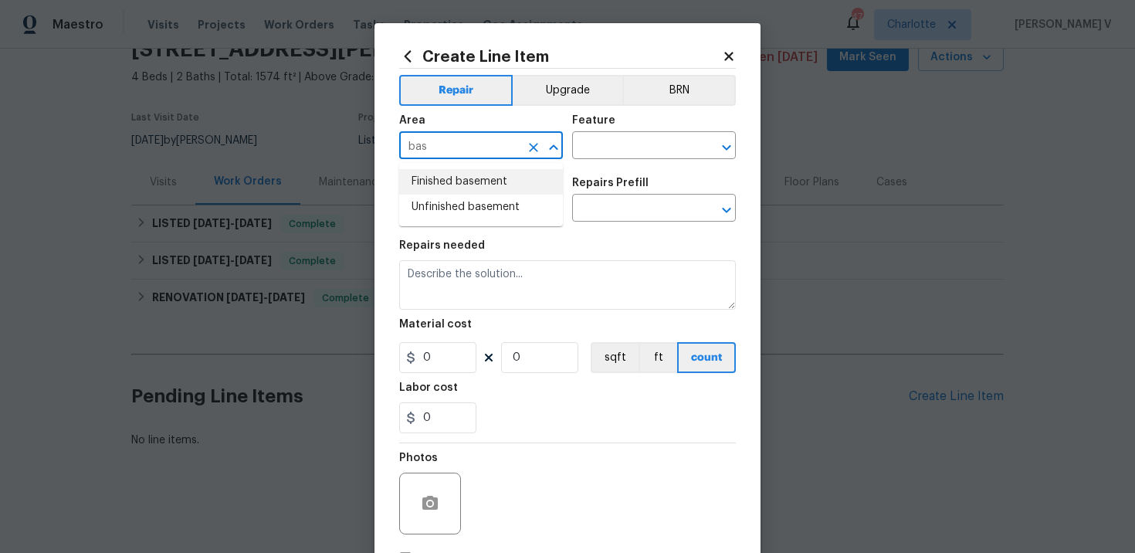
click at [458, 188] on li "Finished basement" at bounding box center [481, 181] width 164 height 25
type input "Finished basement"
click at [632, 147] on input "text" at bounding box center [632, 147] width 120 height 24
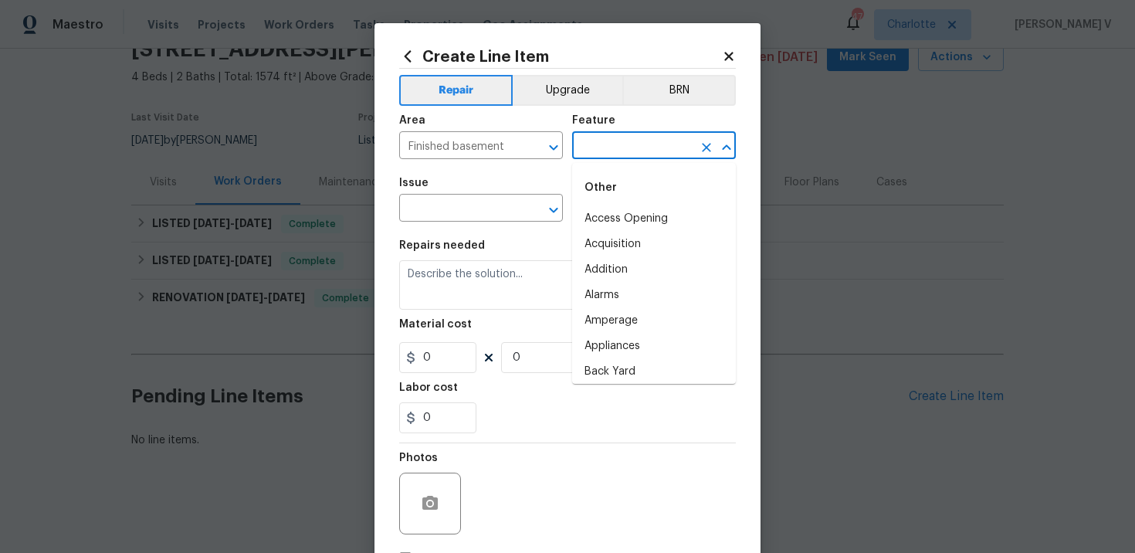
type input "b"
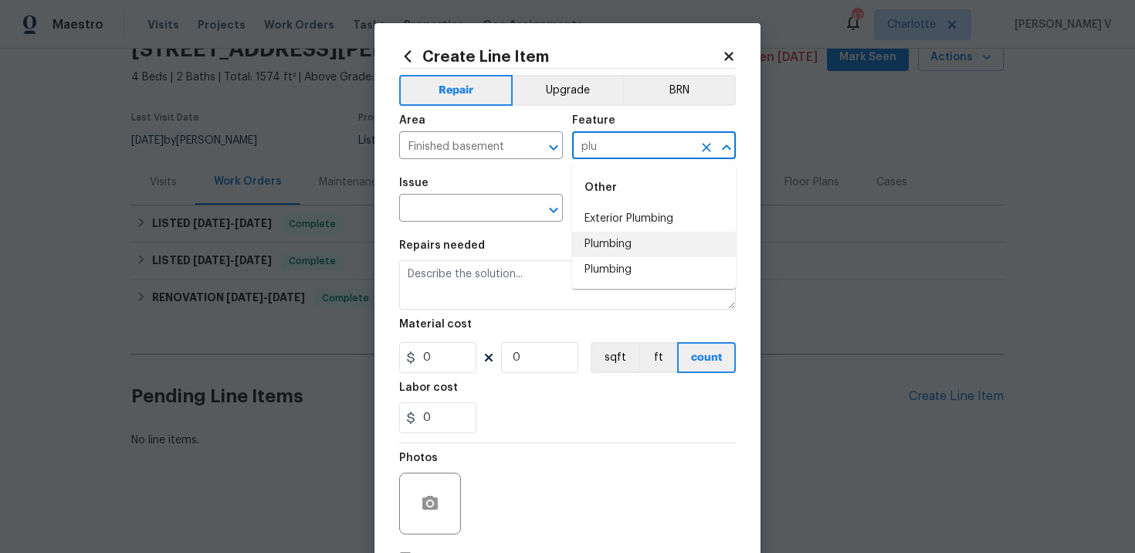
click at [633, 239] on li "Plumbing" at bounding box center [654, 244] width 164 height 25
type input "Plumbing"
click at [438, 208] on input "text" at bounding box center [459, 210] width 120 height 24
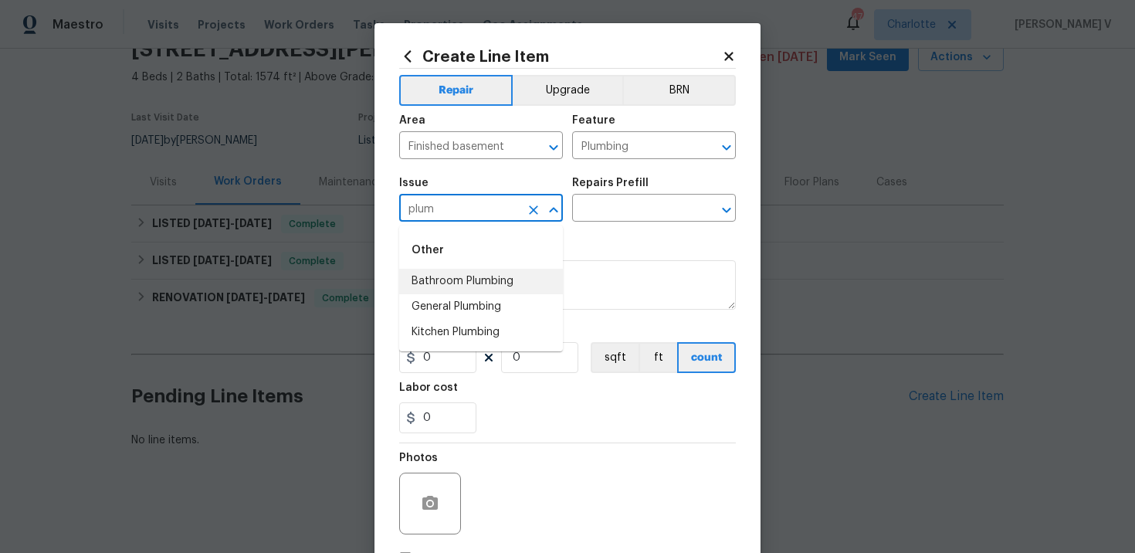
click at [449, 208] on input "plum" at bounding box center [459, 210] width 120 height 24
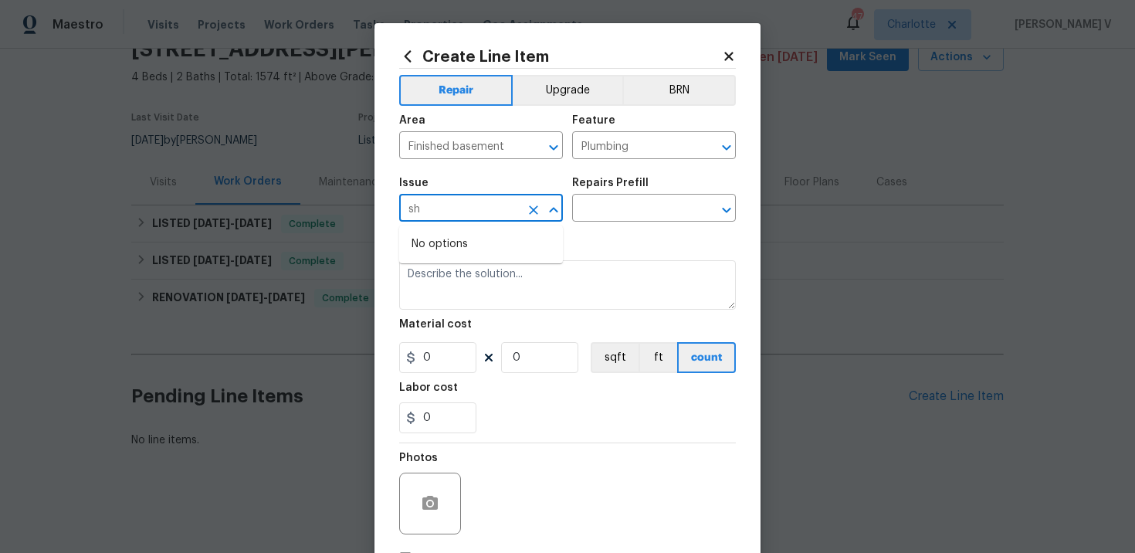
type input "s"
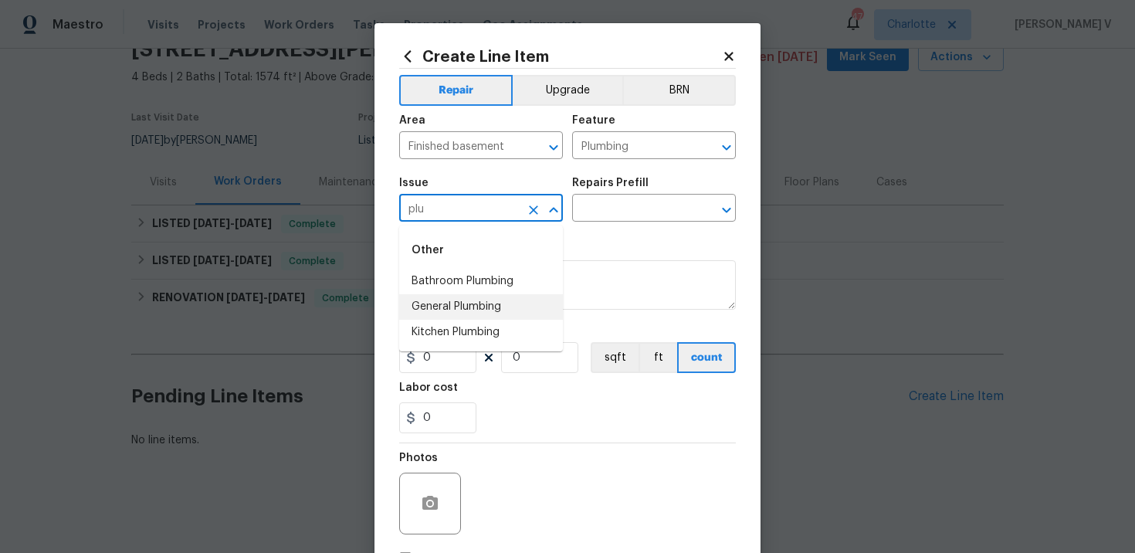
click at [455, 310] on li "General Plumbing" at bounding box center [481, 306] width 164 height 25
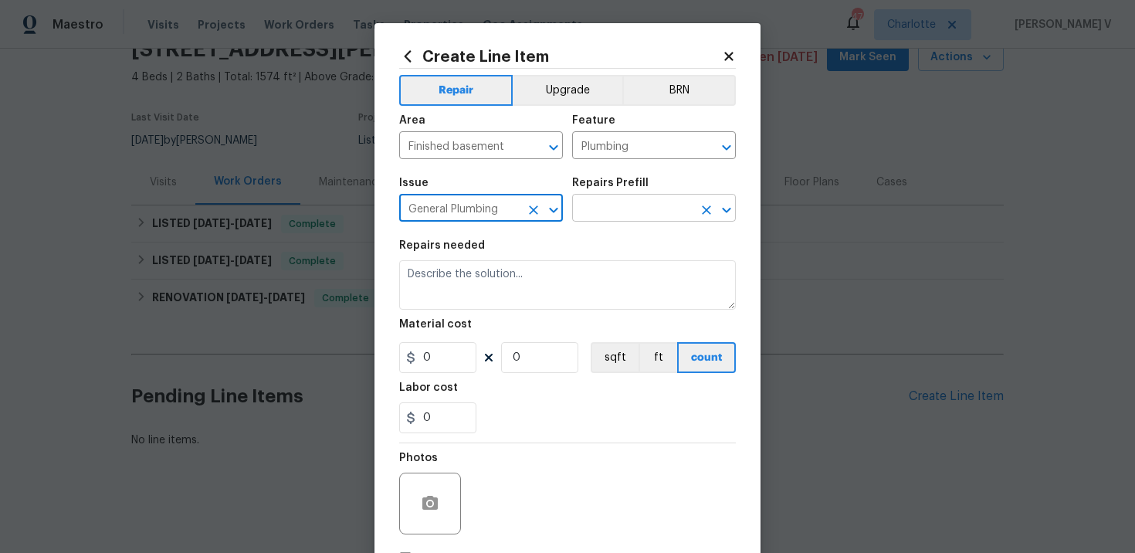
type input "General Plumbing"
click at [575, 215] on input "text" at bounding box center [632, 210] width 120 height 24
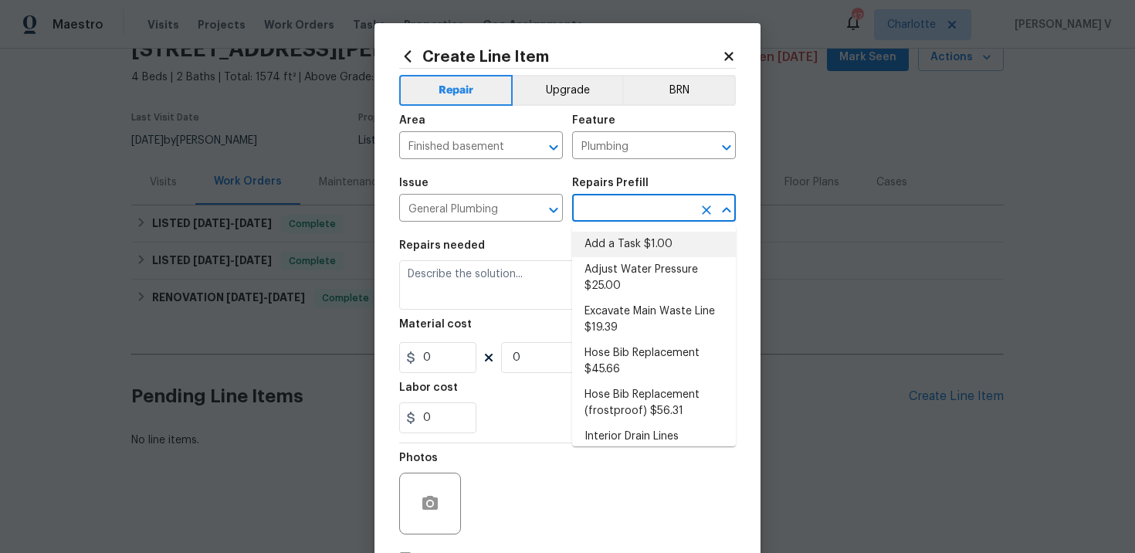
click at [608, 252] on li "Add a Task $1.00" at bounding box center [654, 244] width 164 height 25
type input "Add a Task $1.00"
type textarea "HPM to detail"
type input "1"
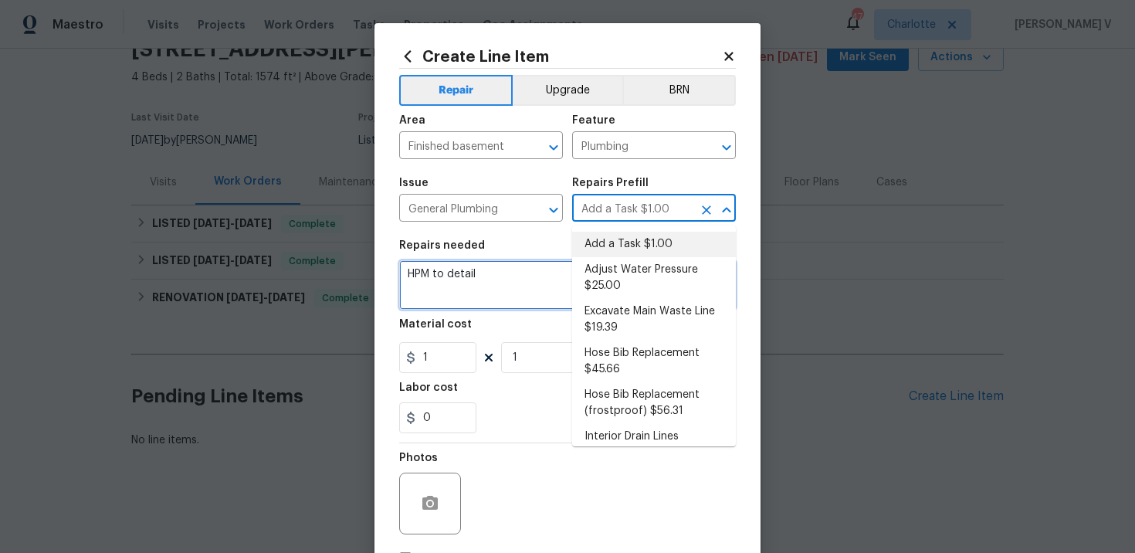
click at [416, 280] on textarea "HPM to detail" at bounding box center [567, 284] width 337 height 49
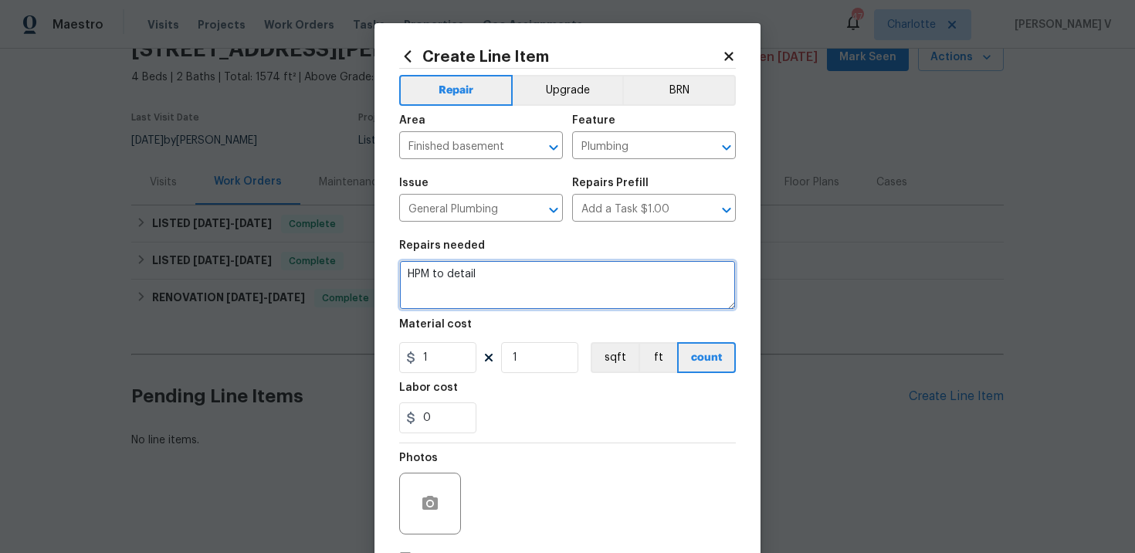
click at [416, 280] on textarea "HPM to detail" at bounding box center [567, 284] width 337 height 49
paste textarea "Leak (location unknown). Please prioritize this WO due to a leak. Identify the …"
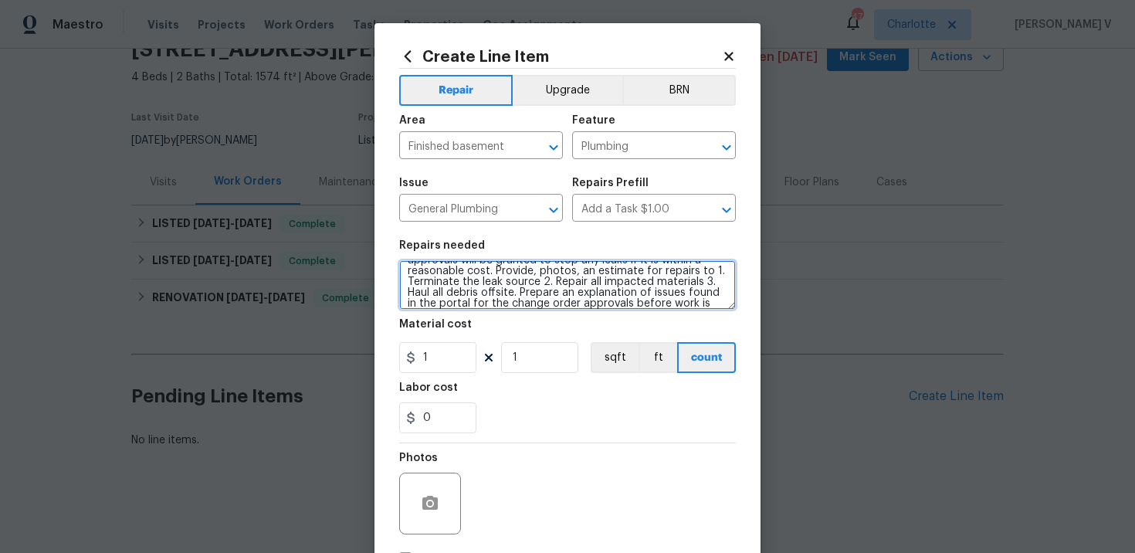
scroll to position [0, 0]
type textarea "#lwoleak Leak (location unknown). Please prioritize this WO due to a leak. Iden…"
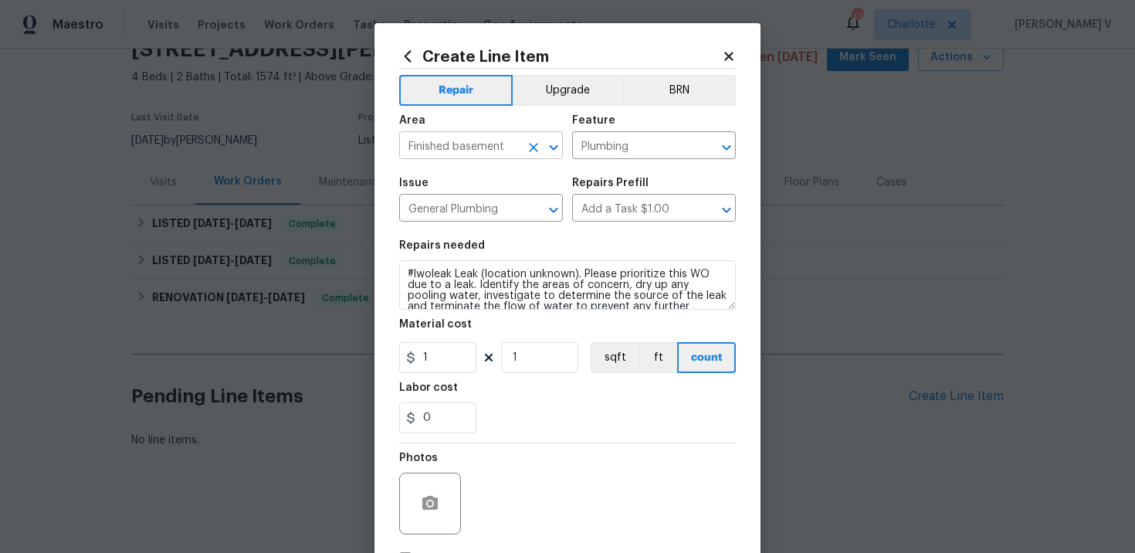
click at [486, 143] on input "Finished basement" at bounding box center [459, 147] width 120 height 24
click at [486, 180] on li "Plumbing" at bounding box center [481, 181] width 164 height 25
type input "Plumbing"
click at [442, 346] on input "1" at bounding box center [437, 357] width 77 height 31
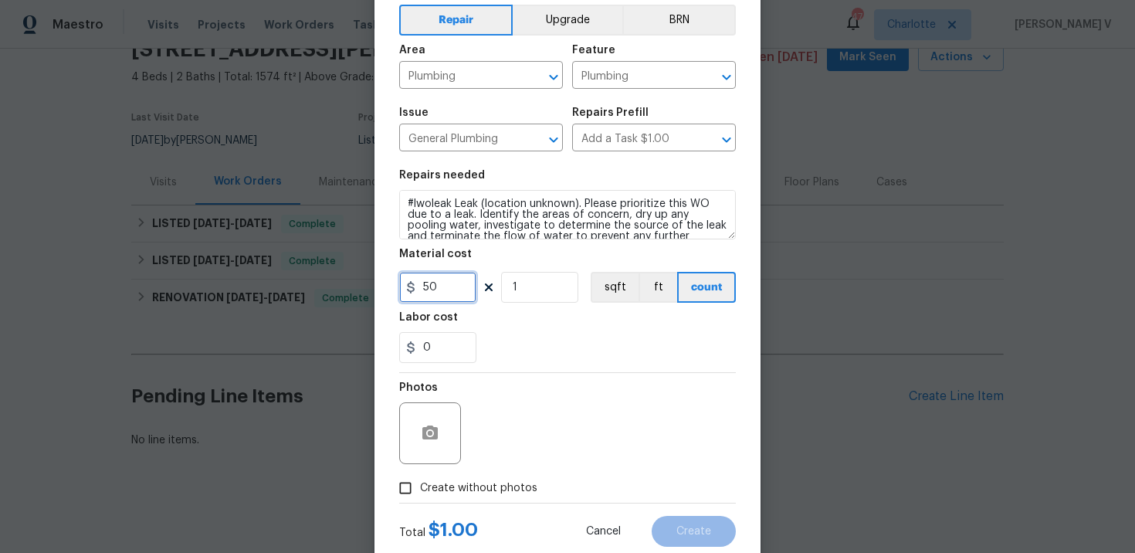
scroll to position [113, 0]
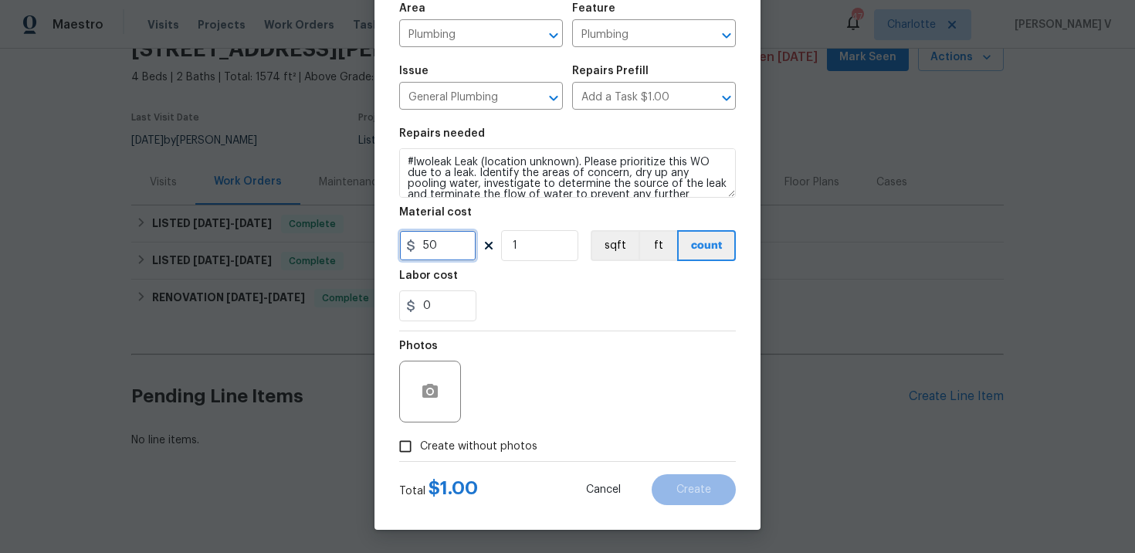
type input "50"
click at [428, 440] on span "Create without photos" at bounding box center [478, 446] width 117 height 16
click at [420, 440] on input "Create without photos" at bounding box center [405, 446] width 29 height 29
checkbox input "true"
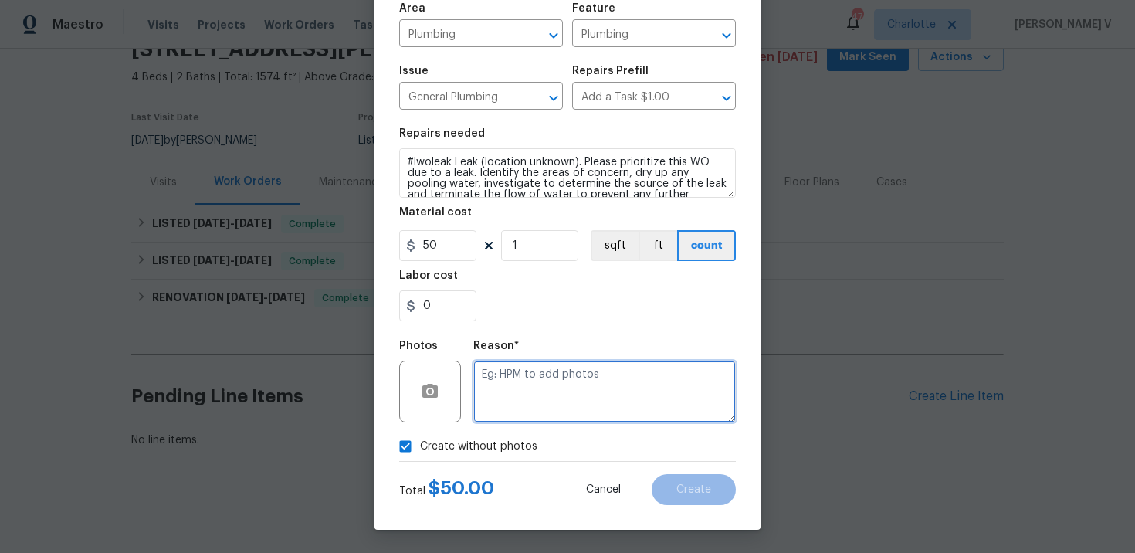
click at [547, 396] on textarea at bounding box center [604, 392] width 262 height 62
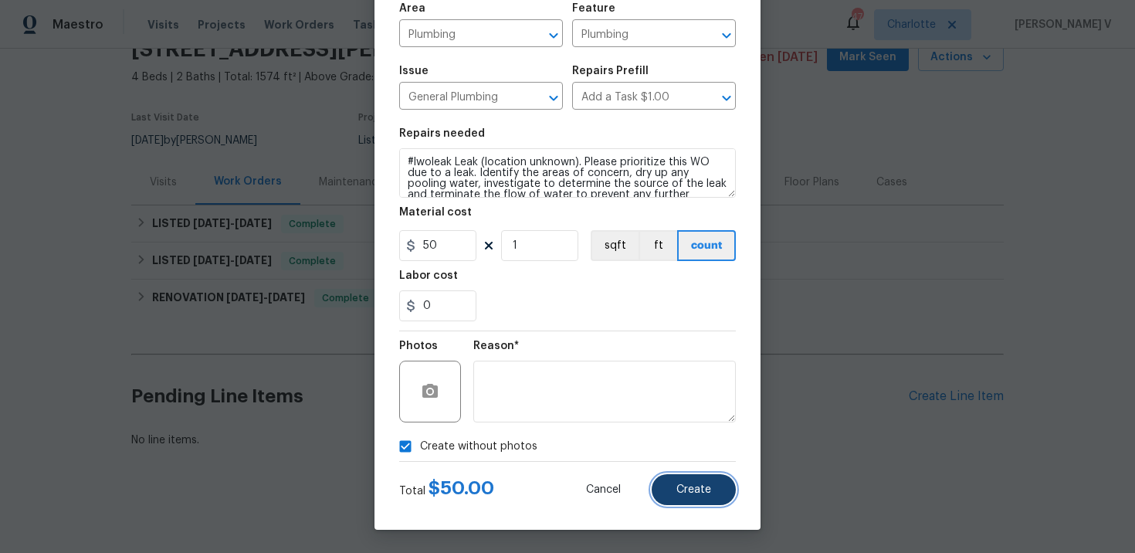
click at [674, 479] on button "Create" at bounding box center [694, 489] width 84 height 31
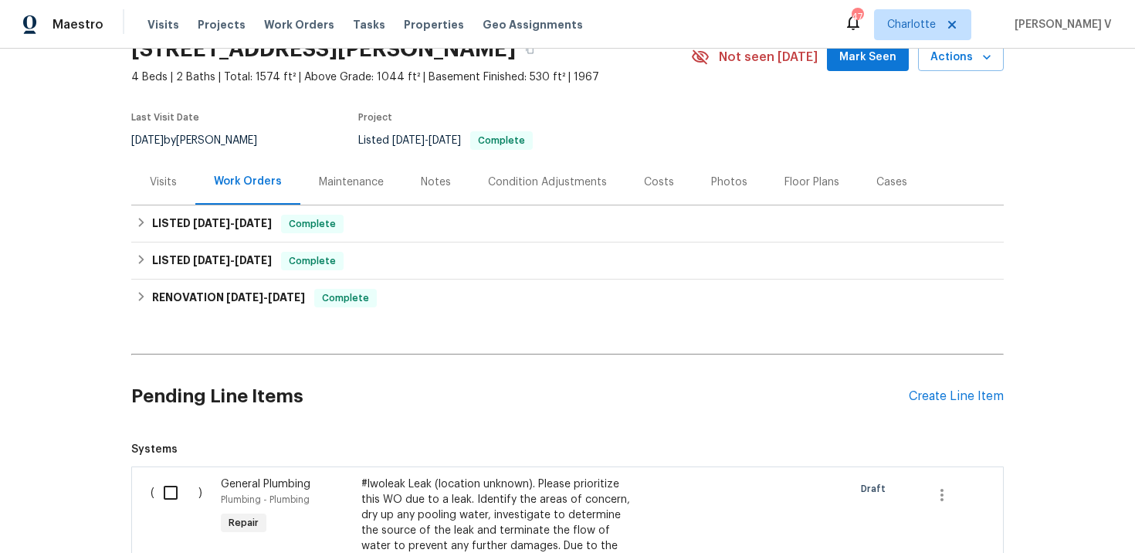
click at [181, 488] on input "checkbox" at bounding box center [176, 492] width 44 height 32
checkbox input "true"
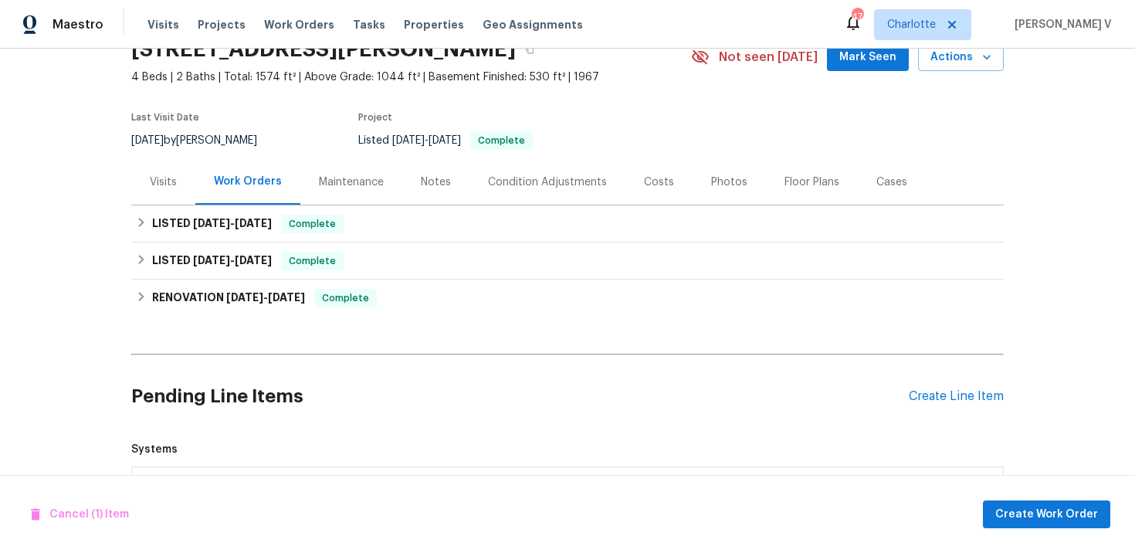
scroll to position [498, 0]
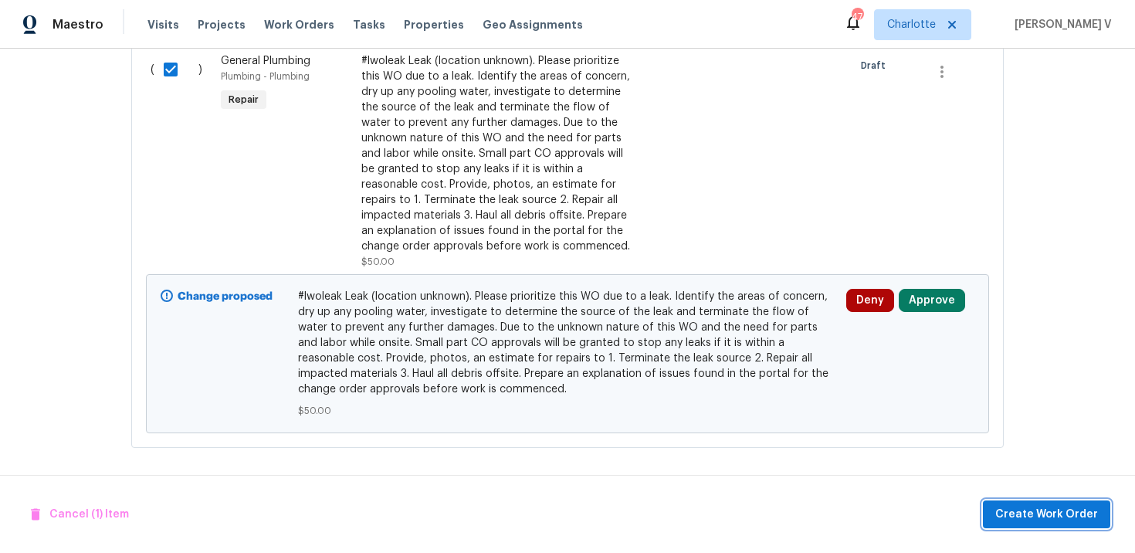
click at [1064, 507] on span "Create Work Order" at bounding box center [1046, 514] width 103 height 19
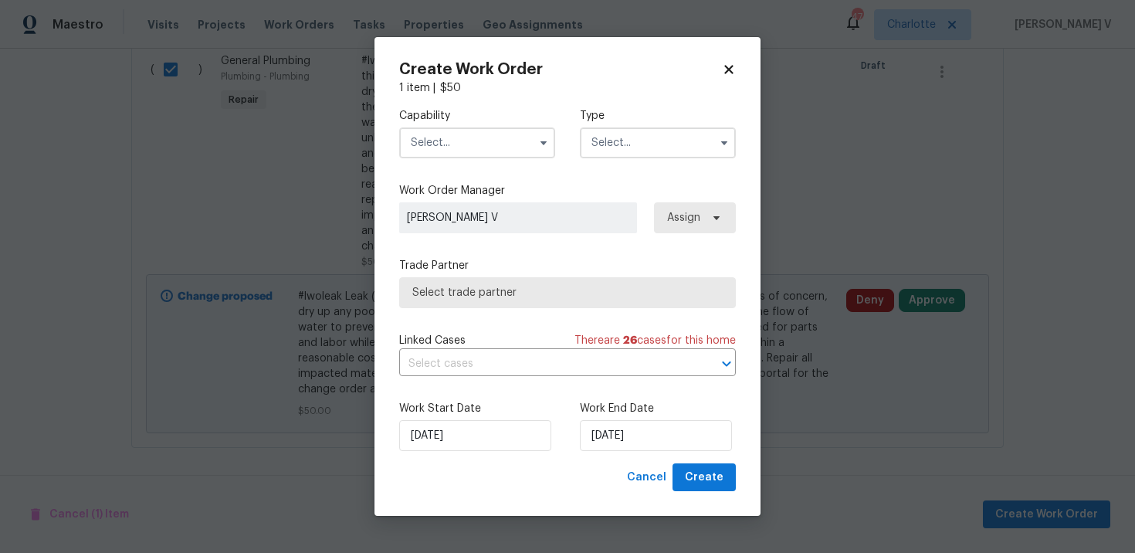
click at [466, 146] on input "text" at bounding box center [477, 142] width 156 height 31
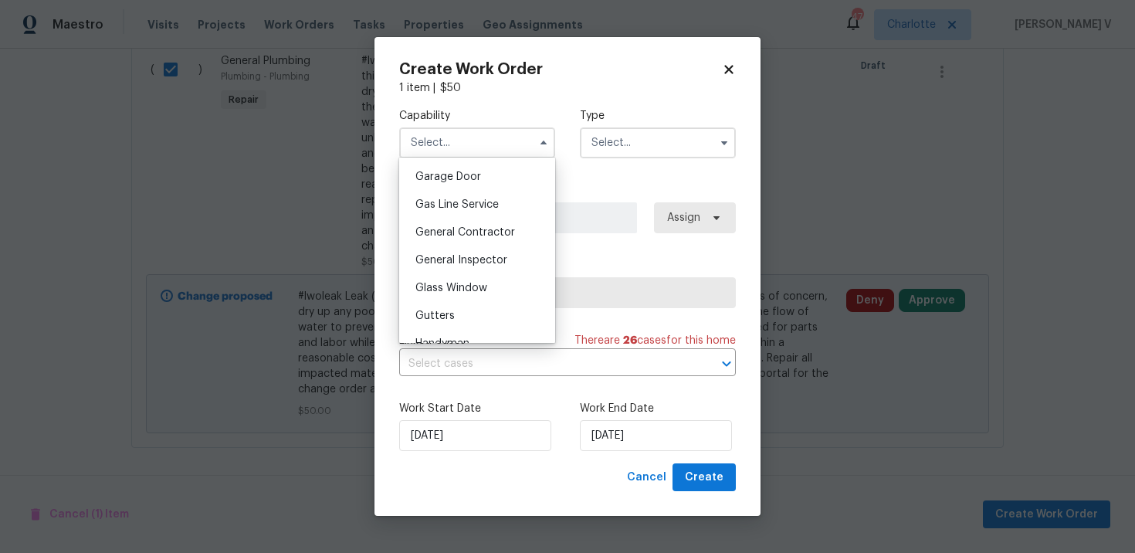
scroll to position [784, 0]
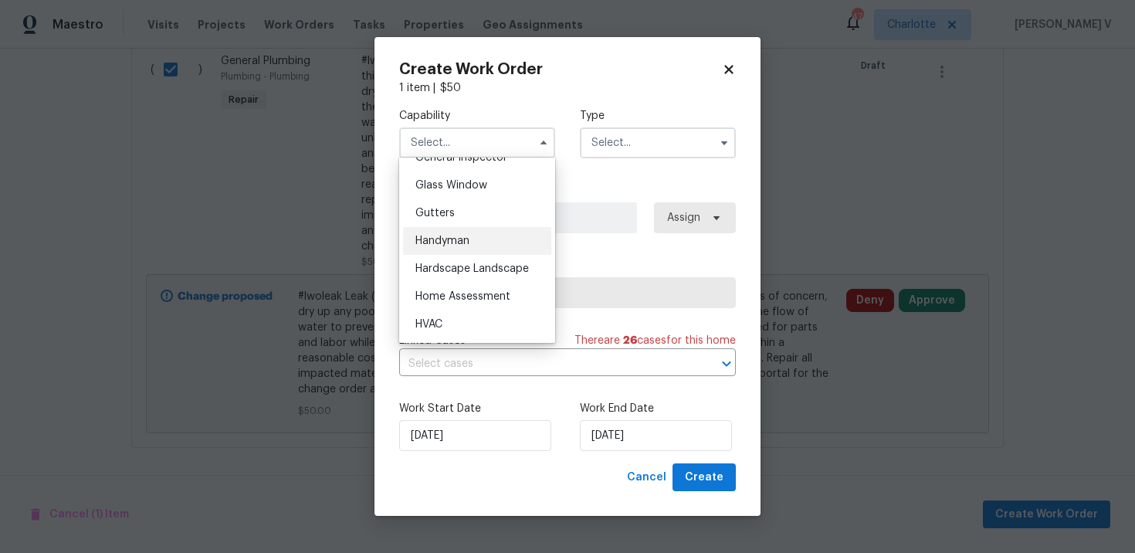
click at [476, 234] on div "Handyman" at bounding box center [477, 241] width 148 height 28
type input "Handyman"
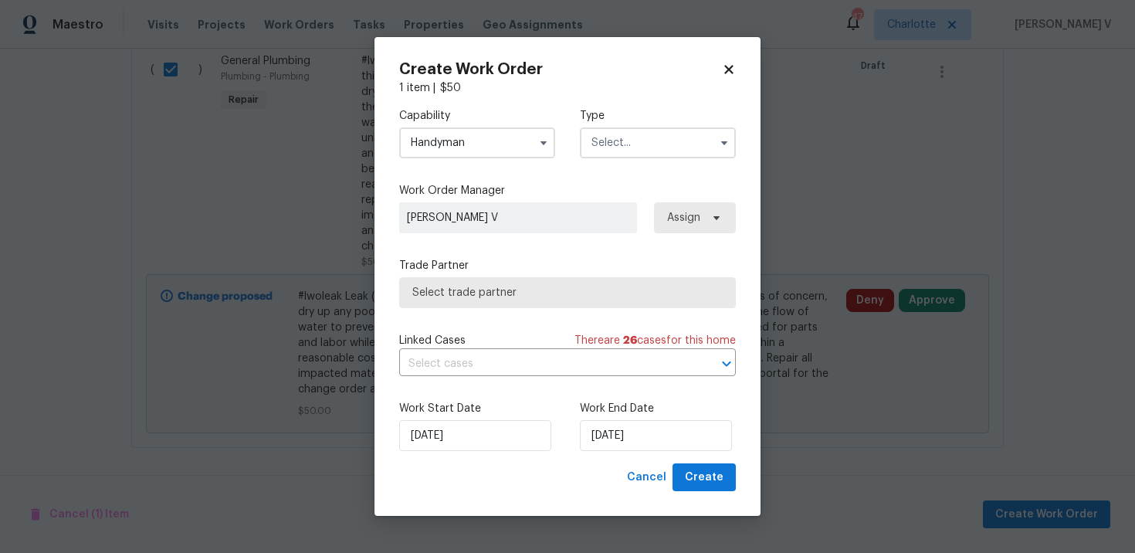
click at [642, 141] on input "text" at bounding box center [658, 142] width 156 height 31
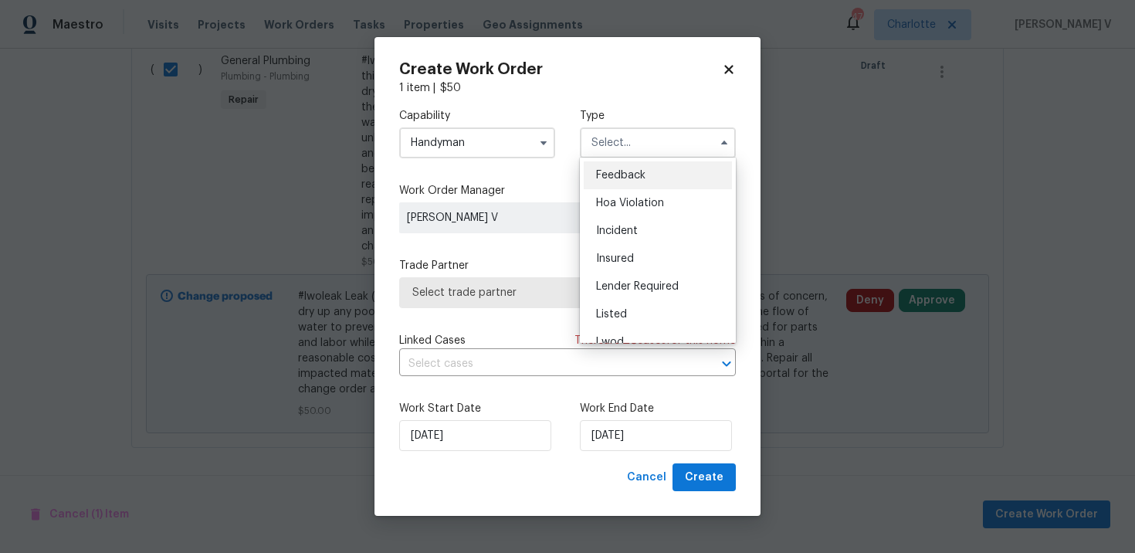
click at [646, 167] on div "Feedback" at bounding box center [658, 175] width 148 height 28
type input "Feedback"
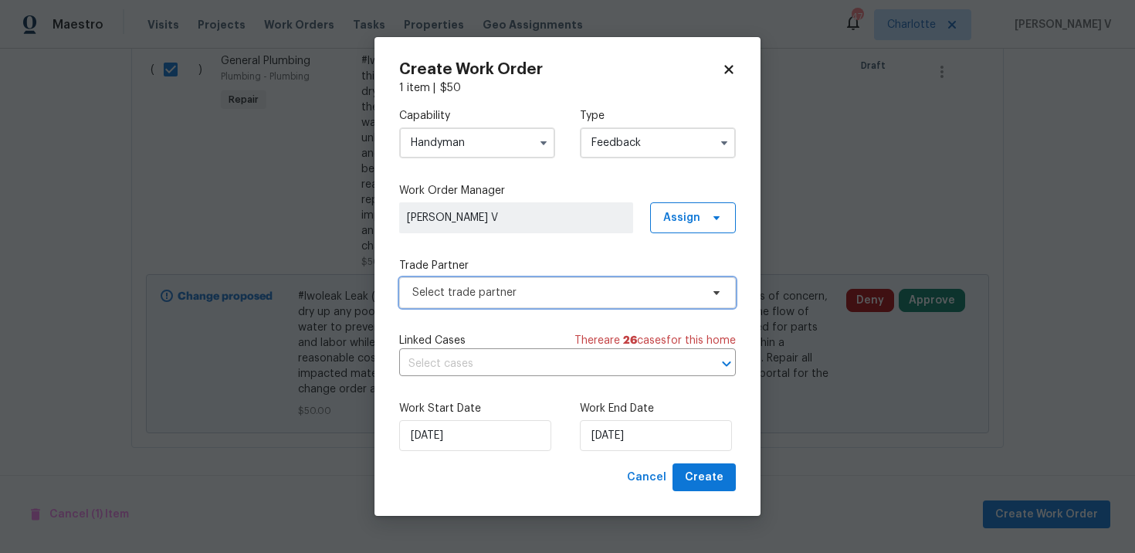
click at [469, 285] on span "Select trade partner" at bounding box center [556, 292] width 288 height 15
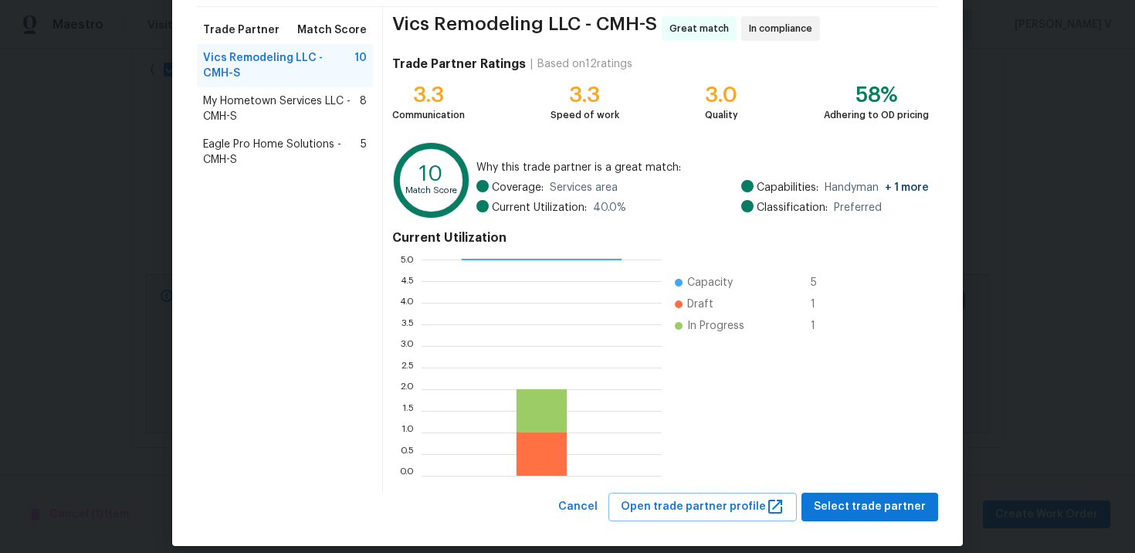
scroll to position [128, 0]
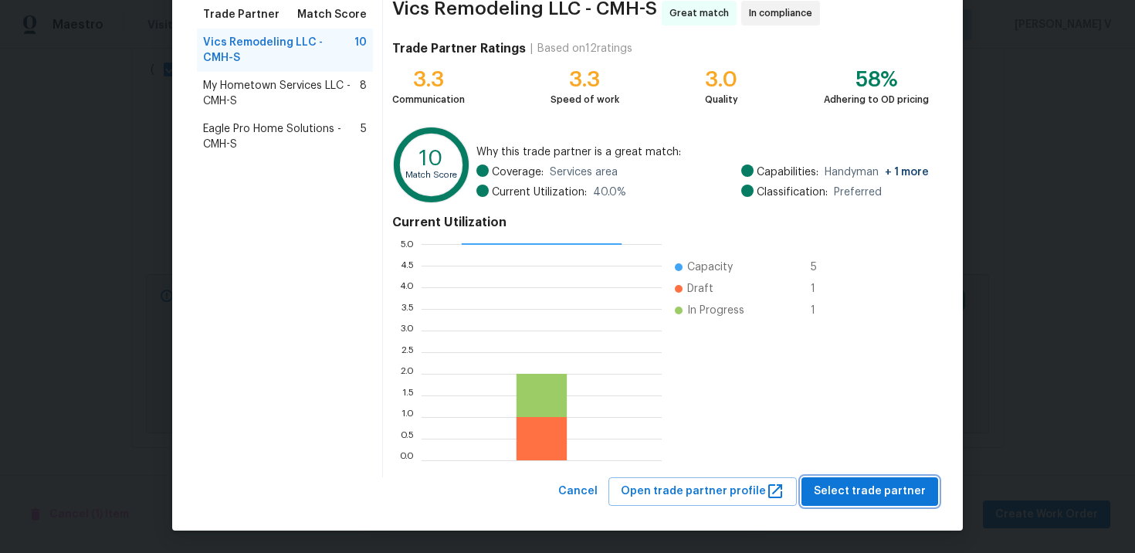
click at [855, 482] on span "Select trade partner" at bounding box center [870, 491] width 112 height 19
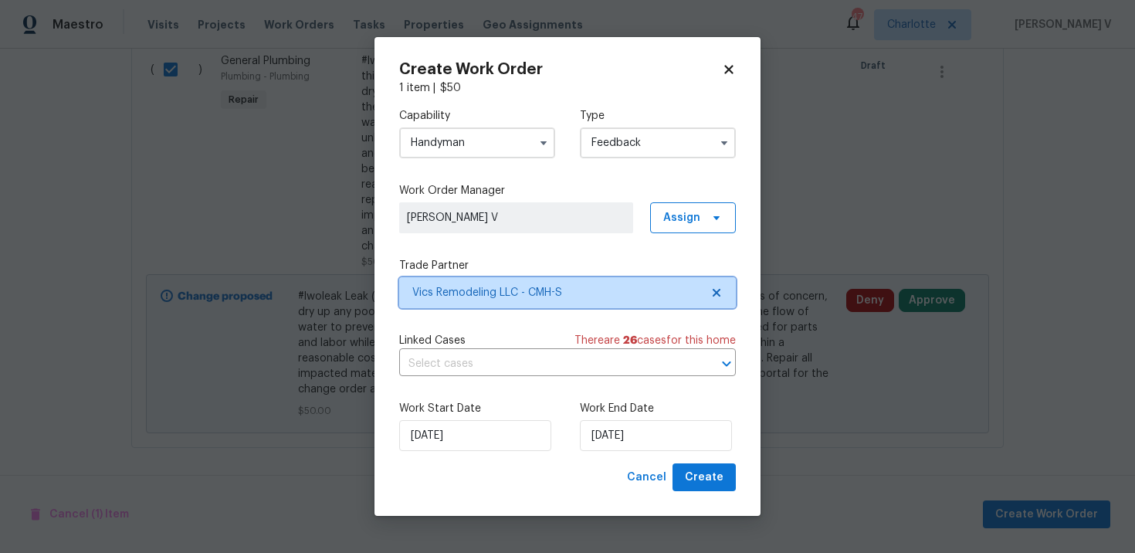
scroll to position [0, 0]
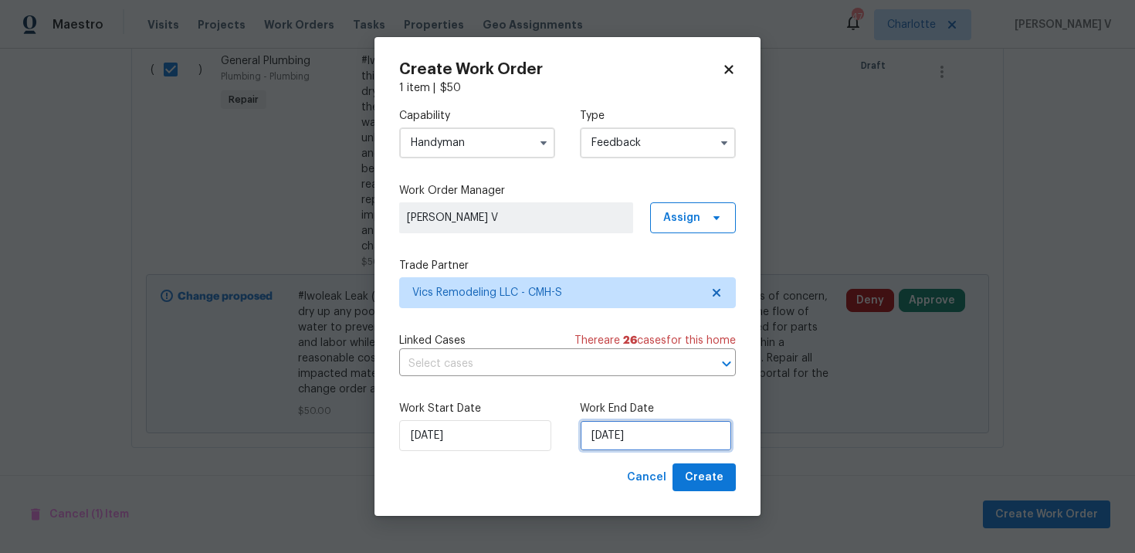
click at [611, 432] on input "03/10/2025" at bounding box center [656, 435] width 152 height 31
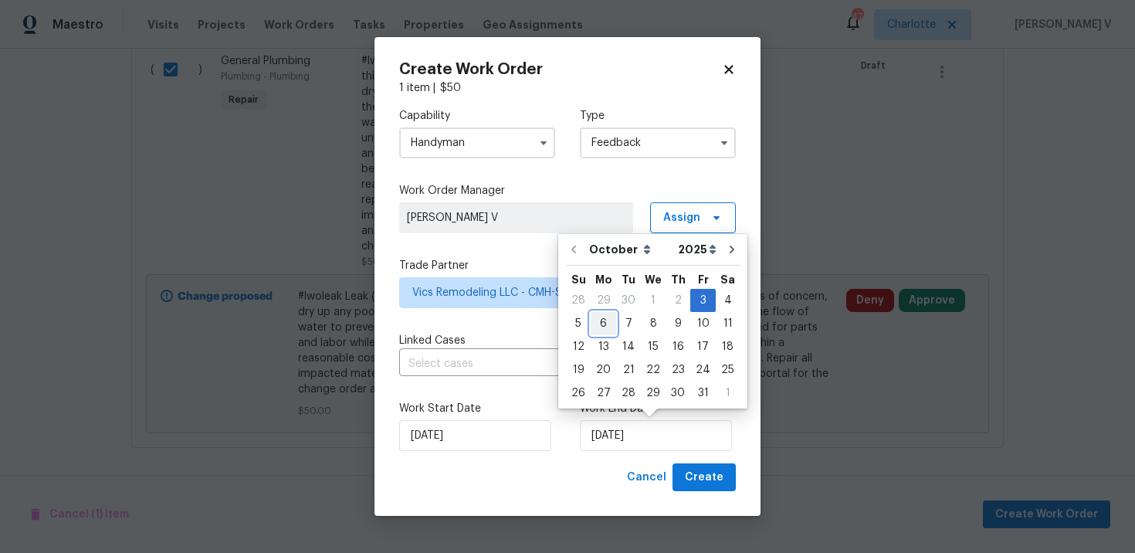
click at [598, 330] on div "6" at bounding box center [603, 324] width 25 height 22
type input "06/10/2025"
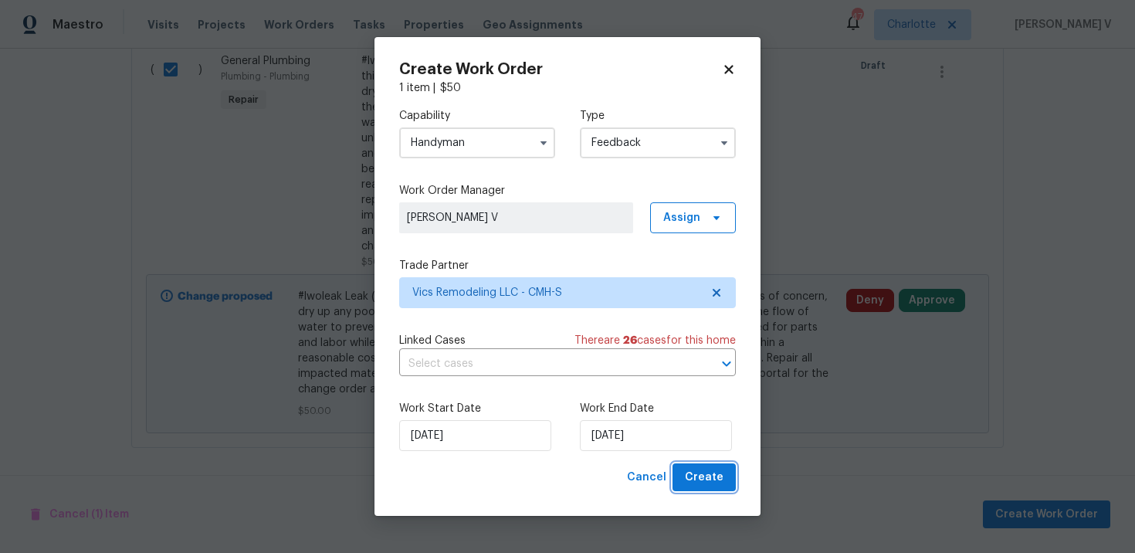
click at [690, 470] on span "Create" at bounding box center [704, 477] width 39 height 19
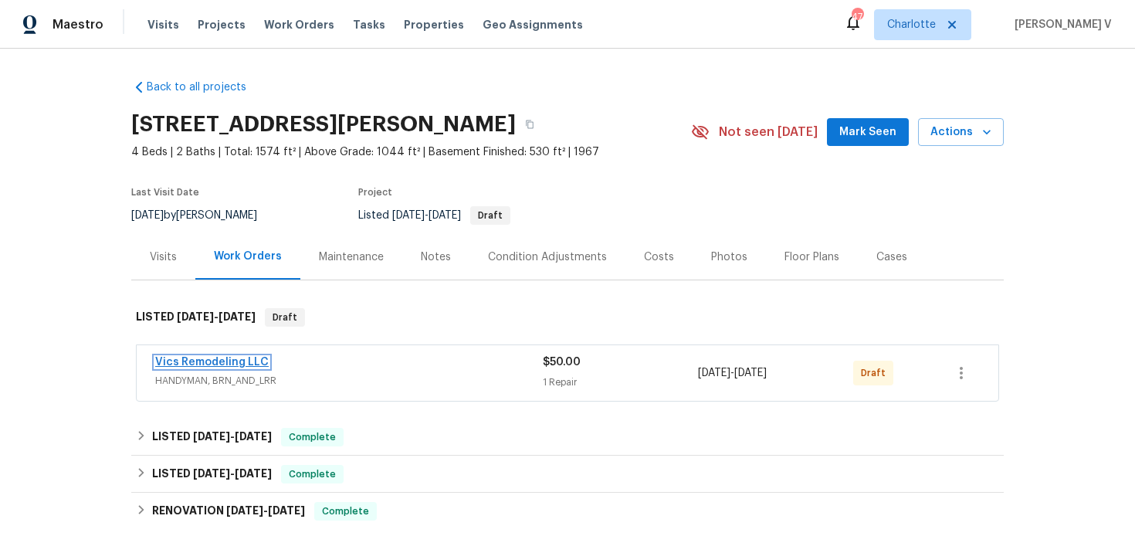
click at [208, 361] on link "Vics Remodeling LLC" at bounding box center [211, 362] width 113 height 11
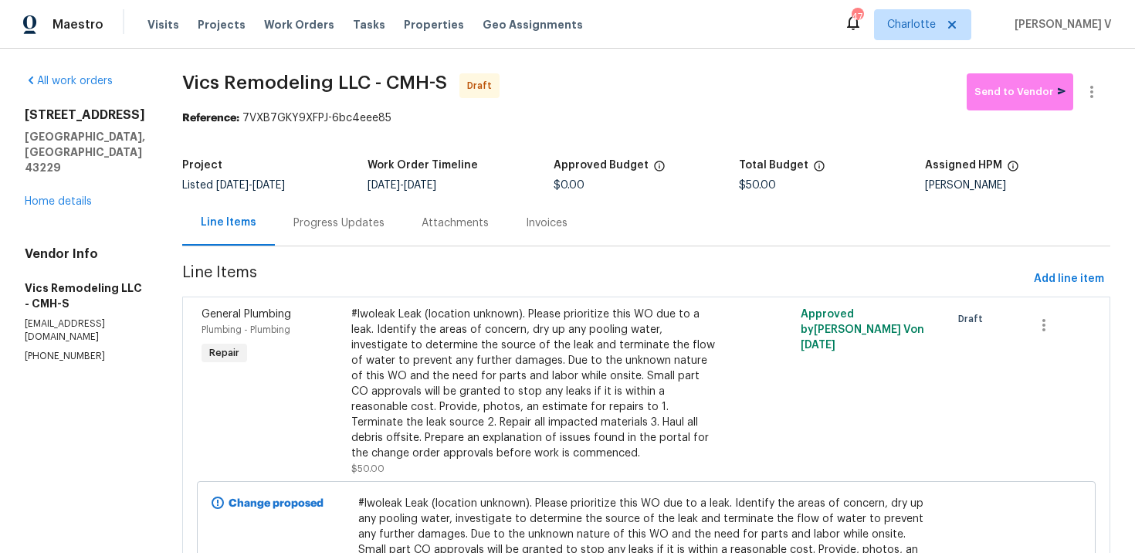
scroll to position [127, 0]
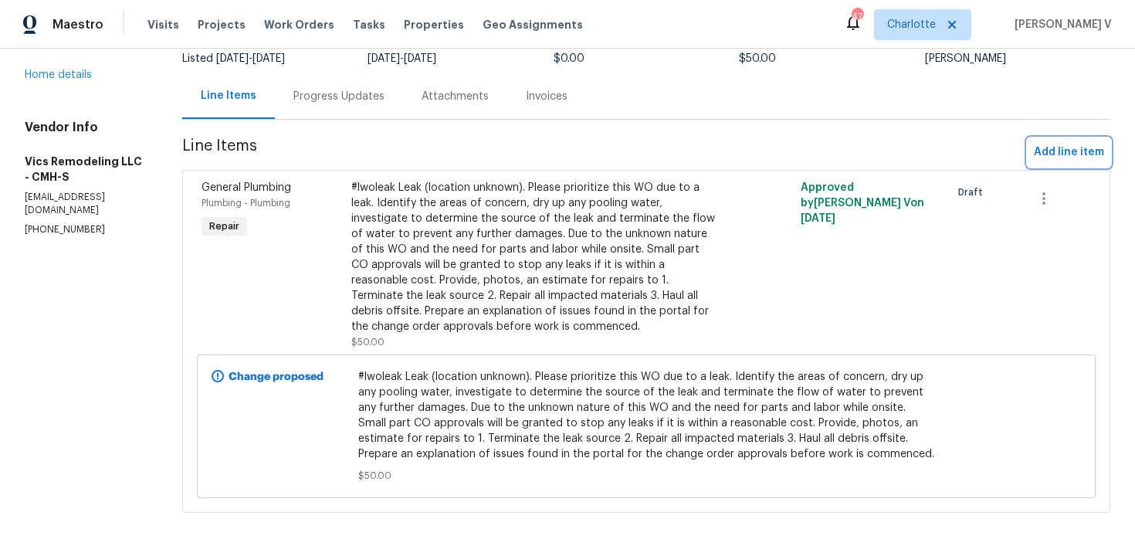
click at [1044, 147] on span "Add line item" at bounding box center [1069, 152] width 70 height 19
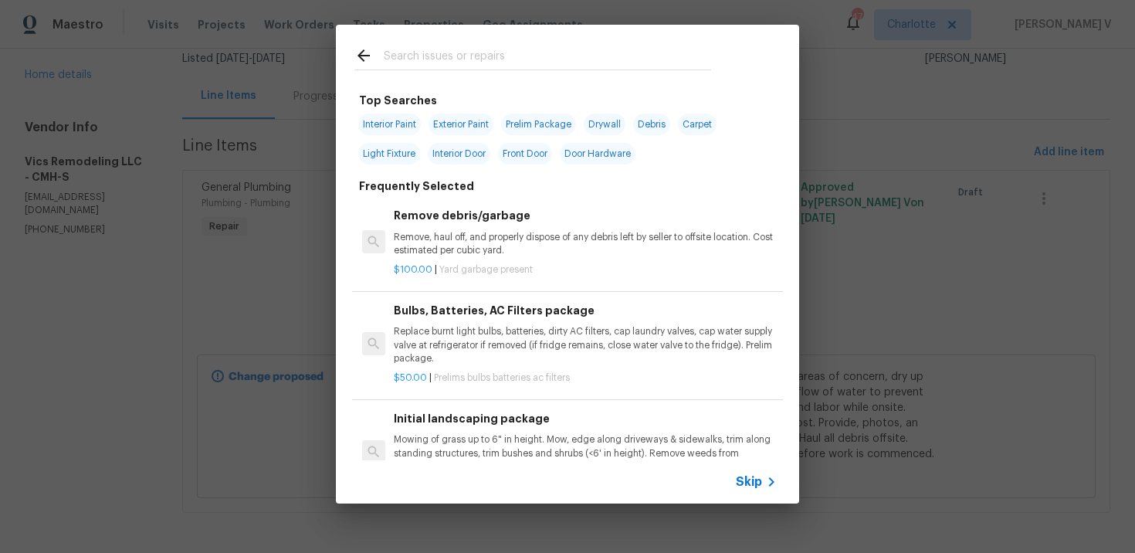
click at [755, 472] on div "Skip" at bounding box center [758, 481] width 45 height 19
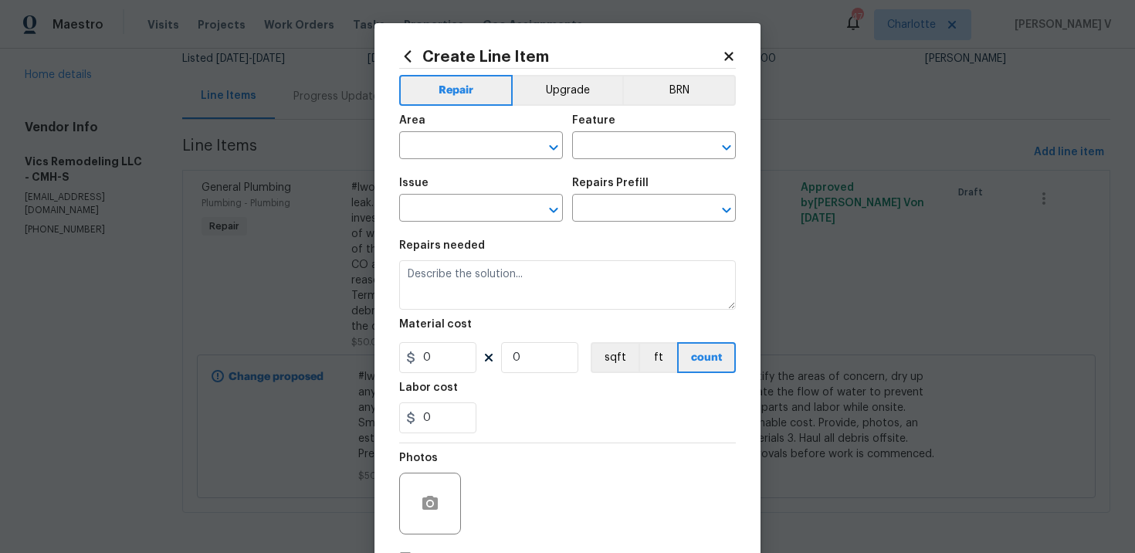
click at [459, 127] on div "Area" at bounding box center [481, 125] width 164 height 20
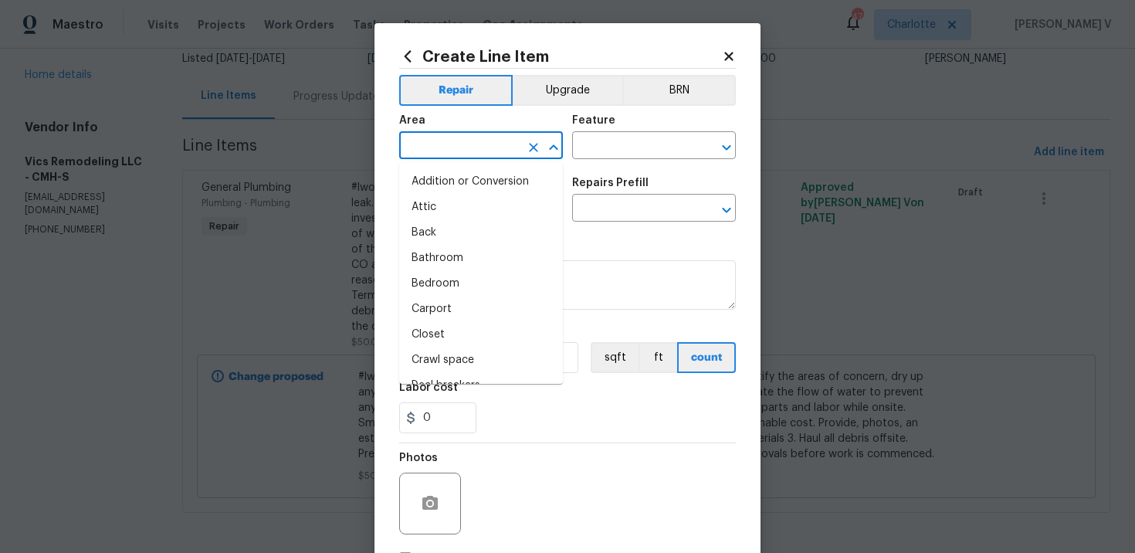
click at [452, 139] on input "text" at bounding box center [459, 147] width 120 height 24
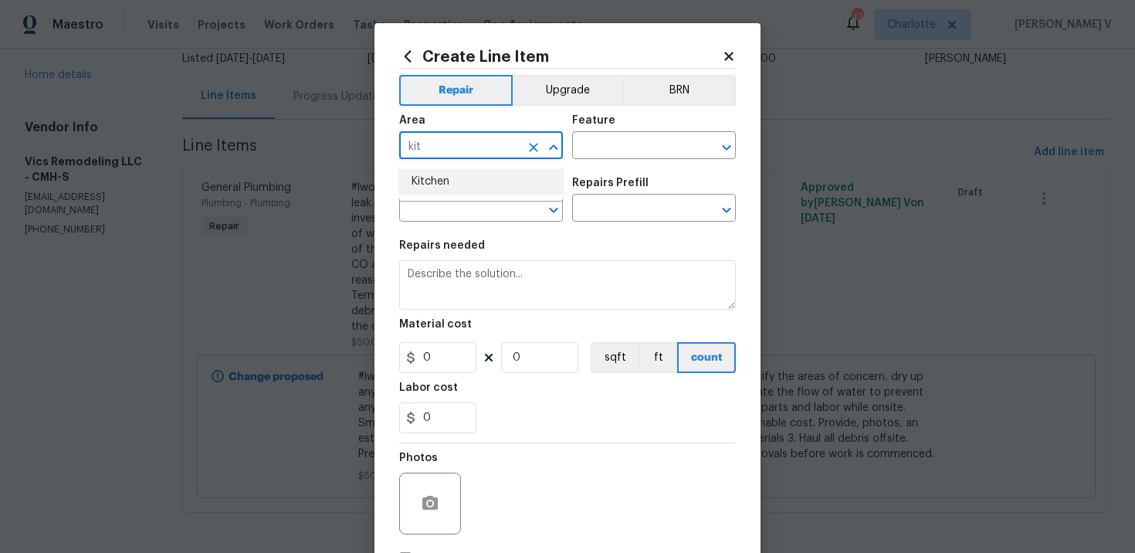
click at [470, 182] on li "Kitchen" at bounding box center [481, 181] width 164 height 25
type input "Kitchen"
click at [587, 135] on input "text" at bounding box center [632, 147] width 120 height 24
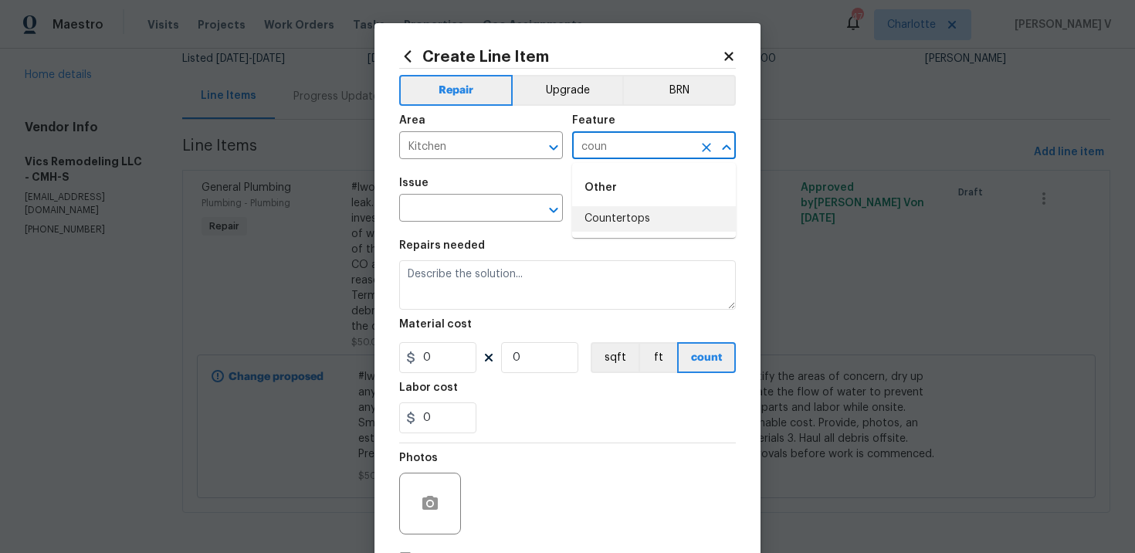
click at [613, 208] on li "Countertops" at bounding box center [654, 218] width 164 height 25
type input "Countertops"
click at [479, 206] on input "text" at bounding box center [459, 210] width 120 height 24
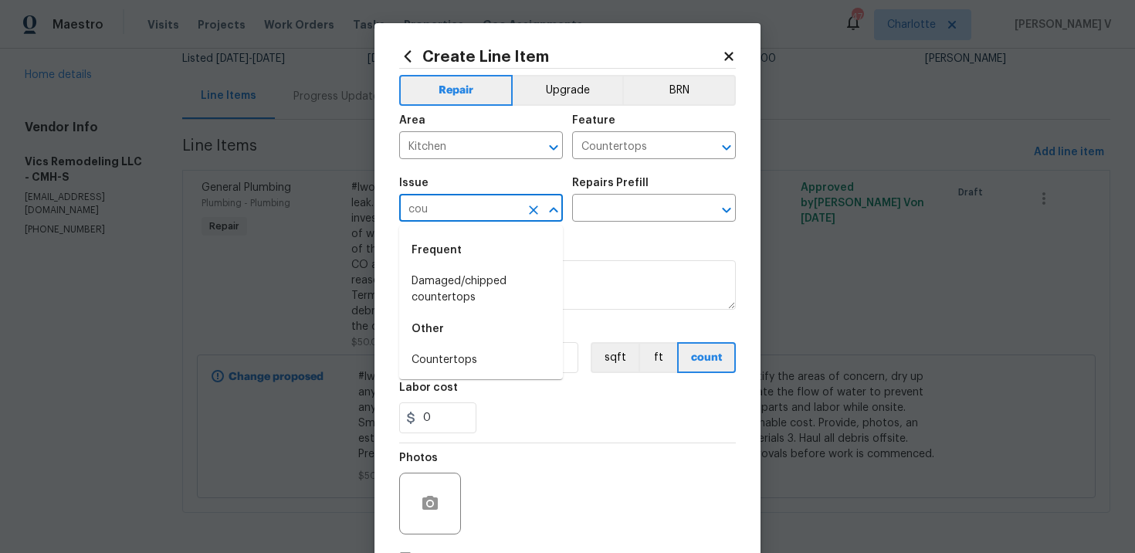
click at [483, 287] on li "Damaged/chipped countertops" at bounding box center [481, 290] width 164 height 42
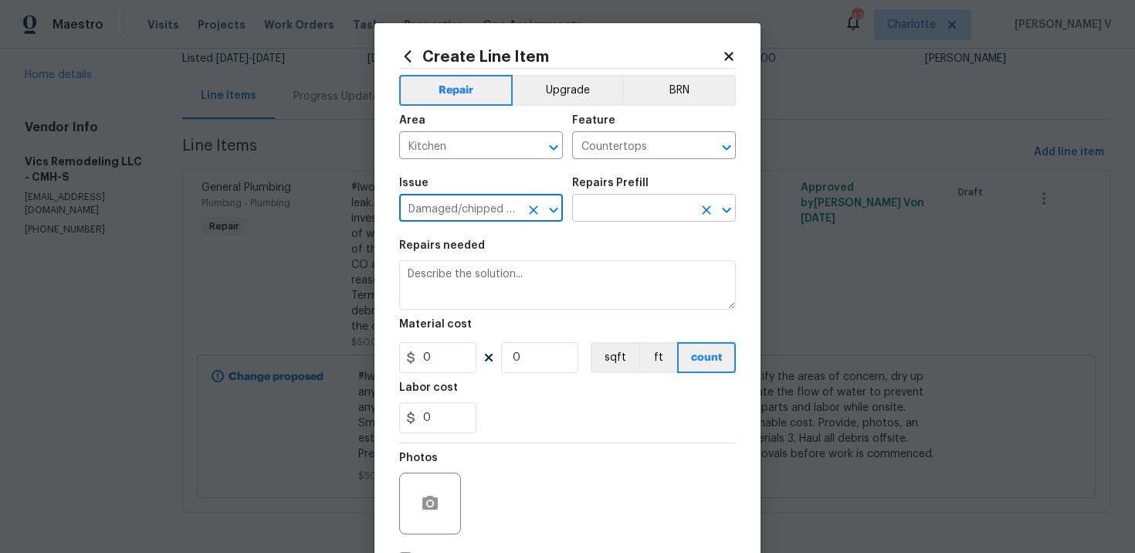
type input "Damaged/chipped countertops"
click at [652, 199] on input "text" at bounding box center [632, 210] width 120 height 24
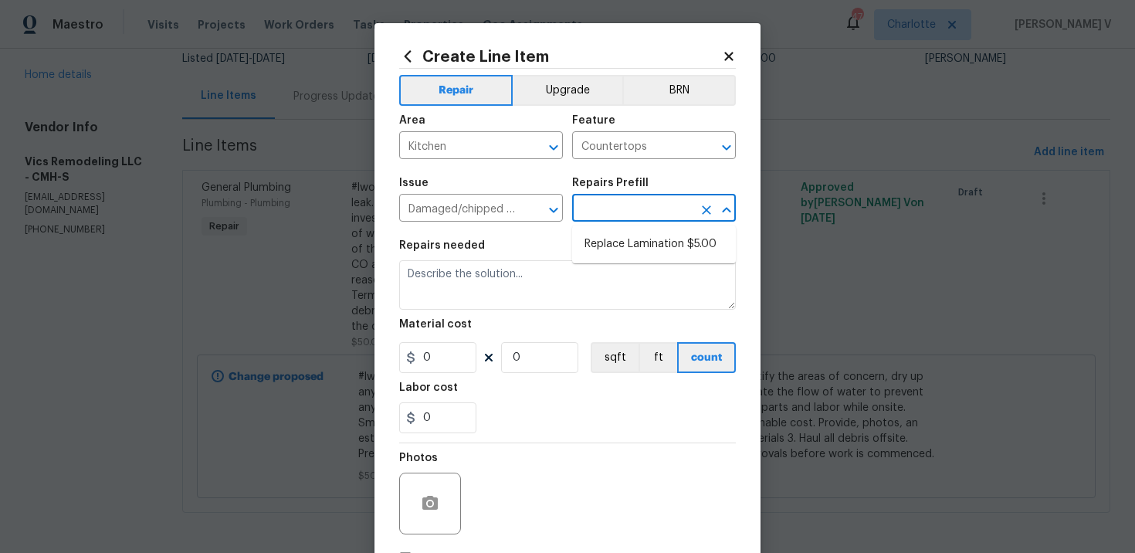
click at [624, 230] on ul "Replace Lamination $5.00" at bounding box center [654, 244] width 164 height 38
click at [615, 238] on li "Replace Lamination $5.00" at bounding box center [654, 244] width 164 height 25
type input "Replace Lamination $5.00"
type textarea "Replace laminate trim"
type input "5"
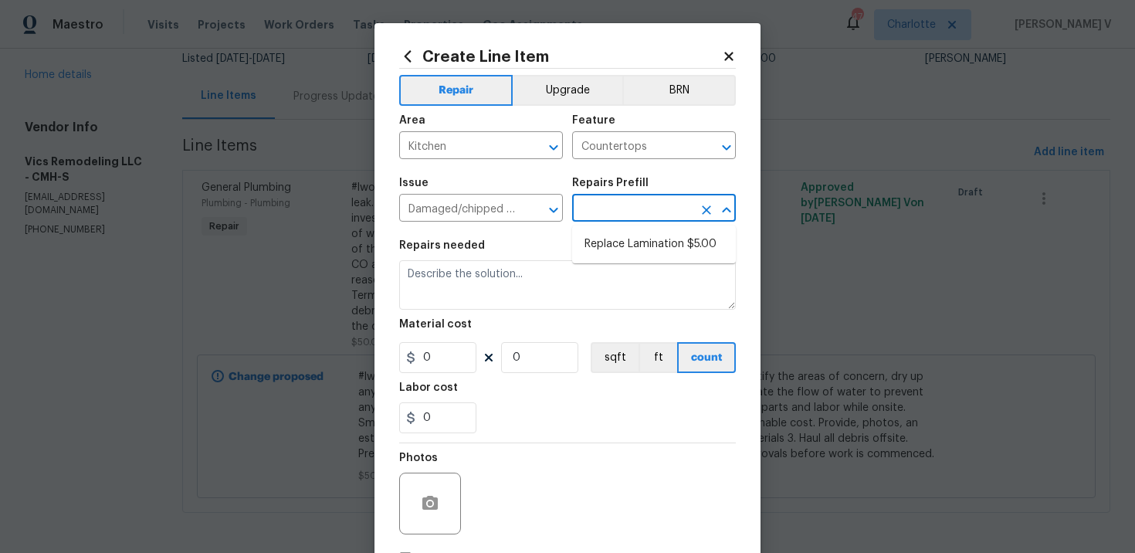
type input "1"
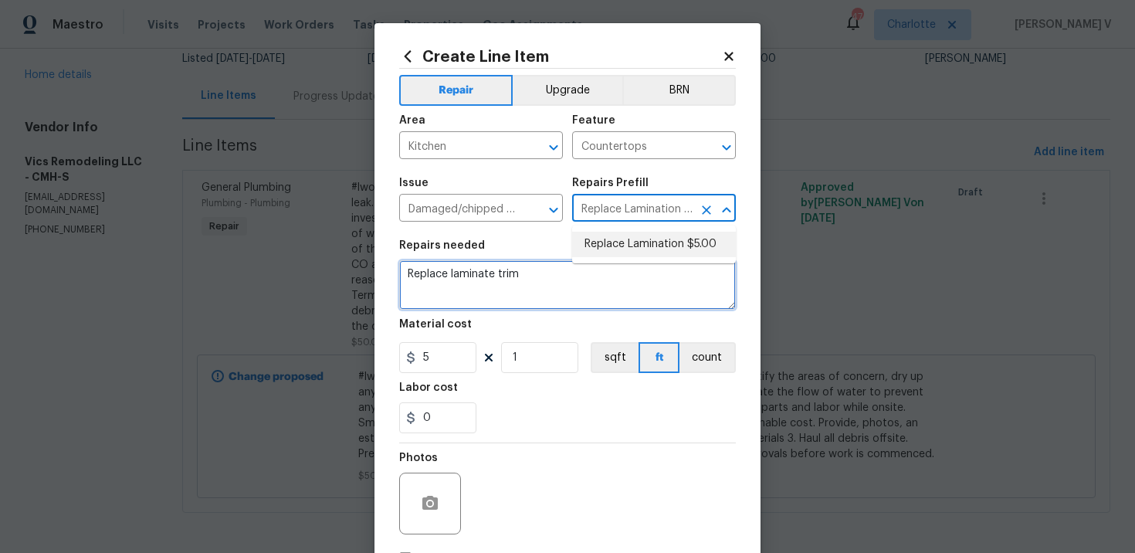
click at [465, 266] on textarea "Replace laminate trim" at bounding box center [567, 284] width 337 height 49
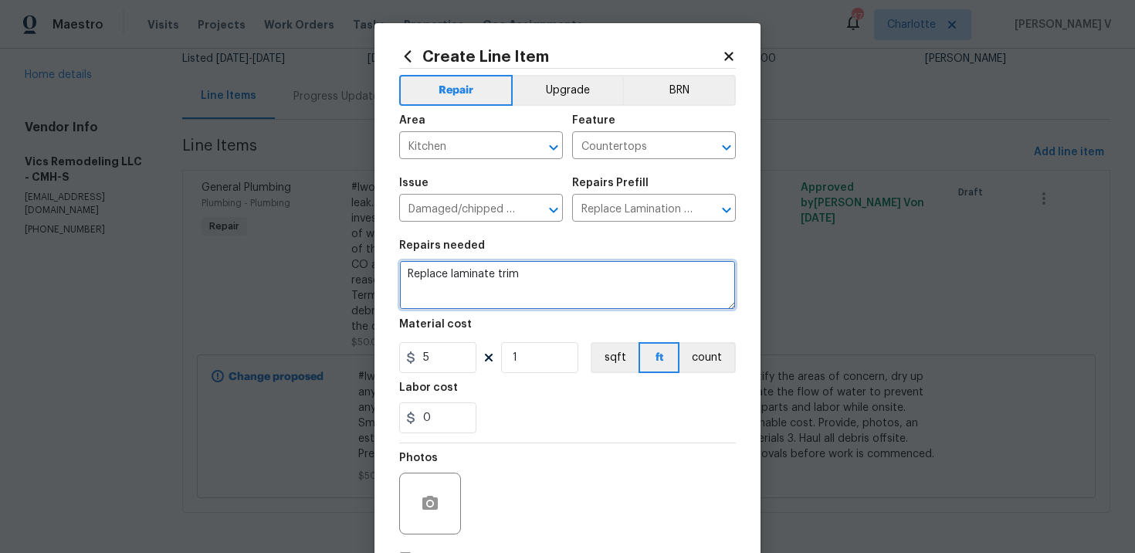
click at [465, 266] on textarea "Replace laminate trim" at bounding box center [567, 284] width 337 height 49
paste textarea "Formica edge of the counter is coming off. Please re-glue the counter top edge …"
type textarea "Formica edge of the counter is coming off. Please re-glue the counter top edge …"
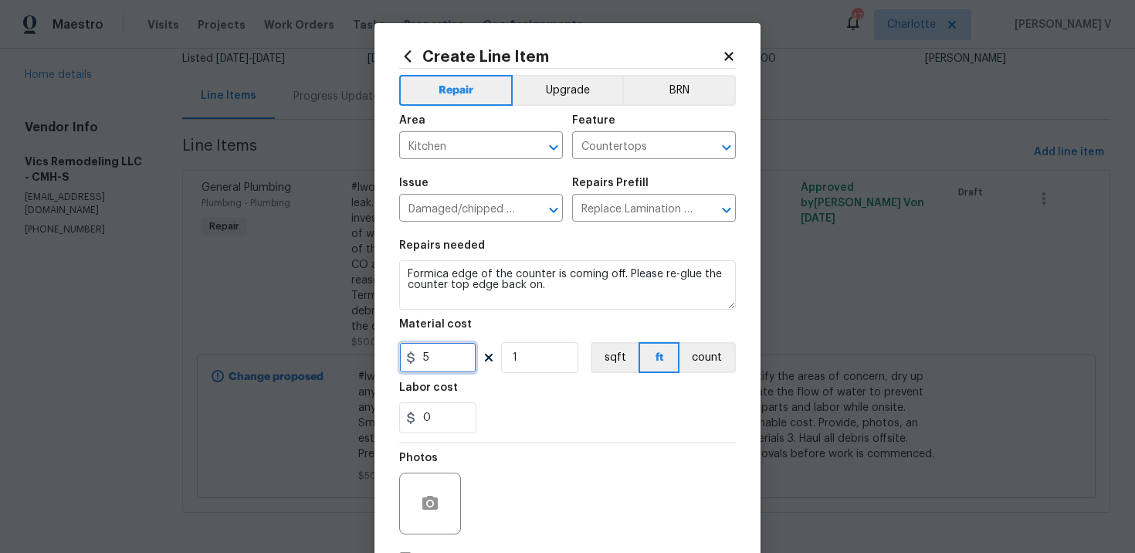
click at [445, 347] on input "5" at bounding box center [437, 357] width 77 height 31
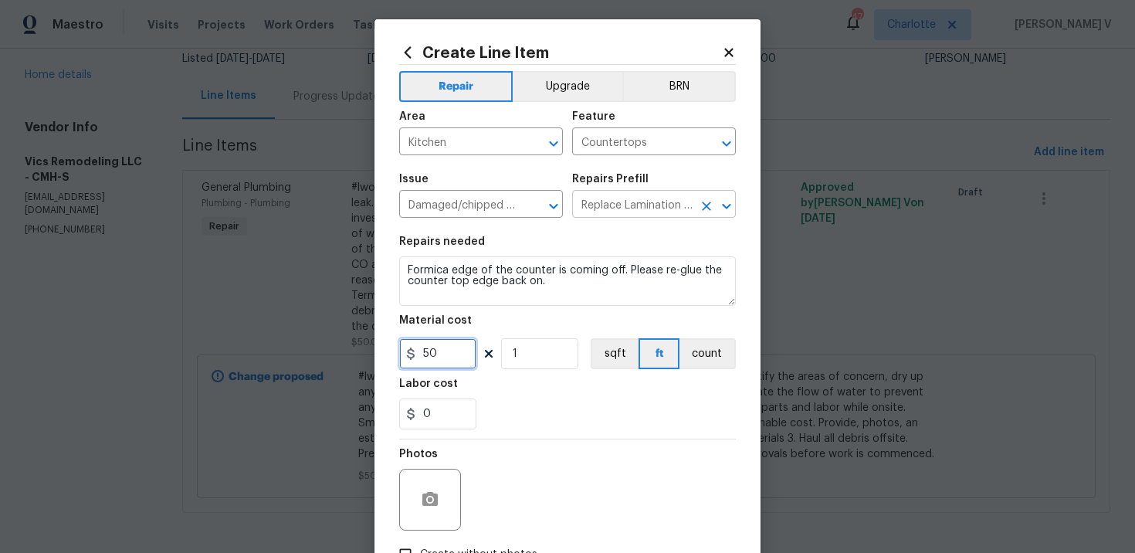
type input "50"
click at [664, 204] on input "Replace Lamination $5.00" at bounding box center [632, 206] width 120 height 24
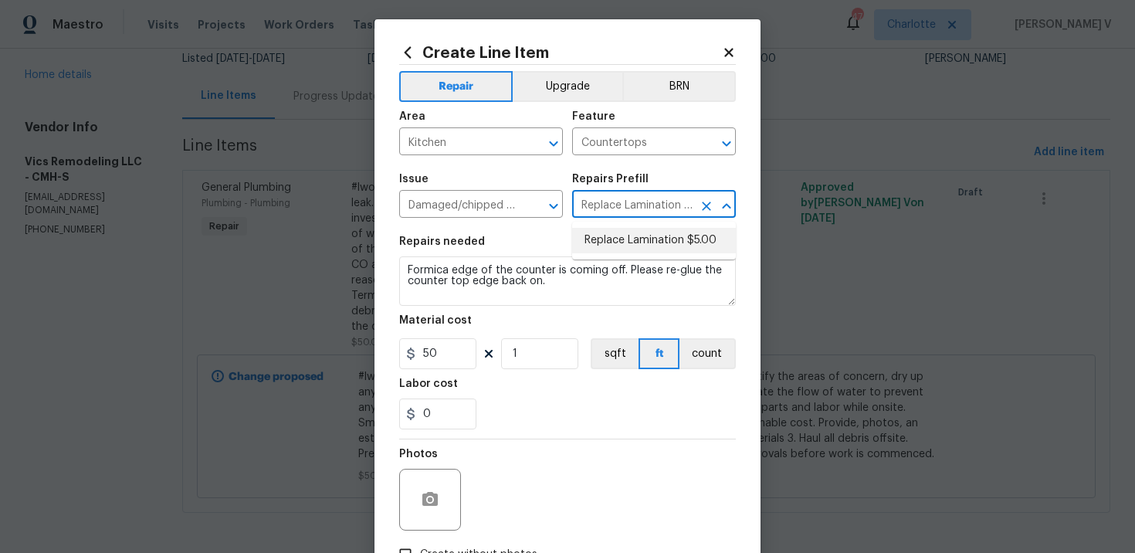
click at [632, 242] on li "Replace Lamination $5.00" at bounding box center [654, 240] width 164 height 25
type textarea "Replace laminate trim"
type input "5"
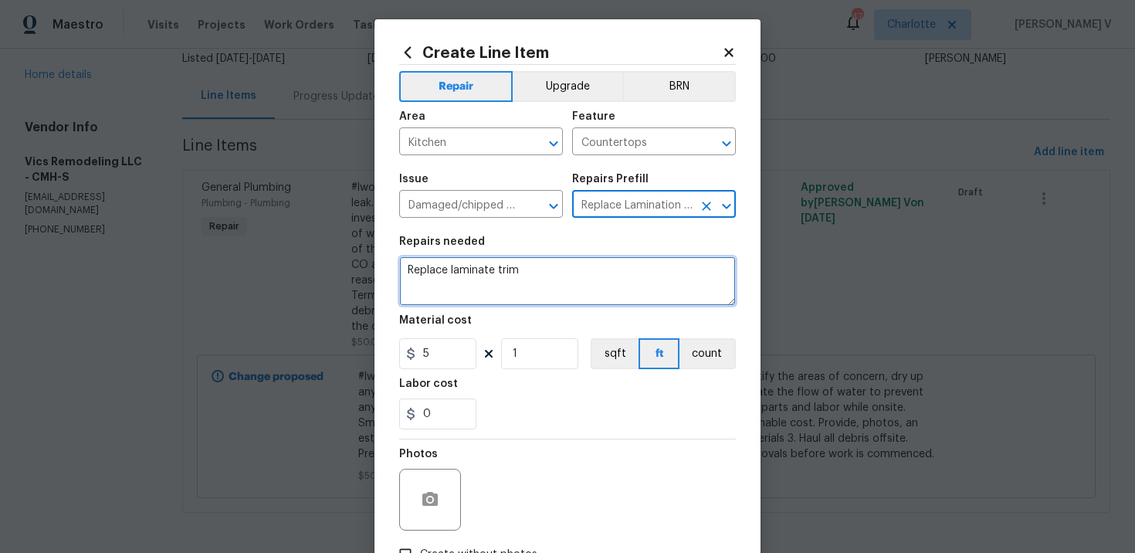
click at [554, 270] on textarea "Replace laminate trim" at bounding box center [567, 280] width 337 height 49
paste textarea "Formica edge of the counter is coming off. Please re-glue the counter top edge …"
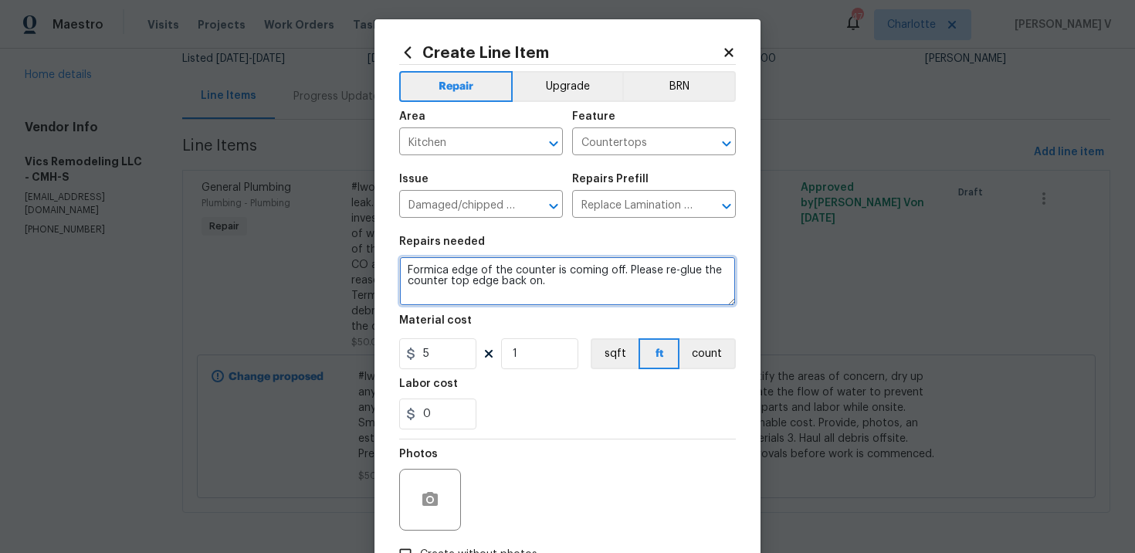
scroll to position [113, 0]
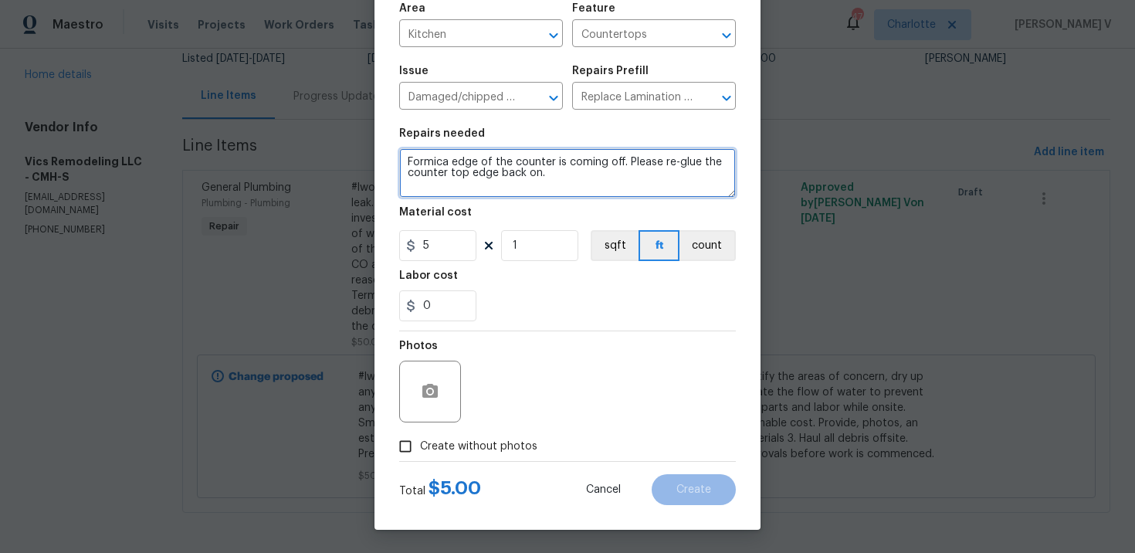
type textarea "Formica edge of the counter is coming off. Please re-glue the counter top edge …"
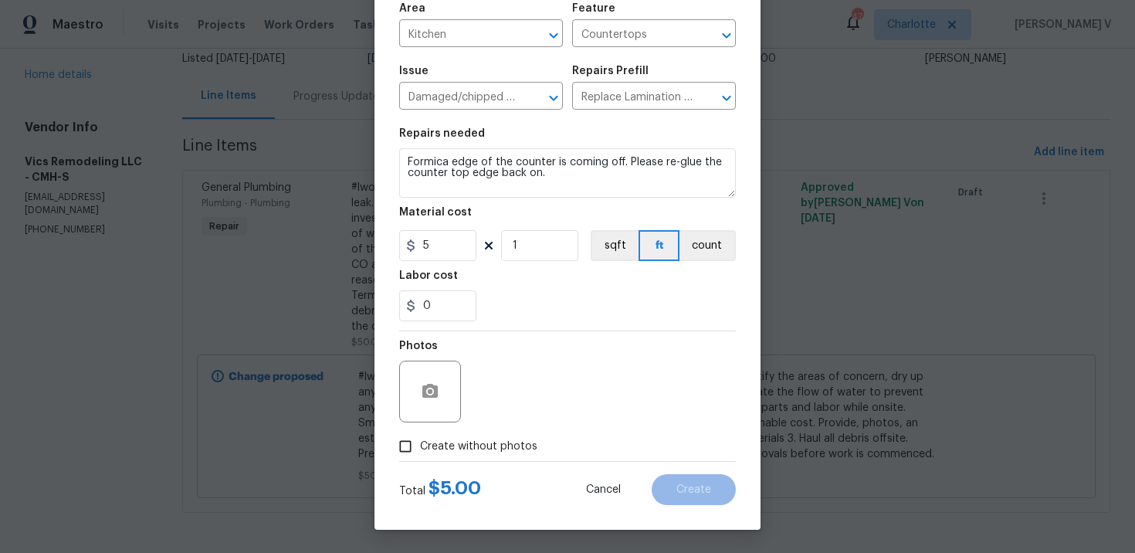
click at [421, 444] on span "Create without photos" at bounding box center [478, 446] width 117 height 16
click at [420, 444] on input "Create without photos" at bounding box center [405, 446] width 29 height 29
checkbox input "true"
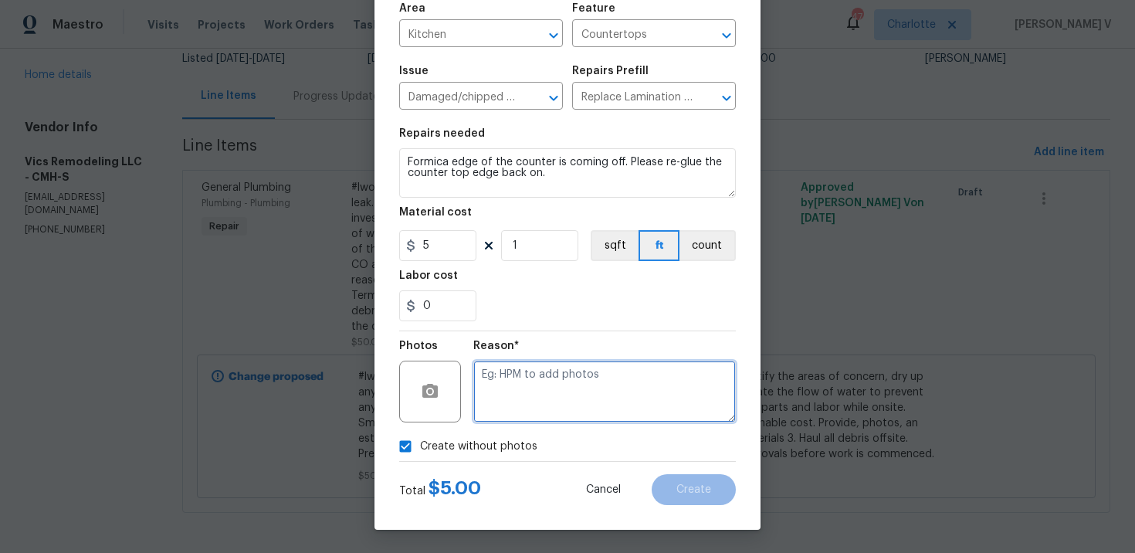
click at [551, 398] on textarea at bounding box center [604, 392] width 262 height 62
click at [0, 0] on div "countertop" at bounding box center [0, 0] width 0 height 0
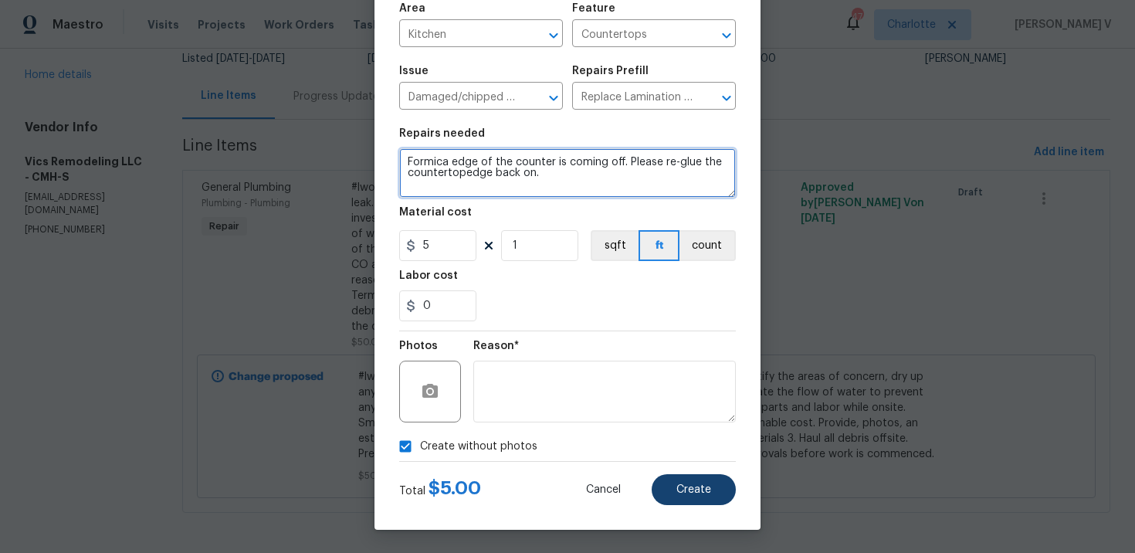
type textarea "Formica edge of the counter is coming off. Please re-glue the countertopedge ba…"
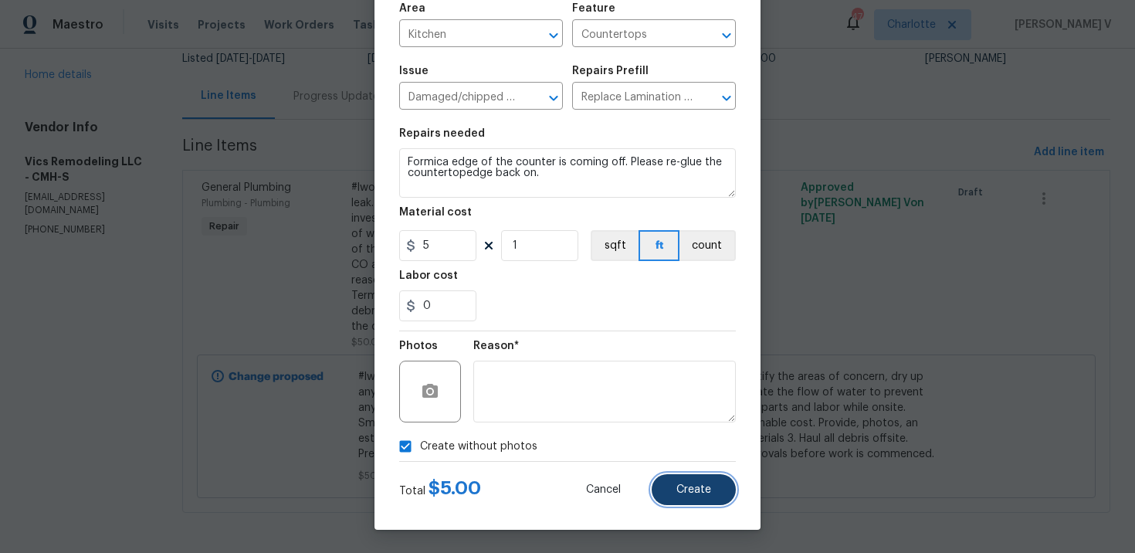
click at [709, 490] on span "Create" at bounding box center [693, 490] width 35 height 12
type input "0"
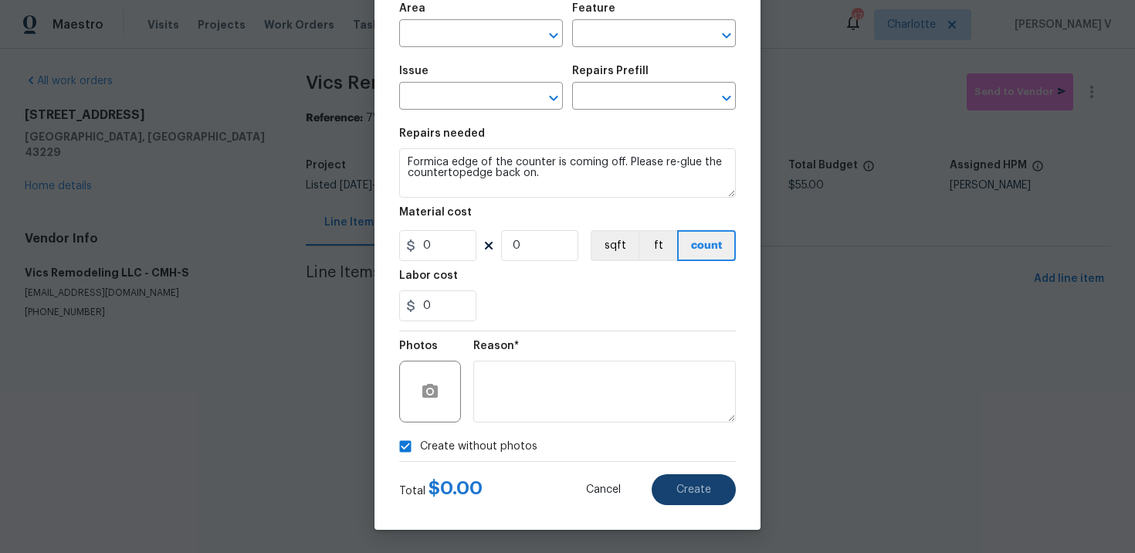
scroll to position [0, 0]
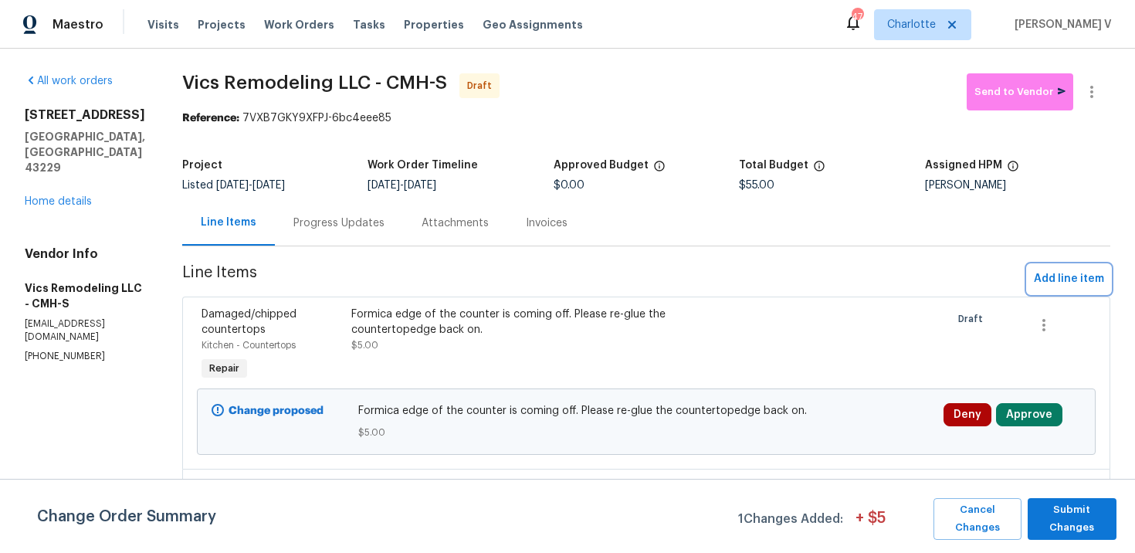
click at [1057, 280] on span "Add line item" at bounding box center [1069, 278] width 70 height 19
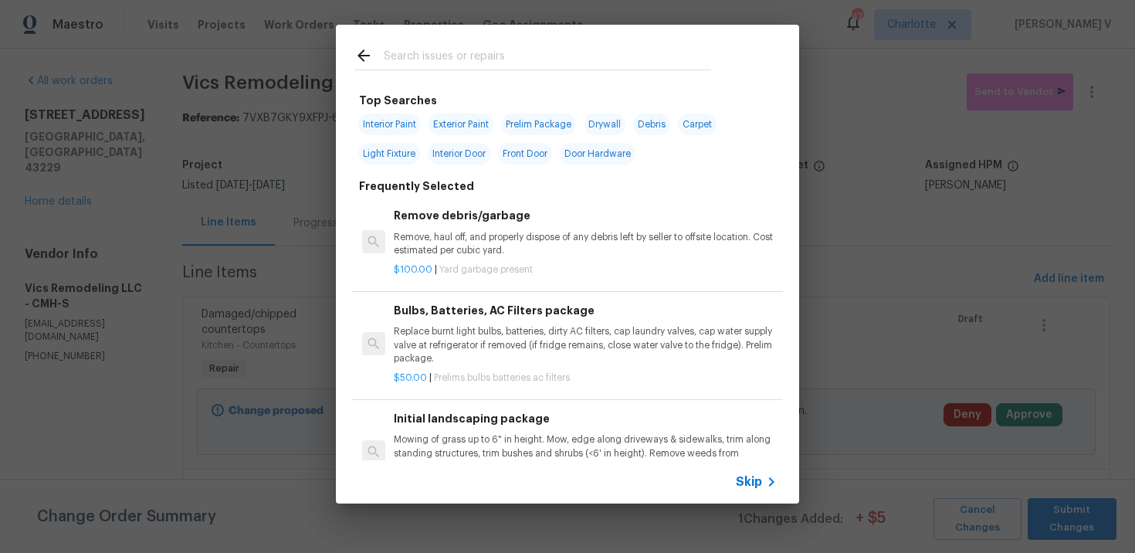
click at [753, 479] on span "Skip" at bounding box center [749, 481] width 26 height 15
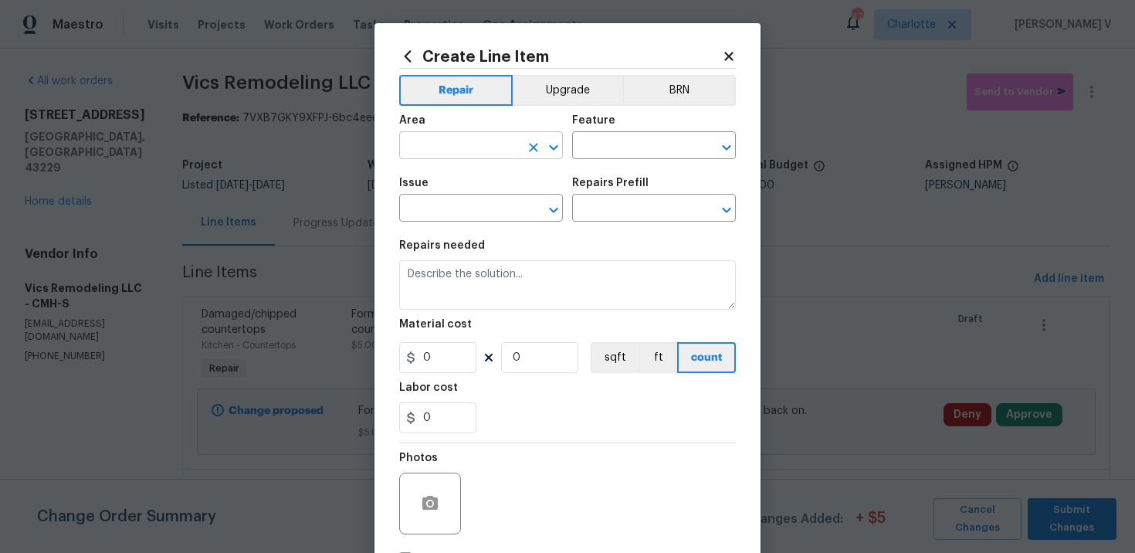
click at [437, 137] on input "text" at bounding box center [459, 147] width 120 height 24
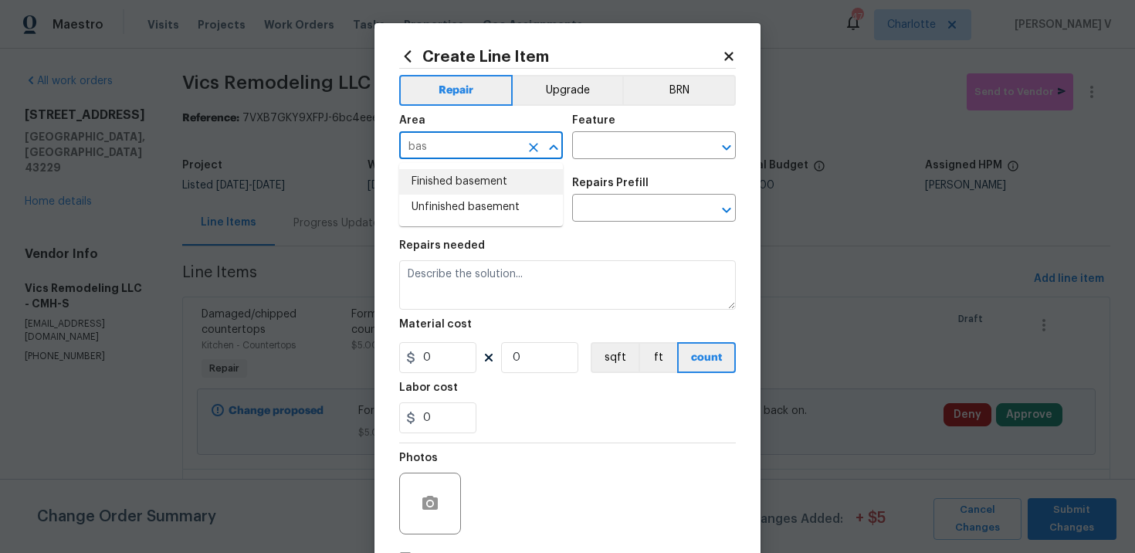
click at [438, 171] on li "Finished basement" at bounding box center [481, 181] width 164 height 25
type input "Finished basement"
click at [579, 151] on input "text" at bounding box center [632, 147] width 120 height 24
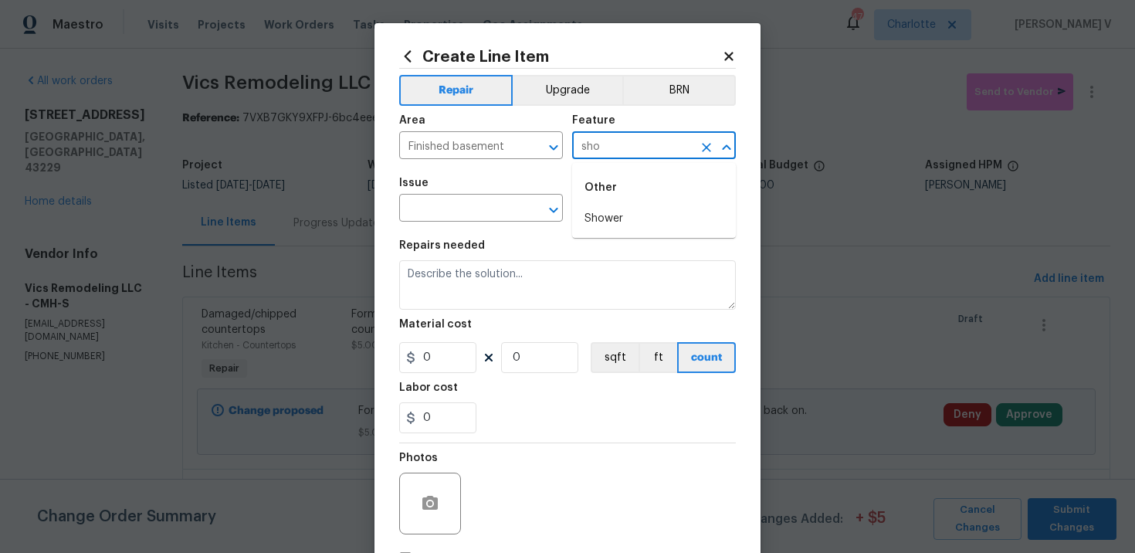
click at [594, 205] on div "Other" at bounding box center [654, 187] width 164 height 37
click at [598, 214] on li "Shower" at bounding box center [654, 218] width 164 height 25
type input "Shower"
click at [438, 203] on input "text" at bounding box center [459, 210] width 120 height 24
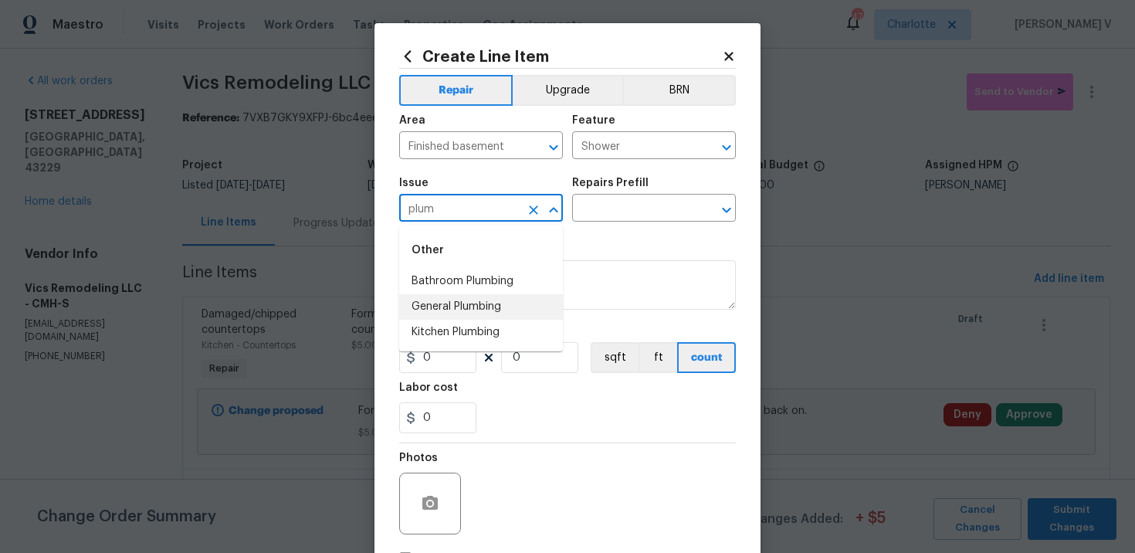
click at [461, 297] on li "General Plumbing" at bounding box center [481, 306] width 164 height 25
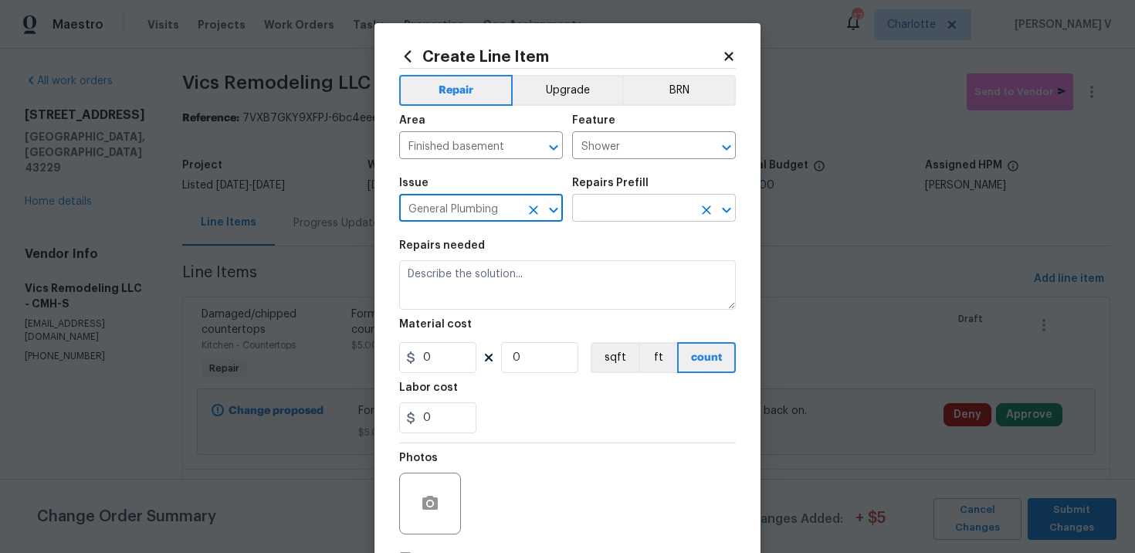
type input "General Plumbing"
click at [618, 214] on input "text" at bounding box center [632, 210] width 120 height 24
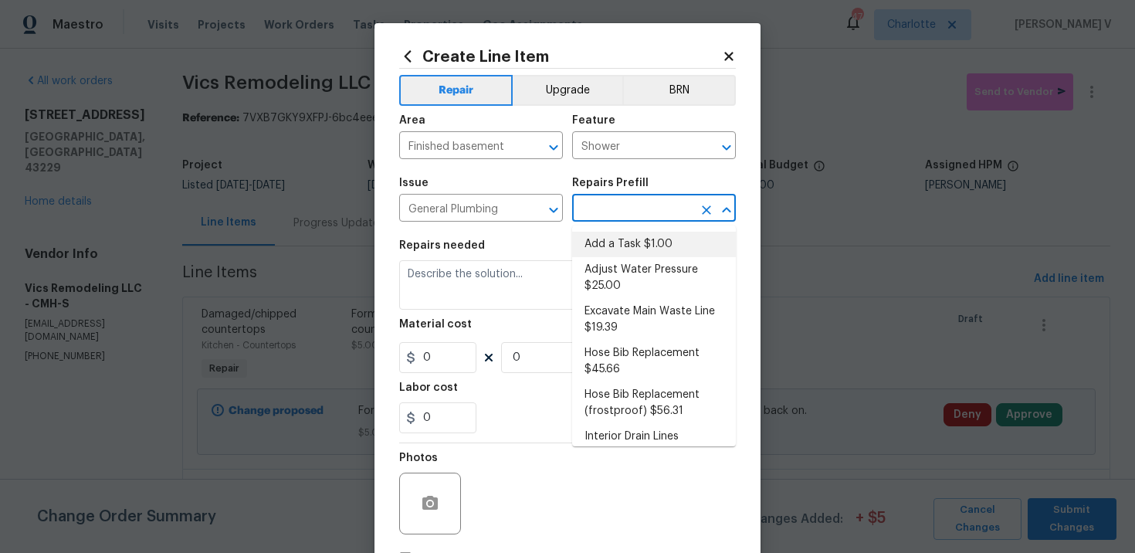
click at [601, 245] on li "Add a Task $1.00" at bounding box center [654, 244] width 164 height 25
type input "Plumbing"
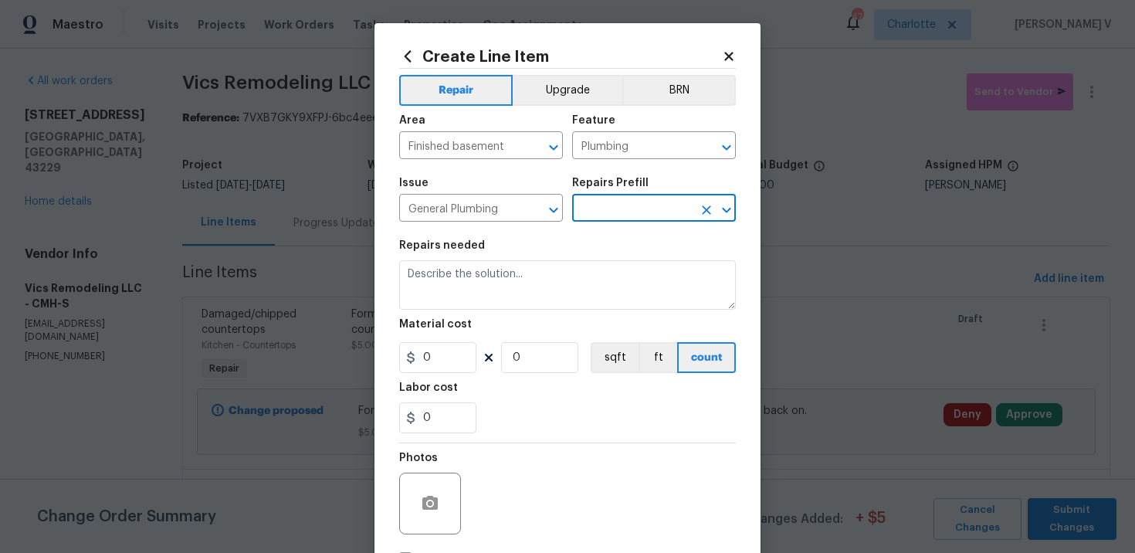
type input "Add a Task $1.00"
type textarea "HPM to detail"
type input "1"
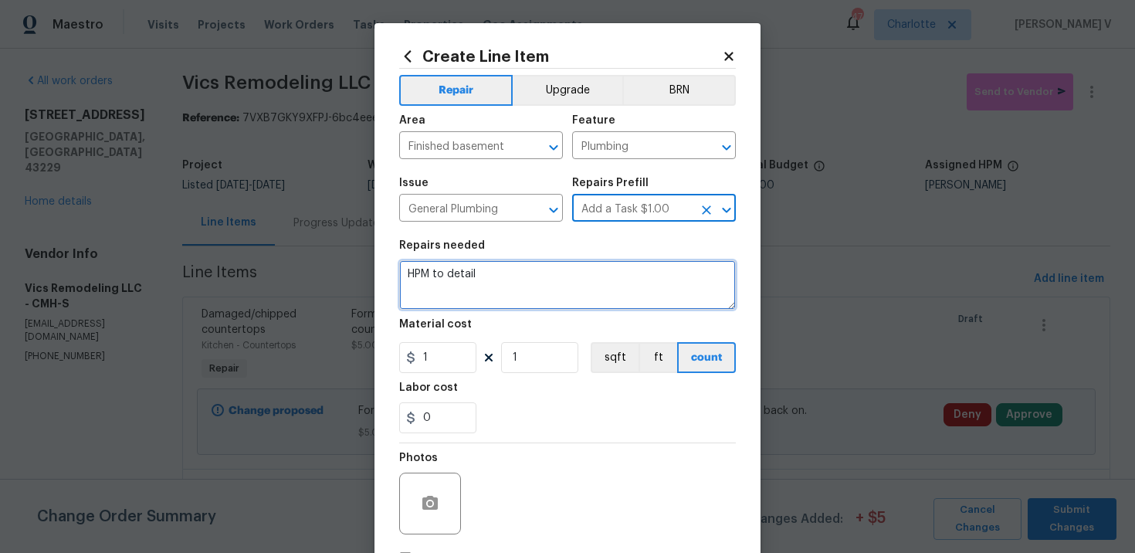
click at [540, 290] on textarea "HPM to detail" at bounding box center [567, 284] width 337 height 49
paste textarea "Property has a basement shower, but water does not come on. Please check the ma…"
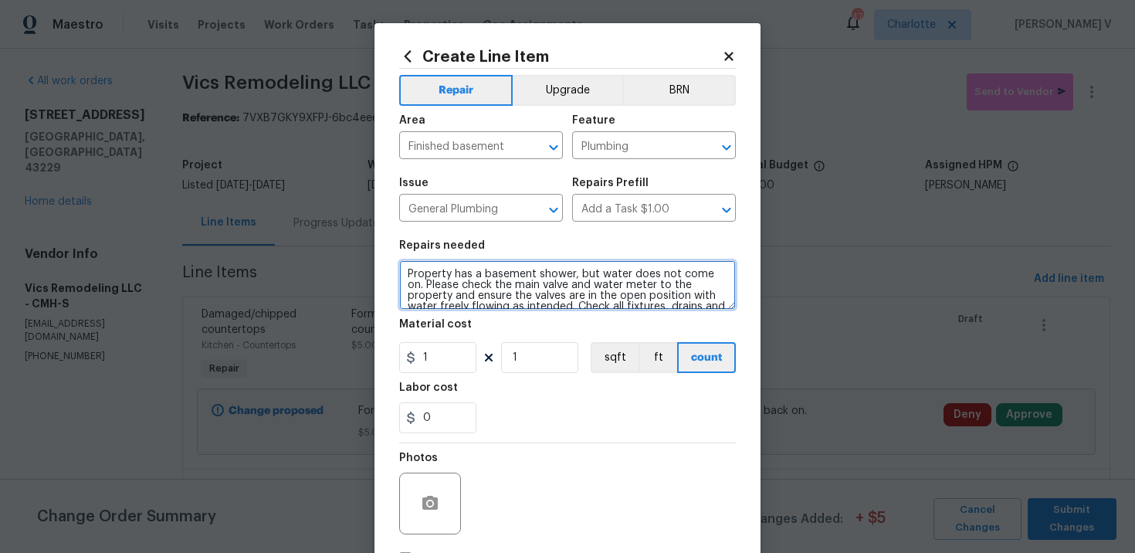
type textarea "Property has a basement shower, but water does not come on. Please check the ma…"
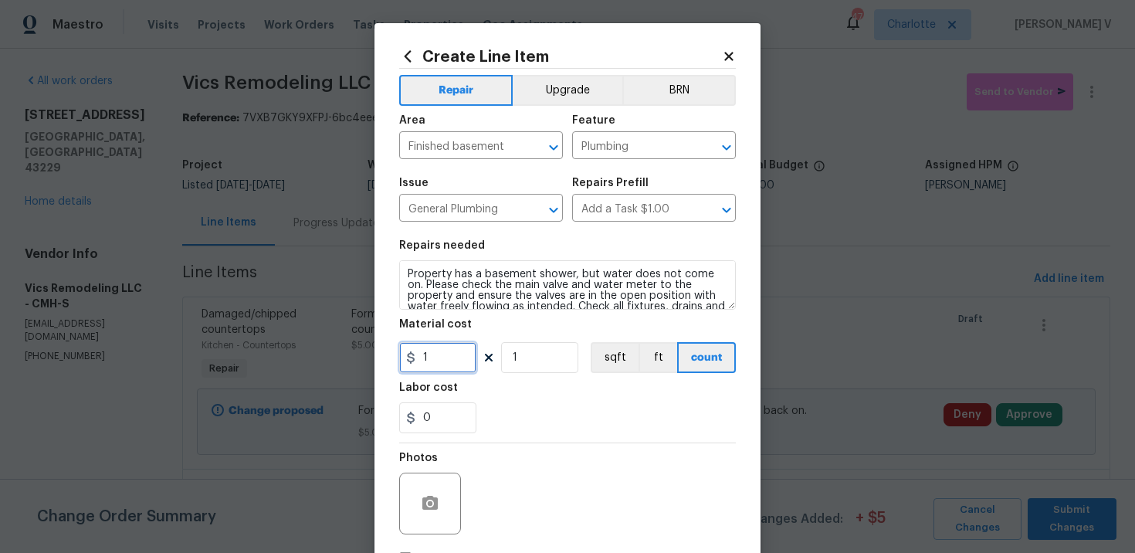
click at [431, 363] on input "1" at bounding box center [437, 357] width 77 height 31
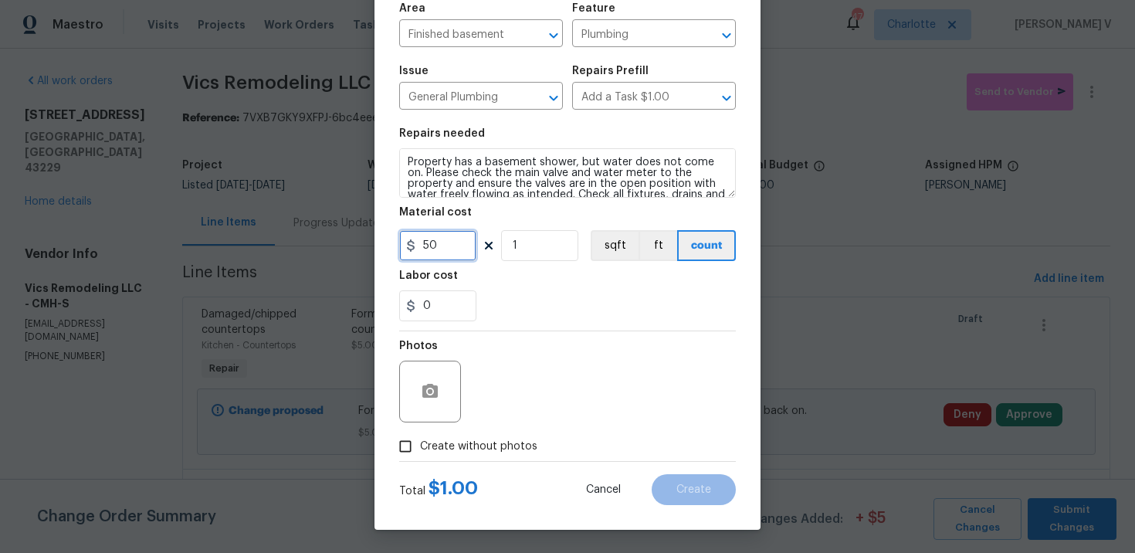
type input "50"
click at [394, 465] on div "Create Line Item Repair Upgrade BRN Area Finished basement ​ Feature Plumbing ​…" at bounding box center [567, 220] width 386 height 618
click at [406, 463] on div "Total $ 50.00 Cancel Create" at bounding box center [567, 483] width 337 height 43
click at [427, 443] on span "Create without photos" at bounding box center [478, 446] width 117 height 16
click at [420, 443] on input "Create without photos" at bounding box center [405, 446] width 29 height 29
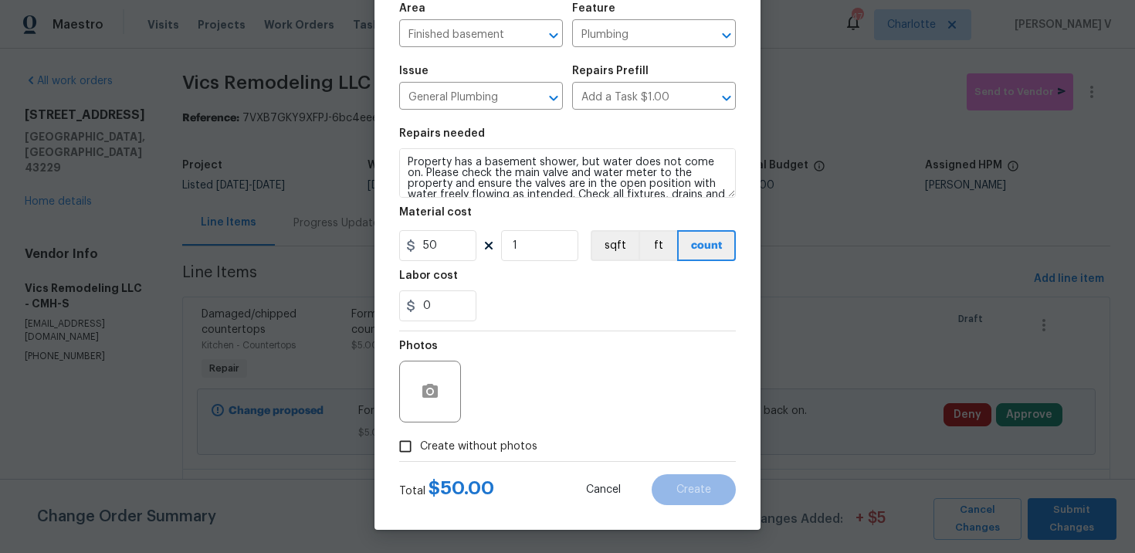
checkbox input "true"
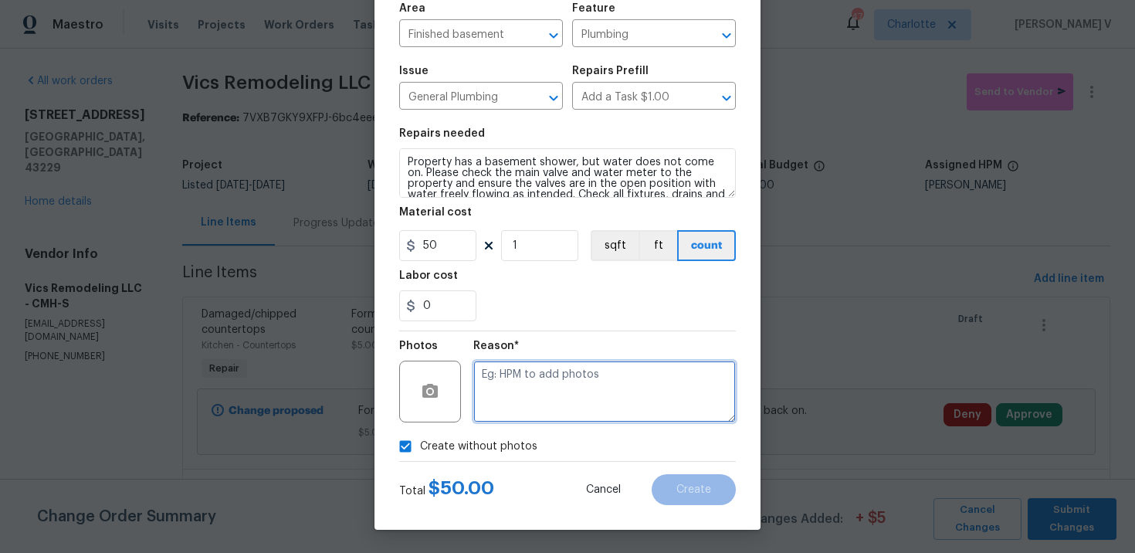
click at [512, 403] on textarea at bounding box center [604, 392] width 262 height 62
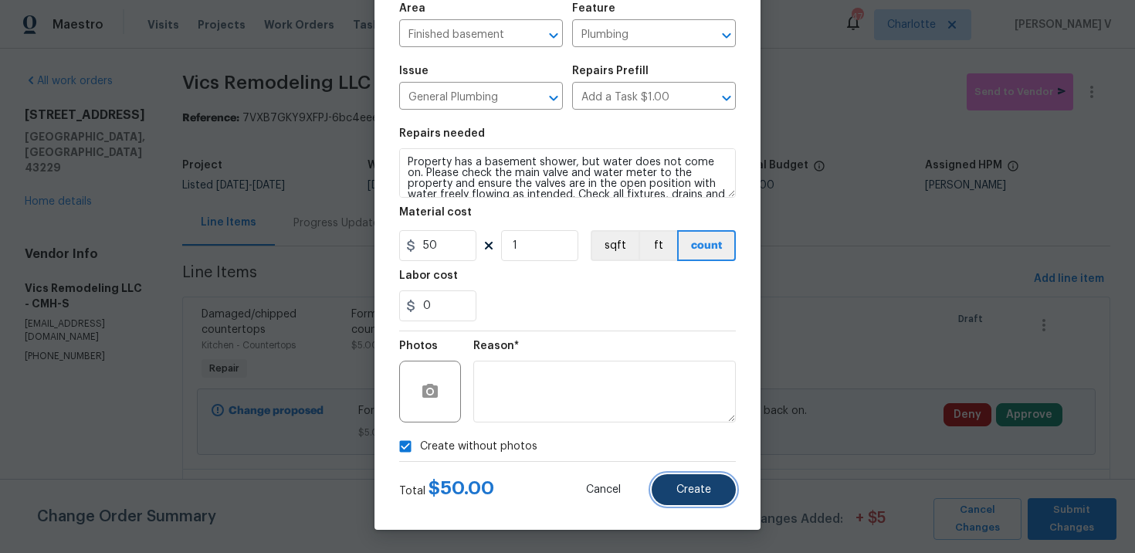
click at [698, 485] on span "Create" at bounding box center [693, 490] width 35 height 12
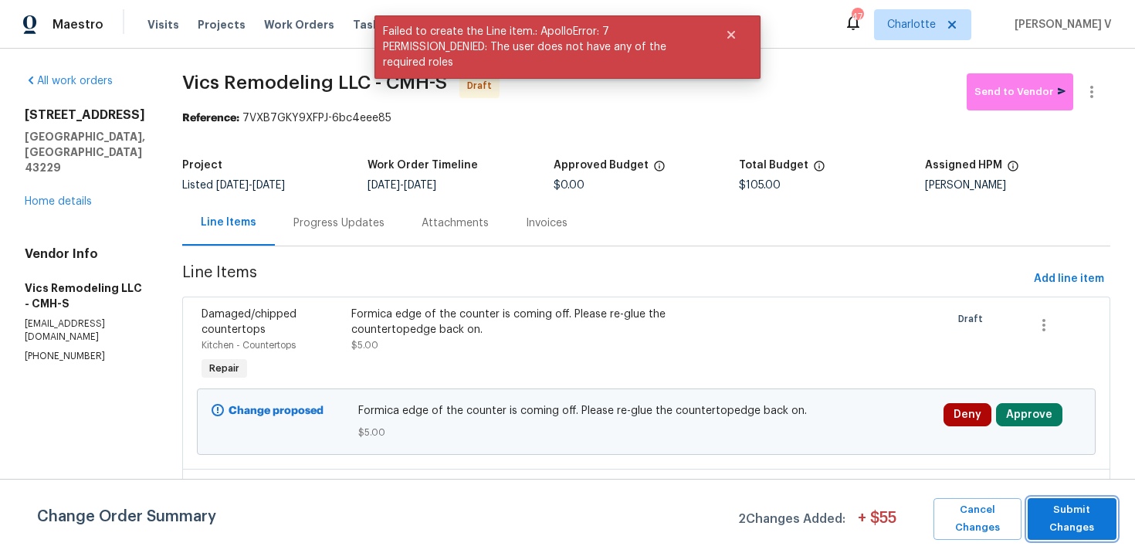
click at [1066, 506] on span "Submit Changes" at bounding box center [1071, 519] width 73 height 36
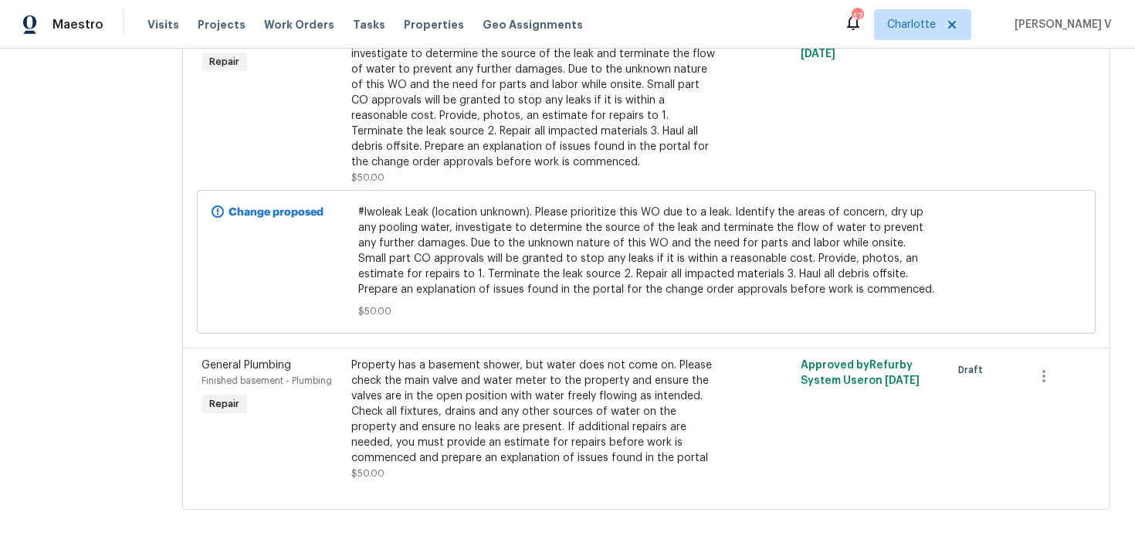
scroll to position [0, 0]
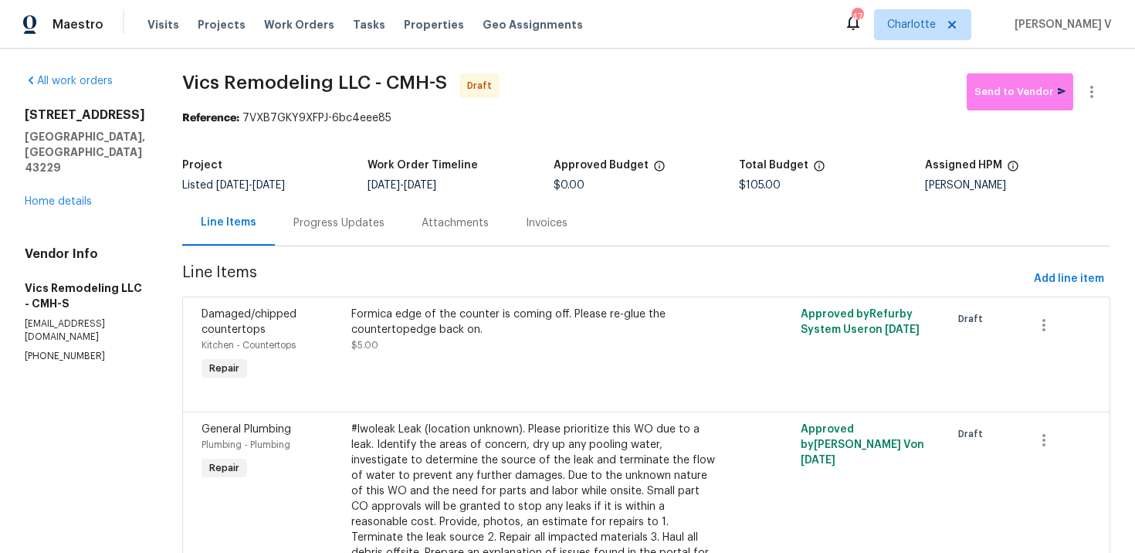
click at [330, 213] on div "Progress Updates" at bounding box center [339, 223] width 128 height 46
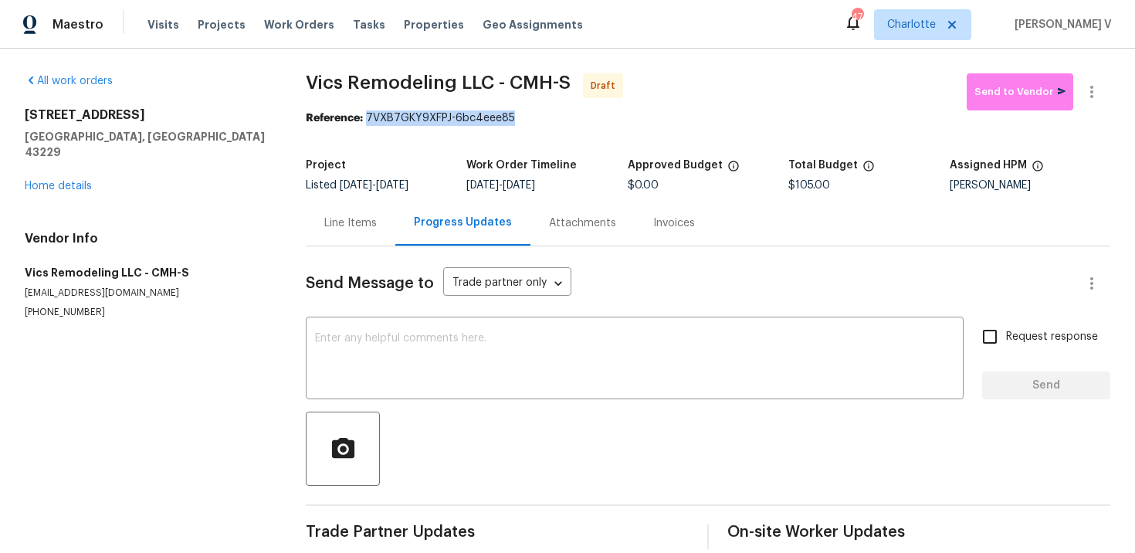
drag, startPoint x: 367, startPoint y: 119, endPoint x: 602, endPoint y: 117, distance: 235.5
click at [602, 117] on div "Reference: 7VXB7GKY9XFPJ-6bc4eee85" at bounding box center [708, 117] width 804 height 15
copy div "7VXB7GKY9XFPJ-6bc4eee85"
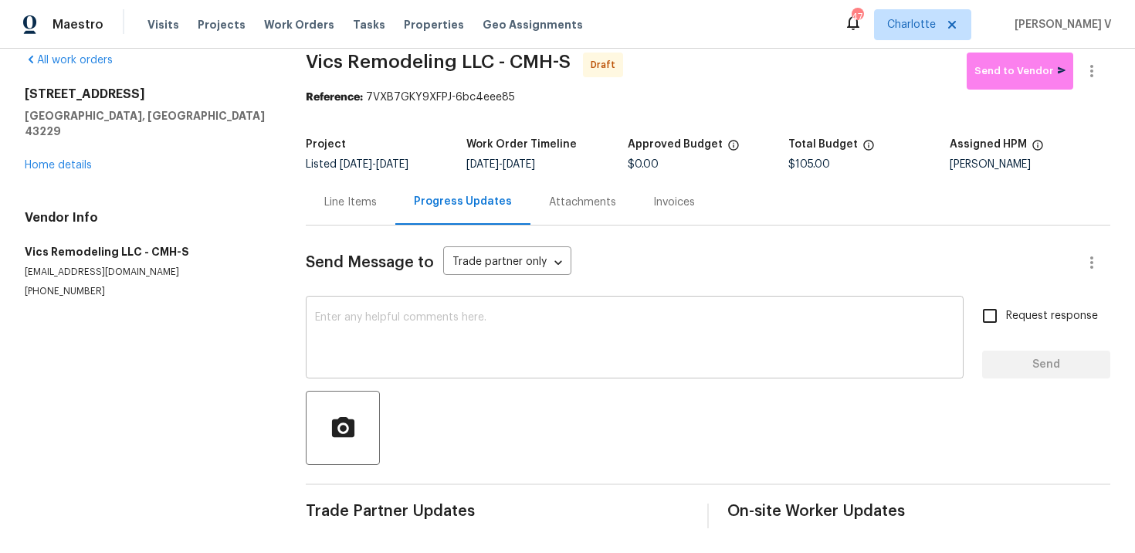
click at [387, 309] on div "x ​" at bounding box center [635, 339] width 658 height 79
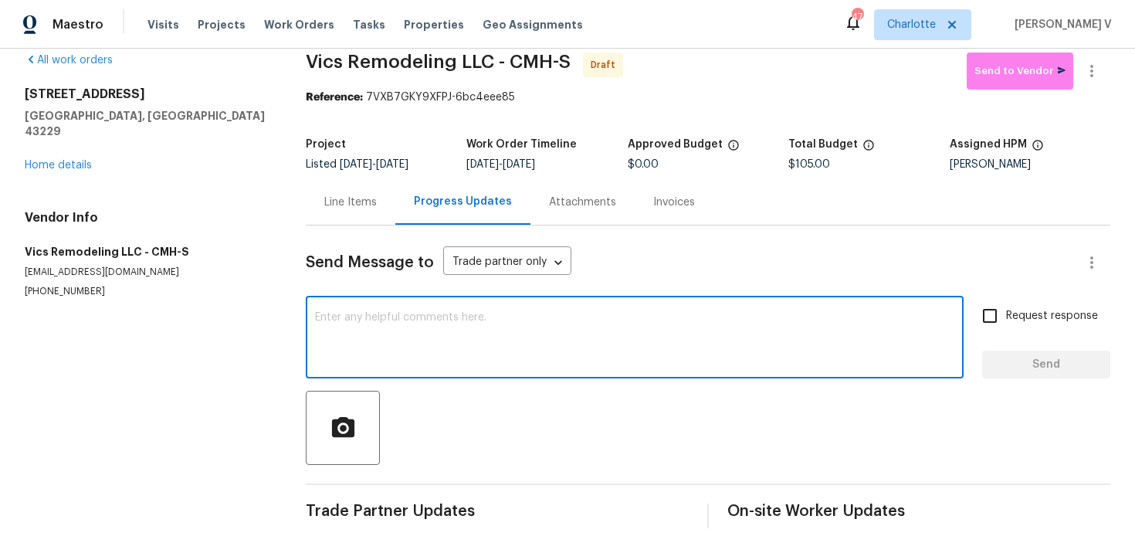
paste textarea "Hi this is Divya with Opendoor. I’m confirming you received the WO for the prop…"
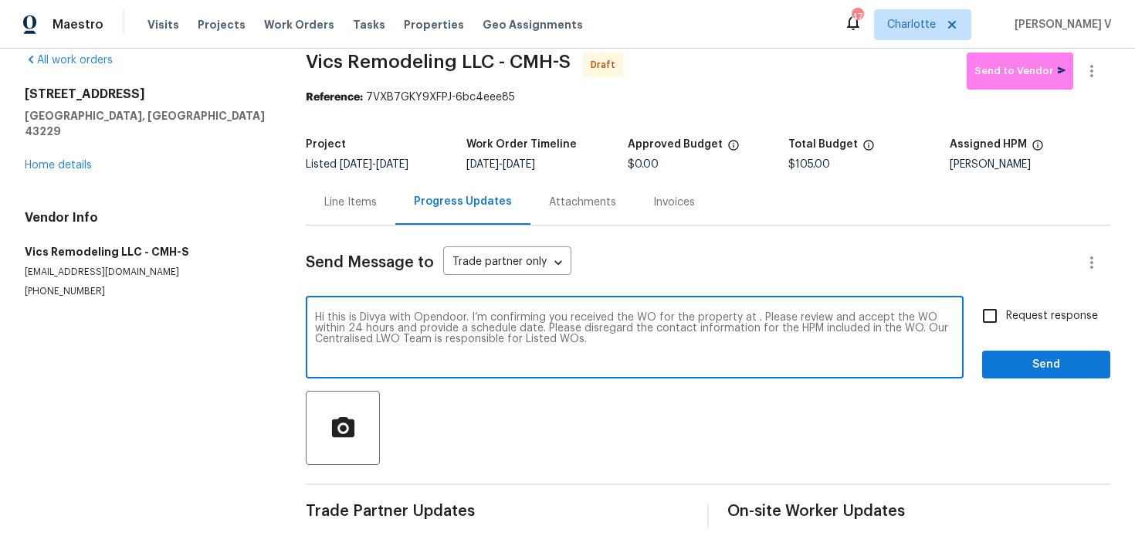
click at [751, 322] on textarea "Hi this is Divya with Opendoor. I’m confirming you received the WO for the prop…" at bounding box center [634, 339] width 639 height 54
paste textarea "2222 Trent Rd, Columbus, OH 43229"
type textarea "Hi this is Divya with Opendoor. I’m confirming you received the WO for the prop…"
click at [990, 330] on input "Request response" at bounding box center [989, 316] width 32 height 32
checkbox input "true"
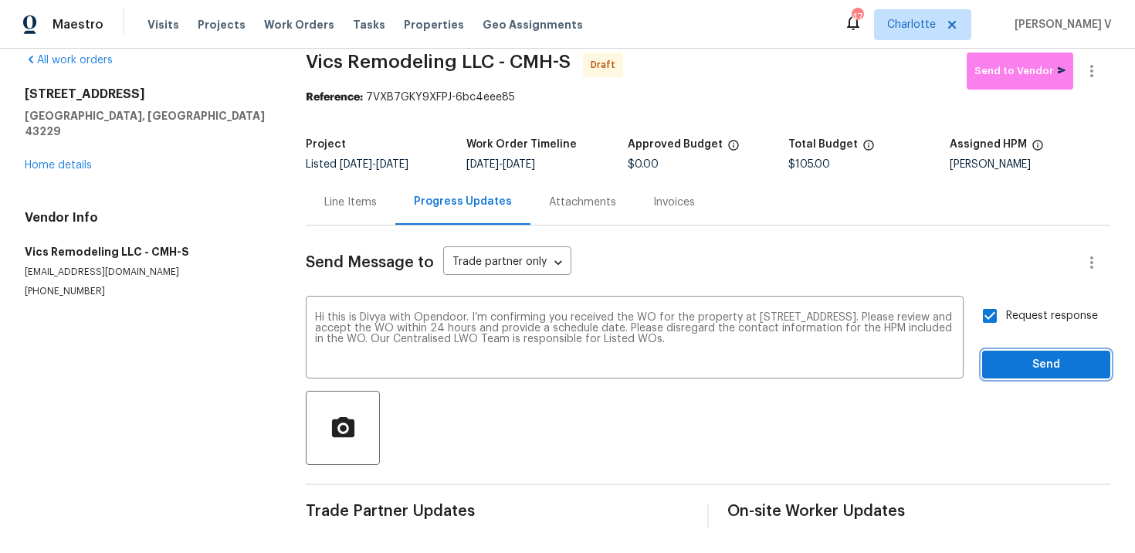
click at [1003, 360] on span "Send" at bounding box center [1045, 364] width 103 height 19
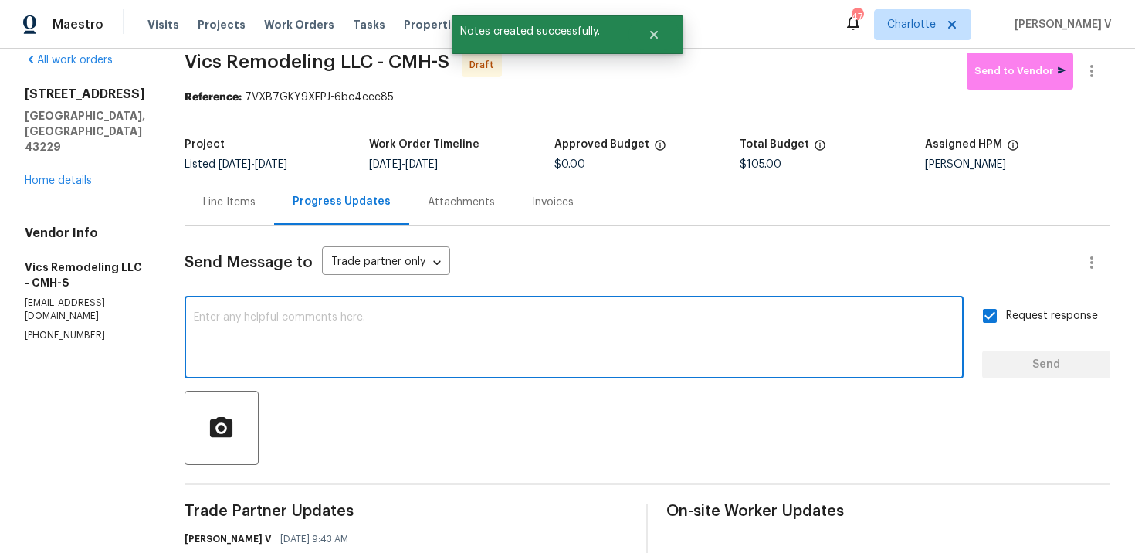
click at [384, 361] on textarea at bounding box center [574, 339] width 760 height 54
paste textarea "Attention All Work Orders must include before-photos (both close-up and wide-an…"
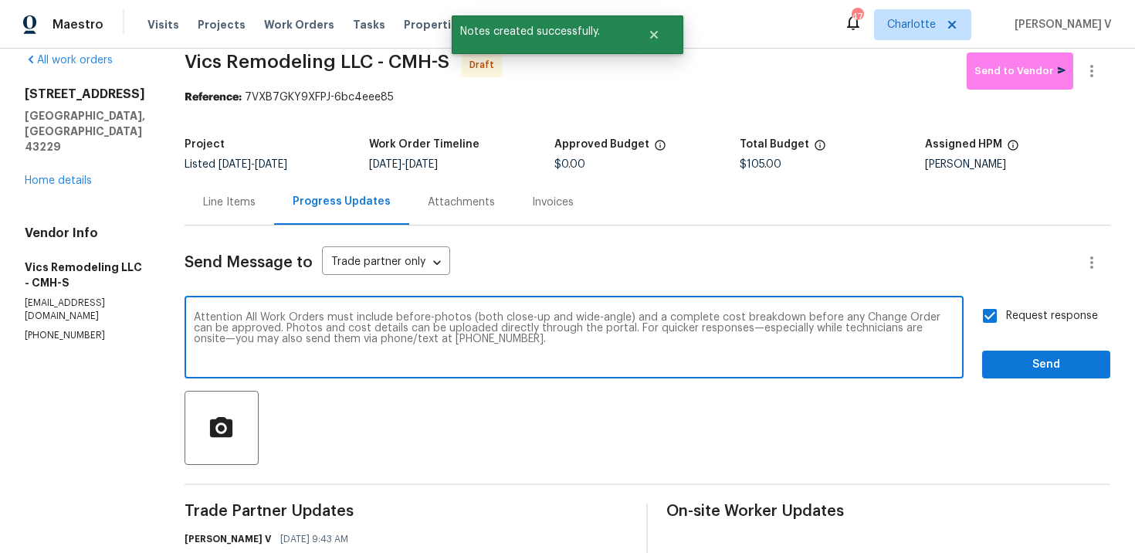
type textarea "Attention All Work Orders must include before-photos (both close-up and wide-an…"
click at [1037, 371] on span "Send" at bounding box center [1045, 364] width 103 height 19
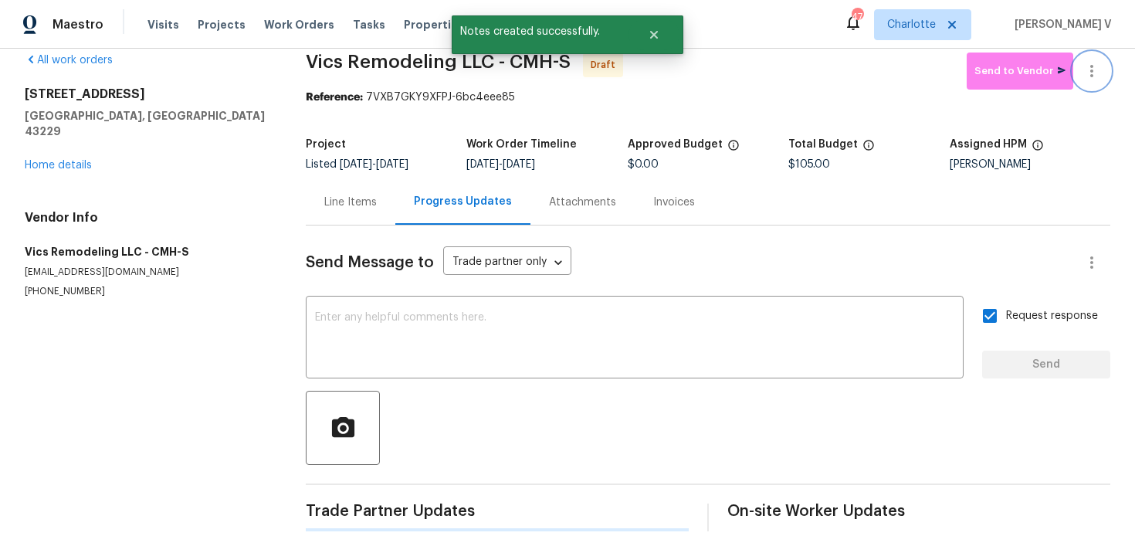
click at [1089, 69] on icon "button" at bounding box center [1091, 71] width 19 height 19
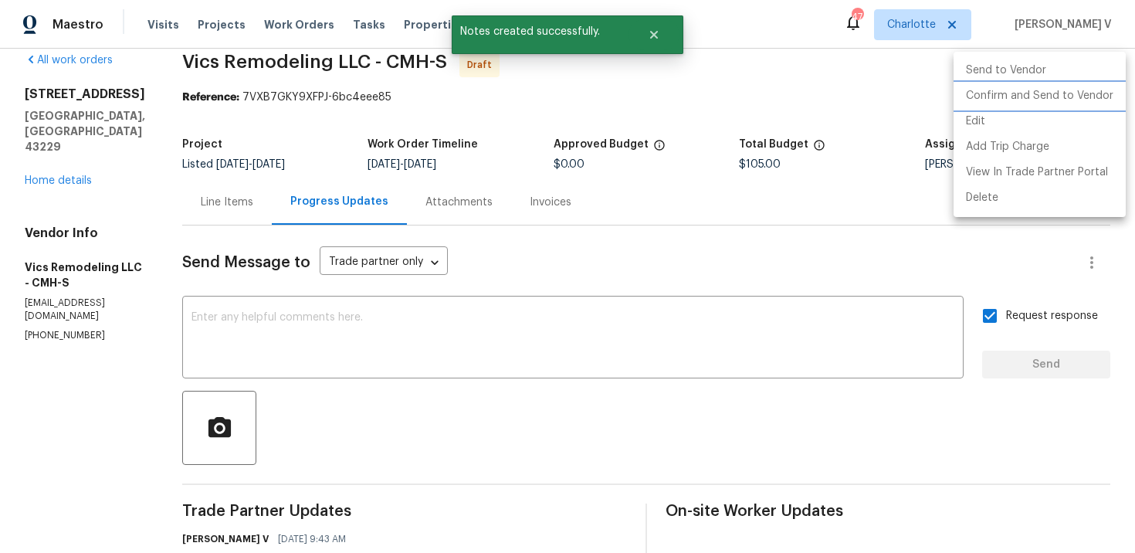
click at [1015, 100] on li "Confirm and Send to Vendor" at bounding box center [1039, 95] width 172 height 25
click at [369, 129] on div at bounding box center [567, 276] width 1135 height 553
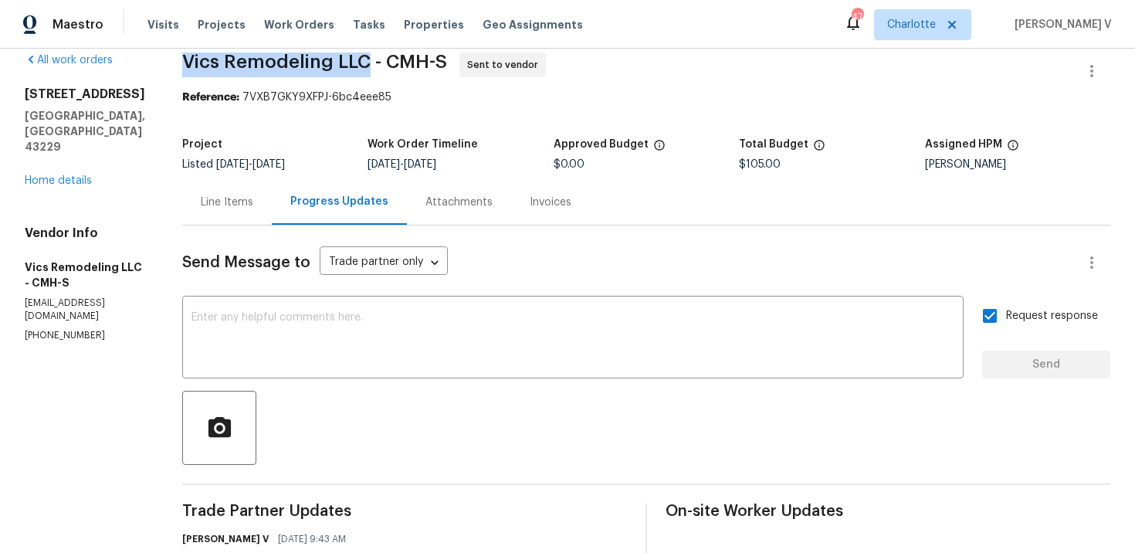
drag, startPoint x: 173, startPoint y: 59, endPoint x: 359, endPoint y: 63, distance: 186.1
click at [359, 63] on div "All work orders 2222 Trent Rd Columbus, OH 43229 Home details Vendor Info Vics …" at bounding box center [567, 404] width 1135 height 753
copy span "Vics Remodeling LLC"
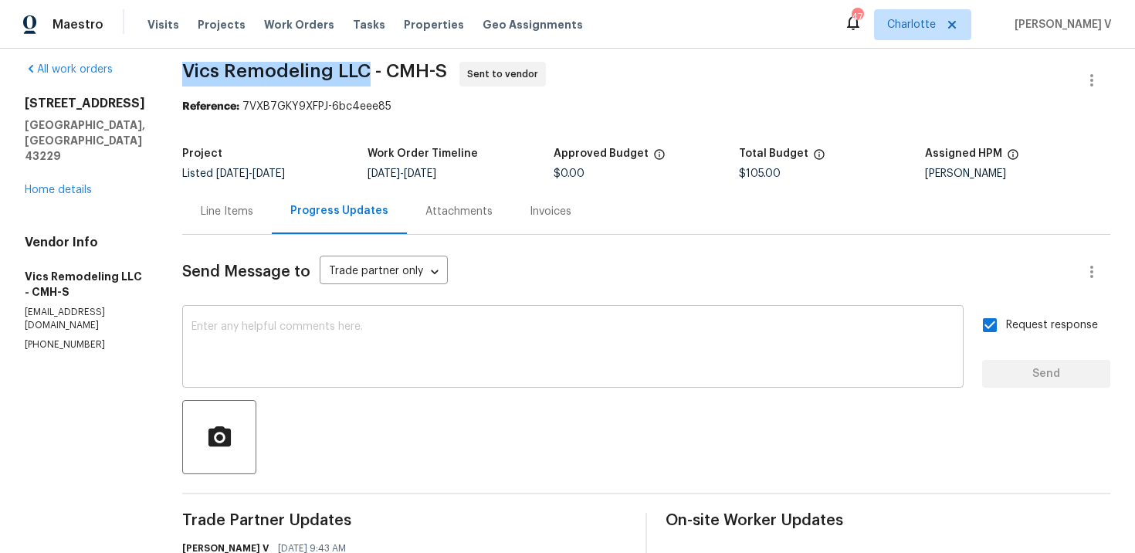
scroll to position [0, 0]
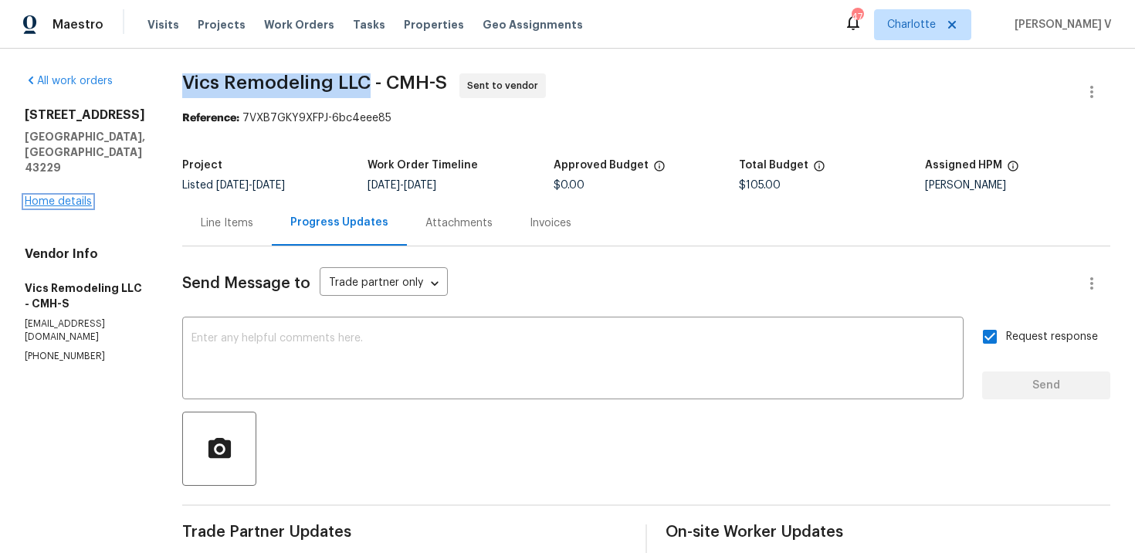
click at [81, 196] on link "Home details" at bounding box center [58, 201] width 67 height 11
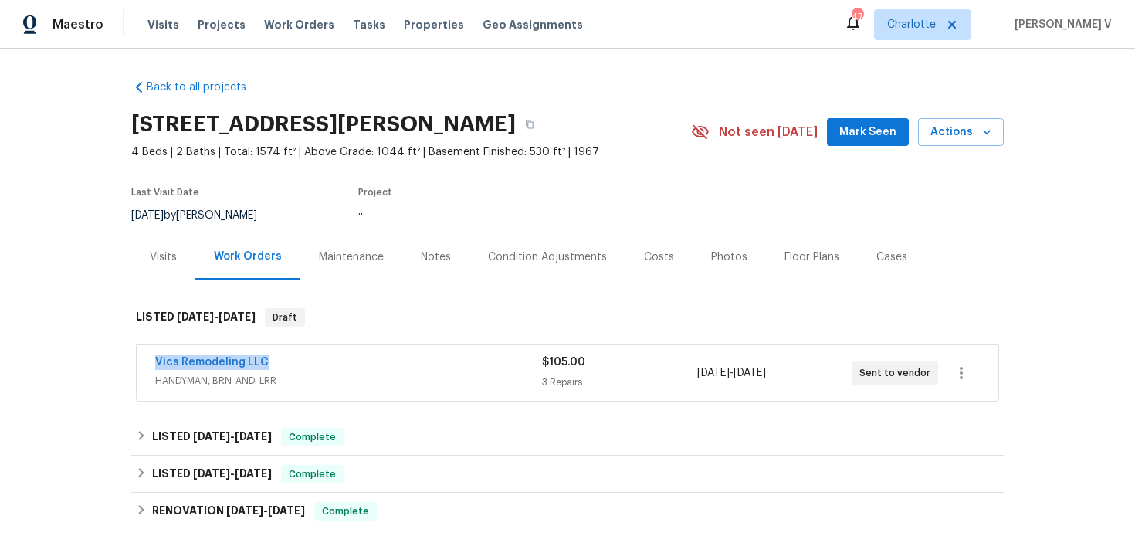
drag, startPoint x: 147, startPoint y: 366, endPoint x: 340, endPoint y: 366, distance: 193.8
click at [340, 366] on div "Vics Remodeling LLC HANDYMAN, BRN_AND_LRR $105.00 3 Repairs 10/3/2025 - 10/6/20…" at bounding box center [568, 373] width 862 height 56
copy link "Vics Remodeling LLC"
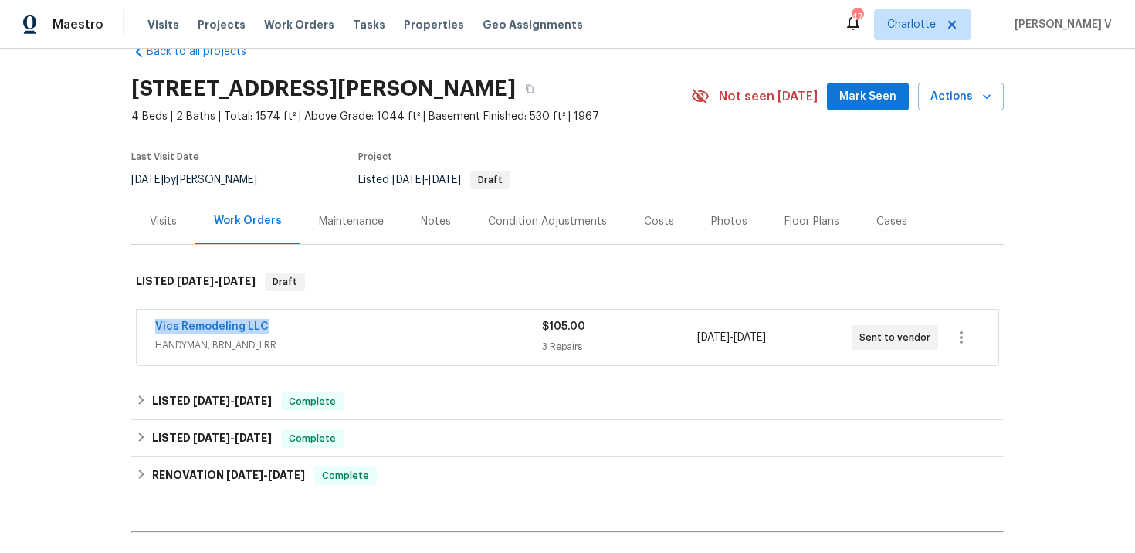
scroll to position [63, 0]
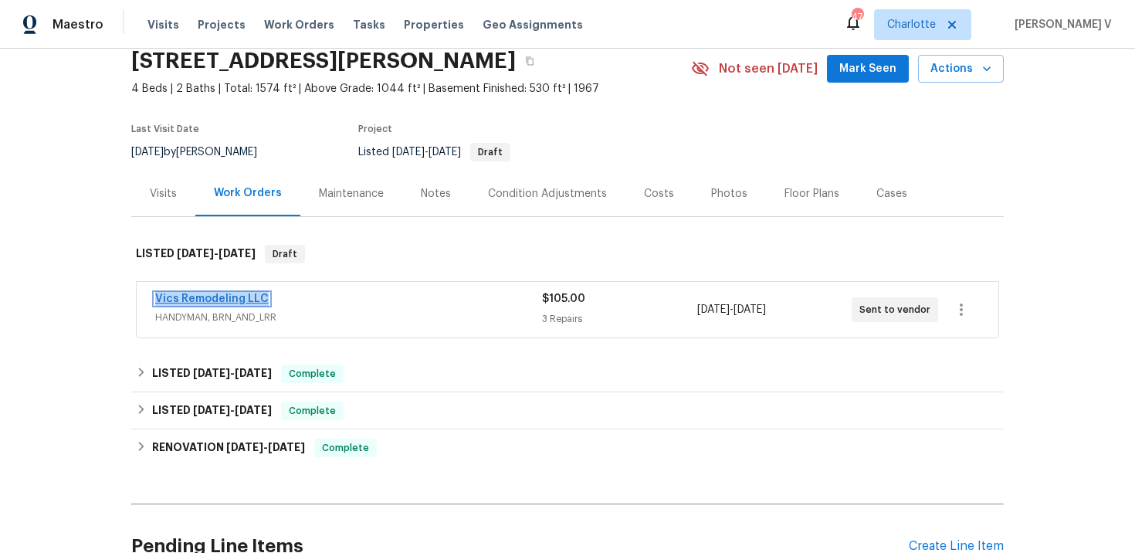
click at [227, 298] on link "Vics Remodeling LLC" at bounding box center [211, 298] width 113 height 11
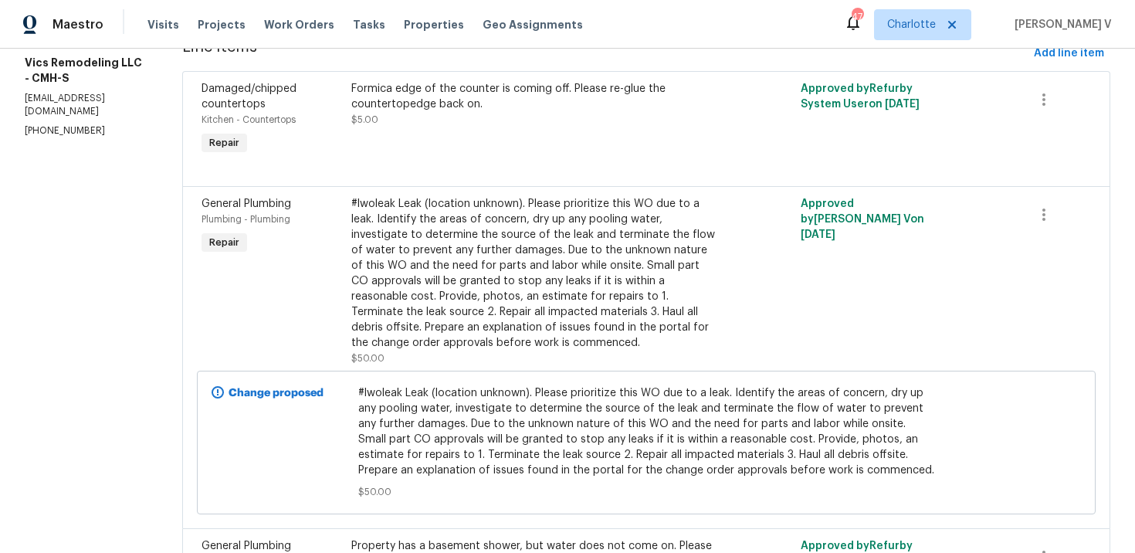
scroll to position [193, 0]
